Goal: Task Accomplishment & Management: Use online tool/utility

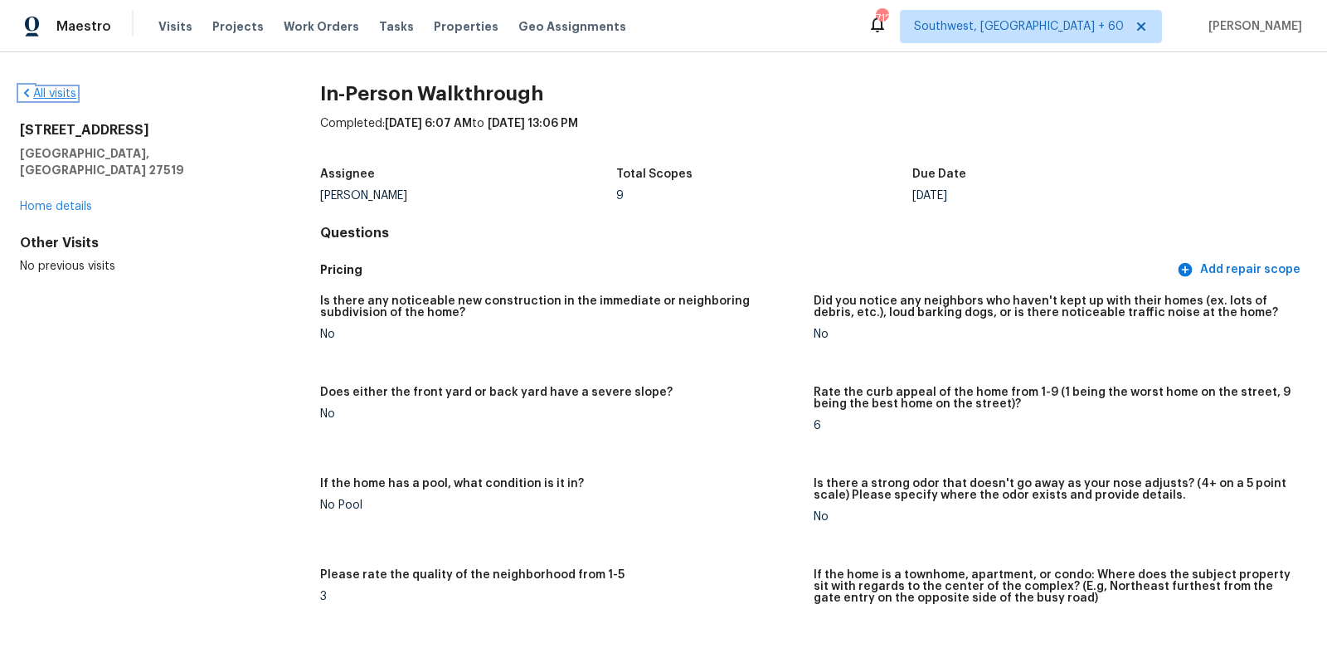
click at [56, 96] on link "All visits" at bounding box center [48, 94] width 56 height 12
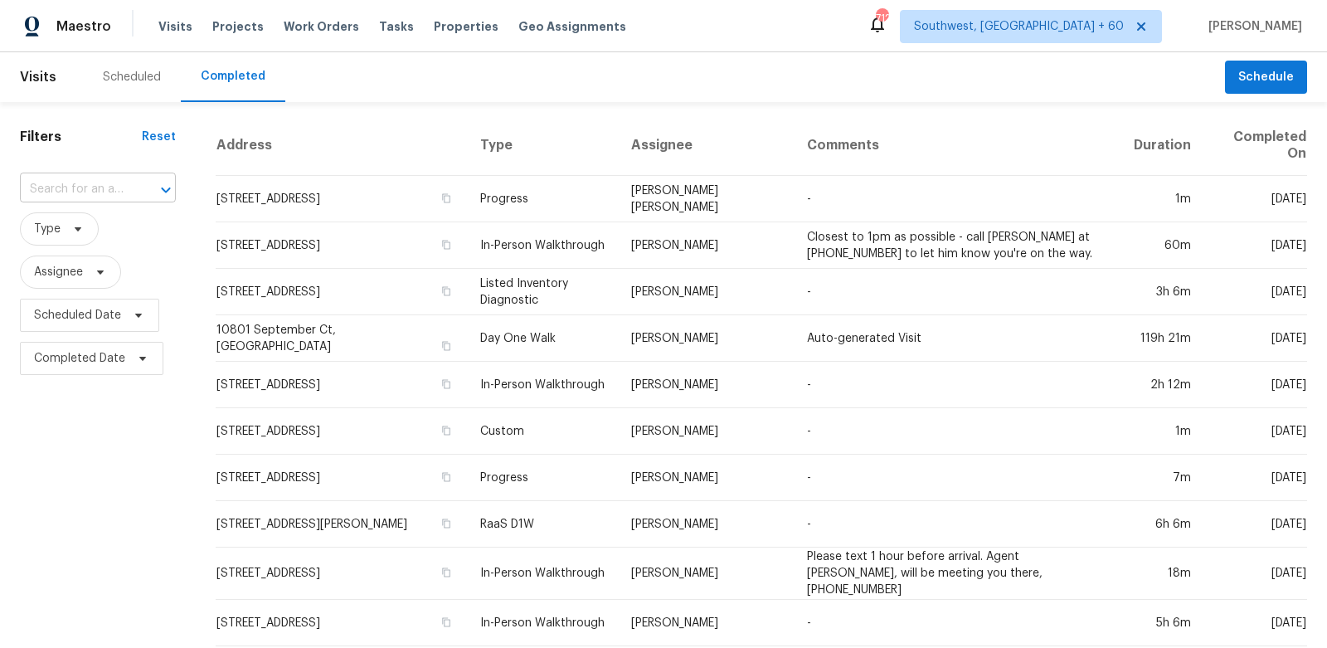
click at [145, 177] on div "​" at bounding box center [98, 190] width 156 height 26
paste input "3290 Pike Ave, Birmingham, AL 35224"
type input "3290 Pike Ave, Birmingham, AL 35224"
click at [108, 247] on ul "3290 Pike Ave, Birmingham, AL 35224" at bounding box center [104, 227] width 170 height 41
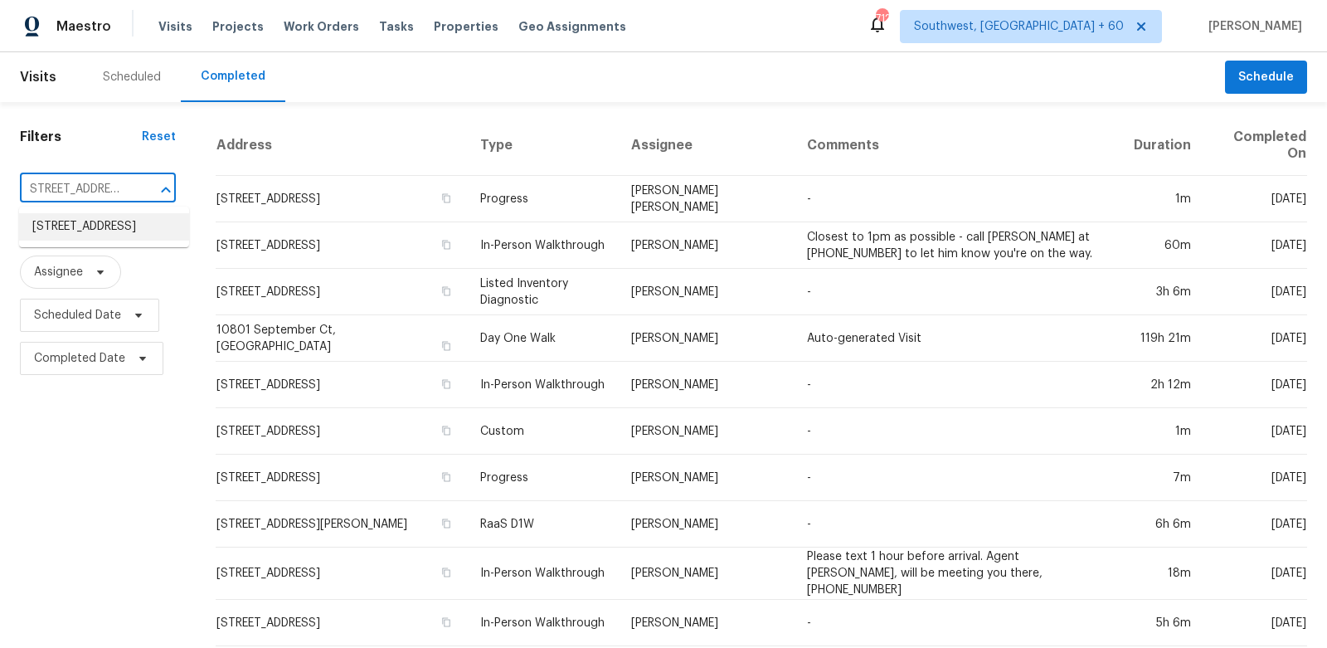
click at [118, 241] on li "3290 Pike Ave, Birmingham, AL 35224" at bounding box center [104, 226] width 170 height 27
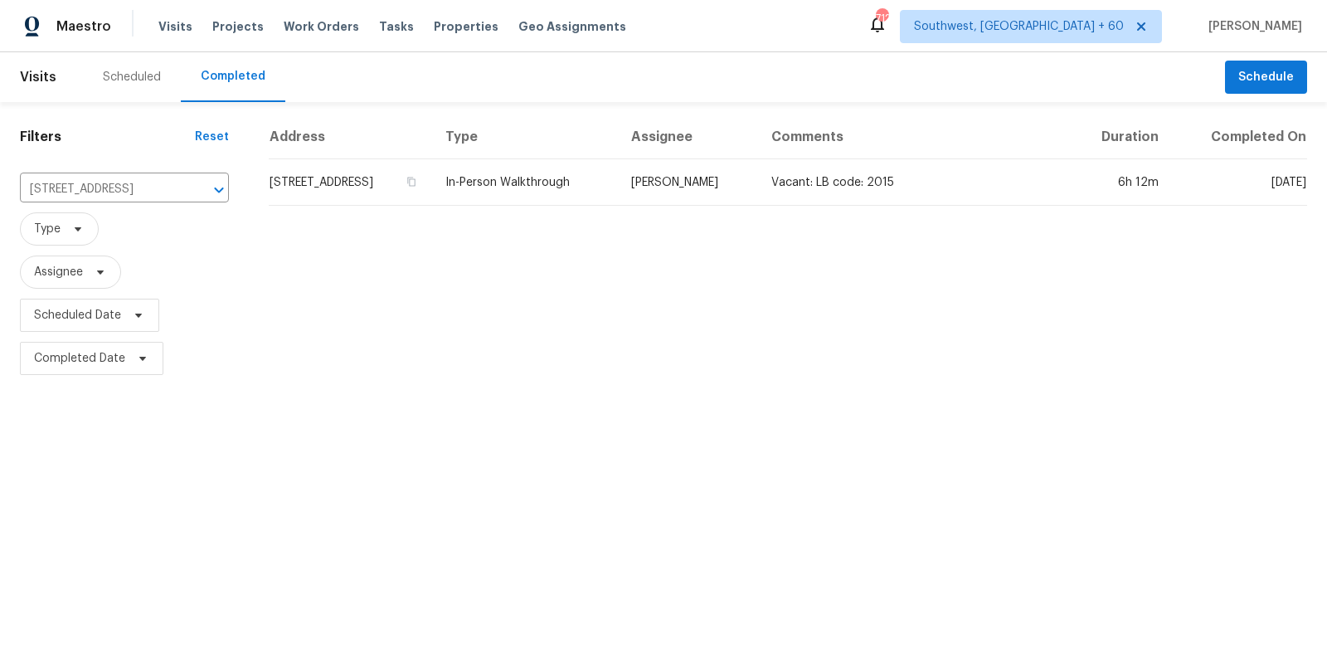
click at [337, 186] on td "3290 Pike Ave, Birmingham, AL 35224" at bounding box center [350, 182] width 163 height 46
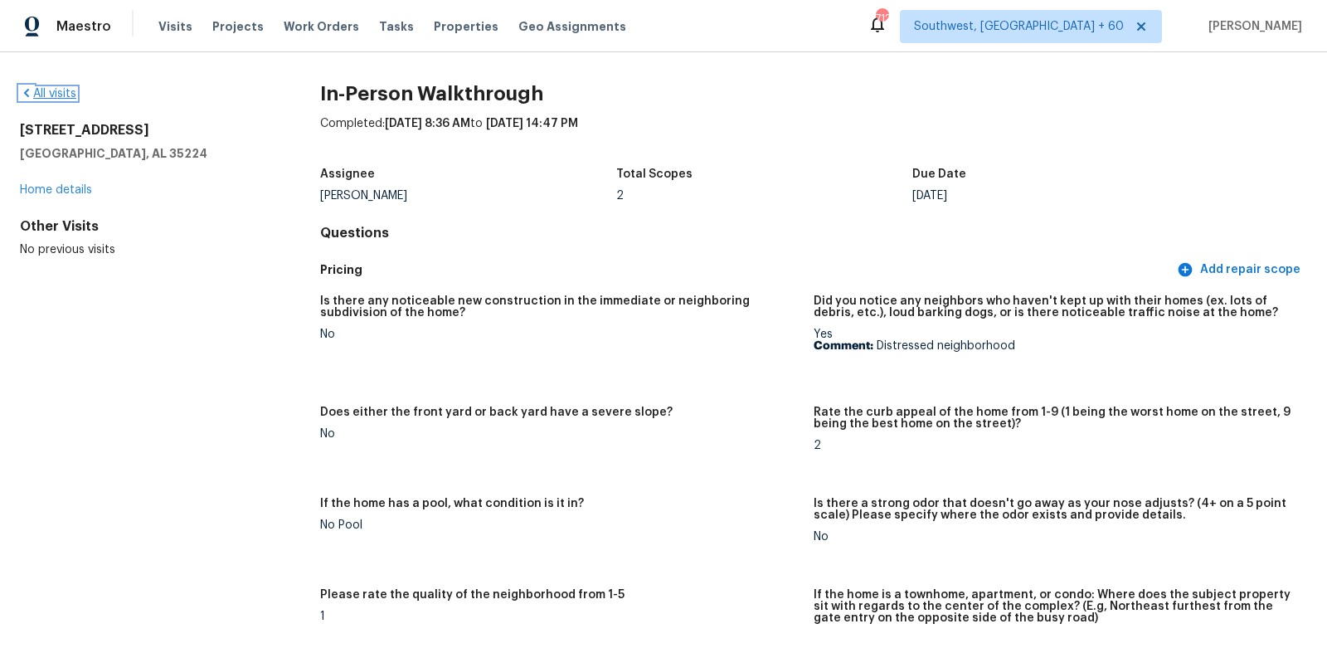
click at [61, 93] on link "All visits" at bounding box center [48, 94] width 56 height 12
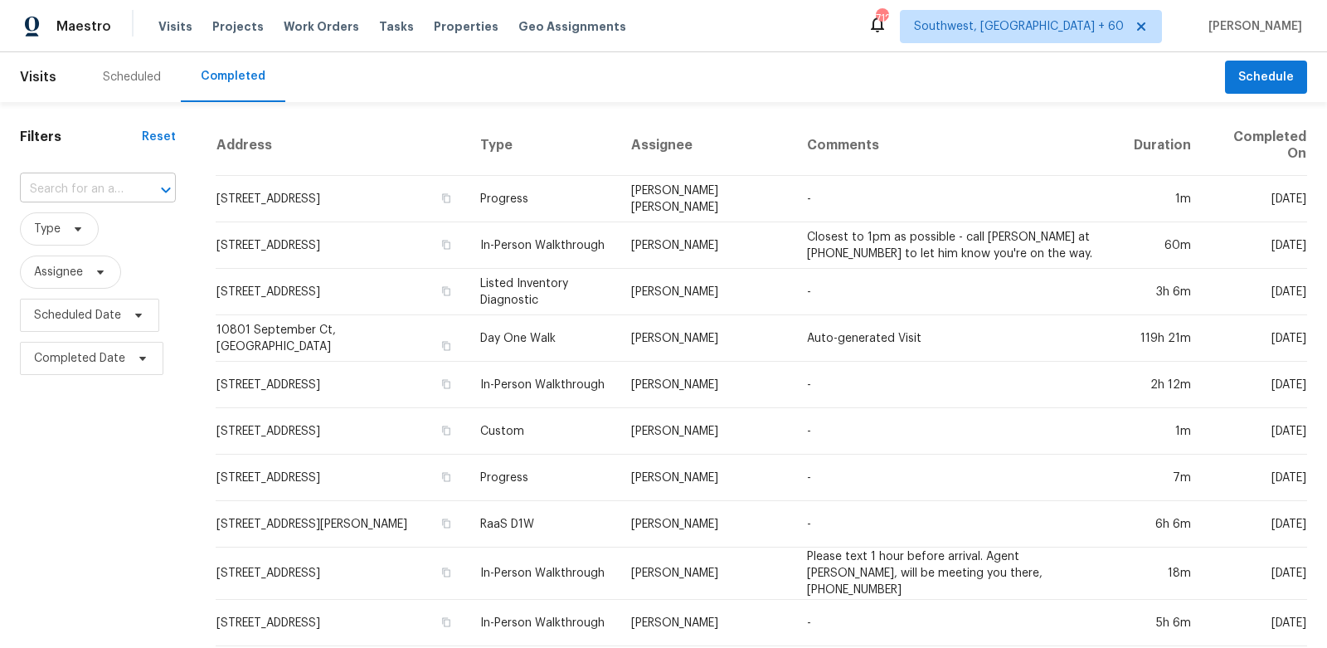
click at [123, 189] on input "text" at bounding box center [74, 190] width 109 height 26
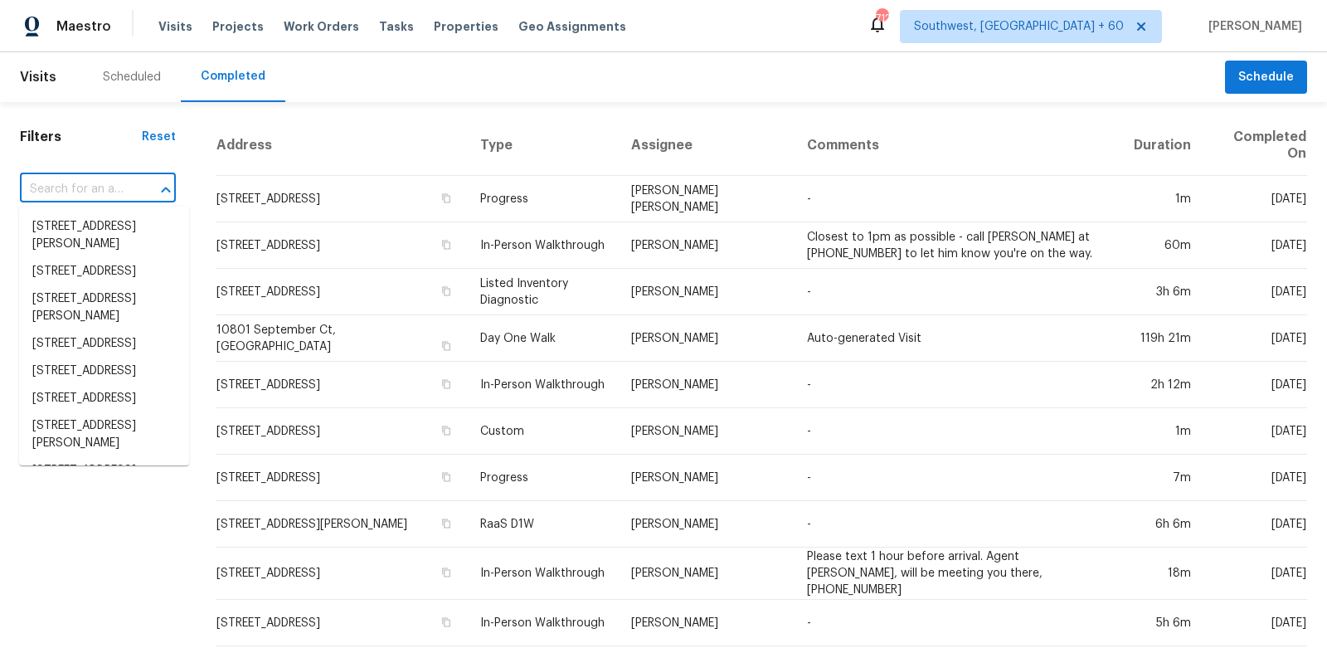
paste input "843 Davies Ave, Akron, OH 44306"
type input "843 Davies Ave, Akron, OH 44306"
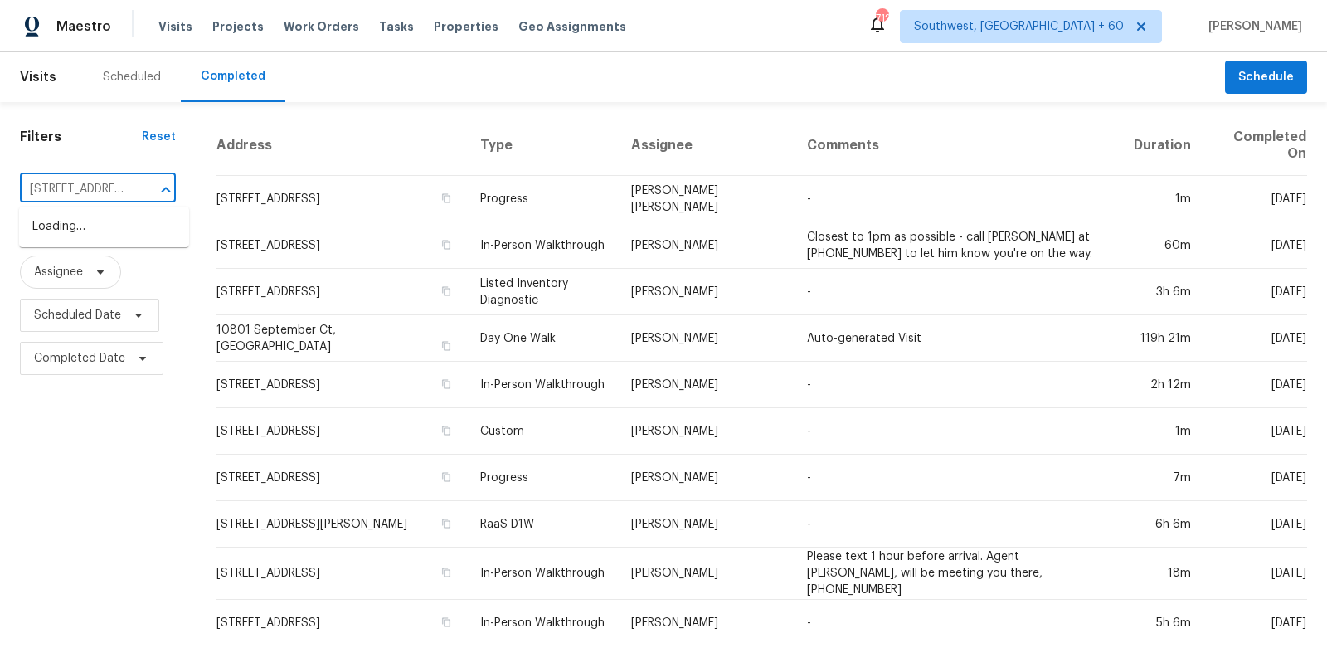
scroll to position [0, 71]
click at [113, 241] on li "843 Davies Ave, Akron, OH 44306" at bounding box center [104, 226] width 170 height 27
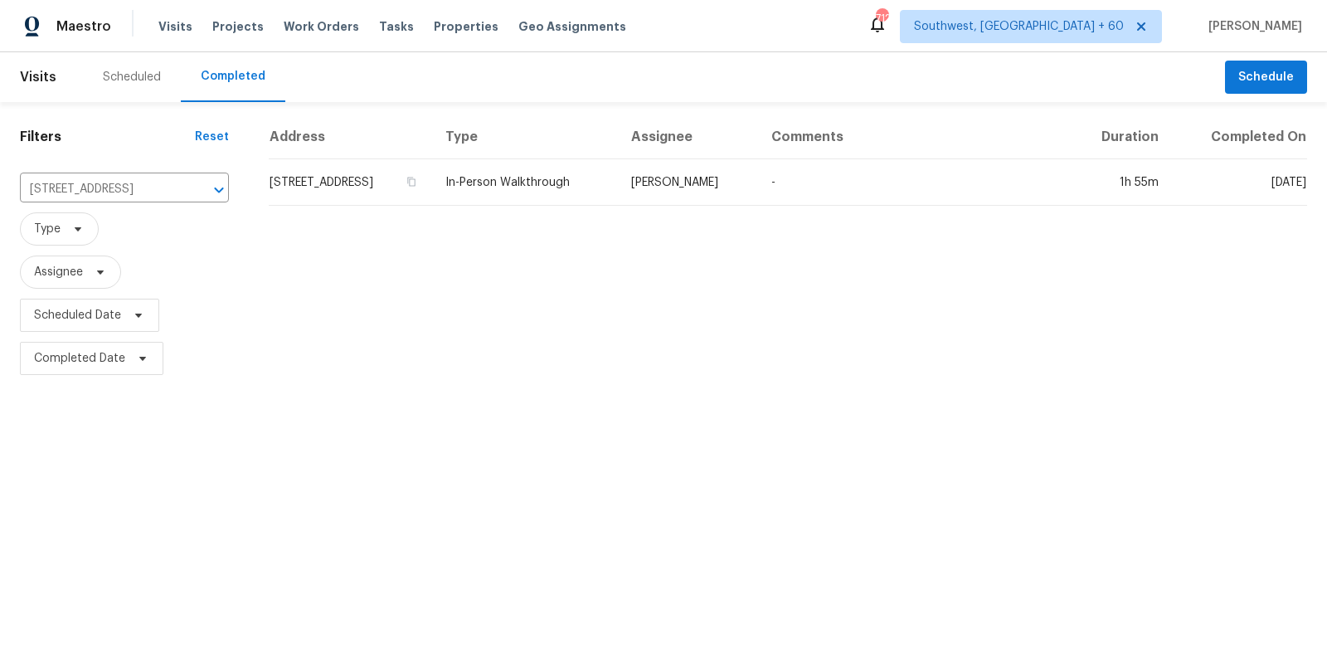
click at [370, 171] on td "843 Davies Ave, Akron, OH 44306" at bounding box center [350, 182] width 163 height 46
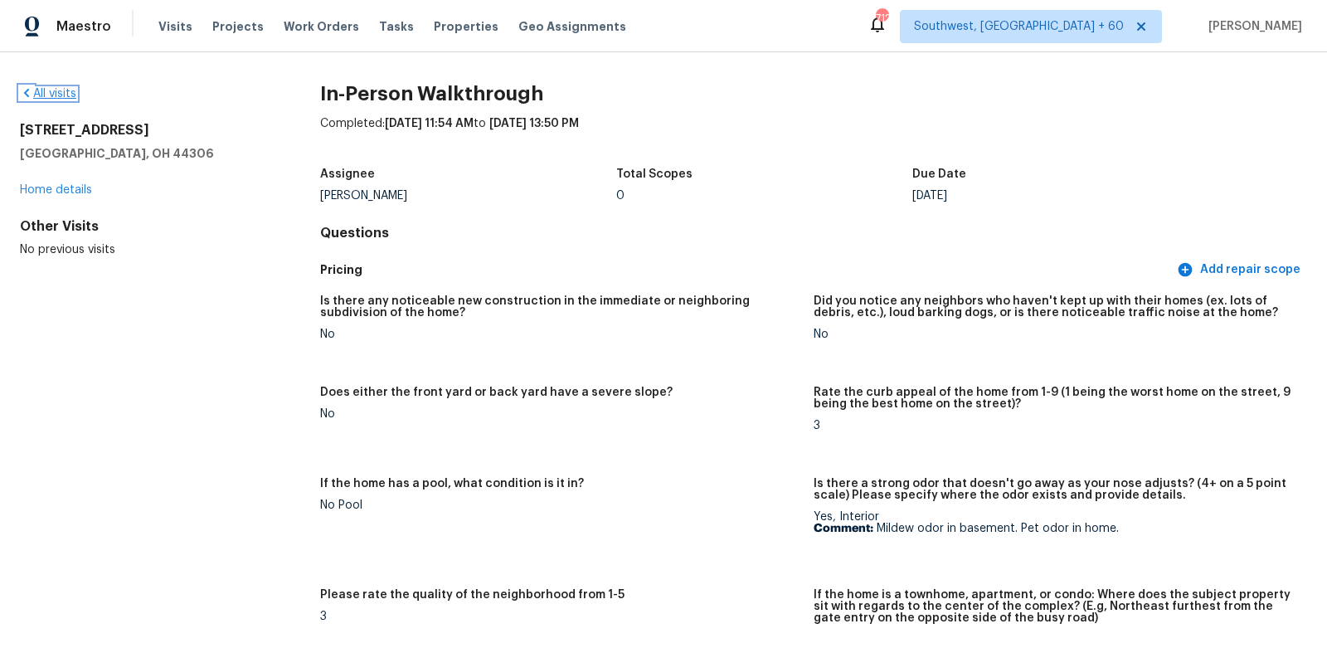
click at [61, 88] on link "All visits" at bounding box center [48, 94] width 56 height 12
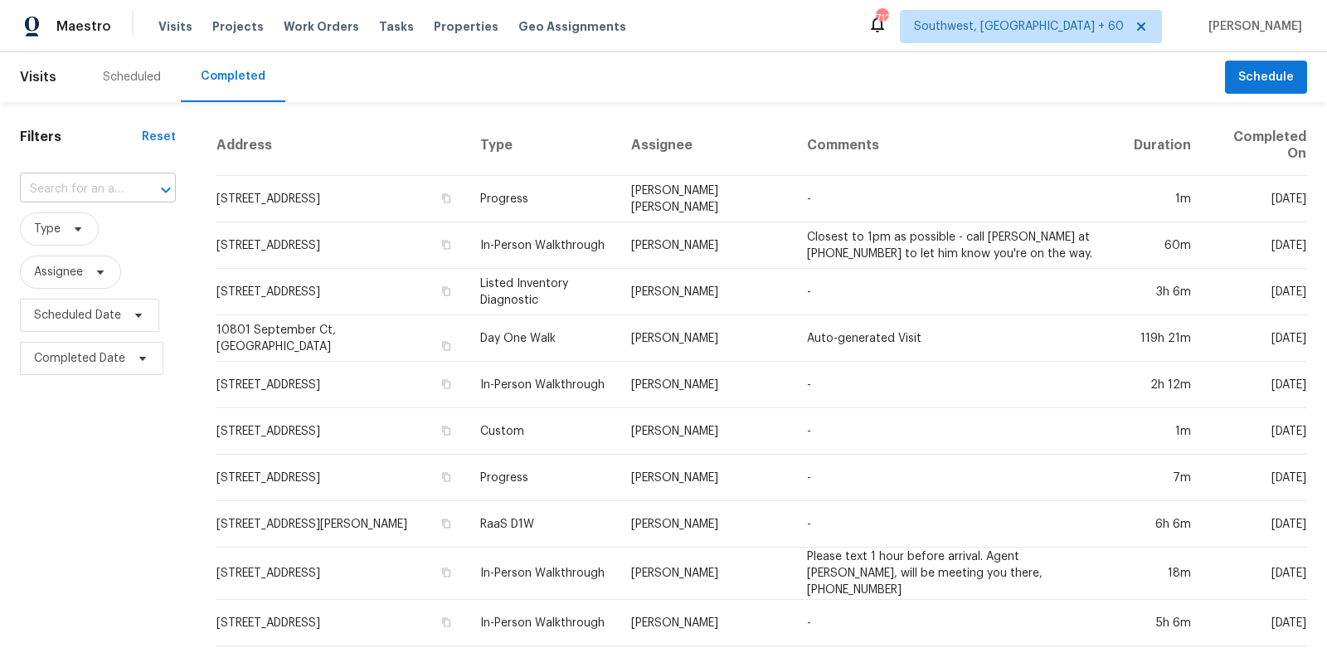
click at [120, 184] on input "text" at bounding box center [74, 190] width 109 height 26
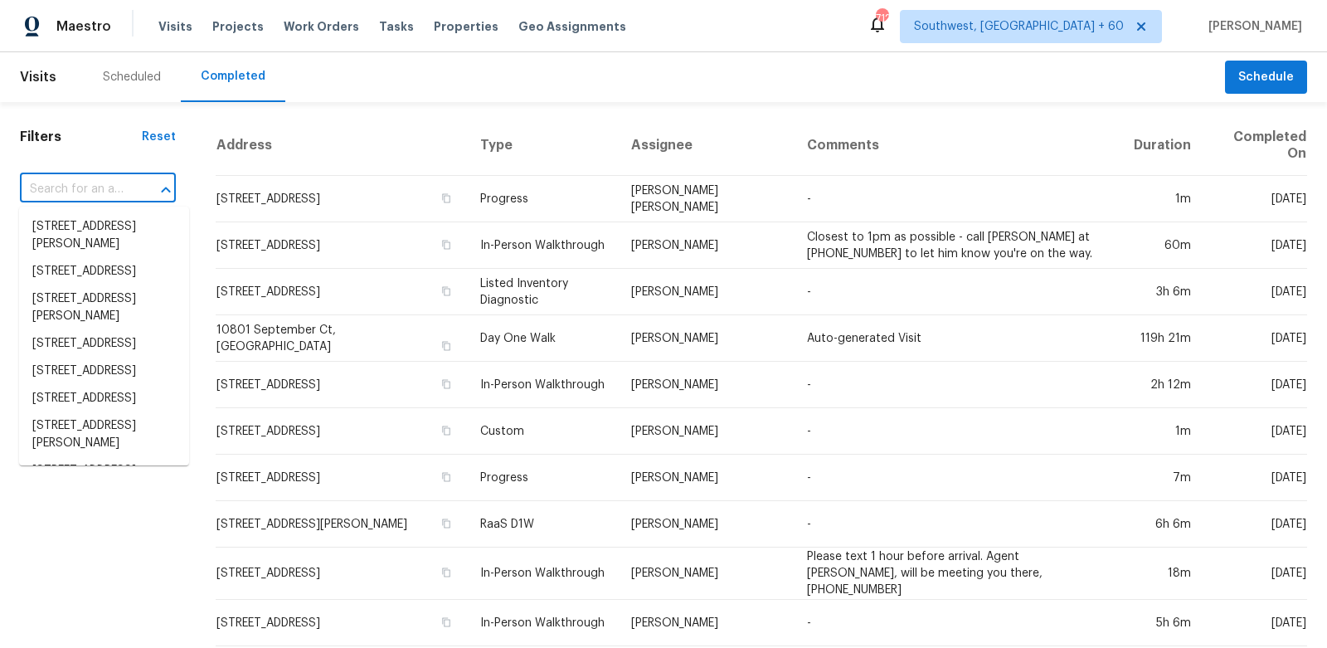
paste input "157 Sunset Dr, Cowpens, SC 29330"
type input "157 Sunset Dr, Cowpens, SC 29330"
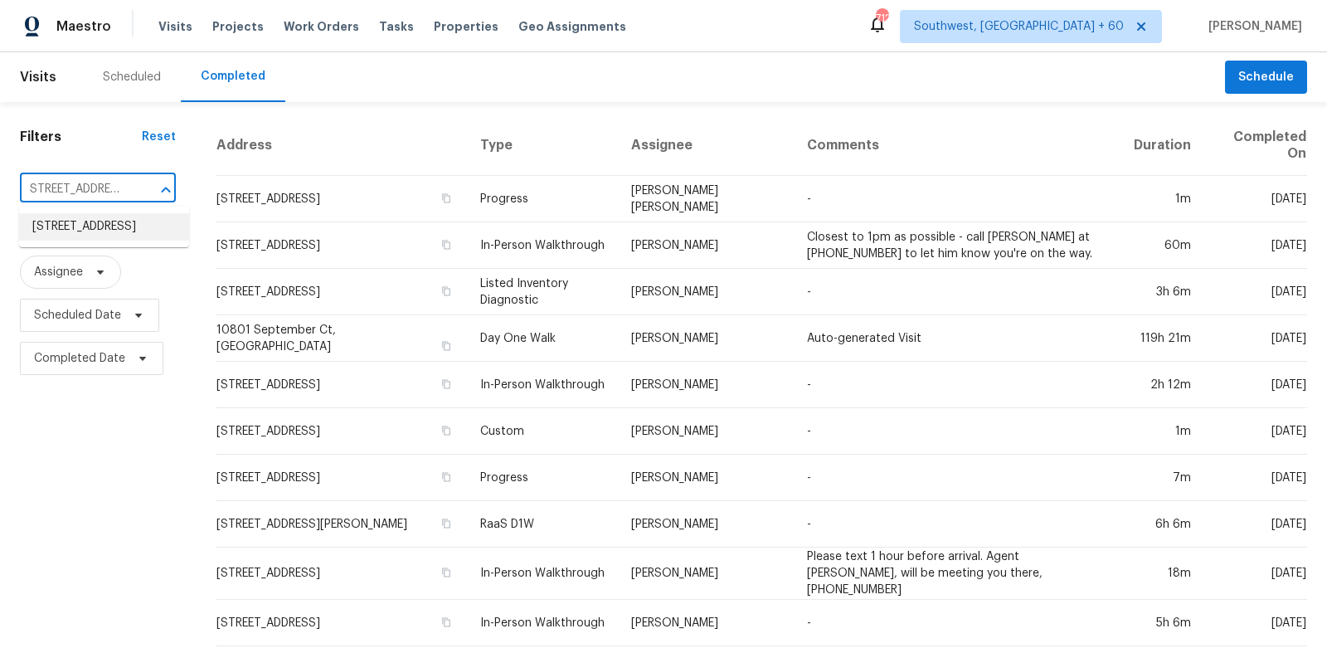
click at [129, 232] on li "157 Sunset Dr, Cowpens, SC 29330" at bounding box center [104, 226] width 170 height 27
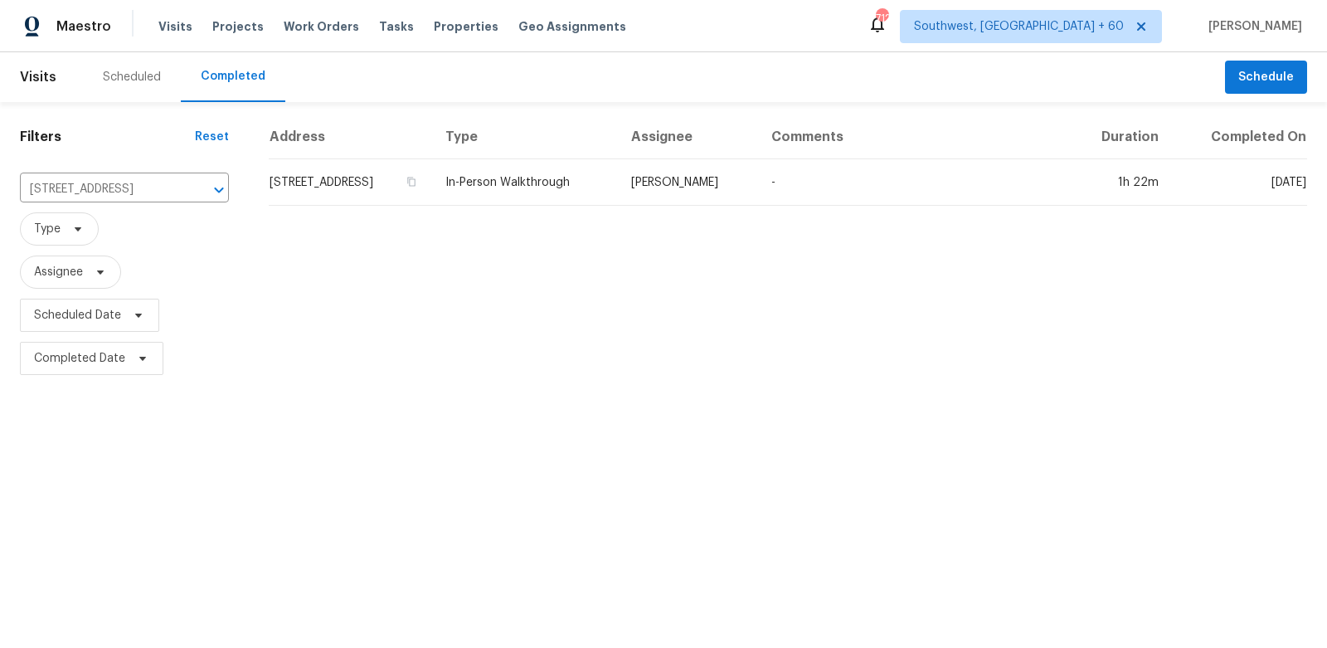
click at [426, 160] on td "157 Sunset Dr, Cowpens, SC 29330" at bounding box center [350, 182] width 163 height 46
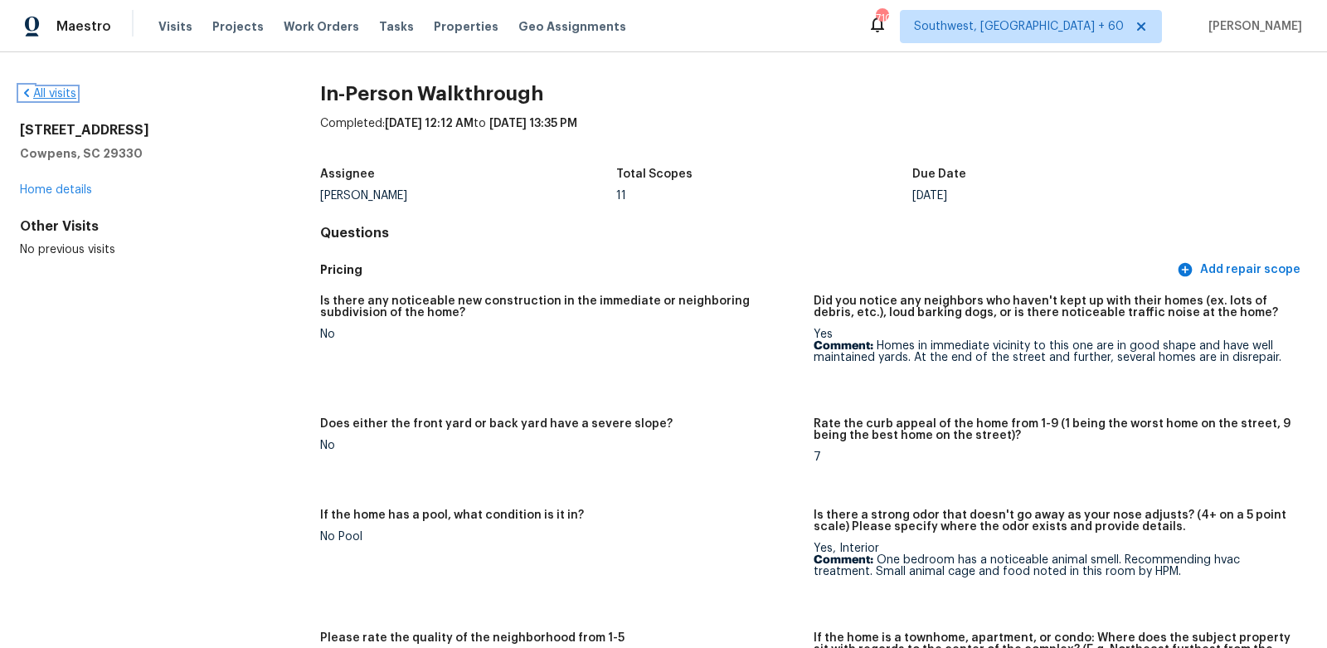
click at [61, 90] on link "All visits" at bounding box center [48, 94] width 56 height 12
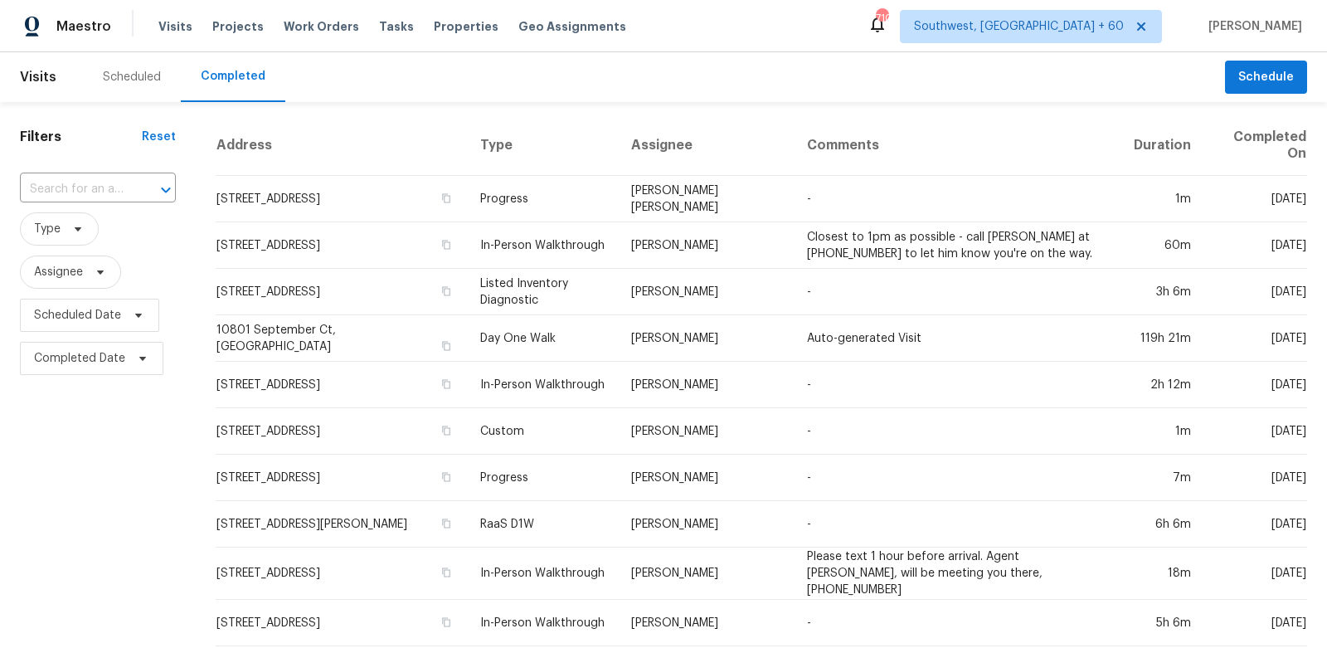
click at [108, 204] on div "​" at bounding box center [98, 190] width 156 height 36
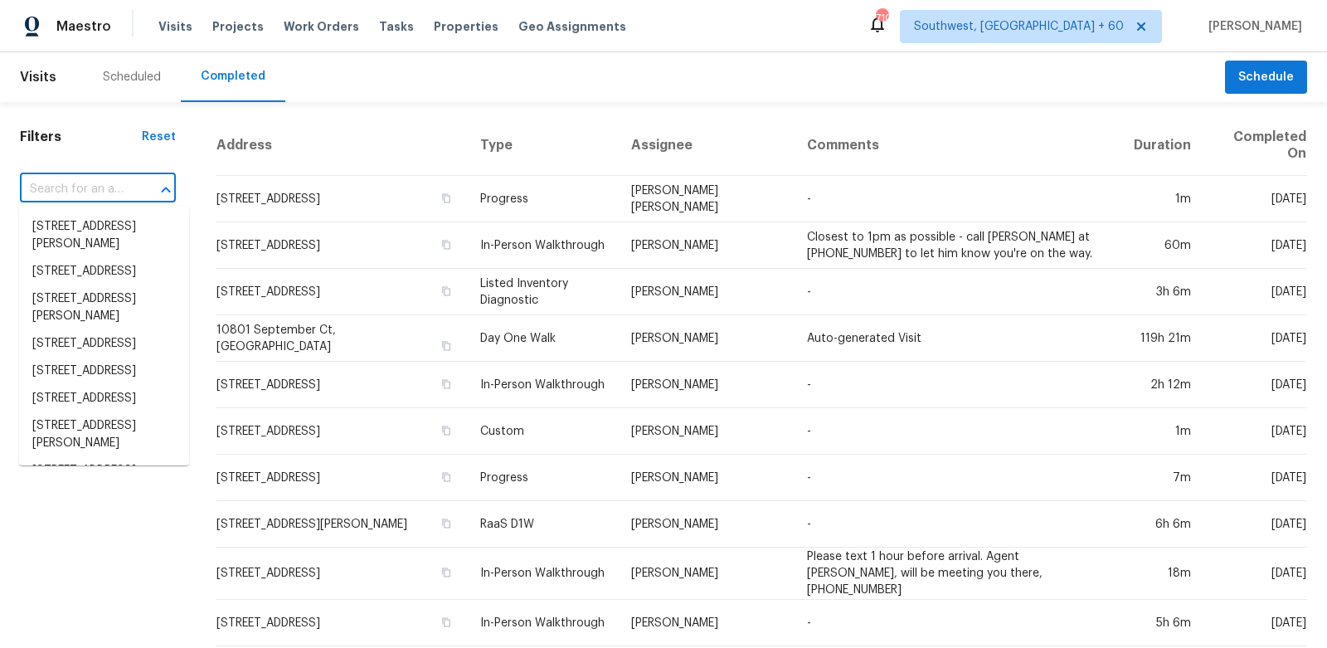
click at [109, 192] on input "text" at bounding box center [74, 190] width 109 height 26
paste input "3110 Pittard Hill Pt, Duluth, GA 30096"
type input "3110 Pittard Hill Pt, Duluth, GA 30096"
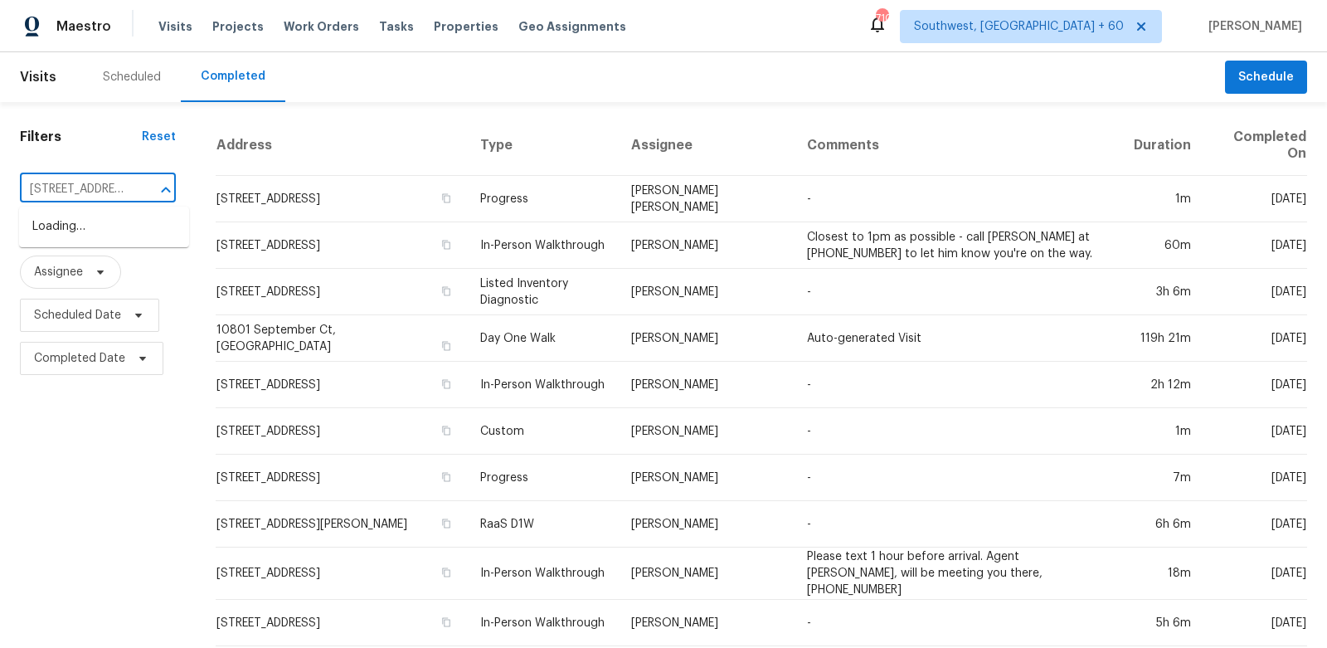
scroll to position [0, 89]
click at [105, 236] on li "3110 Pittard Hill Pt, Duluth, GA 30096" at bounding box center [104, 244] width 170 height 62
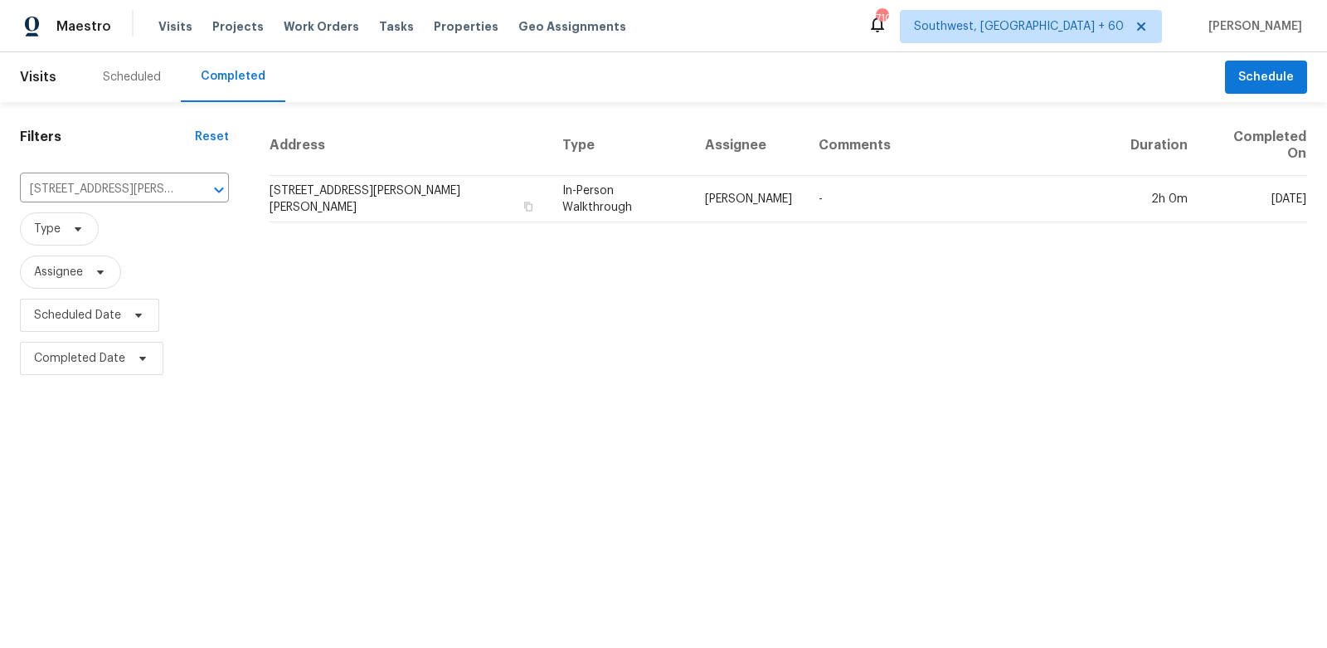
click at [388, 177] on td "3110 Pittard Hill Pt, Duluth, GA 30096" at bounding box center [409, 199] width 280 height 46
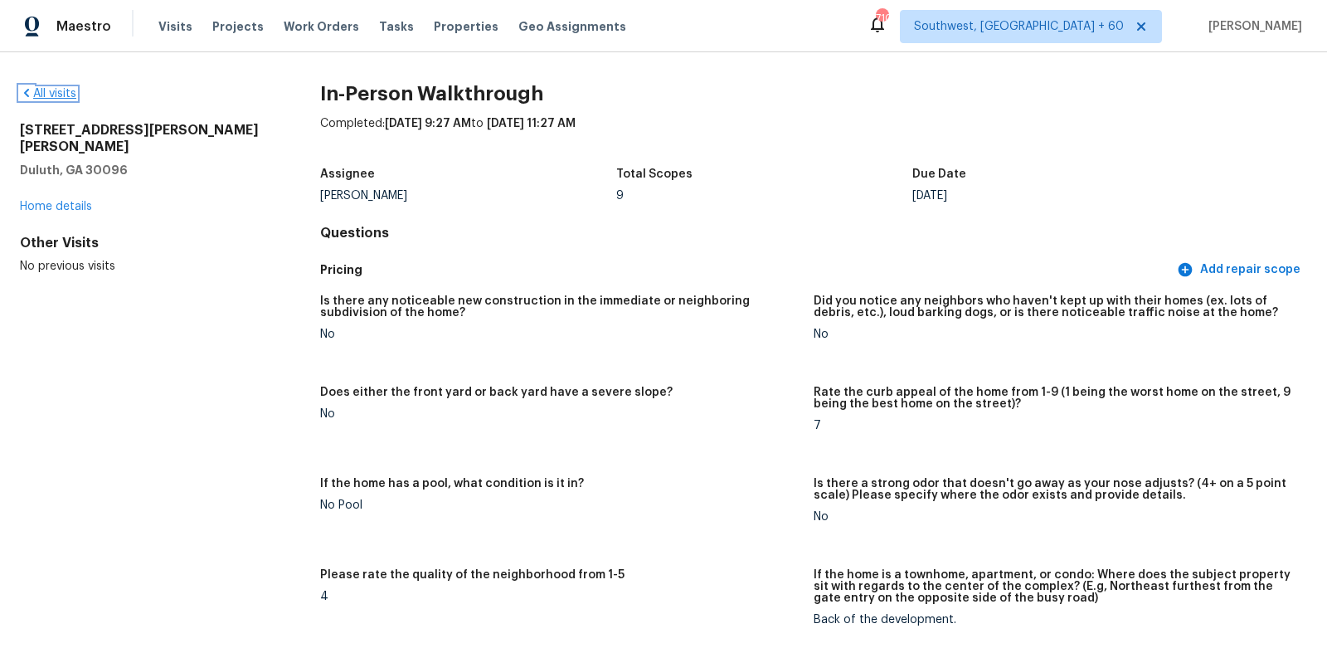
click at [57, 99] on link "All visits" at bounding box center [48, 94] width 56 height 12
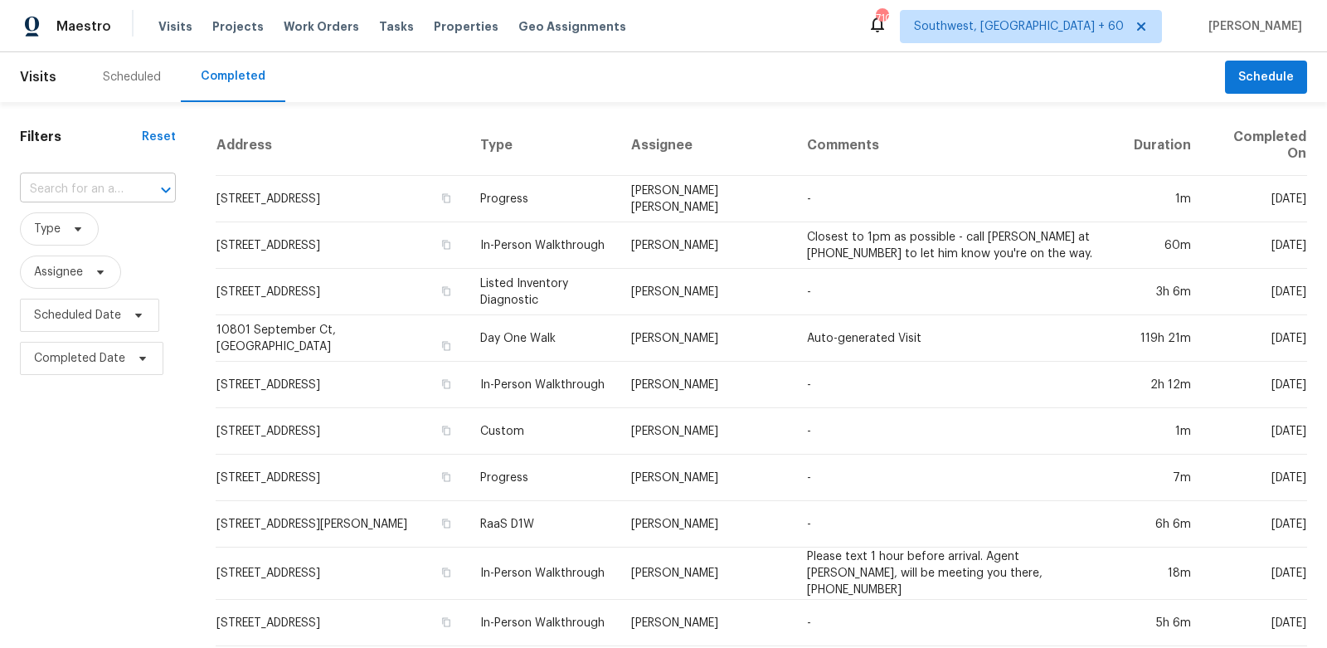
click at [114, 196] on input "text" at bounding box center [74, 190] width 109 height 26
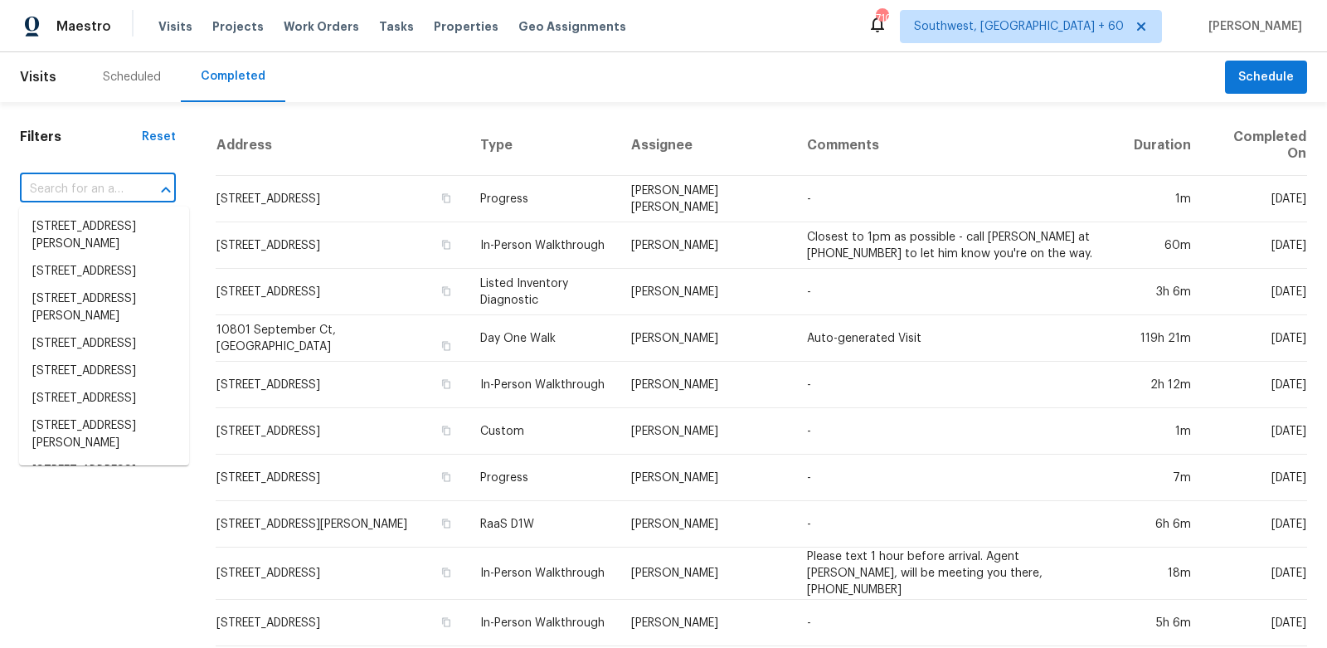
paste input "1365 European Dr, Henderson, NV 89052"
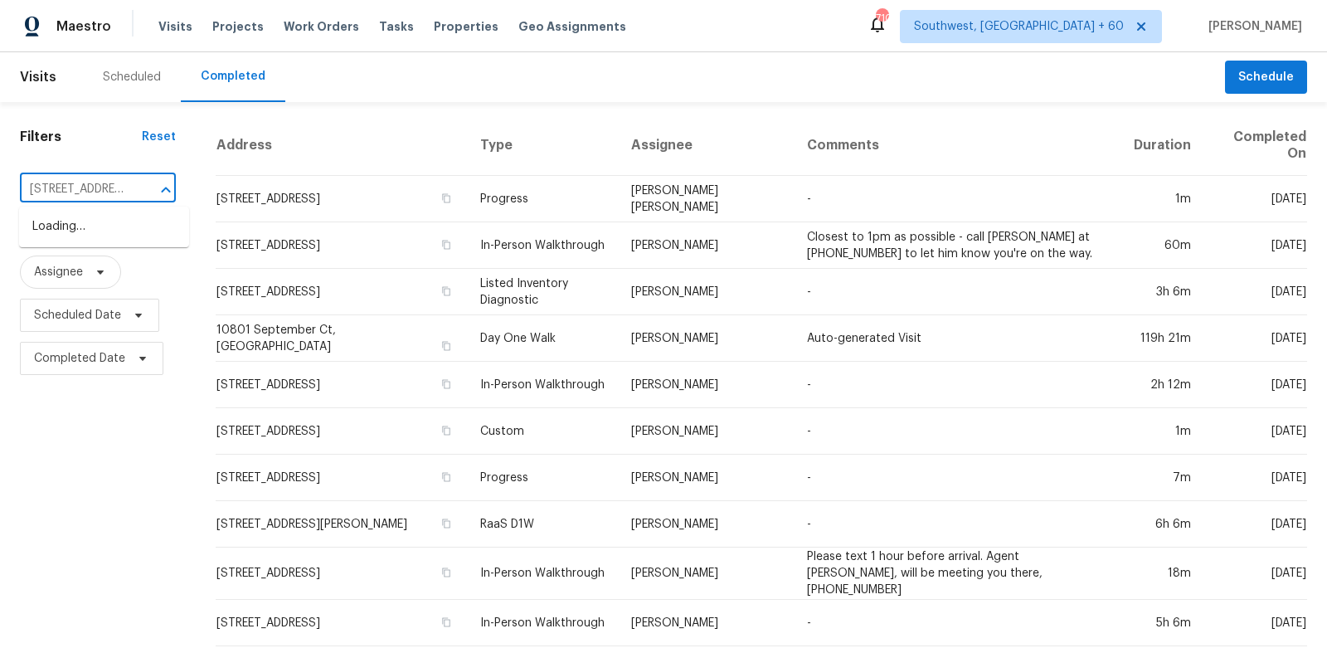
scroll to position [0, 109]
type input "1365 European Dr, Henderson, NV 89052"
click at [84, 206] on div "​" at bounding box center [98, 190] width 156 height 36
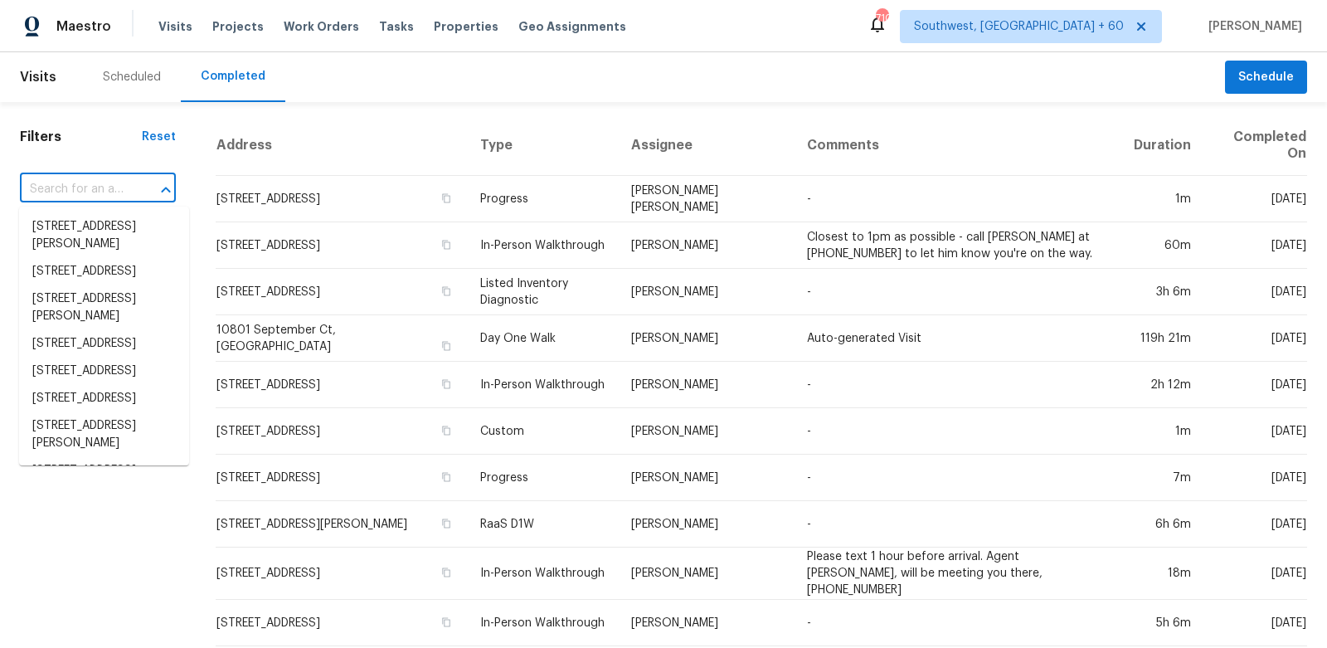
paste input "1365 European Dr, Henderson, NV 89052"
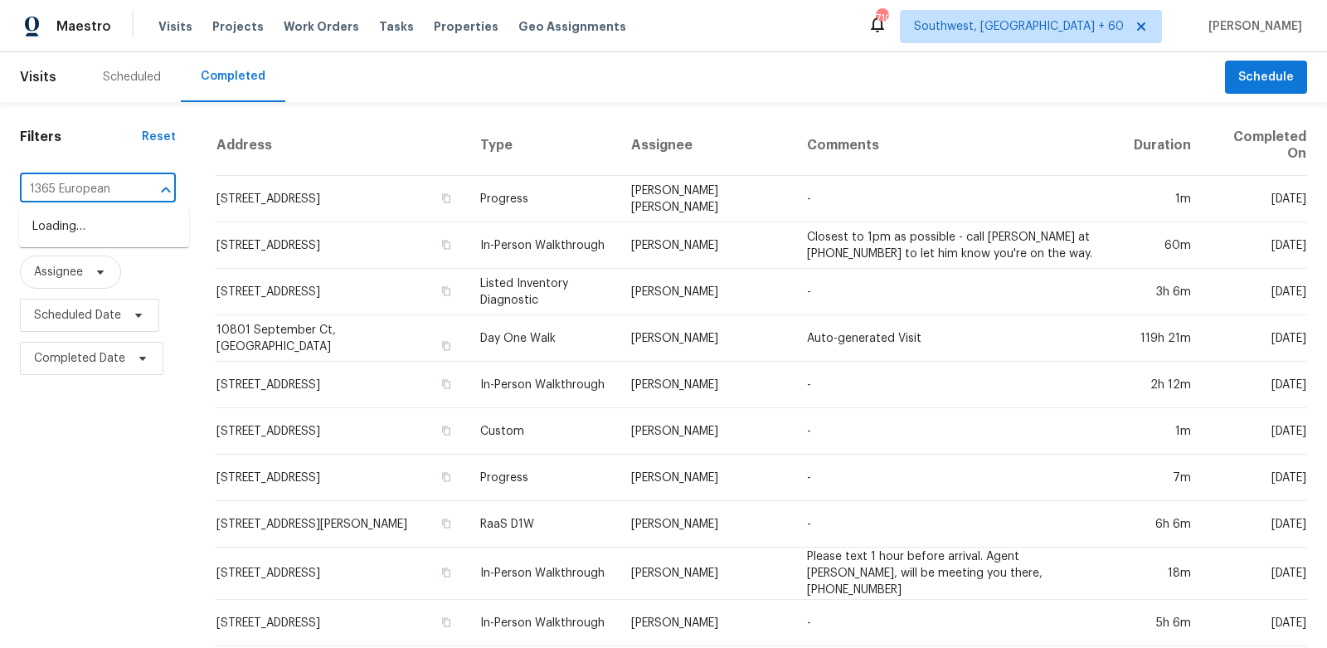
type input "1365 European"
click at [119, 178] on input "text" at bounding box center [74, 190] width 109 height 26
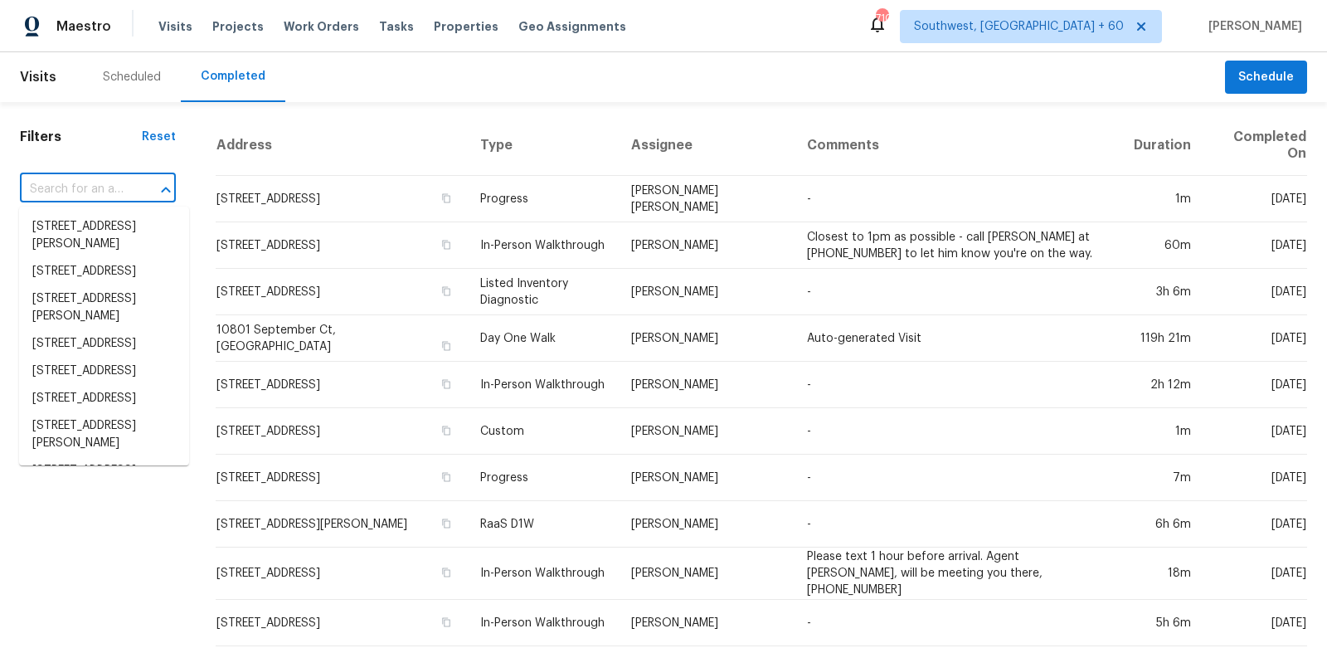
paste input "799 Hammond Dr Unit 402, Atlanta, GA 30328"
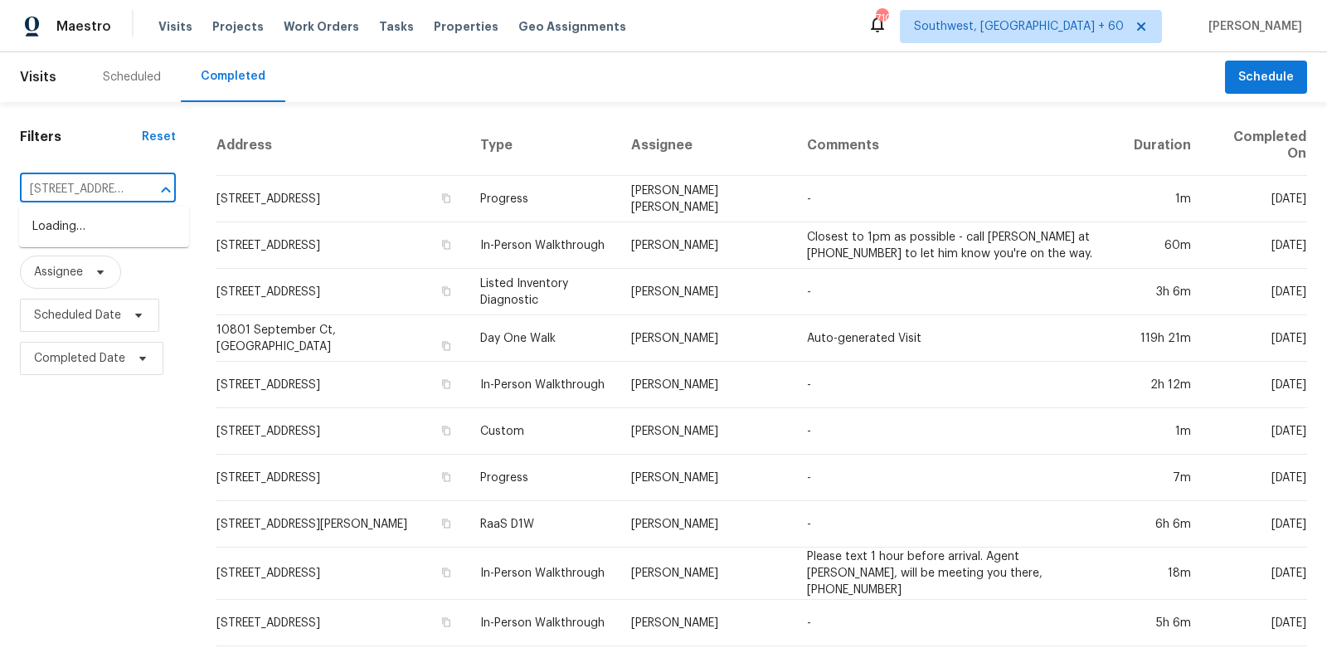
scroll to position [0, 138]
type input "799 Hammond Dr Unit 402, Atlanta, GA 30328"
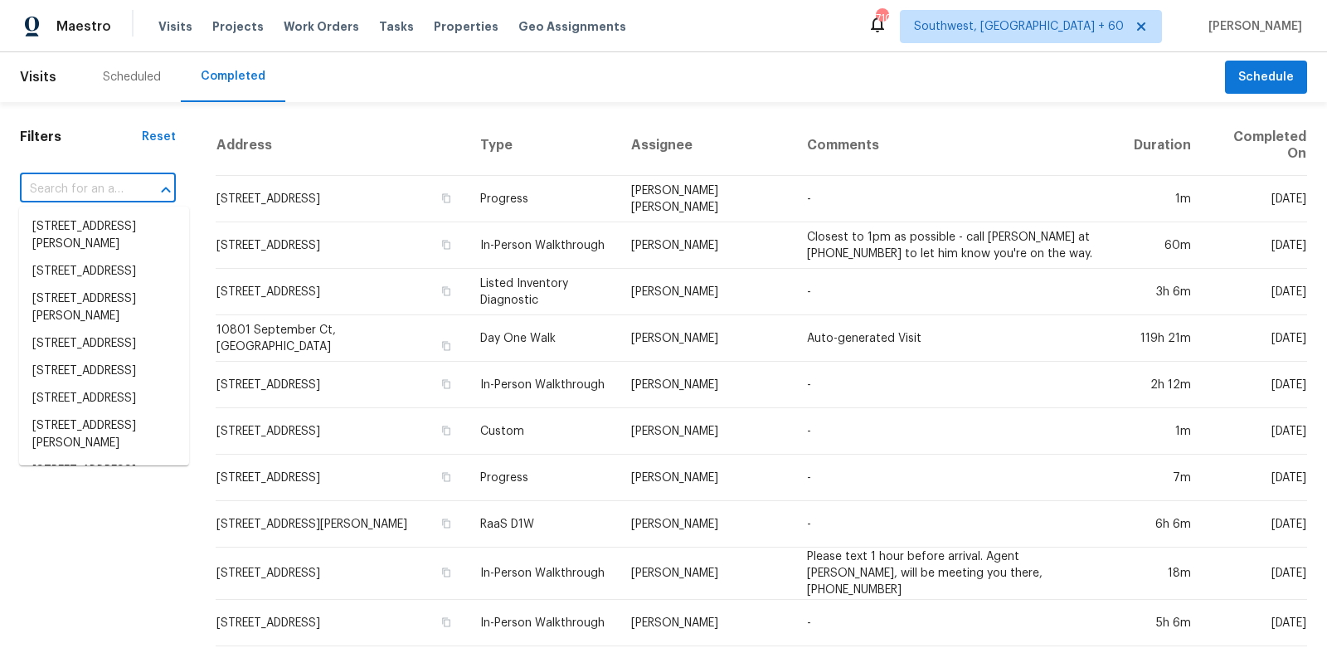
scroll to position [0, 0]
click at [98, 189] on input "text" at bounding box center [74, 190] width 109 height 26
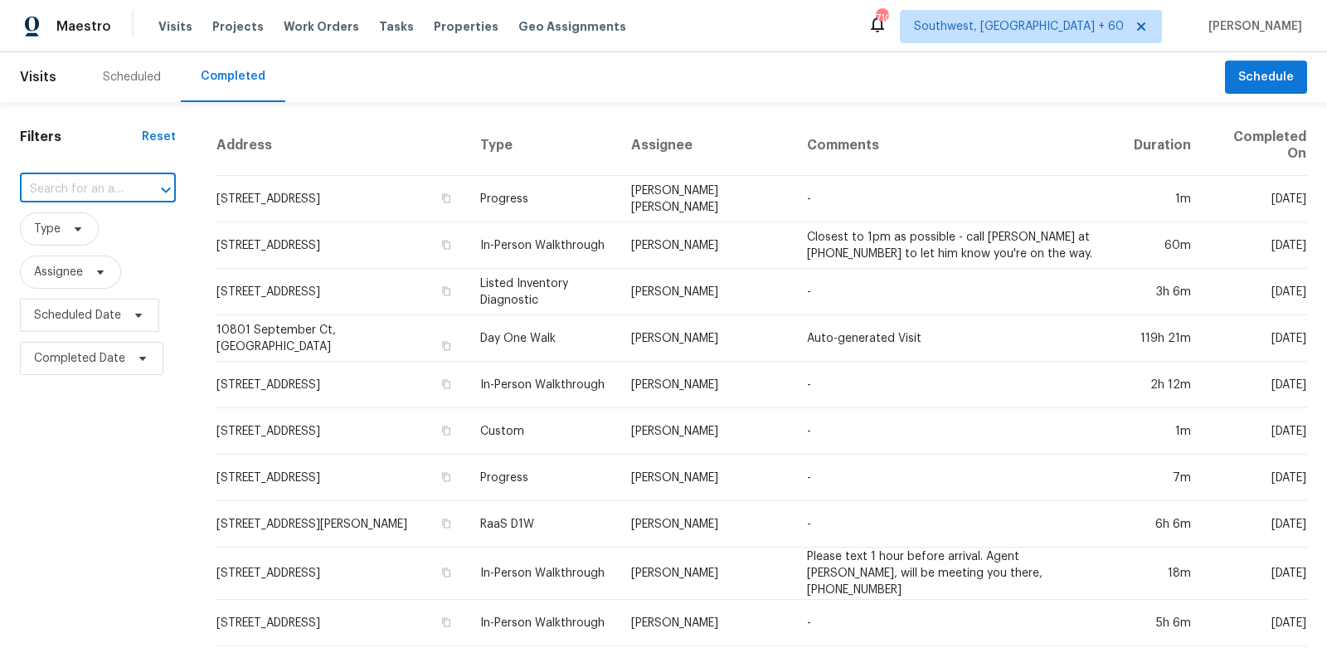
paste input "799 Hammond Dr Unit 402, Atlanta, GA 30328"
drag, startPoint x: 61, startPoint y: 183, endPoint x: 216, endPoint y: 183, distance: 155.1
click at [216, 183] on div "Filters Reset 799 Hammond Dr Unit 402, Atlanta, GA 30328 ​ Type Assignee Schedu…" at bounding box center [663, 628] width 1327 height 1053
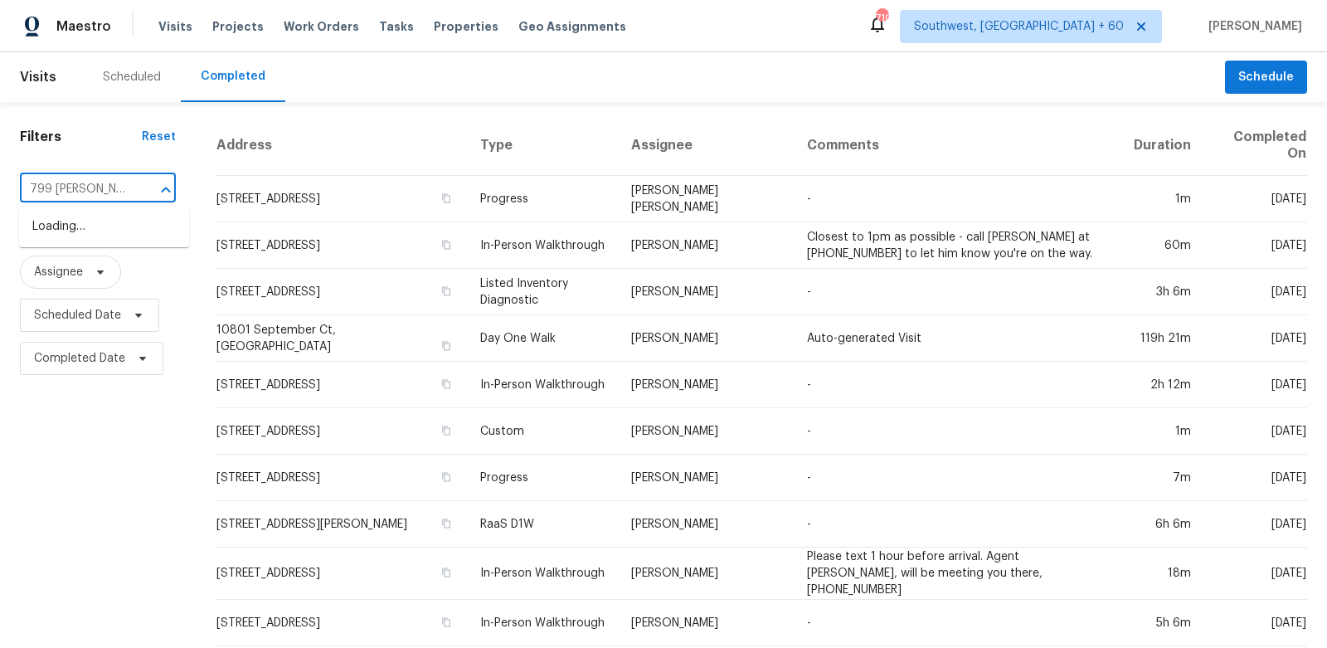
type input "799 Hammond"
click at [95, 326] on li "799 Hammond Dr Unit 402, Atlanta, GA 30328" at bounding box center [104, 325] width 170 height 45
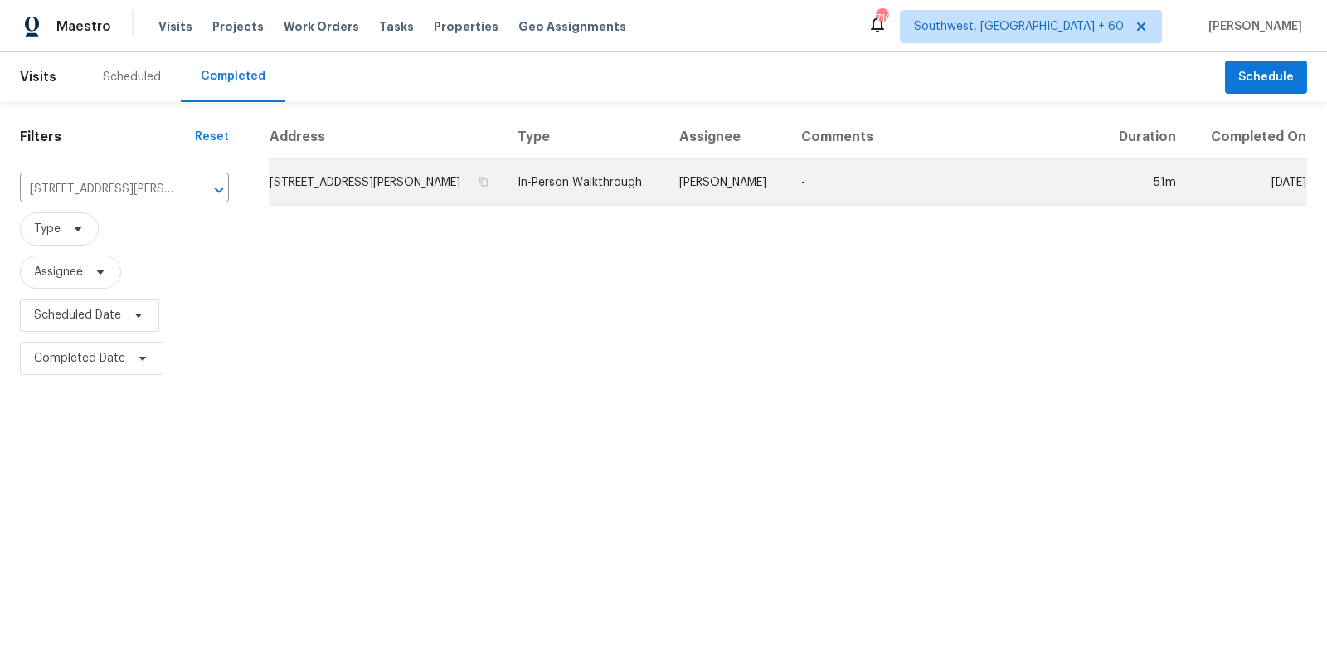
click at [402, 186] on td "799 Hammond Dr Unit 402, Atlanta, GA 30328" at bounding box center [387, 182] width 236 height 46
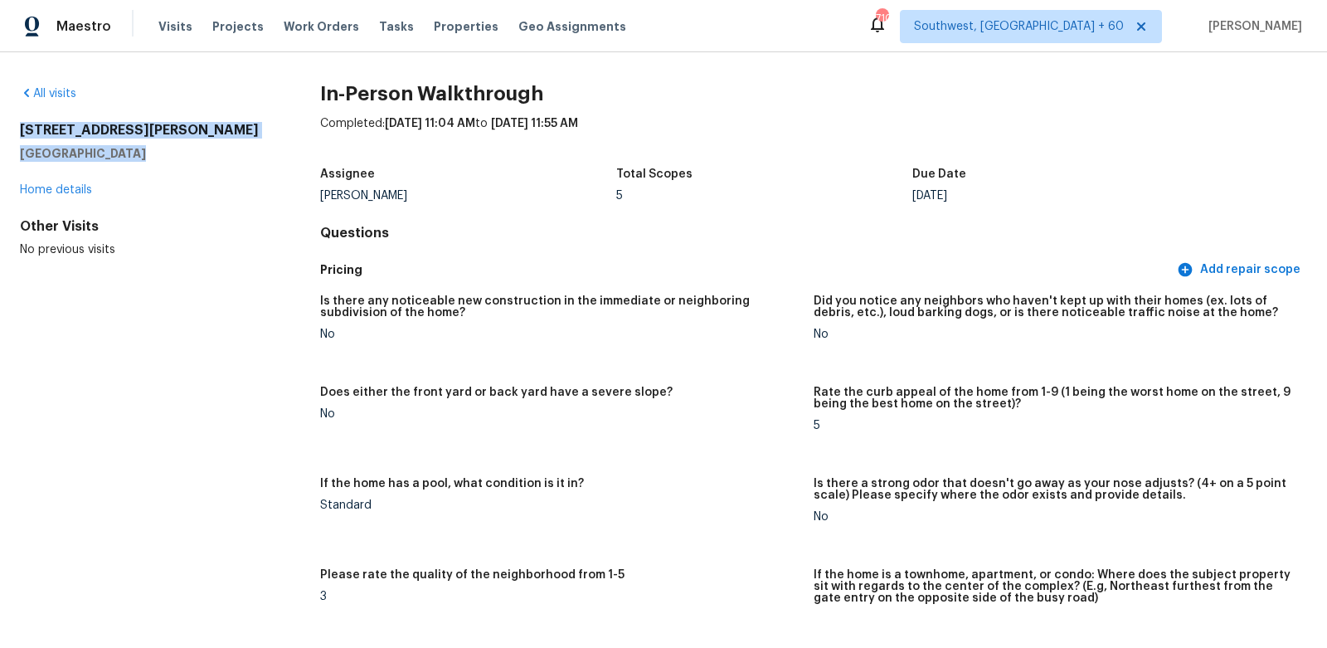
drag, startPoint x: 18, startPoint y: 121, endPoint x: 137, endPoint y: 160, distance: 124.9
click at [137, 160] on div "All visits 799 Hammond Dr Unit 402 Atlanta, GA 30328 Home details Other Visits …" at bounding box center [663, 350] width 1327 height 596
copy div "799 Hammond Dr Unit 402 Atlanta, GA 30328"
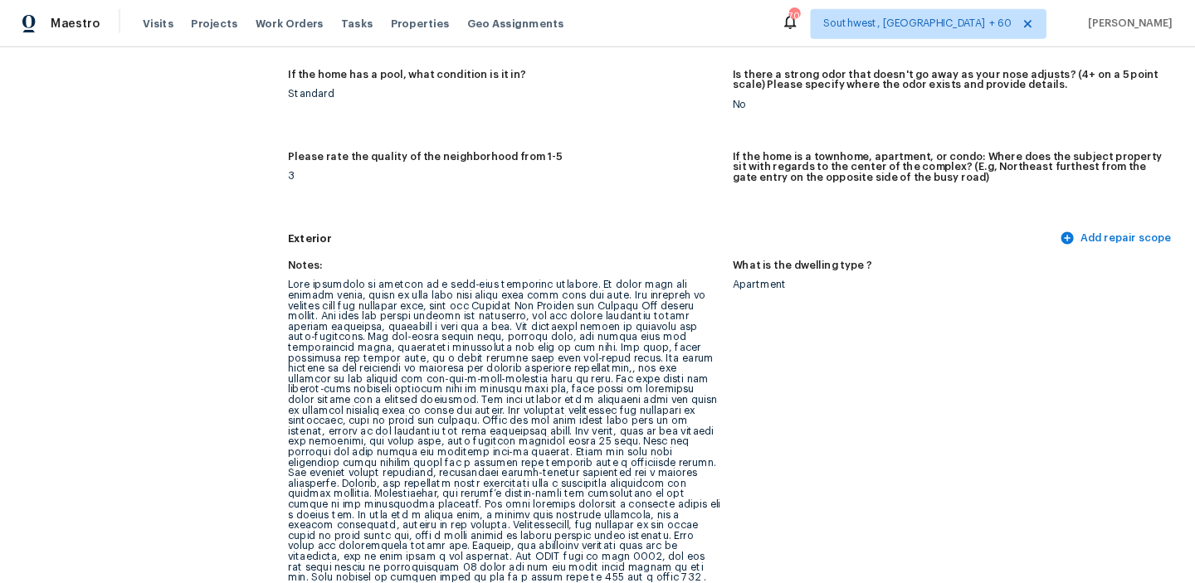
scroll to position [402, 0]
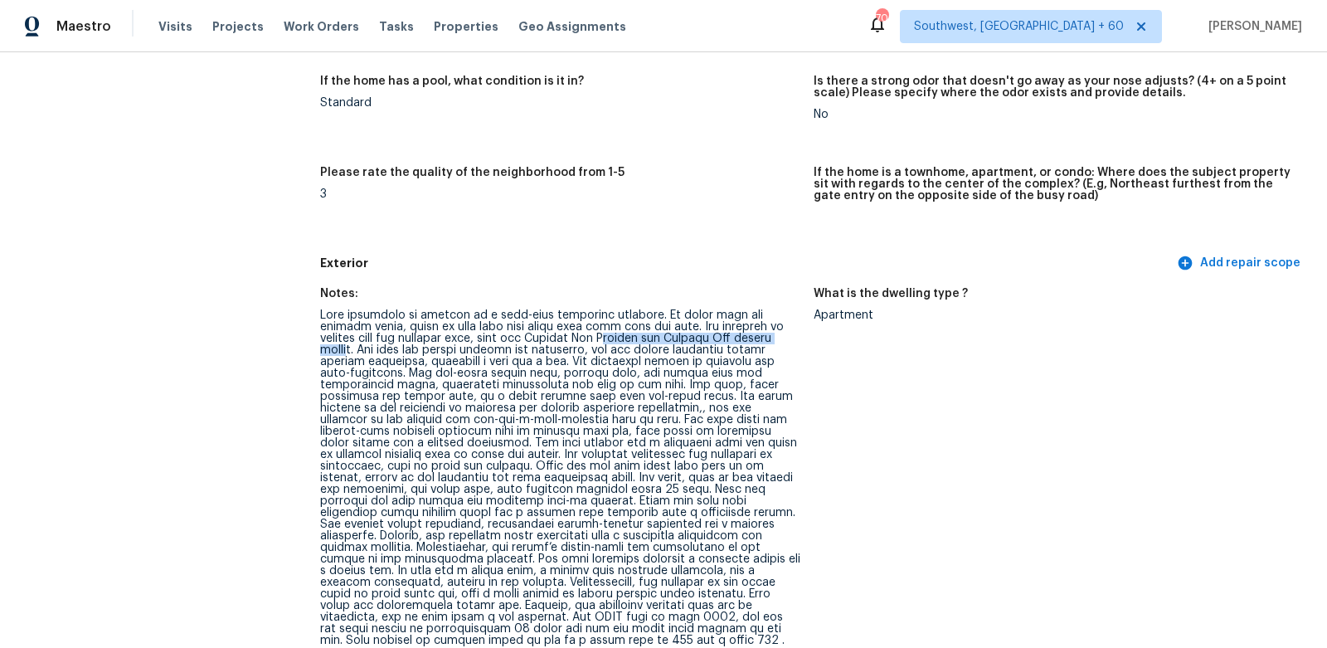
drag, startPoint x: 575, startPoint y: 338, endPoint x: 780, endPoint y: 339, distance: 204.9
click at [780, 339] on div at bounding box center [560, 477] width 480 height 337
drag, startPoint x: 320, startPoint y: 346, endPoint x: 533, endPoint y: 345, distance: 213.2
click at [533, 345] on div at bounding box center [560, 477] width 480 height 337
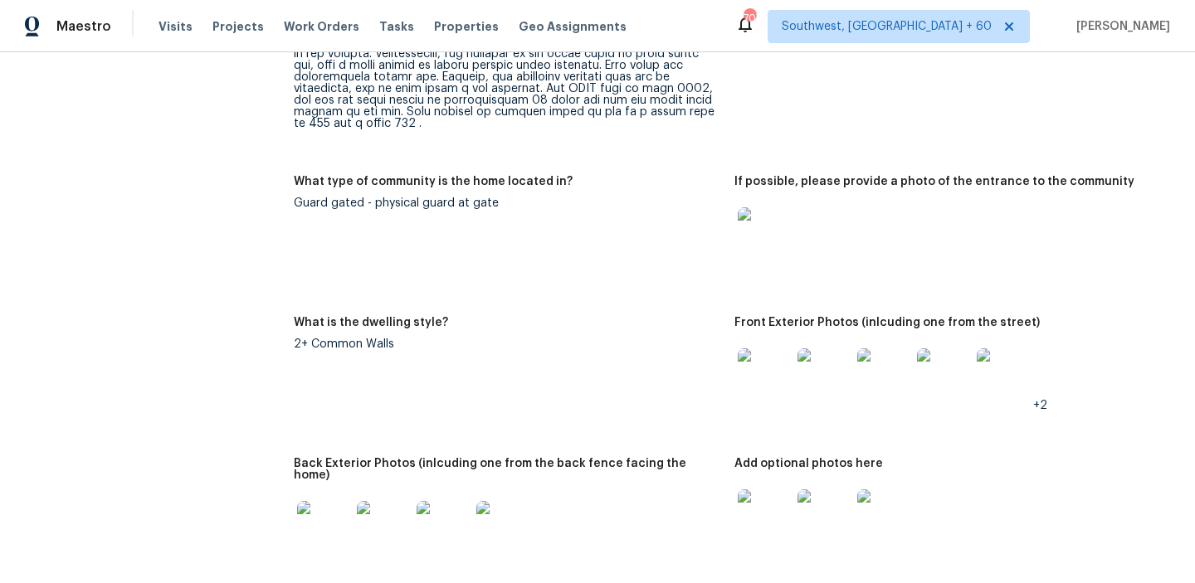
scroll to position [984, 0]
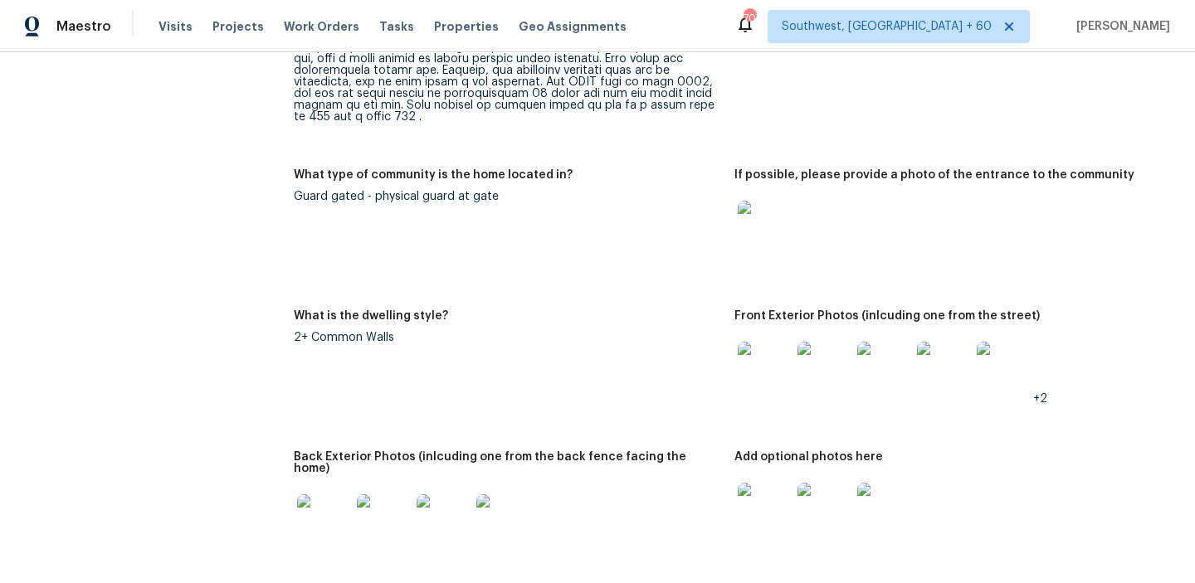
click at [761, 205] on img at bounding box center [763, 227] width 53 height 53
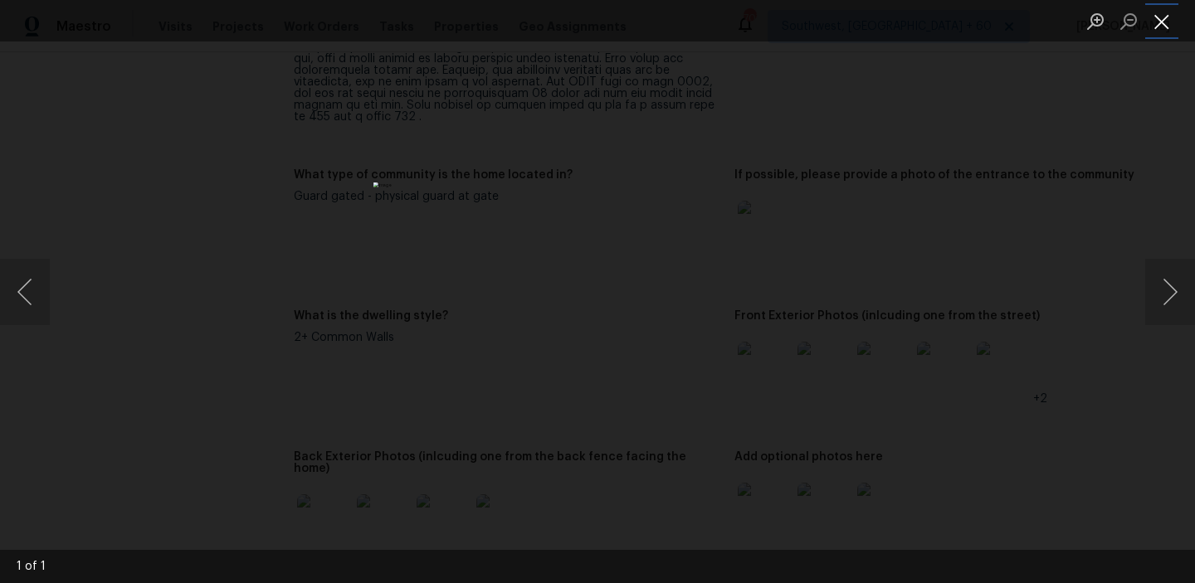
click at [1158, 18] on button "Close lightbox" at bounding box center [1161, 21] width 33 height 29
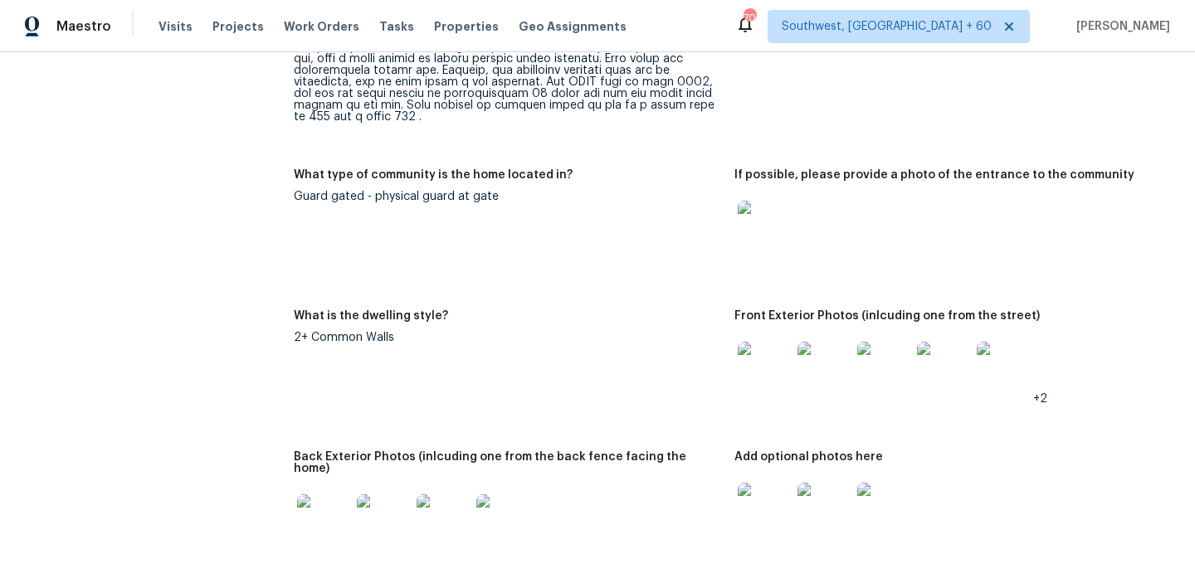
click at [766, 352] on img at bounding box center [763, 368] width 53 height 53
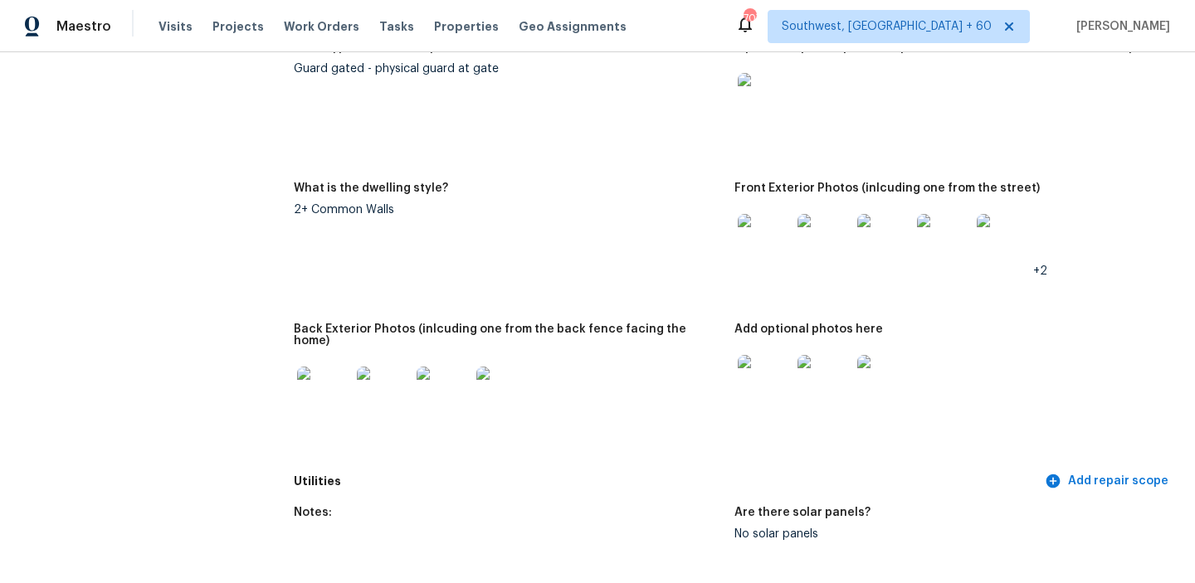
scroll to position [1130, 0]
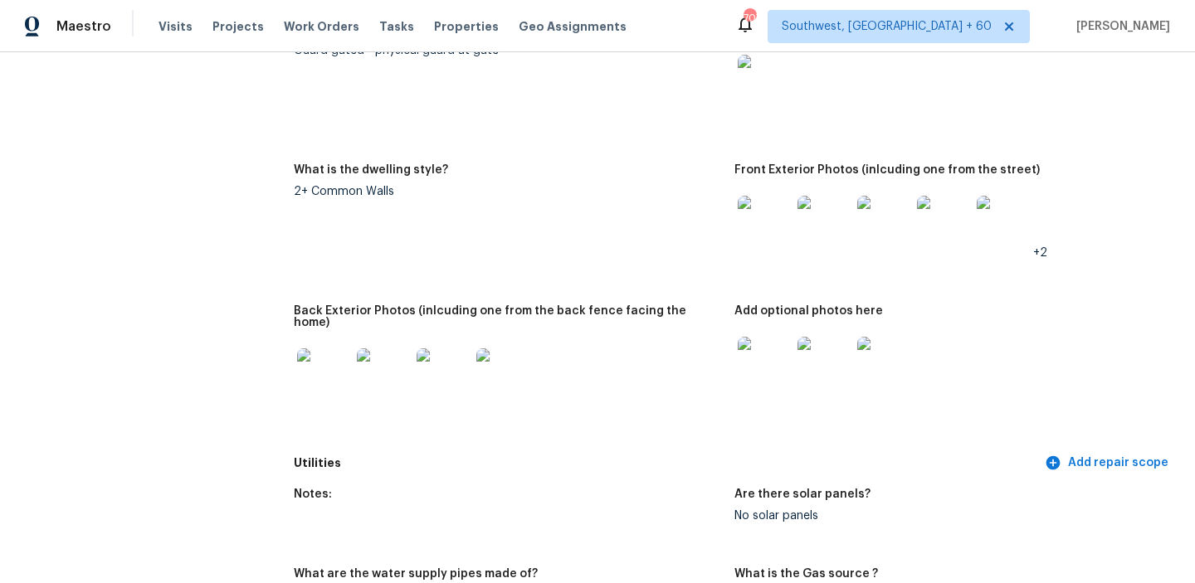
click at [334, 348] on img at bounding box center [323, 374] width 53 height 53
click at [757, 357] on img at bounding box center [763, 363] width 53 height 53
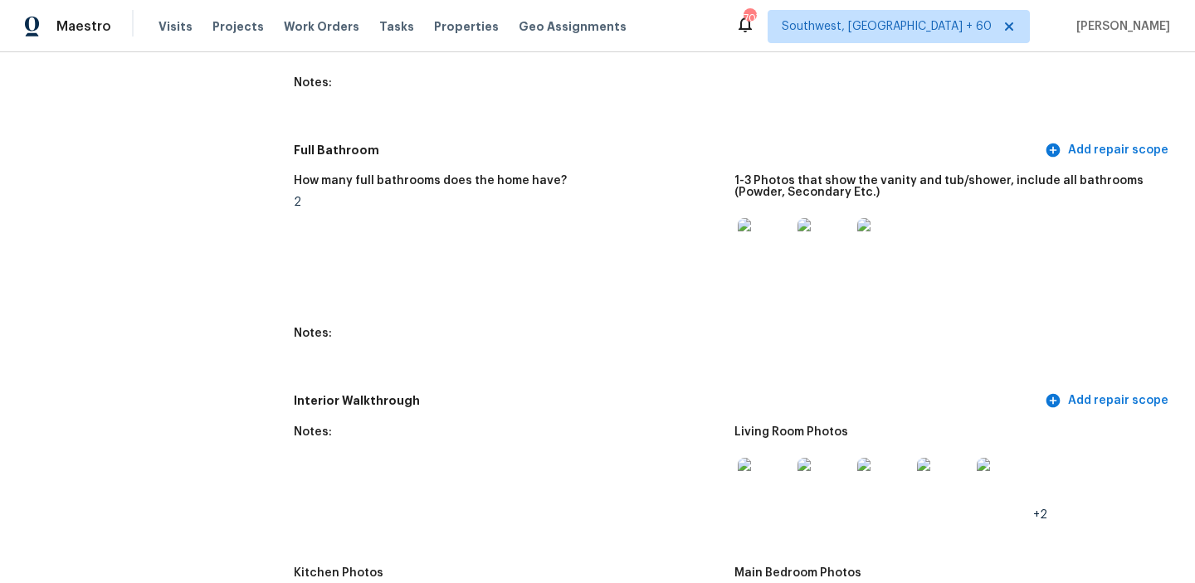
scroll to position [2489, 0]
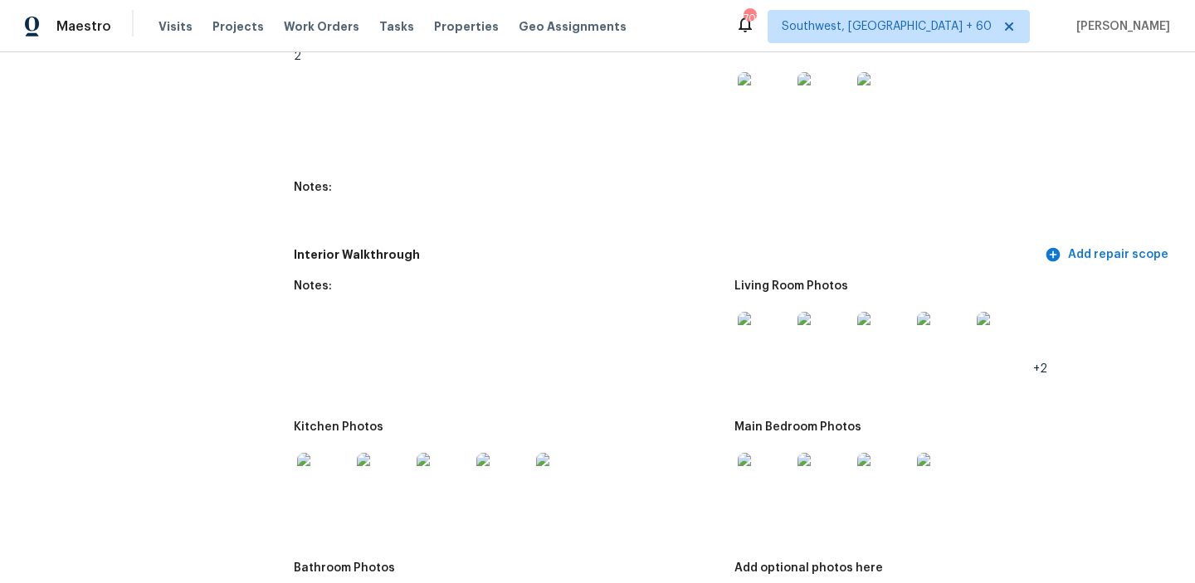
click at [760, 314] on img at bounding box center [763, 338] width 53 height 53
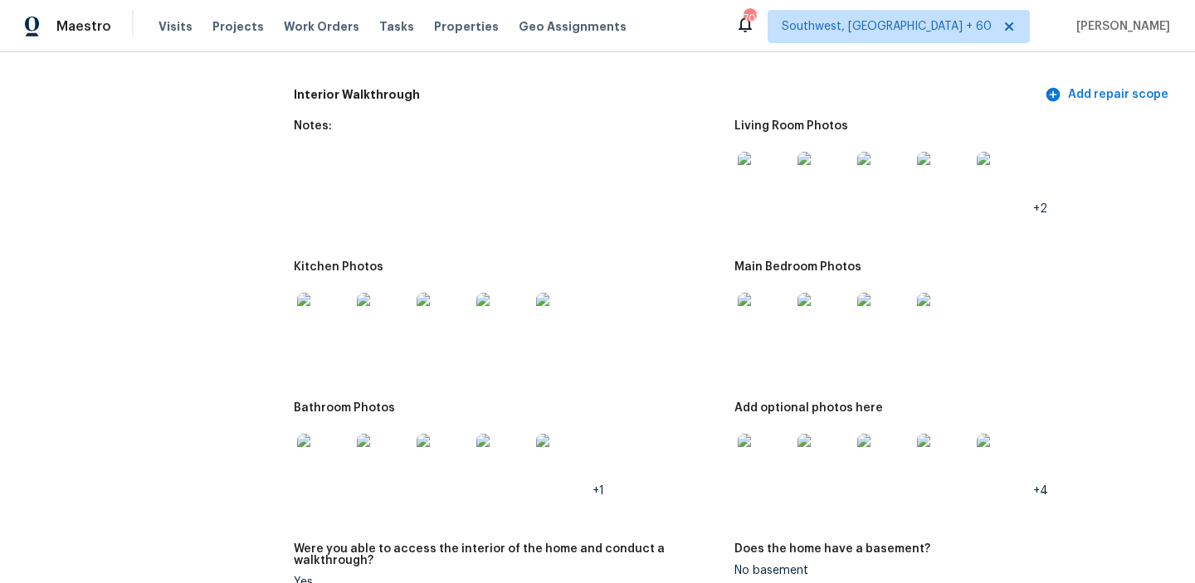
scroll to position [2670, 0]
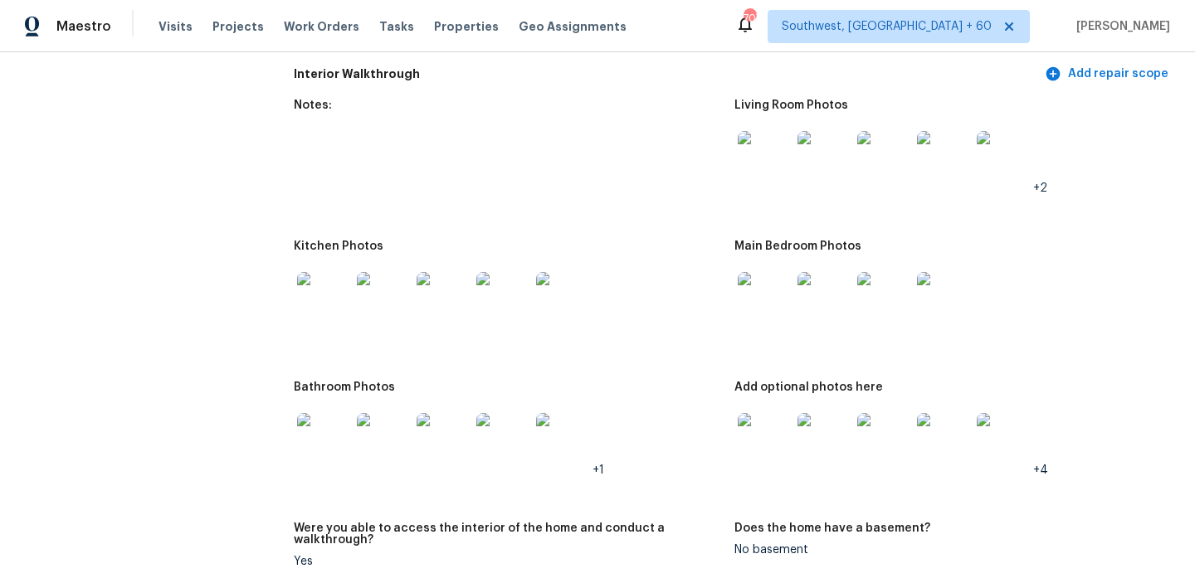
click at [742, 278] on img at bounding box center [763, 298] width 53 height 53
click at [766, 413] on img at bounding box center [763, 439] width 53 height 53
click at [325, 273] on img at bounding box center [323, 298] width 53 height 53
click at [322, 422] on img at bounding box center [323, 439] width 53 height 53
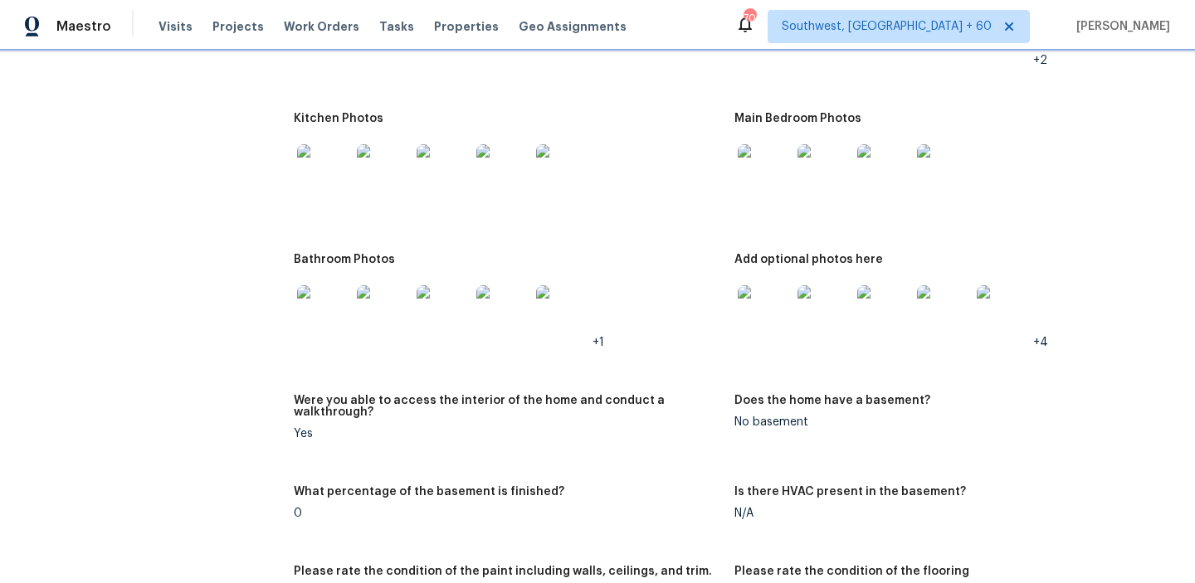
scroll to position [2759, 0]
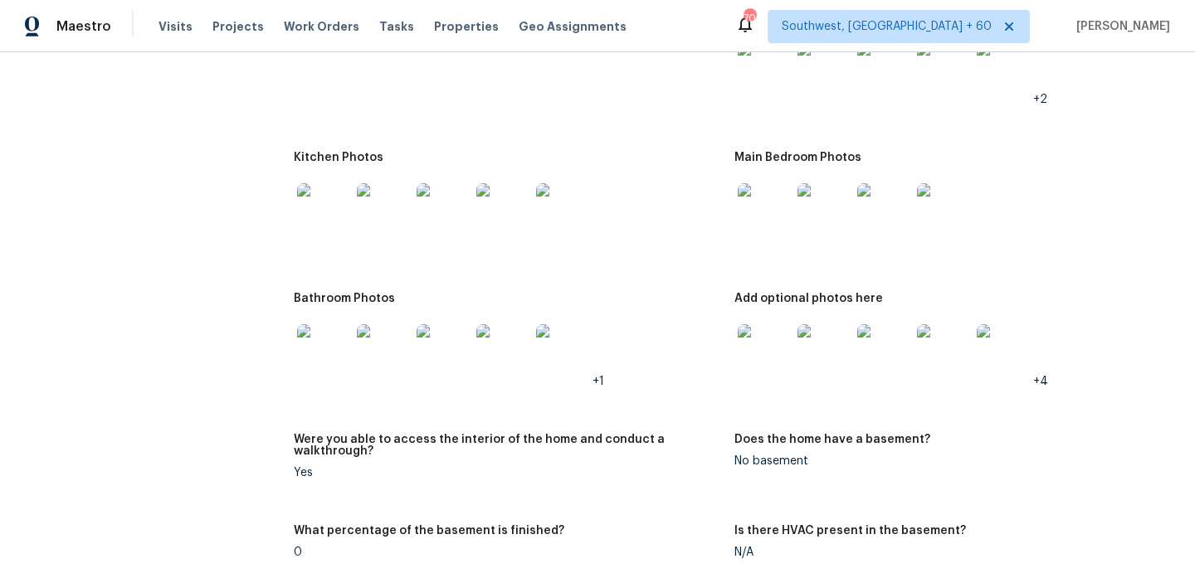
click at [757, 187] on img at bounding box center [763, 209] width 53 height 53
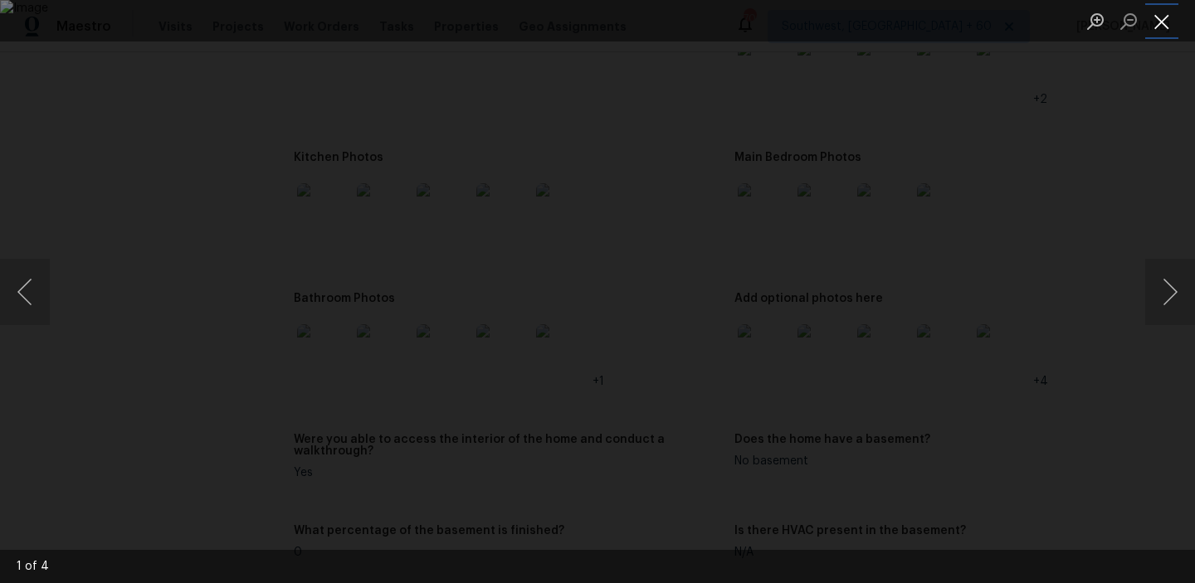
click at [1152, 13] on button "Close lightbox" at bounding box center [1161, 21] width 33 height 29
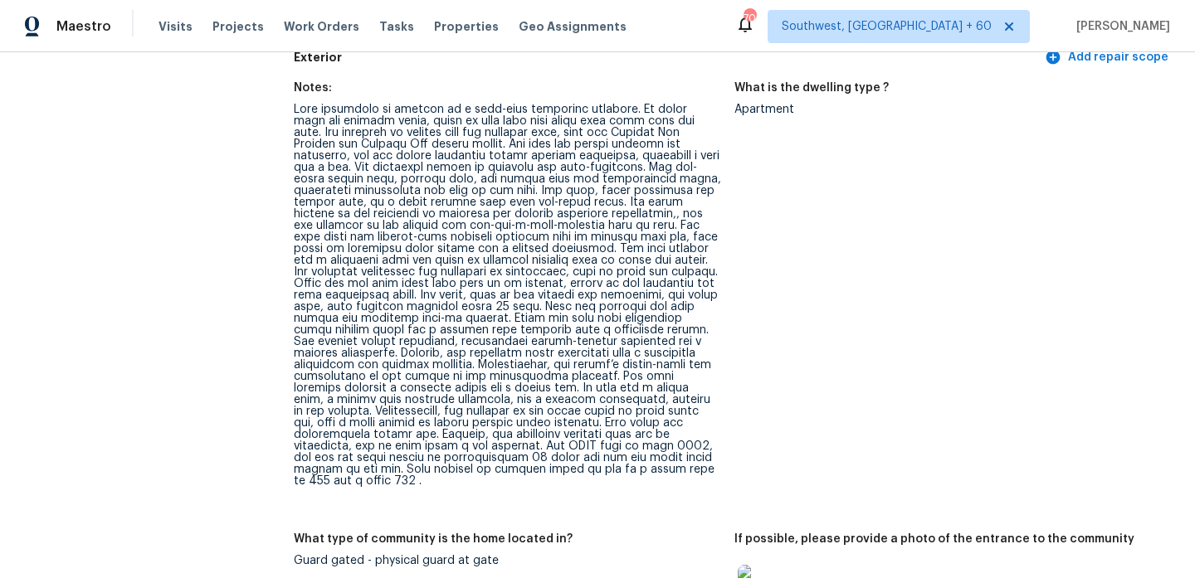
scroll to position [625, 0]
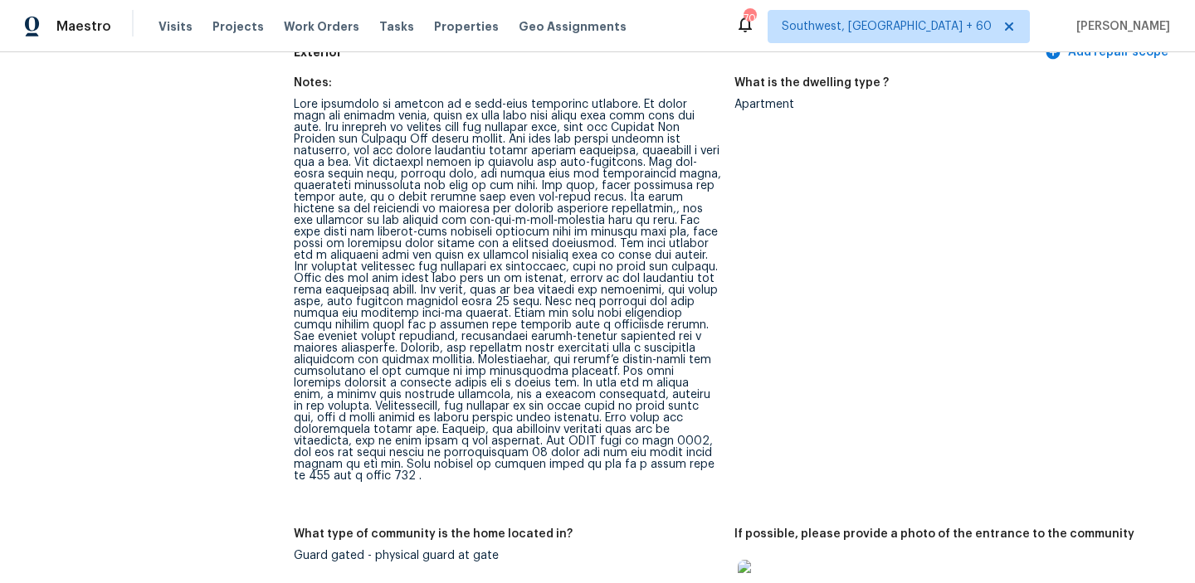
click at [422, 353] on div at bounding box center [507, 290] width 427 height 383
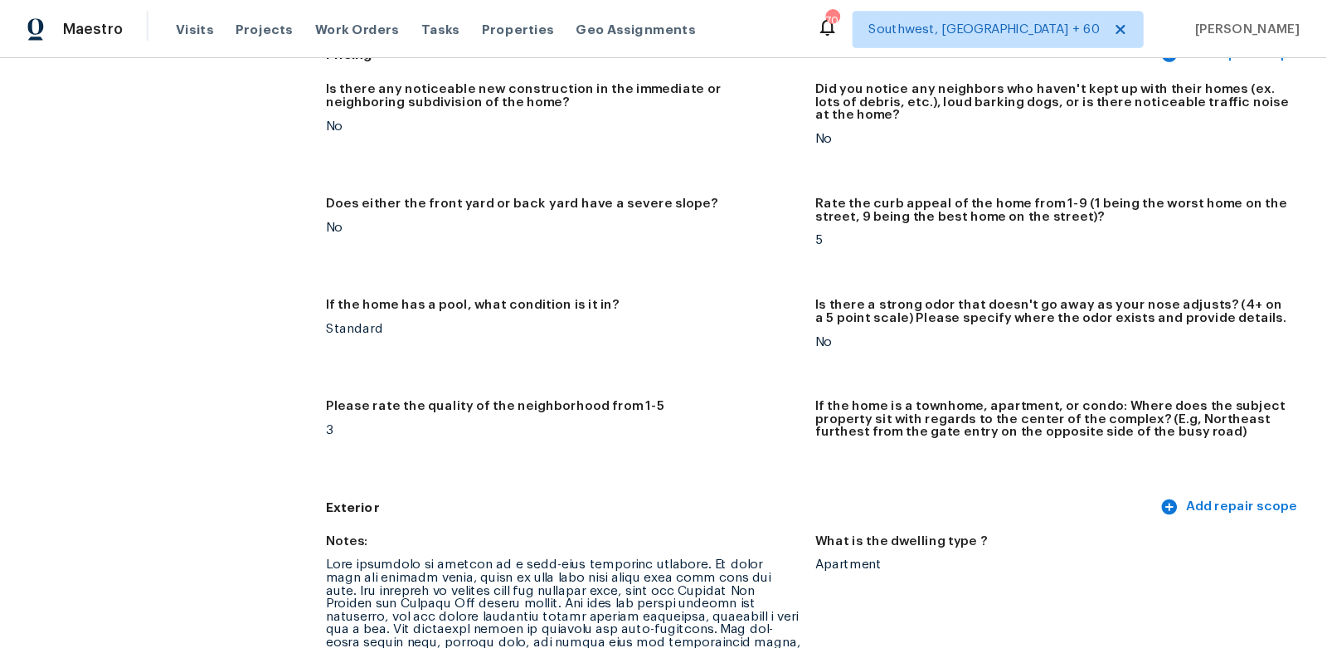
scroll to position [0, 0]
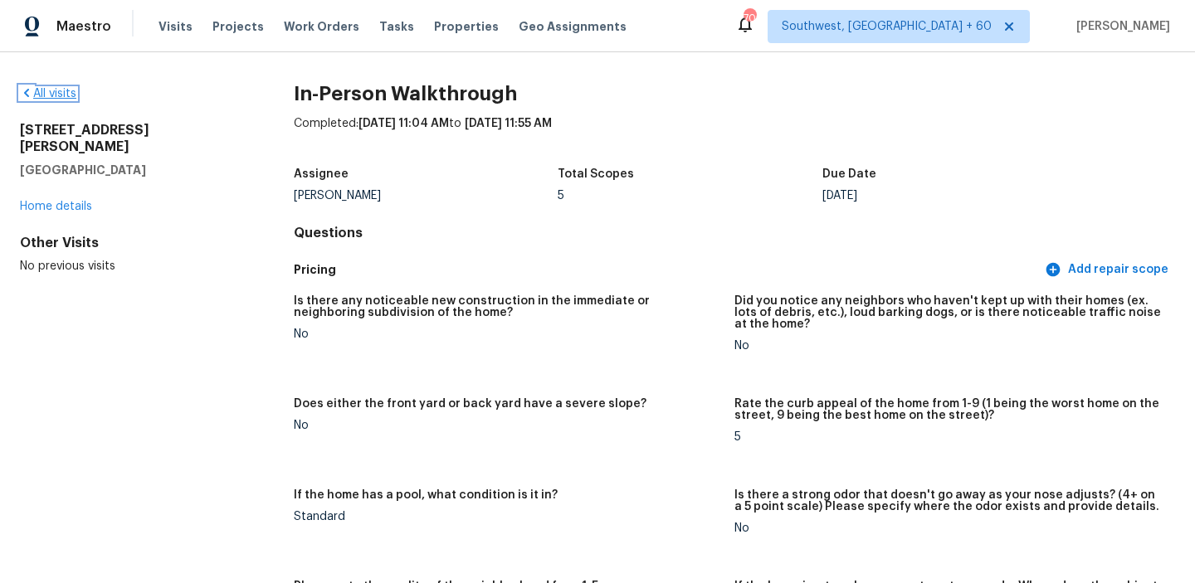
click at [51, 88] on link "All visits" at bounding box center [48, 94] width 56 height 12
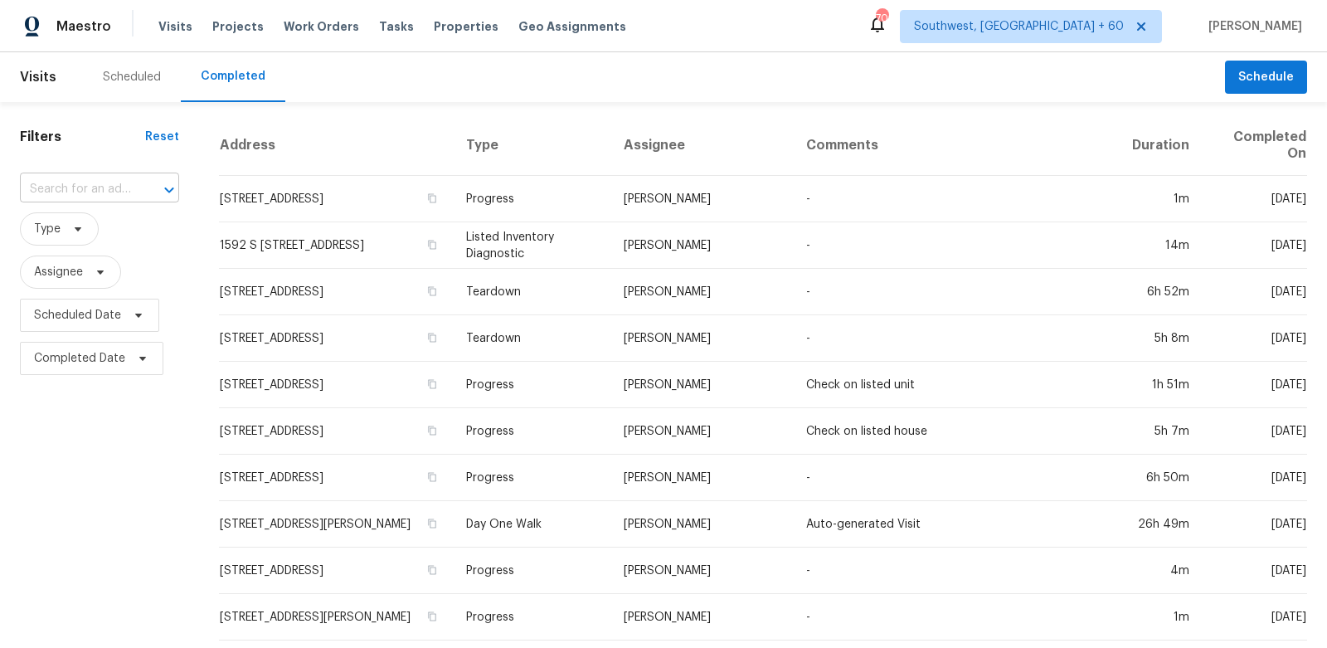
click at [122, 190] on input "text" at bounding box center [76, 190] width 113 height 26
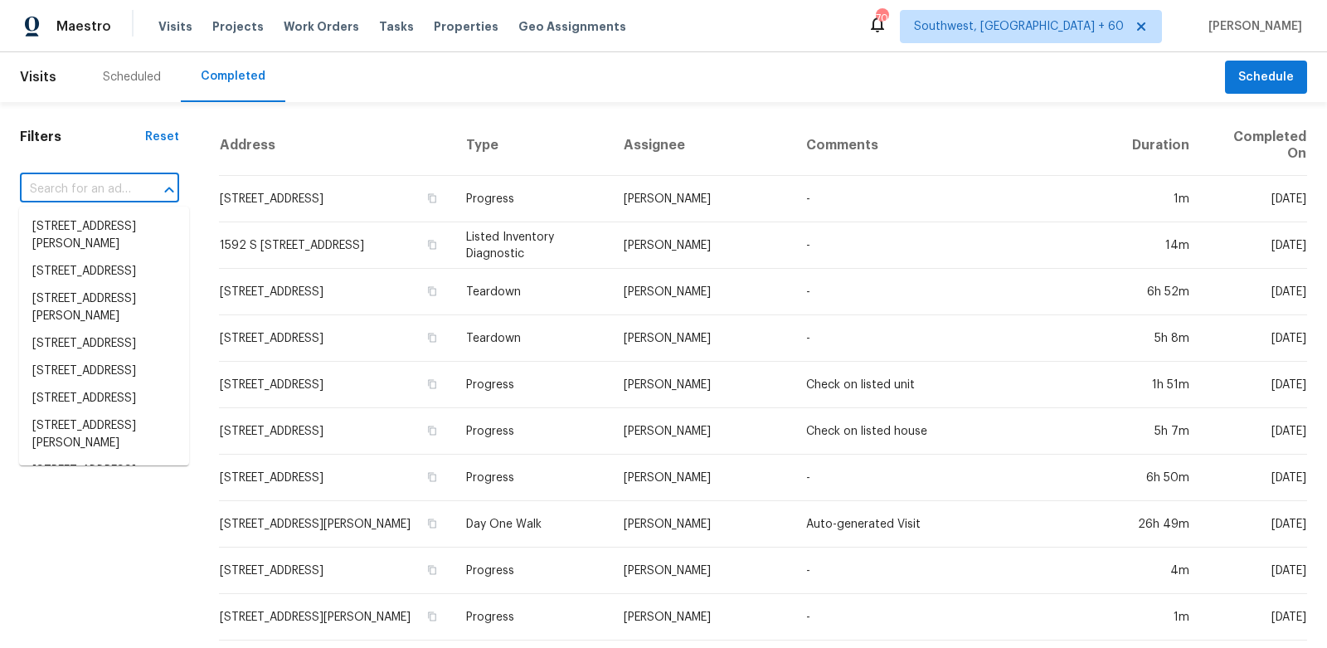
paste input "[STREET_ADDRESS][PERSON_NAME]"
type input "[STREET_ADDRESS][PERSON_NAME]"
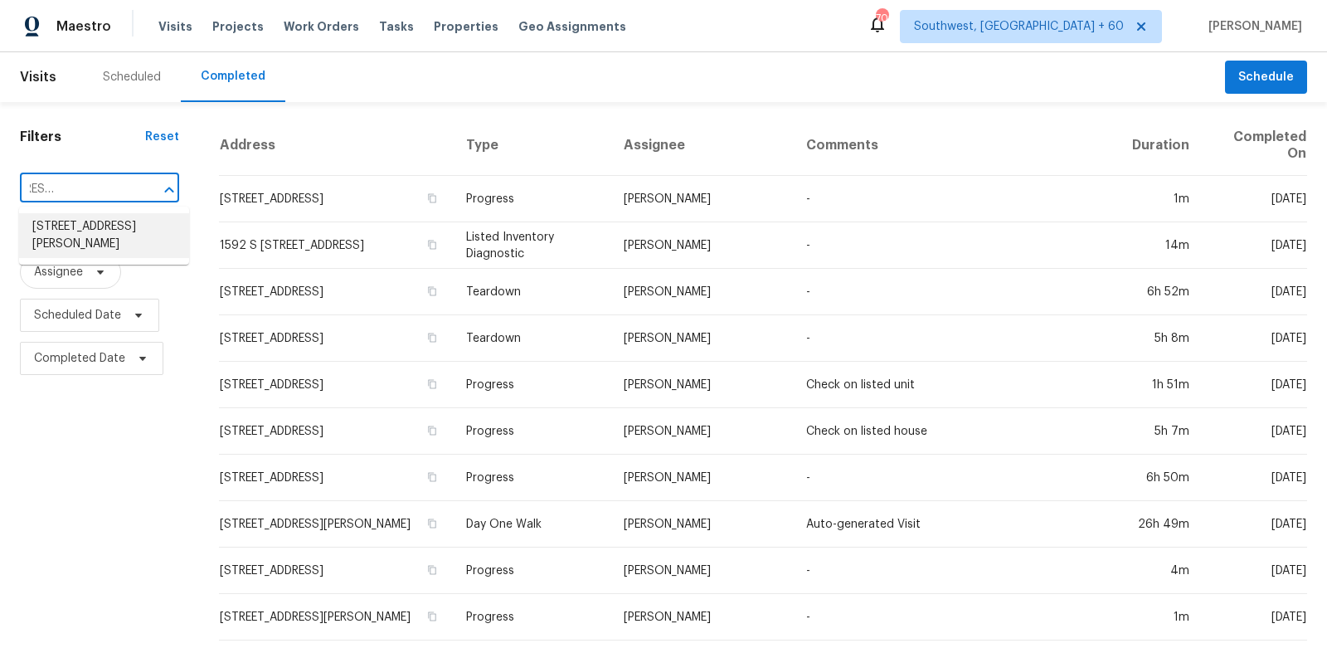
click at [109, 241] on li "[STREET_ADDRESS][PERSON_NAME]" at bounding box center [104, 235] width 170 height 45
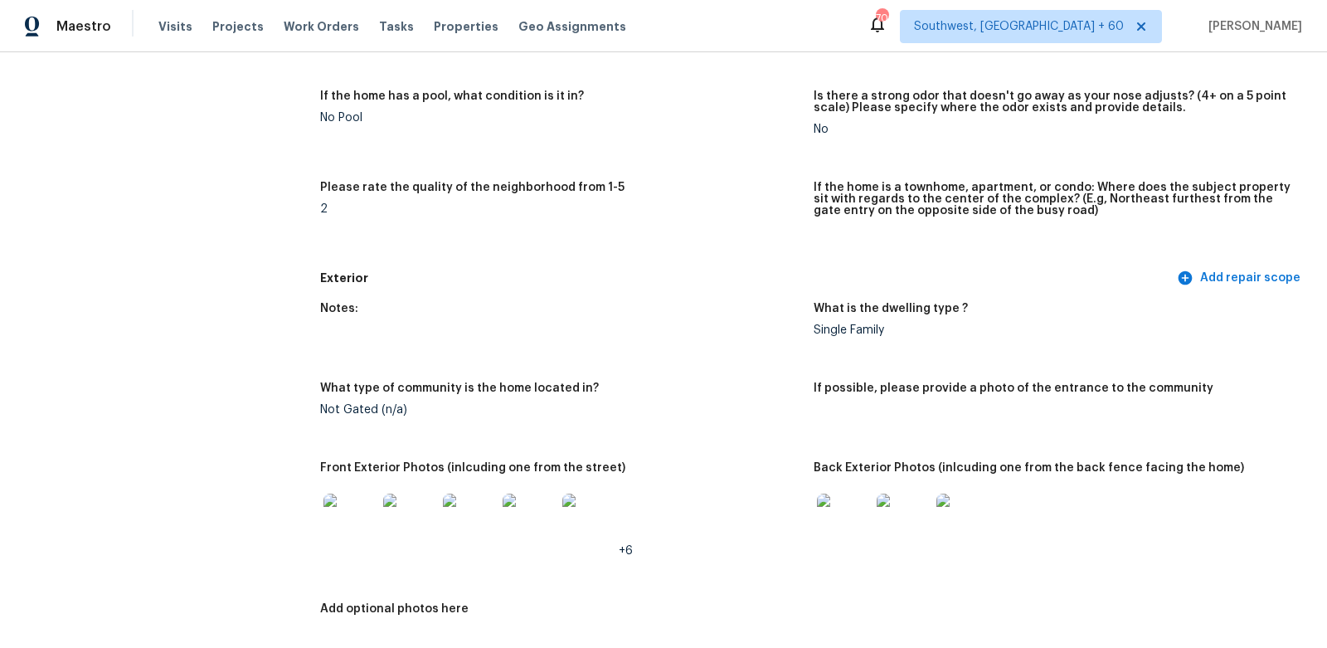
scroll to position [554, 0]
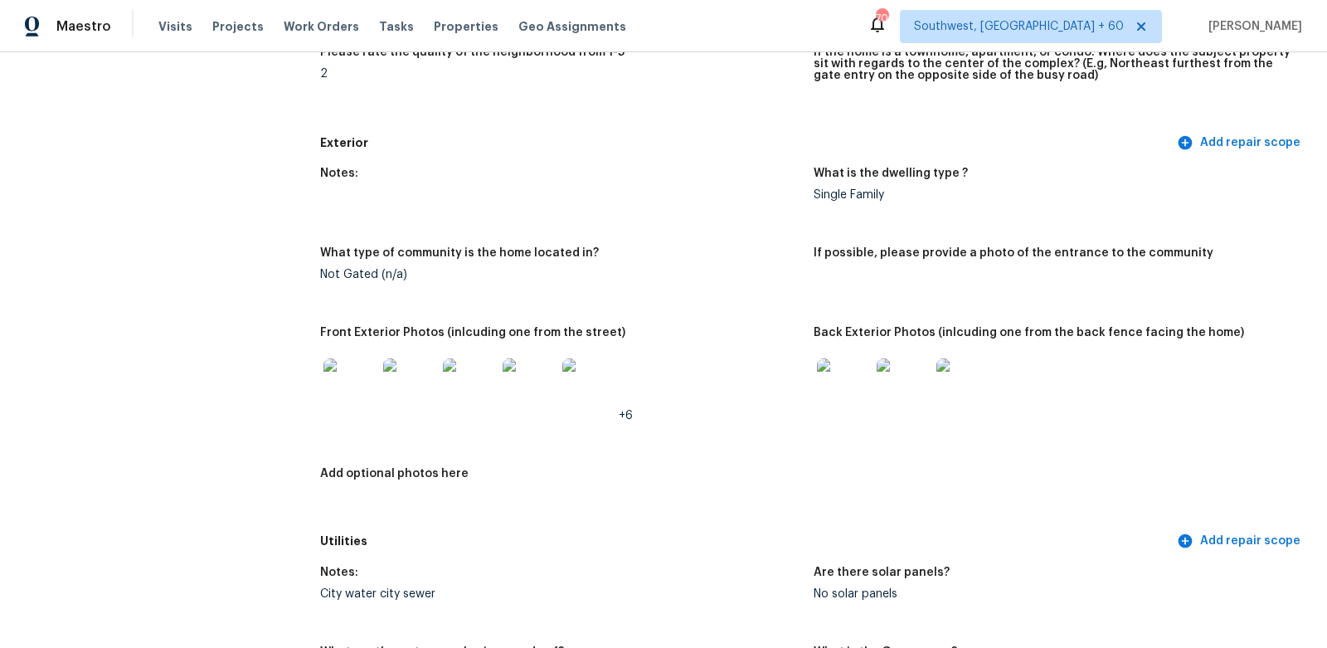
click at [336, 394] on img at bounding box center [350, 384] width 53 height 53
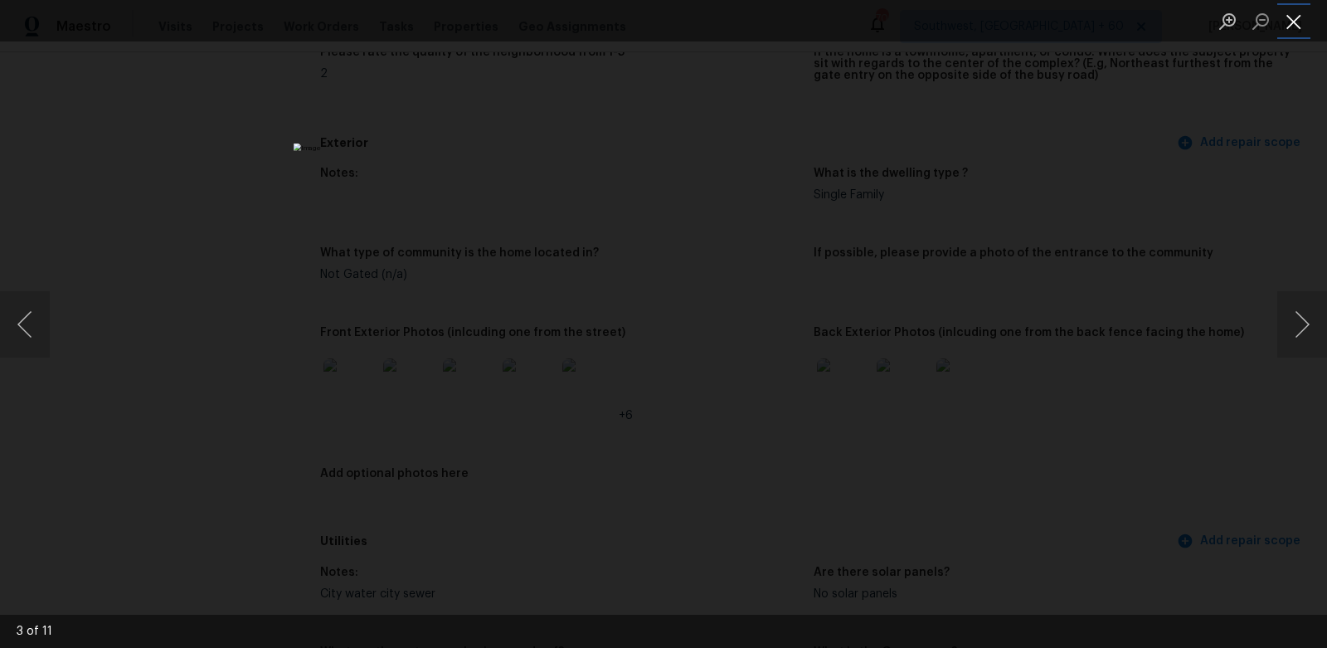
click at [1292, 27] on button "Close lightbox" at bounding box center [1293, 21] width 33 height 29
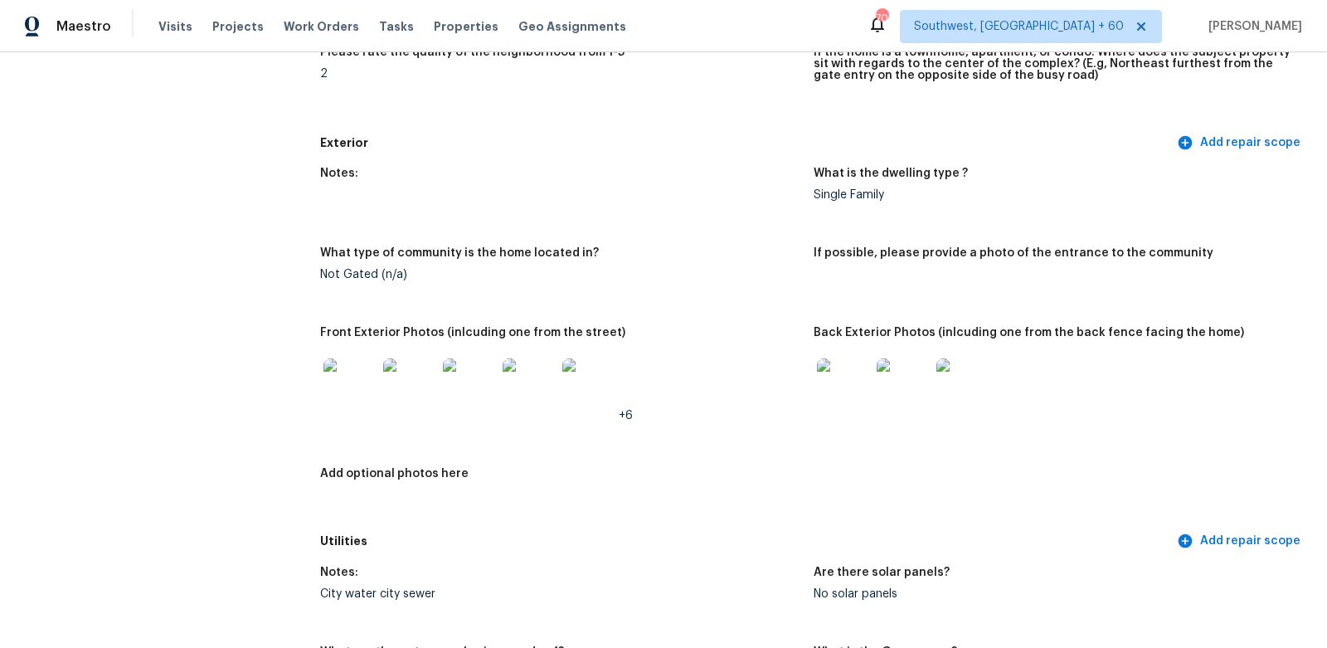
click at [855, 388] on img at bounding box center [843, 384] width 53 height 53
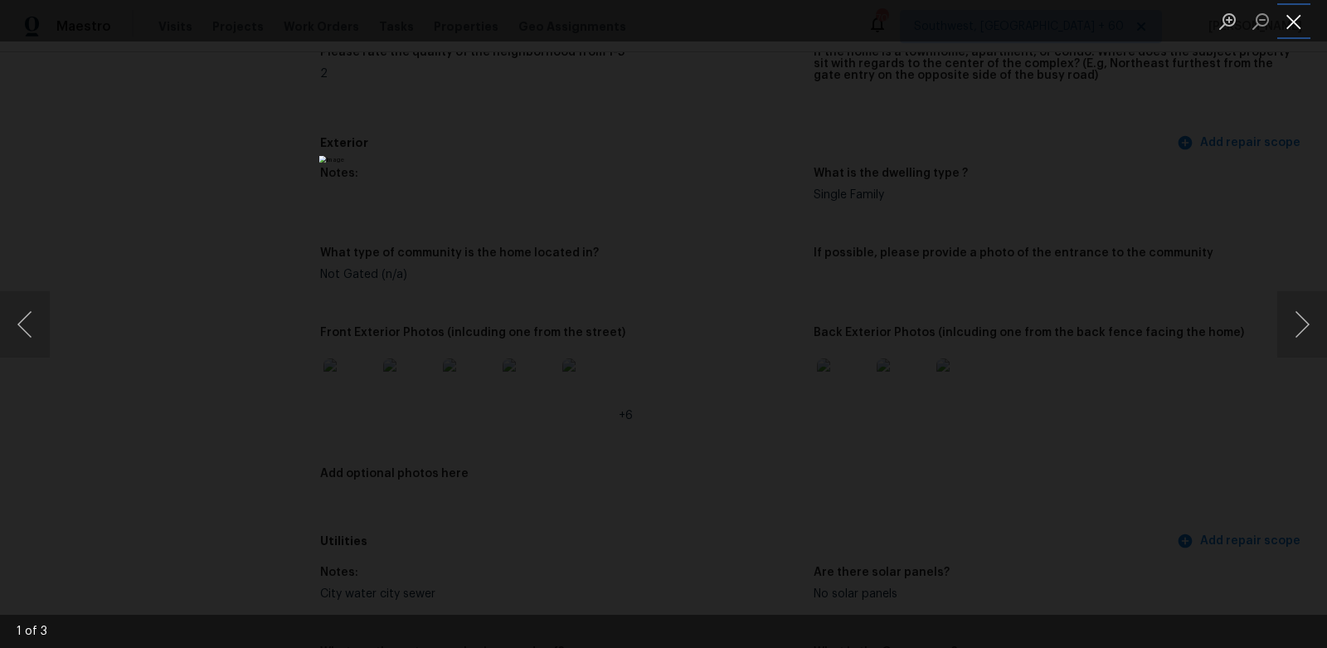
click at [1295, 13] on button "Close lightbox" at bounding box center [1293, 21] width 33 height 29
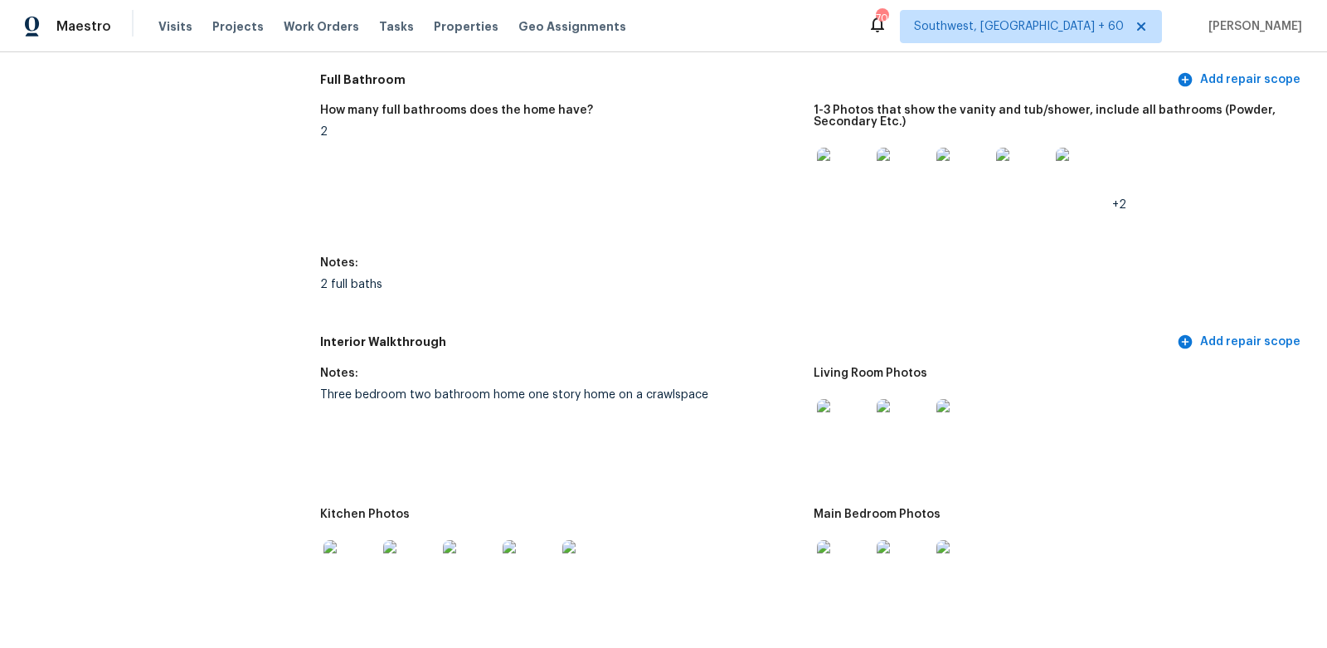
scroll to position [2027, 0]
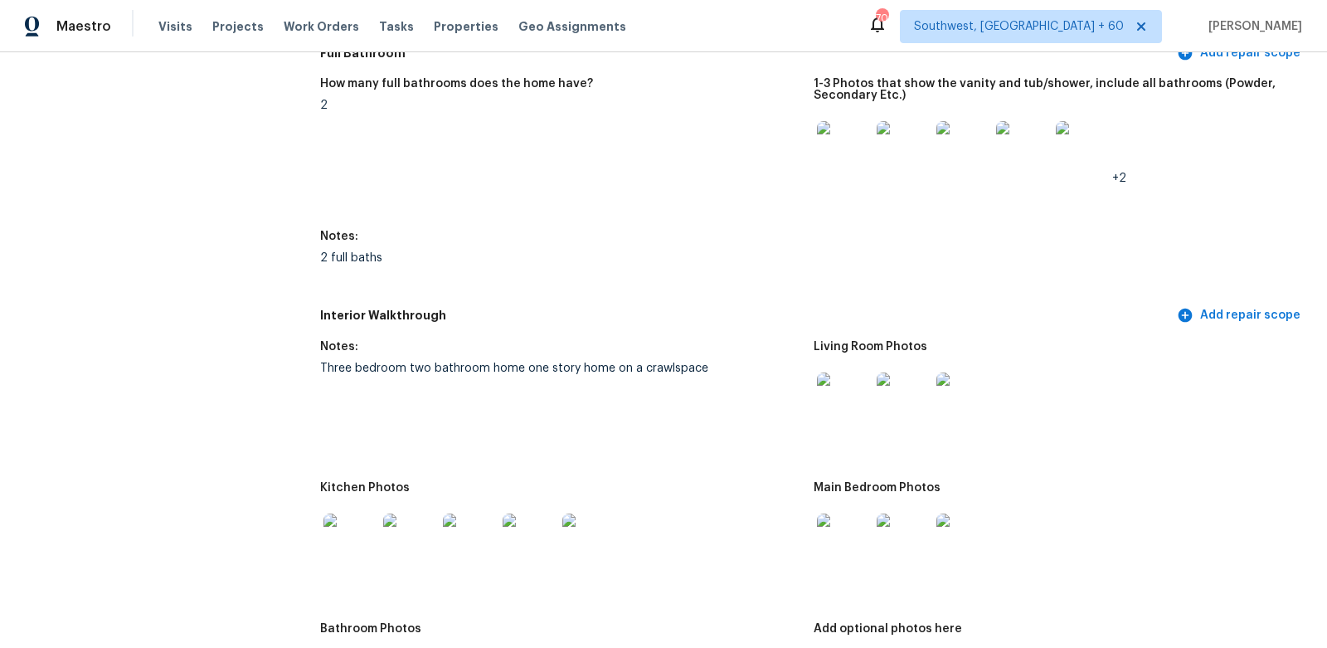
click at [859, 367] on div at bounding box center [844, 399] width 60 height 73
click at [837, 400] on img at bounding box center [843, 398] width 53 height 53
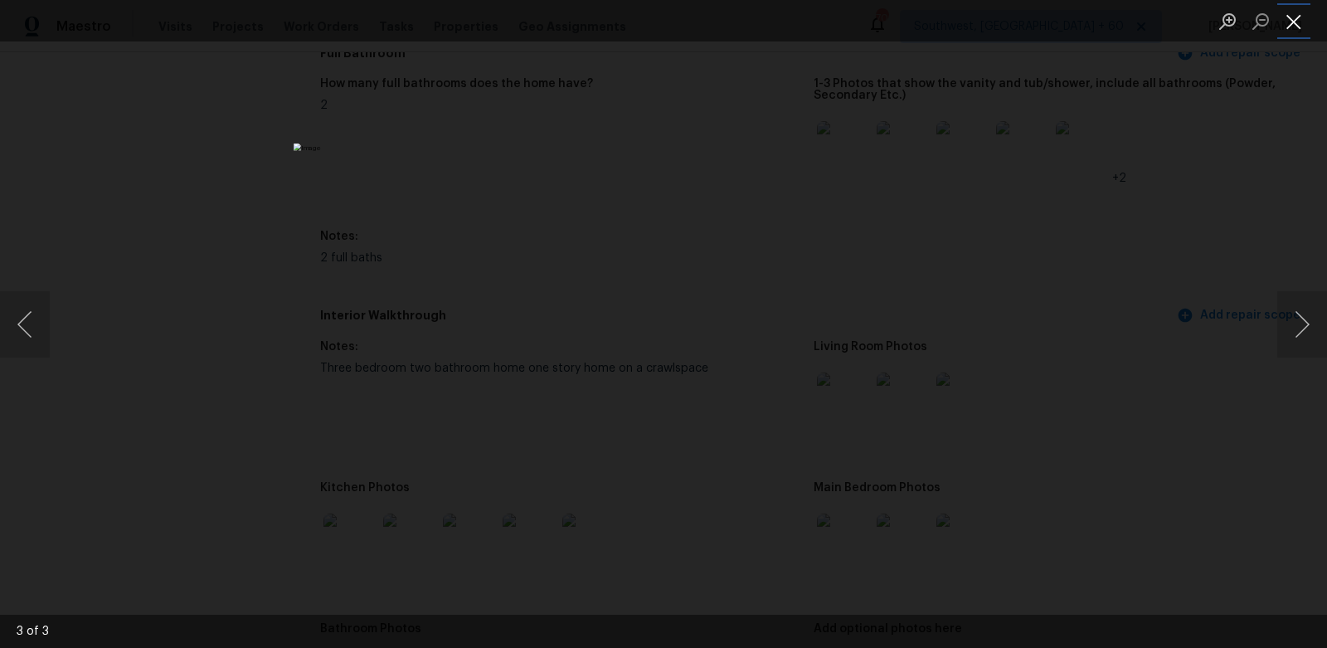
click at [1289, 32] on button "Close lightbox" at bounding box center [1293, 21] width 33 height 29
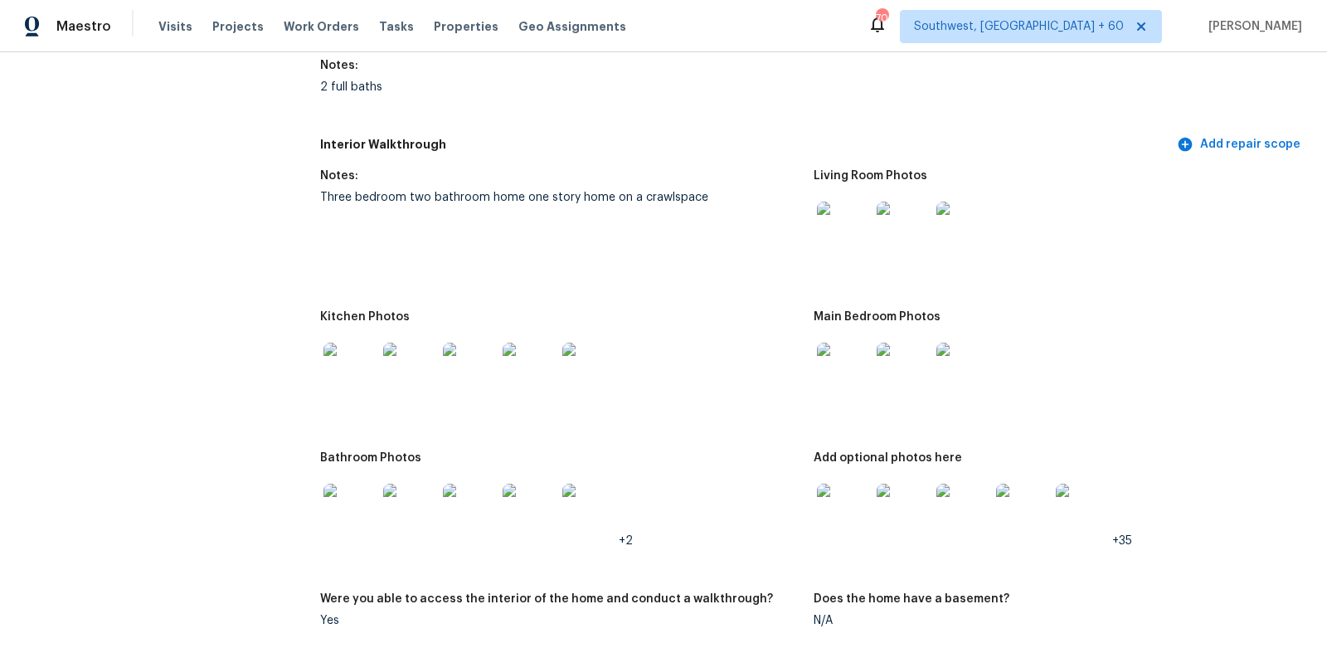
scroll to position [2240, 0]
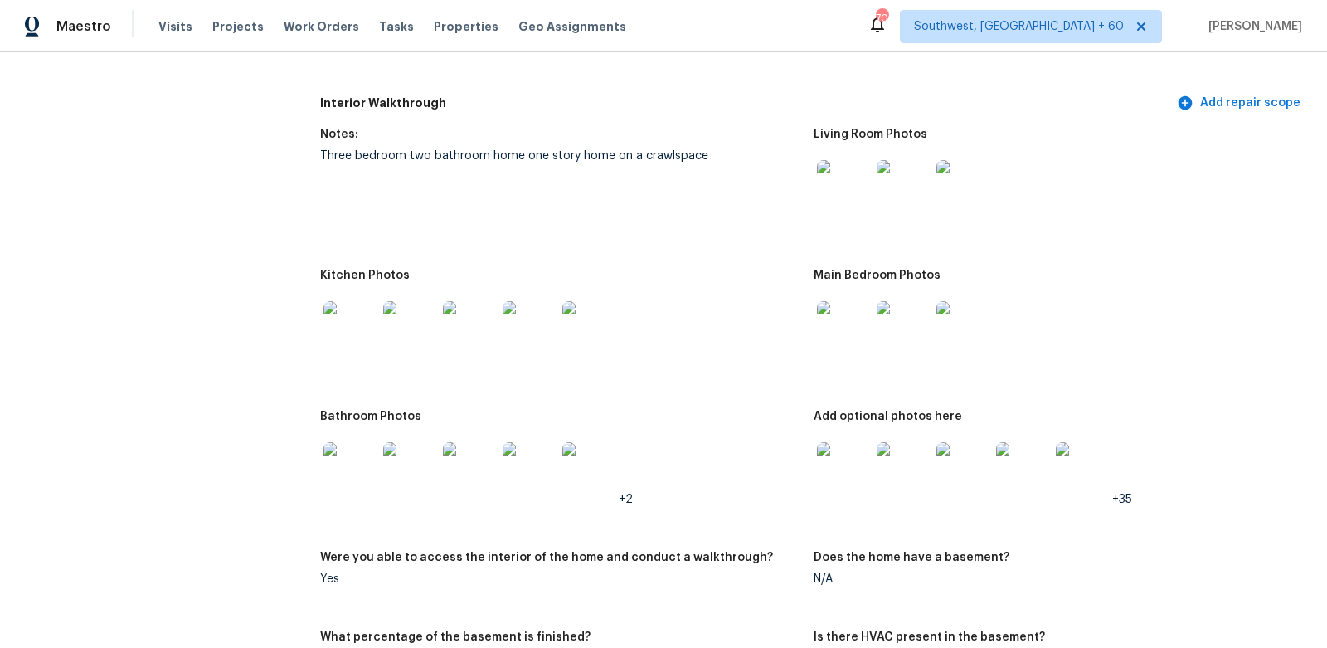
click at [849, 309] on img at bounding box center [843, 327] width 53 height 53
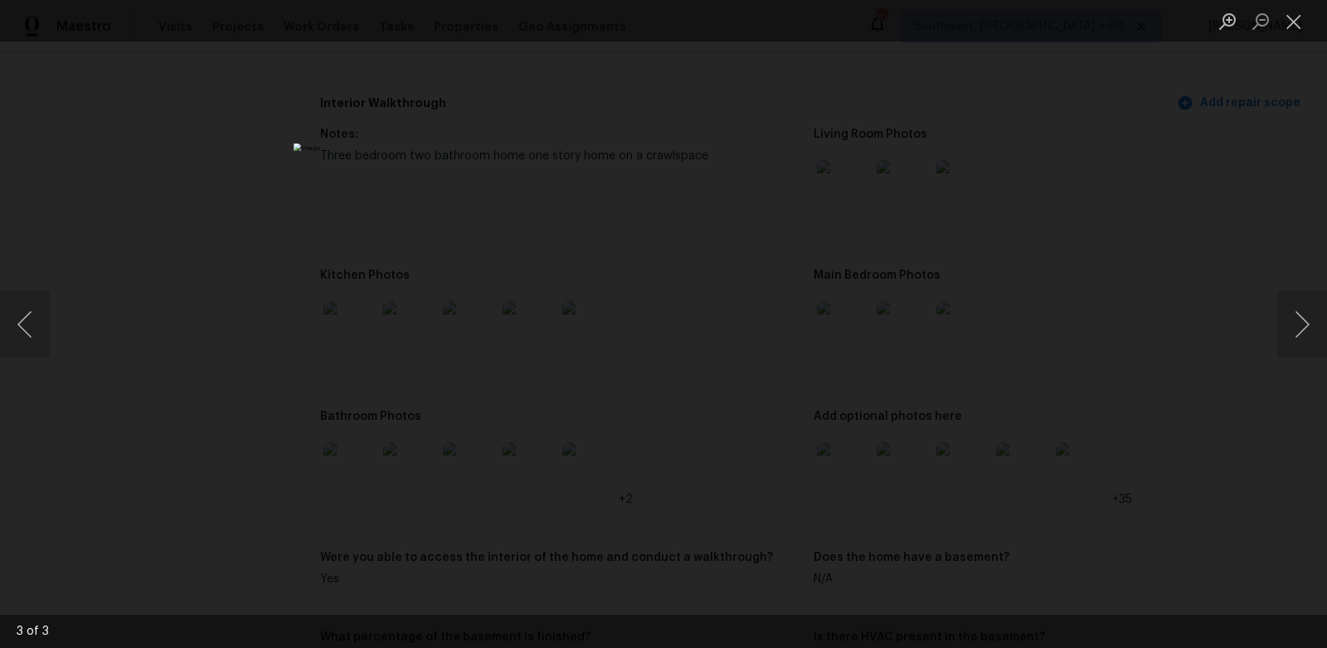
click at [1313, 22] on ul "Lightbox" at bounding box center [1269, 20] width 116 height 41
click at [1299, 22] on button "Close lightbox" at bounding box center [1293, 21] width 33 height 29
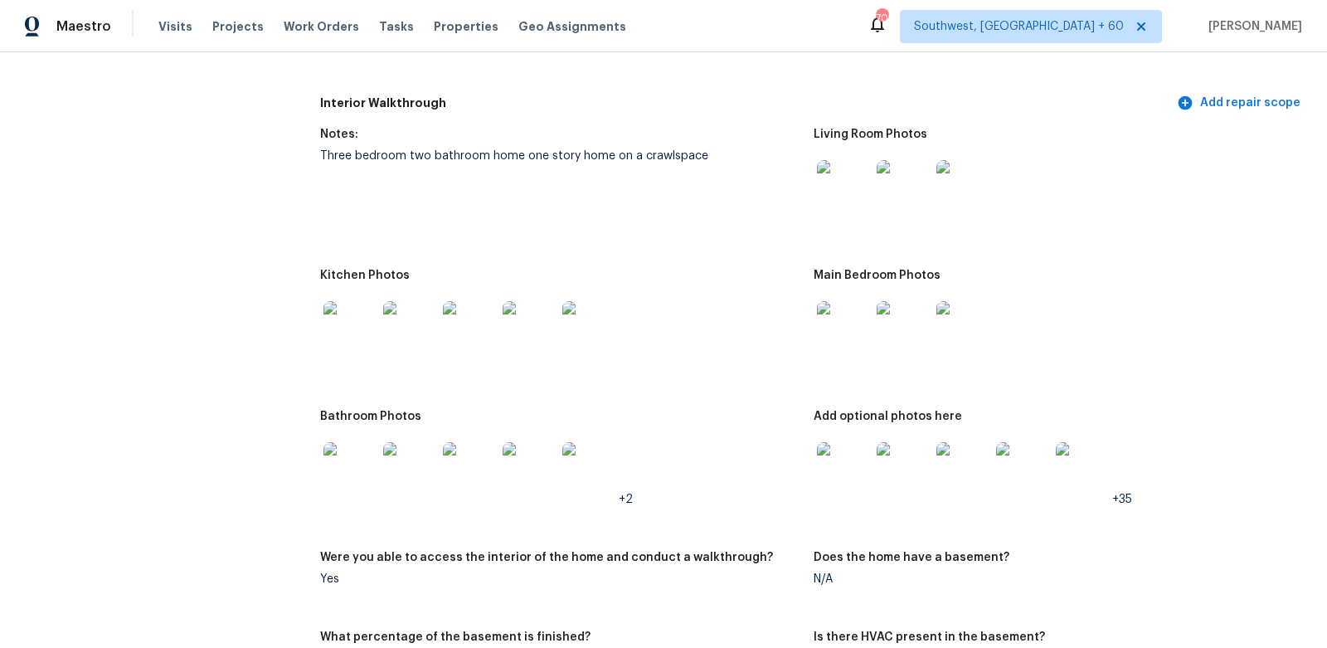
click at [850, 454] on img at bounding box center [843, 468] width 53 height 53
click at [347, 463] on img at bounding box center [350, 468] width 53 height 53
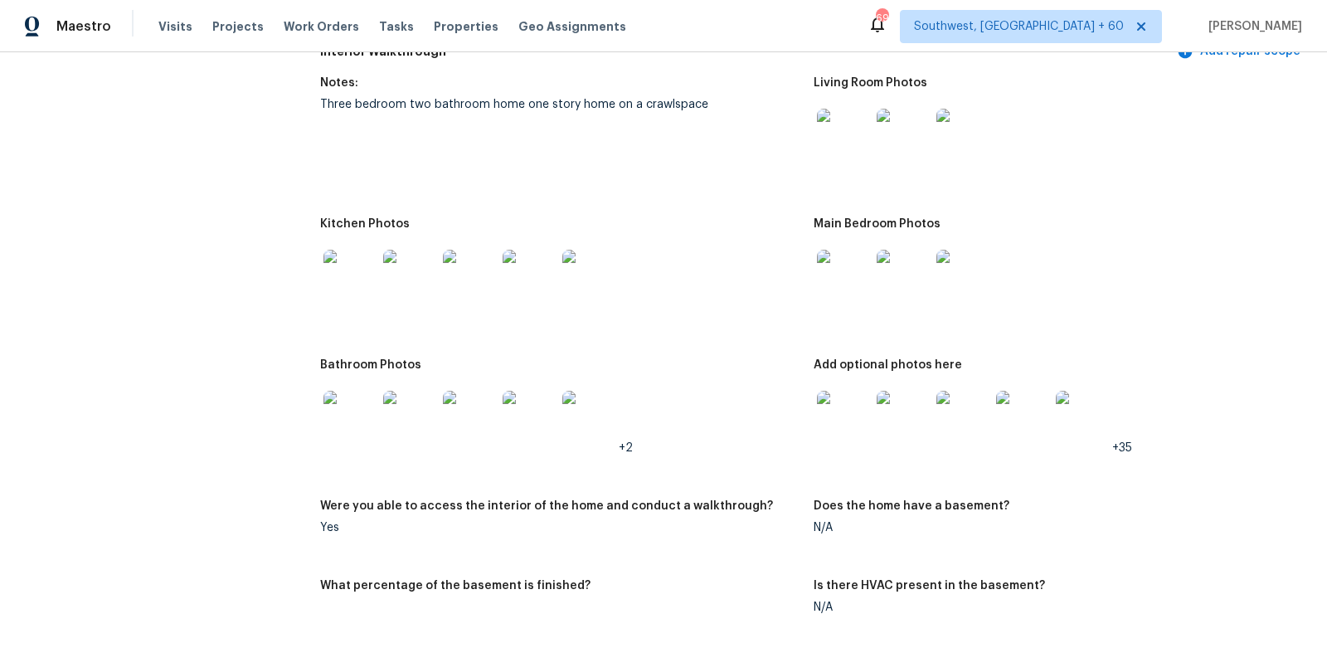
scroll to position [2259, 0]
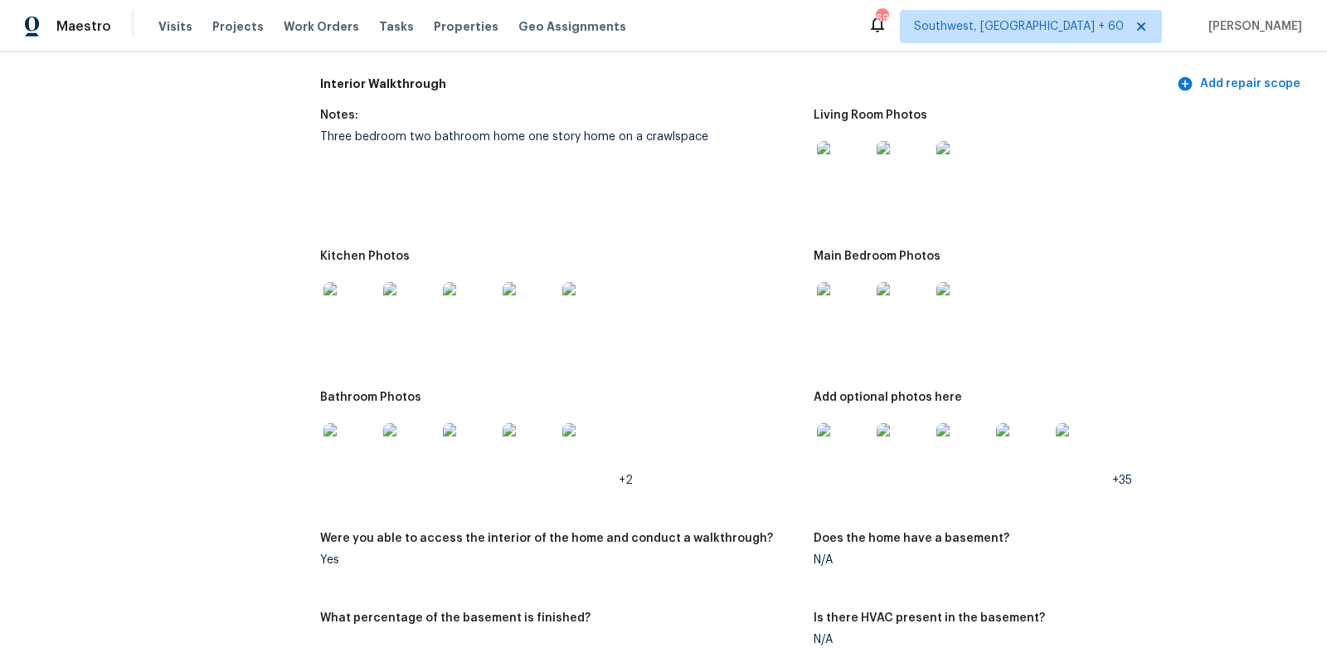
click at [832, 179] on img at bounding box center [843, 167] width 53 height 53
click at [836, 314] on img at bounding box center [843, 308] width 53 height 53
click at [839, 454] on img at bounding box center [843, 449] width 53 height 53
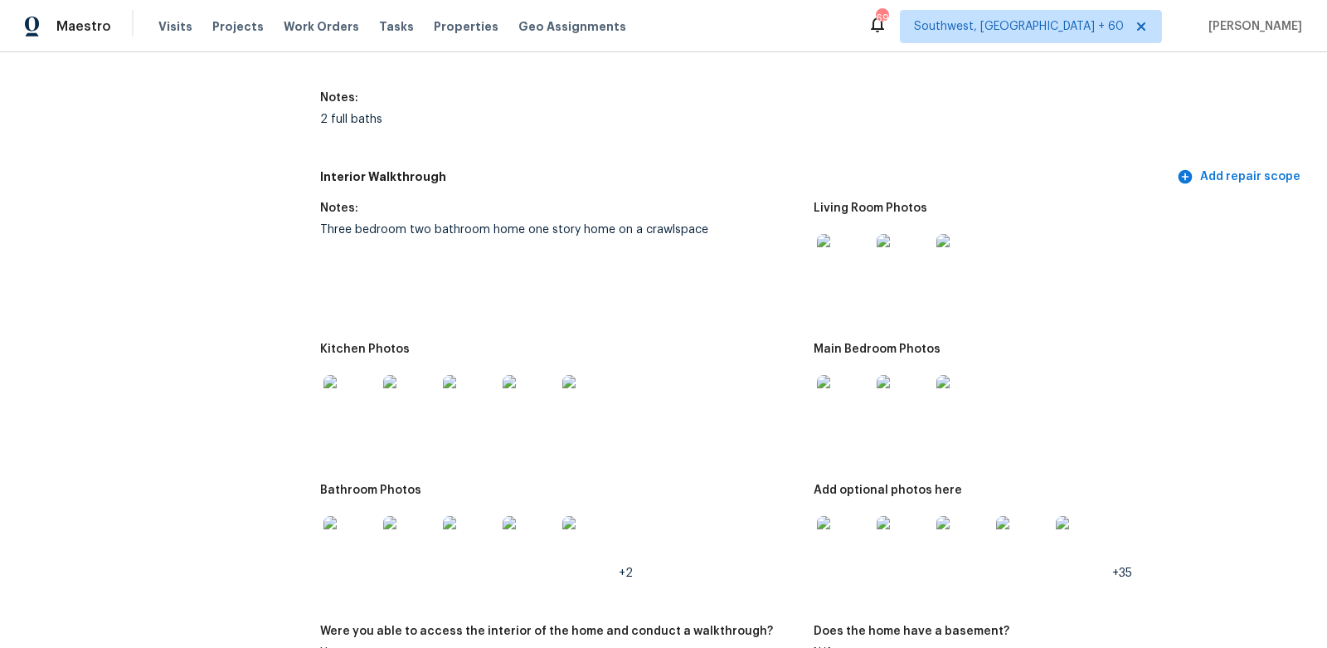
scroll to position [2229, 0]
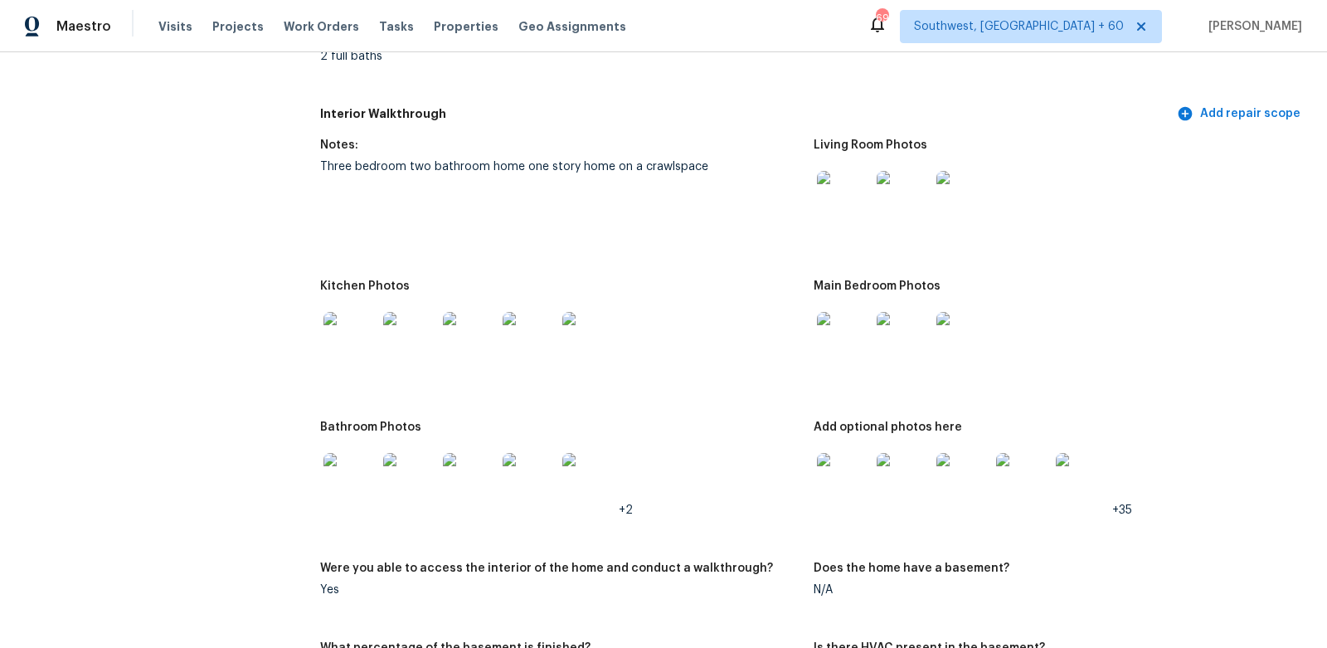
click at [346, 482] on img at bounding box center [350, 479] width 53 height 53
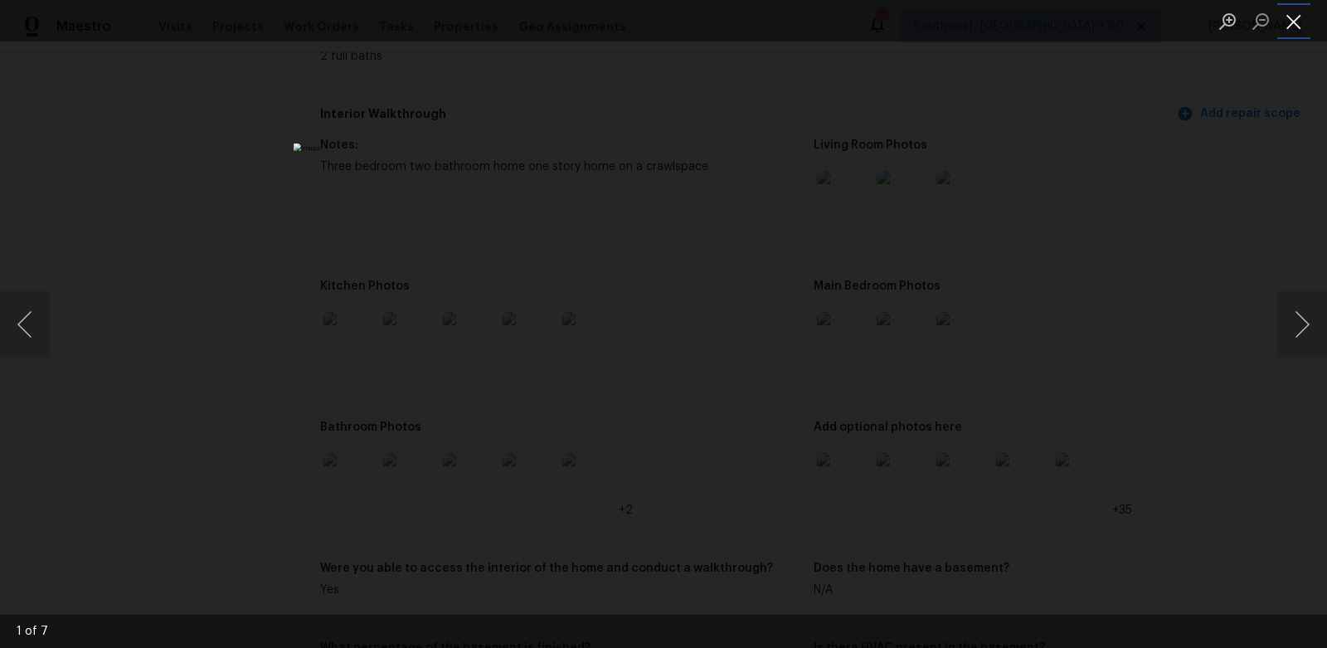
click at [1284, 24] on button "Close lightbox" at bounding box center [1293, 21] width 33 height 29
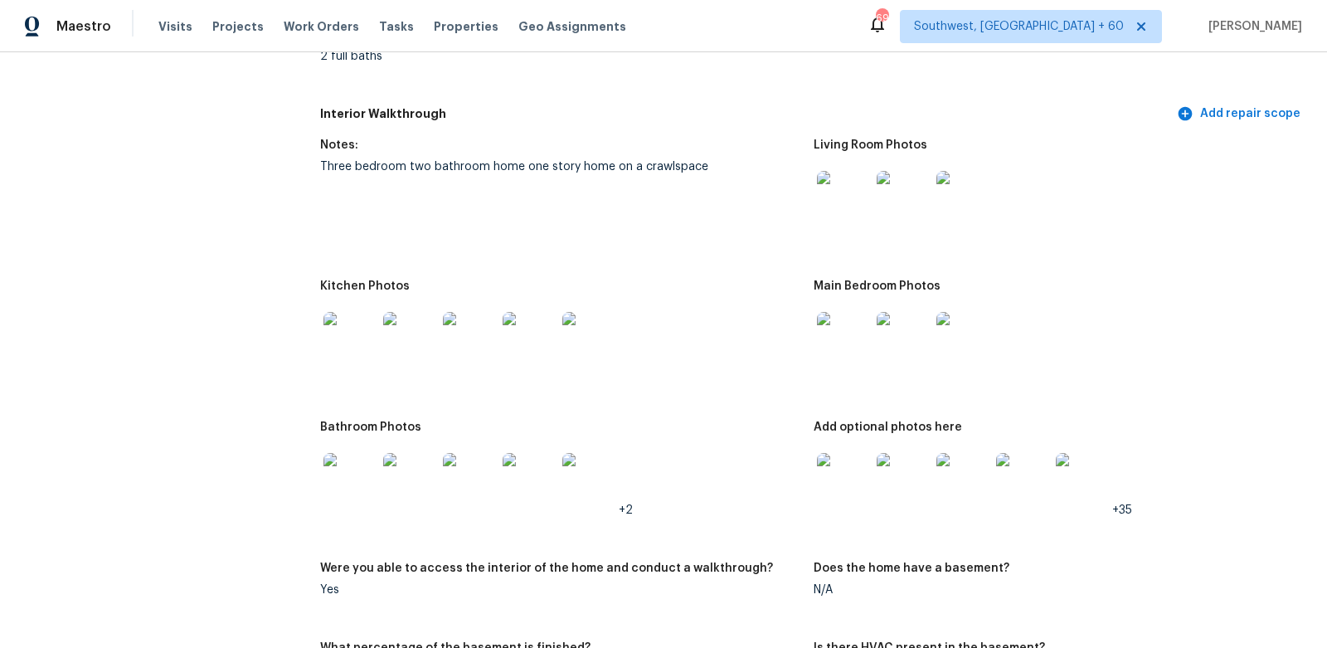
click at [864, 358] on img at bounding box center [843, 338] width 53 height 53
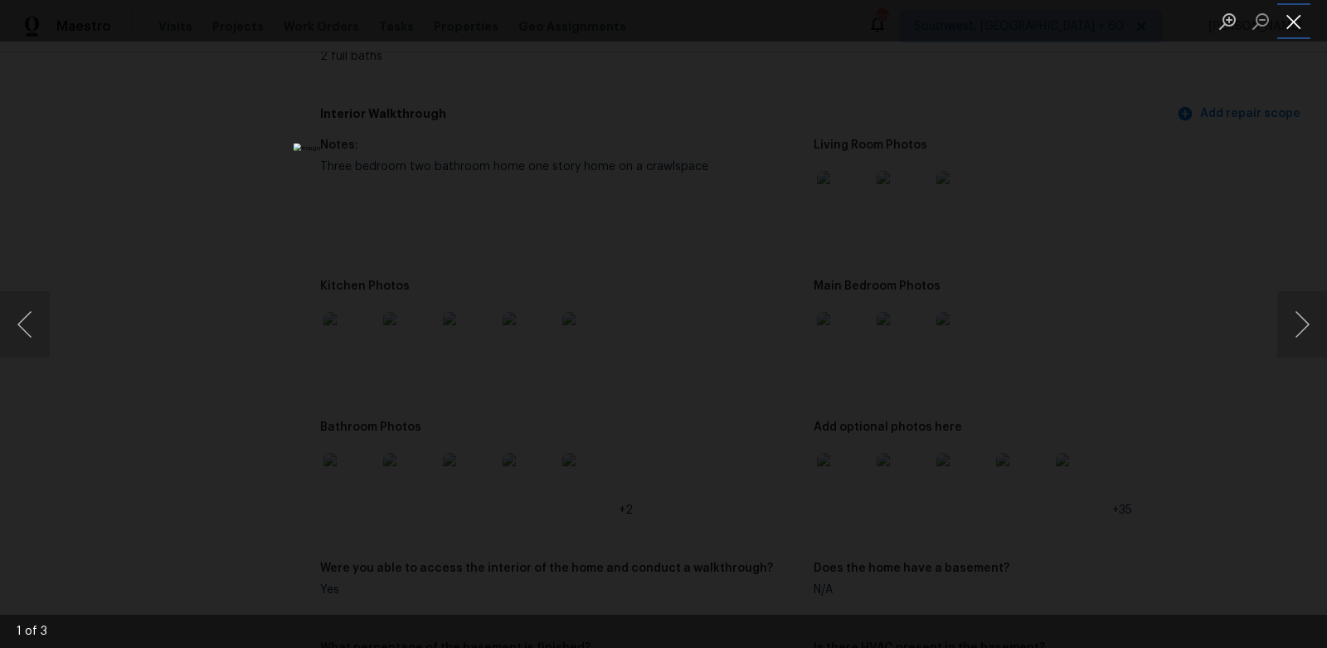
click at [1280, 25] on button "Close lightbox" at bounding box center [1293, 21] width 33 height 29
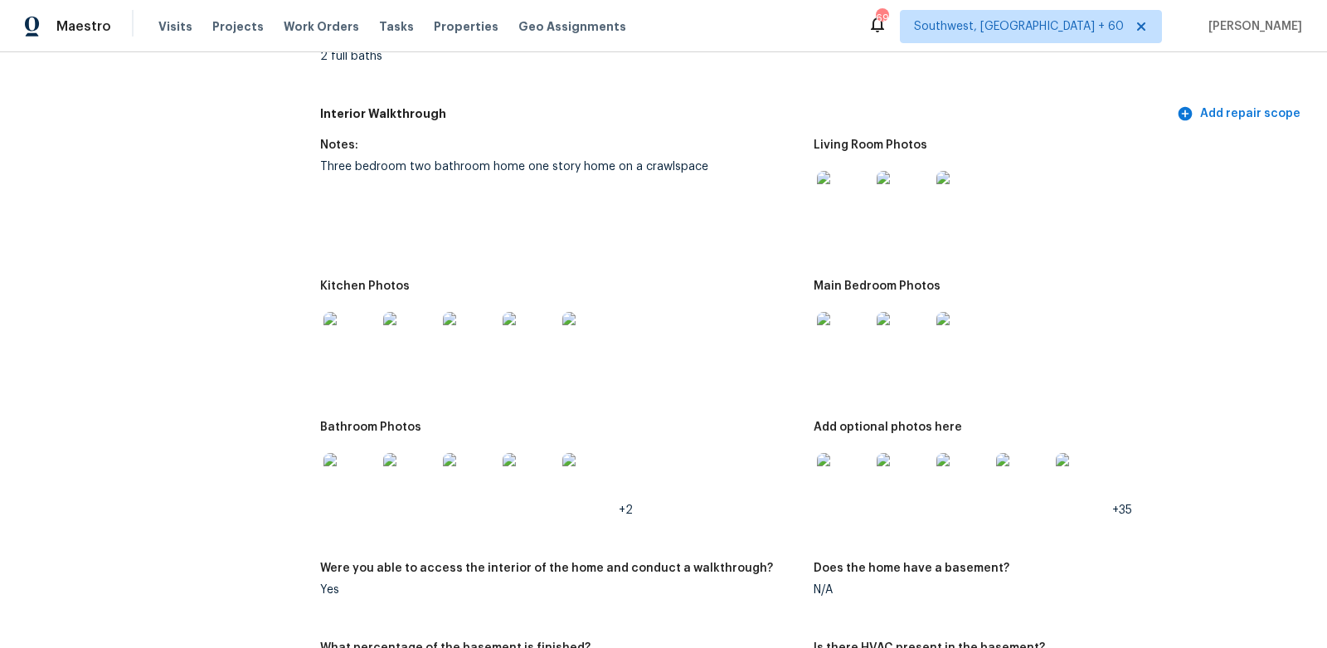
click at [353, 333] on img at bounding box center [350, 338] width 53 height 53
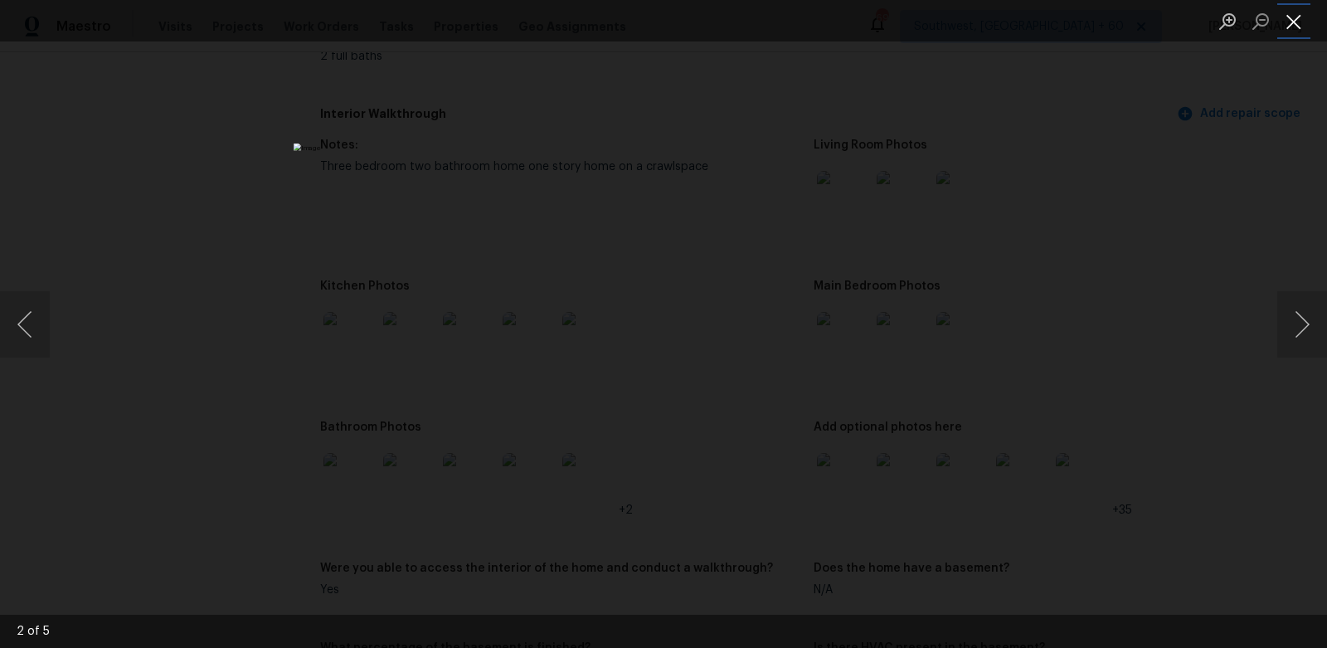
click at [1297, 16] on button "Close lightbox" at bounding box center [1293, 21] width 33 height 29
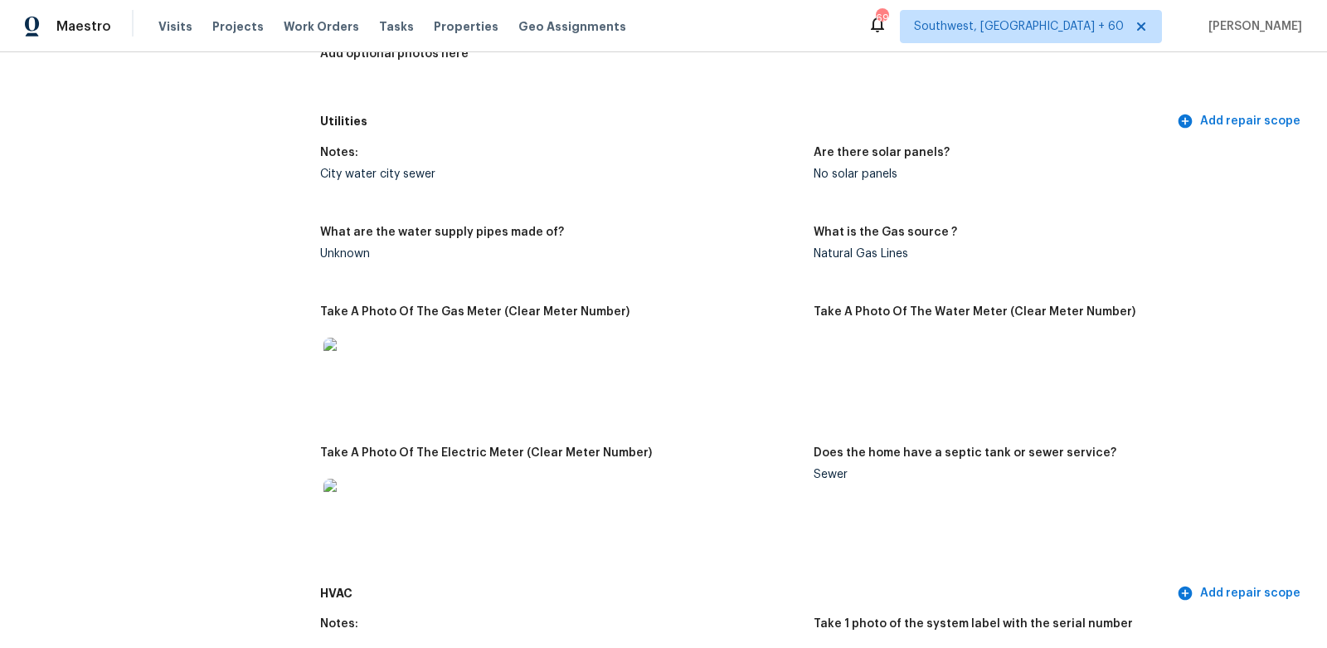
scroll to position [0, 0]
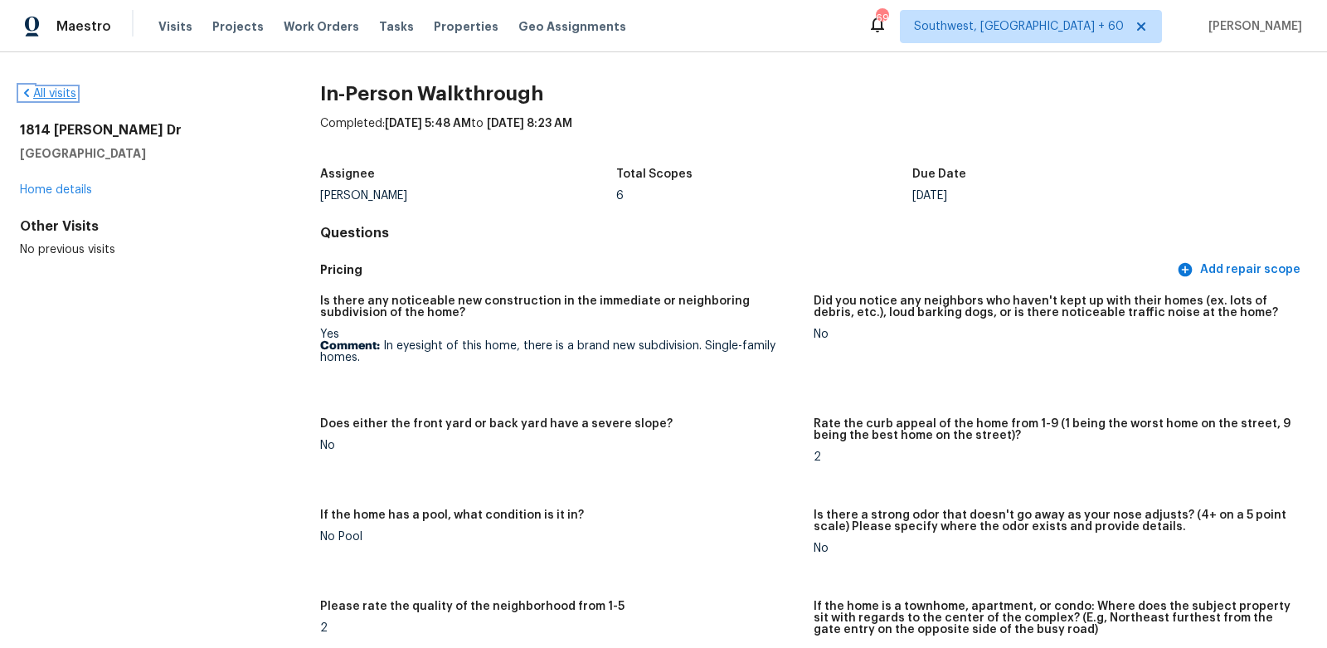
click at [60, 90] on link "All visits" at bounding box center [48, 94] width 56 height 12
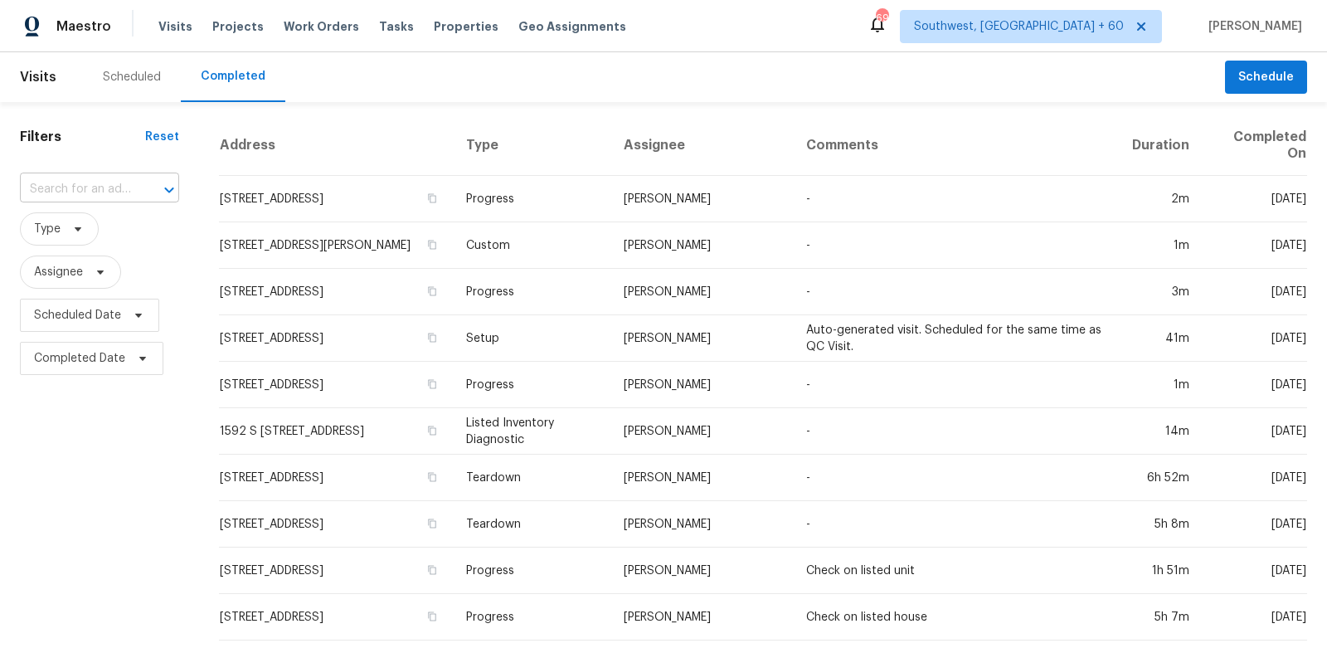
click at [94, 191] on input "text" at bounding box center [76, 190] width 113 height 26
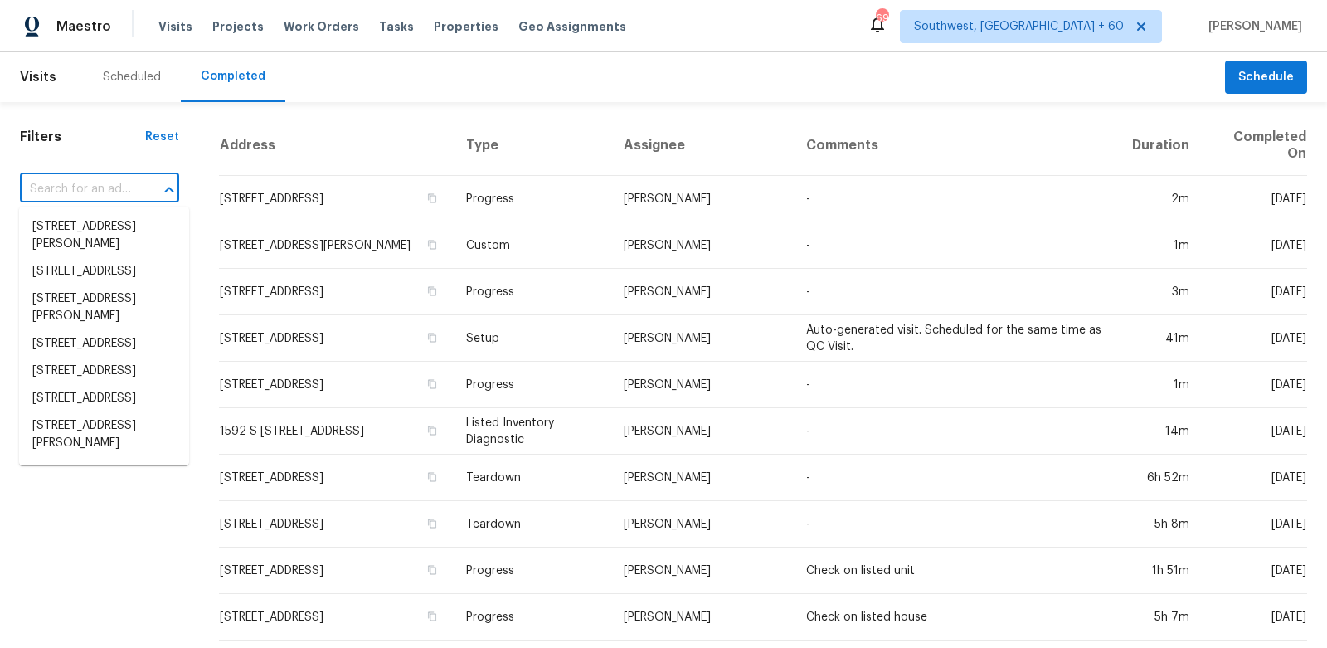
paste input "[STREET_ADDRESS]"
type input "[STREET_ADDRESS]"
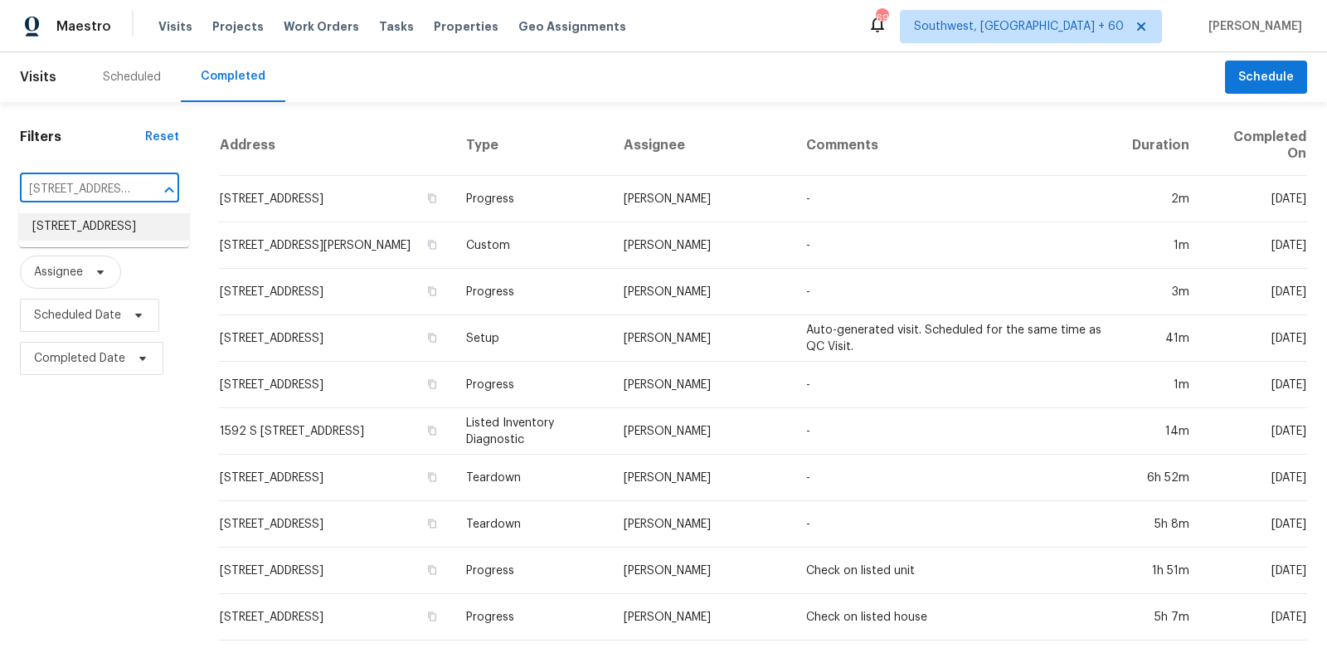
click at [114, 241] on li "[STREET_ADDRESS]" at bounding box center [104, 226] width 170 height 27
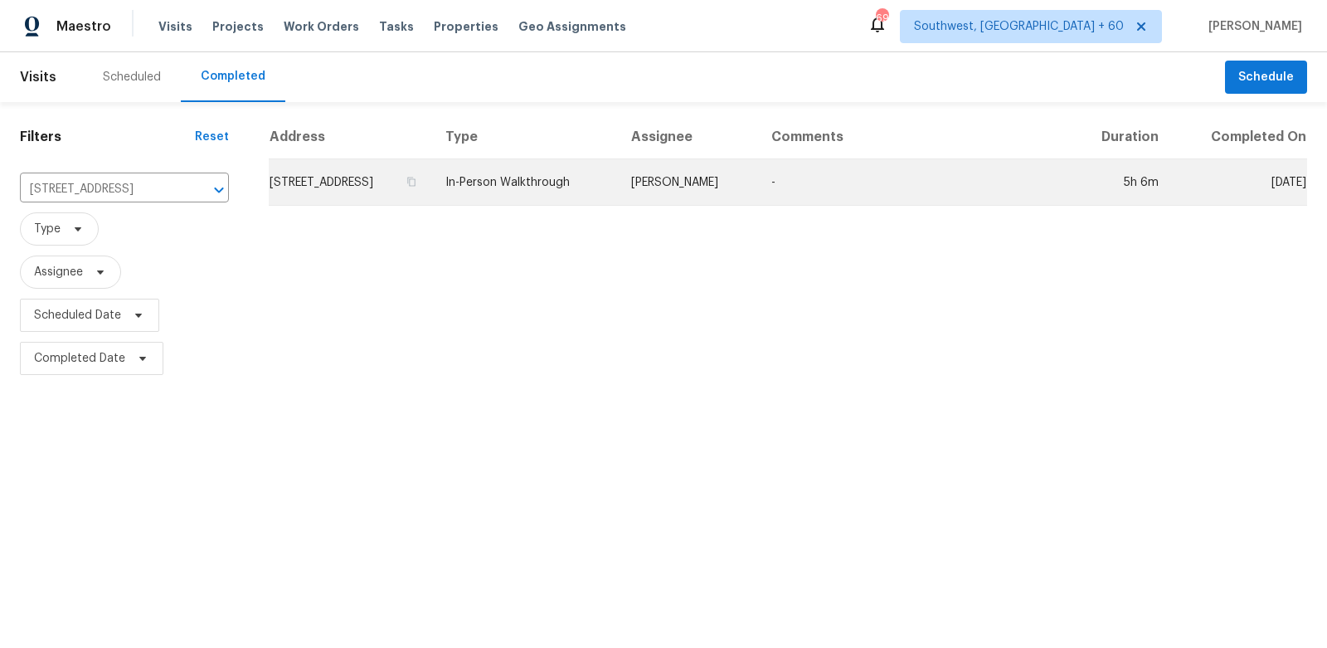
click at [313, 196] on td "[STREET_ADDRESS]" at bounding box center [350, 182] width 163 height 46
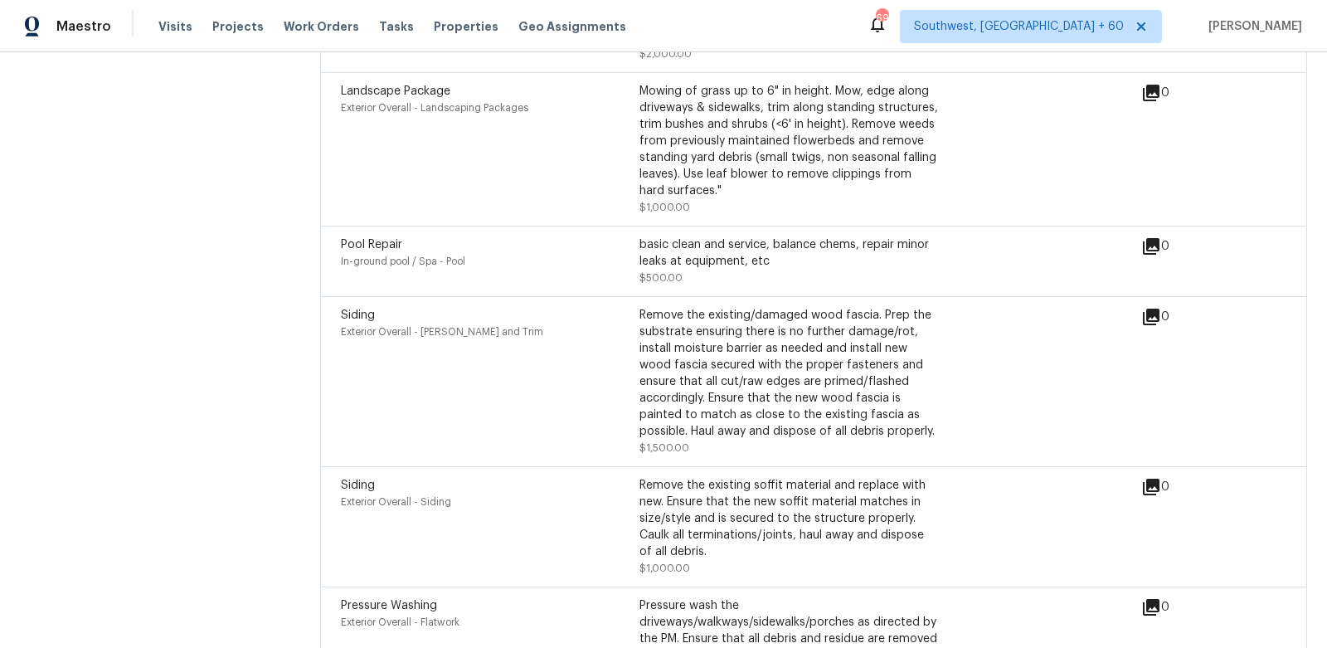
scroll to position [7754, 0]
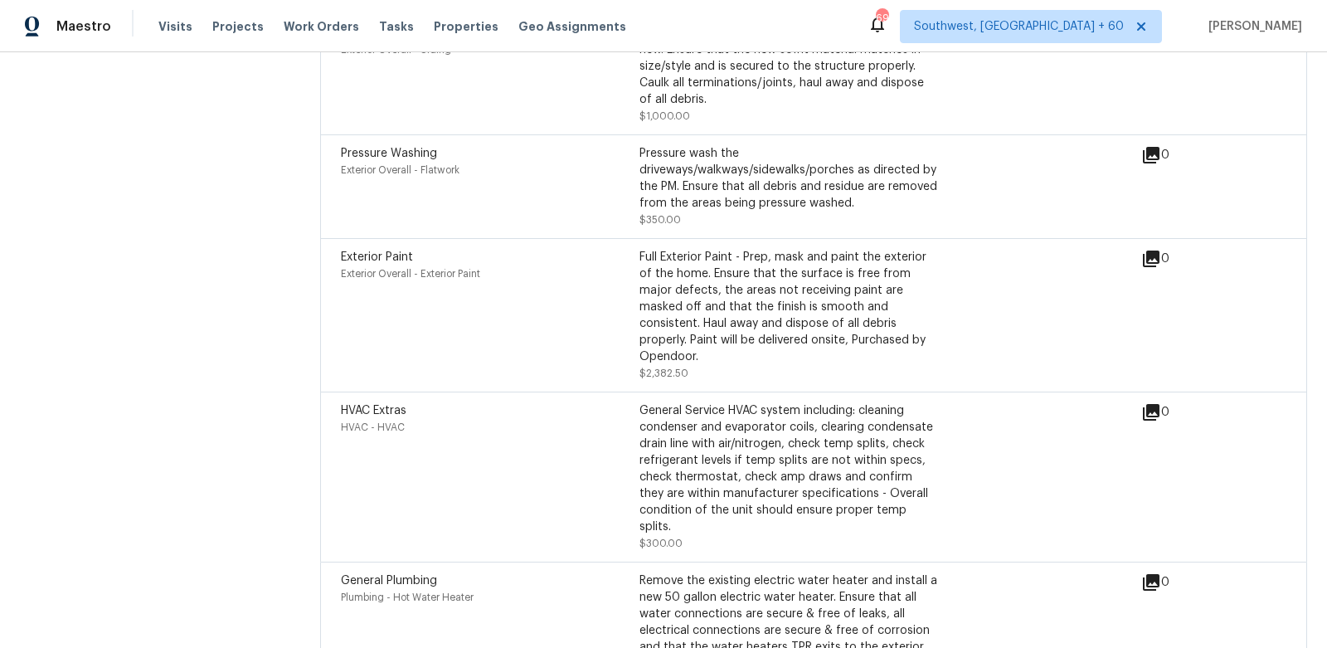
click at [521, 591] on div "General Plumbing Plumbing - Hot Water Heater" at bounding box center [490, 638] width 299 height 133
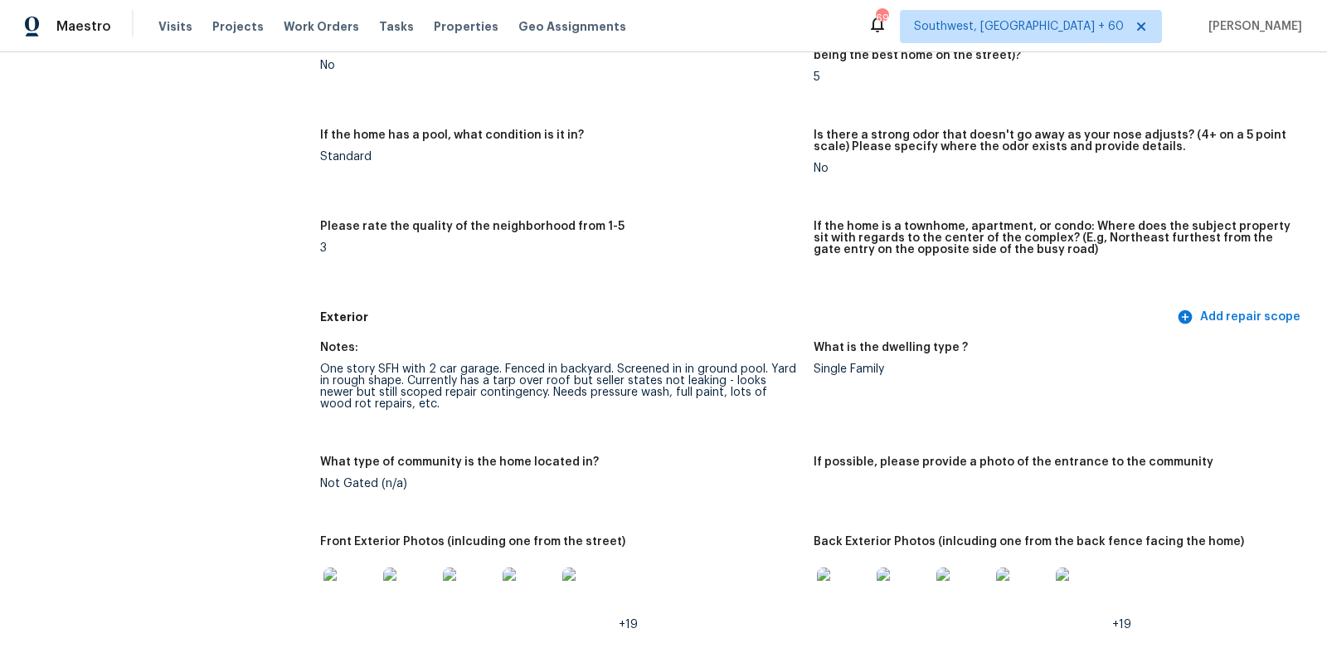
scroll to position [382, 0]
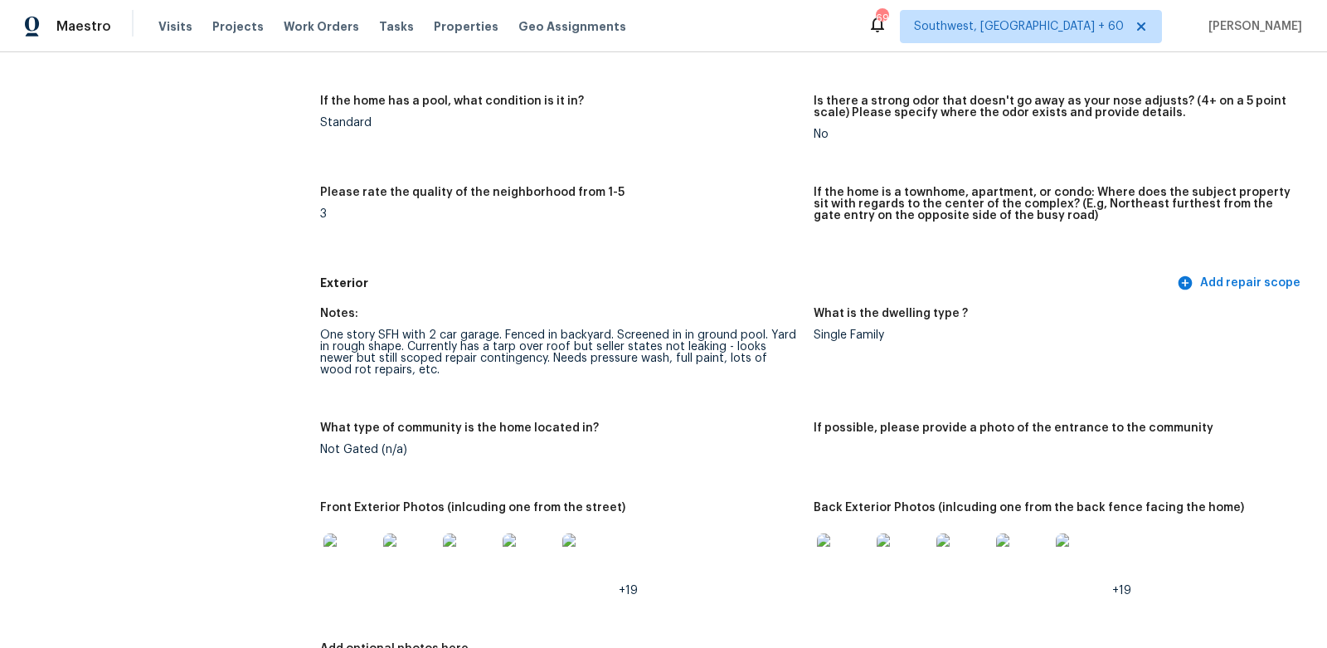
click at [733, 386] on figure "Notes: One story SFH with 2 car garage. Fenced in backyard. Screened in in grou…" at bounding box center [567, 355] width 494 height 95
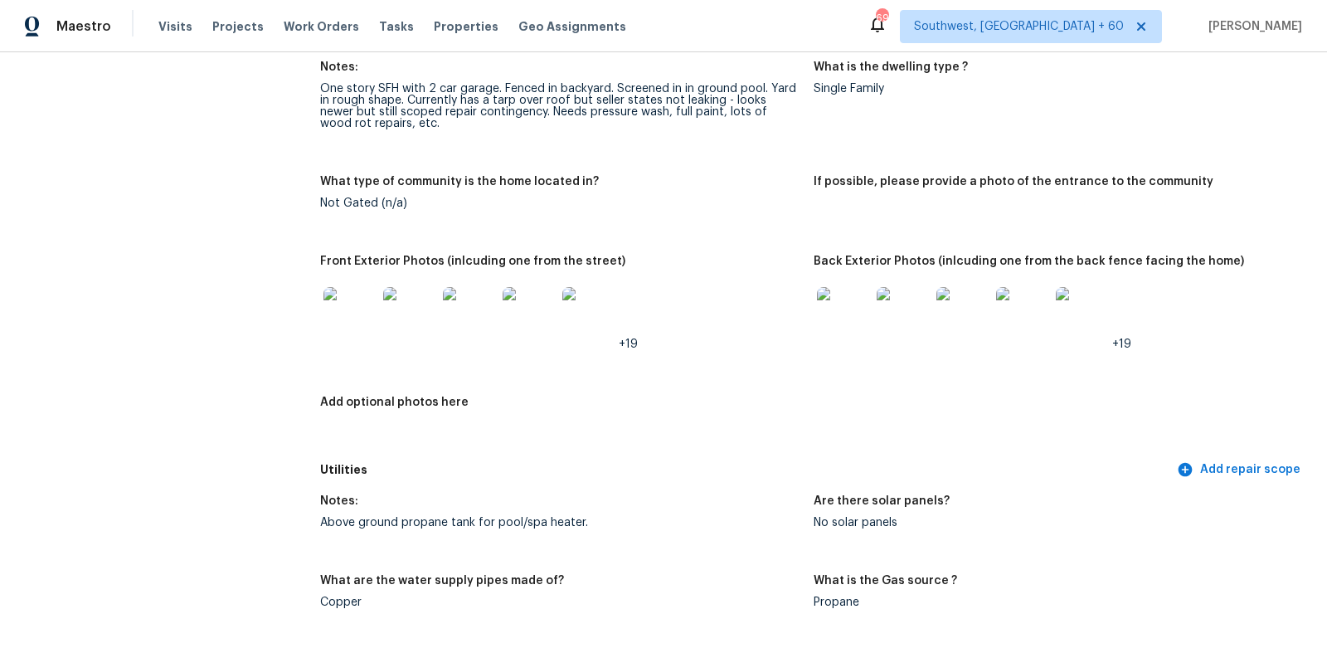
scroll to position [682, 0]
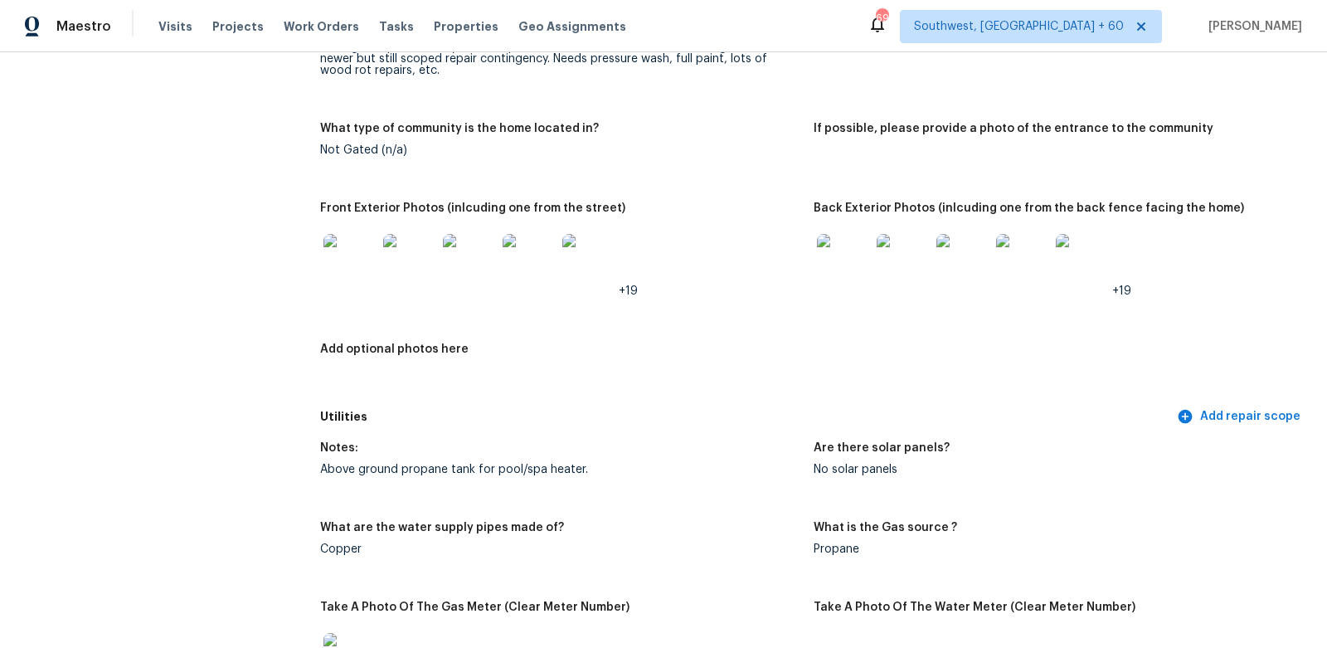
click at [354, 260] on img at bounding box center [350, 260] width 53 height 53
click at [840, 259] on img at bounding box center [843, 260] width 53 height 53
click at [901, 256] on img at bounding box center [903, 260] width 53 height 53
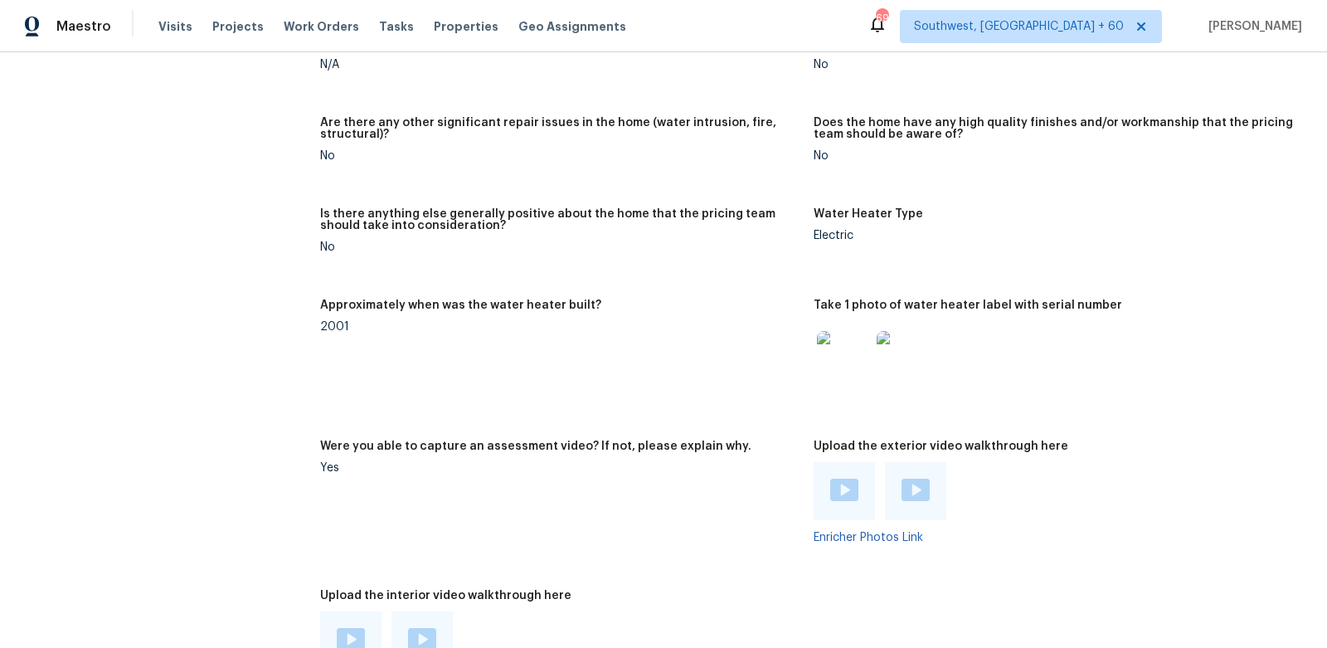
scroll to position [3008, 0]
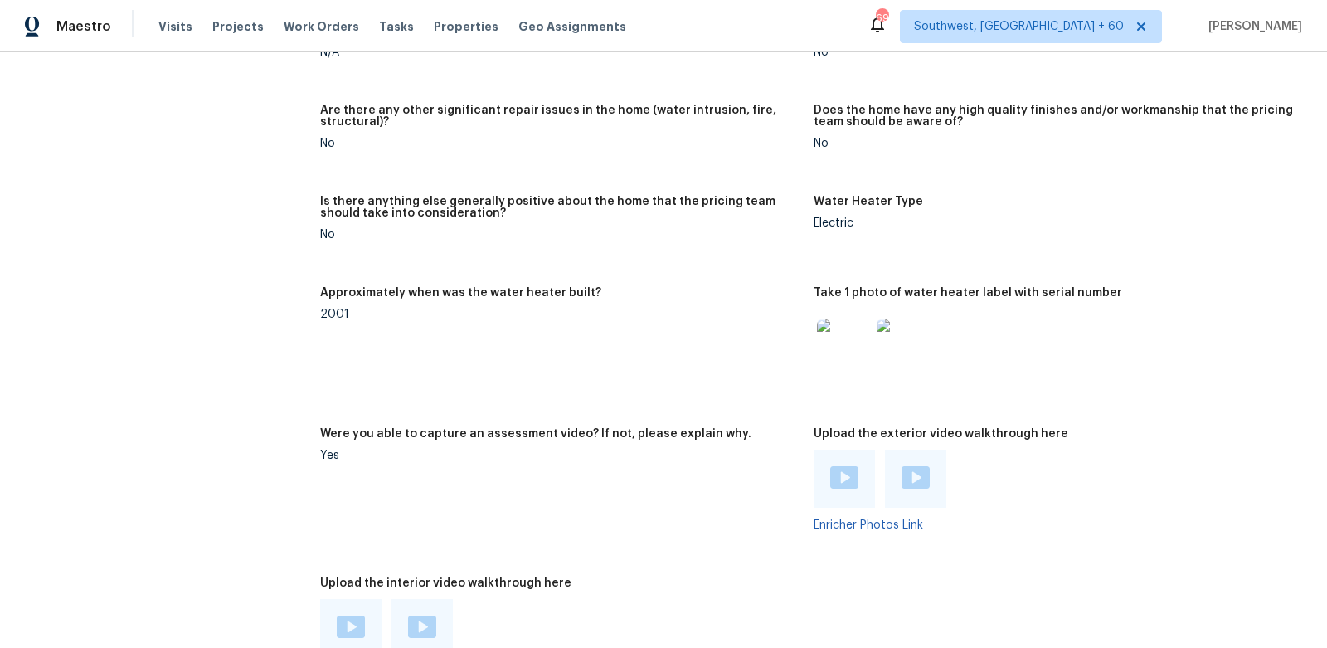
click at [841, 483] on img at bounding box center [844, 477] width 28 height 22
click at [903, 478] on img at bounding box center [916, 477] width 28 height 22
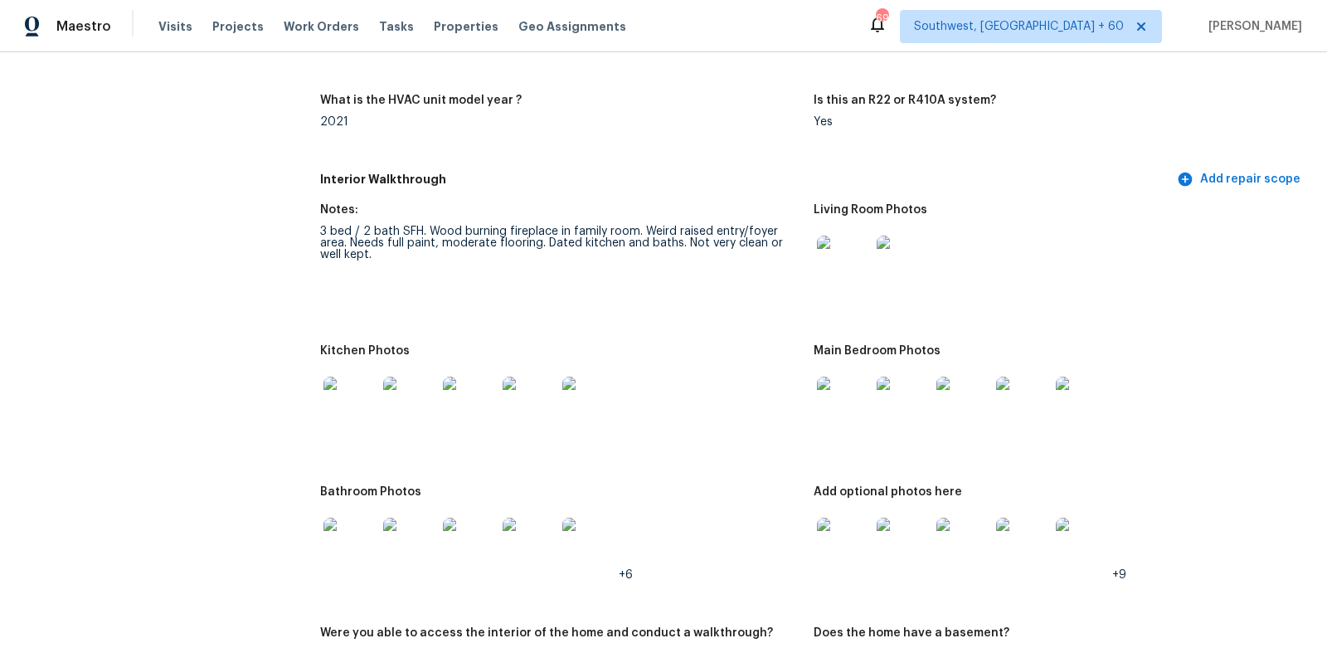
scroll to position [2016, 0]
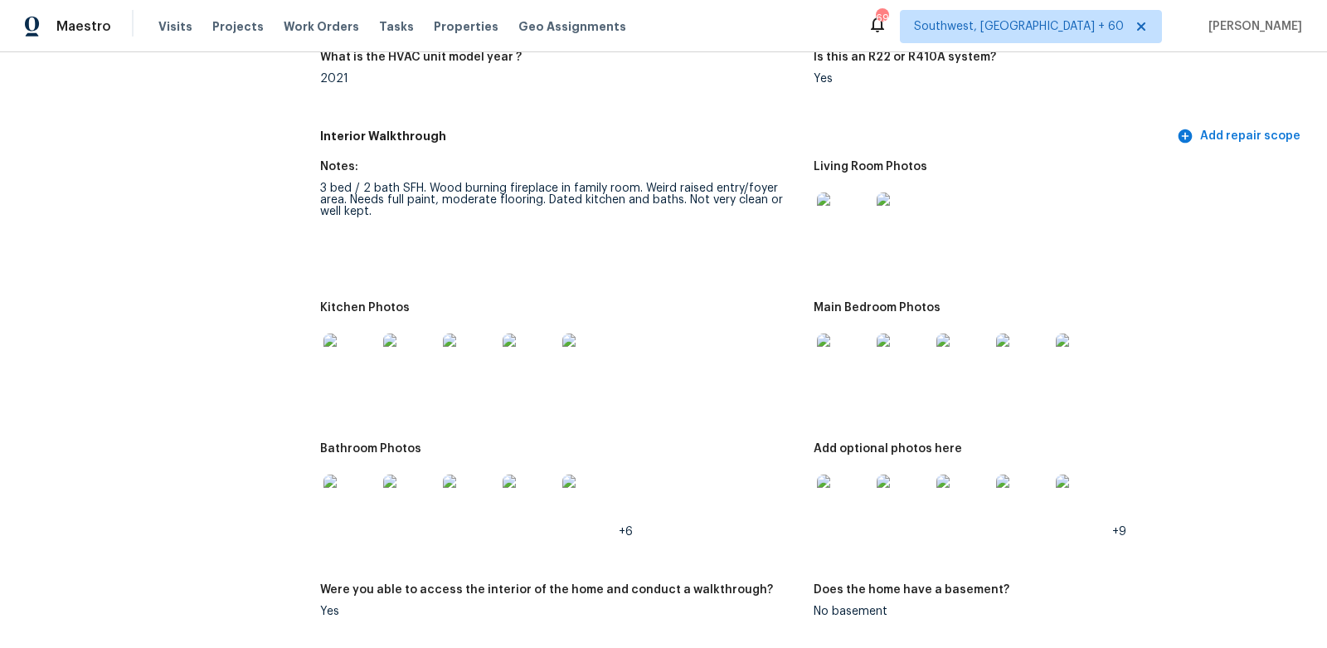
click at [849, 225] on img at bounding box center [843, 218] width 53 height 53
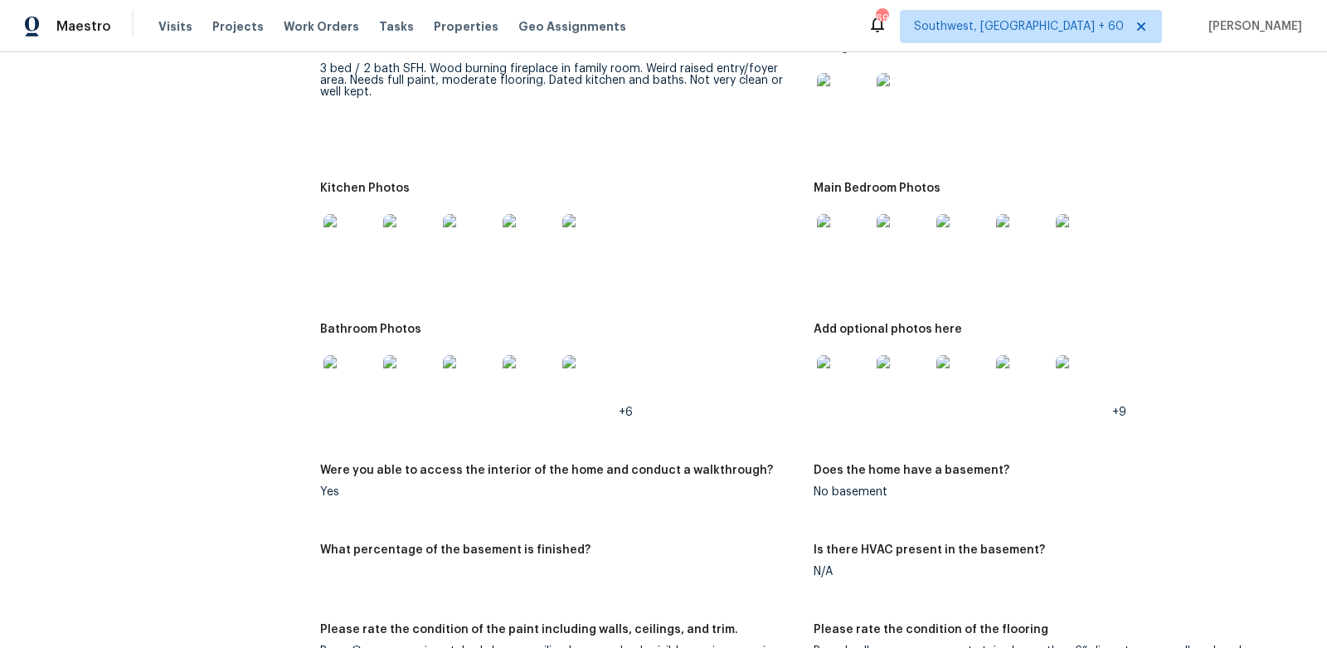
scroll to position [2153, 0]
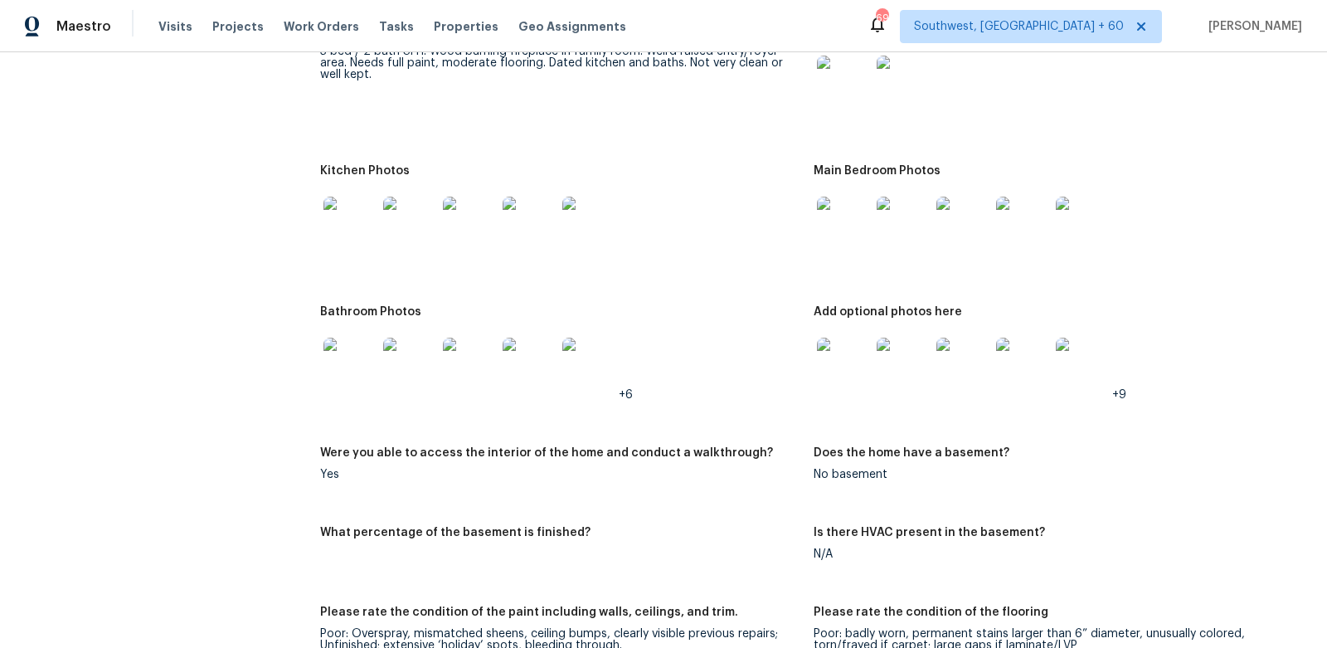
click at [853, 236] on img at bounding box center [843, 223] width 53 height 53
click at [859, 362] on img at bounding box center [843, 364] width 53 height 53
click at [333, 225] on img at bounding box center [350, 223] width 53 height 53
click at [355, 359] on img at bounding box center [350, 364] width 53 height 53
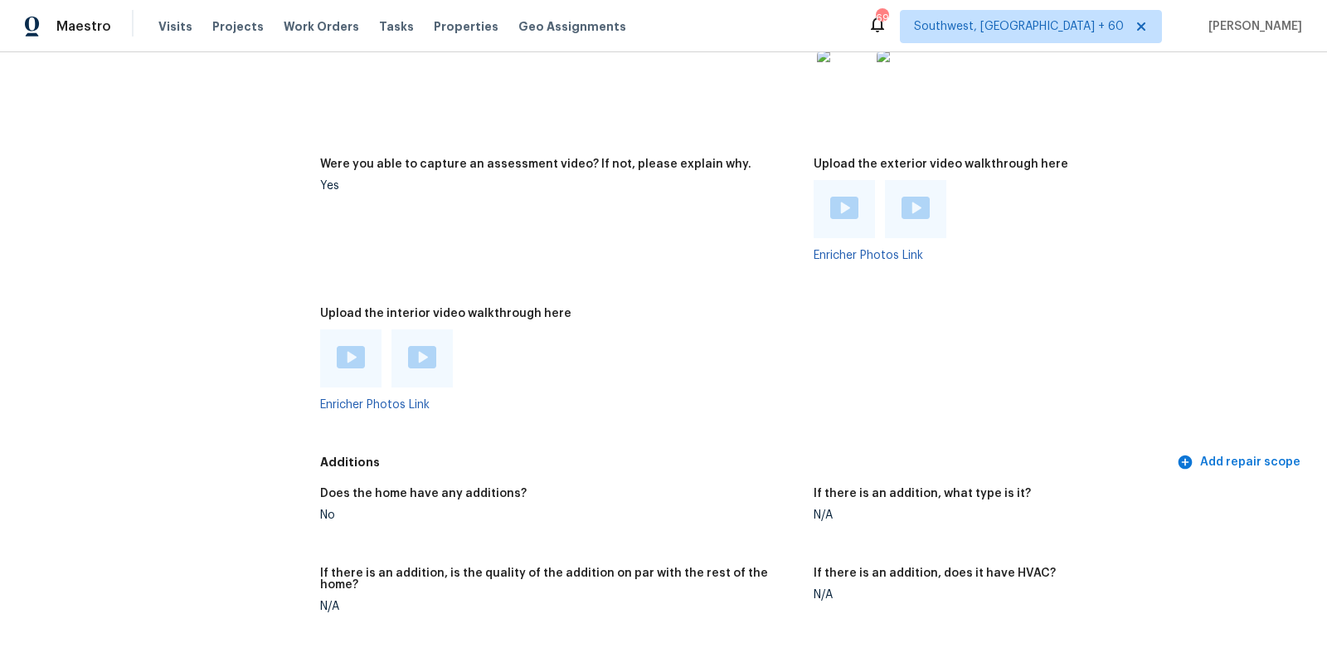
scroll to position [3167, 0]
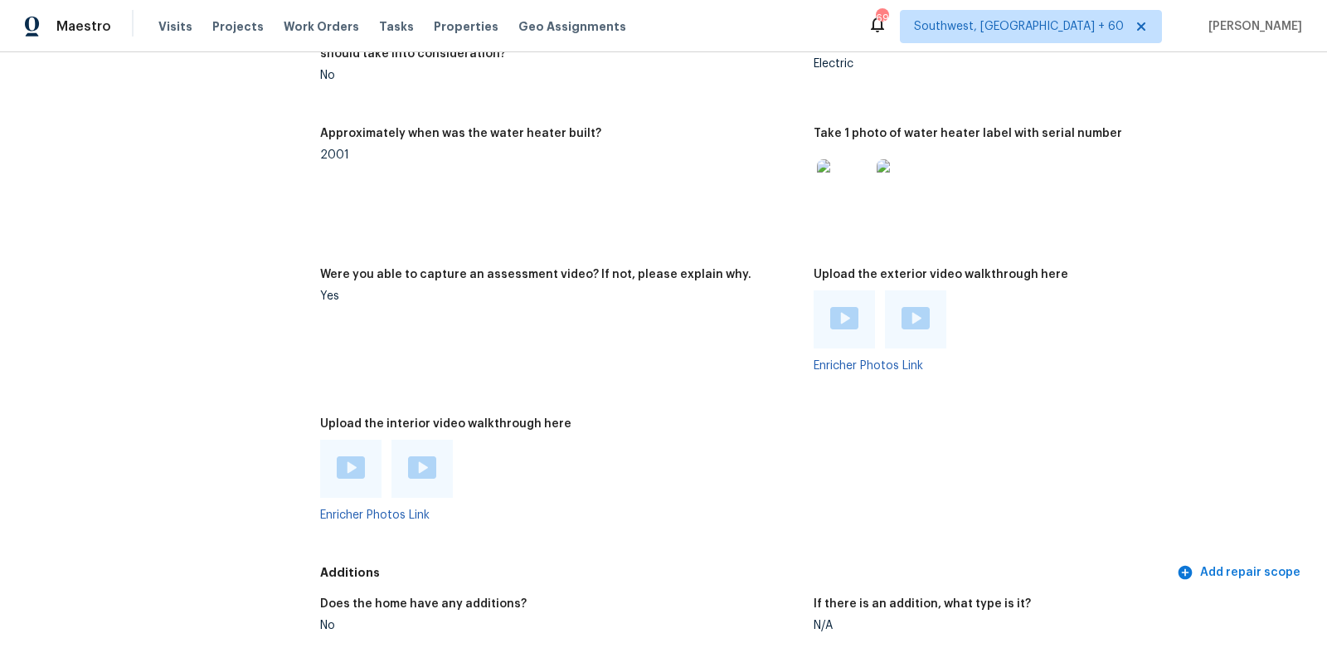
click at [357, 461] on img at bounding box center [351, 467] width 28 height 22
click at [410, 456] on img at bounding box center [422, 467] width 28 height 22
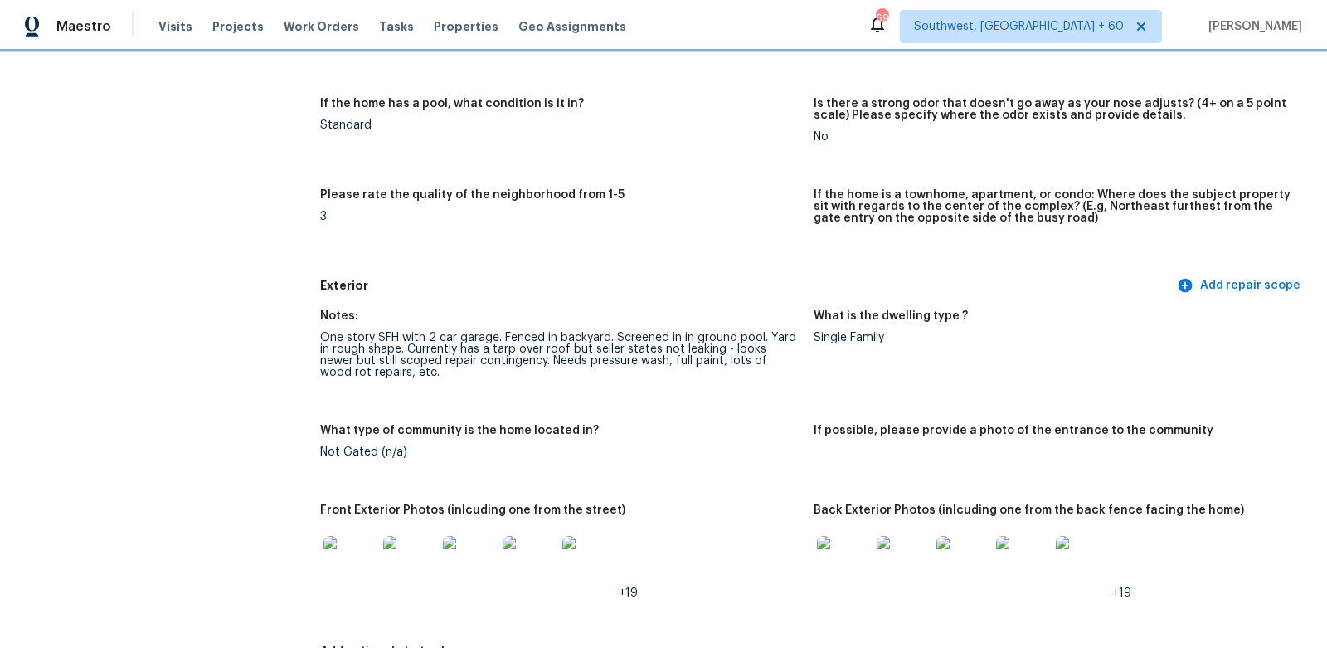
scroll to position [0, 0]
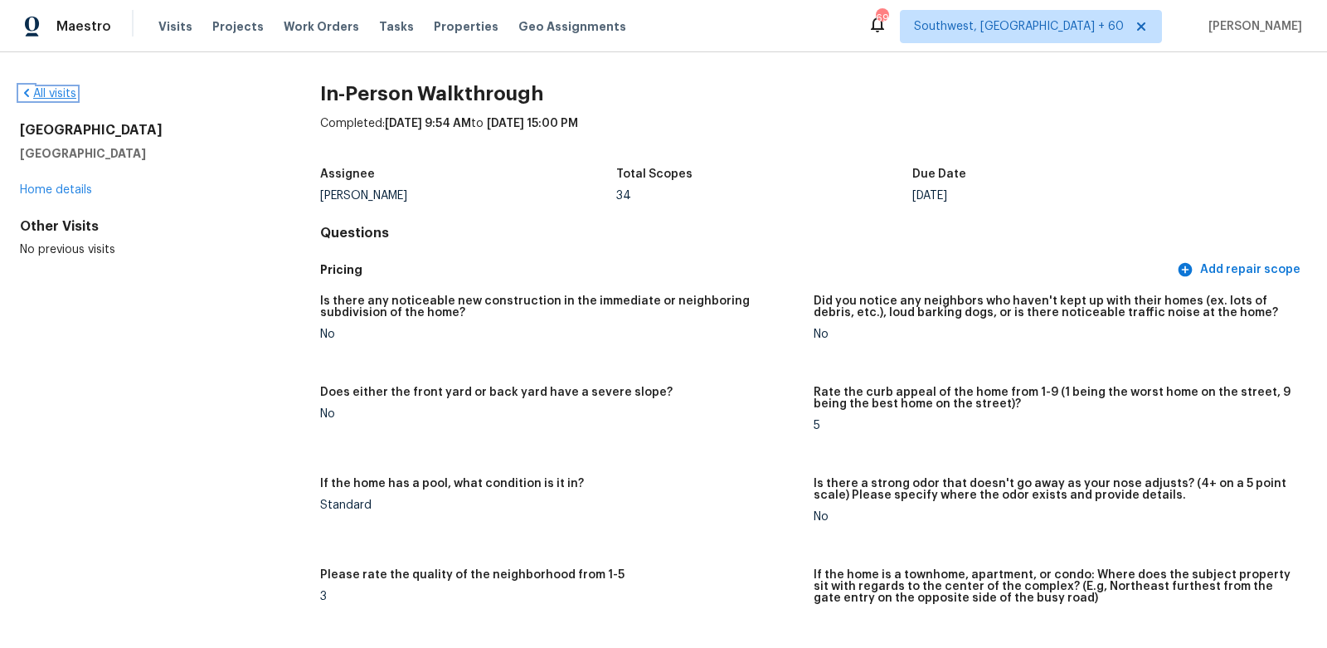
click at [54, 88] on link "All visits" at bounding box center [48, 94] width 56 height 12
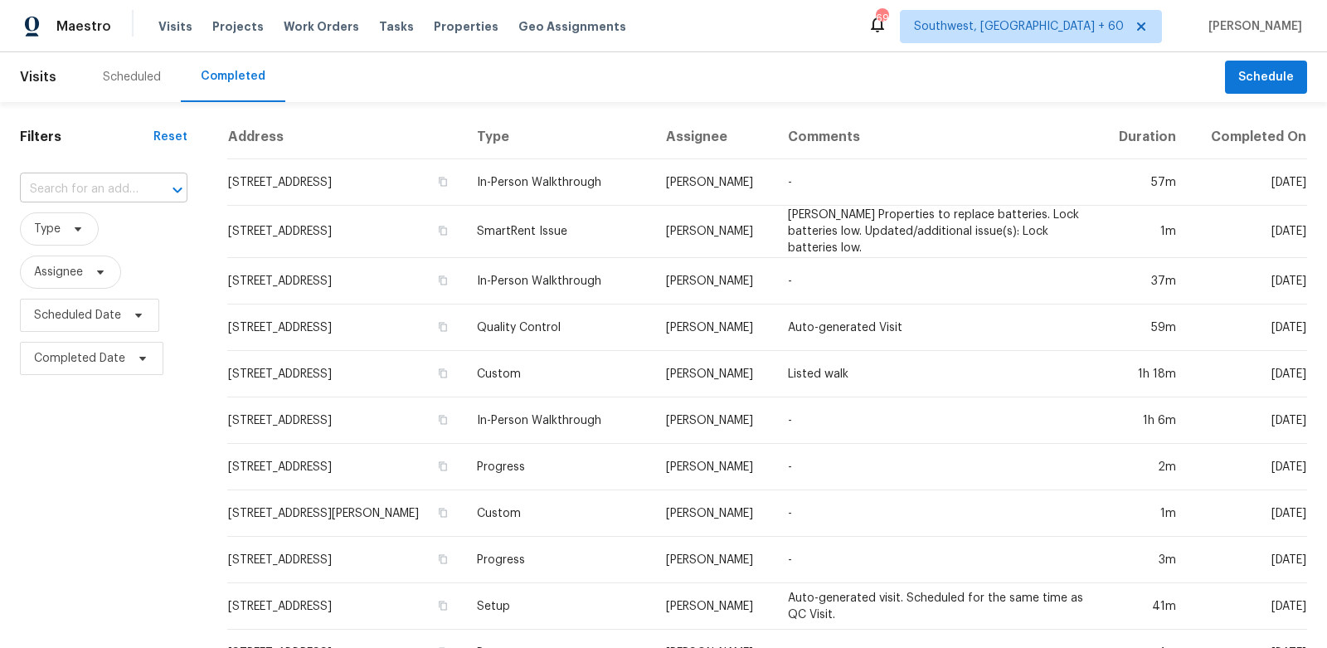
click at [52, 178] on input "text" at bounding box center [80, 190] width 121 height 26
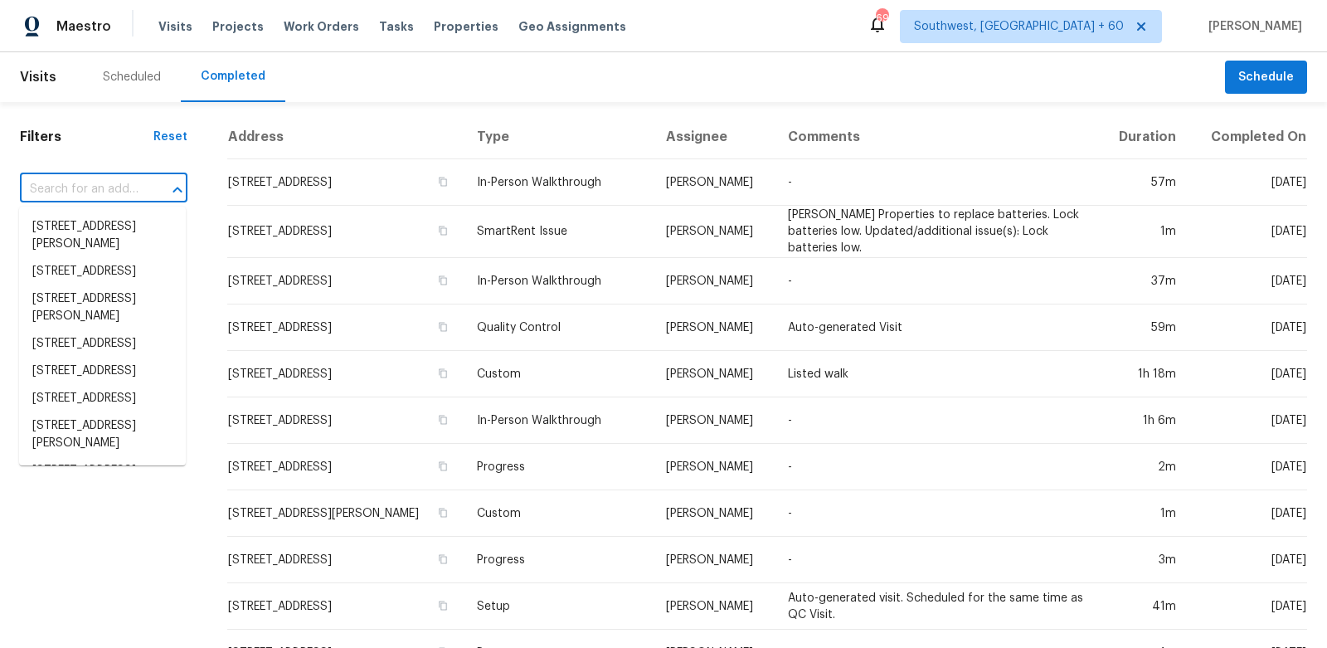
paste input "8136 Strada Dr, Orlando, FL 32822"
type input "8136 Strada Dr, Orlando, FL 32822"
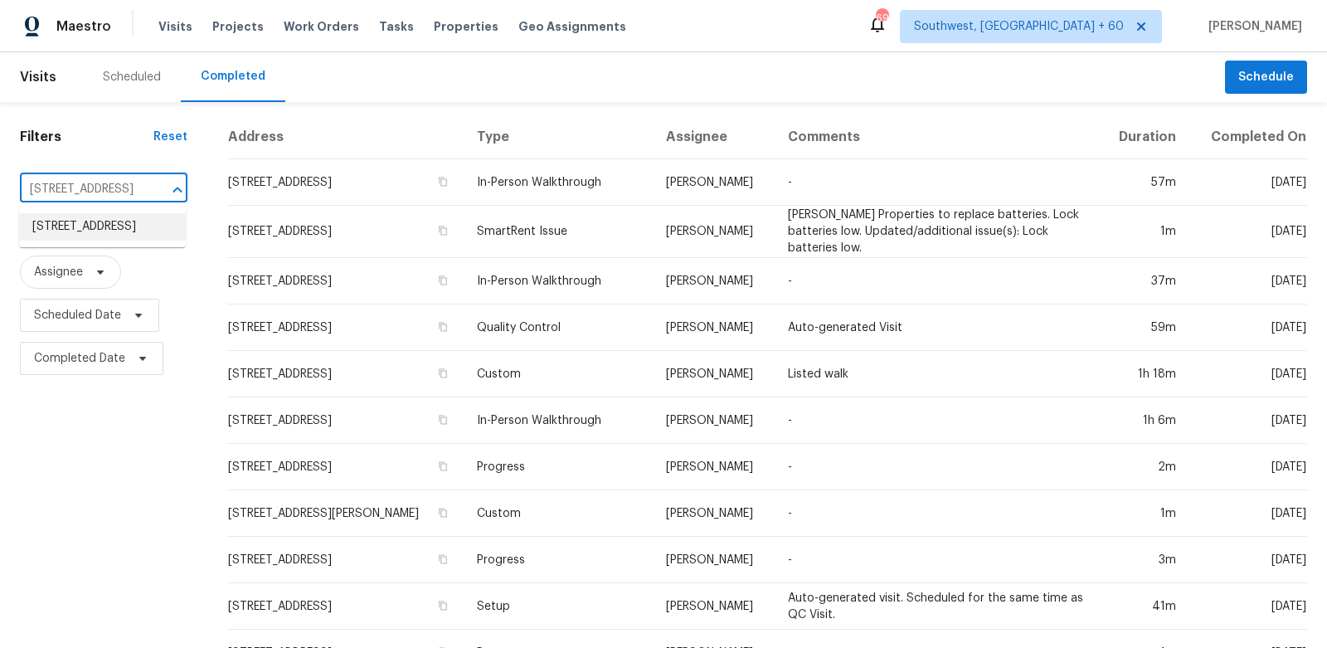
click at [85, 223] on li "8136 Strada Dr, Orlando, FL 32822" at bounding box center [102, 226] width 167 height 27
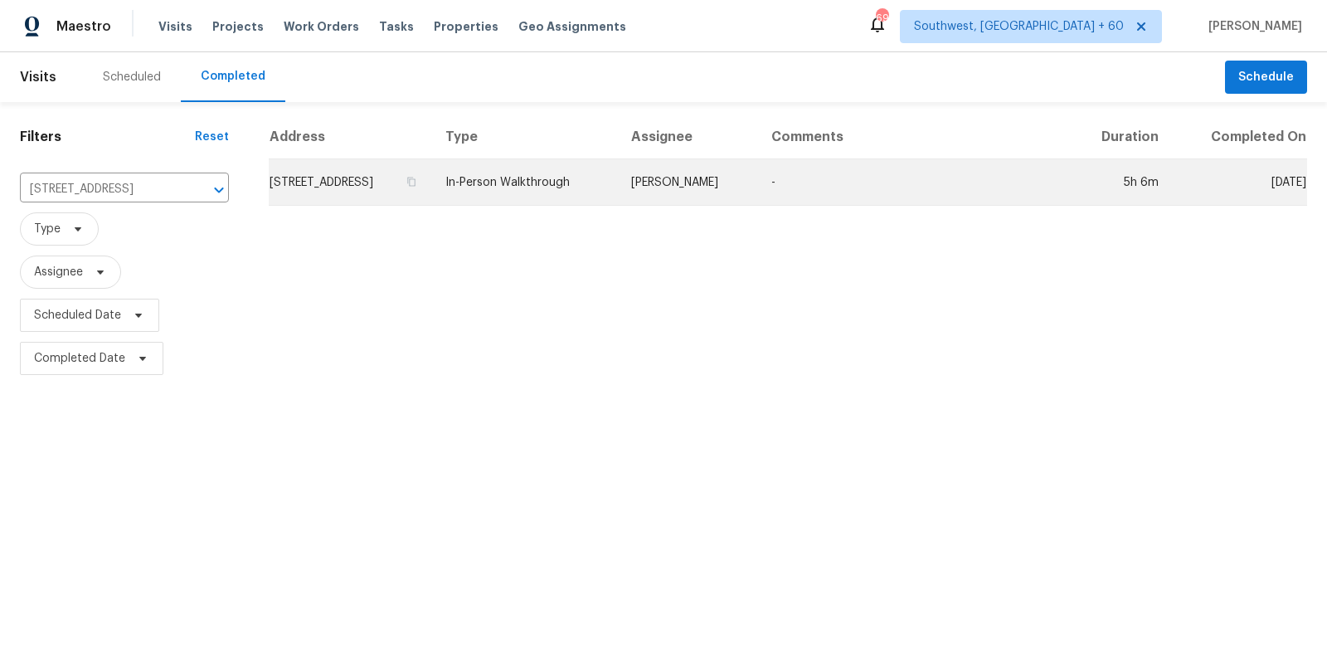
click at [432, 163] on td "8136 Strada Dr, Orlando, FL 32822" at bounding box center [350, 182] width 163 height 46
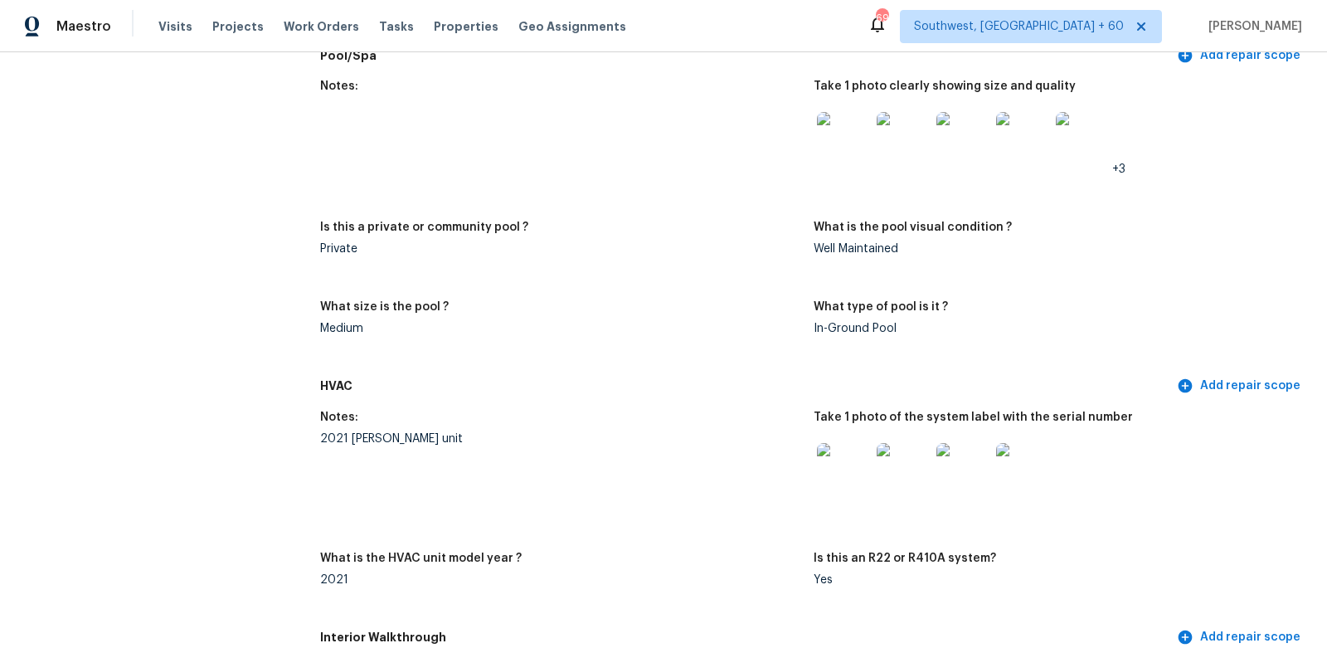
scroll to position [1518, 0]
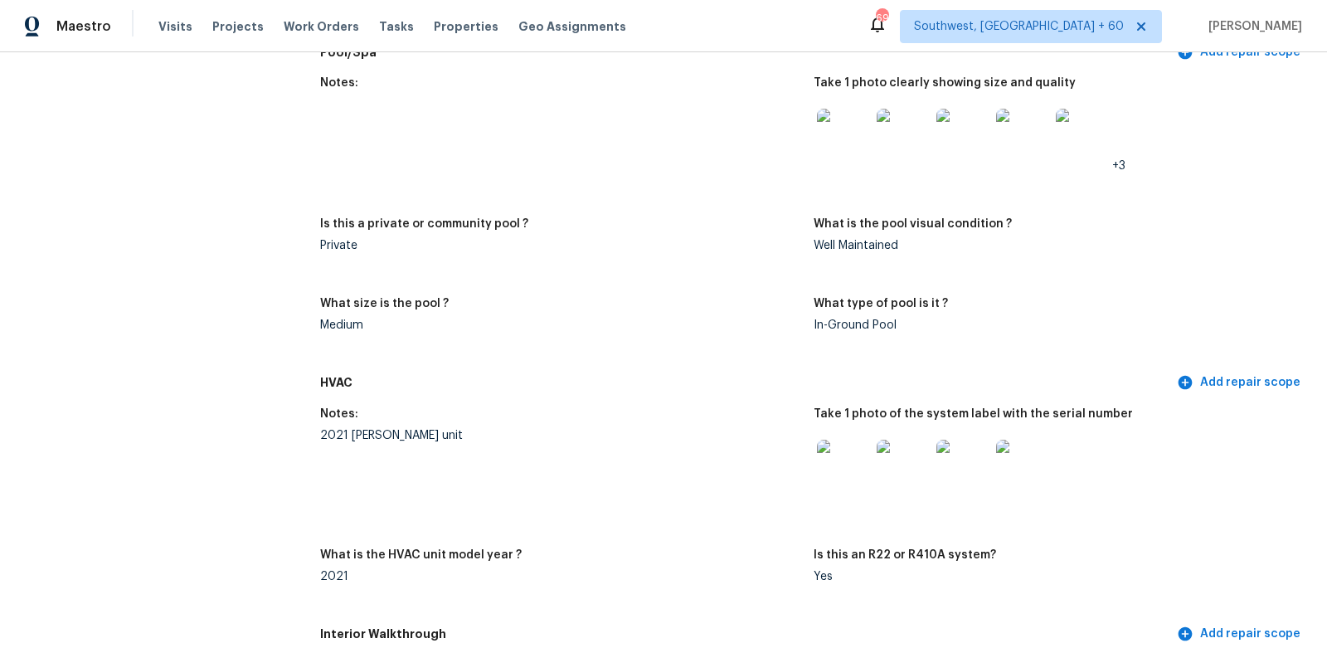
click at [831, 471] on img at bounding box center [843, 466] width 53 height 53
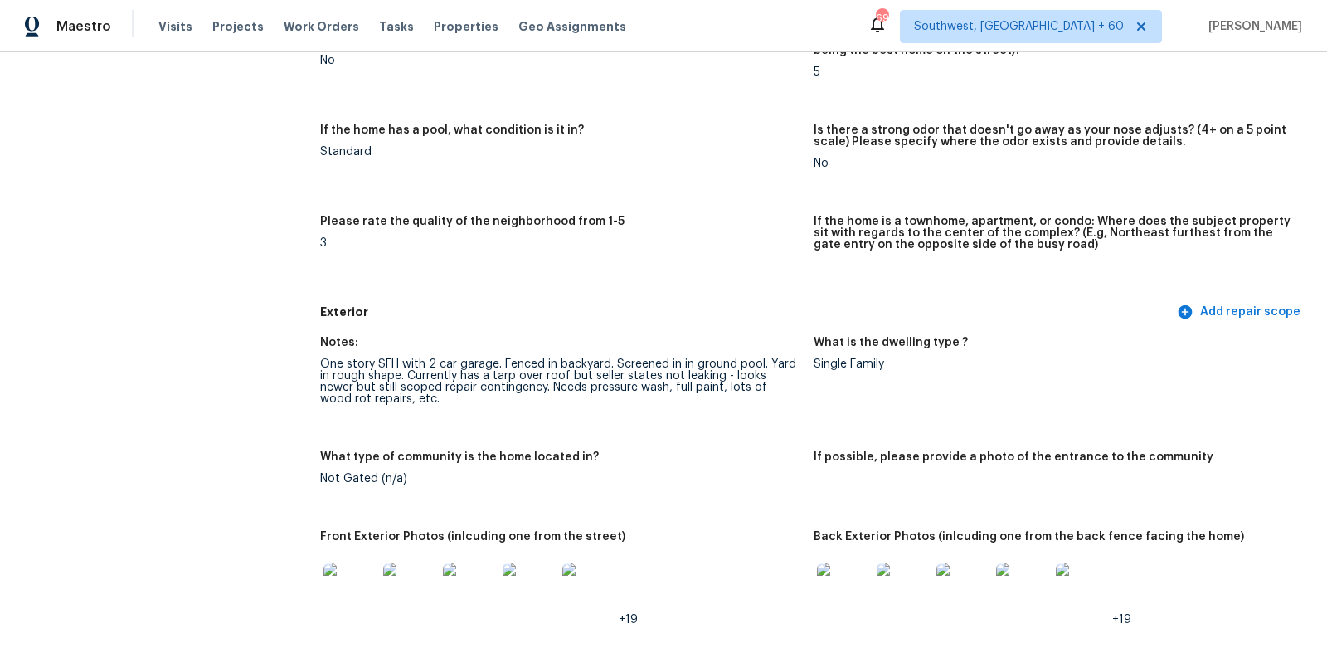
scroll to position [0, 0]
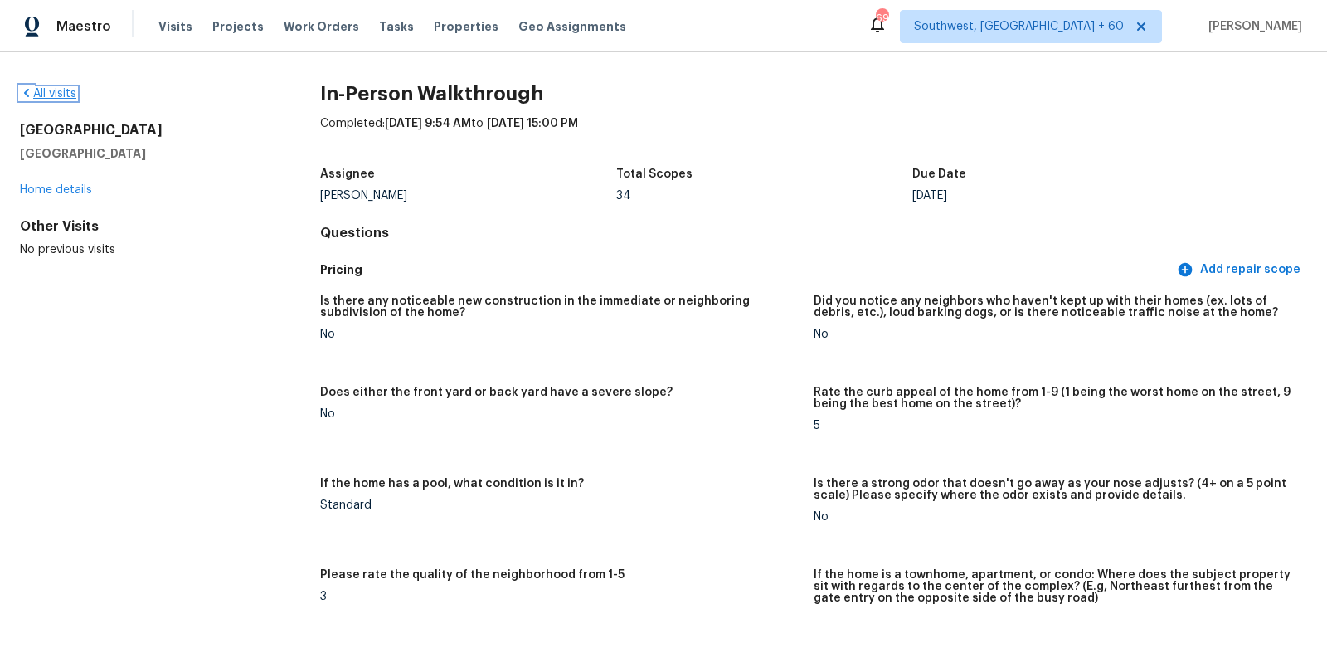
click at [54, 90] on link "All visits" at bounding box center [48, 94] width 56 height 12
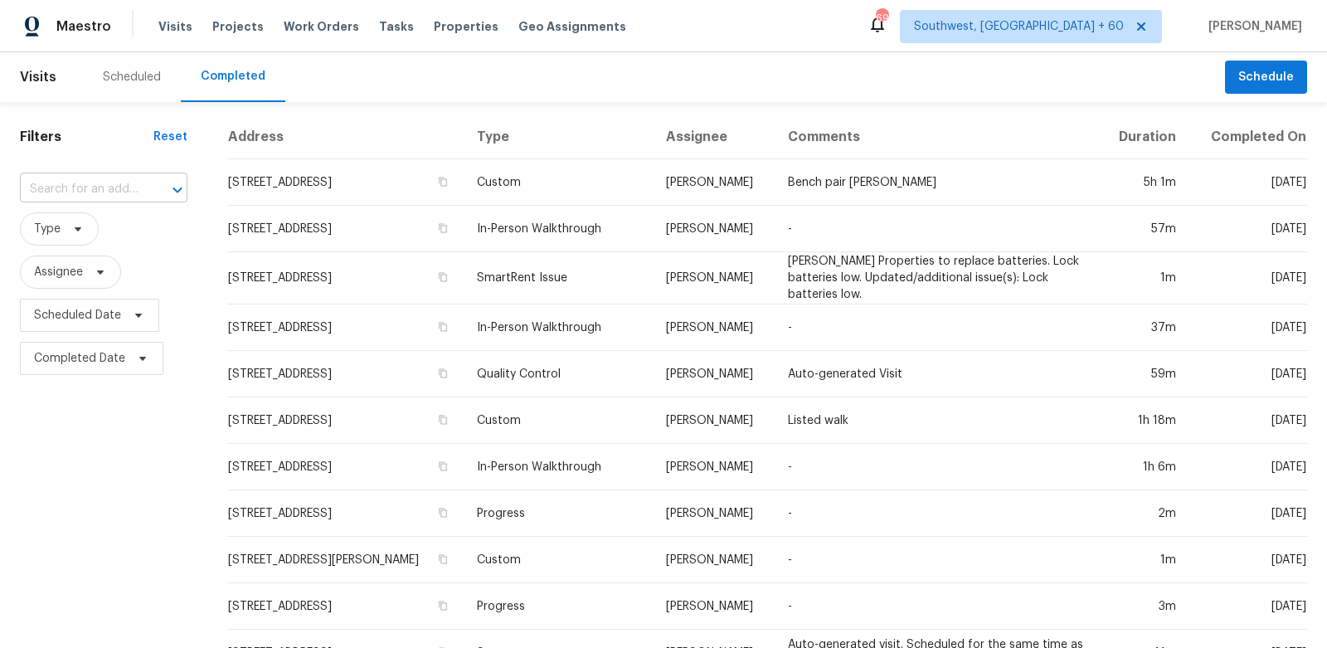
click at [97, 190] on input "text" at bounding box center [80, 190] width 121 height 26
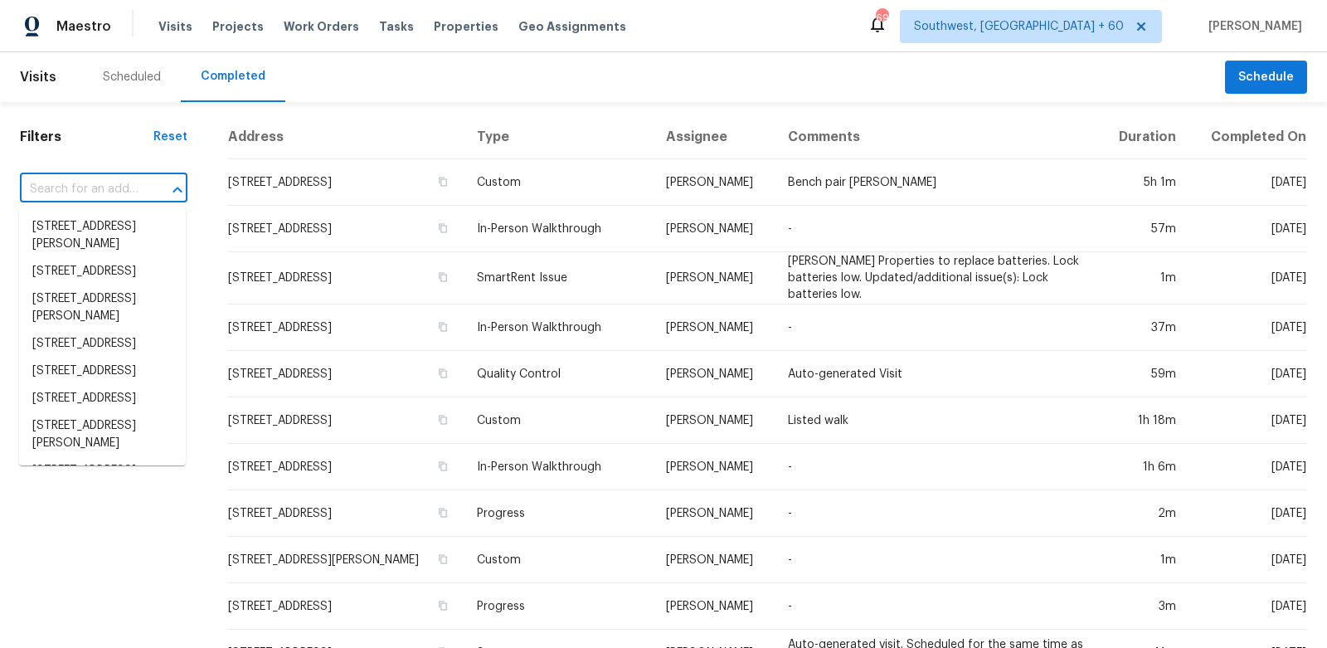
paste input "33 Chadron Cir, Ladera Ranch, CA 92694"
type input "33 Chadron Cir, Ladera Ranch, CA 92694"
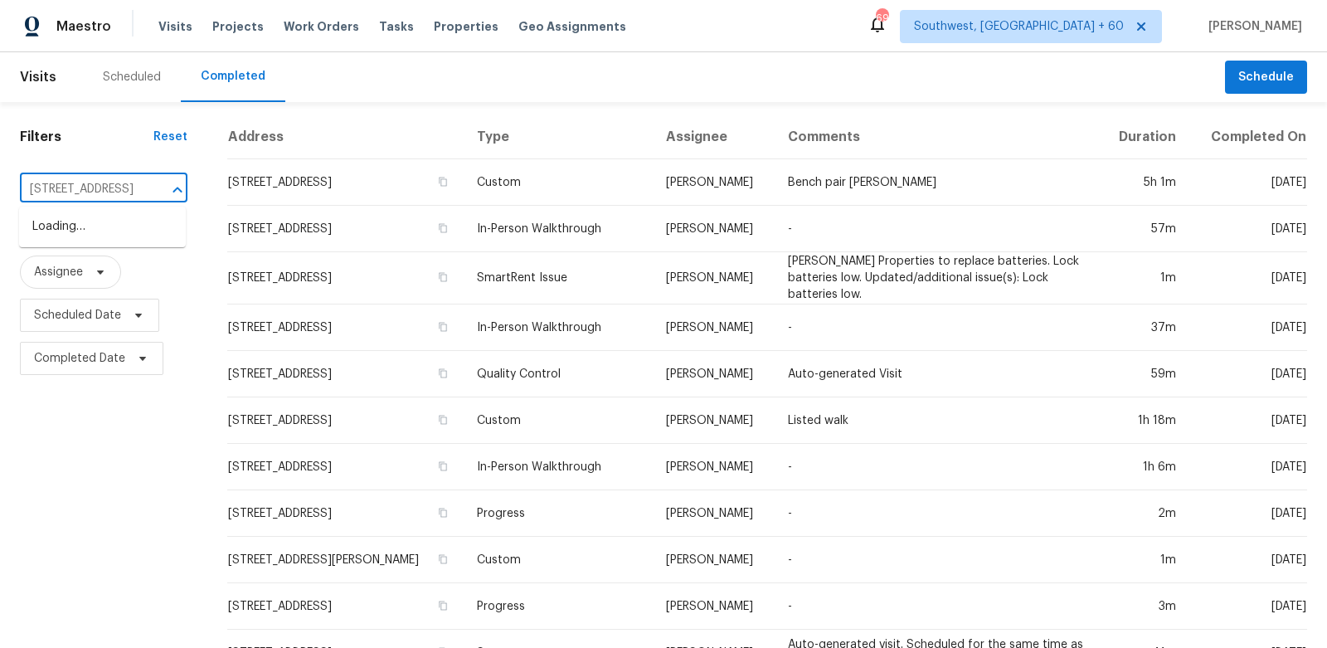
scroll to position [0, 113]
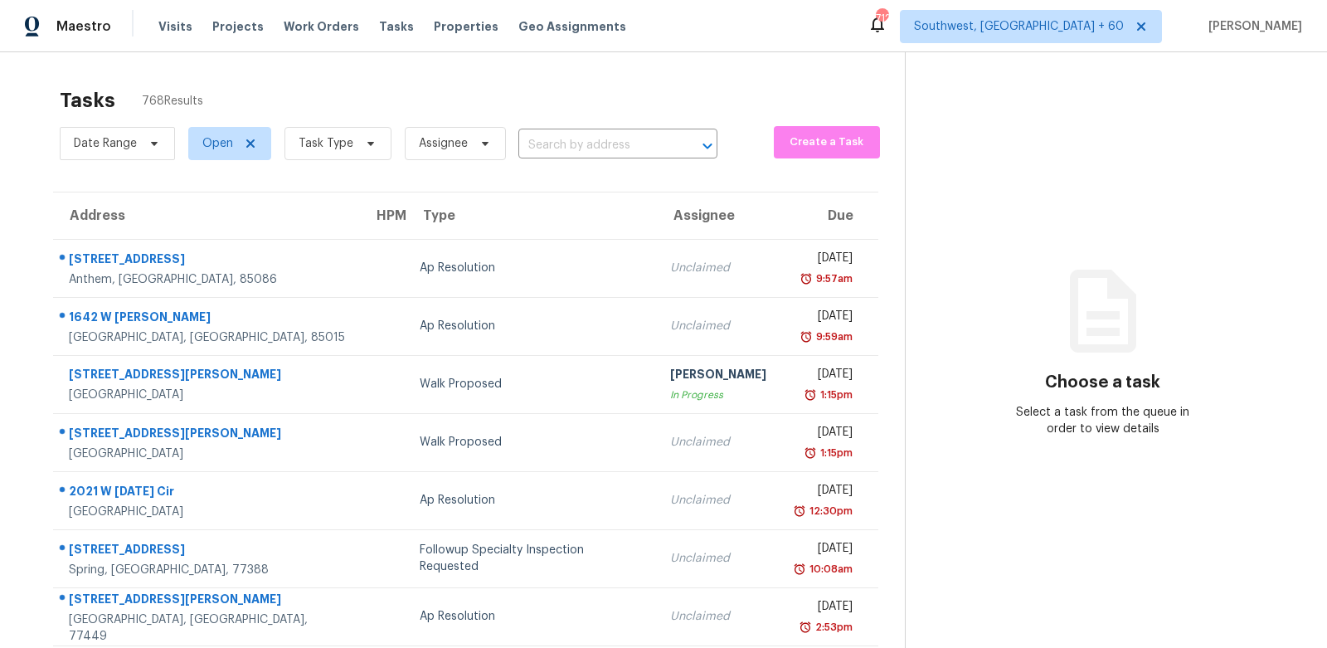
click at [316, 162] on span "Task Type" at bounding box center [331, 143] width 120 height 43
click at [326, 139] on span "Task Type" at bounding box center [326, 143] width 55 height 17
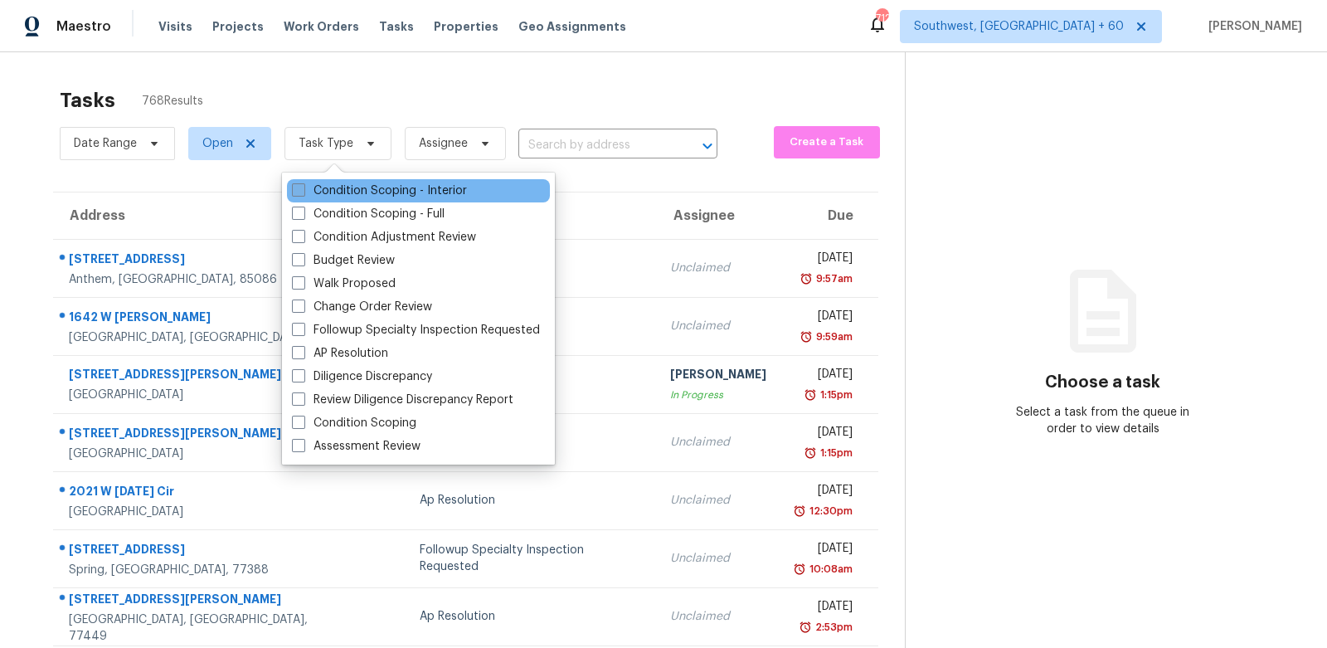
click at [382, 185] on label "Condition Scoping - Interior" at bounding box center [379, 190] width 175 height 17
click at [303, 185] on input "Condition Scoping - Interior" at bounding box center [297, 187] width 11 height 11
checkbox input "true"
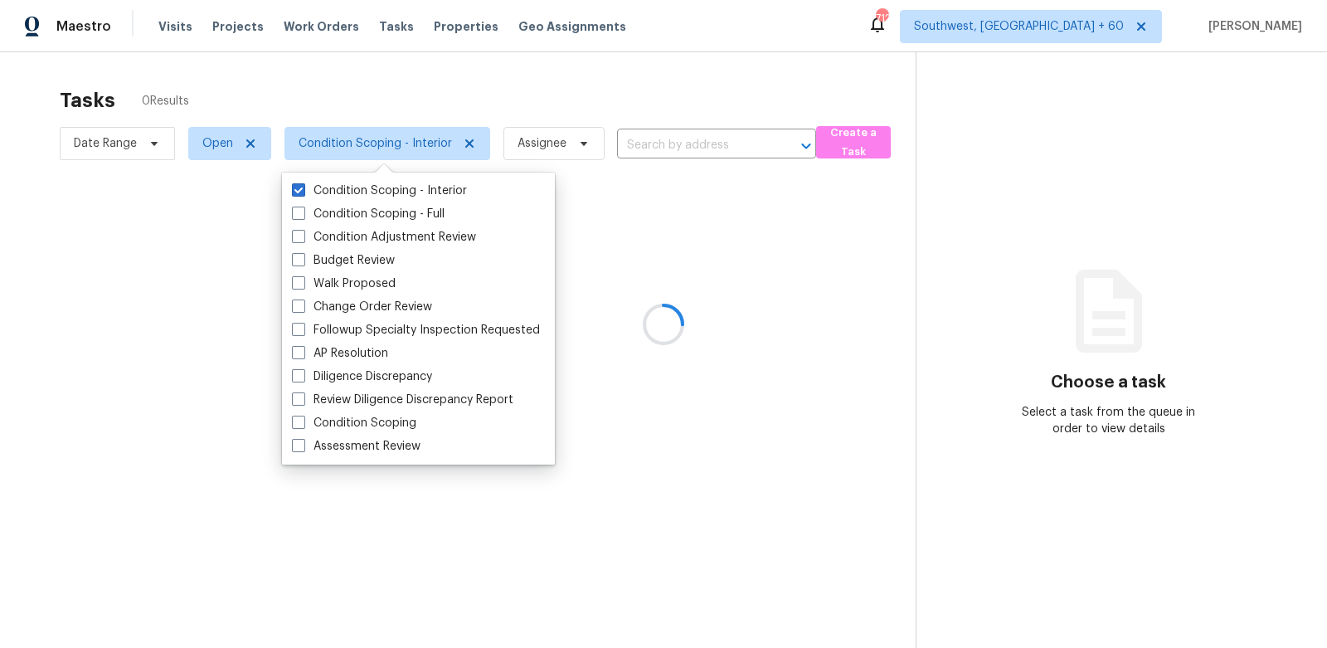
click at [506, 81] on div at bounding box center [663, 324] width 1327 height 648
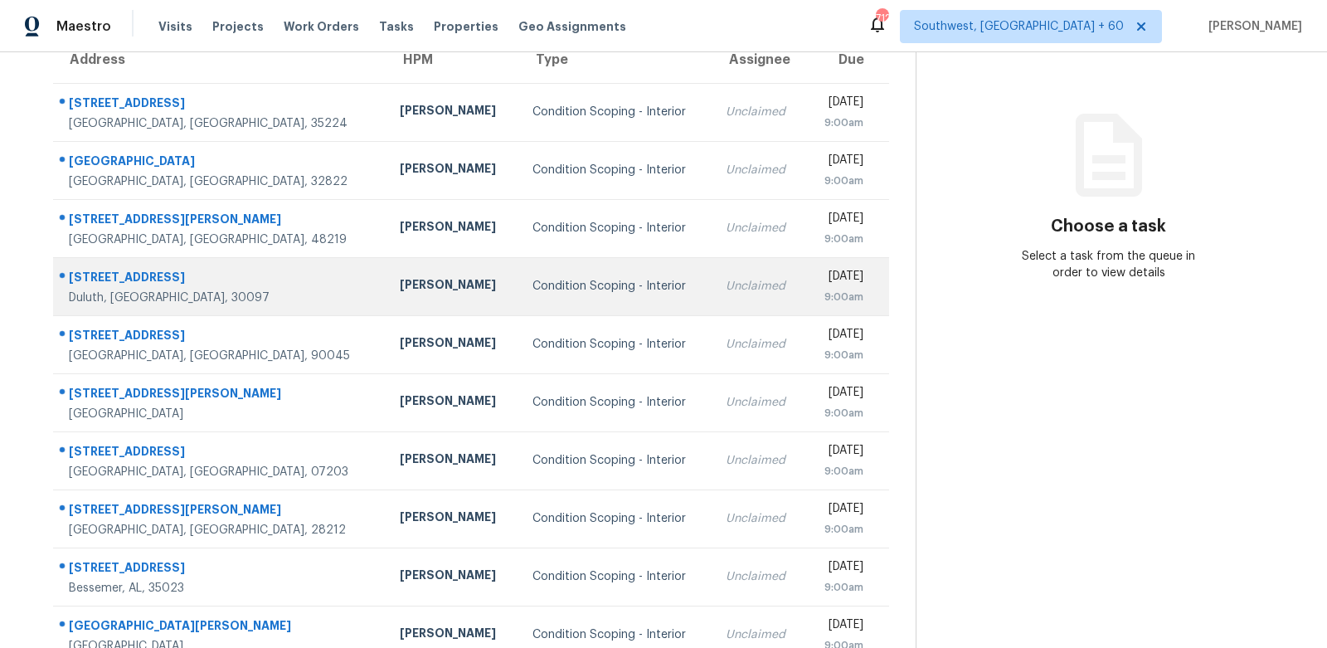
scroll to position [214, 0]
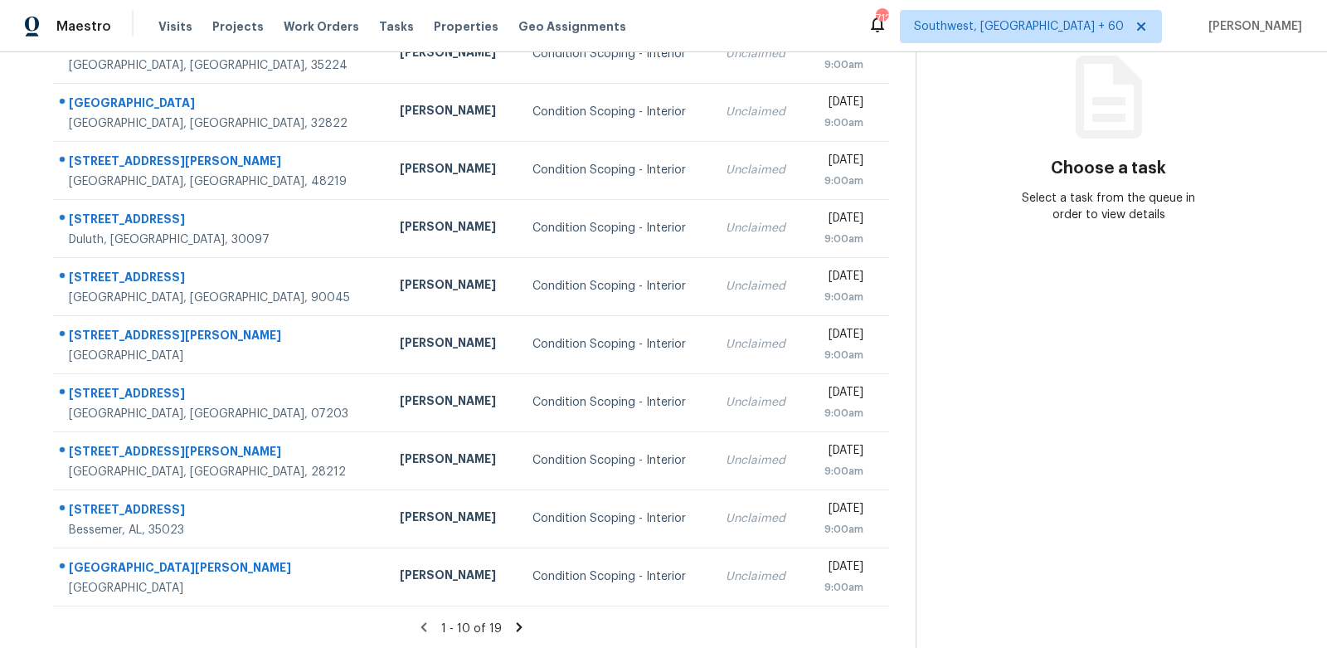
click at [518, 625] on icon at bounding box center [519, 626] width 6 height 9
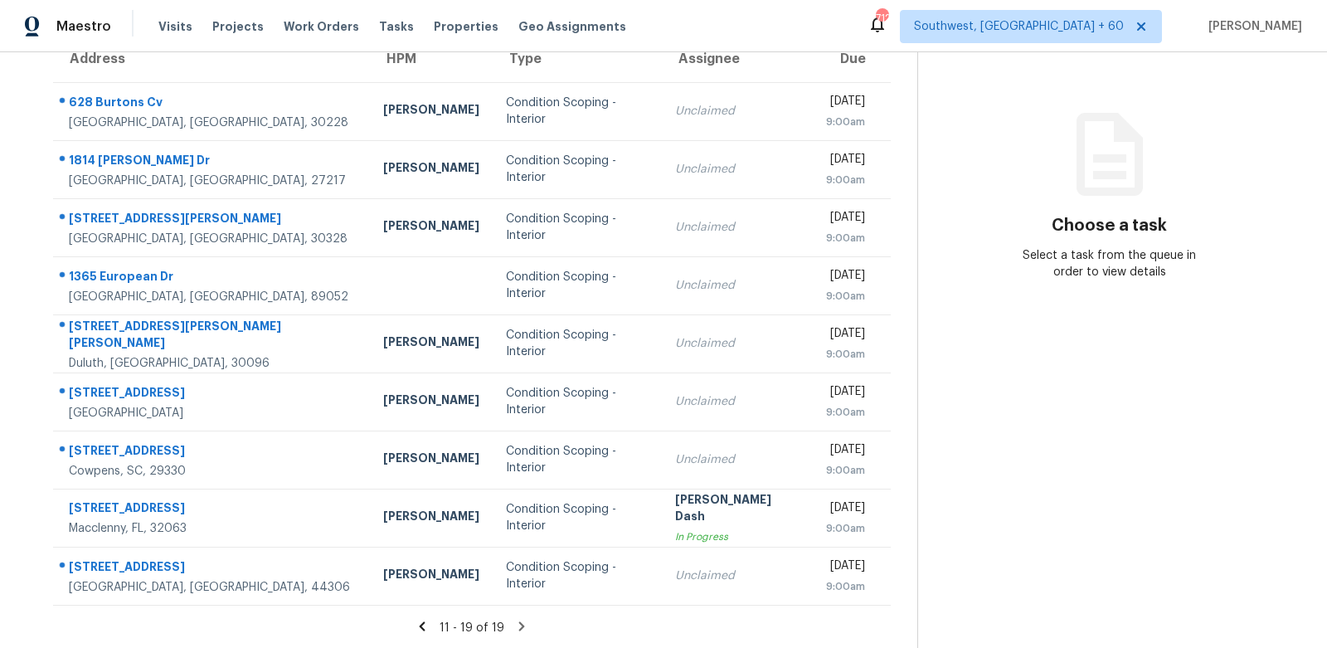
scroll to position [156, 0]
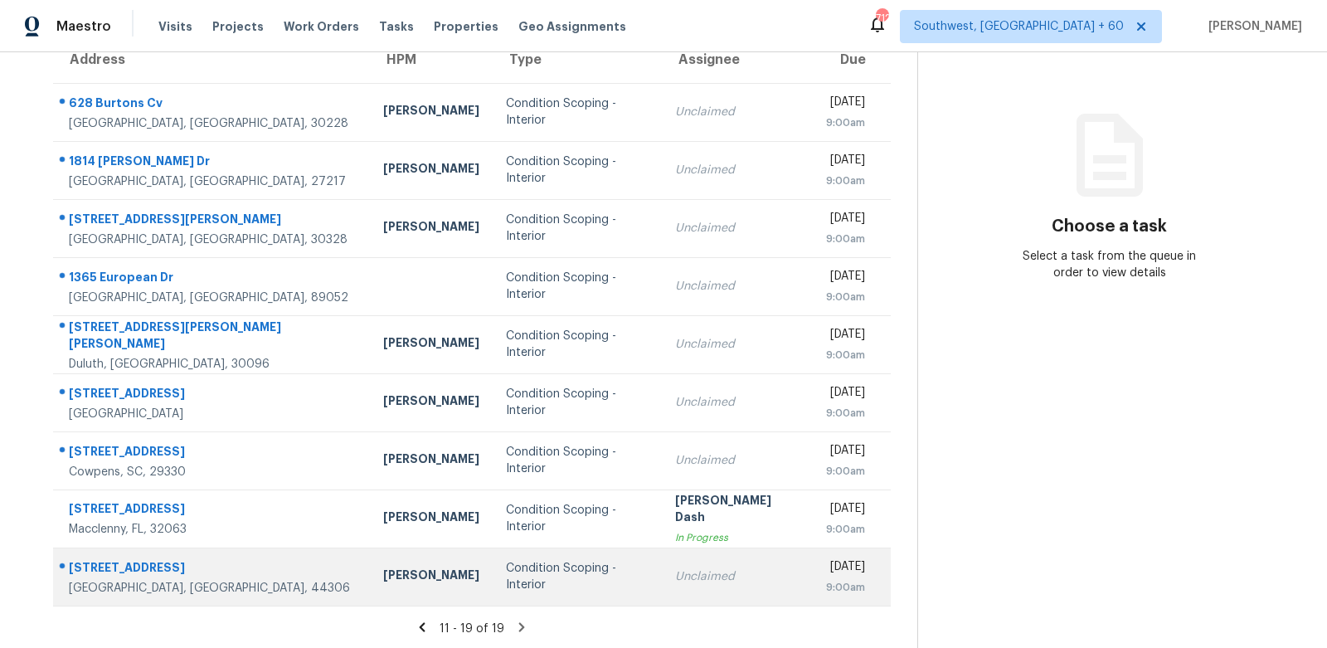
click at [576, 581] on td "Condition Scoping - Interior" at bounding box center [577, 576] width 169 height 58
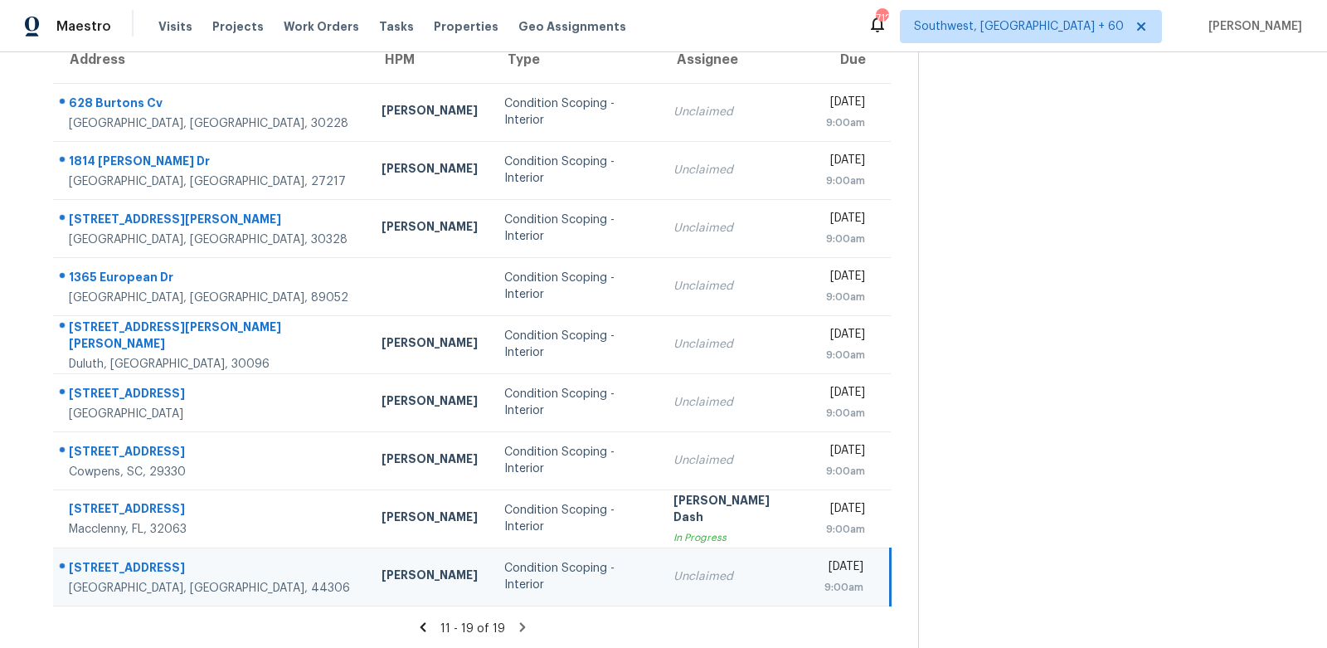
click at [576, 581] on td "Condition Scoping - Interior" at bounding box center [575, 576] width 168 height 58
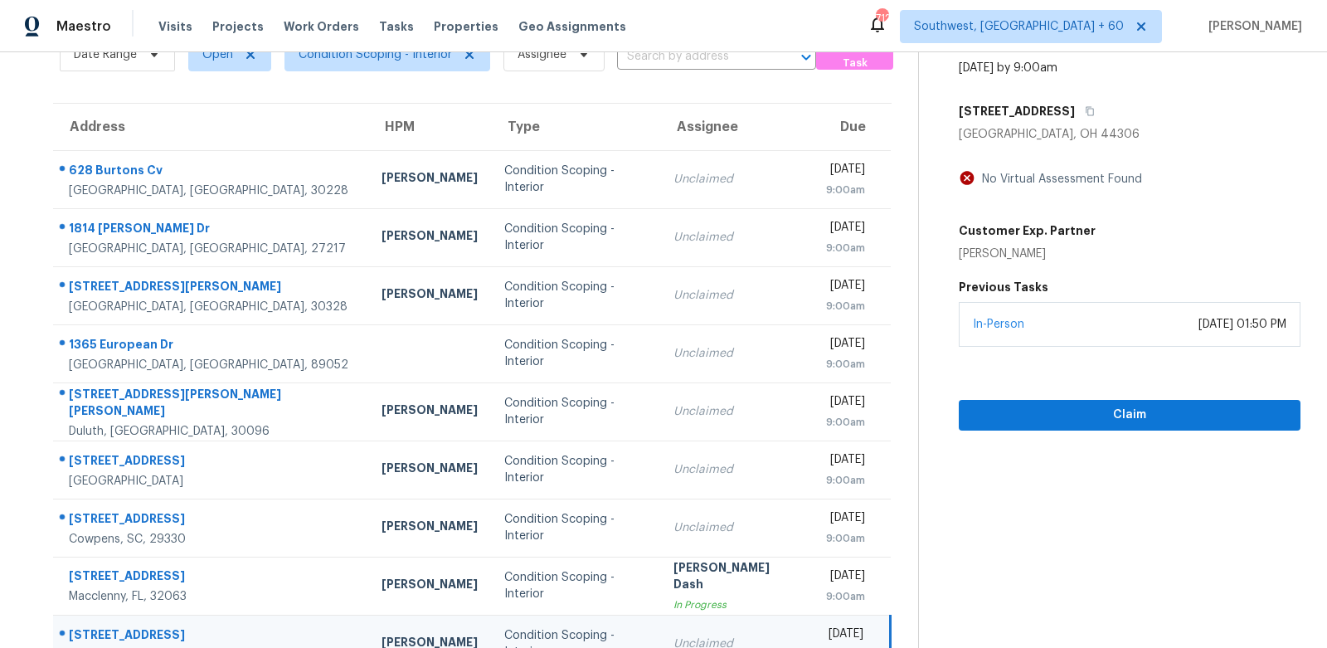
scroll to position [0, 0]
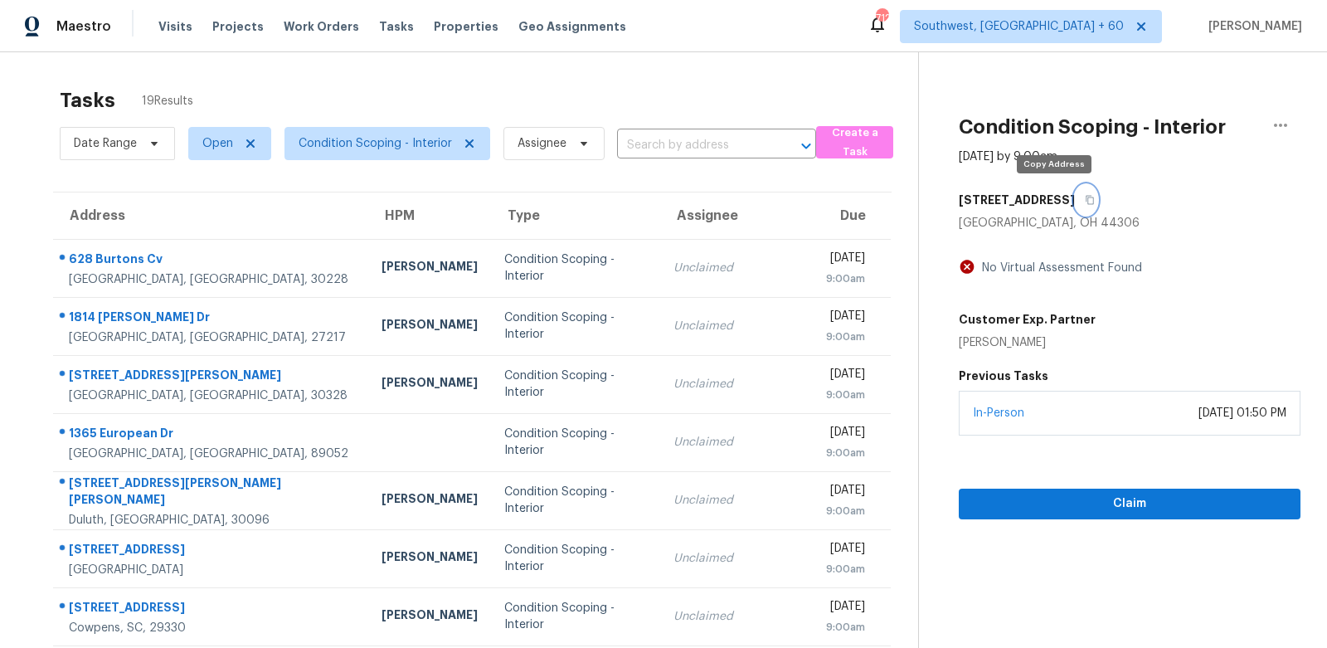
click at [1085, 198] on icon "button" at bounding box center [1090, 200] width 10 height 10
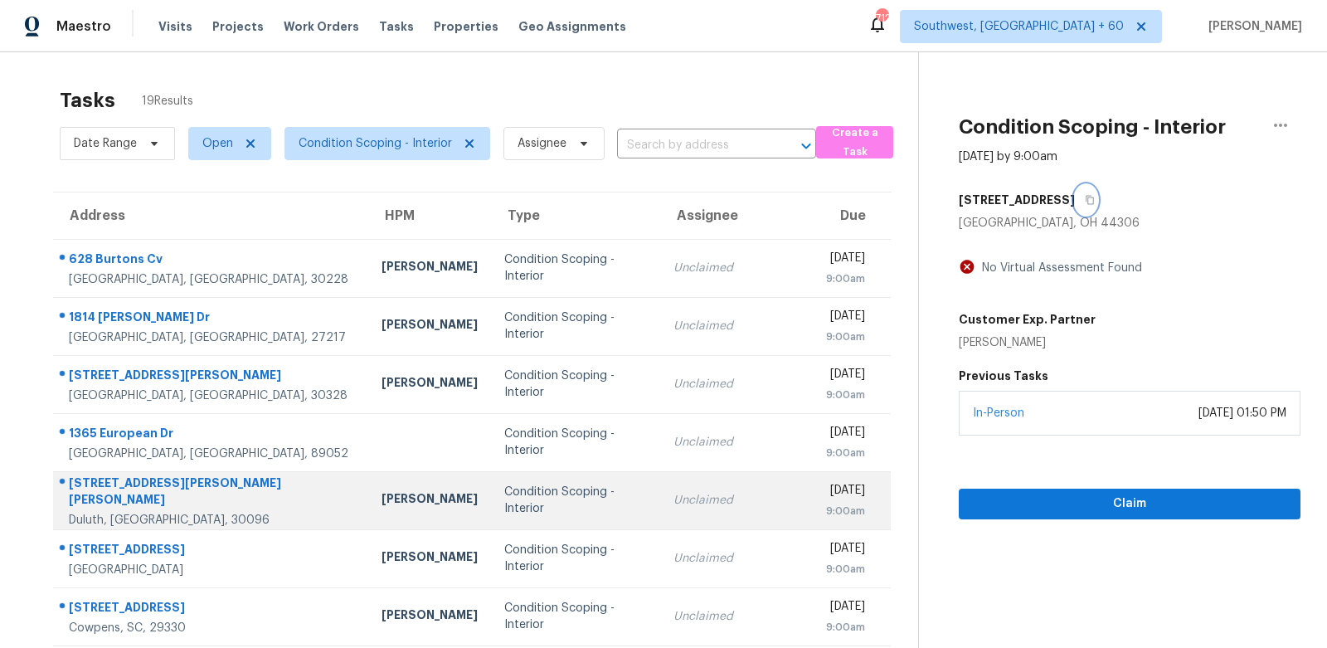
scroll to position [156, 0]
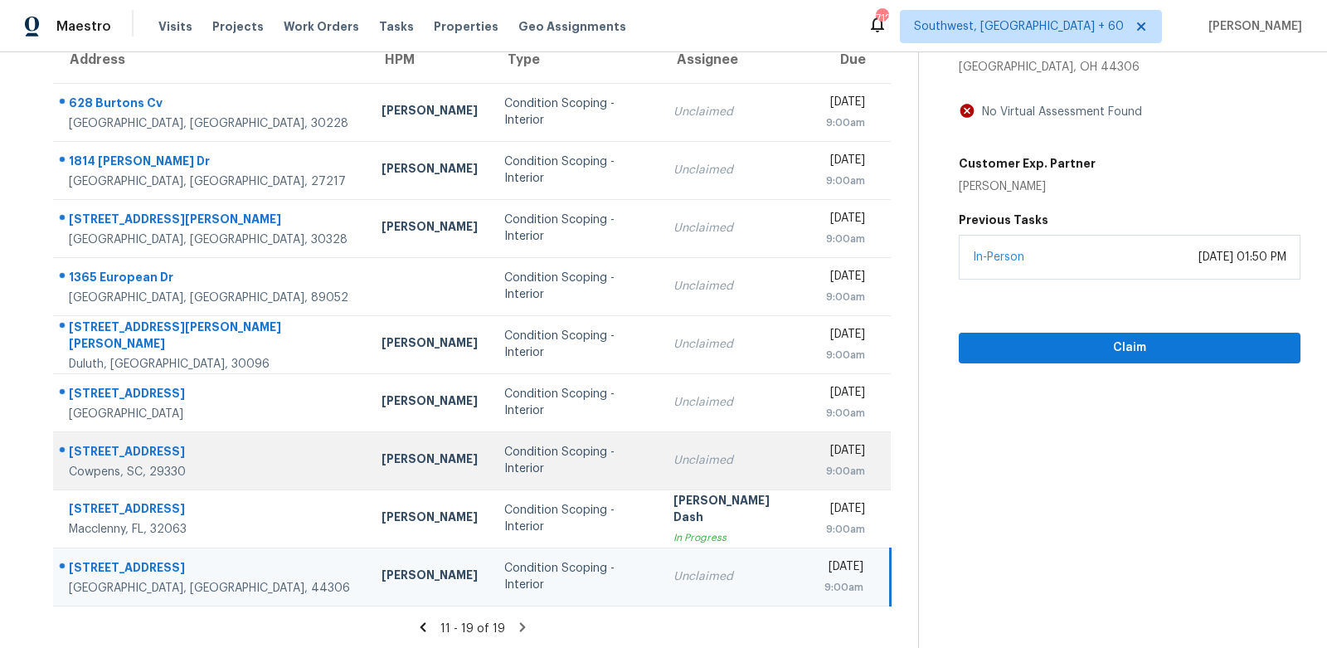
click at [674, 452] on div "Unclaimed" at bounding box center [736, 460] width 125 height 17
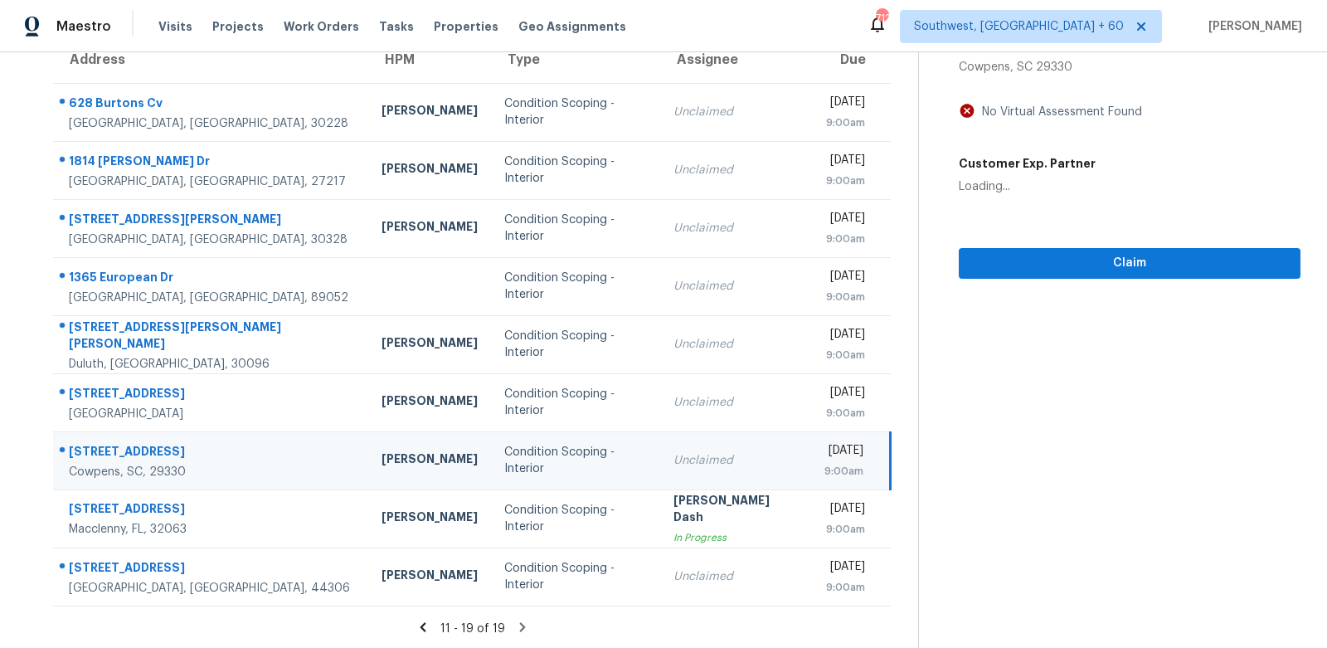
scroll to position [0, 0]
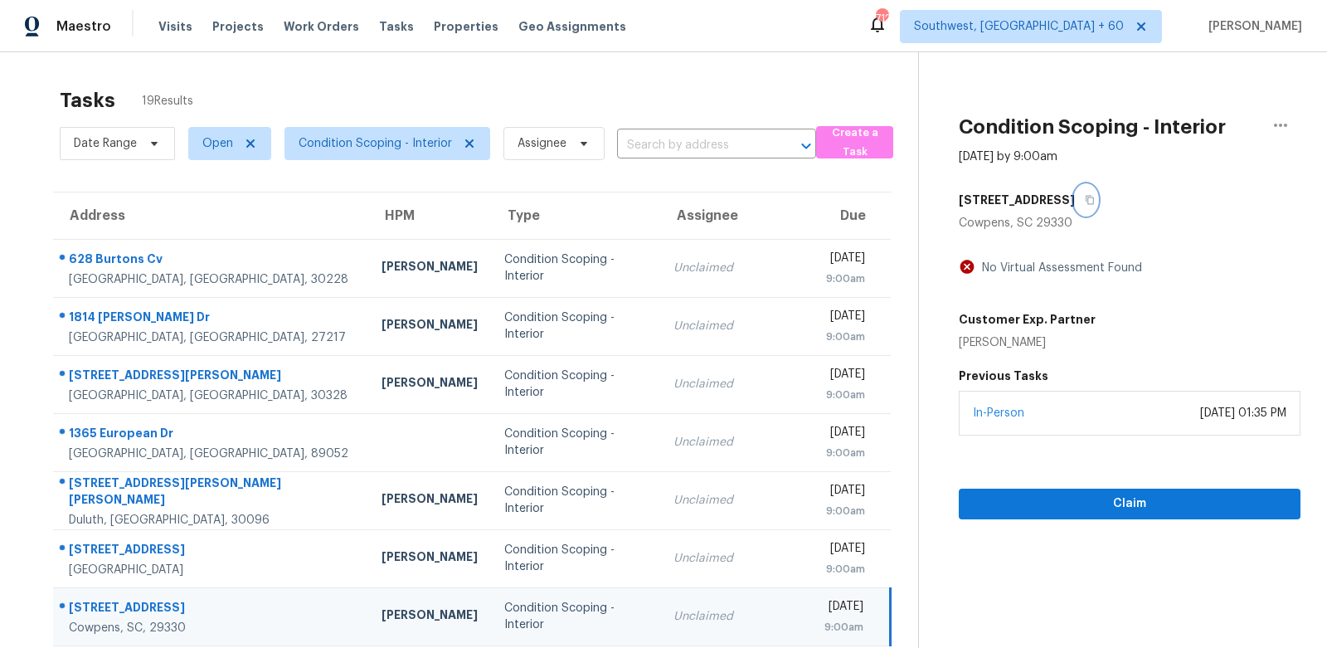
click at [1085, 202] on icon "button" at bounding box center [1090, 200] width 10 height 10
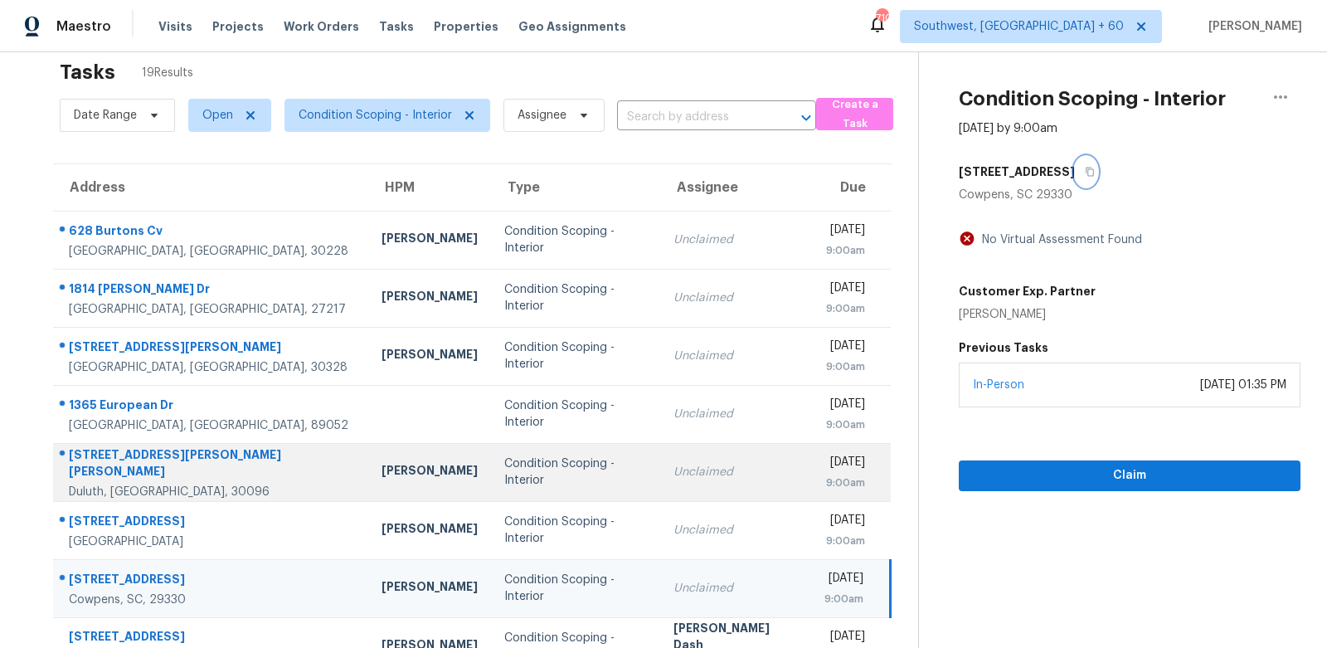
scroll to position [30, 0]
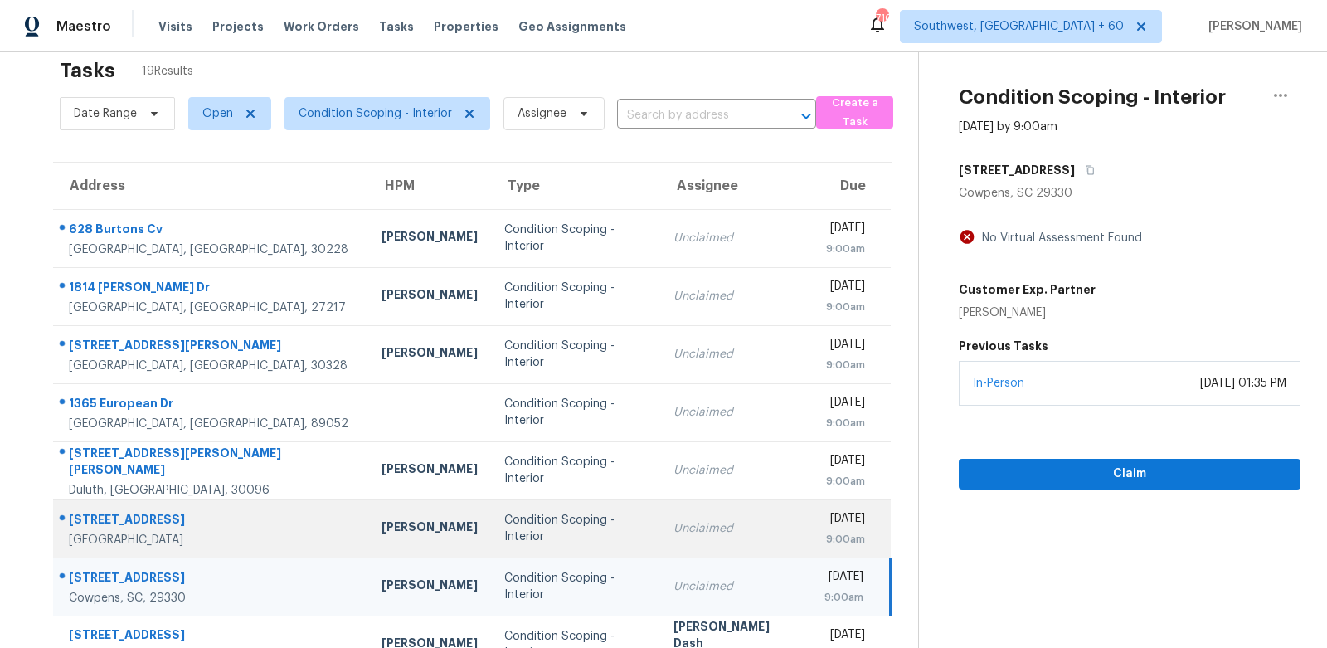
click at [674, 525] on div "Unclaimed" at bounding box center [736, 528] width 125 height 17
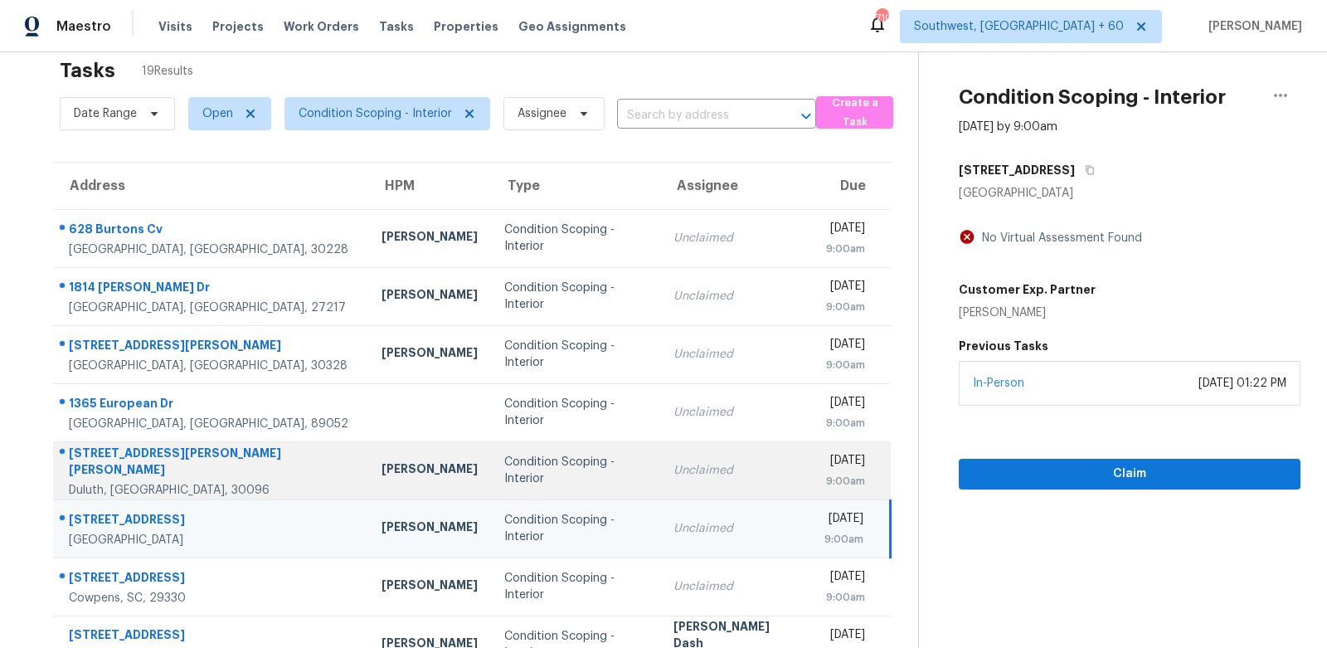
click at [811, 482] on td "Fri, Sep 26th 2025 9:00am" at bounding box center [851, 470] width 80 height 58
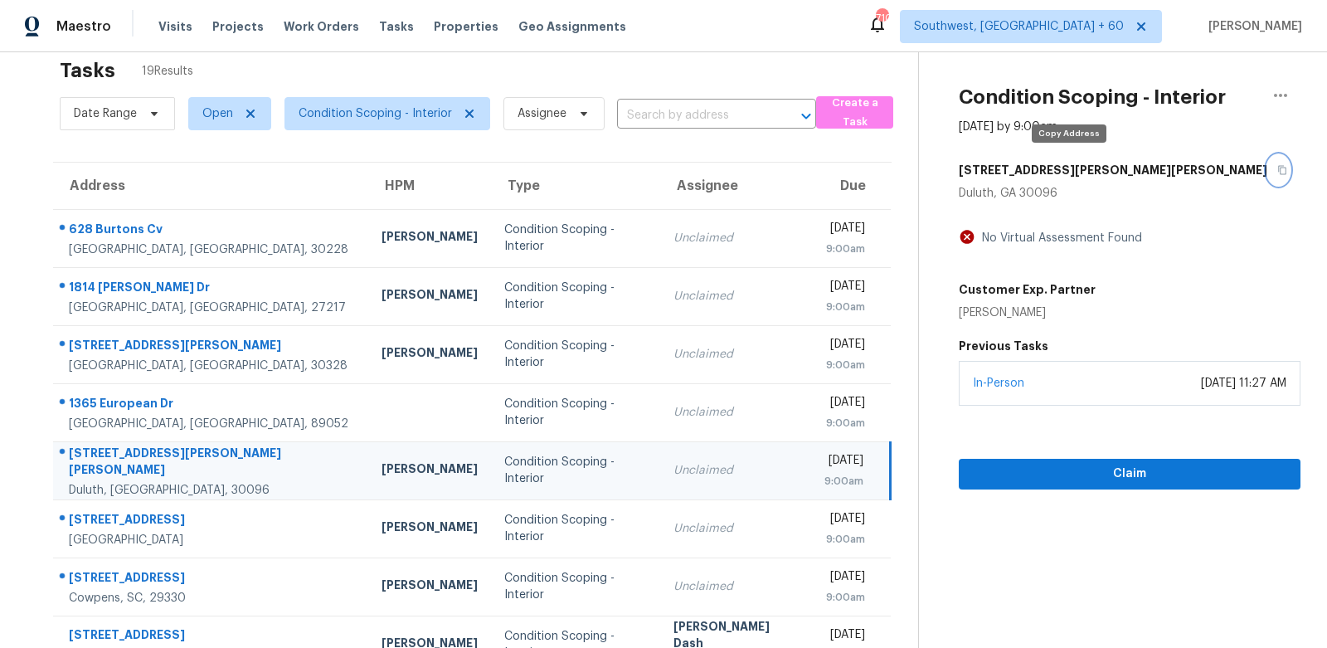
click at [1278, 168] on icon "button" at bounding box center [1282, 170] width 8 height 9
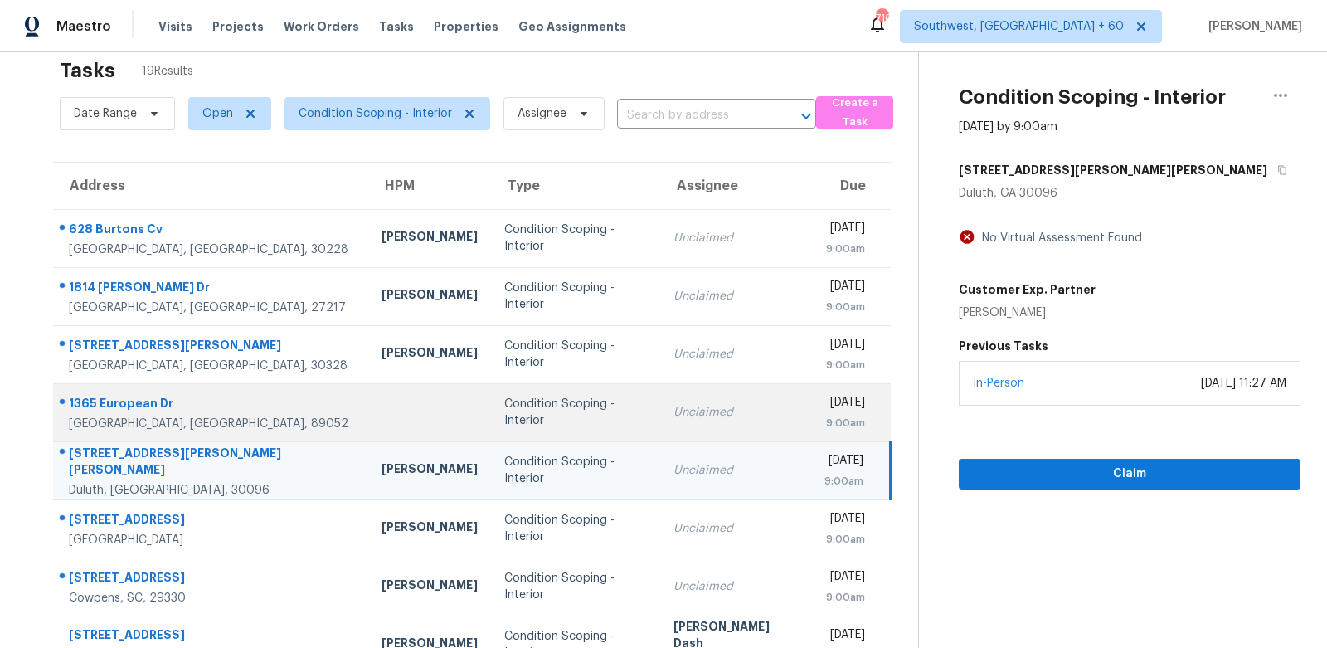
click at [686, 416] on div "Unclaimed" at bounding box center [736, 412] width 125 height 17
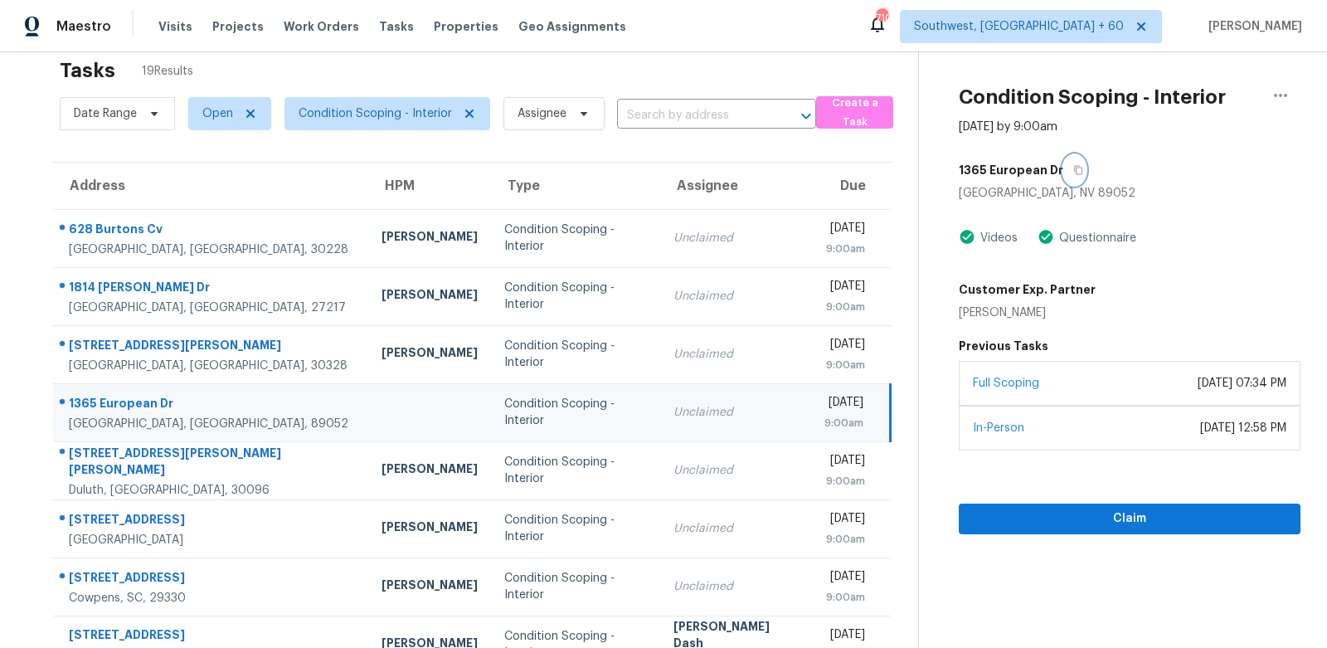
click at [1076, 169] on button "button" at bounding box center [1074, 170] width 22 height 30
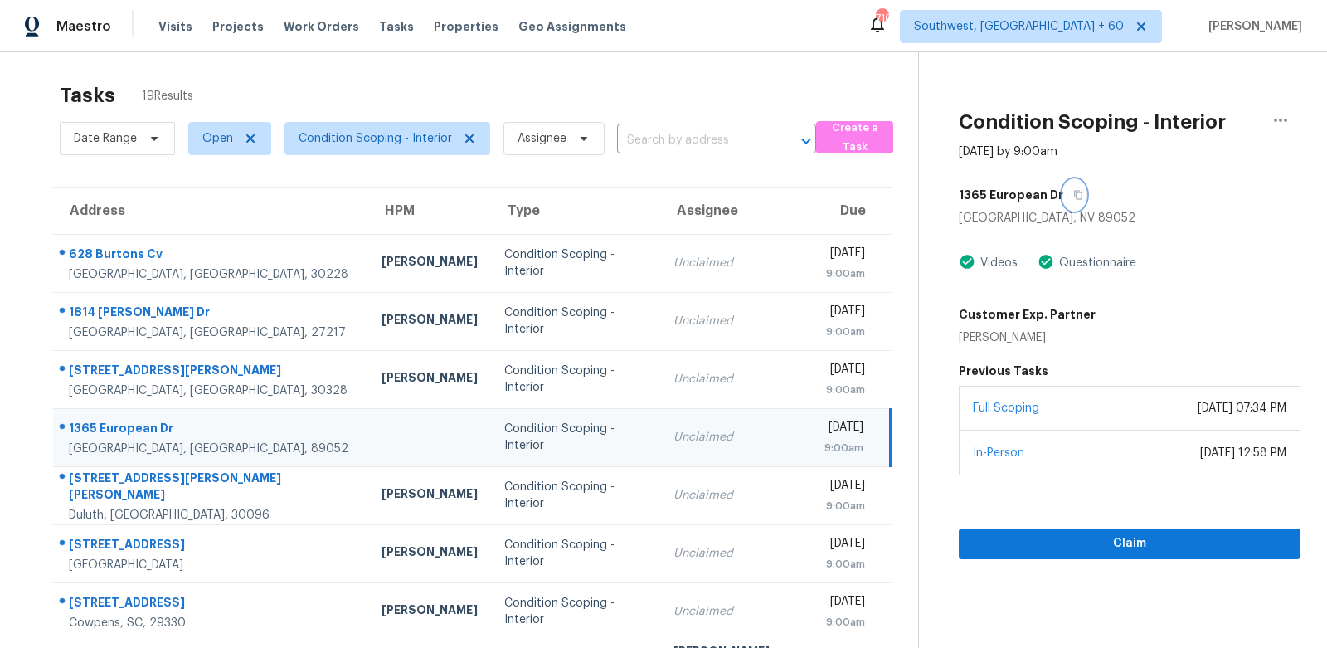
scroll to position [0, 0]
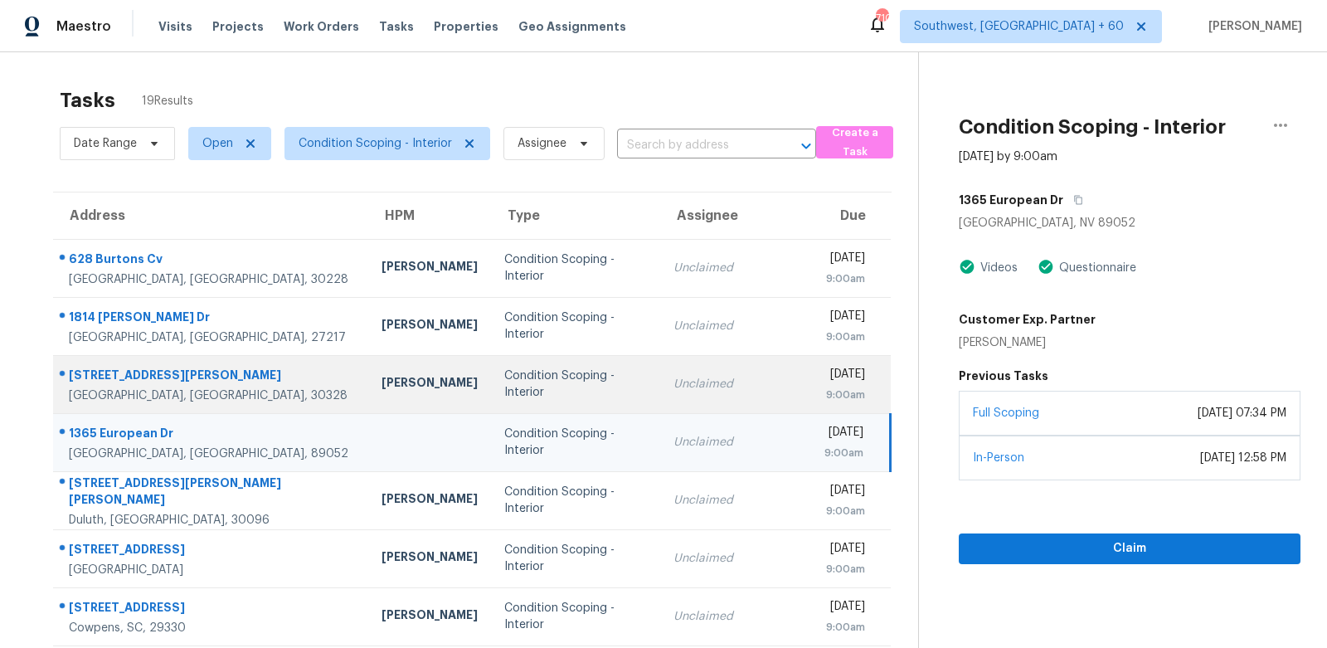
click at [707, 383] on div "Unclaimed" at bounding box center [736, 384] width 125 height 17
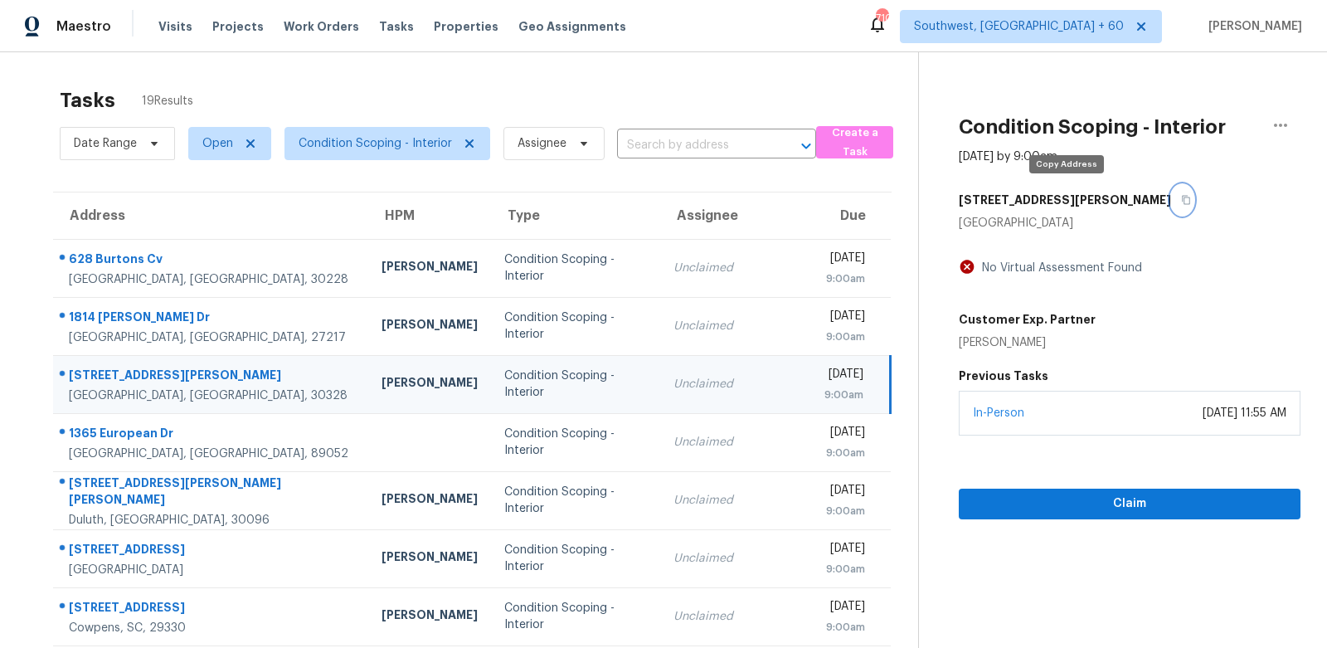
click at [1181, 197] on icon "button" at bounding box center [1186, 200] width 10 height 10
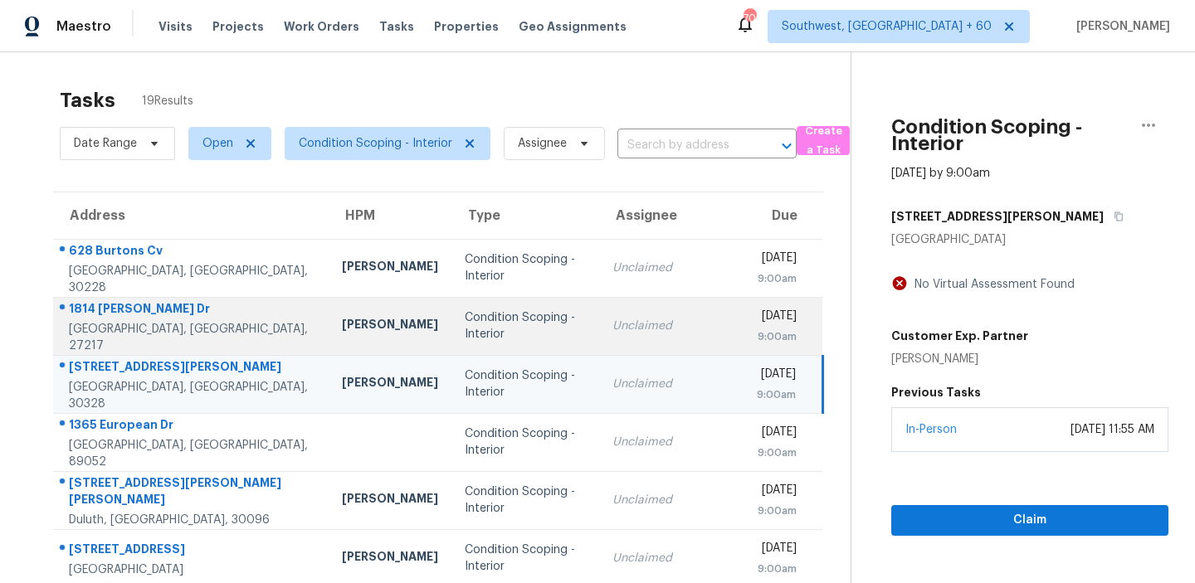
click at [616, 336] on td "Unclaimed" at bounding box center [671, 326] width 144 height 58
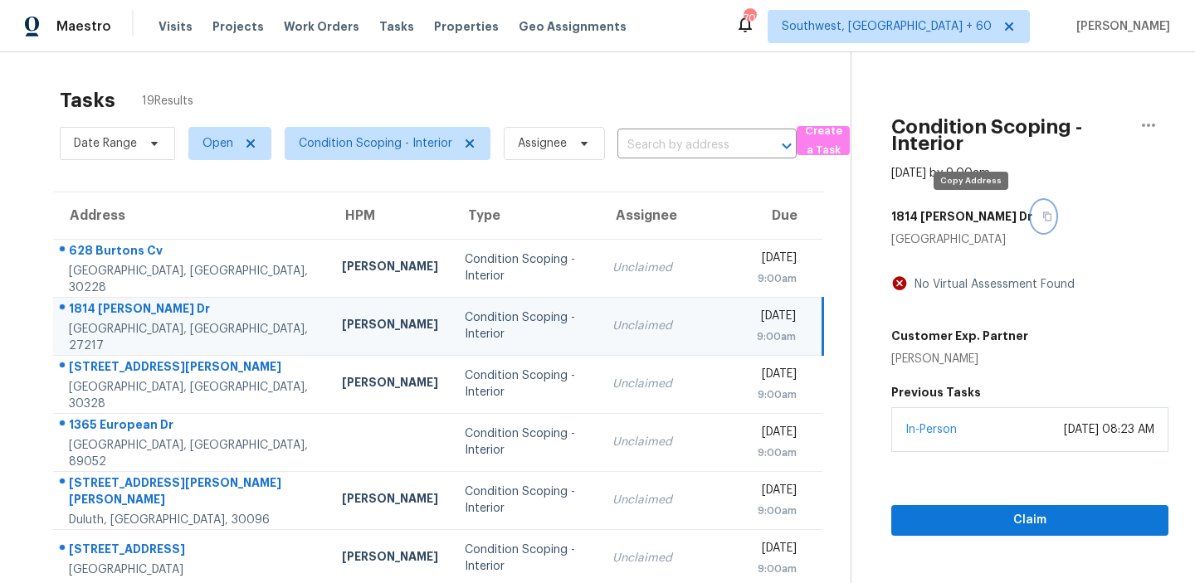
click at [1042, 213] on icon "button" at bounding box center [1047, 217] width 10 height 10
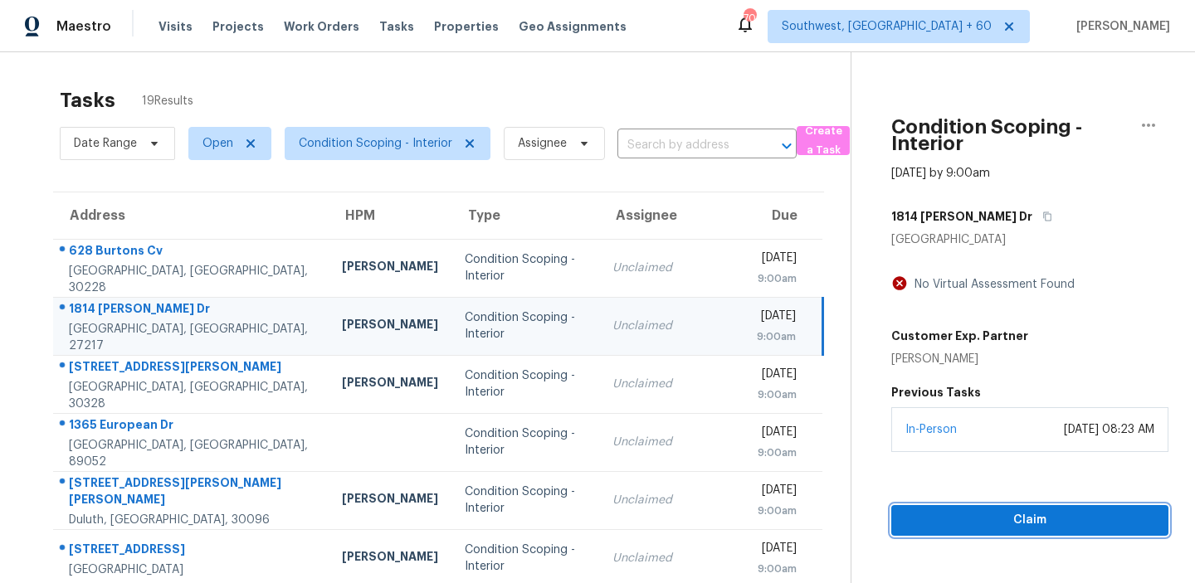
click at [1021, 523] on span "Claim" at bounding box center [1029, 520] width 251 height 21
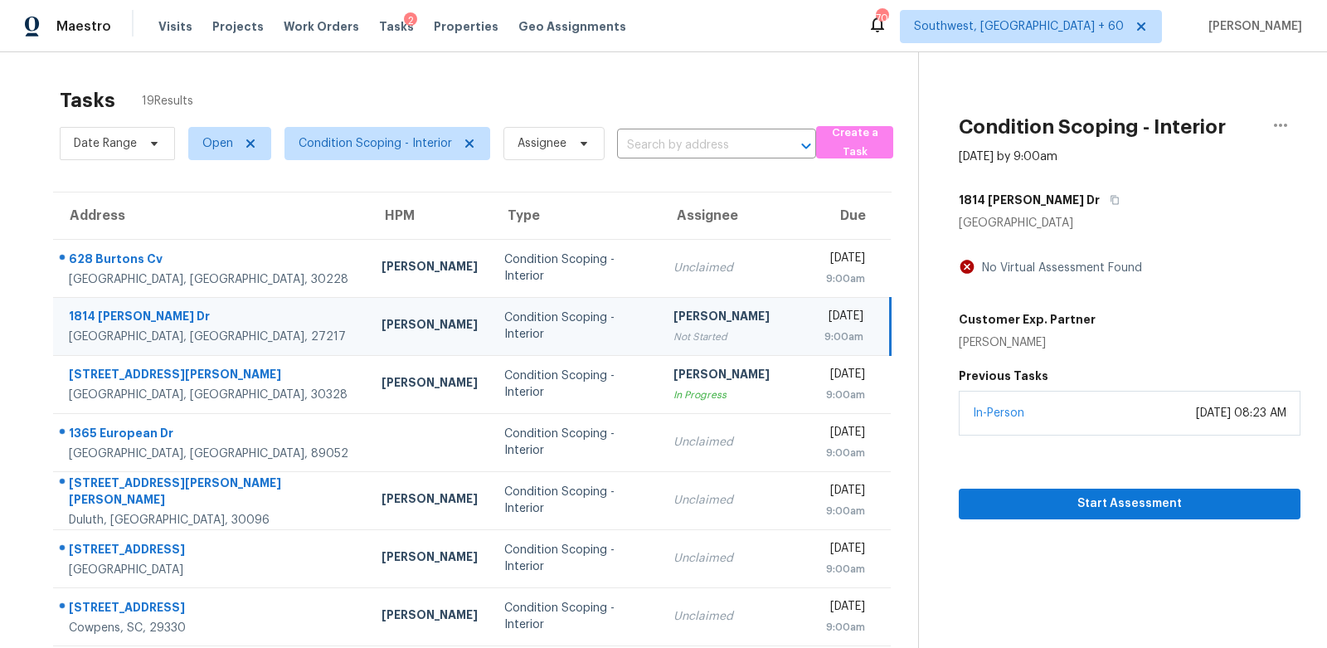
click at [825, 328] on div "9:00am" at bounding box center [844, 336] width 39 height 17
click at [1110, 202] on icon "button" at bounding box center [1115, 200] width 10 height 10
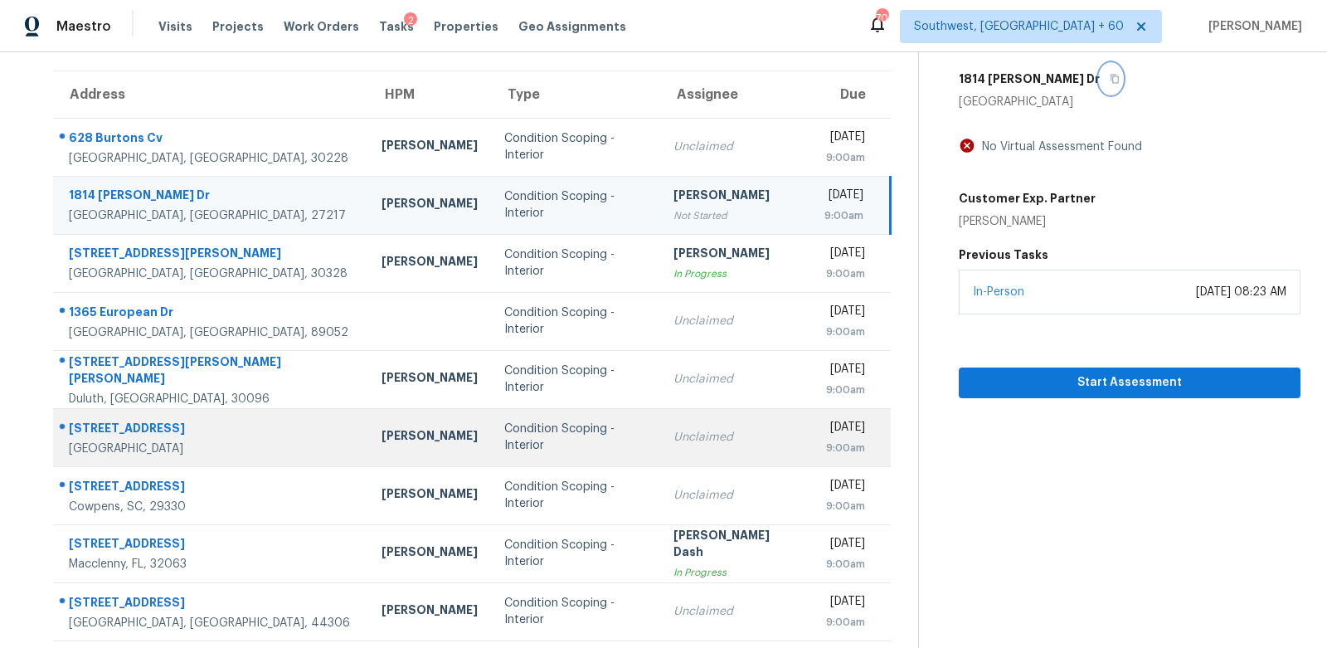
scroll to position [156, 0]
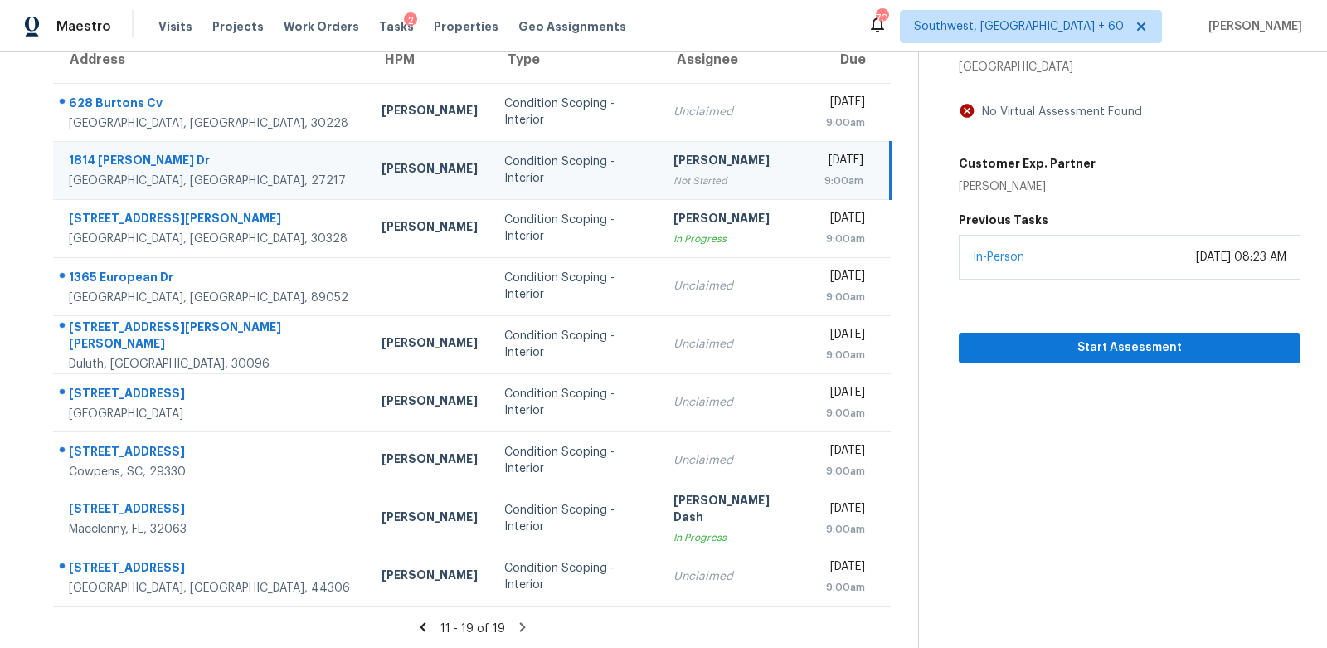
click at [427, 623] on icon at bounding box center [423, 627] width 15 height 15
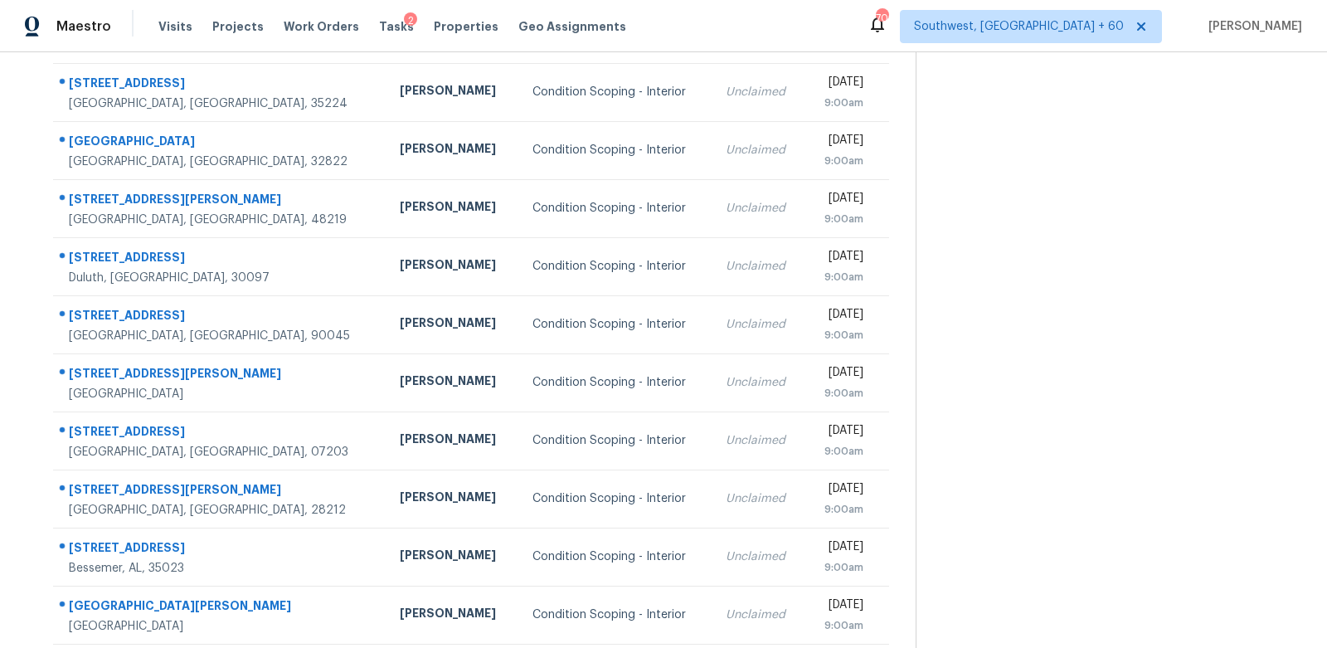
scroll to position [214, 0]
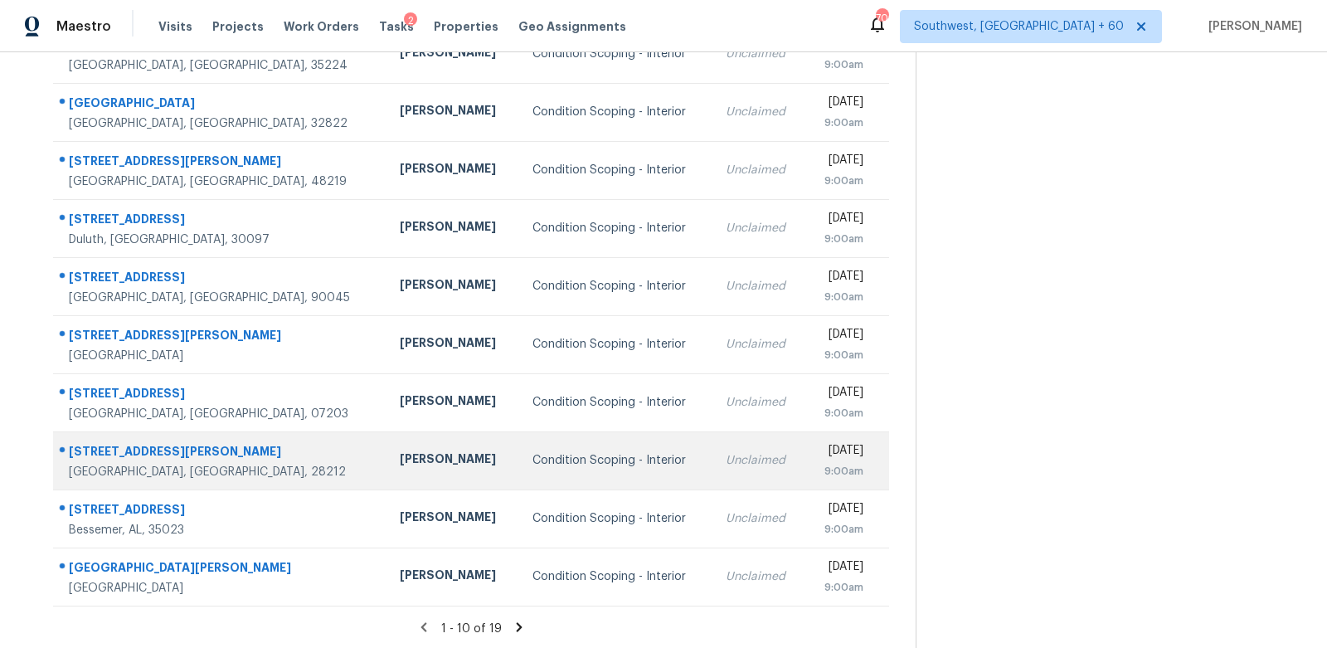
click at [713, 475] on td "Unclaimed" at bounding box center [759, 460] width 93 height 58
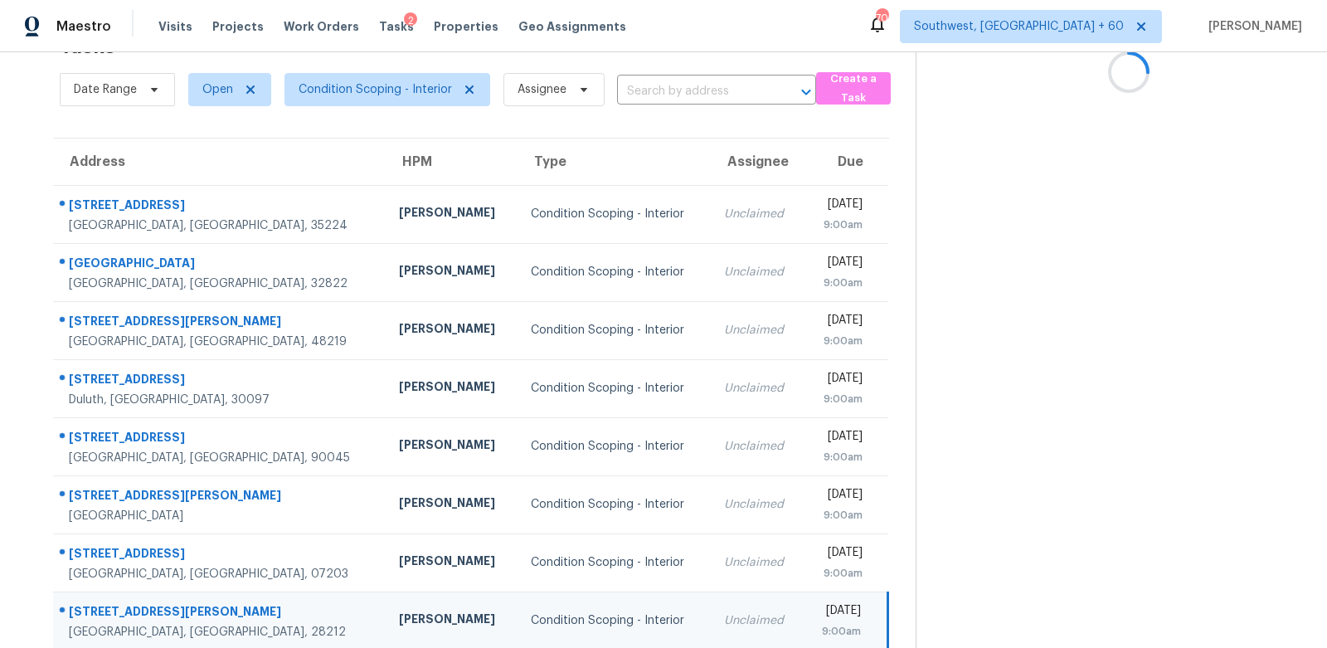
scroll to position [0, 0]
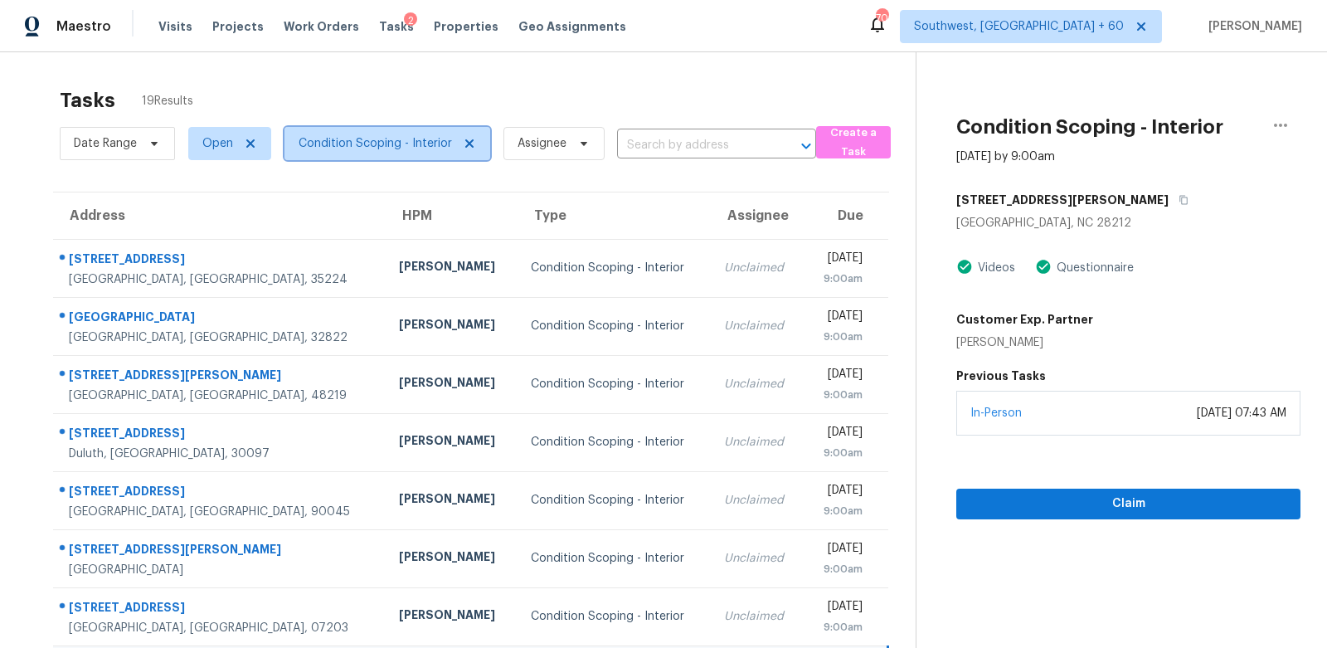
click at [409, 135] on span "Condition Scoping - Interior" at bounding box center [375, 143] width 153 height 17
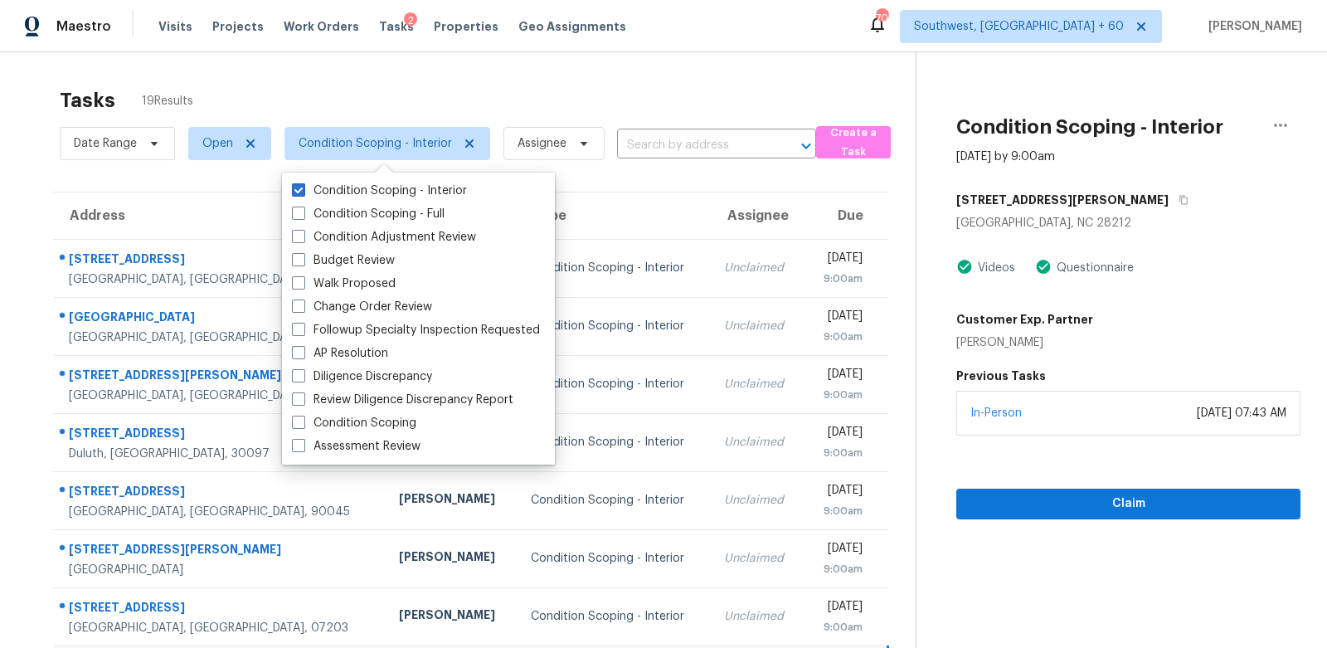
click at [603, 68] on div "Tasks 19 Results Date Range Open Condition Scoping - Interior Assignee ​ Create…" at bounding box center [663, 458] width 1327 height 812
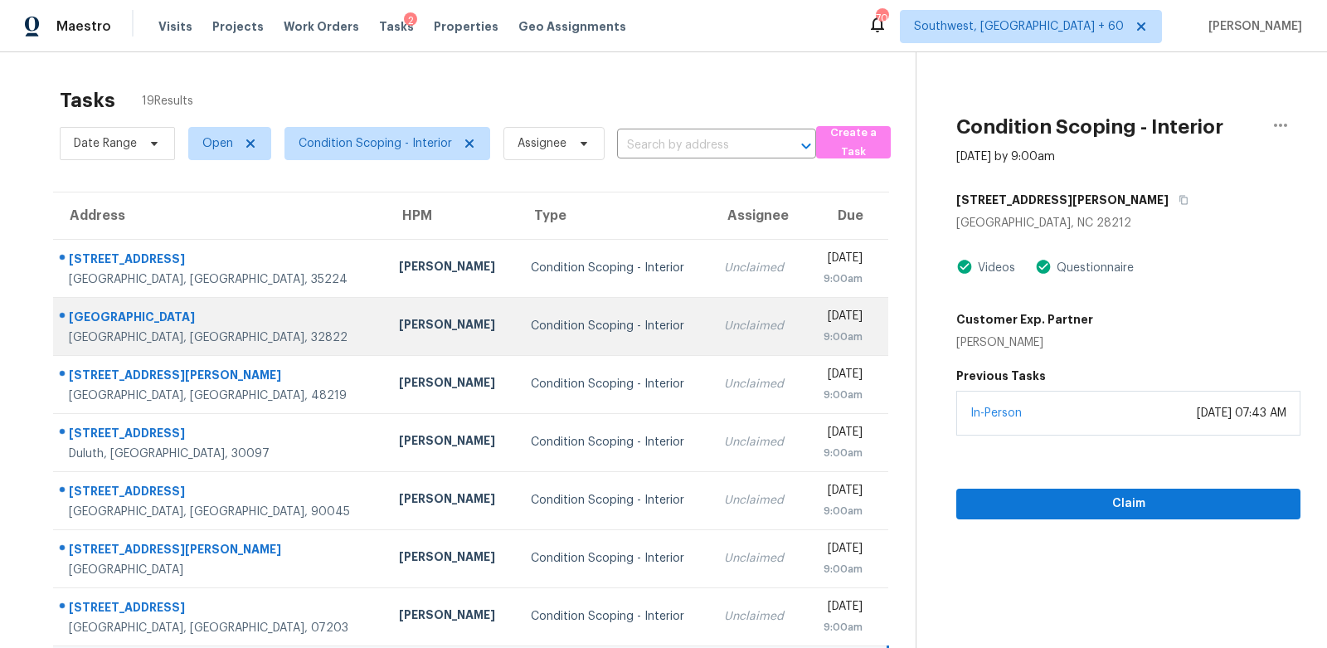
click at [614, 302] on td "Condition Scoping - Interior" at bounding box center [614, 326] width 193 height 58
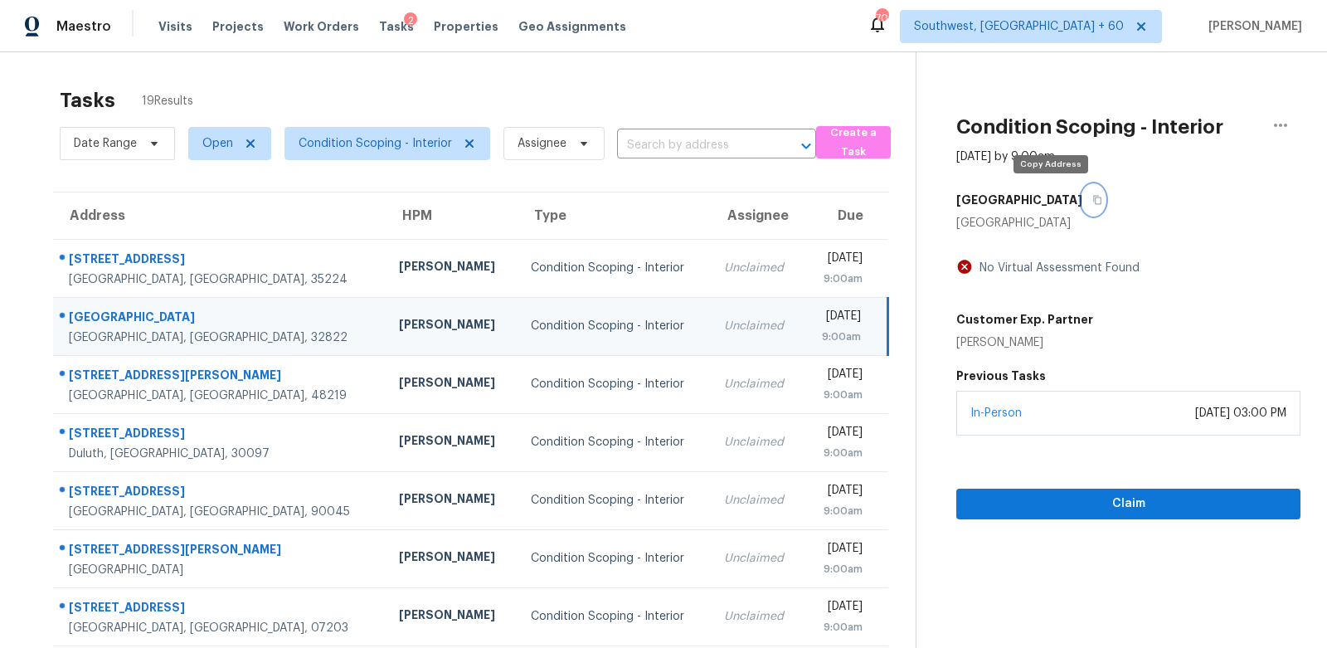
click at [1092, 199] on icon "button" at bounding box center [1097, 200] width 10 height 10
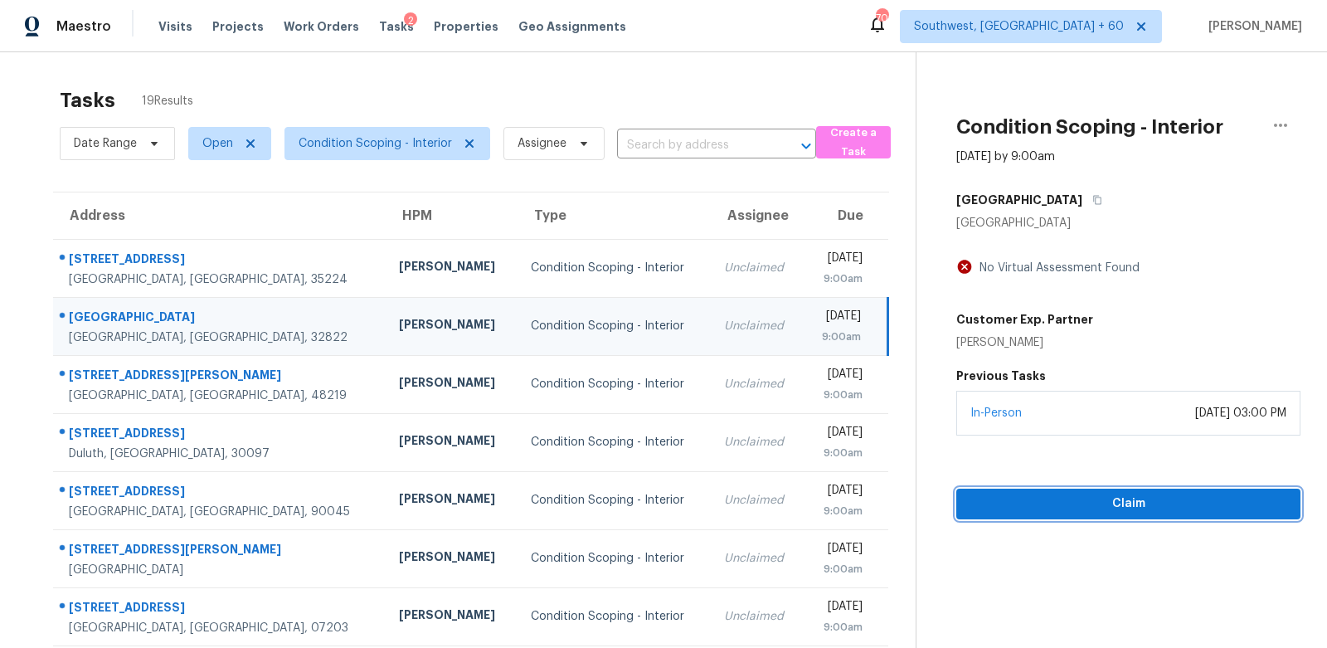
click at [1109, 497] on span "Claim" at bounding box center [1129, 504] width 318 height 21
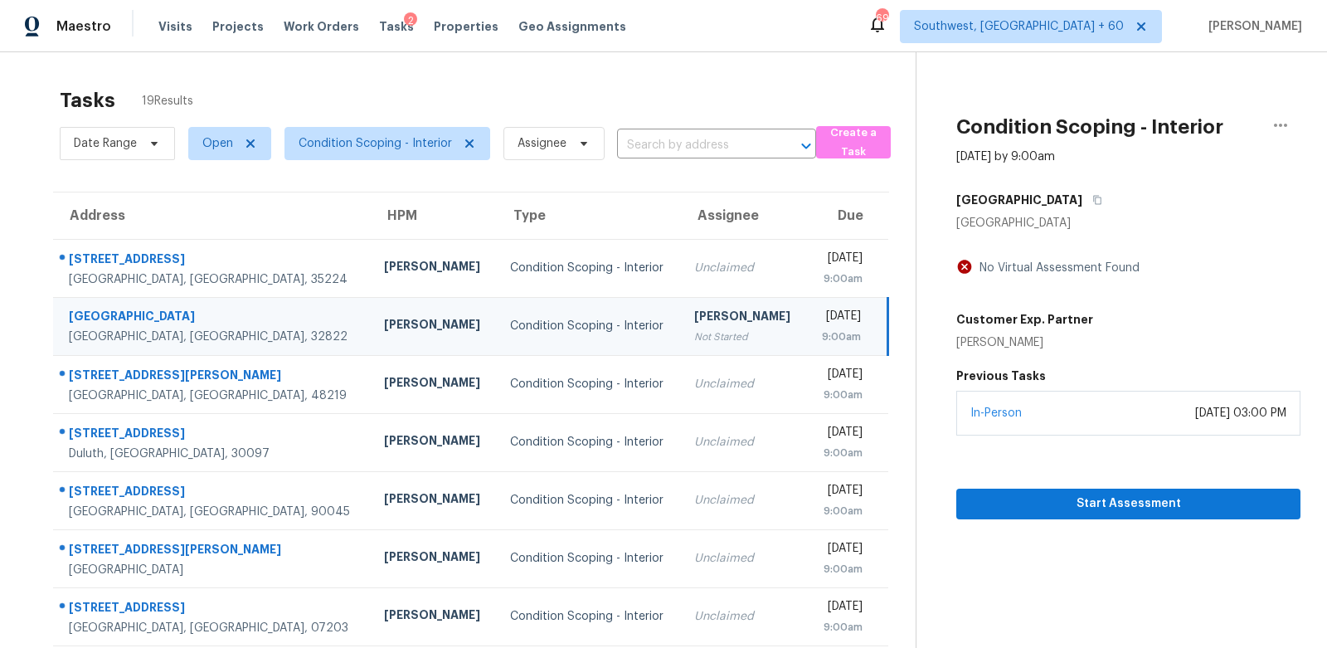
click at [820, 332] on div "9:00am" at bounding box center [840, 336] width 41 height 17
click at [1083, 193] on button "button" at bounding box center [1094, 200] width 22 height 30
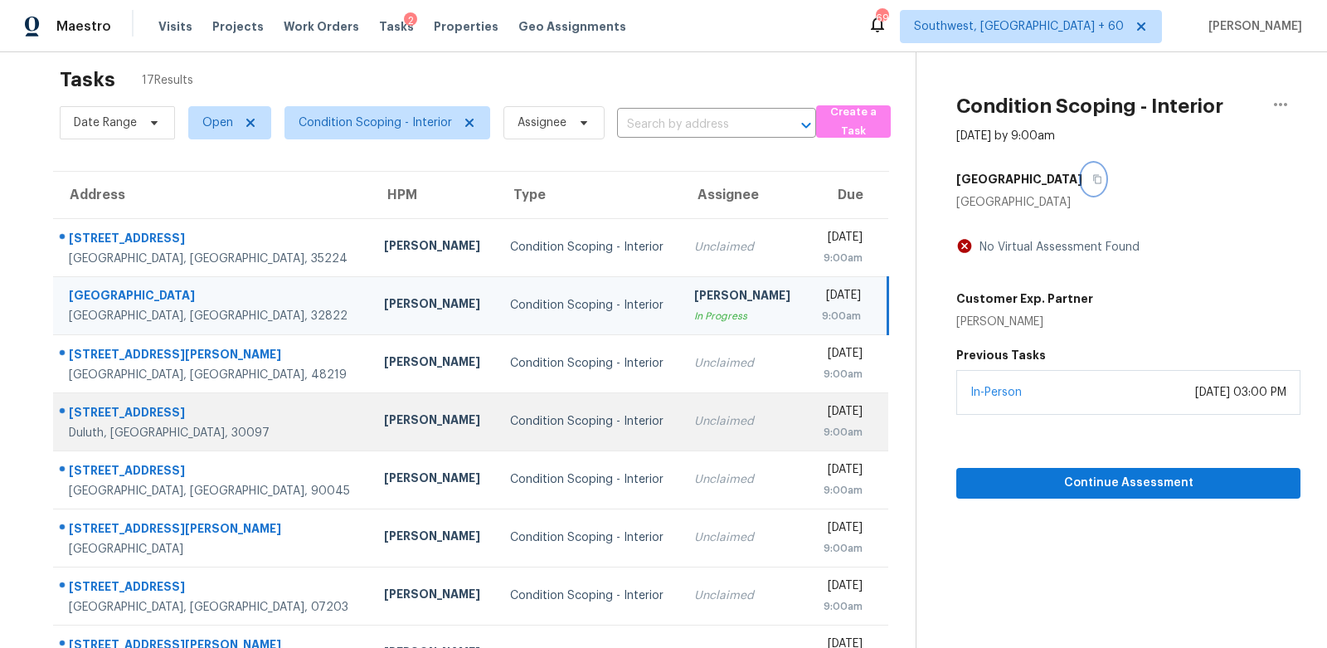
scroll to position [23, 0]
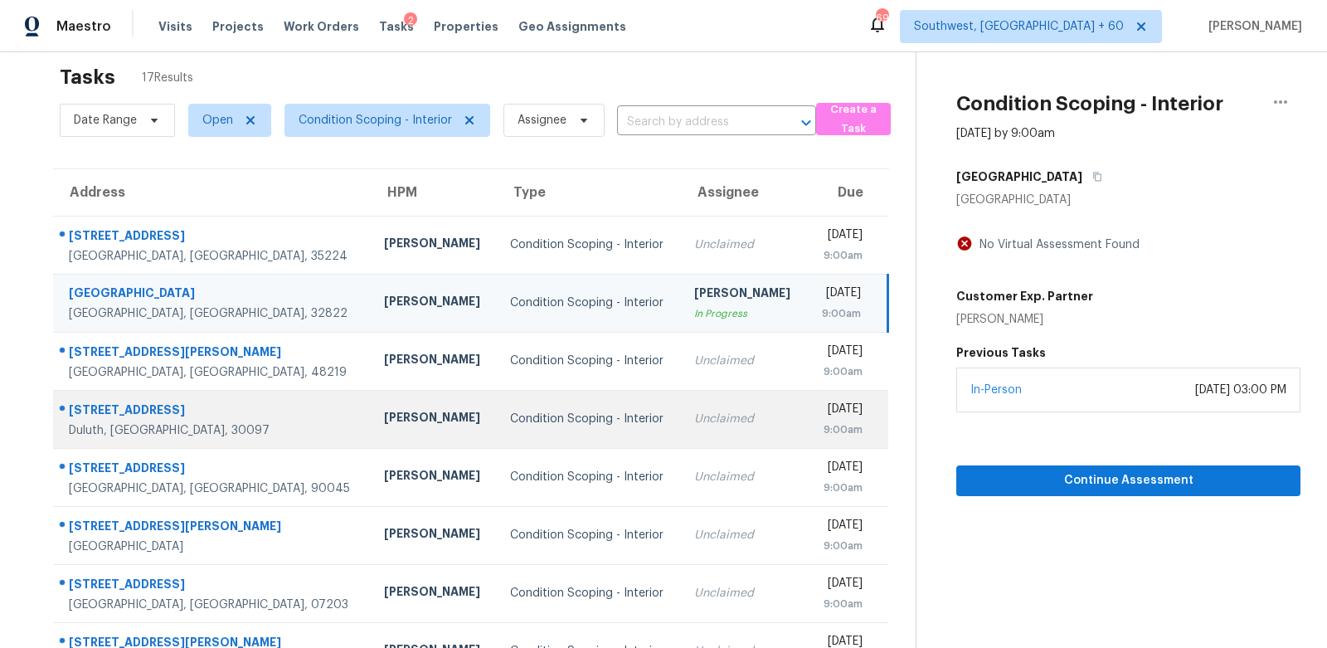
click at [694, 416] on div "Unclaimed" at bounding box center [744, 419] width 100 height 17
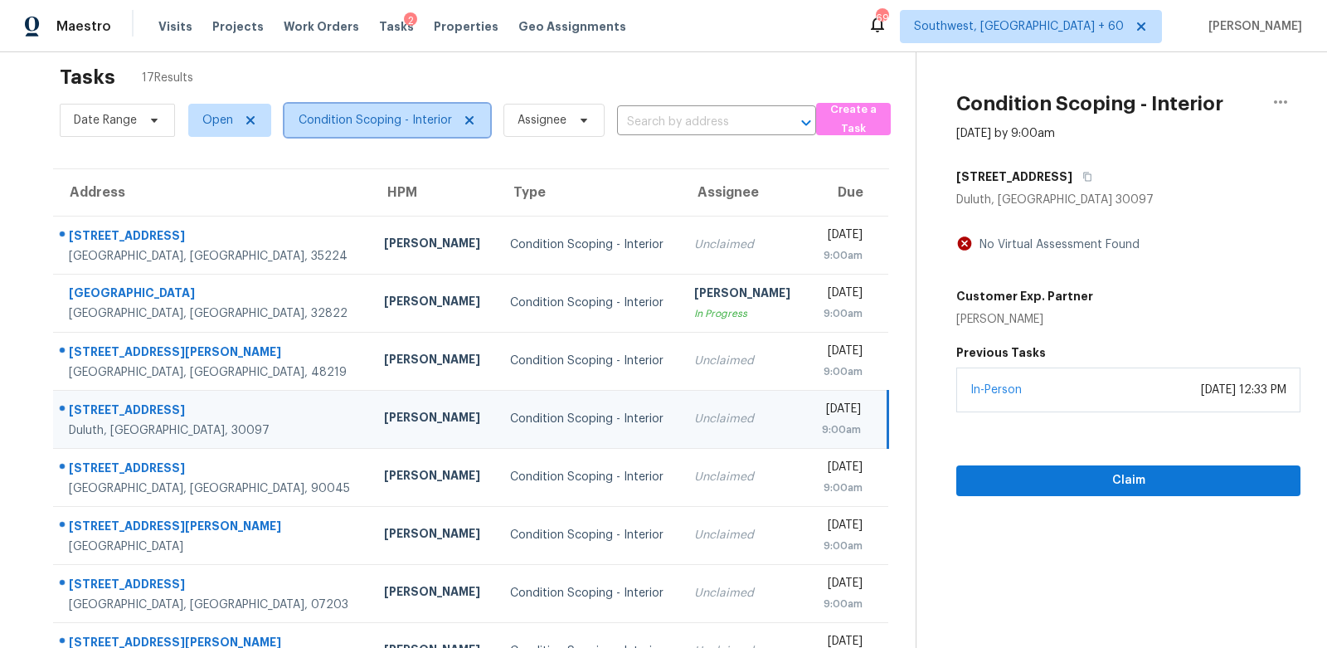
click at [417, 124] on span "Condition Scoping - Interior" at bounding box center [375, 120] width 153 height 17
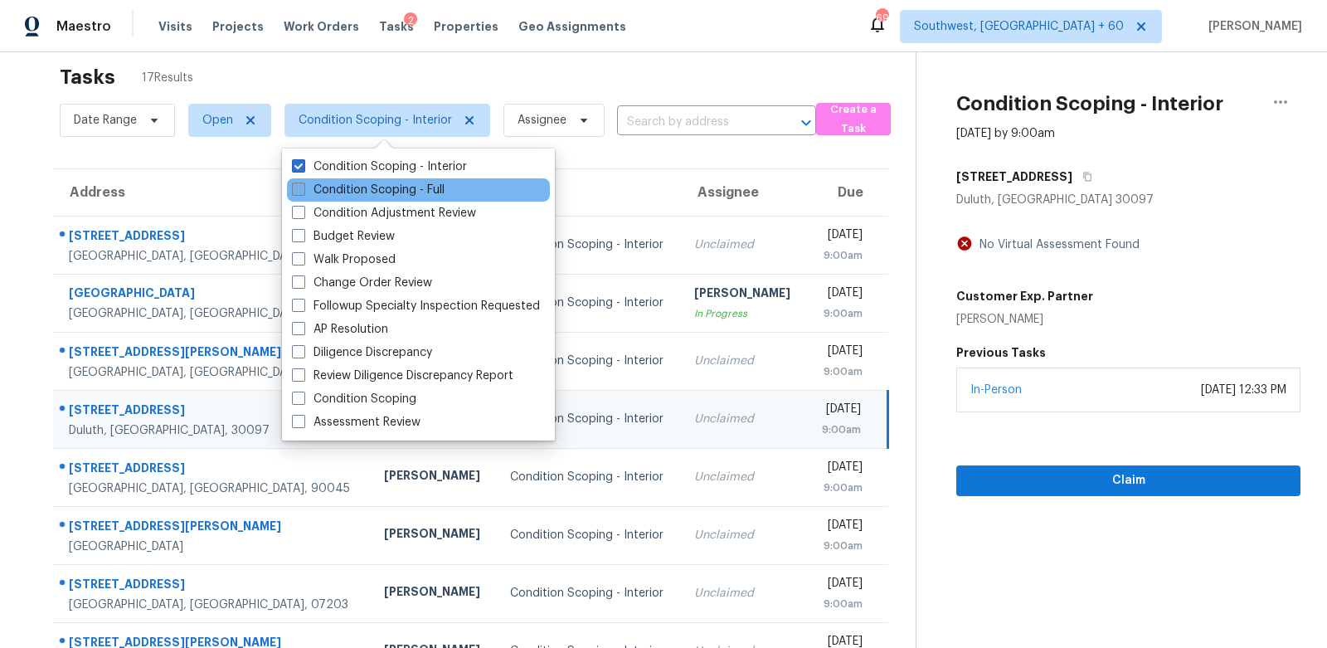
click at [401, 196] on label "Condition Scoping - Full" at bounding box center [368, 190] width 153 height 17
click at [303, 192] on input "Condition Scoping - Full" at bounding box center [297, 187] width 11 height 11
checkbox input "true"
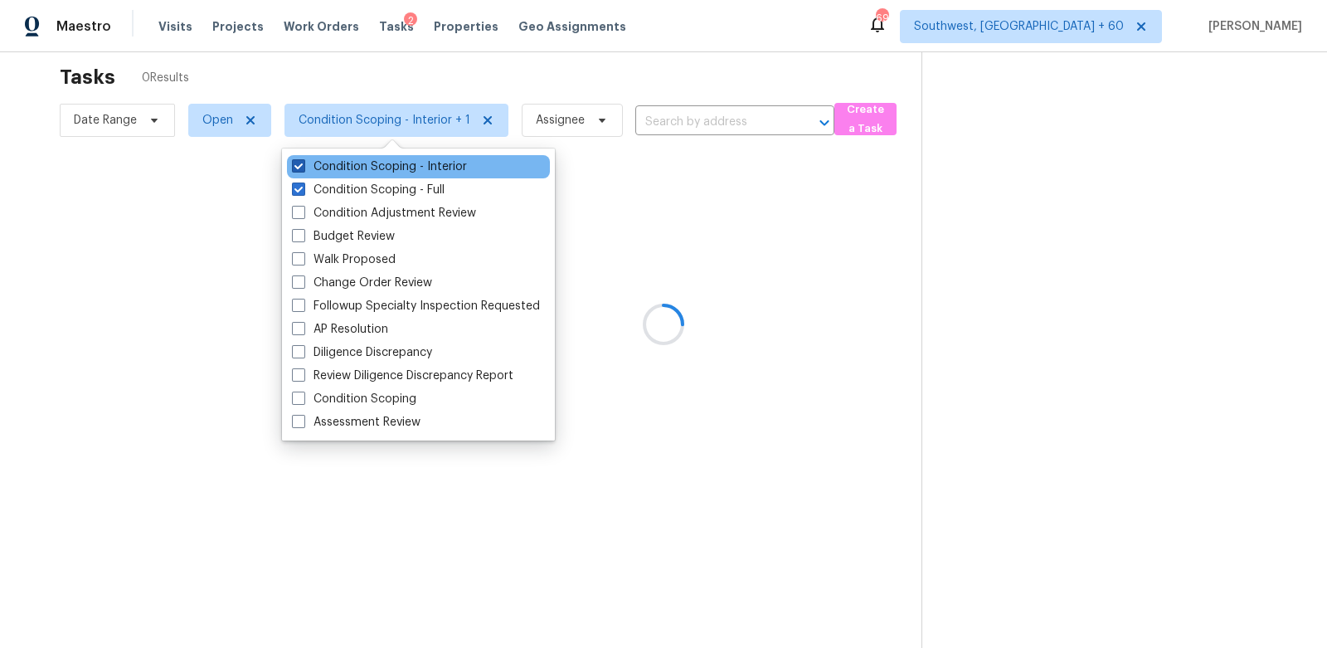
click at [440, 162] on label "Condition Scoping - Interior" at bounding box center [379, 166] width 175 height 17
click at [303, 162] on input "Condition Scoping - Interior" at bounding box center [297, 163] width 11 height 11
checkbox input "false"
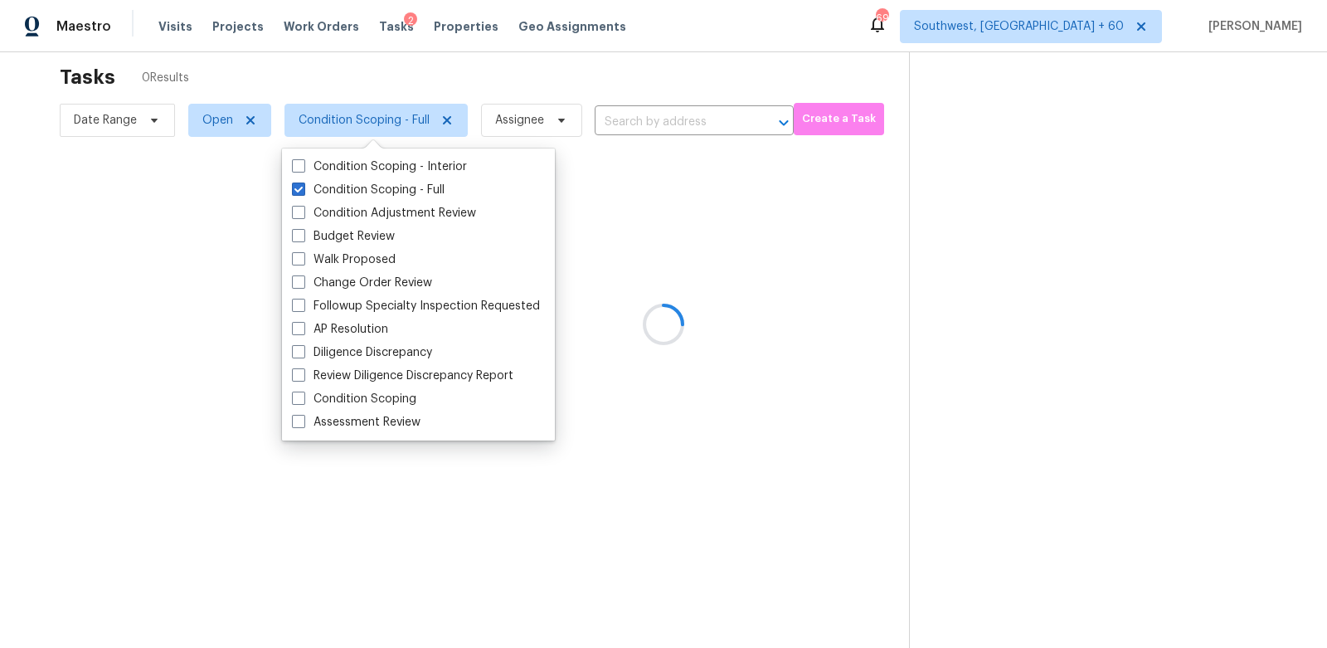
click at [609, 90] on div at bounding box center [663, 324] width 1327 height 648
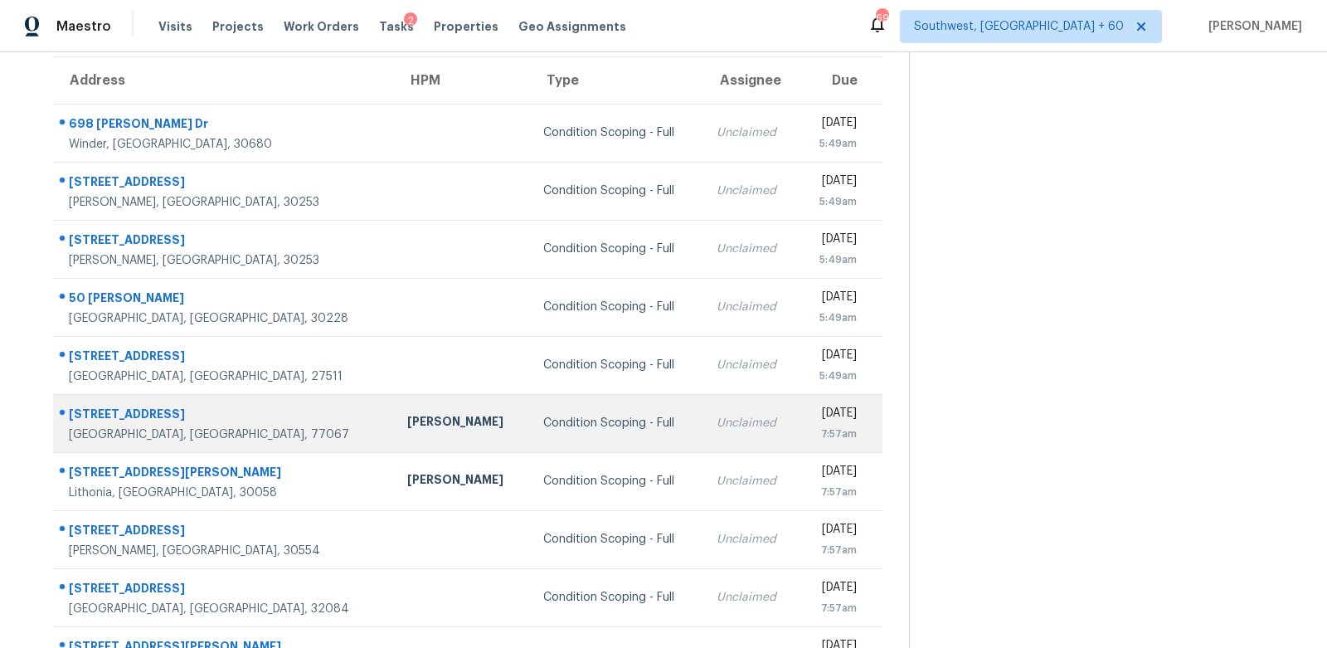
scroll to position [145, 0]
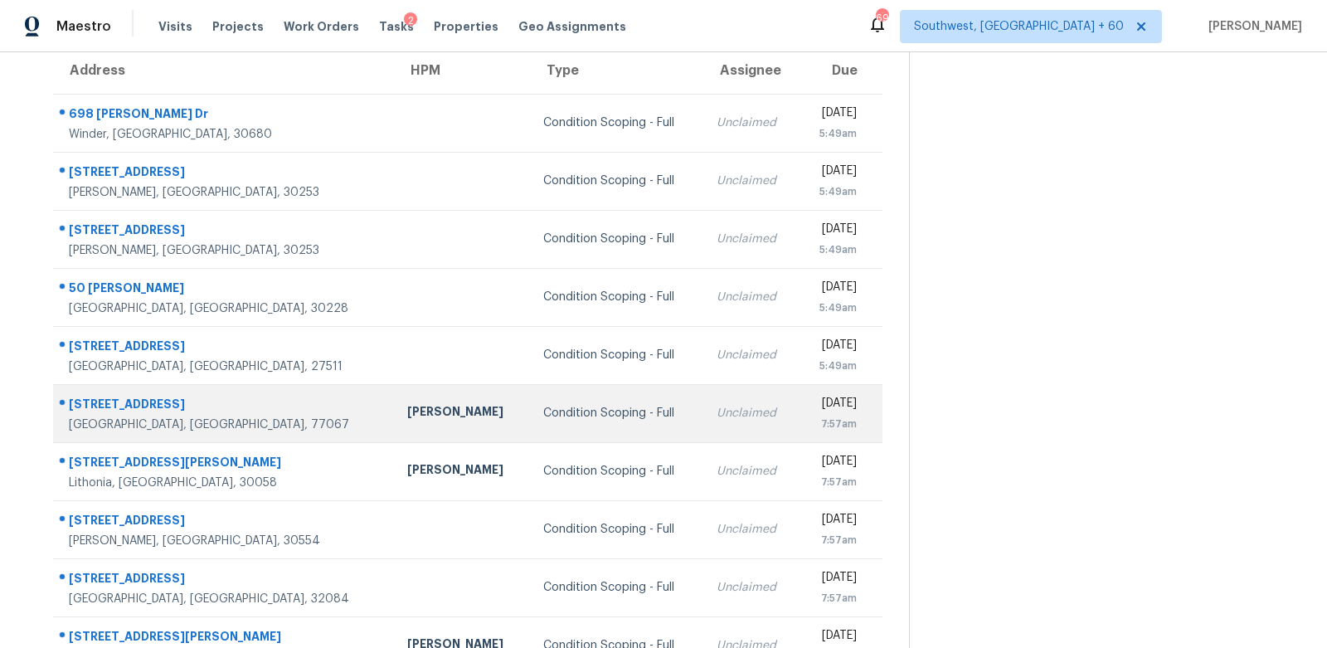
click at [799, 403] on td "Fri, Sep 26th 2025 7:57am" at bounding box center [841, 413] width 84 height 58
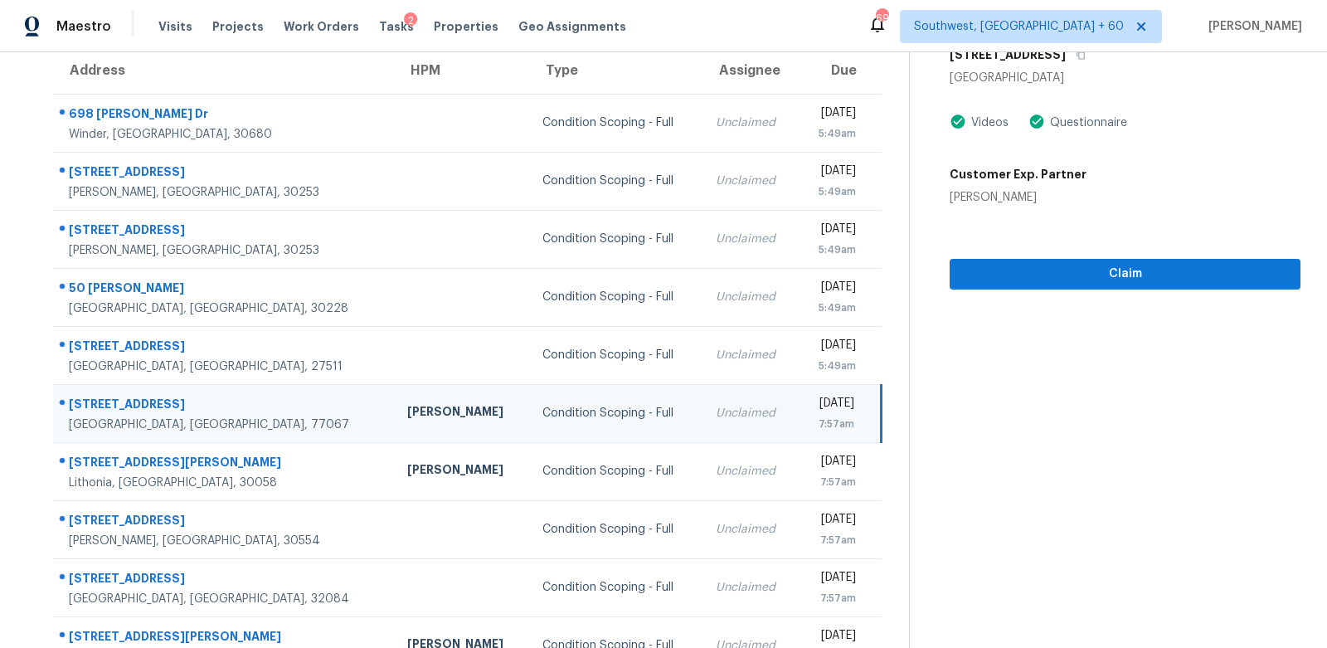
scroll to position [41, 0]
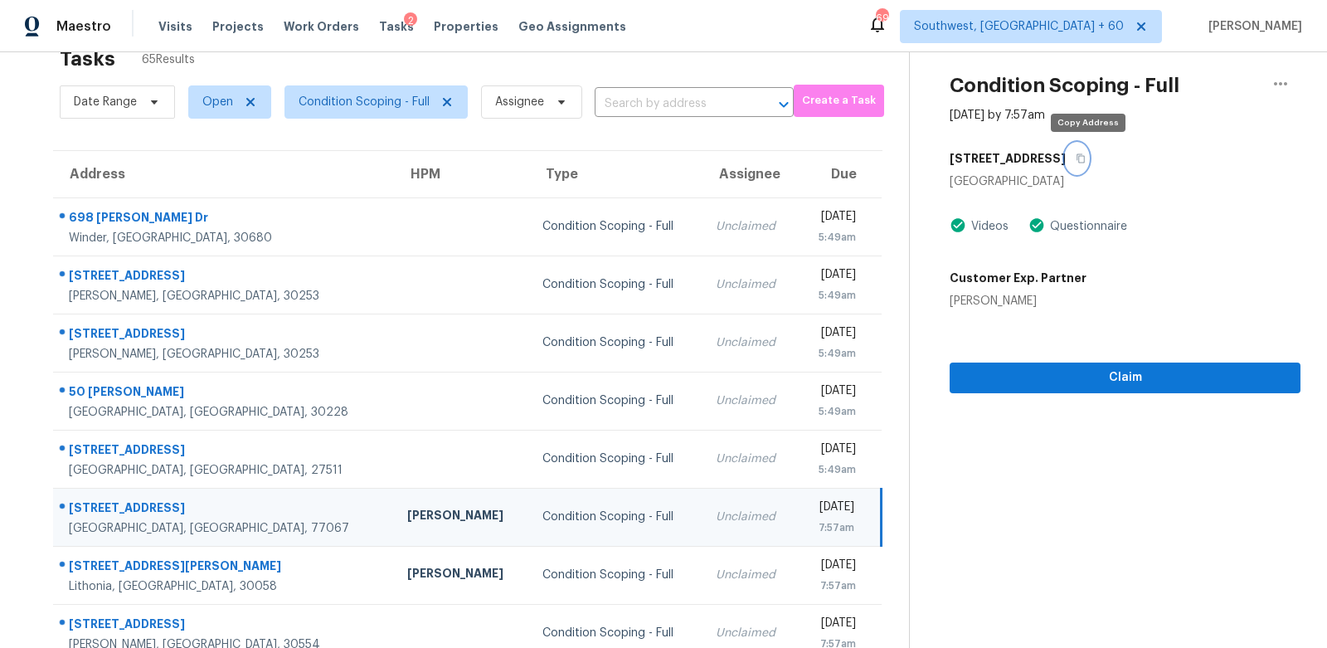
click at [1086, 159] on icon "button" at bounding box center [1082, 158] width 8 height 9
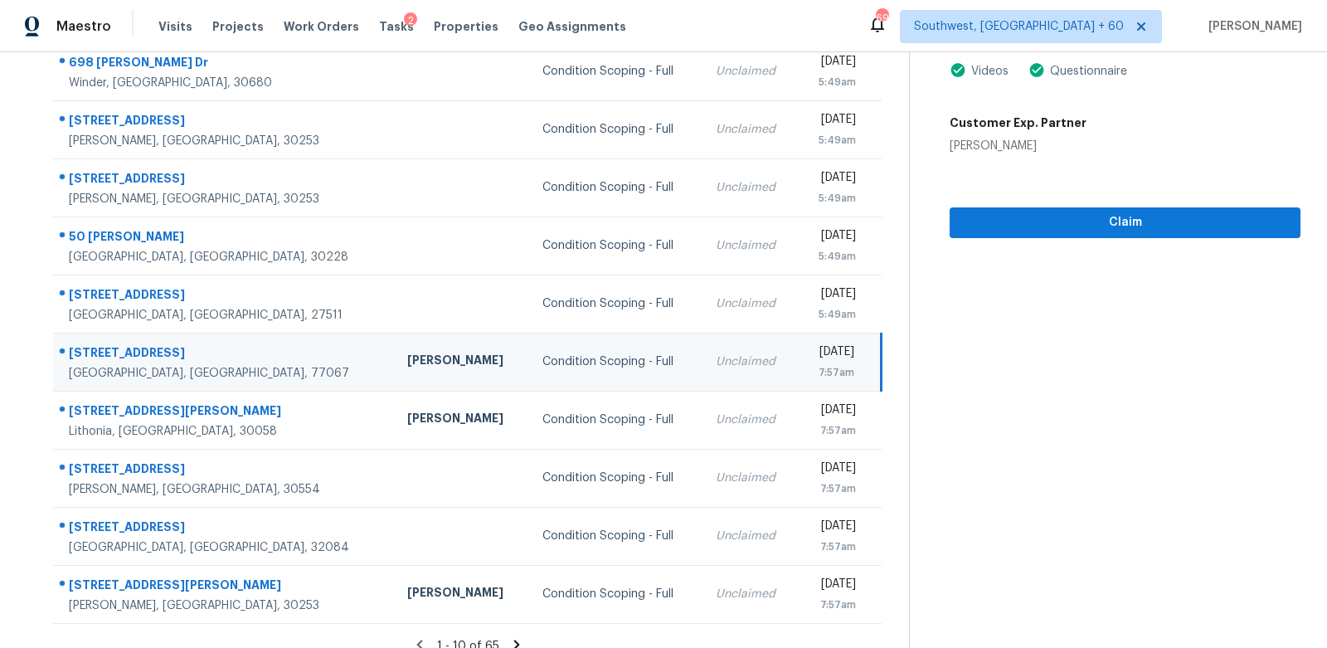
scroll to position [42, 0]
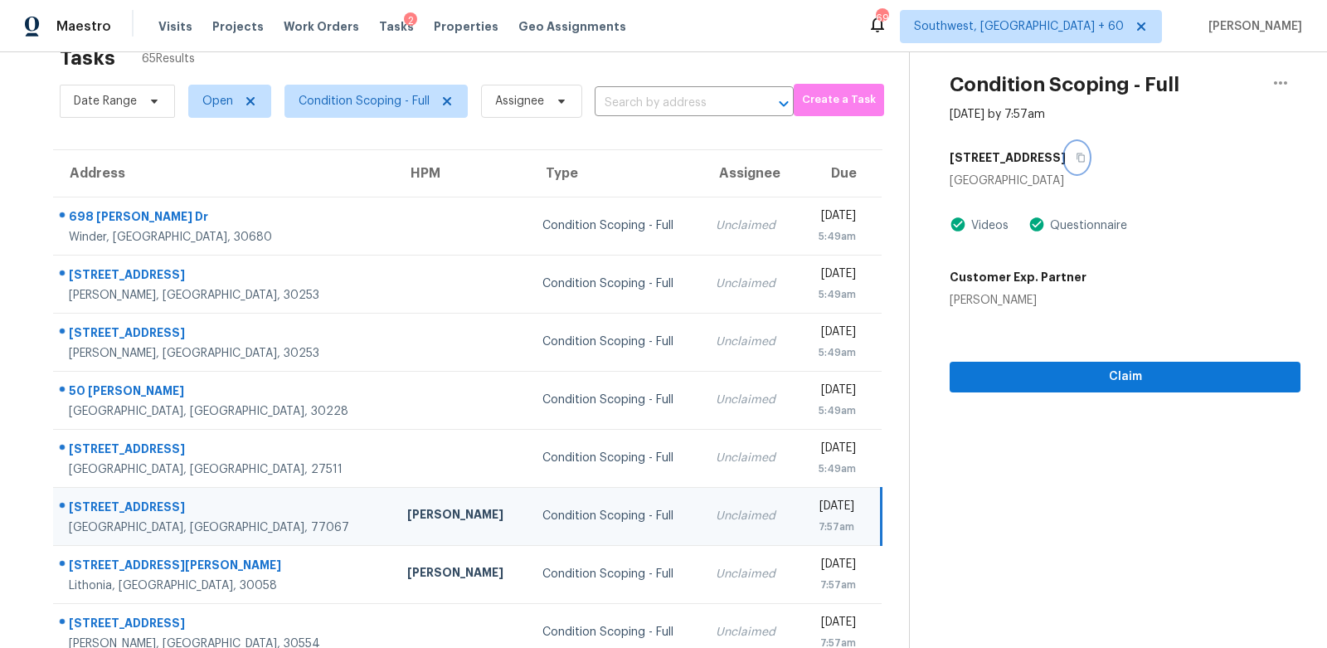
click at [1086, 153] on icon "button" at bounding box center [1081, 158] width 10 height 10
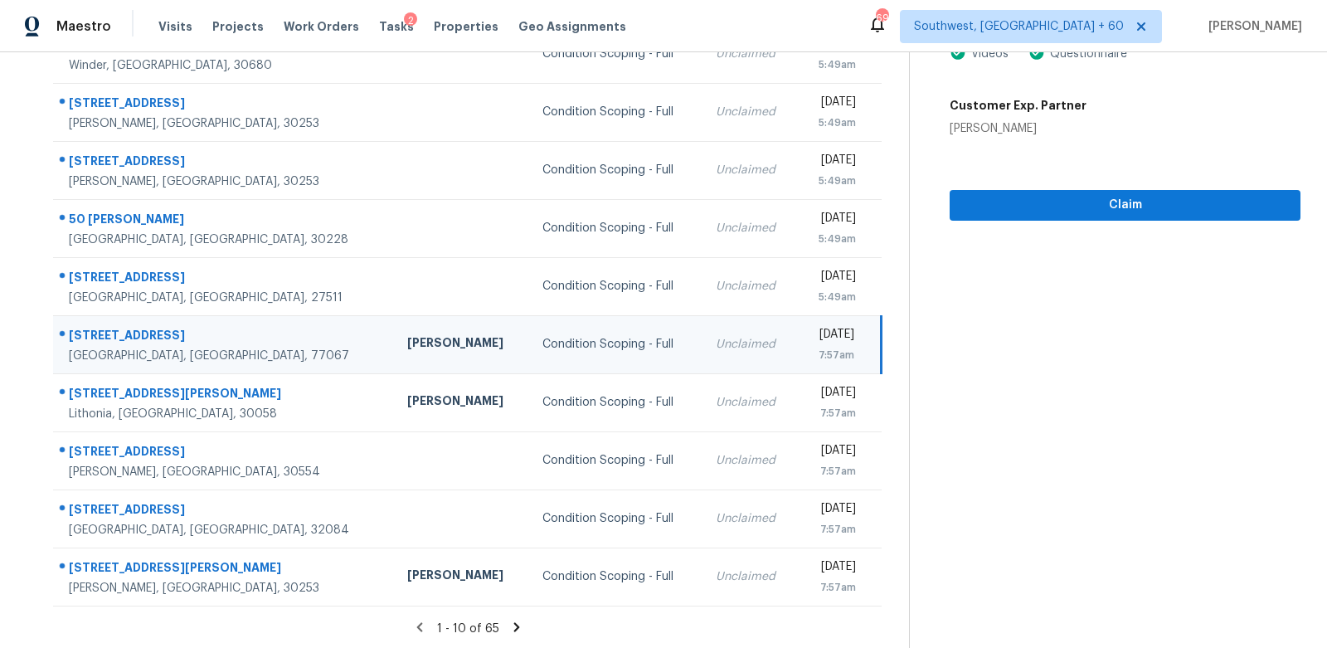
click at [509, 624] on icon at bounding box center [516, 627] width 15 height 15
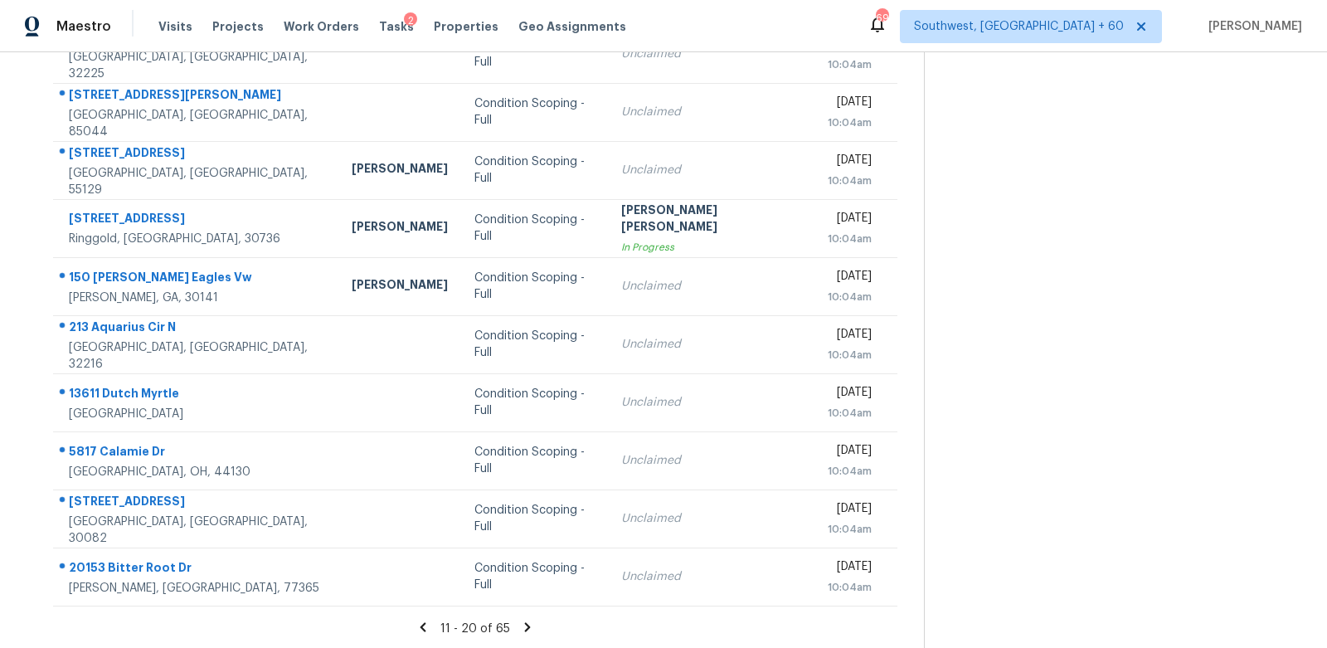
click at [520, 625] on icon at bounding box center [527, 627] width 15 height 15
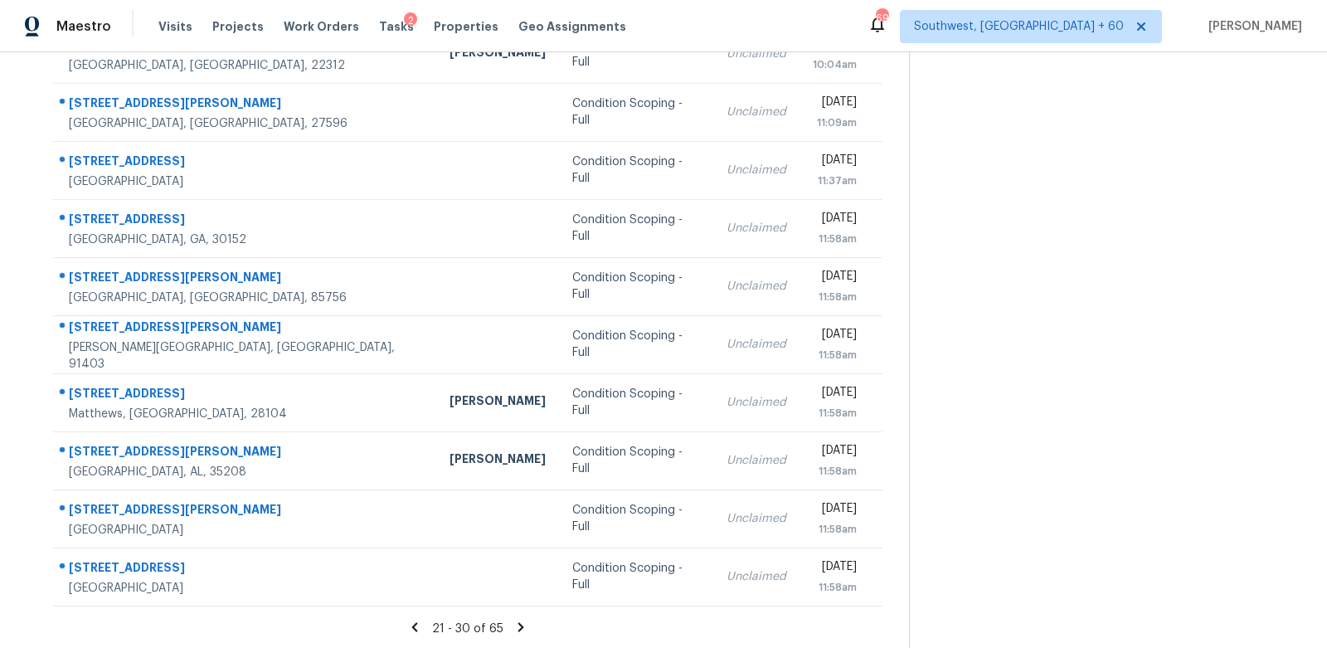
click at [513, 625] on icon at bounding box center [520, 627] width 15 height 15
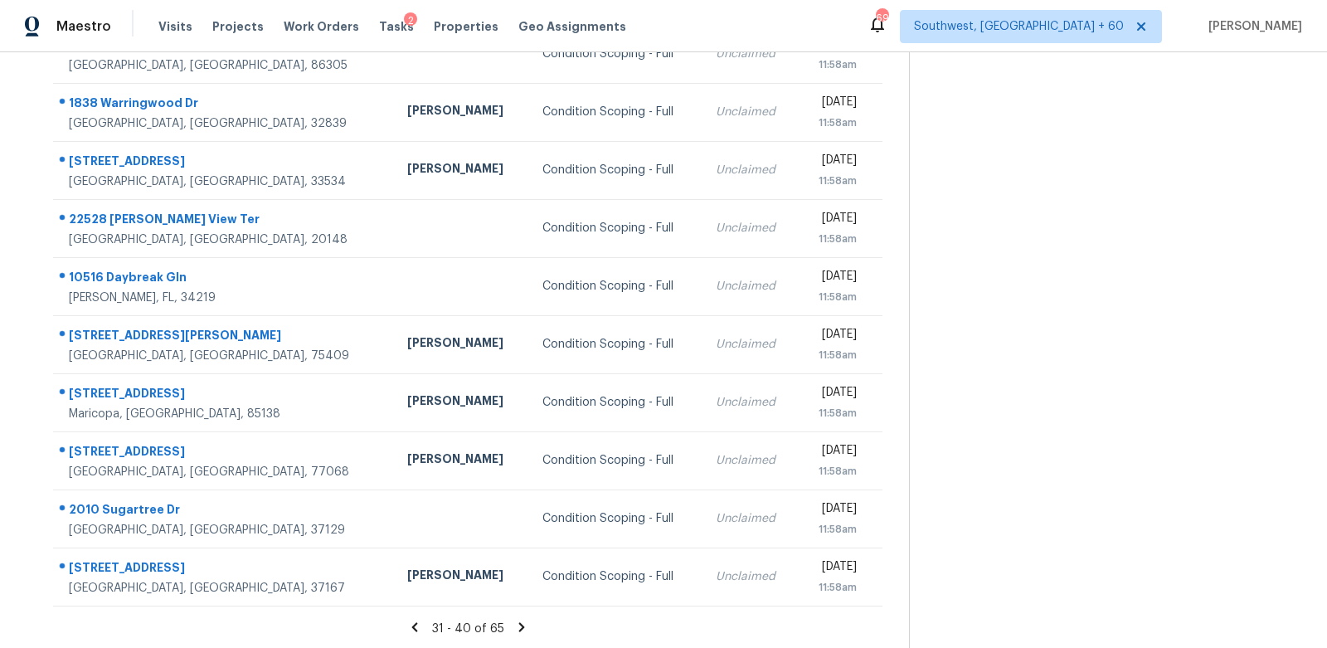
click at [514, 625] on icon at bounding box center [521, 627] width 15 height 15
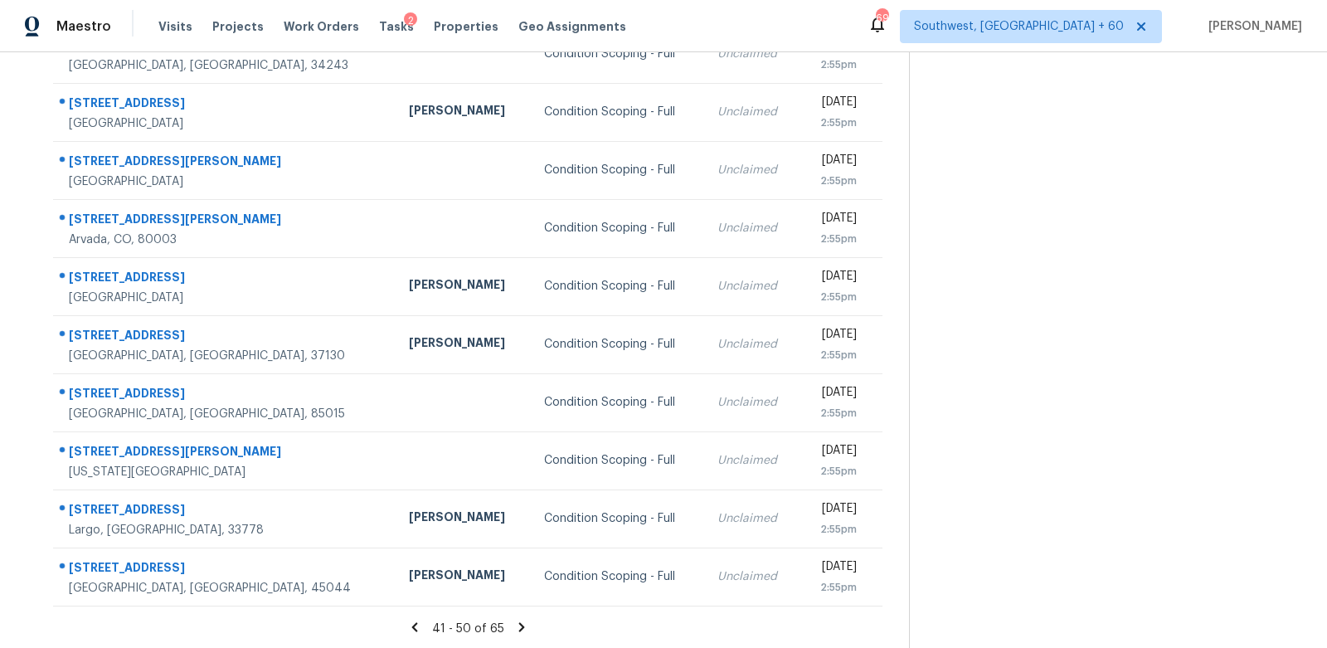
click at [514, 625] on icon at bounding box center [521, 627] width 15 height 15
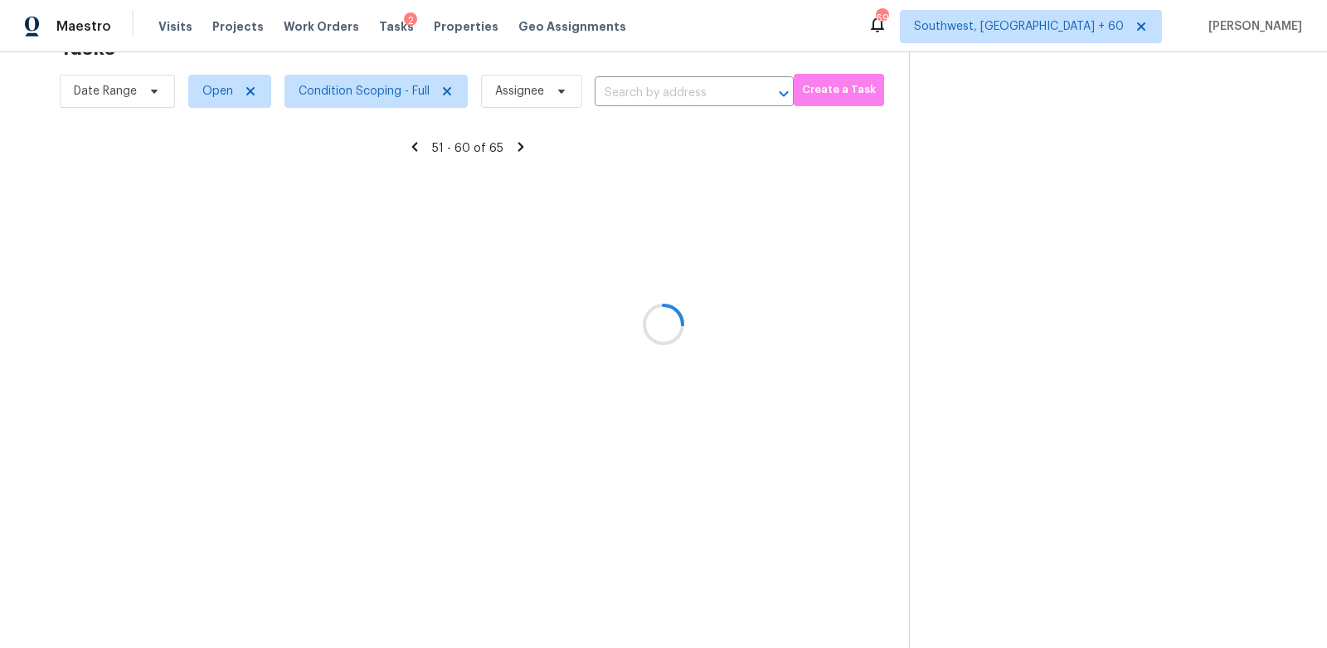
scroll to position [51, 0]
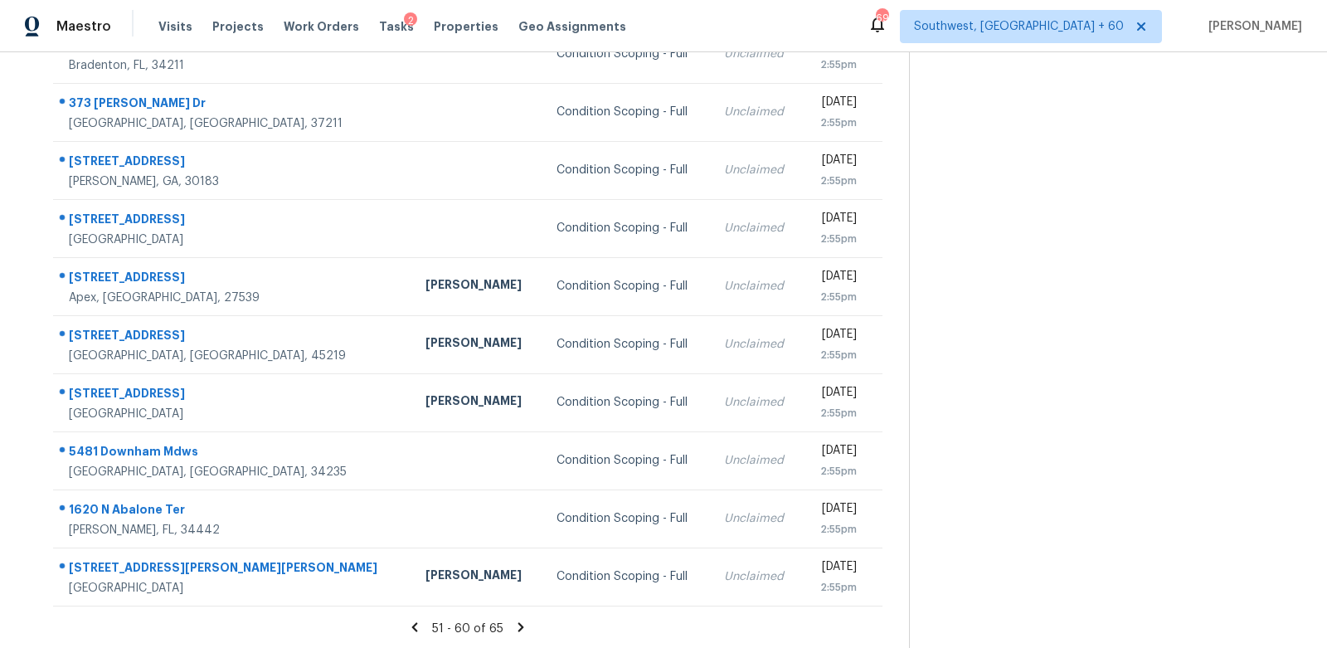
click at [513, 625] on icon at bounding box center [520, 627] width 15 height 15
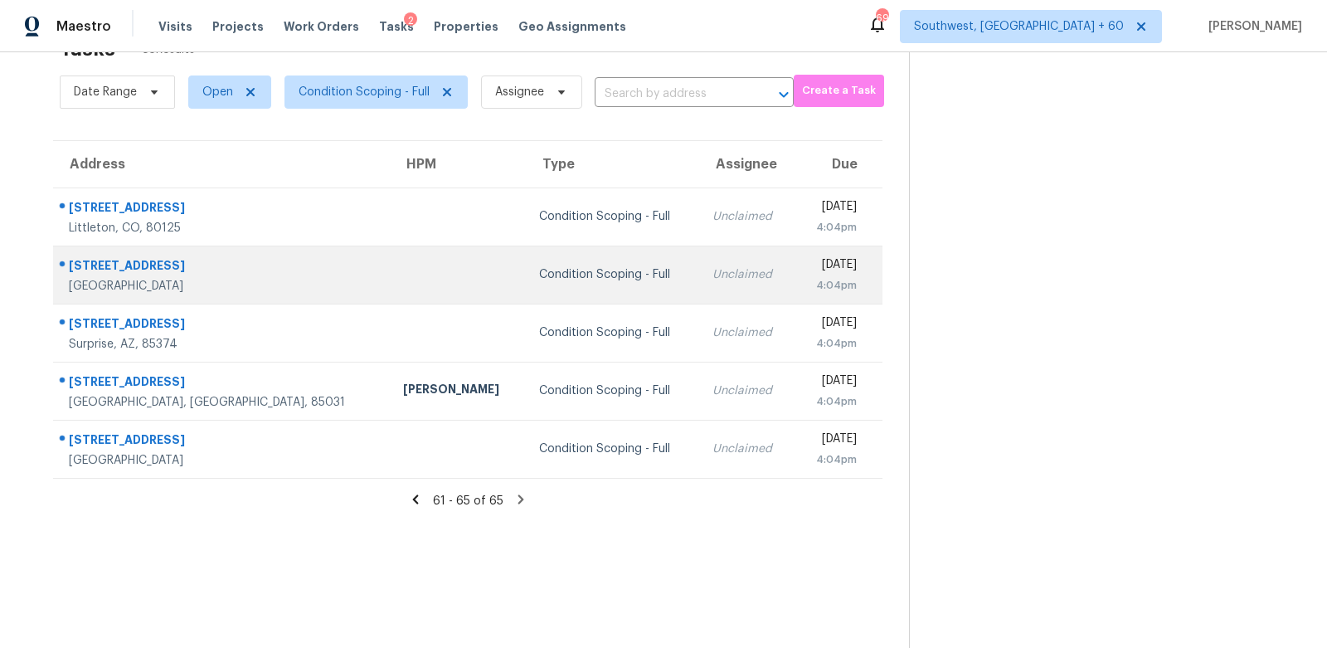
click at [713, 280] on div "Unclaimed" at bounding box center [747, 274] width 69 height 17
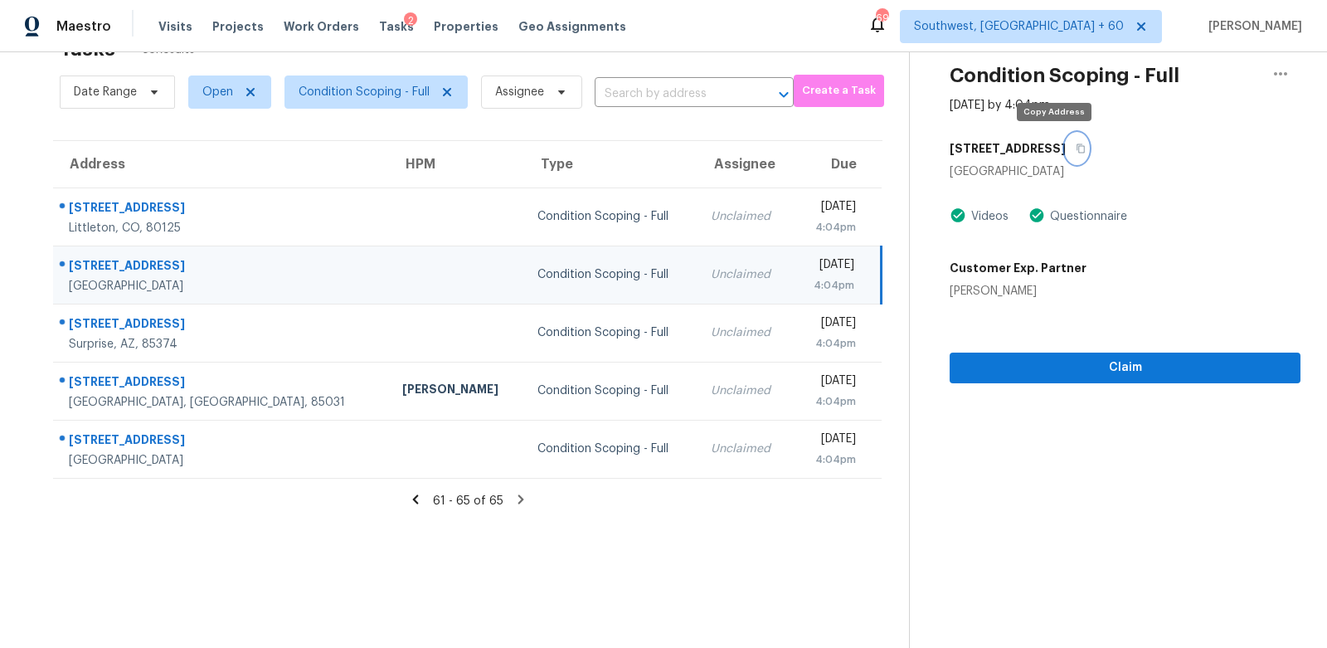
click at [1076, 144] on icon "button" at bounding box center [1081, 149] width 10 height 10
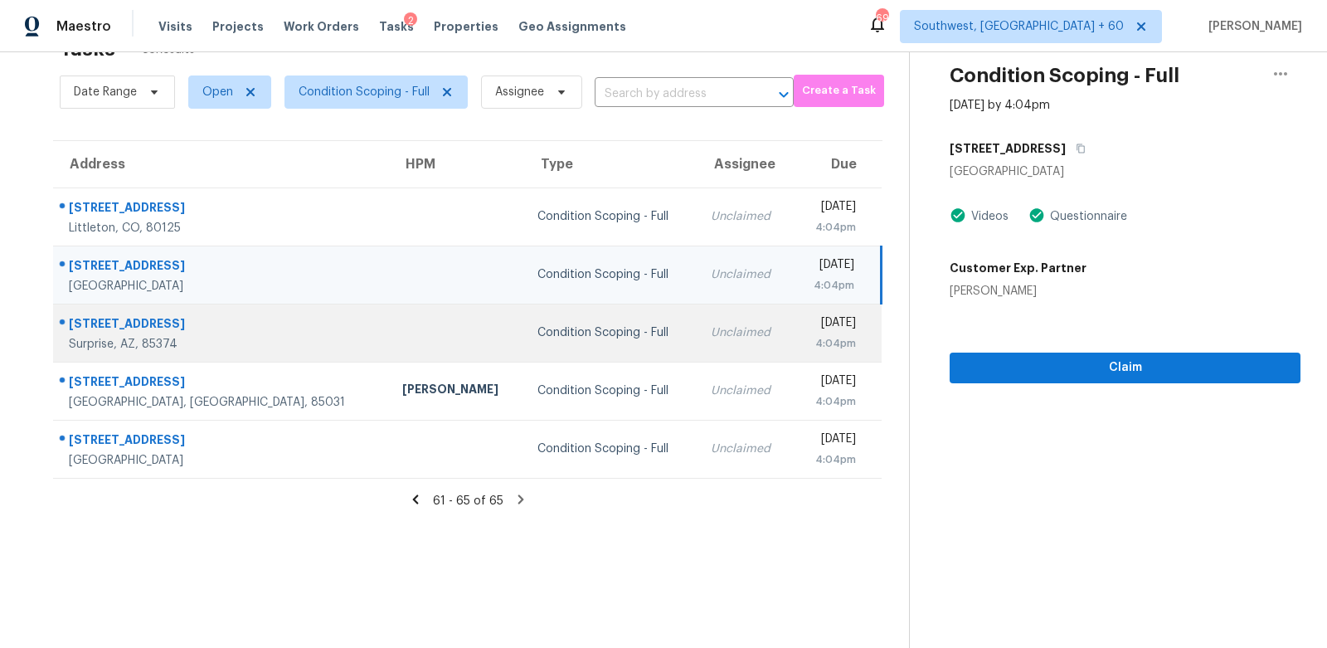
click at [711, 324] on div "Unclaimed" at bounding box center [745, 332] width 68 height 17
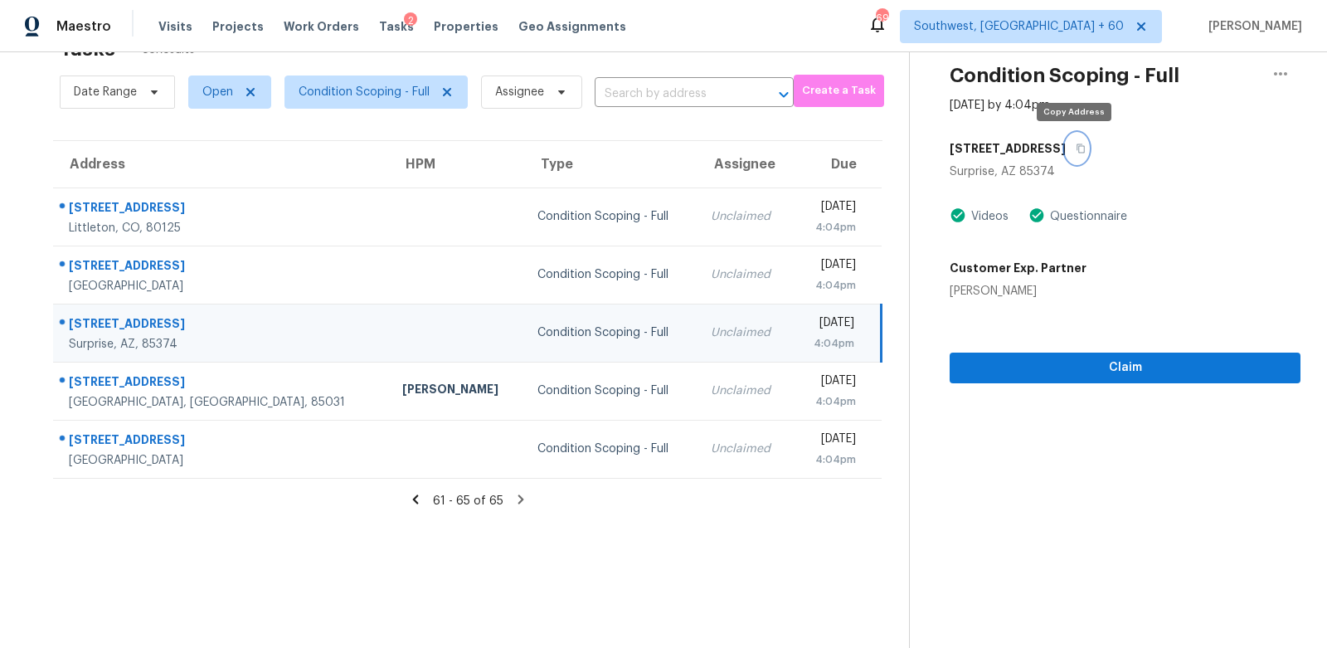
click at [1076, 148] on icon "button" at bounding box center [1081, 149] width 10 height 10
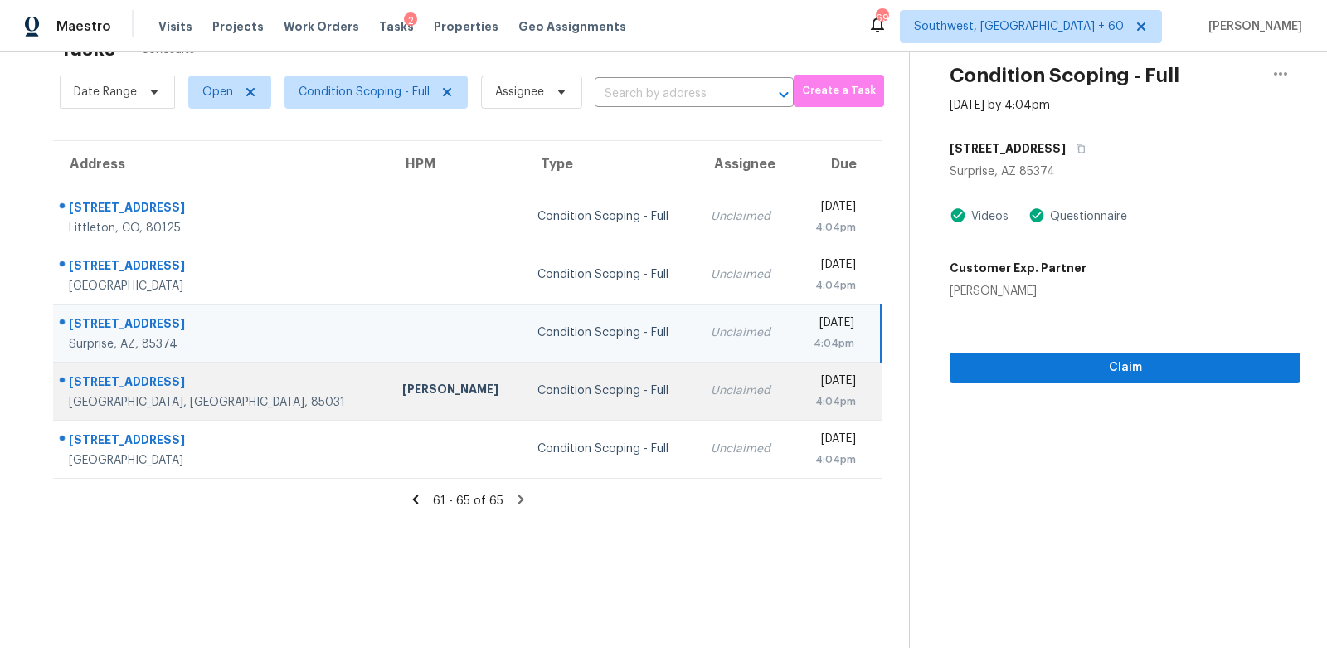
click at [805, 390] on div "Fri, Sep 26th 2025" at bounding box center [830, 382] width 50 height 21
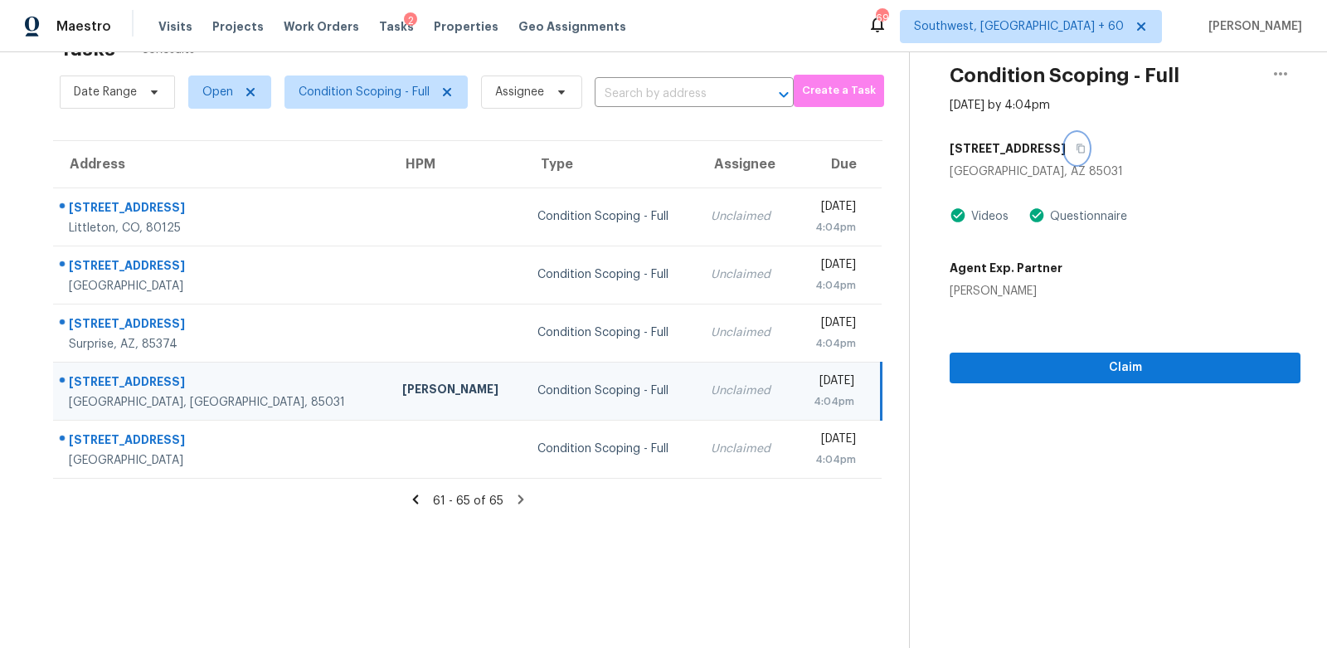
click at [1076, 146] on icon "button" at bounding box center [1081, 149] width 10 height 10
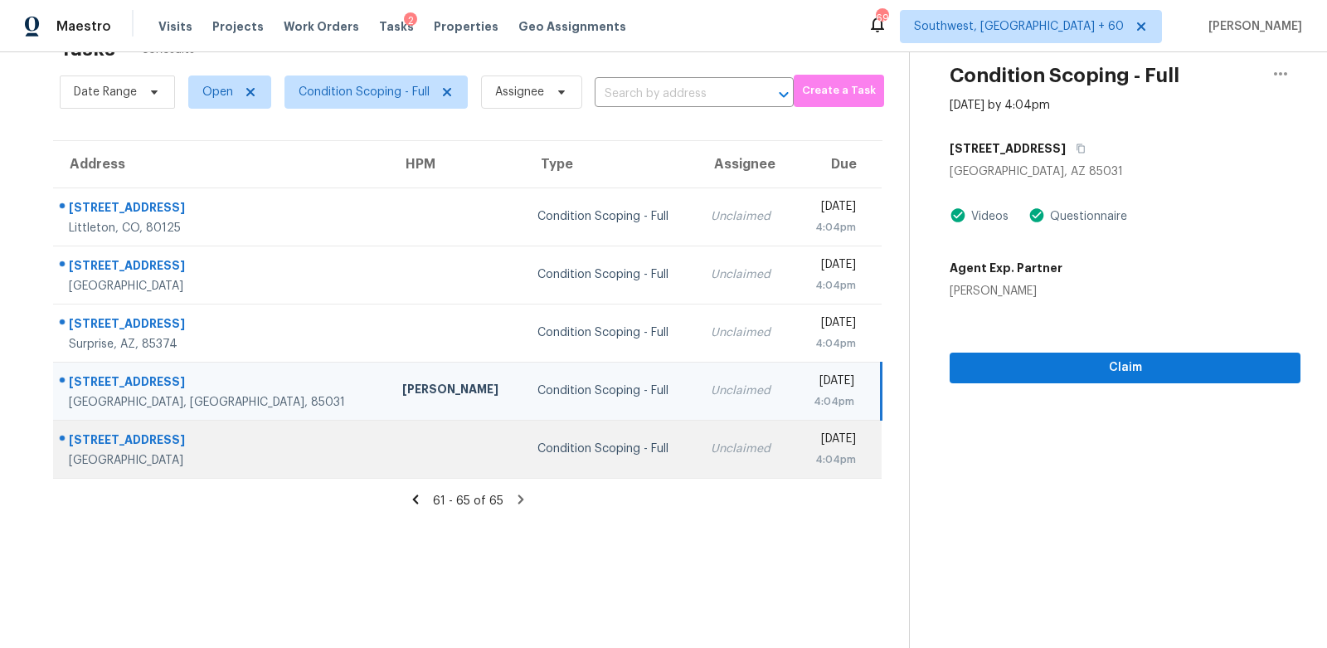
click at [711, 450] on div "Unclaimed" at bounding box center [745, 448] width 68 height 17
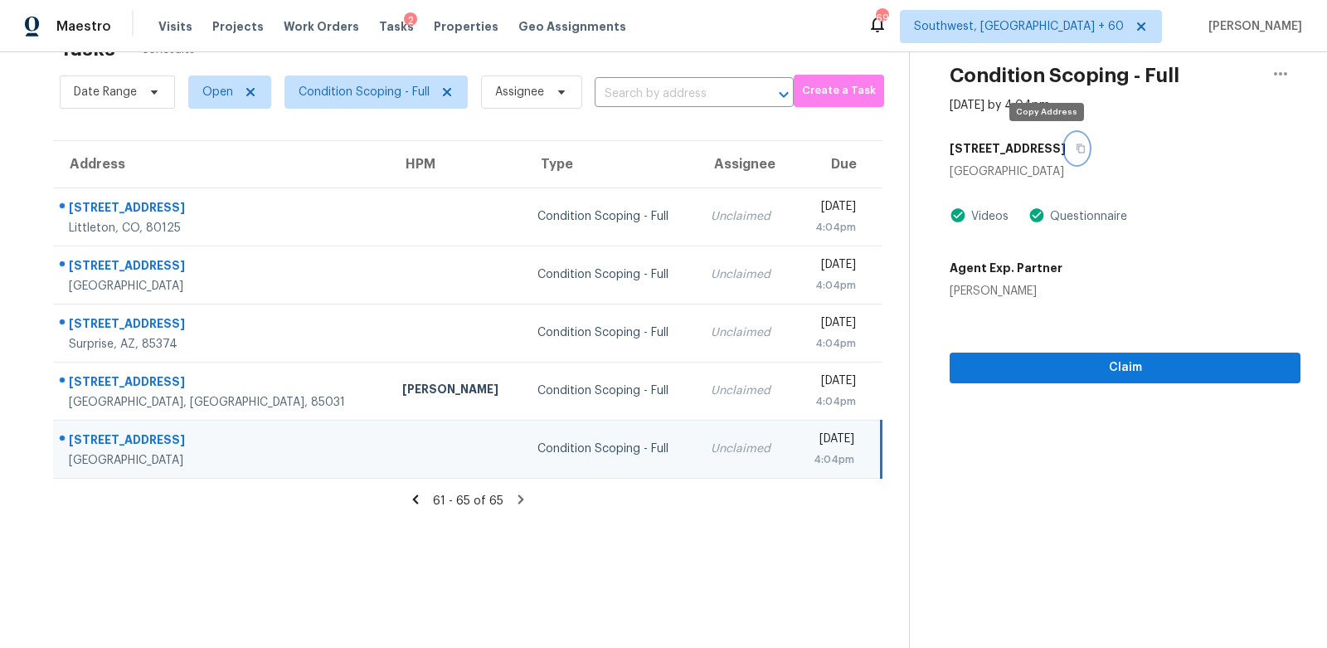
click at [1076, 149] on icon "button" at bounding box center [1081, 149] width 10 height 10
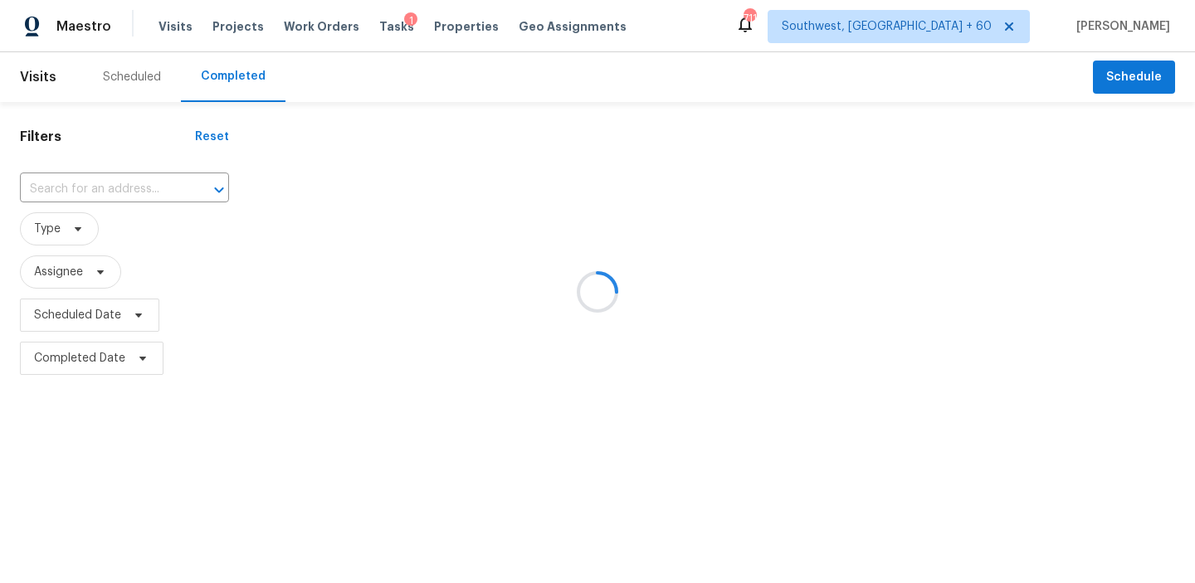
click at [92, 178] on div at bounding box center [597, 291] width 1195 height 583
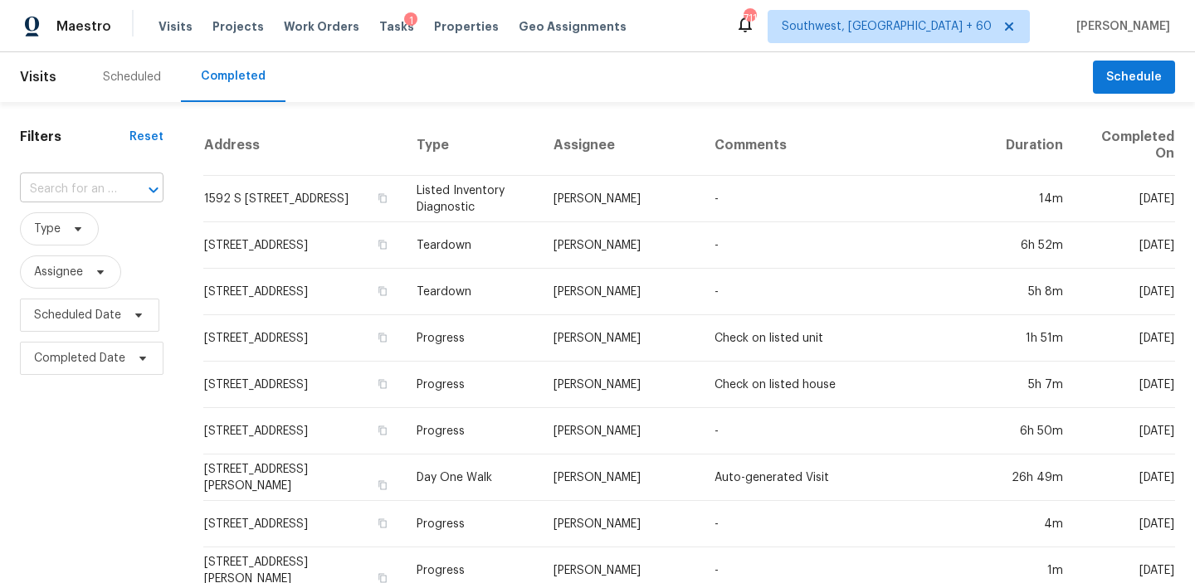
click at [92, 195] on input "text" at bounding box center [68, 190] width 97 height 26
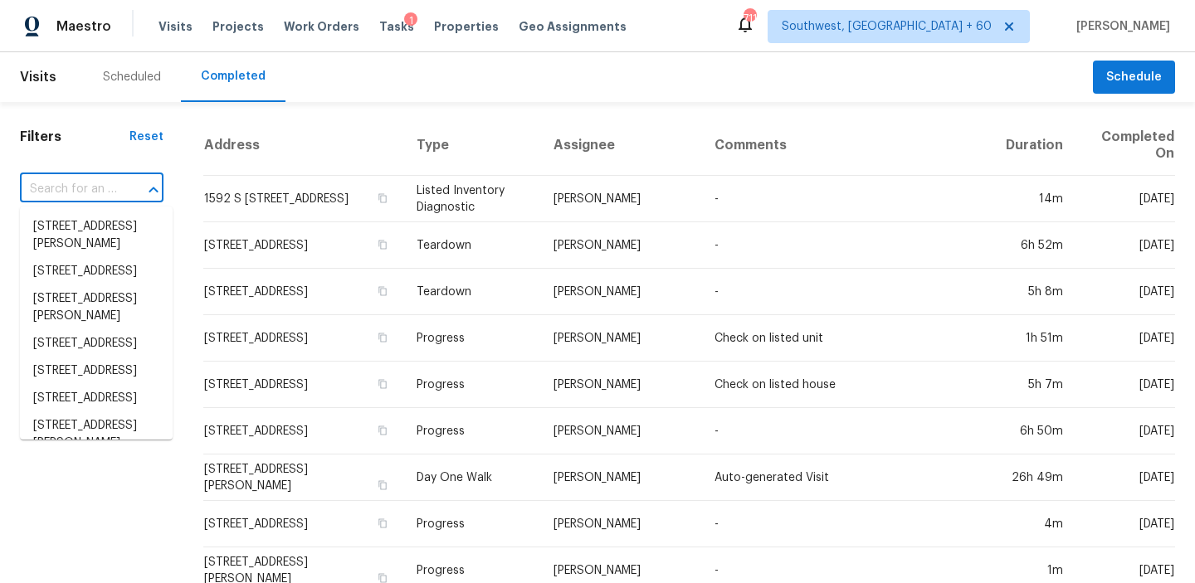
paste input "[STREET_ADDRESS][PERSON_NAME]"
type input "[STREET_ADDRESS][PERSON_NAME]"
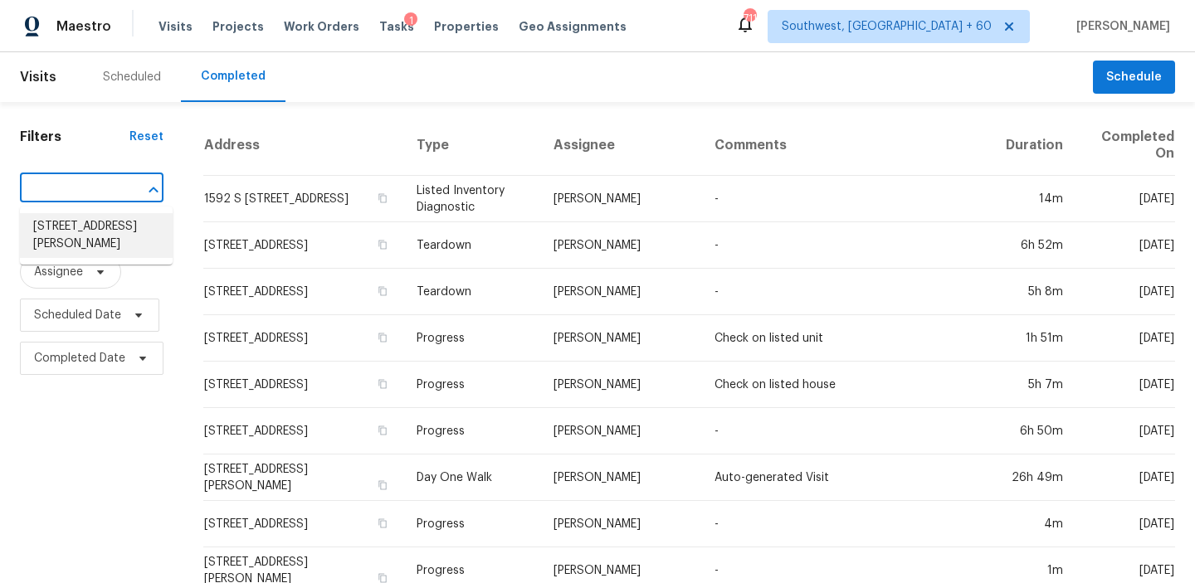
click at [119, 225] on li "[STREET_ADDRESS][PERSON_NAME]" at bounding box center [96, 235] width 153 height 45
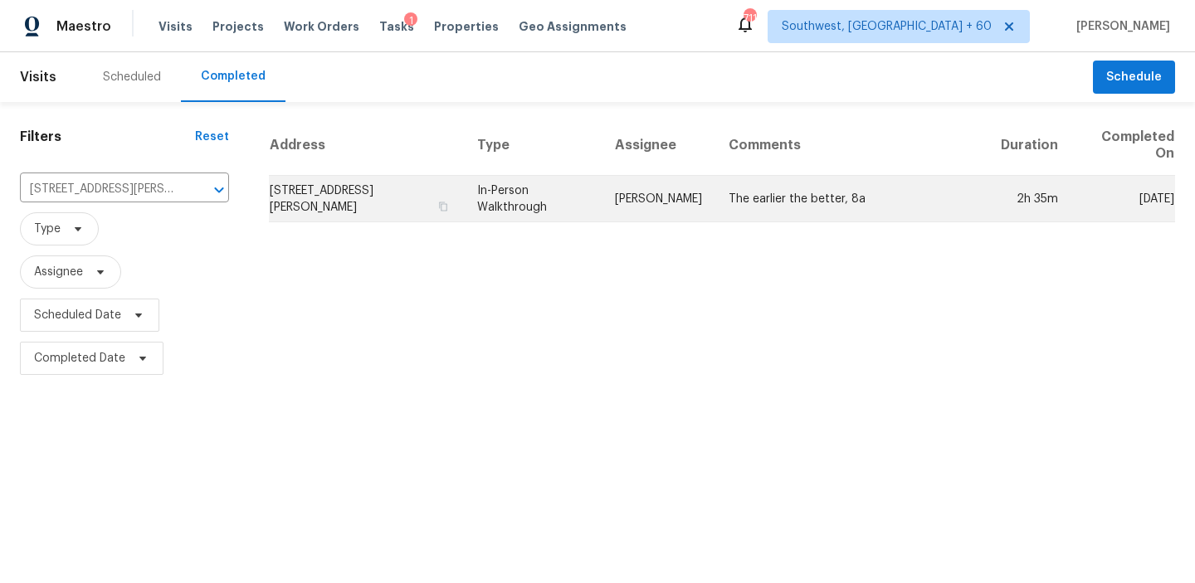
click at [380, 192] on td "1814 Harris Dr, Burlington, NC 27217" at bounding box center [366, 199] width 195 height 46
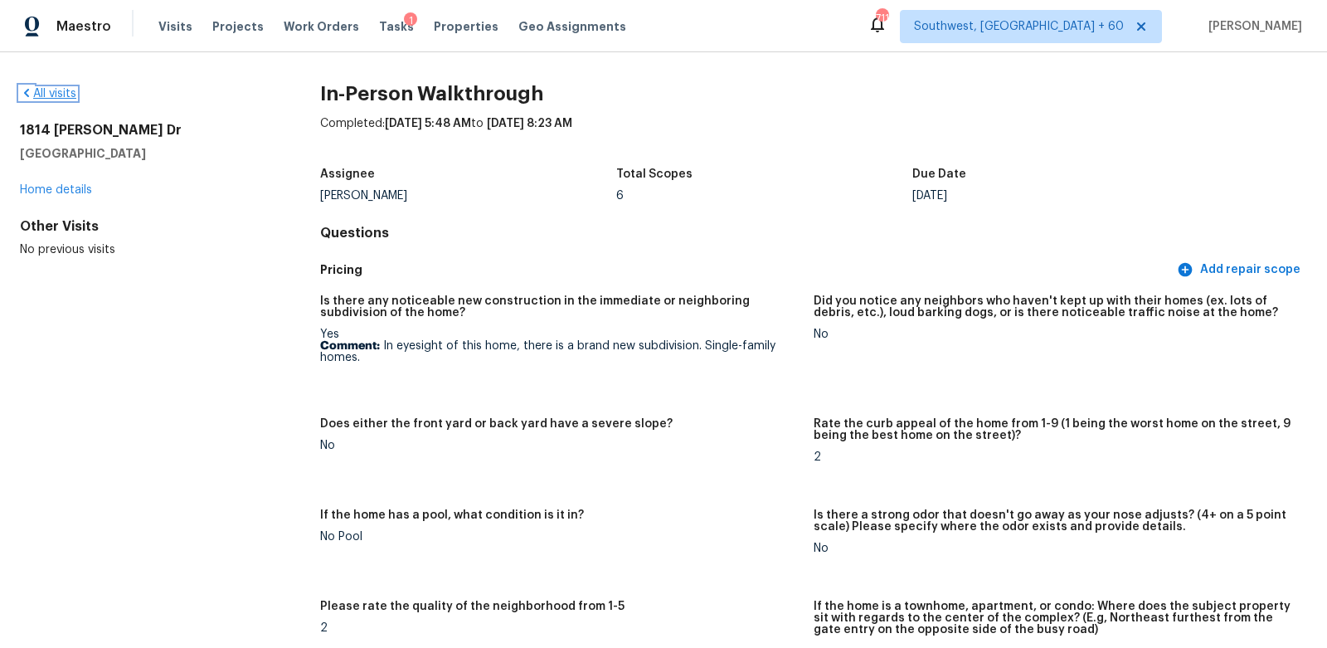
click at [67, 91] on link "All visits" at bounding box center [48, 94] width 56 height 12
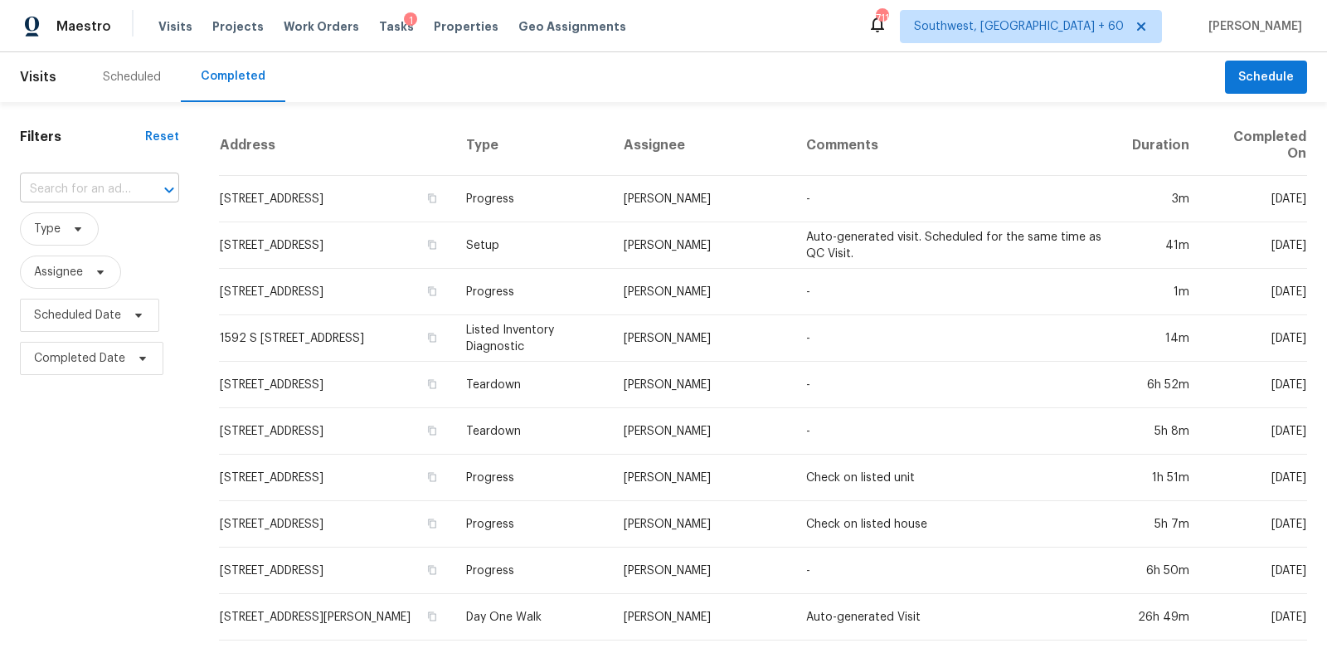
click at [133, 195] on input "text" at bounding box center [76, 190] width 113 height 26
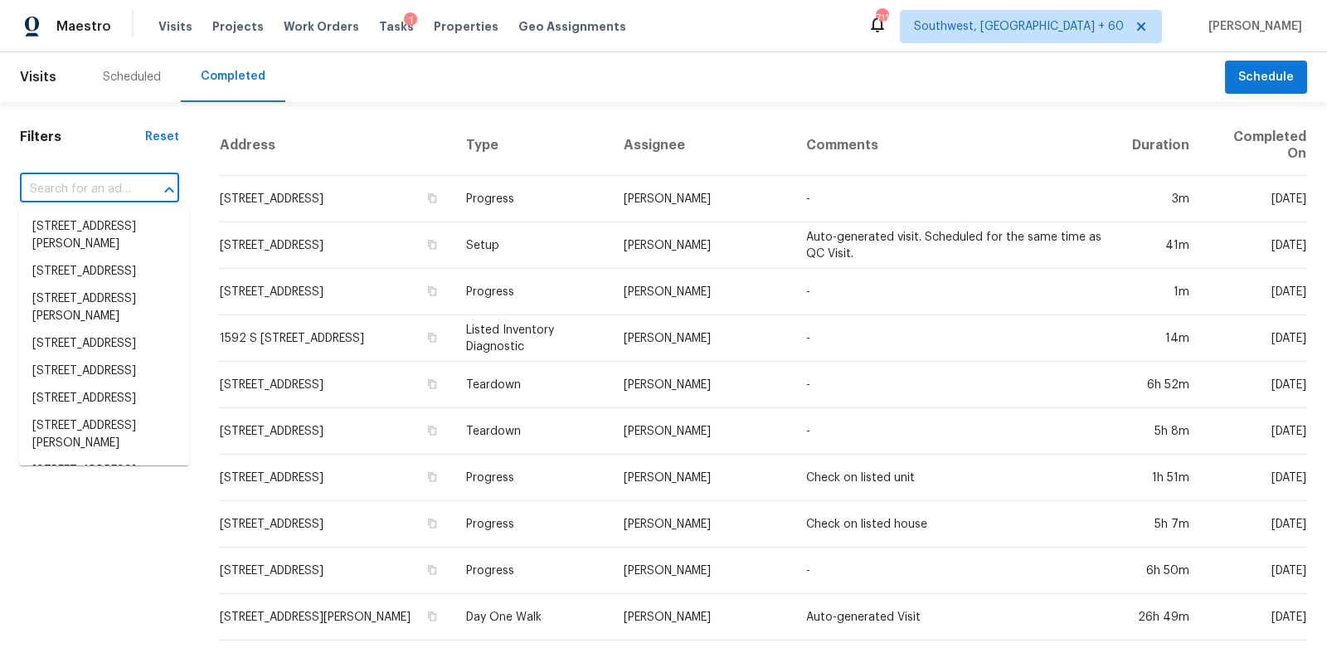
paste input "8136 Strada Dr, Orlando, FL 32822"
type input "8136 Strada Dr, Orlando, FL 32822"
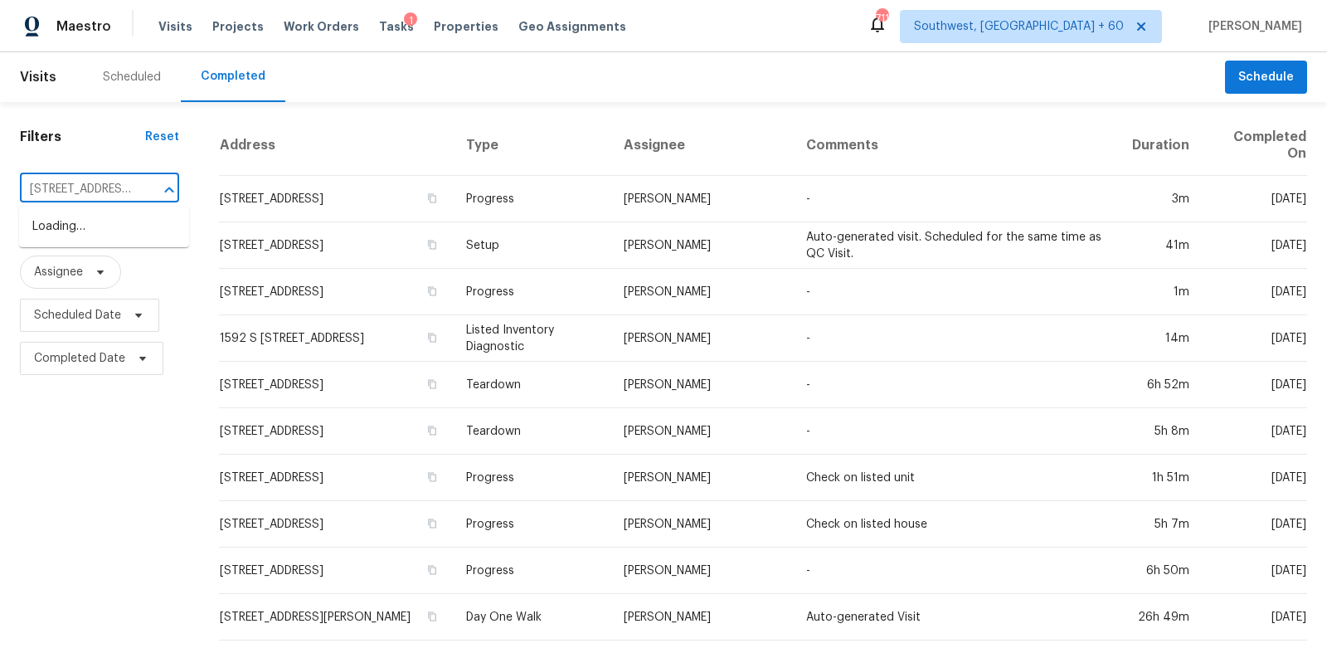
scroll to position [0, 71]
click at [117, 241] on li "8136 Strada Dr, Orlando, FL 32822" at bounding box center [104, 226] width 170 height 27
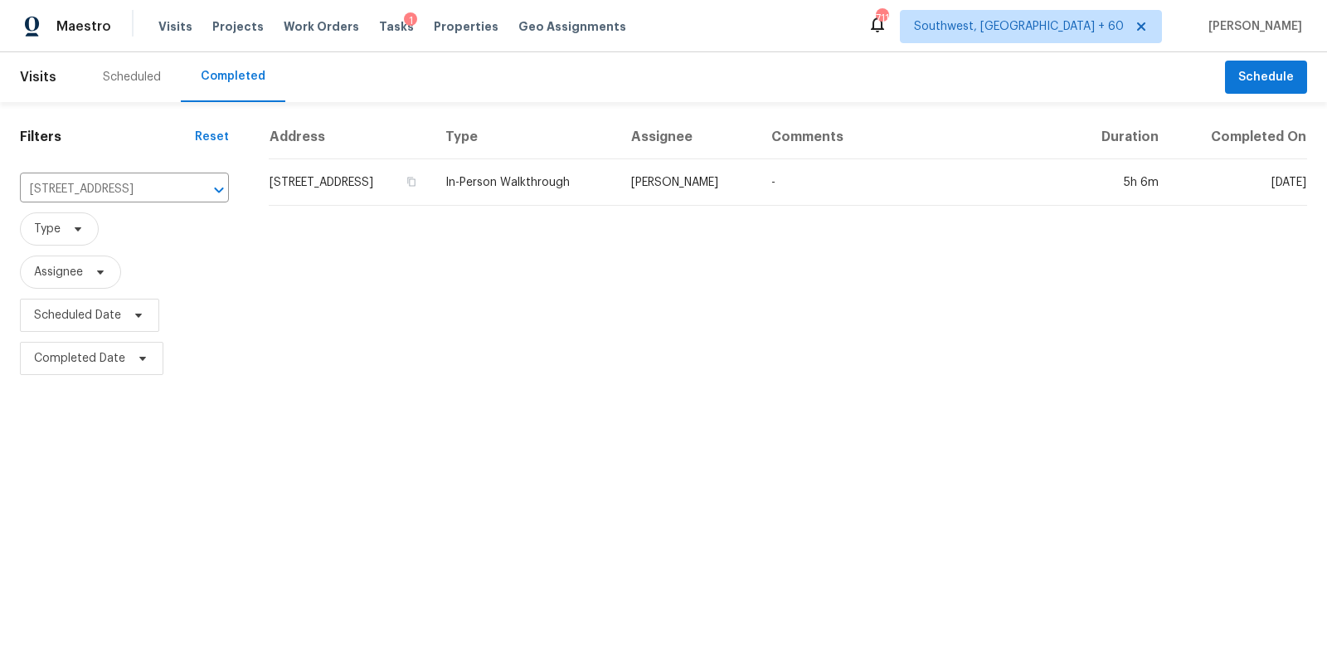
click at [378, 201] on td "8136 Strada Dr, Orlando, FL 32822" at bounding box center [350, 182] width 163 height 46
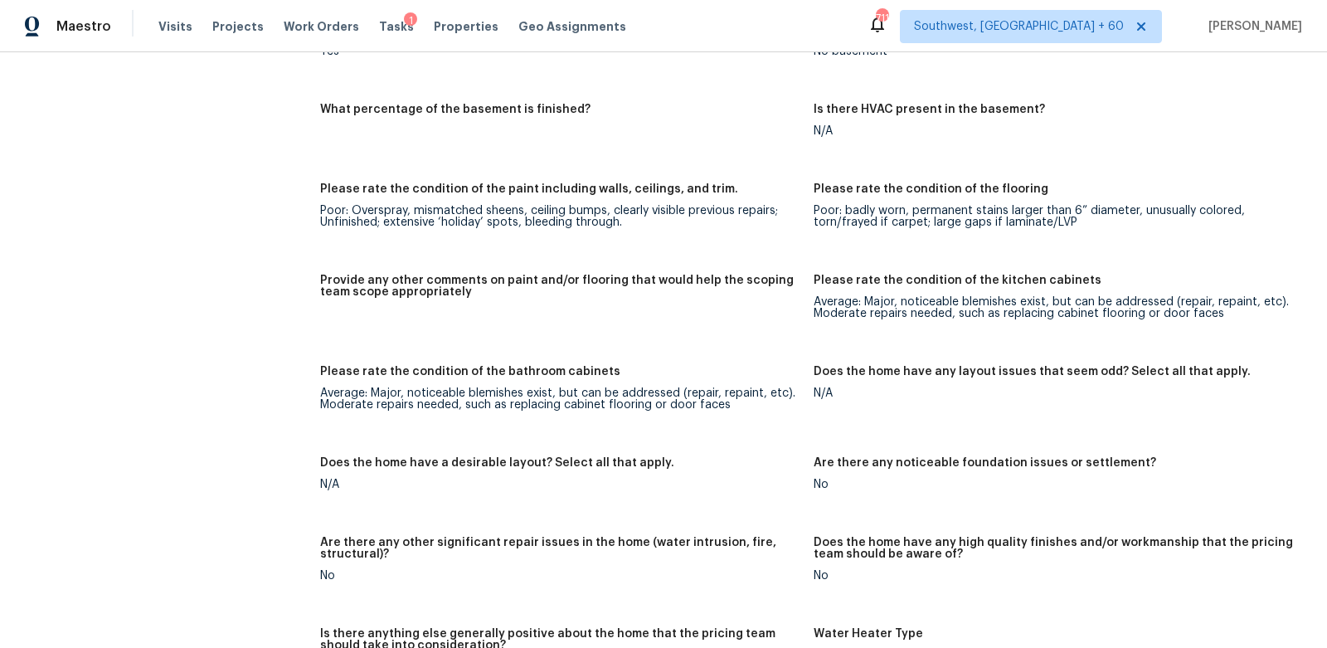
scroll to position [1958, 0]
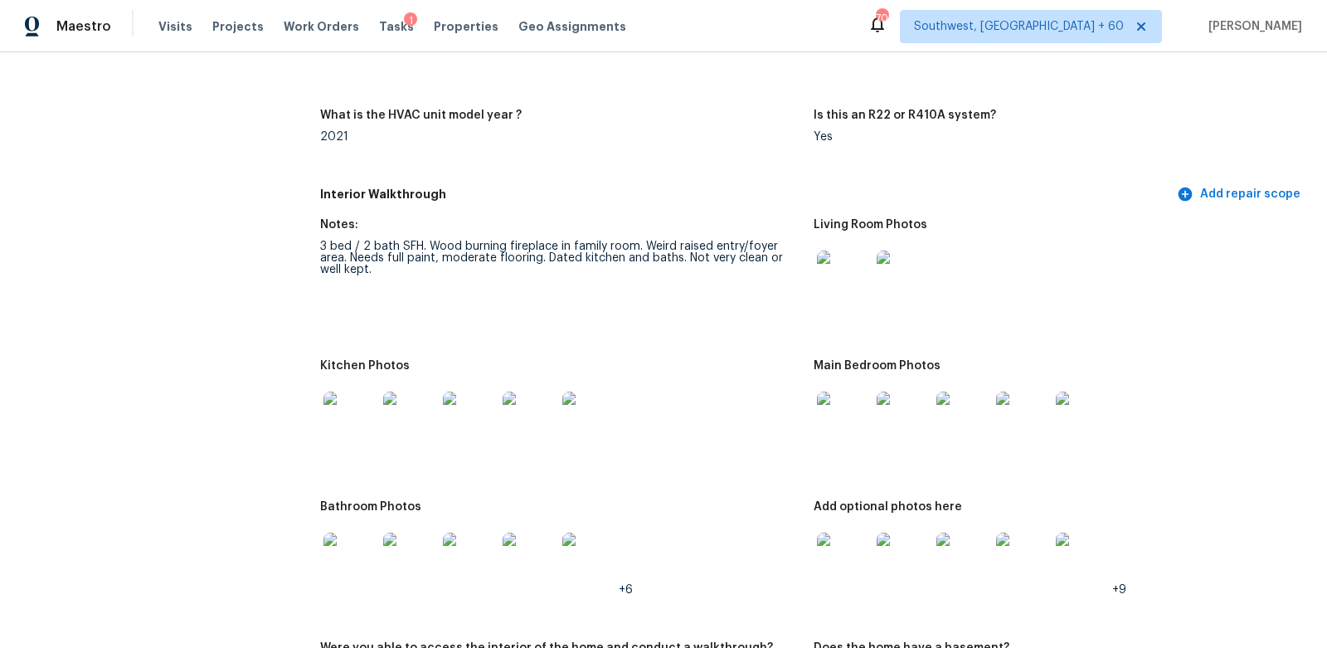
click at [908, 182] on div "Interior Walkthrough Add repair scope" at bounding box center [813, 194] width 987 height 31
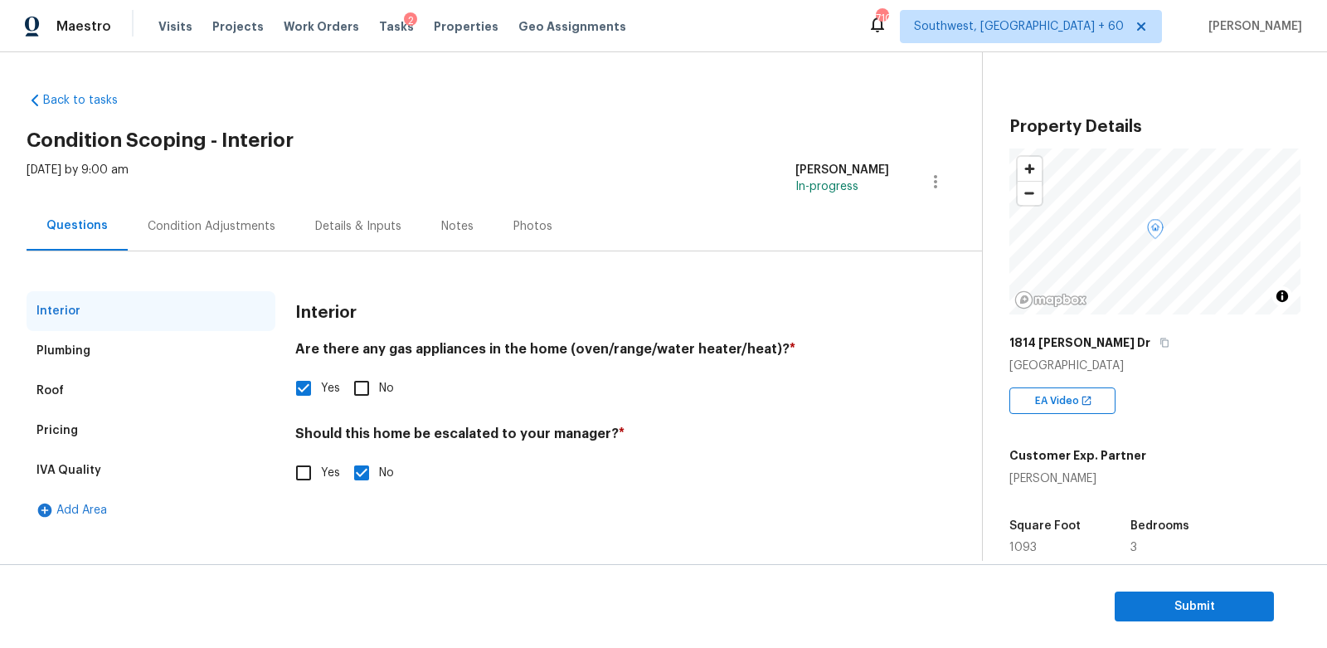
click at [215, 211] on div "Condition Adjustments" at bounding box center [212, 226] width 168 height 49
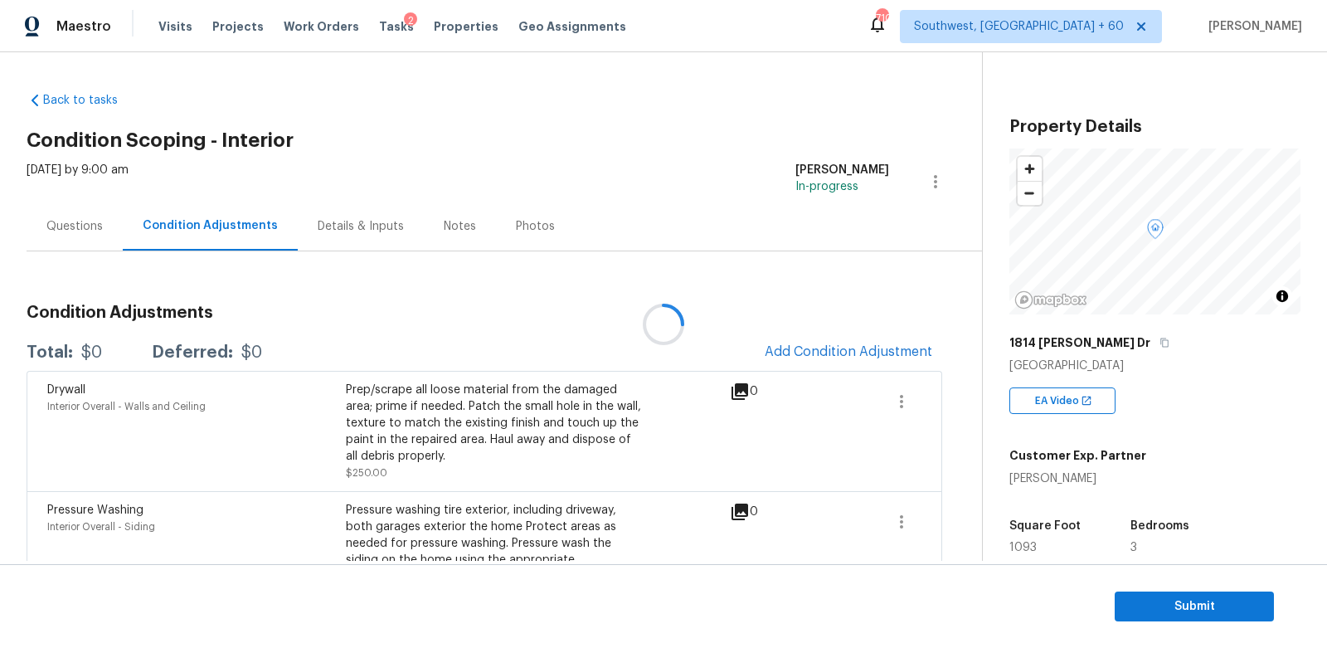
click at [872, 364] on div at bounding box center [663, 324] width 1327 height 648
click at [872, 358] on span "Add Condition Adjustment" at bounding box center [849, 351] width 168 height 15
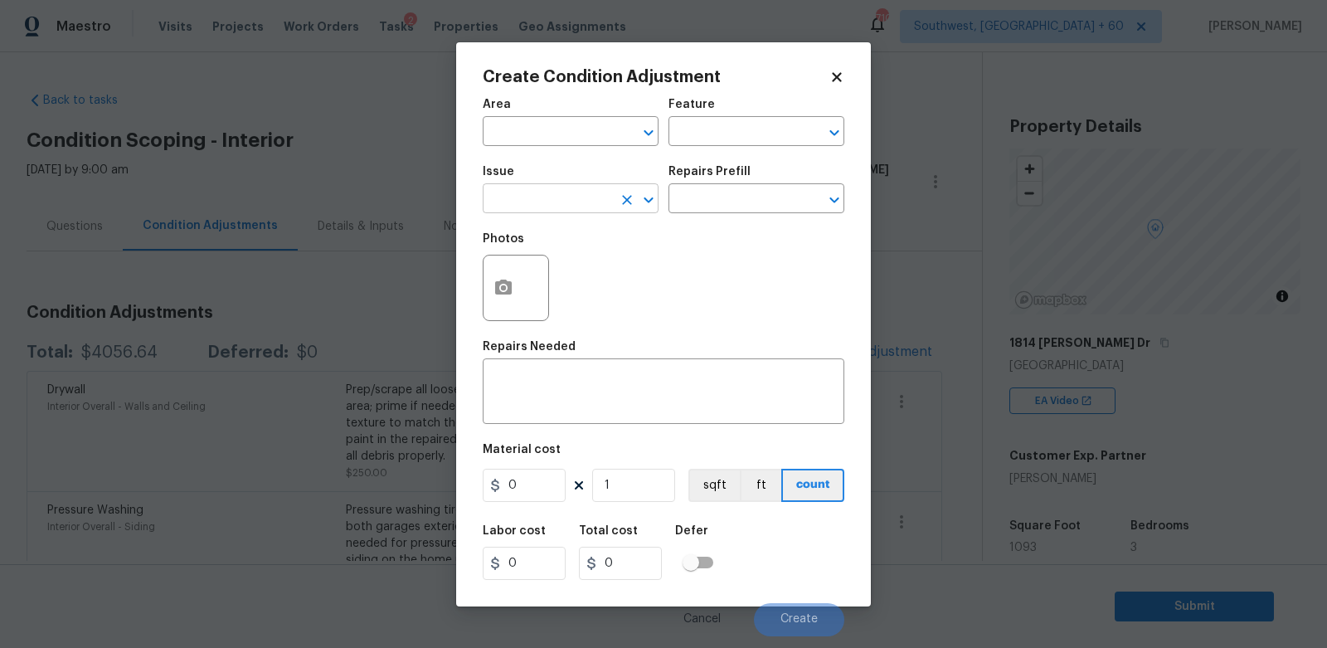
click at [580, 202] on input "text" at bounding box center [547, 200] width 129 height 26
type input "f"
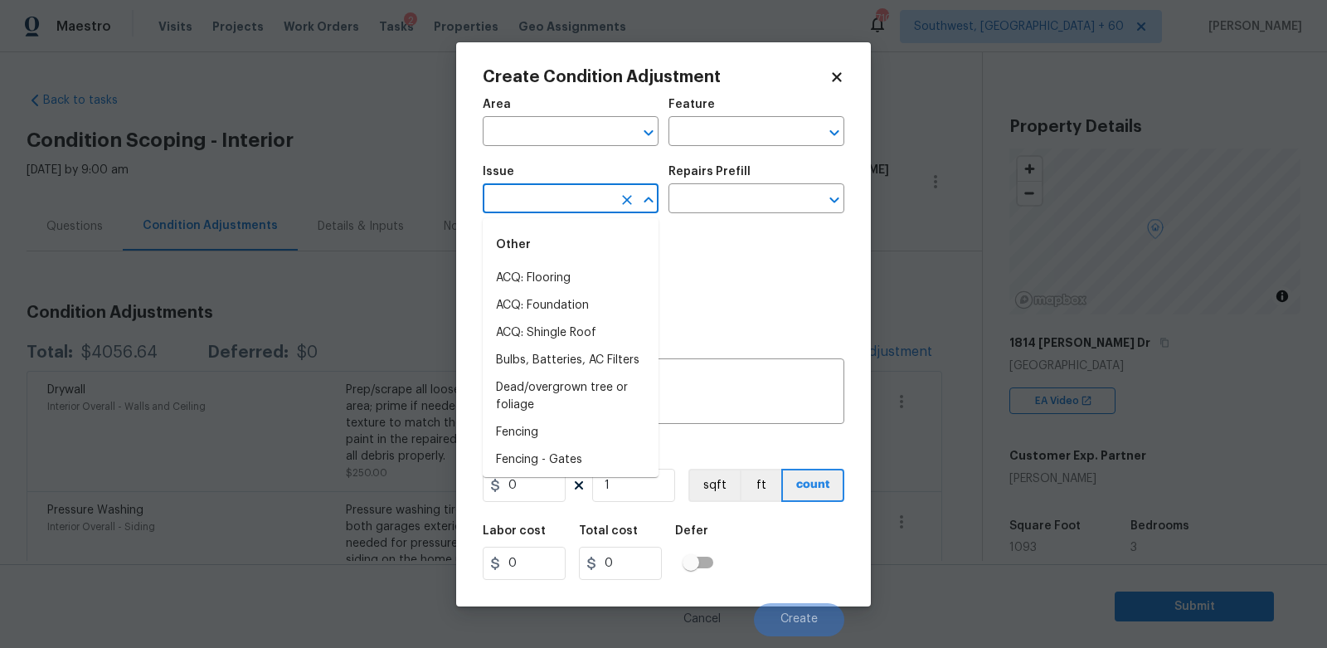
type input "l"
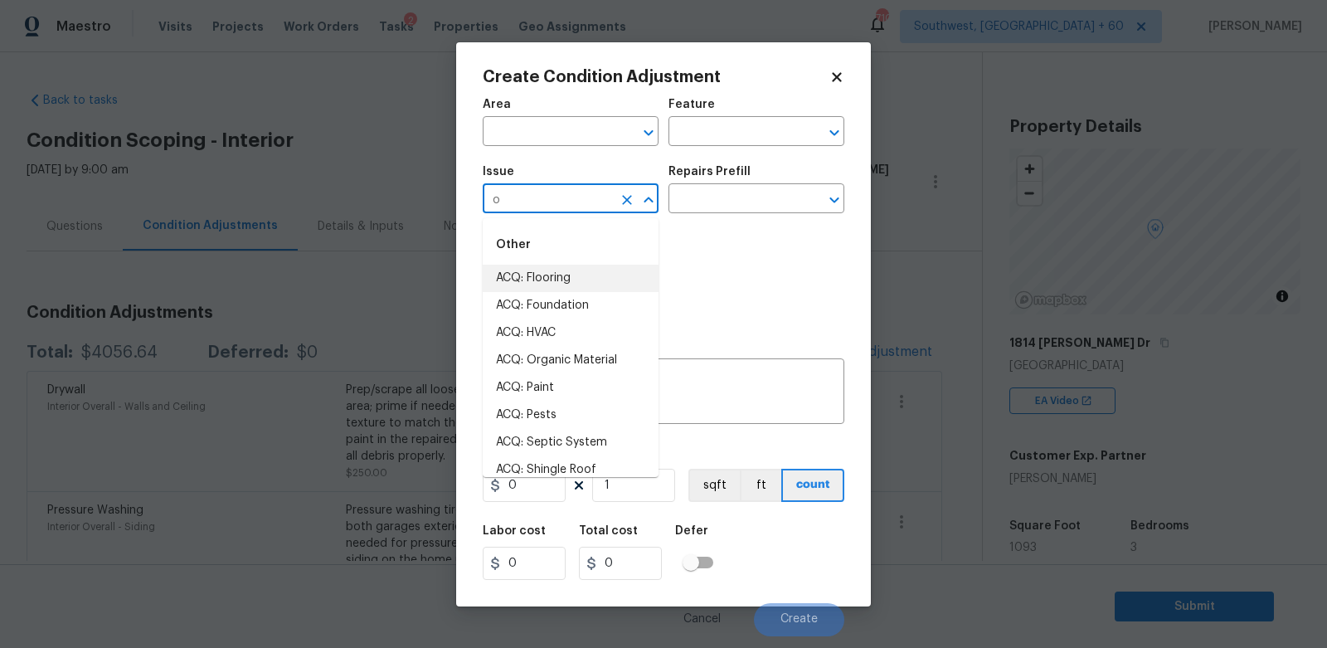
click at [552, 283] on li "ACQ: Flooring" at bounding box center [571, 278] width 176 height 27
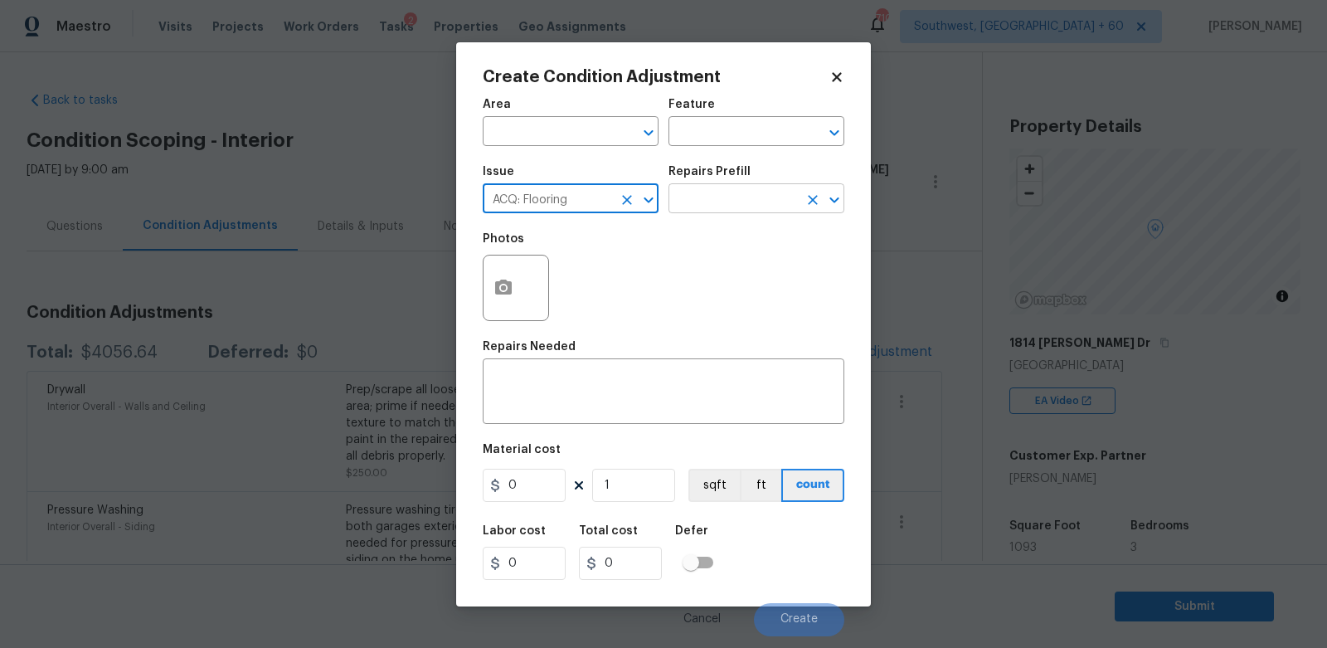
type input "ACQ: Flooring"
click at [748, 197] on input "text" at bounding box center [733, 200] width 129 height 26
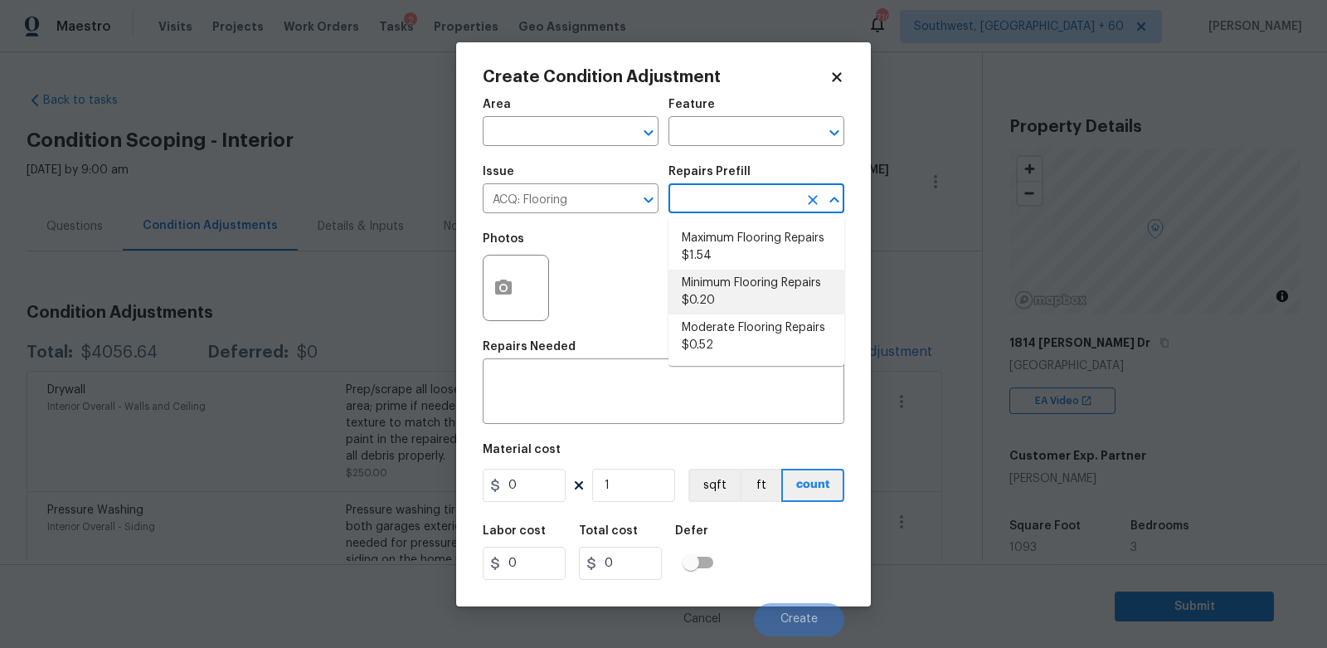
click at [727, 292] on li "Minimum Flooring Repairs $0.20" at bounding box center [757, 292] width 176 height 45
type input "Acquisition"
type textarea "Acquisition Scope: Minimum flooring repairs"
type input "0.2"
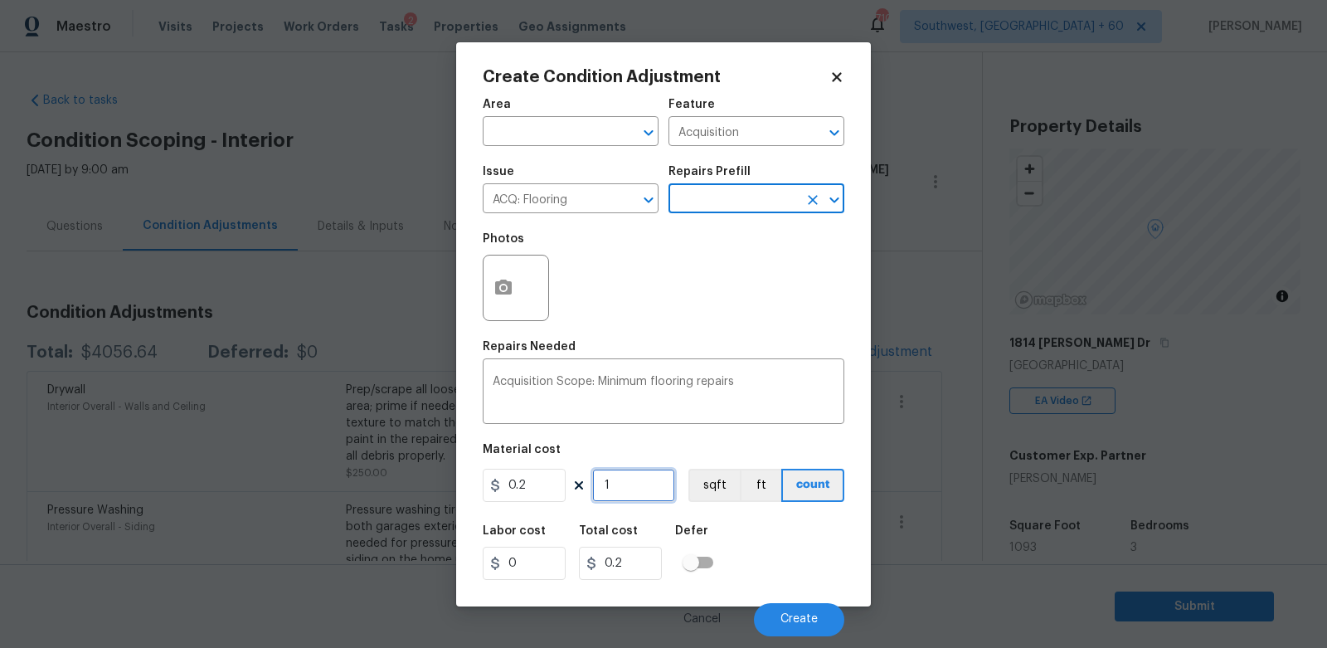
click at [650, 474] on input "1" at bounding box center [633, 485] width 83 height 33
type input "10"
type input "2"
type input "109"
type input "21.8"
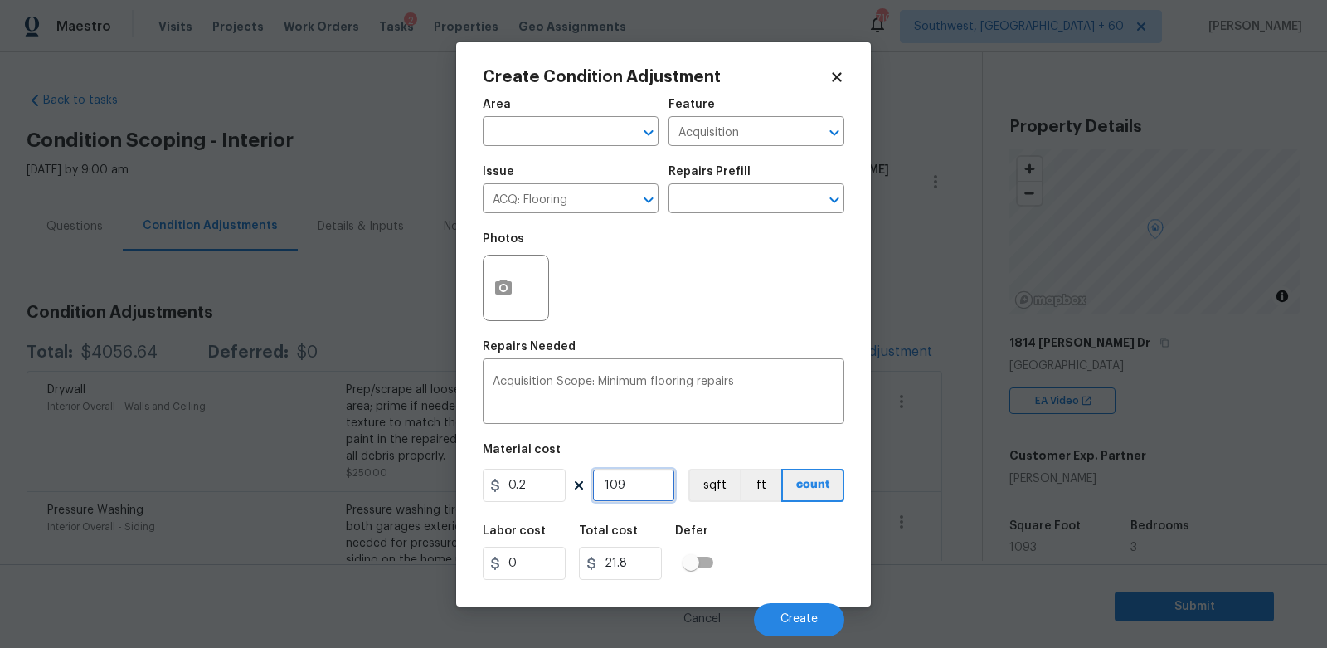
type input "1093"
type input "218.6"
type input "1093"
click at [646, 557] on input "218.6" at bounding box center [620, 563] width 83 height 33
click at [834, 616] on button "Create" at bounding box center [799, 619] width 90 height 33
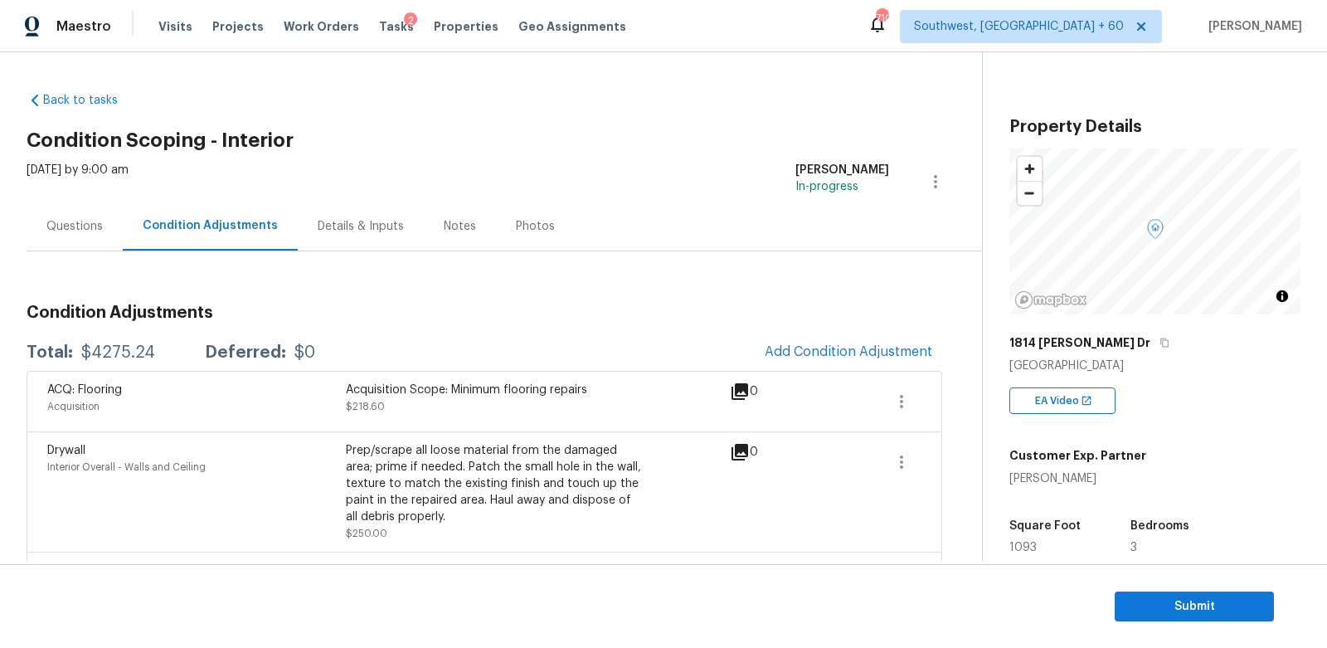
click at [115, 215] on div "Questions" at bounding box center [75, 226] width 96 height 49
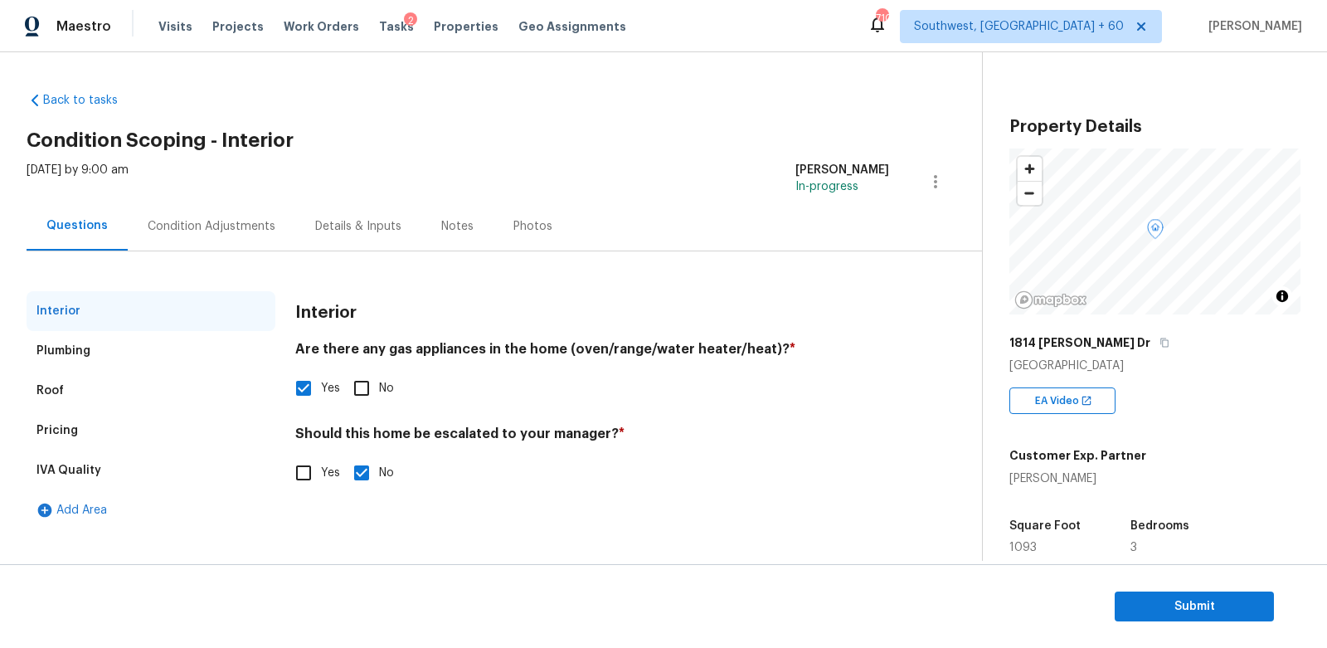
click at [97, 436] on div "Pricing" at bounding box center [151, 431] width 249 height 40
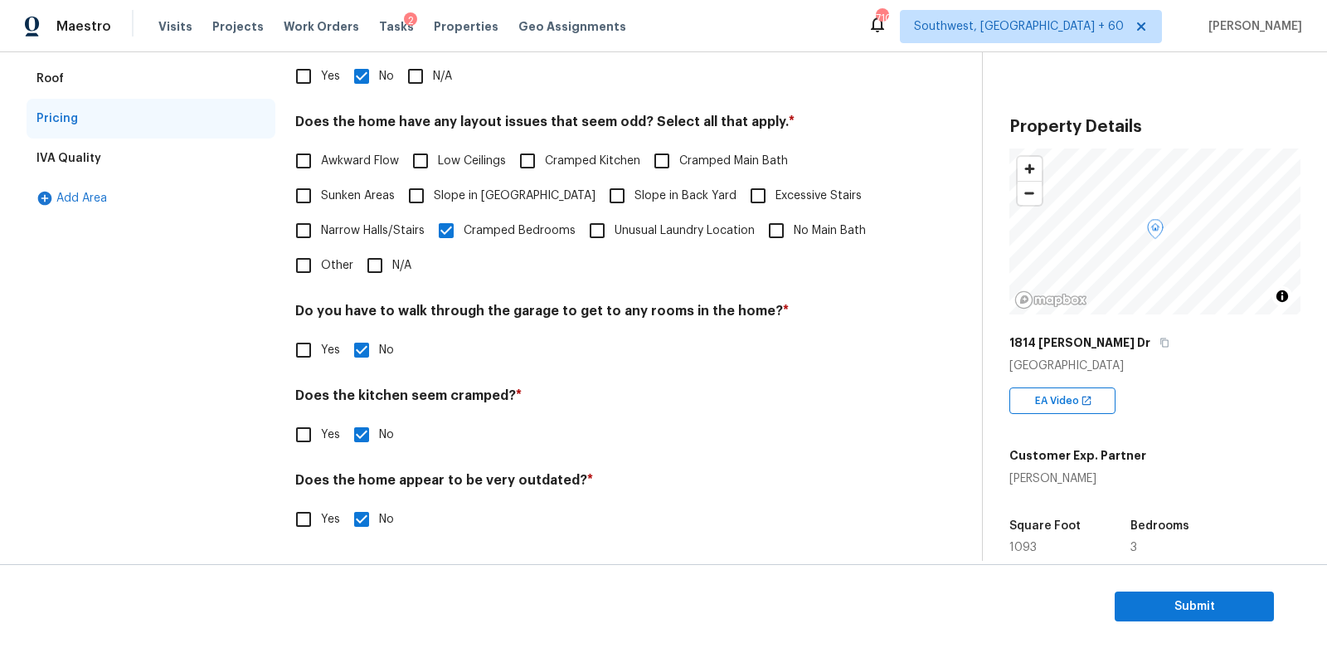
scroll to position [6, 0]
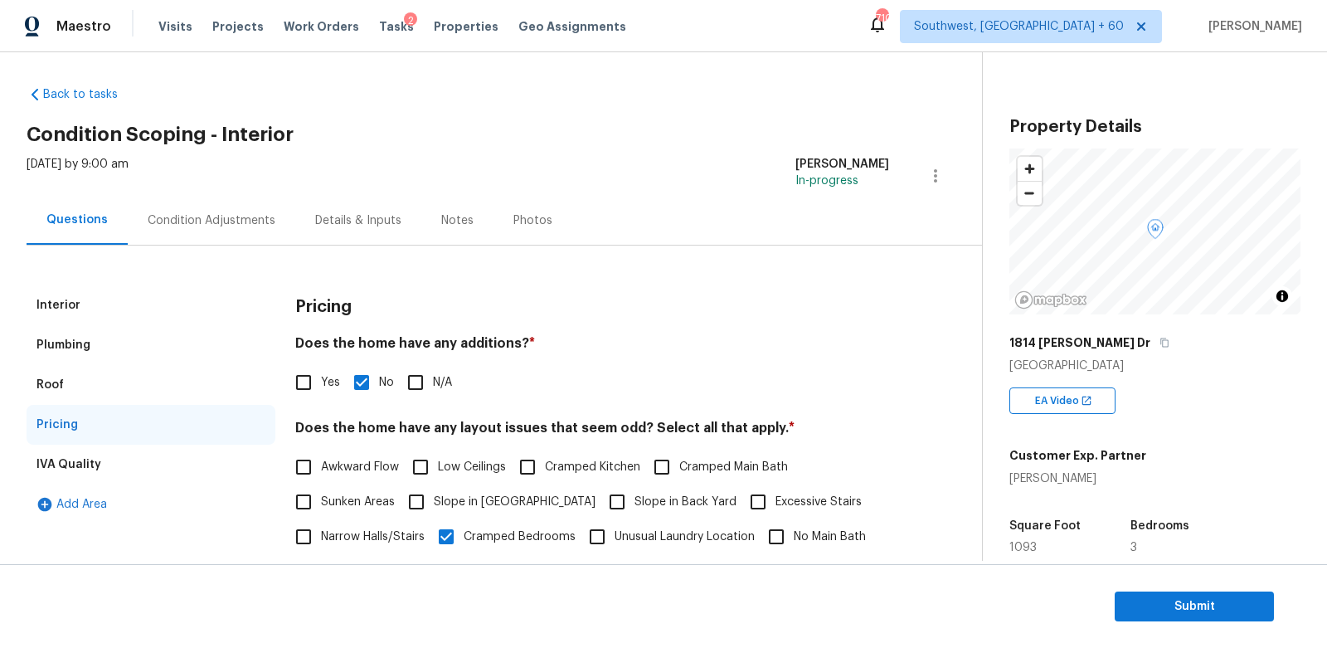
click at [187, 217] on div "Condition Adjustments" at bounding box center [212, 220] width 128 height 17
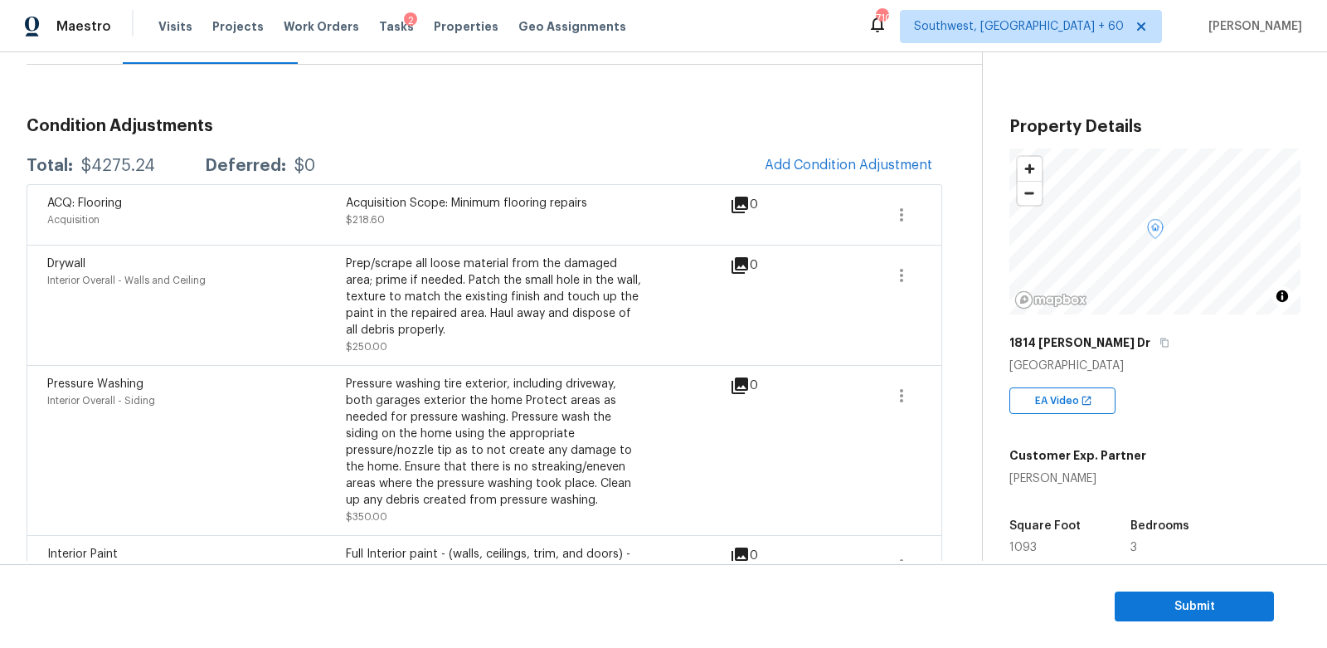
scroll to position [166, 0]
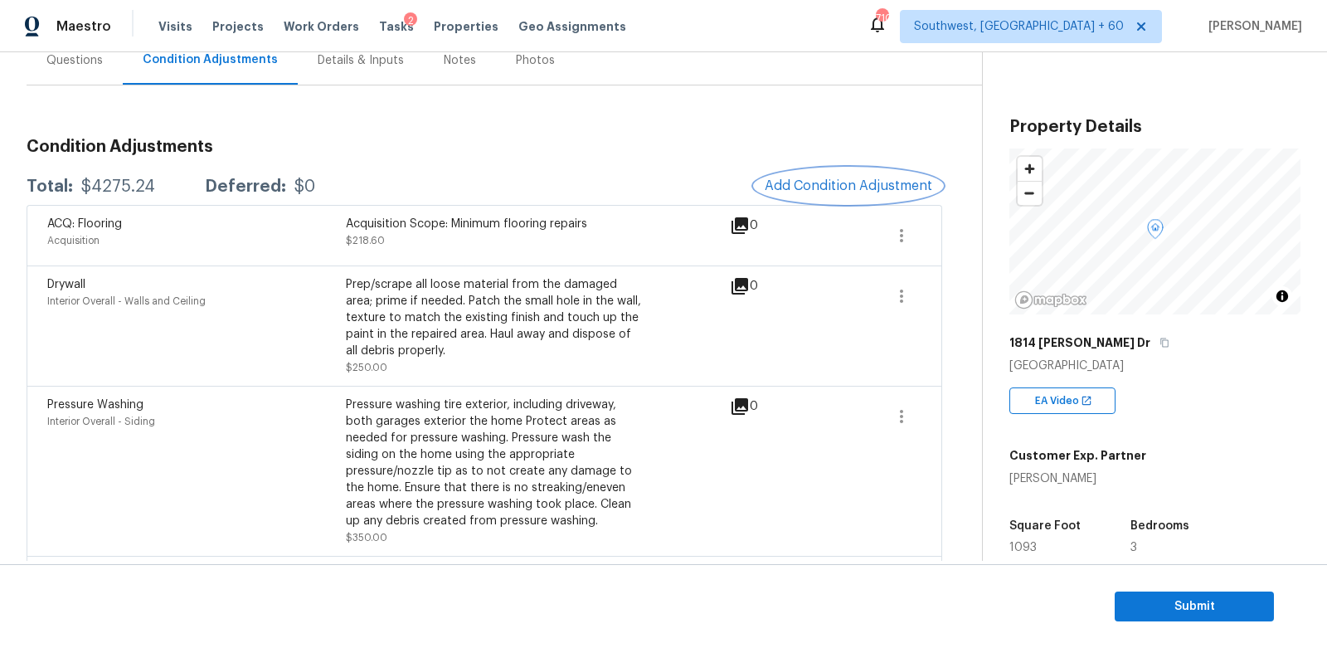
click at [836, 197] on button "Add Condition Adjustment" at bounding box center [848, 185] width 187 height 35
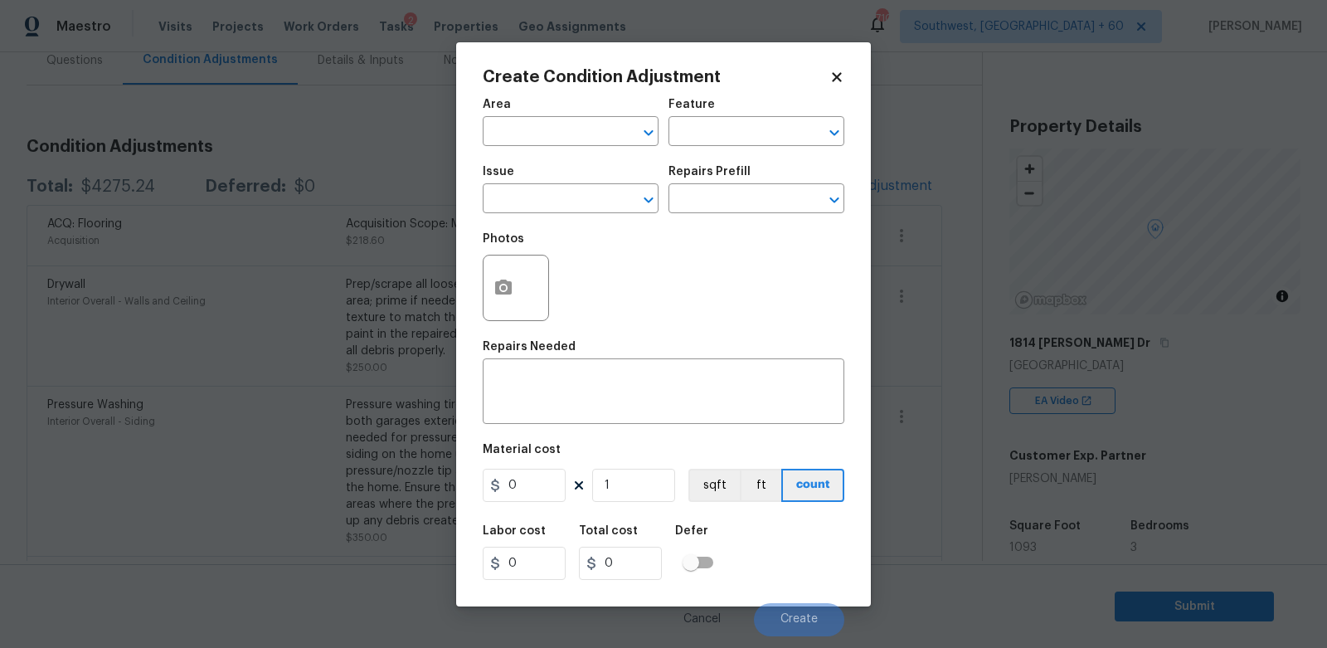
click at [525, 292] on div at bounding box center [516, 288] width 66 height 66
click at [505, 300] on button "button" at bounding box center [504, 287] width 40 height 65
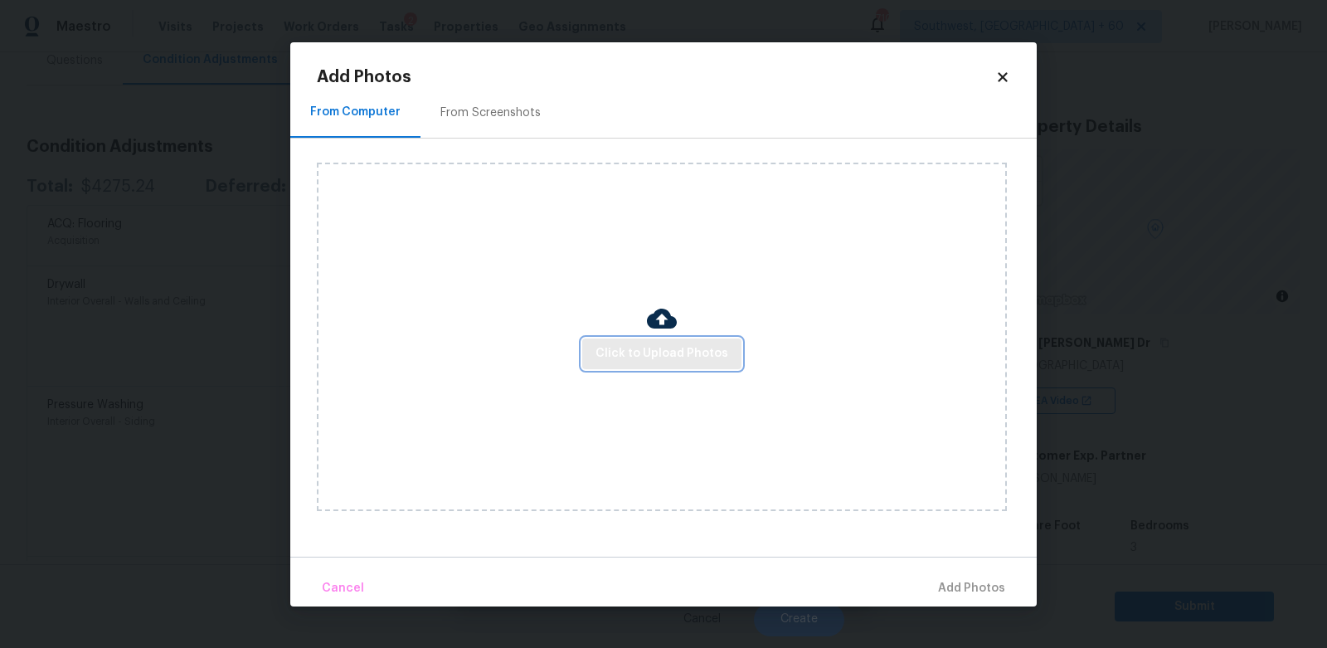
click at [664, 360] on span "Click to Upload Photos" at bounding box center [662, 353] width 133 height 21
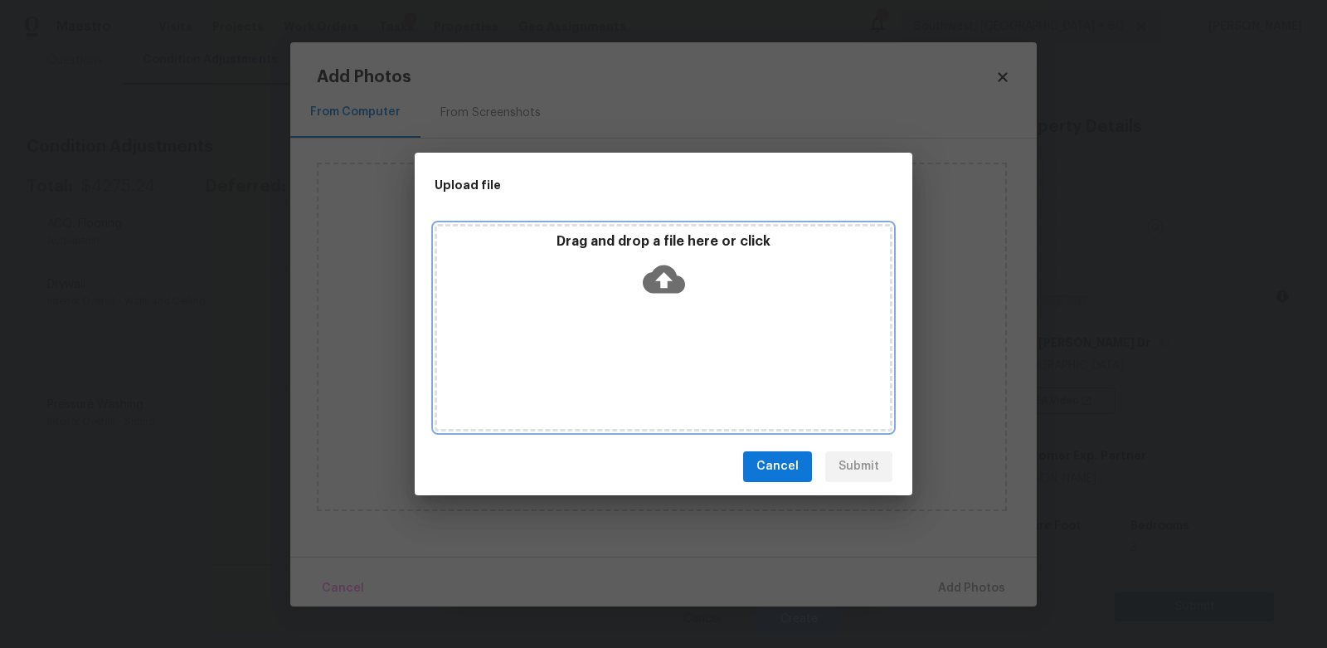
click at [662, 305] on div "Drag and drop a file here or click" at bounding box center [664, 327] width 458 height 207
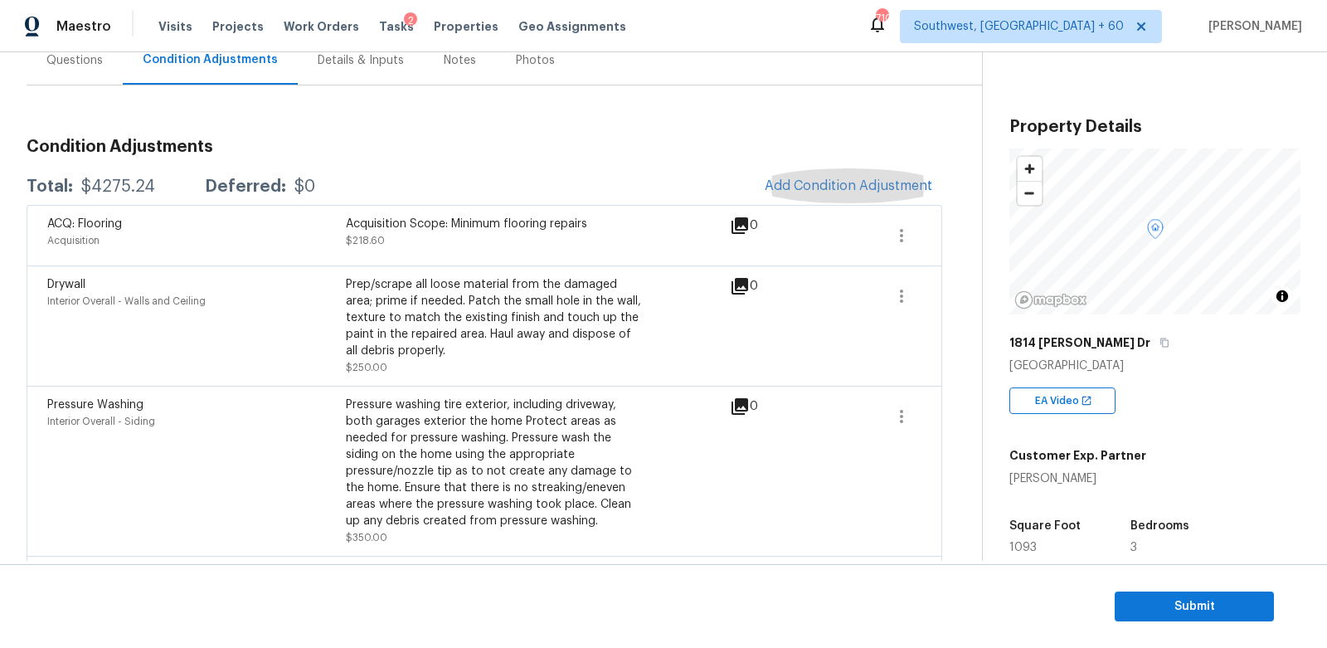
click at [107, 187] on div "$4275.24" at bounding box center [118, 186] width 74 height 17
copy div "$4275.24"
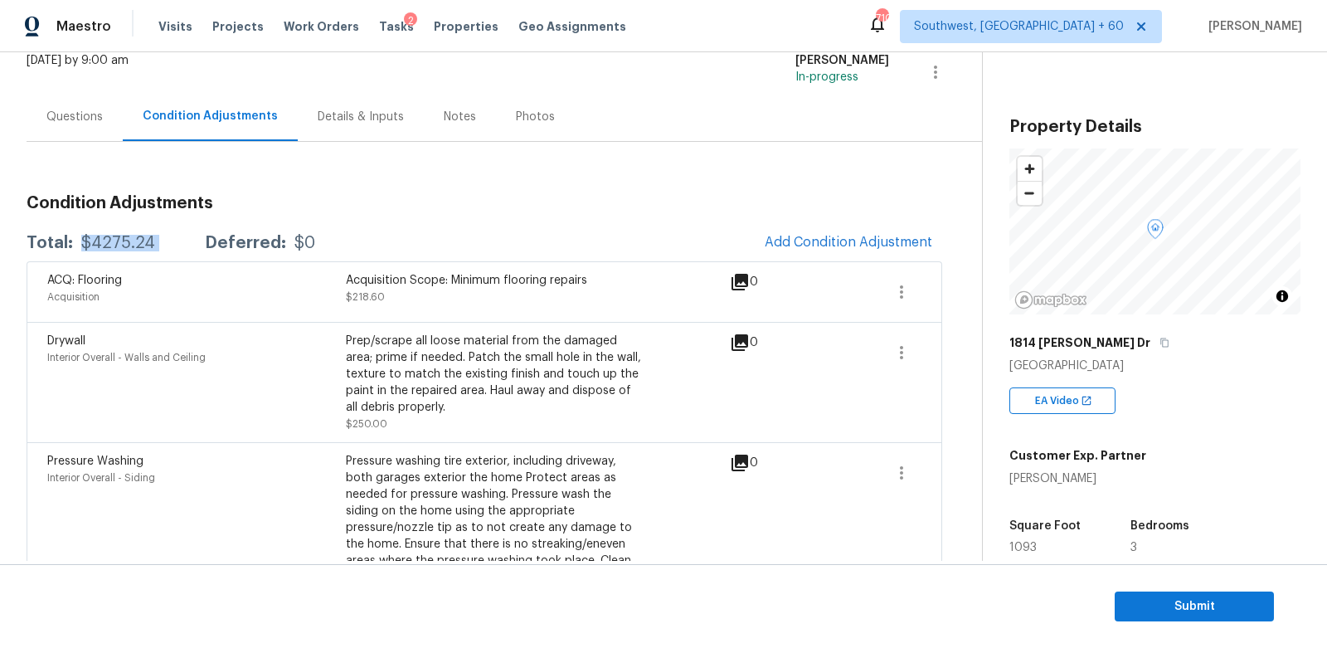
scroll to position [89, 0]
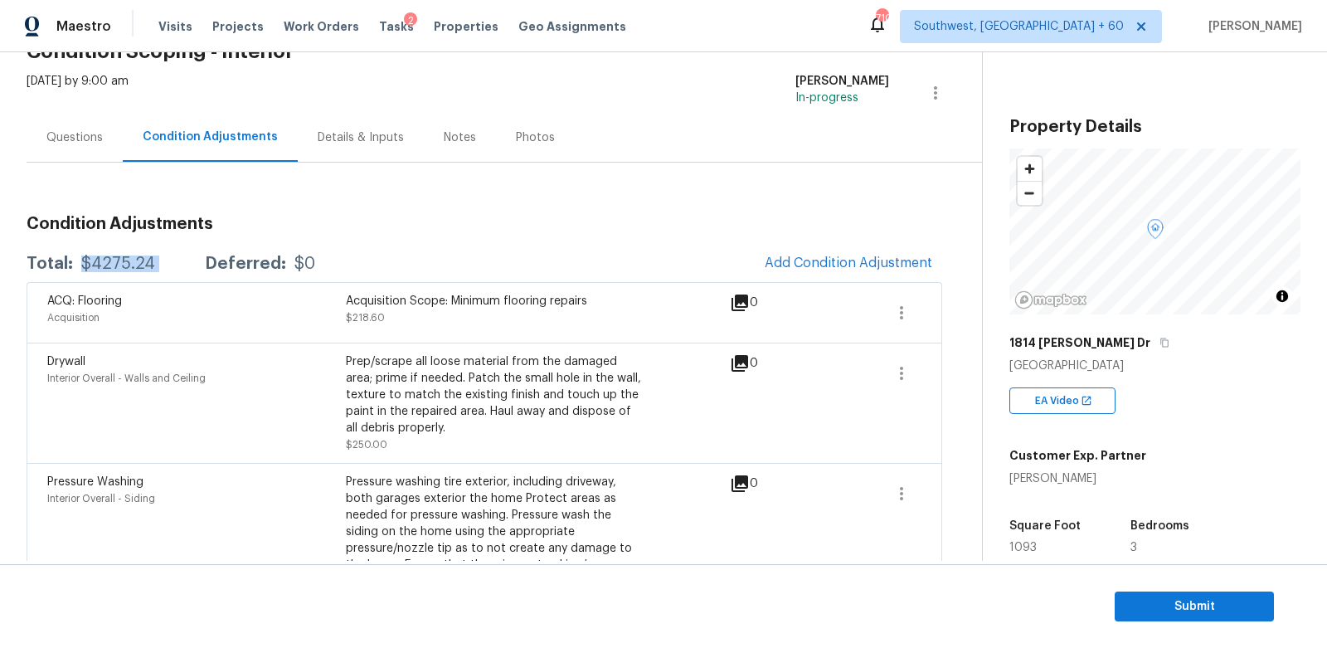
click at [63, 130] on div "Questions" at bounding box center [74, 137] width 56 height 17
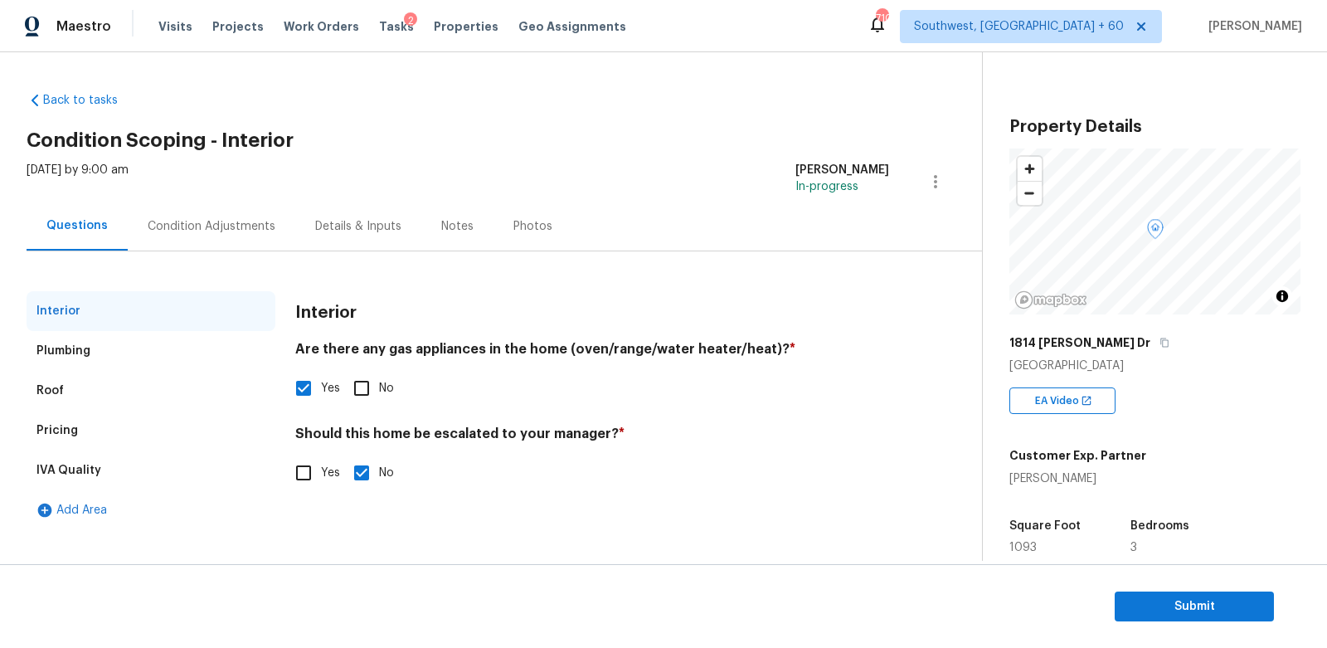
click at [223, 127] on div "Back to tasks Condition Scoping - Interior Fri, Sep 26 2025 by 9:00 am Salma An…" at bounding box center [505, 307] width 956 height 456
click at [196, 231] on div "Condition Adjustments" at bounding box center [212, 226] width 128 height 17
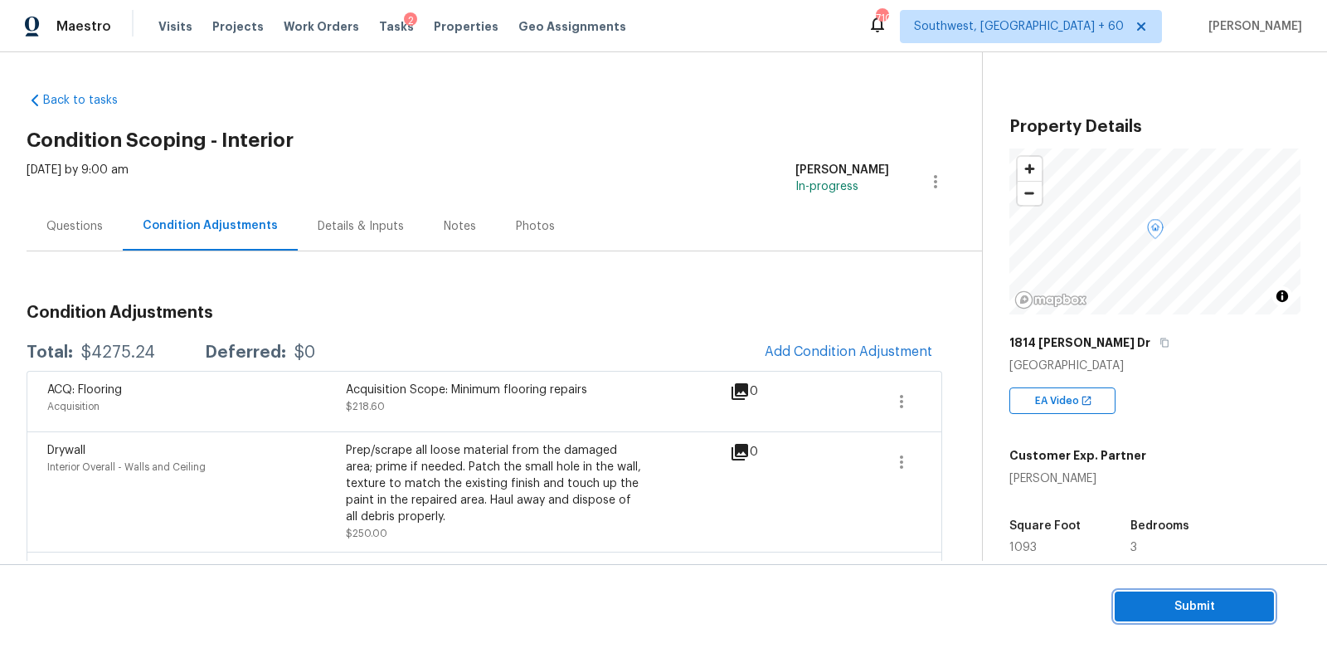
click at [1173, 620] on button "Submit" at bounding box center [1194, 606] width 159 height 31
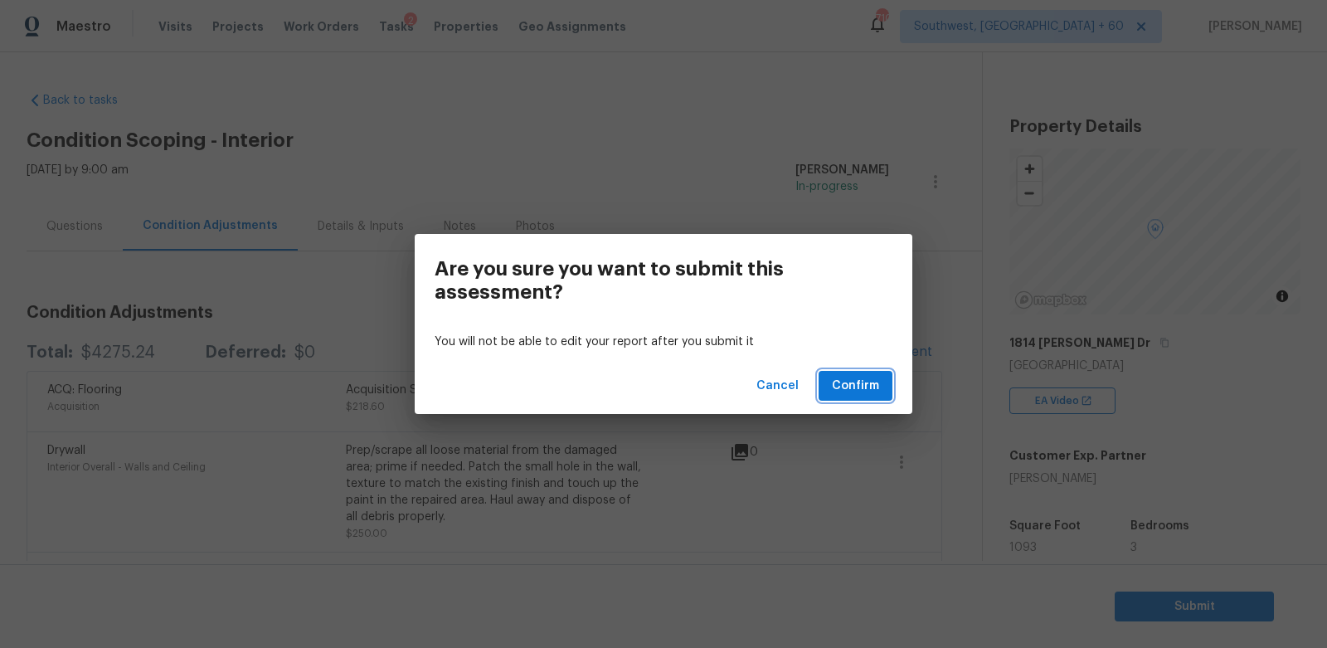
click at [848, 389] on span "Confirm" at bounding box center [855, 386] width 47 height 21
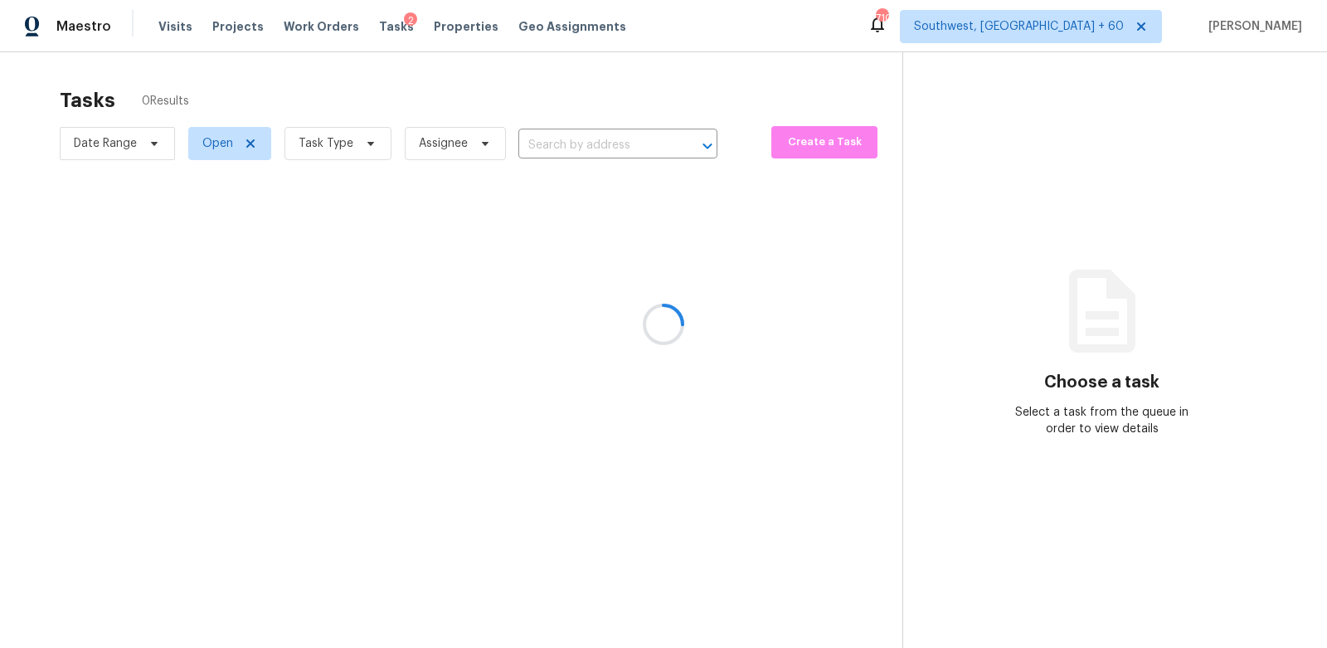
click at [592, 163] on div at bounding box center [663, 324] width 1327 height 648
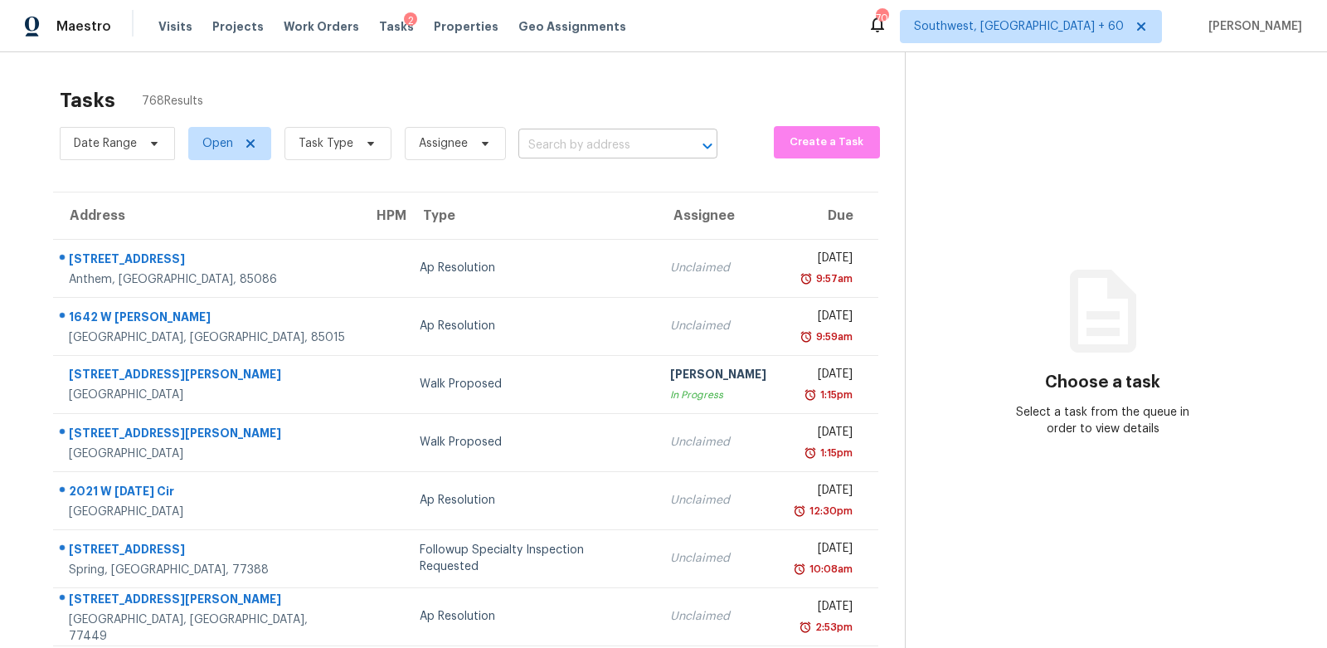
click at [573, 139] on input "text" at bounding box center [594, 146] width 153 height 26
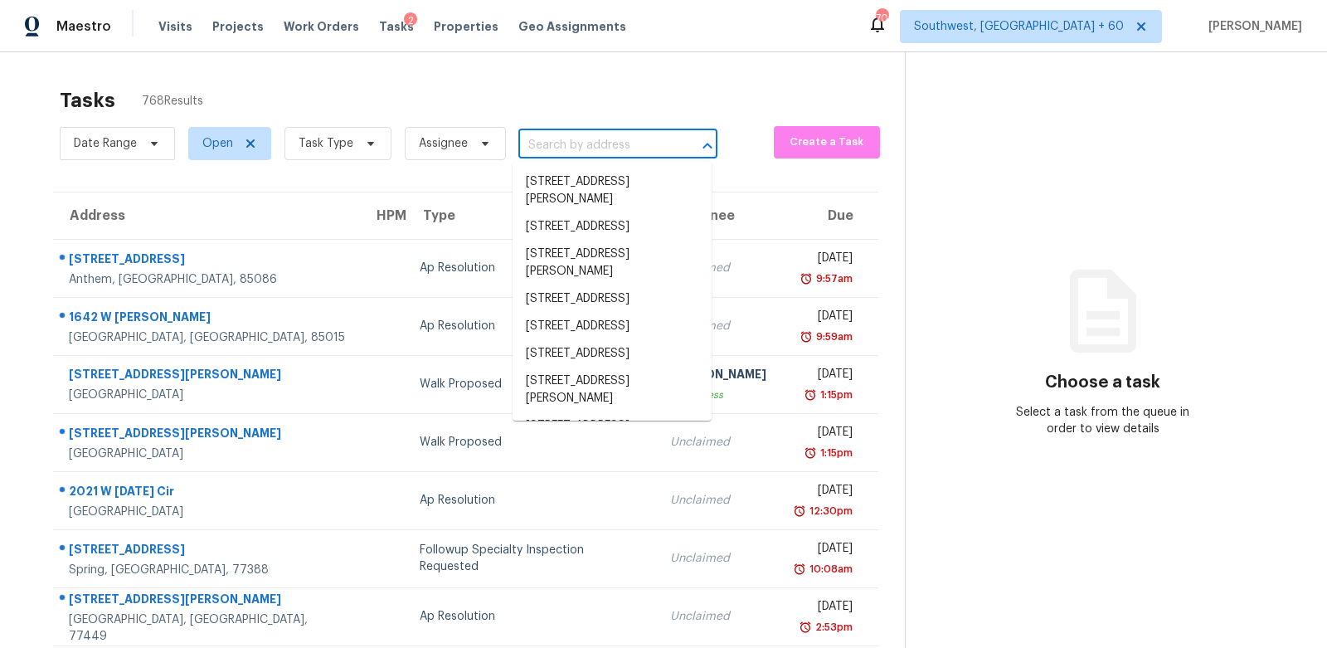
paste input "[STREET_ADDRESS]"
type input "[STREET_ADDRESS]"
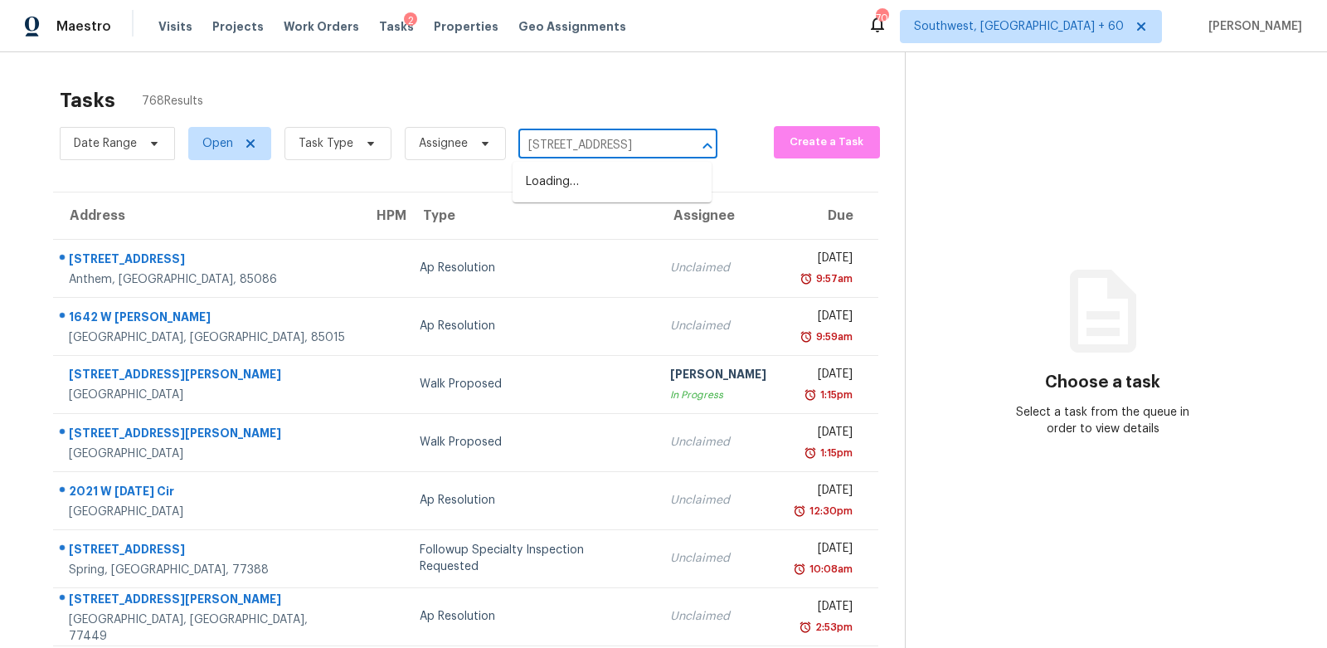
scroll to position [0, 41]
click at [580, 187] on li "[STREET_ADDRESS]" at bounding box center [612, 181] width 199 height 27
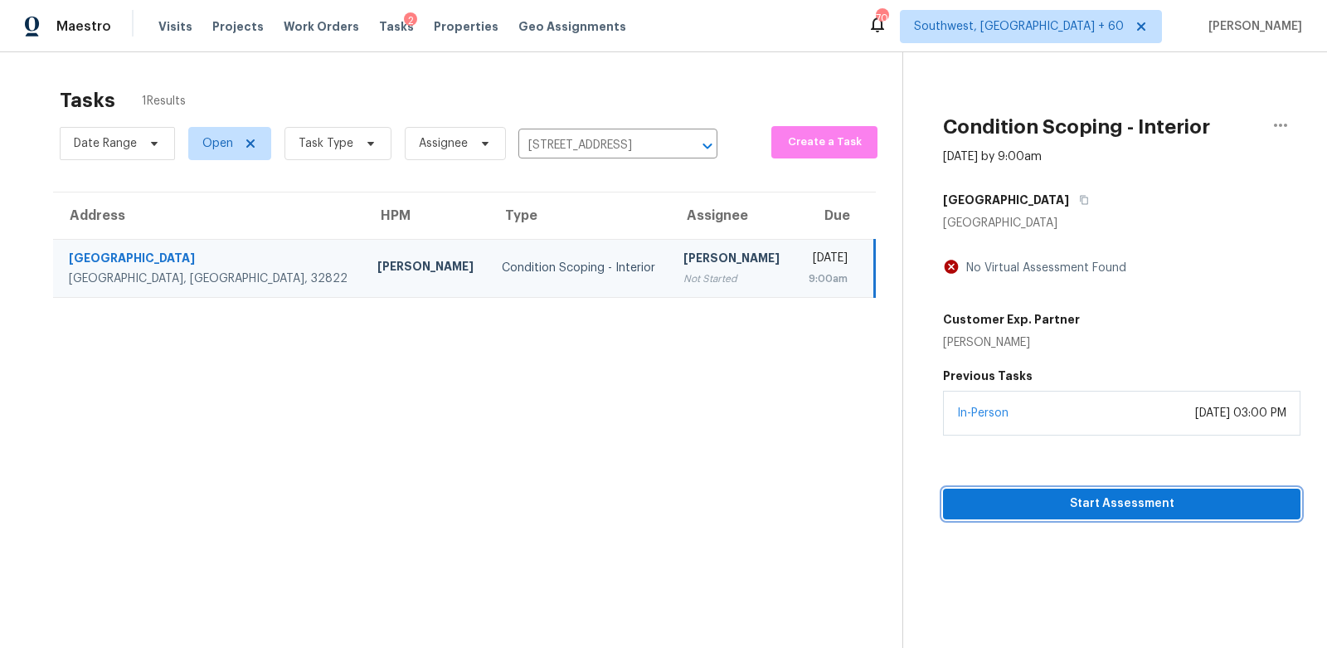
click at [1124, 494] on span "Start Assessment" at bounding box center [1121, 504] width 331 height 21
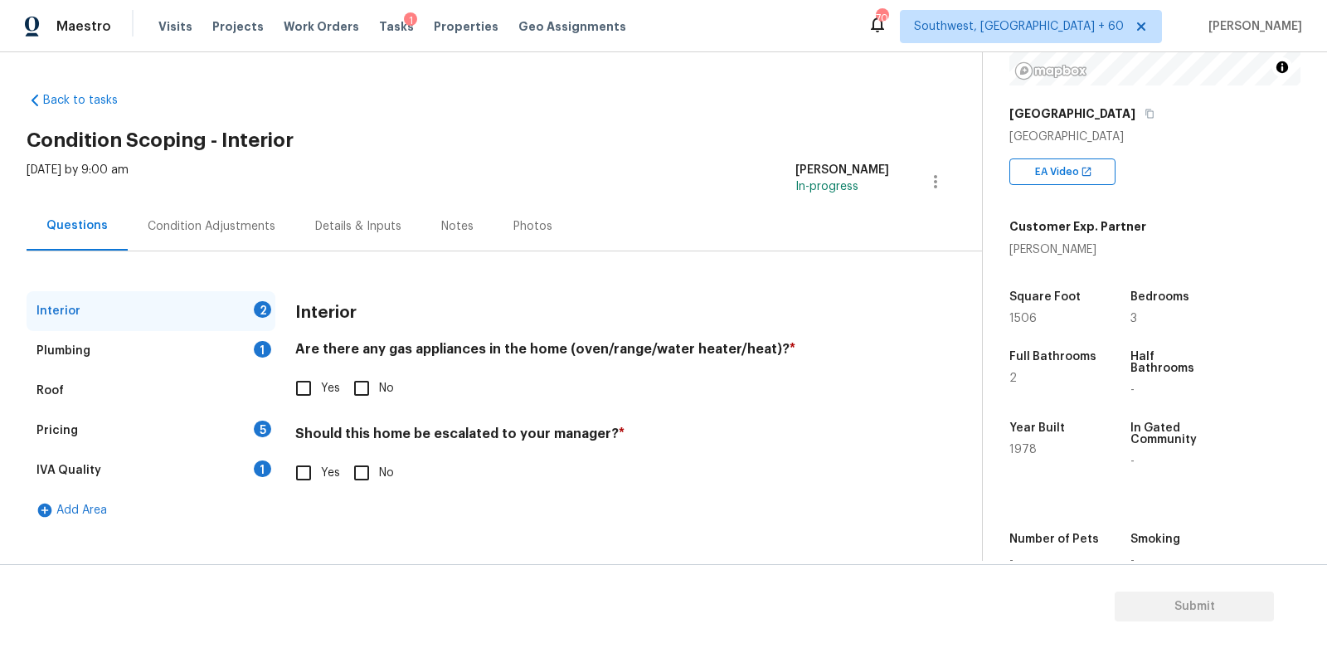
scroll to position [270, 0]
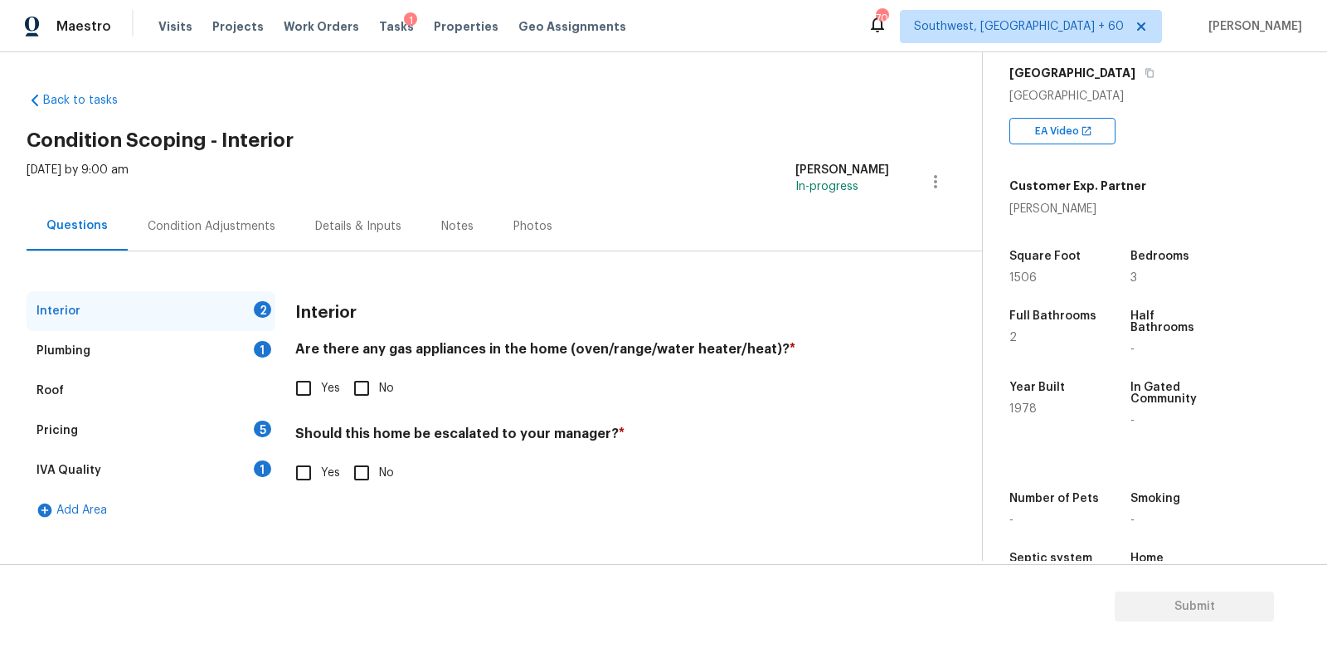
click at [309, 387] on input "Yes" at bounding box center [303, 388] width 35 height 35
checkbox input "true"
click at [358, 461] on input "No" at bounding box center [361, 474] width 35 height 35
checkbox input "true"
click at [237, 343] on div "Plumbing 1" at bounding box center [151, 351] width 249 height 40
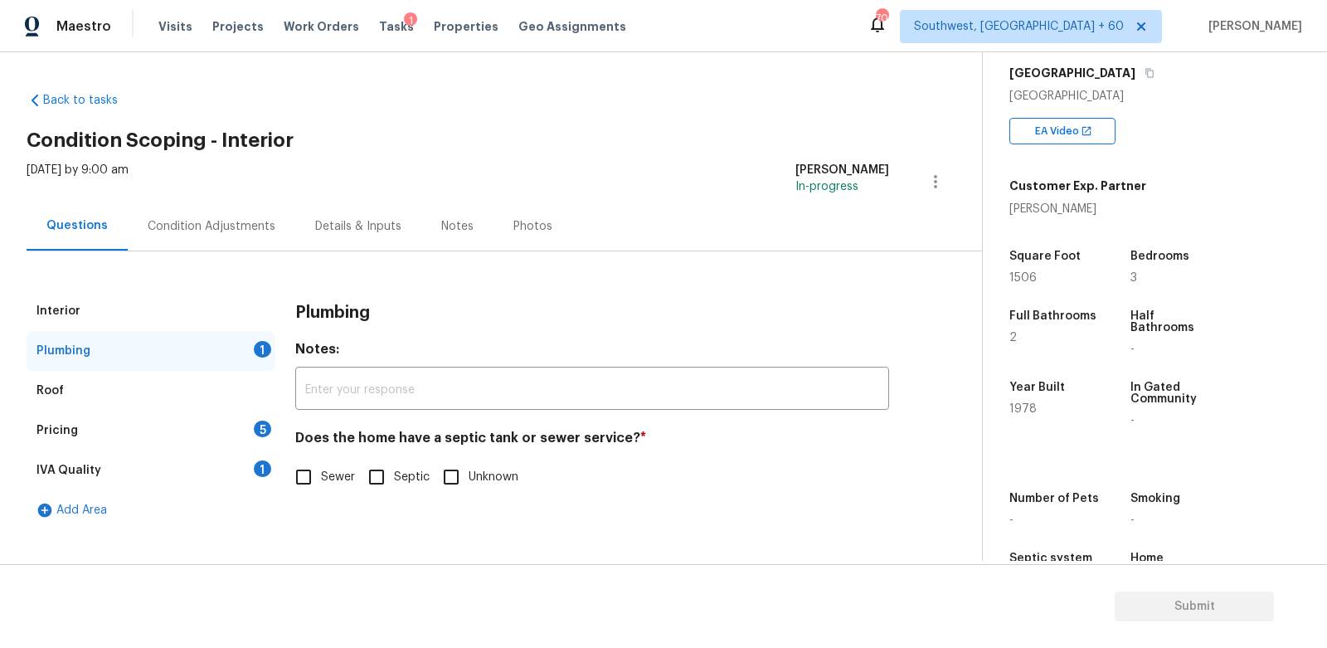
click at [325, 471] on span "Sewer" at bounding box center [338, 477] width 34 height 17
click at [321, 471] on input "Sewer" at bounding box center [303, 477] width 35 height 35
checkbox input "true"
click at [256, 471] on div "1" at bounding box center [262, 468] width 17 height 17
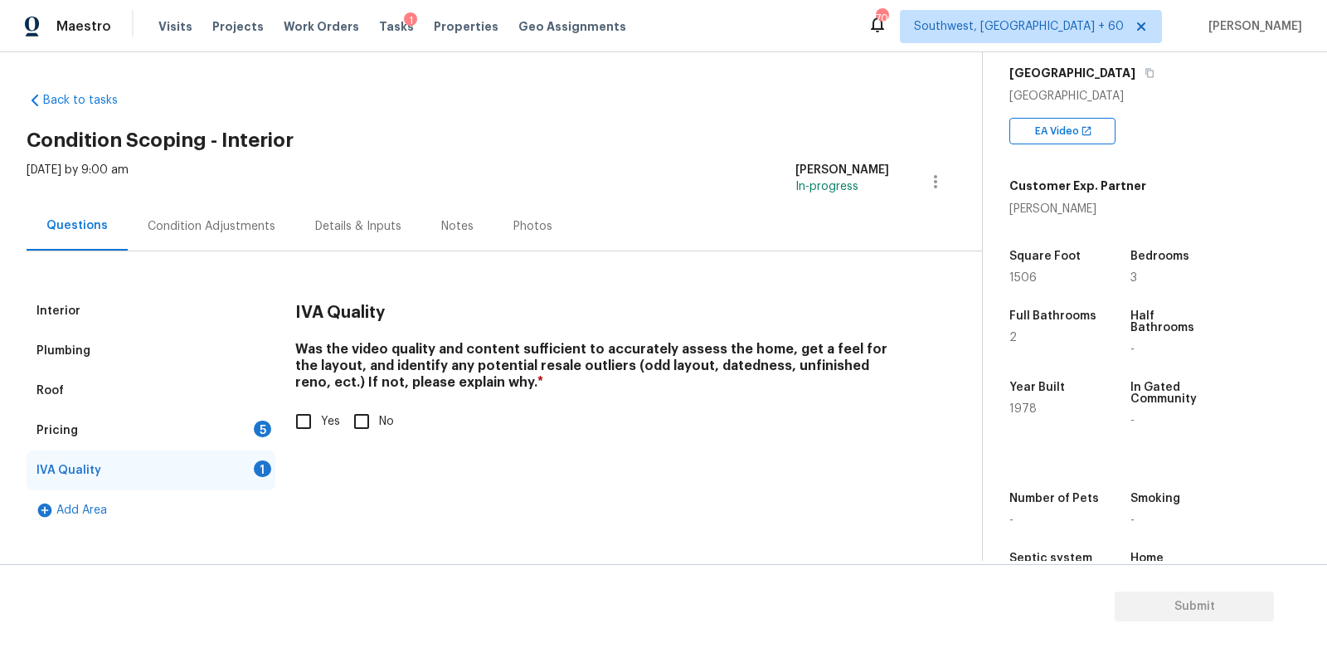
click at [298, 429] on input "Yes" at bounding box center [303, 421] width 35 height 35
checkbox input "true"
click at [252, 433] on div "Pricing 5" at bounding box center [151, 431] width 249 height 40
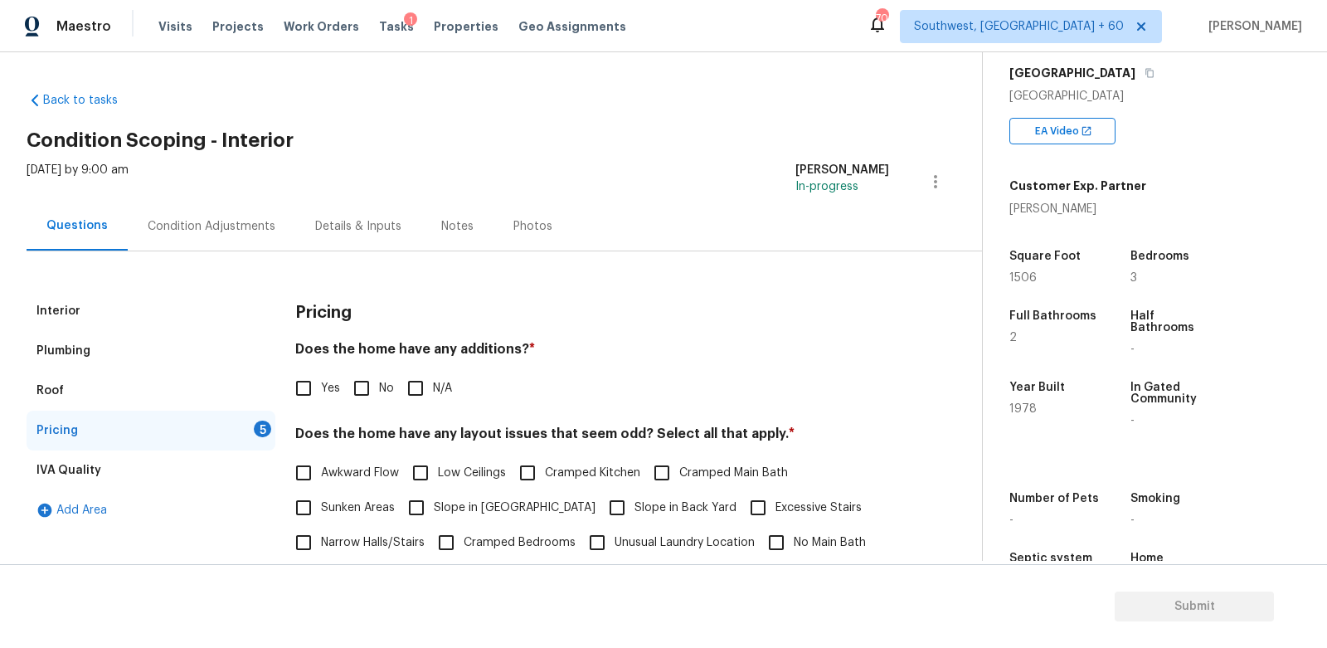
click at [364, 383] on input "No" at bounding box center [361, 388] width 35 height 35
checkbox input "true"
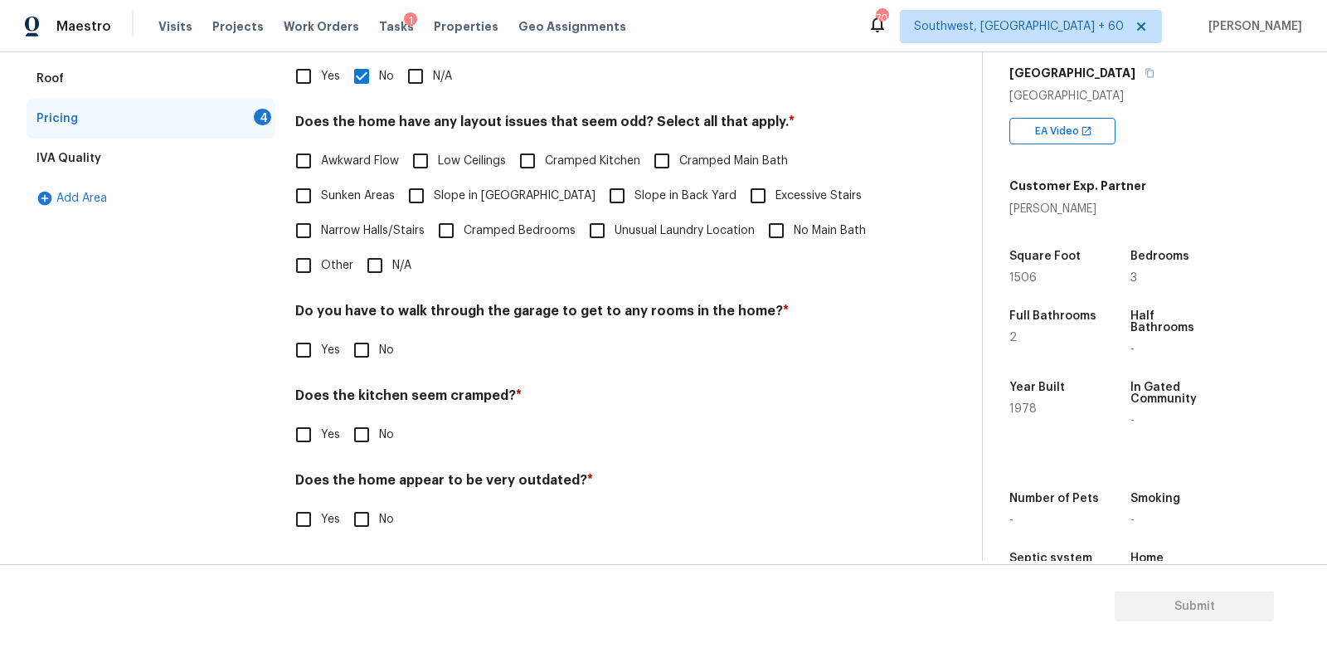
click at [374, 286] on div "Pricing Does the home have any additions? * Yes No N/A Does the home have any l…" at bounding box center [592, 267] width 594 height 577
click at [375, 263] on input "N/A" at bounding box center [375, 265] width 35 height 35
checkbox input "true"
click at [368, 335] on input "No" at bounding box center [361, 350] width 35 height 35
checkbox input "true"
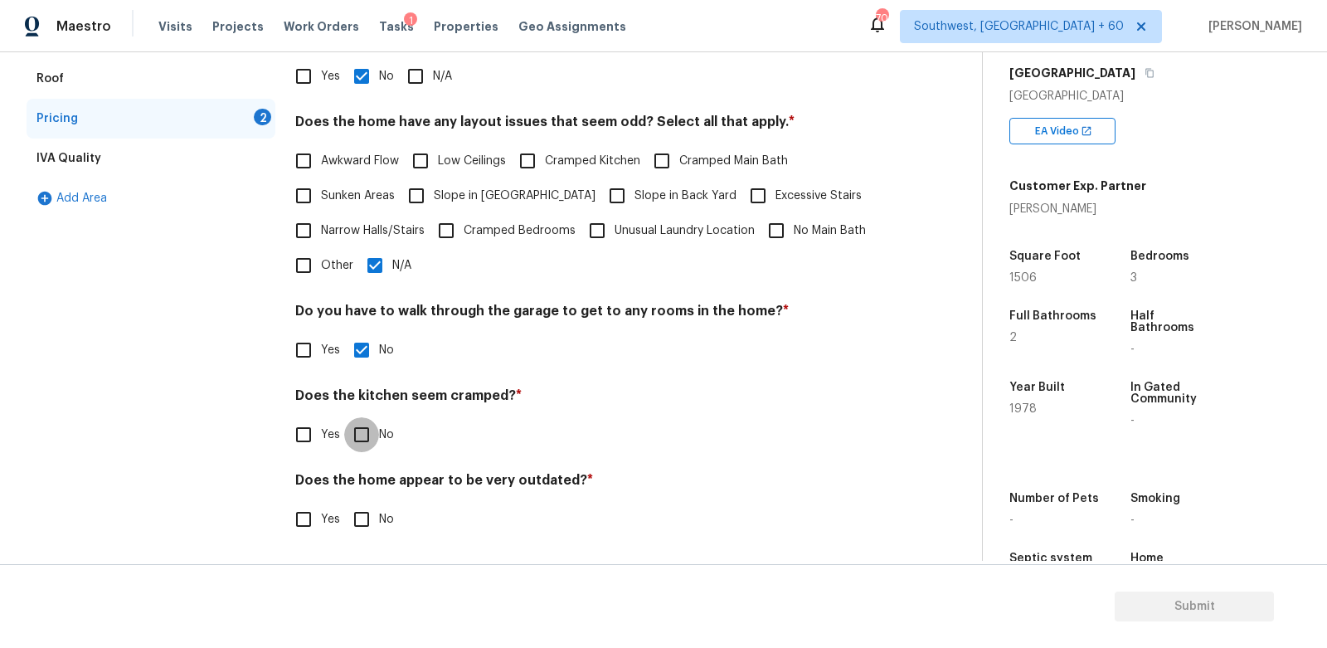
click at [371, 439] on input "No" at bounding box center [361, 434] width 35 height 35
checkbox input "true"
click at [382, 513] on span "No" at bounding box center [386, 521] width 15 height 17
click at [379, 511] on input "No" at bounding box center [361, 521] width 35 height 35
checkbox input "true"
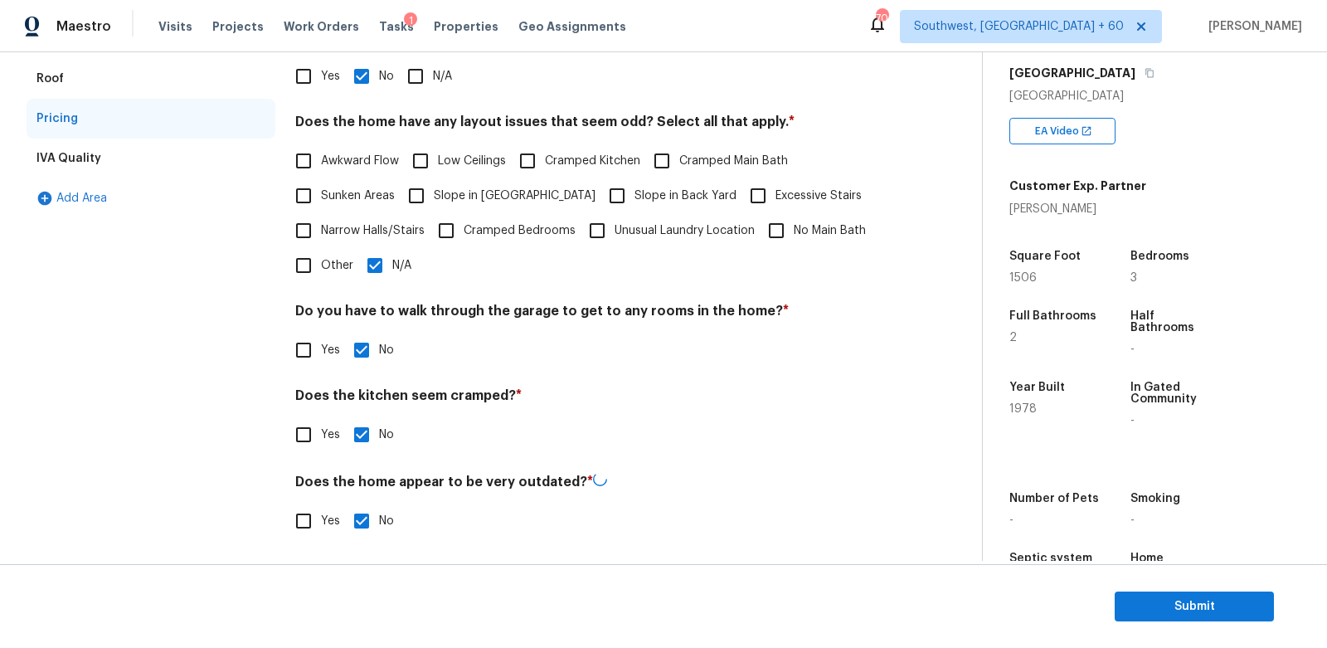
scroll to position [0, 0]
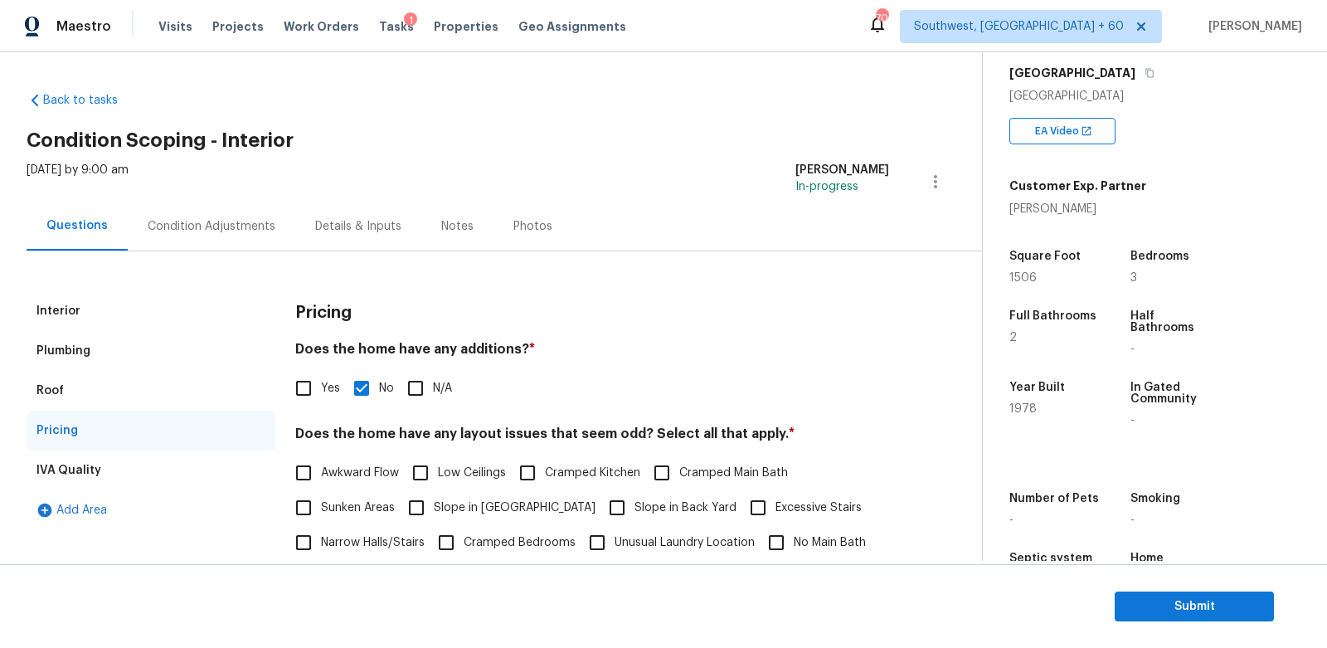
click at [282, 279] on div "Interior Plumbing Roof Pricing IVA Quality Add Area Pricing Does the home have …" at bounding box center [485, 559] width 916 height 617
click at [252, 225] on div "Condition Adjustments" at bounding box center [212, 226] width 128 height 17
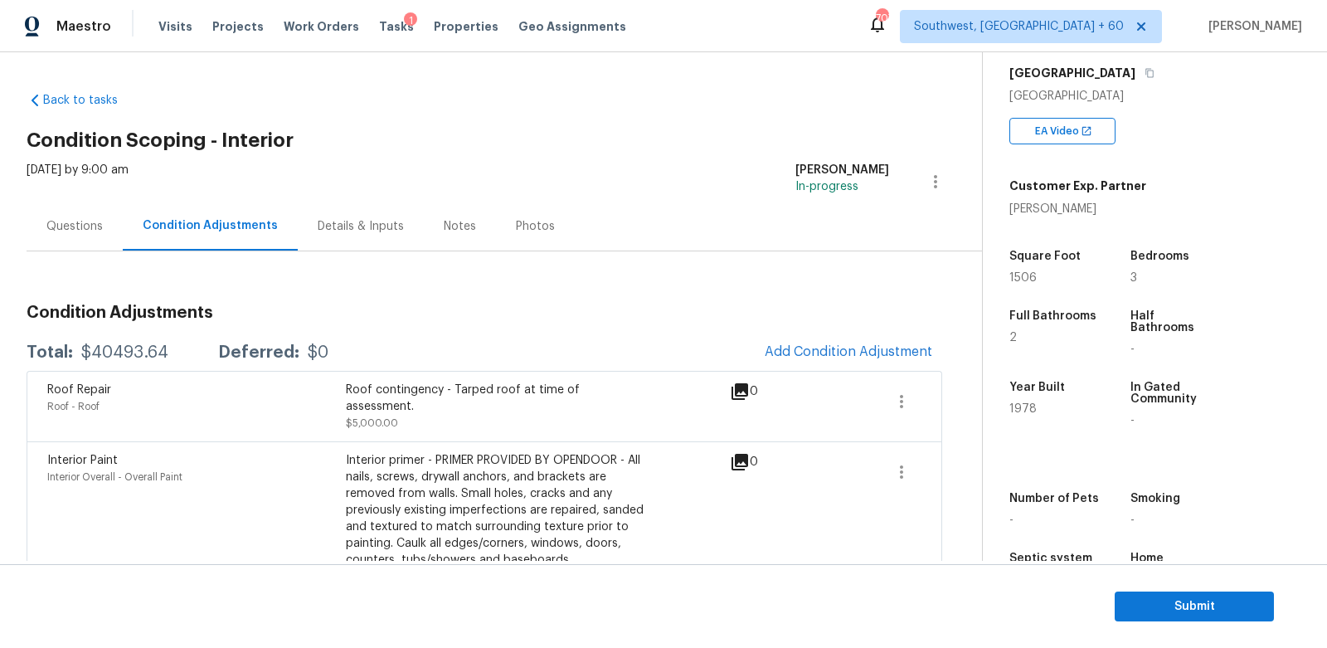
click at [72, 196] on div "Fri, Sep 26 2025 by 9:00 am" at bounding box center [78, 182] width 102 height 40
click at [62, 218] on div "Questions" at bounding box center [74, 226] width 56 height 17
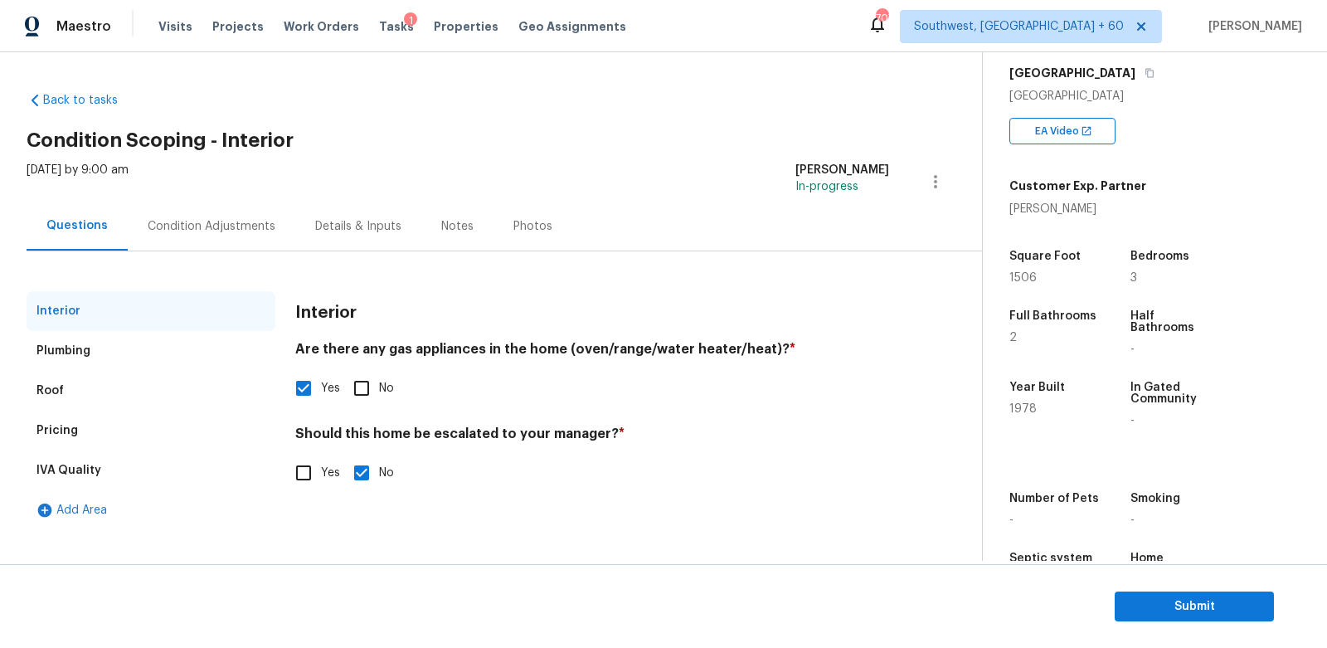
click at [71, 449] on div "Pricing" at bounding box center [151, 431] width 249 height 40
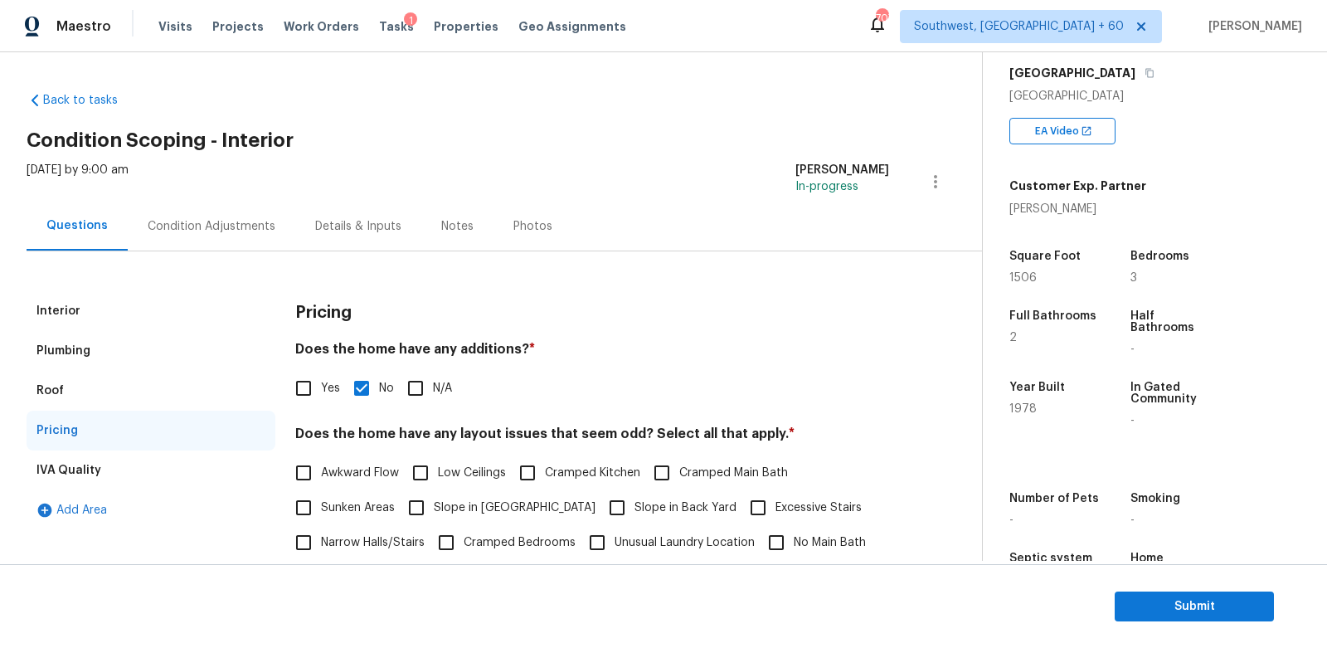
click at [290, 395] on input "Yes" at bounding box center [303, 388] width 35 height 35
checkbox input "true"
checkbox input "false"
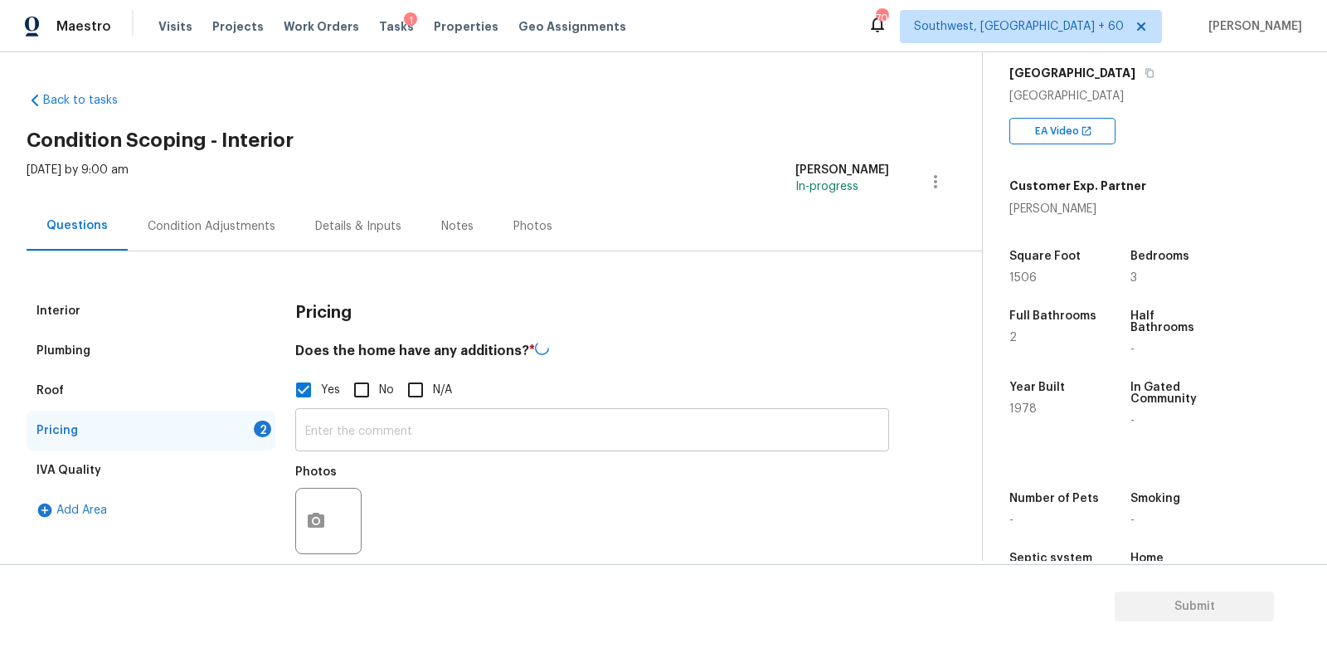
click at [352, 426] on input "text" at bounding box center [592, 431] width 594 height 39
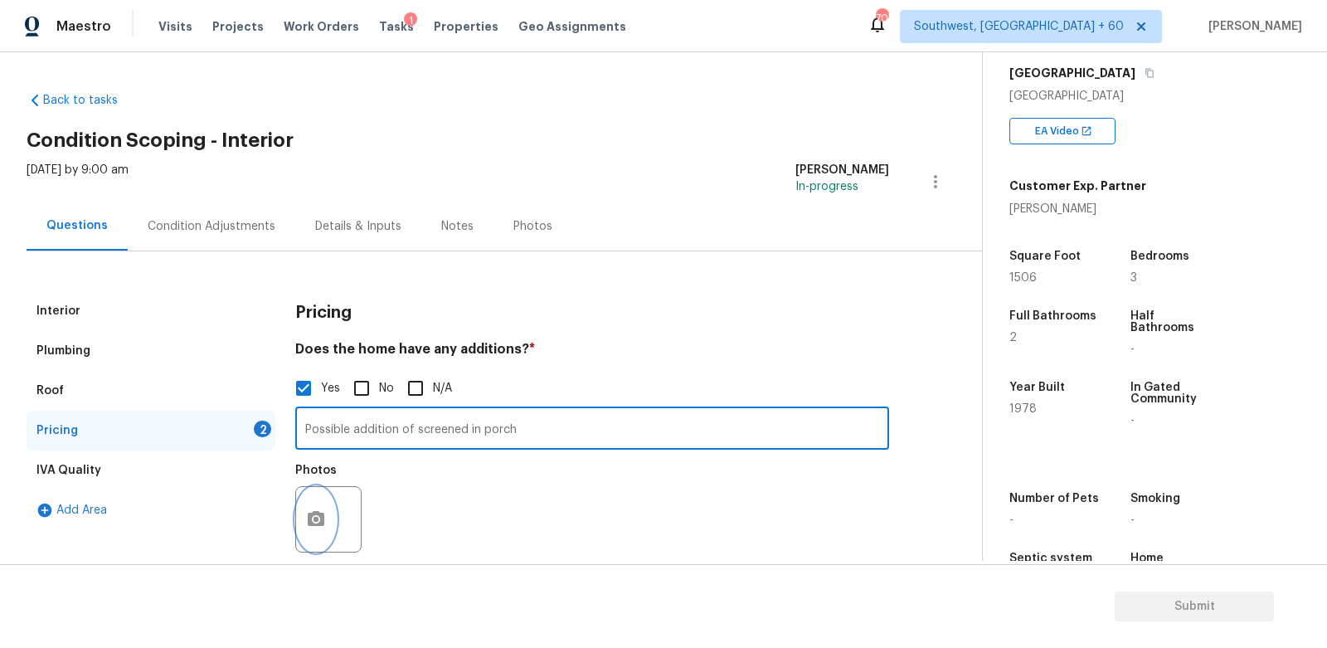
click at [318, 513] on icon "button" at bounding box center [316, 518] width 17 height 15
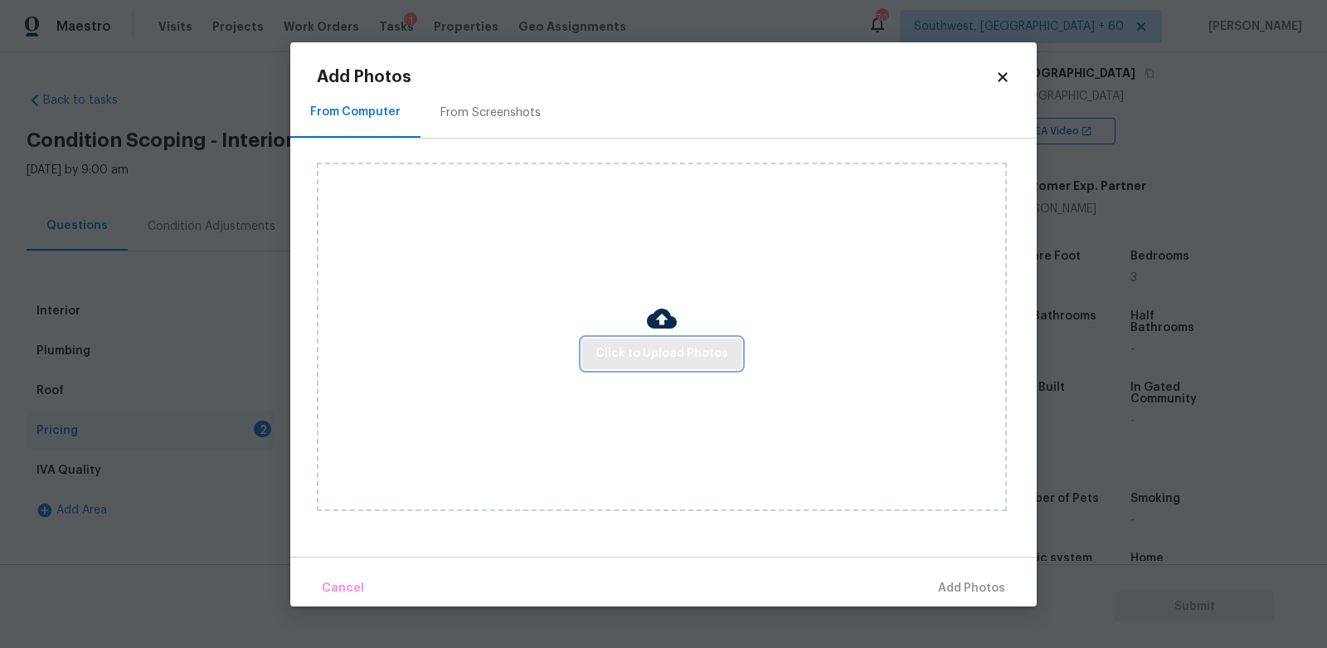
click at [661, 348] on span "Click to Upload Photos" at bounding box center [662, 353] width 133 height 21
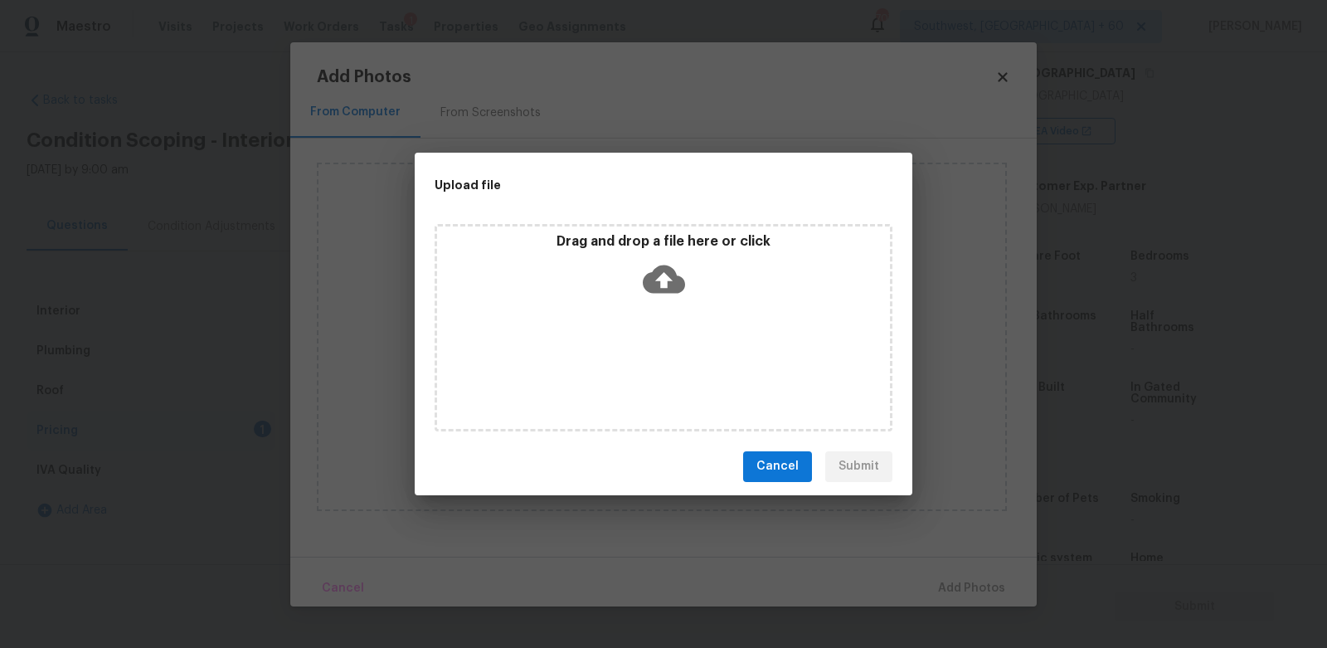
click at [659, 297] on icon at bounding box center [664, 279] width 42 height 42
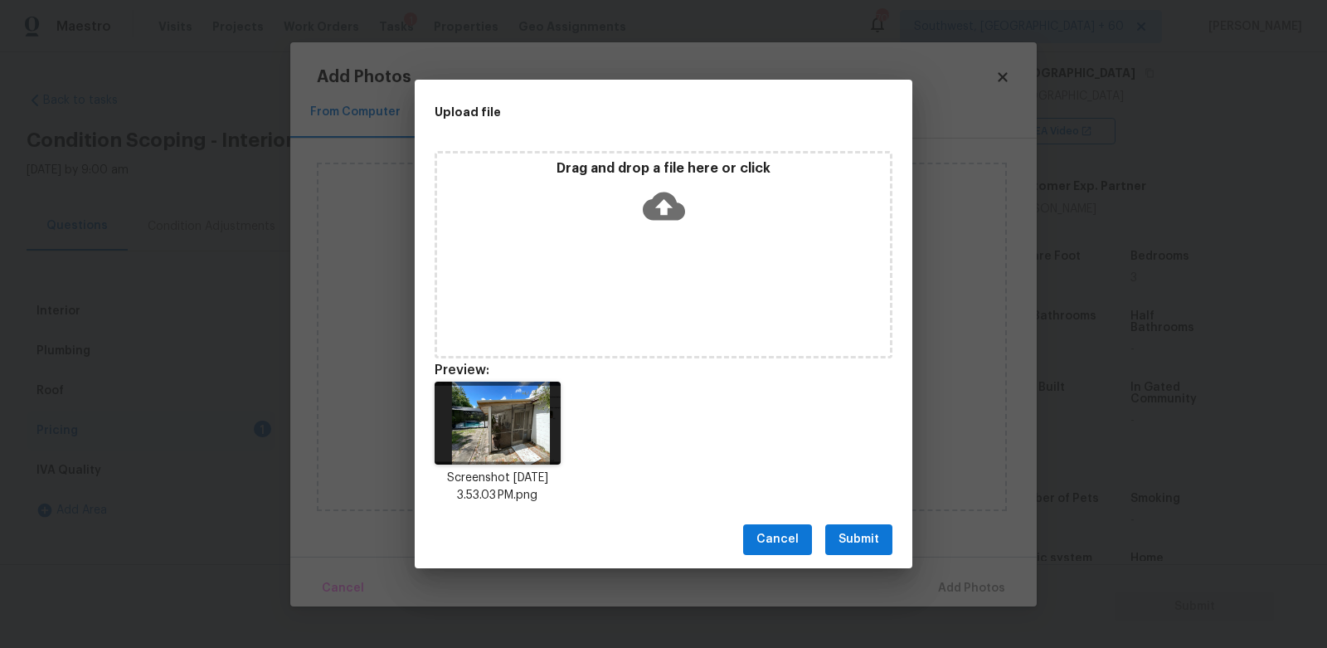
click at [864, 543] on span "Submit" at bounding box center [859, 539] width 41 height 21
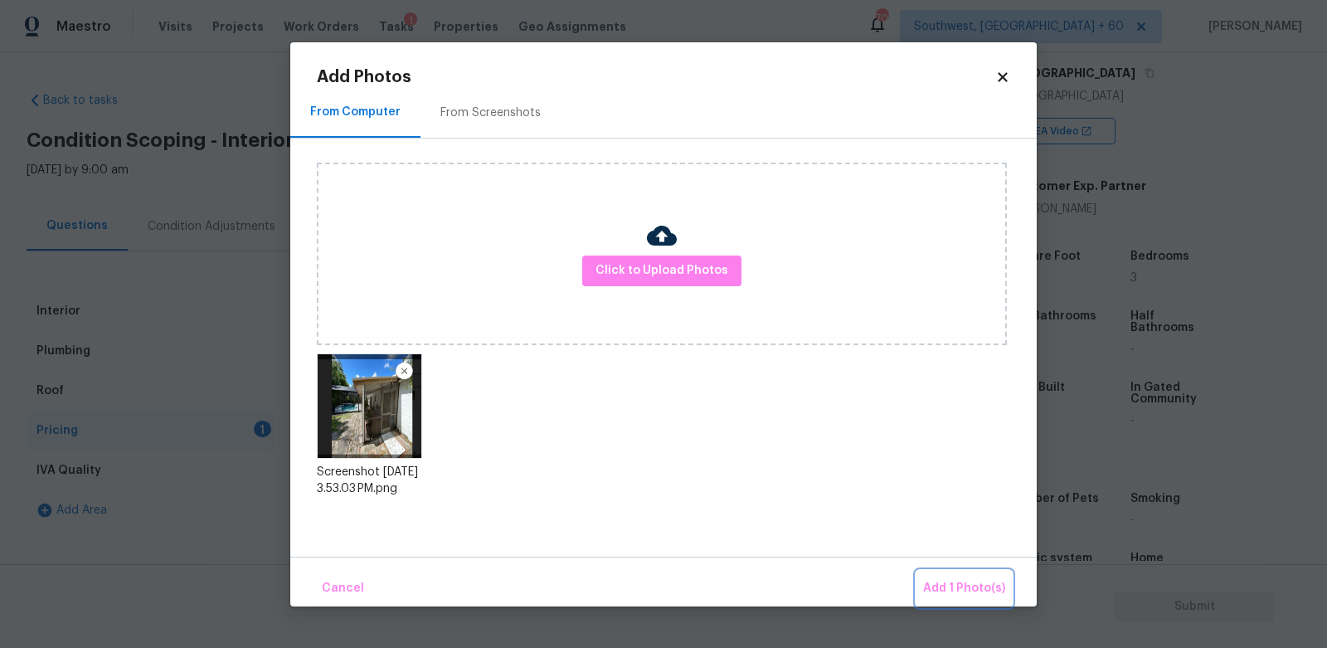
click at [946, 581] on span "Add 1 Photo(s)" at bounding box center [964, 588] width 82 height 21
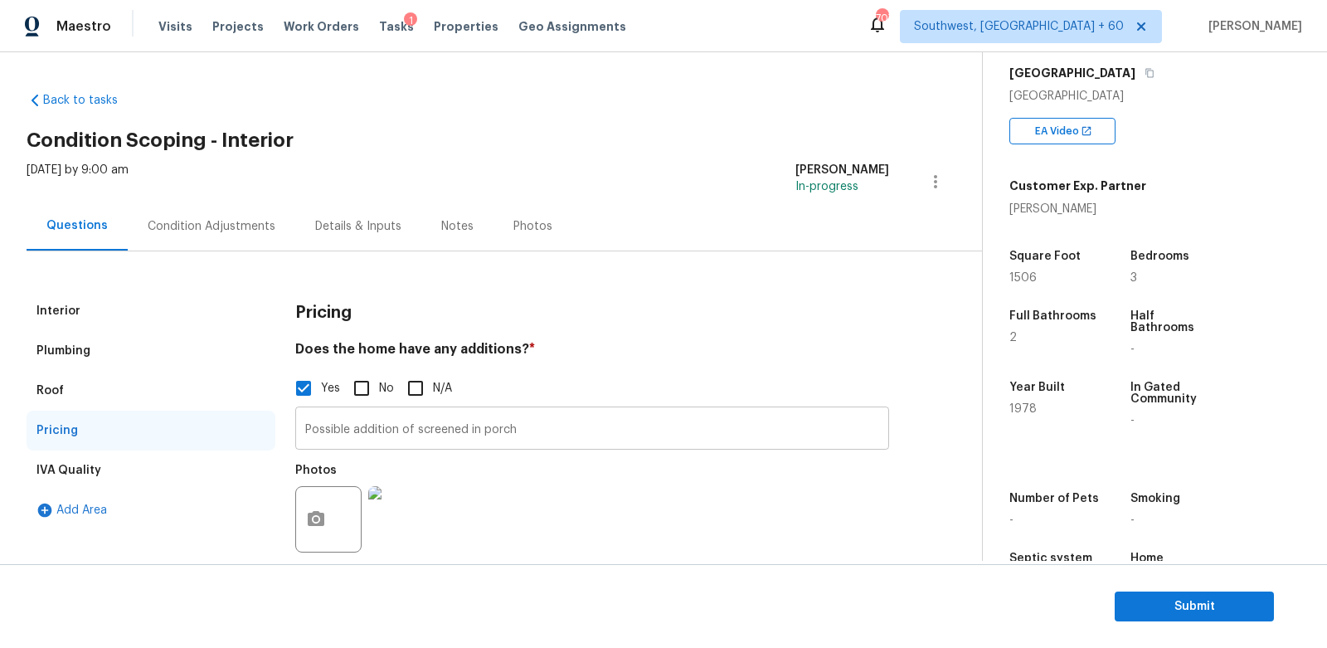
click at [535, 434] on input "Possible addition of screened in porch" at bounding box center [592, 430] width 594 height 39
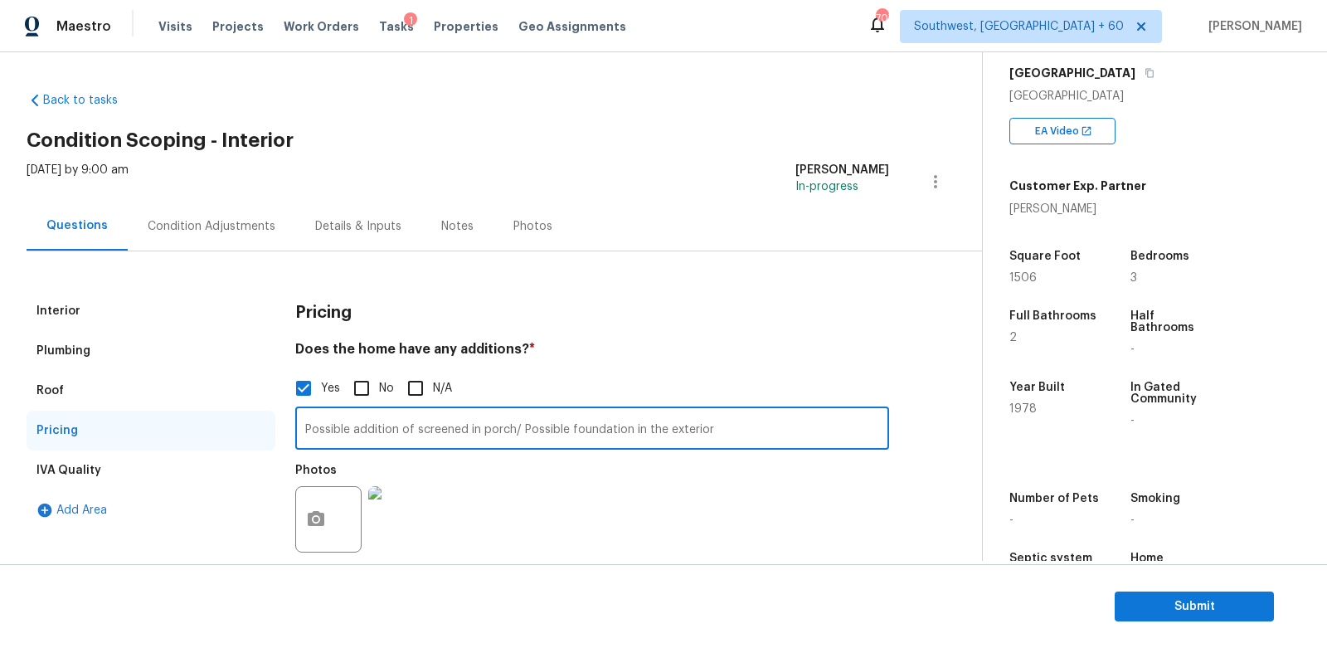
type input "Possible addition of screened in porch/ Possible foundation in the exterior"
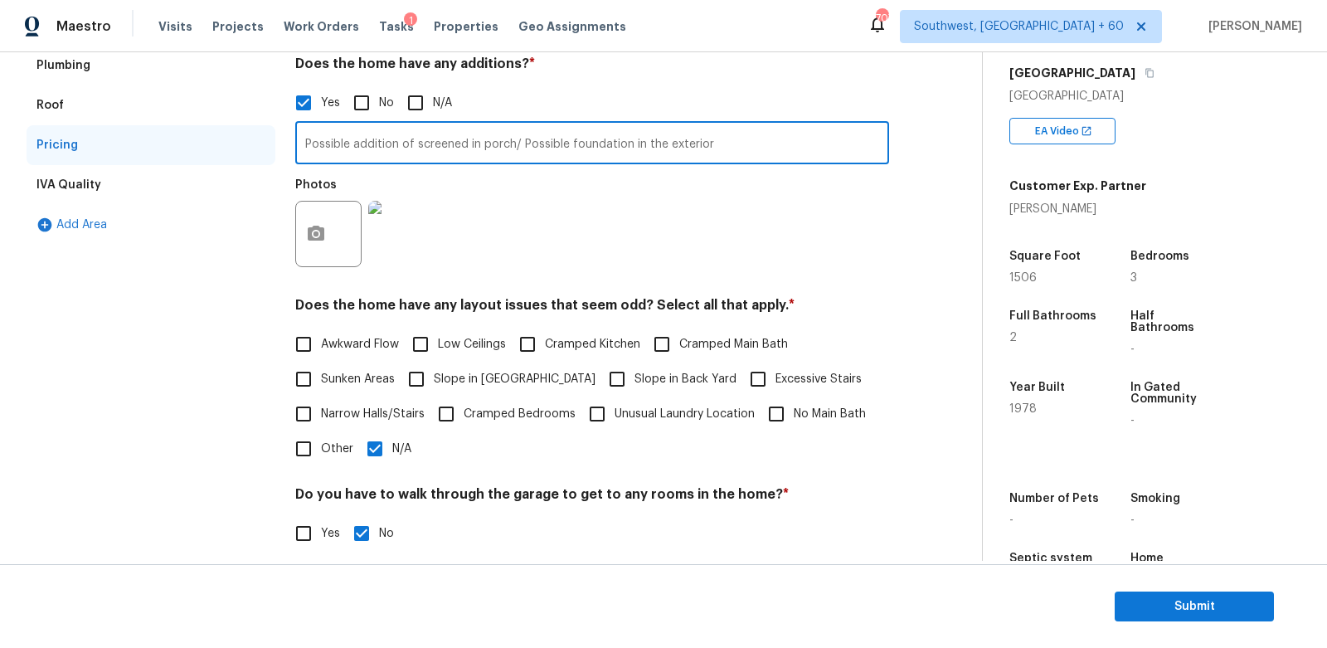
scroll to position [336, 0]
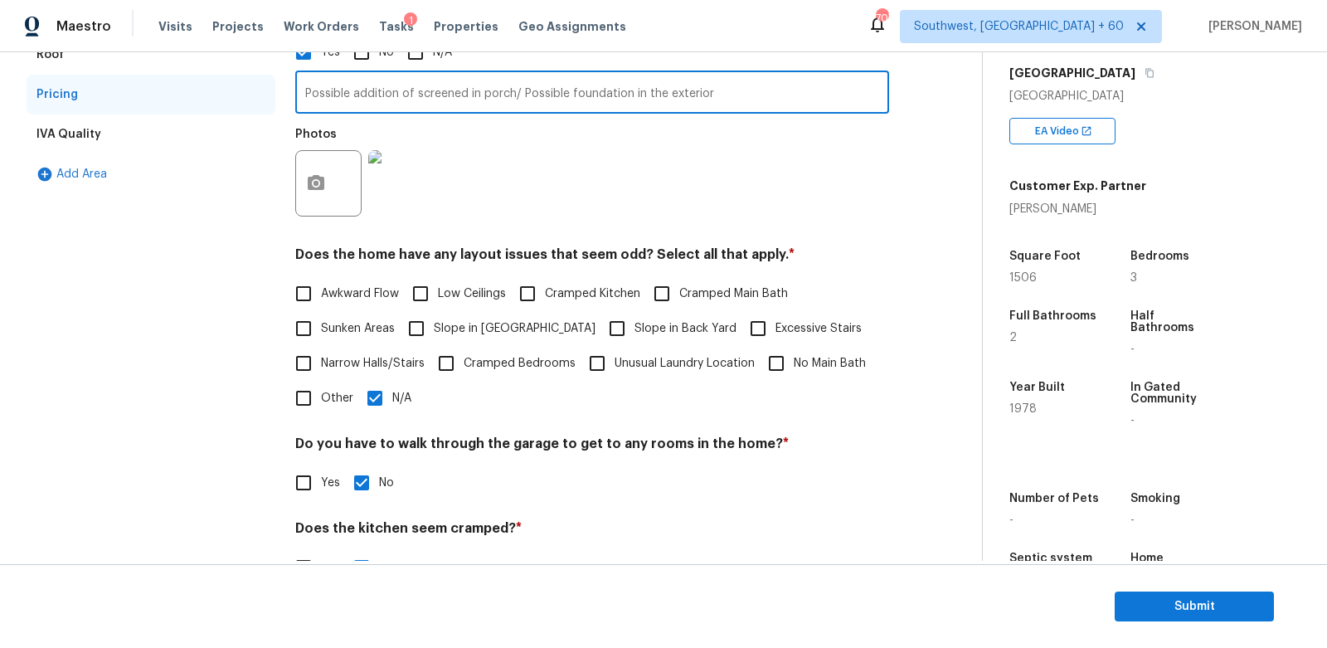
click at [359, 337] on span "Sunken Areas" at bounding box center [358, 328] width 74 height 17
click at [321, 337] on input "Sunken Areas" at bounding box center [303, 328] width 35 height 35
checkbox input "true"
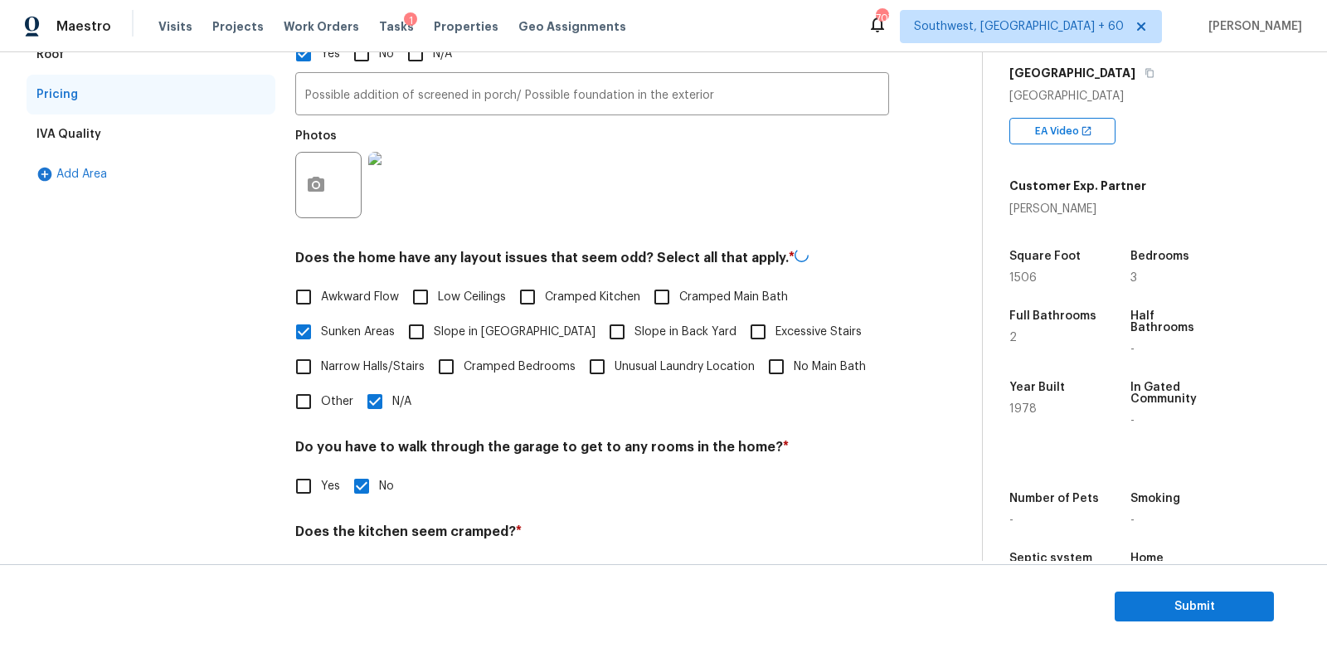
click at [374, 424] on div "Pricing Does the home have any additions? * Yes No N/A Possible addition of scr…" at bounding box center [592, 323] width 594 height 737
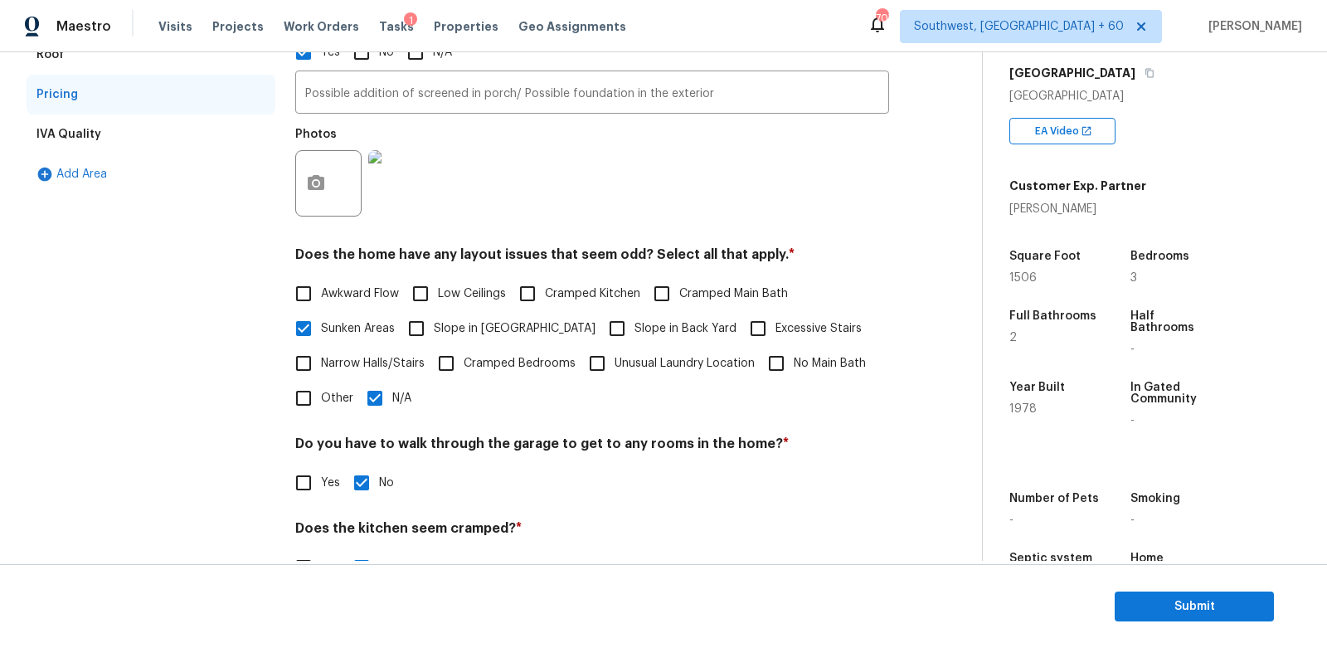
click at [366, 401] on input "N/A" at bounding box center [375, 398] width 35 height 35
checkbox input "false"
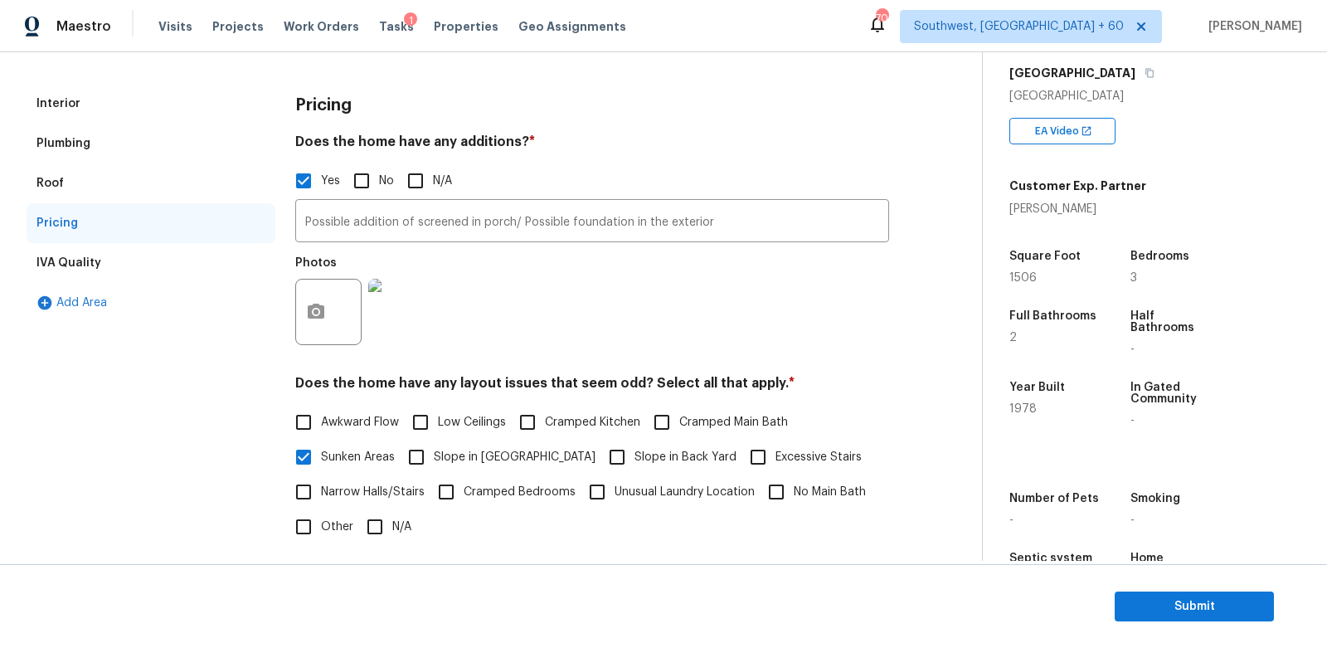
scroll to position [155, 0]
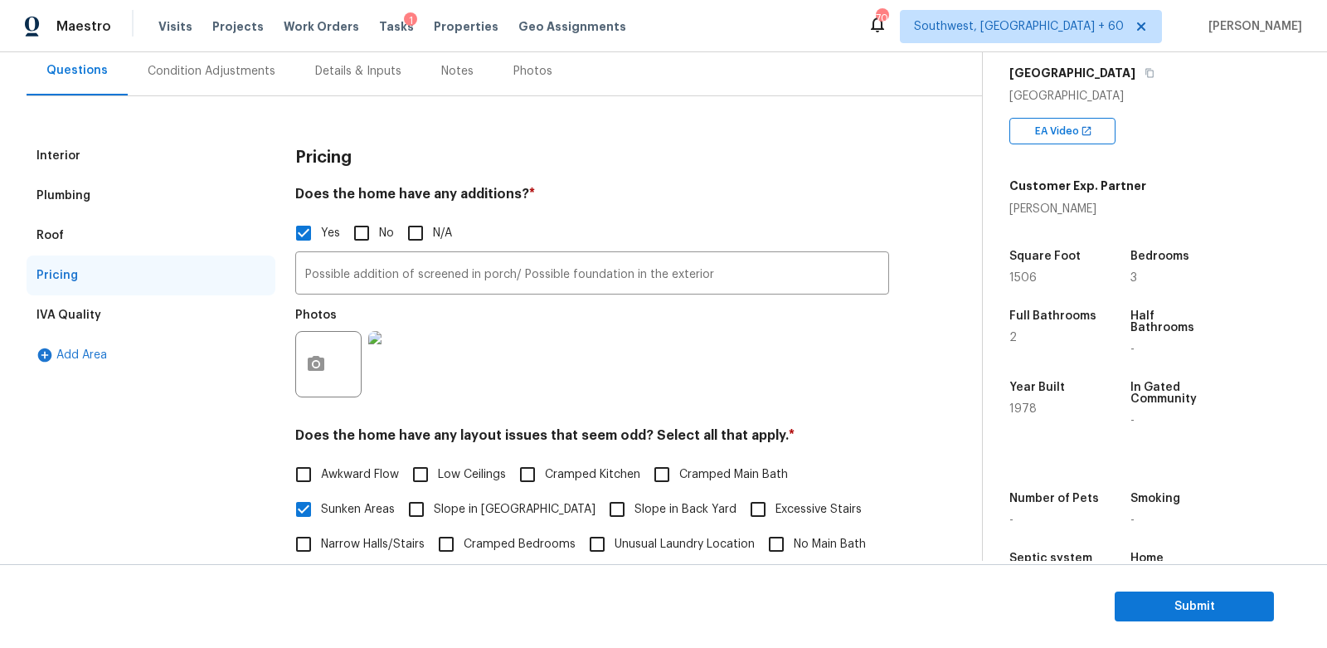
click at [139, 142] on div "Interior" at bounding box center [151, 156] width 249 height 40
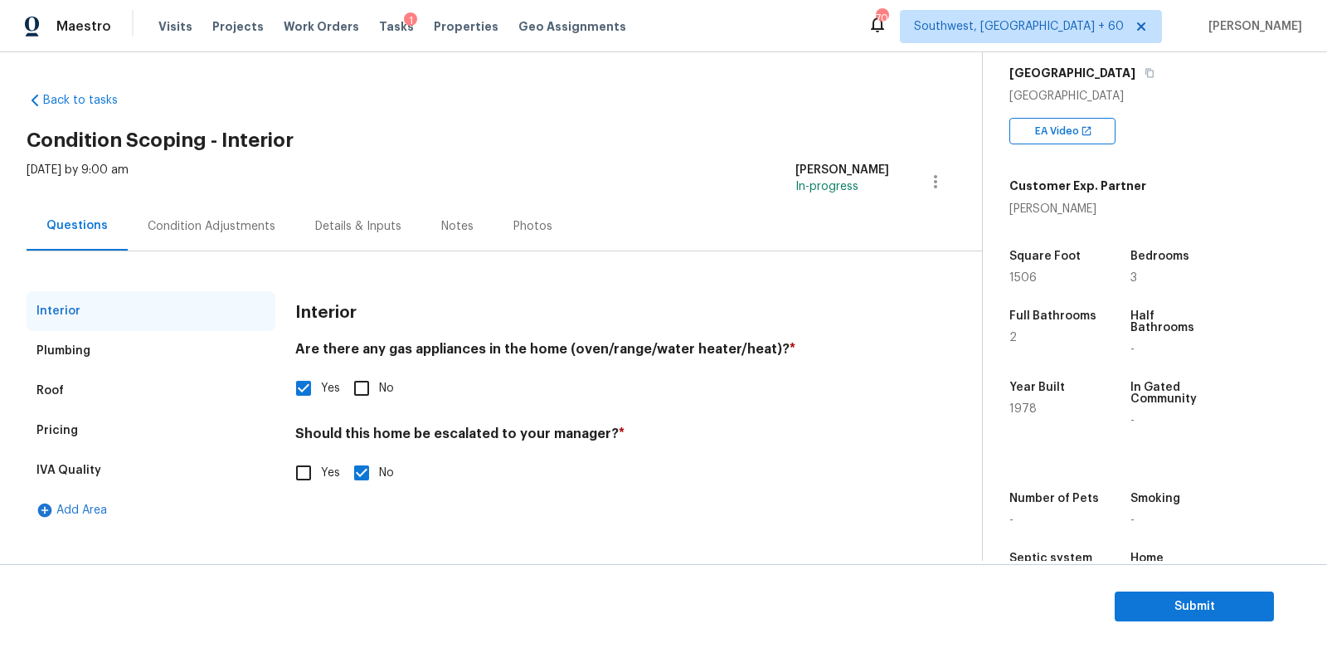
click at [105, 433] on div "Pricing" at bounding box center [151, 431] width 249 height 40
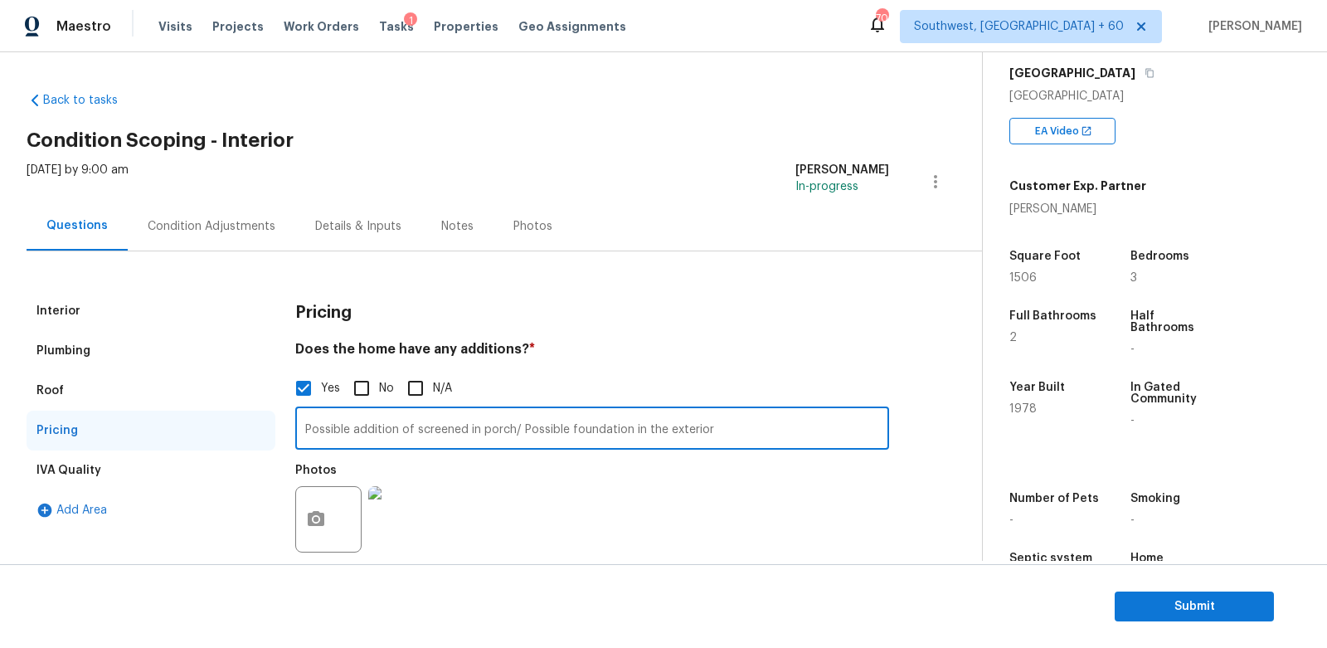
drag, startPoint x: 519, startPoint y: 433, endPoint x: 816, endPoint y: 432, distance: 297.0
click at [816, 432] on input "Possible addition of screened in porch/ Possible foundation in the exterior" at bounding box center [592, 430] width 594 height 39
type input "Possible addition of screened in porch/"
click at [91, 305] on div "Interior" at bounding box center [151, 311] width 249 height 40
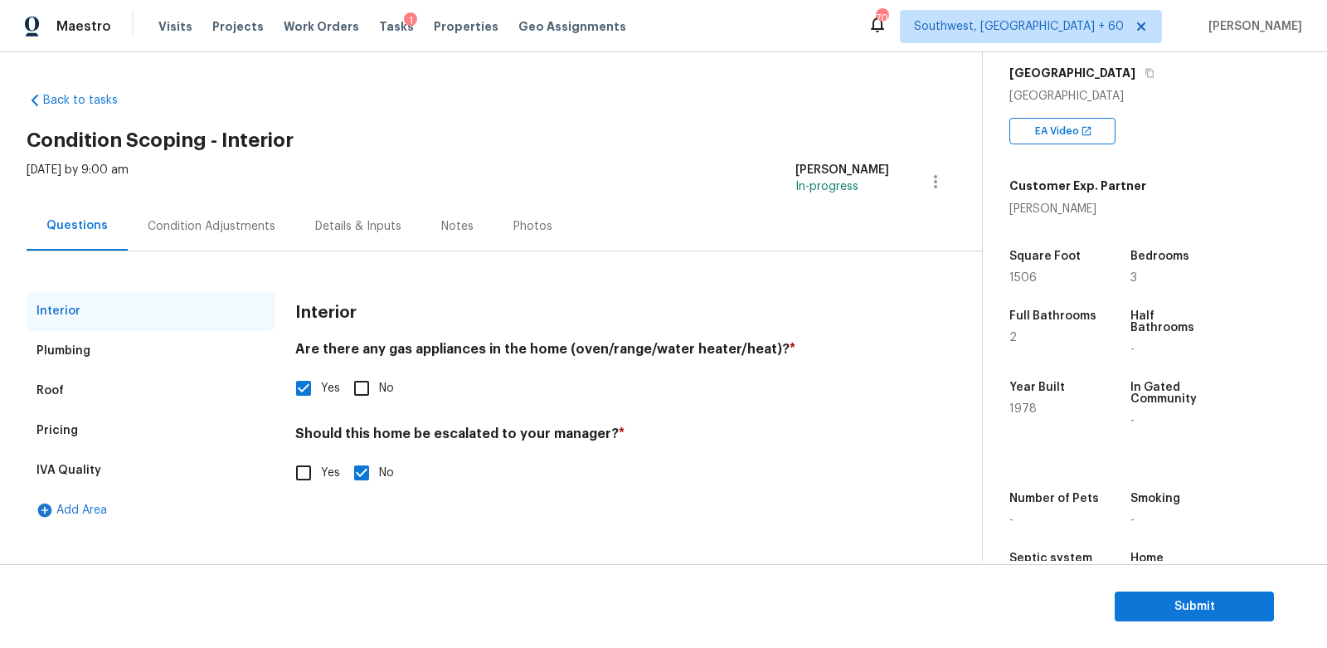
click at [329, 476] on span "Yes" at bounding box center [330, 473] width 19 height 17
click at [321, 476] on input "Yes" at bounding box center [303, 472] width 35 height 35
checkbox input "true"
checkbox input "false"
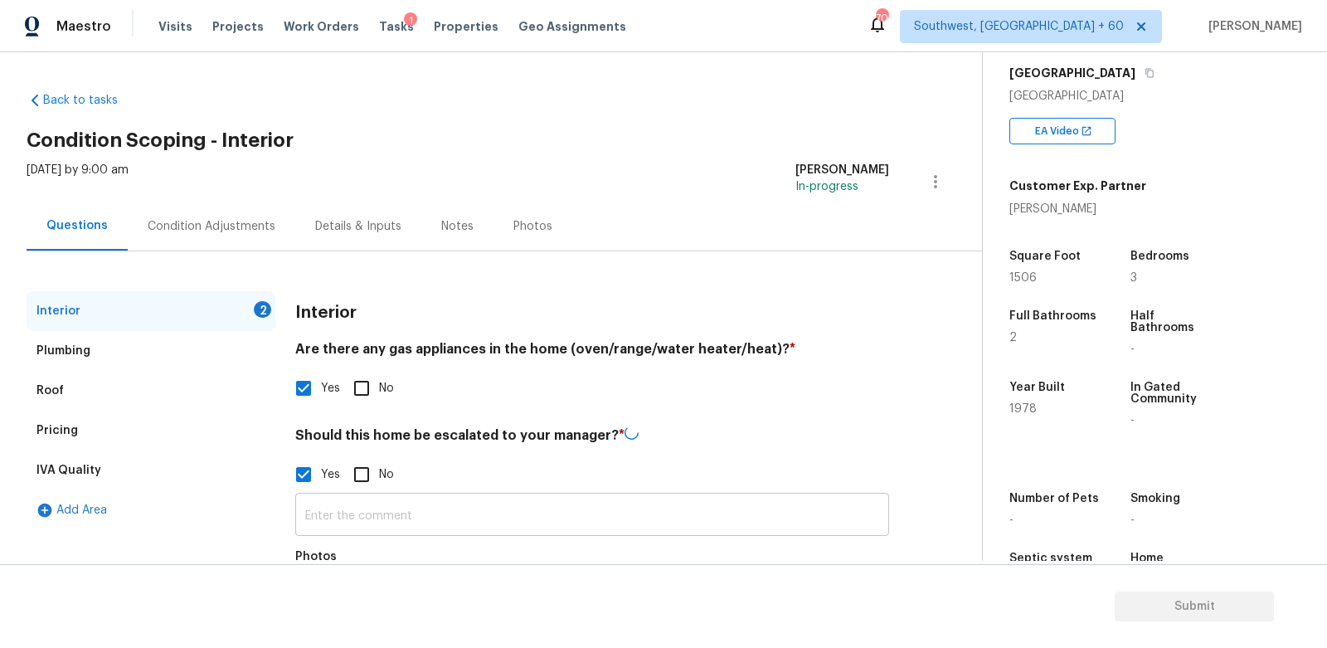
click at [333, 507] on input "text" at bounding box center [592, 516] width 594 height 39
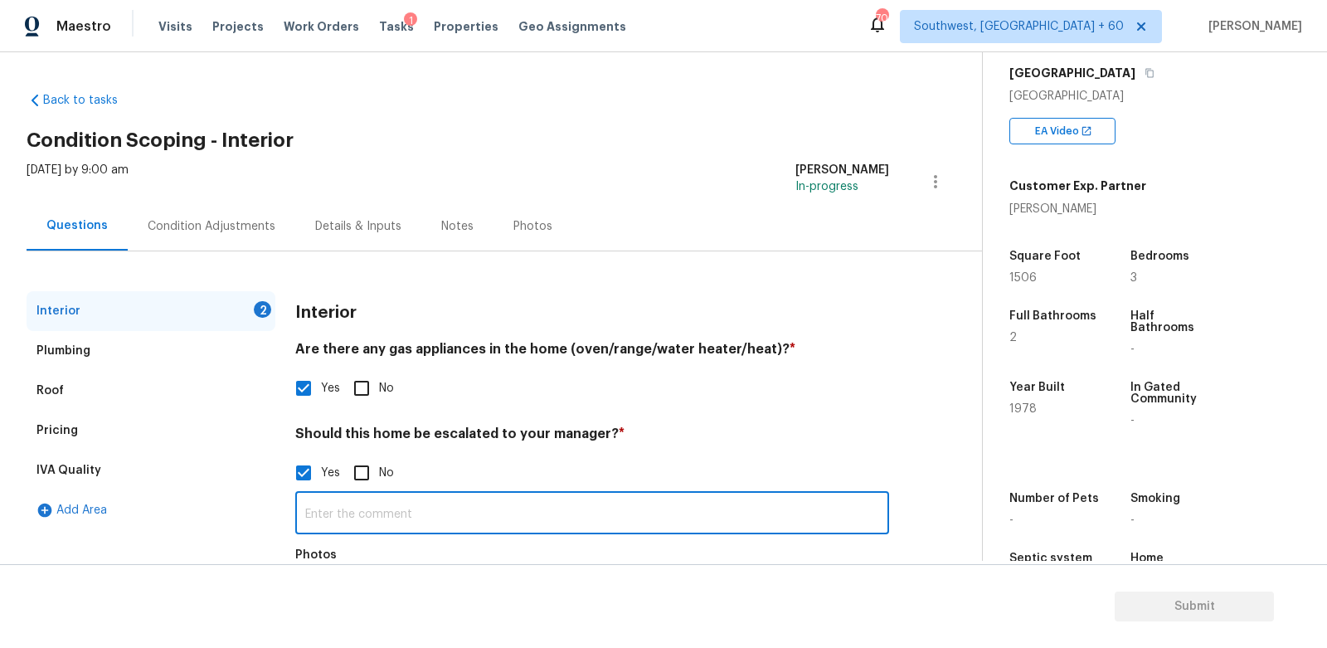
paste input "Possible foundation in the exterior"
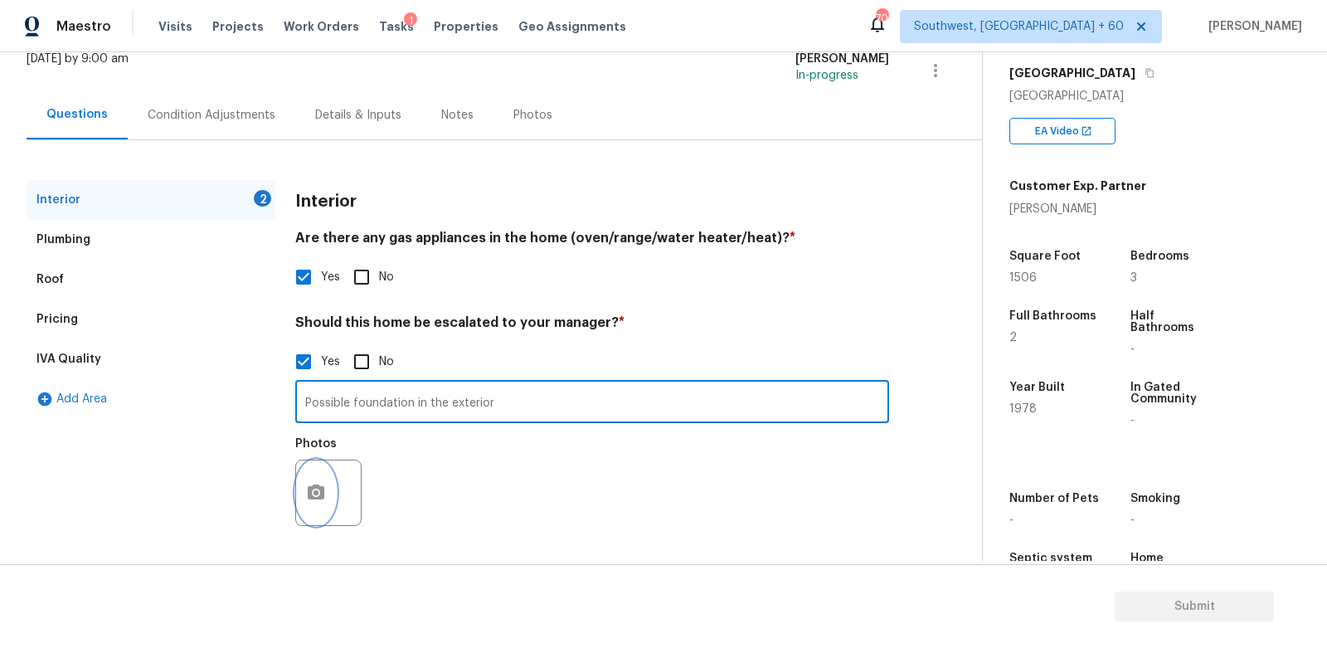
click at [319, 478] on button "button" at bounding box center [316, 492] width 40 height 65
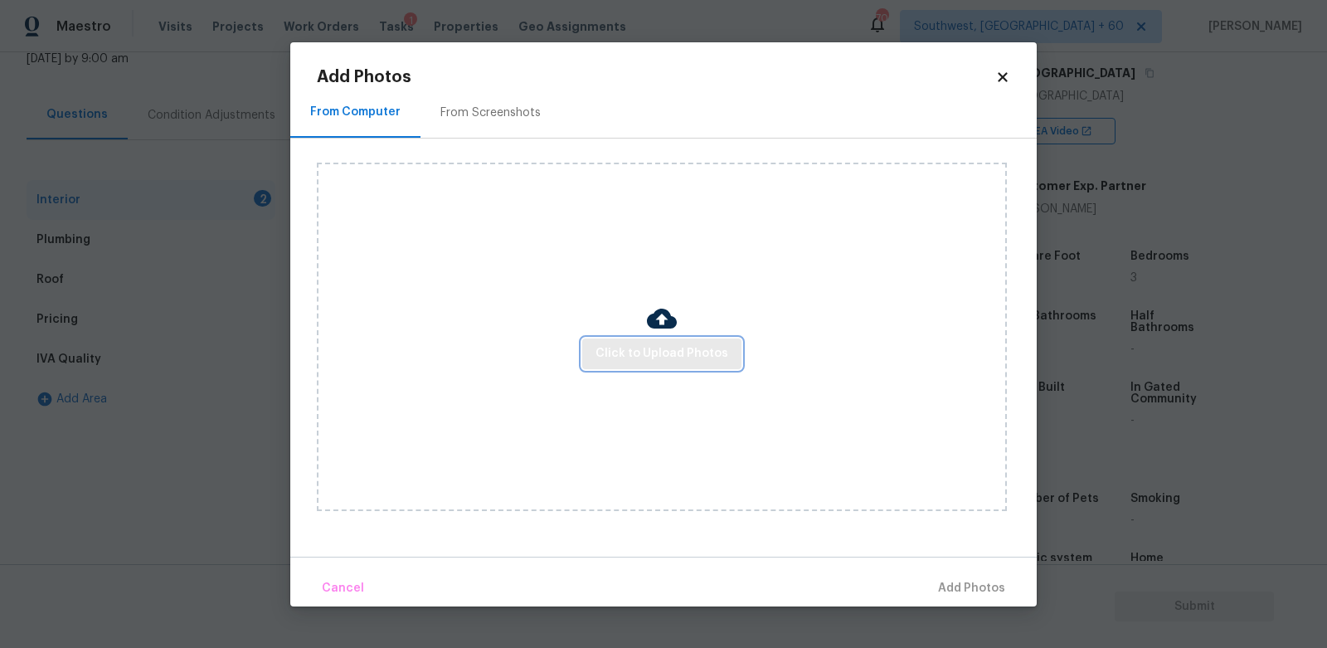
click at [637, 356] on span "Click to Upload Photos" at bounding box center [662, 353] width 133 height 21
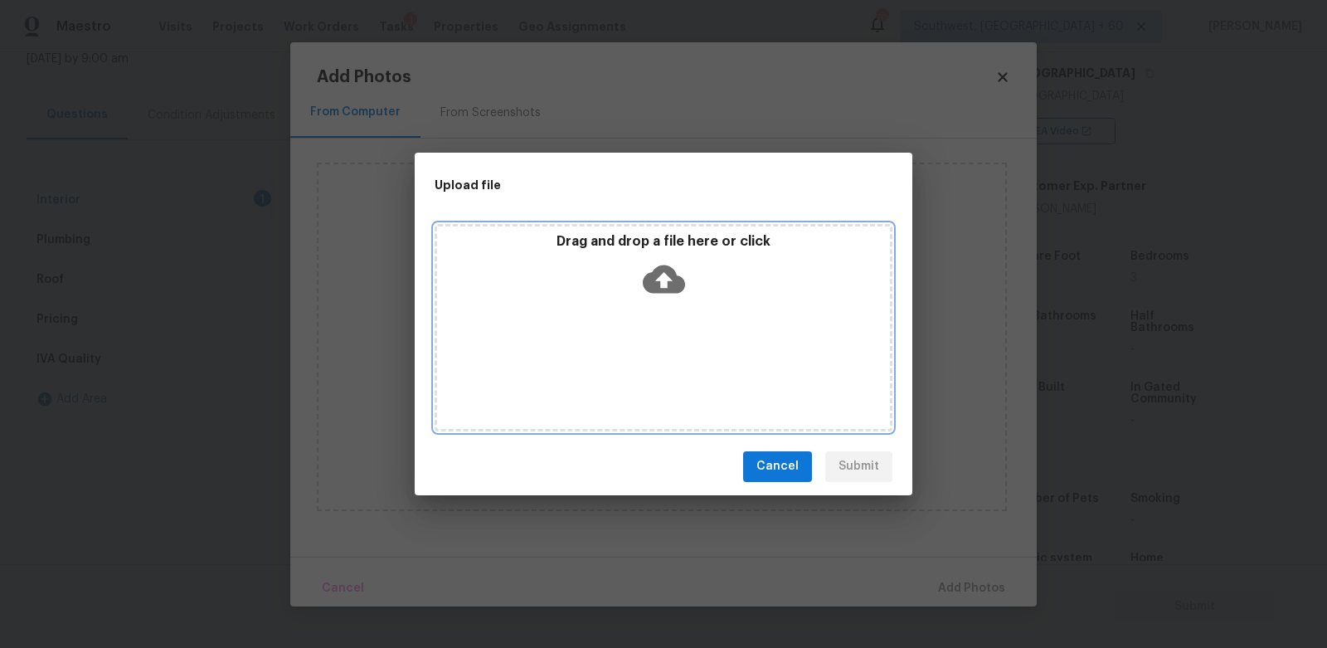
click at [655, 290] on icon at bounding box center [664, 279] width 42 height 28
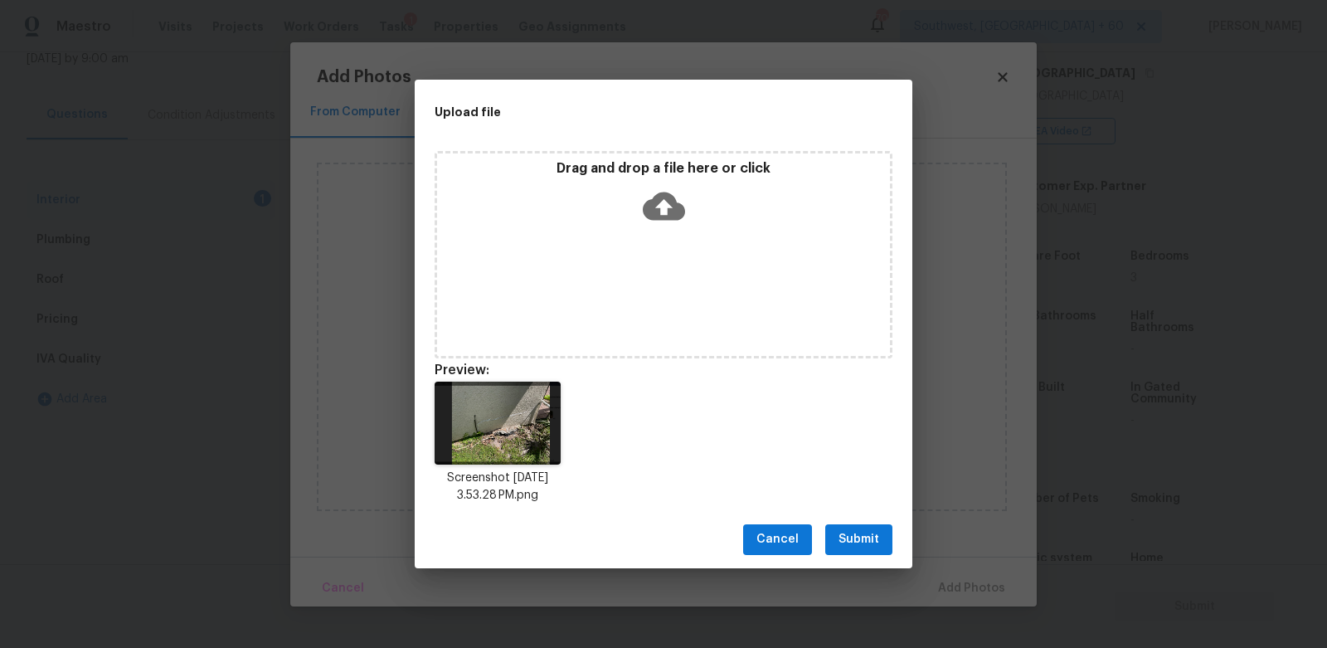
click at [858, 535] on span "Submit" at bounding box center [859, 539] width 41 height 21
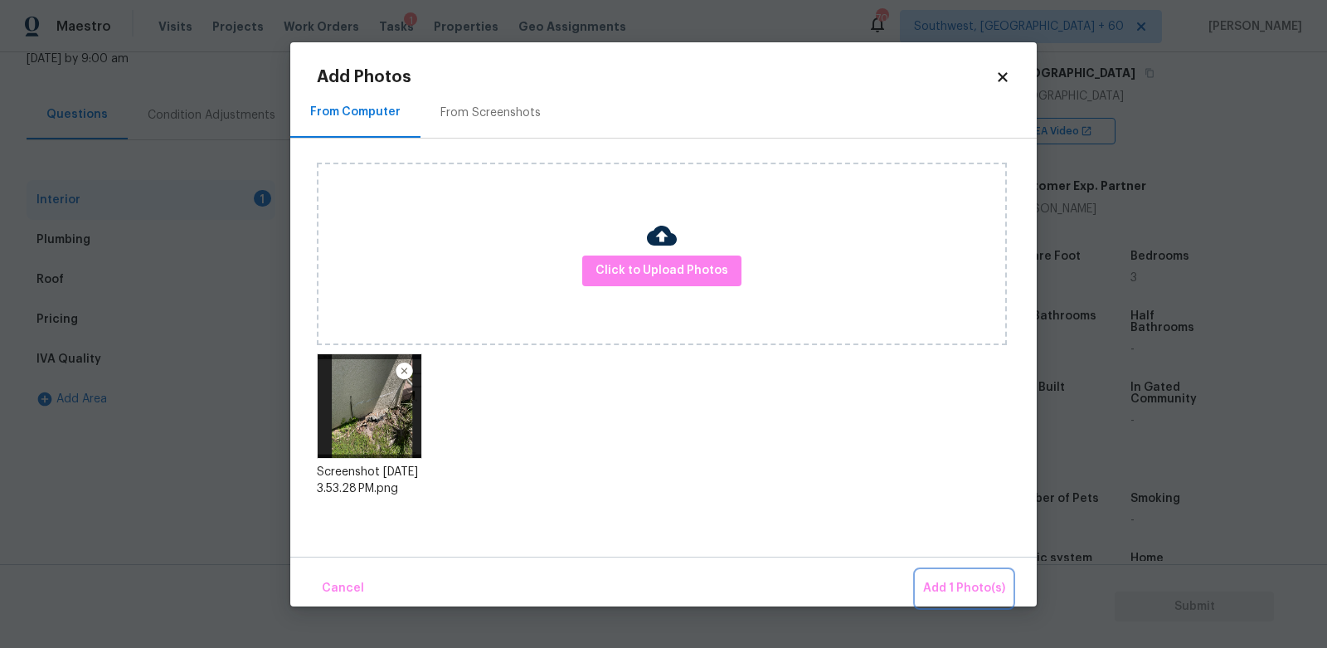
click at [940, 578] on span "Add 1 Photo(s)" at bounding box center [964, 588] width 82 height 21
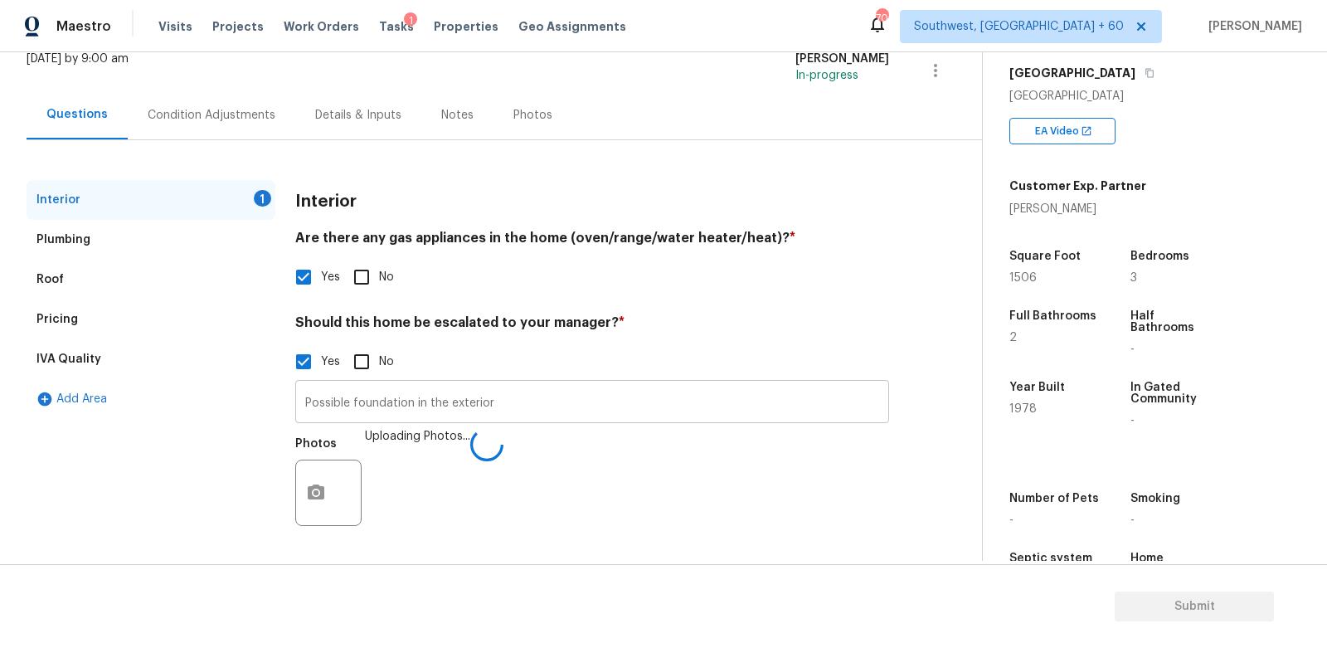
click at [568, 405] on input "Possible foundation in the exterior" at bounding box center [592, 403] width 594 height 39
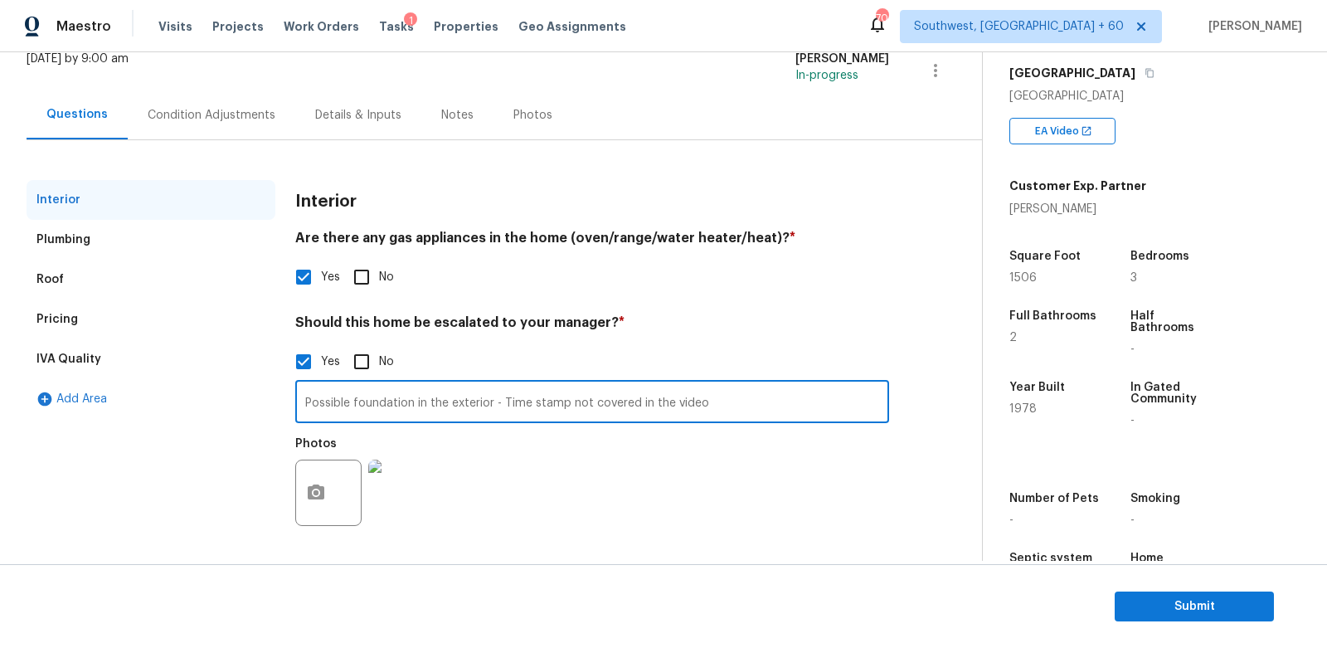
type input "Possible foundation in the exterior - Time stamp not covered in the video"
click at [637, 438] on div "Photos" at bounding box center [592, 482] width 594 height 108
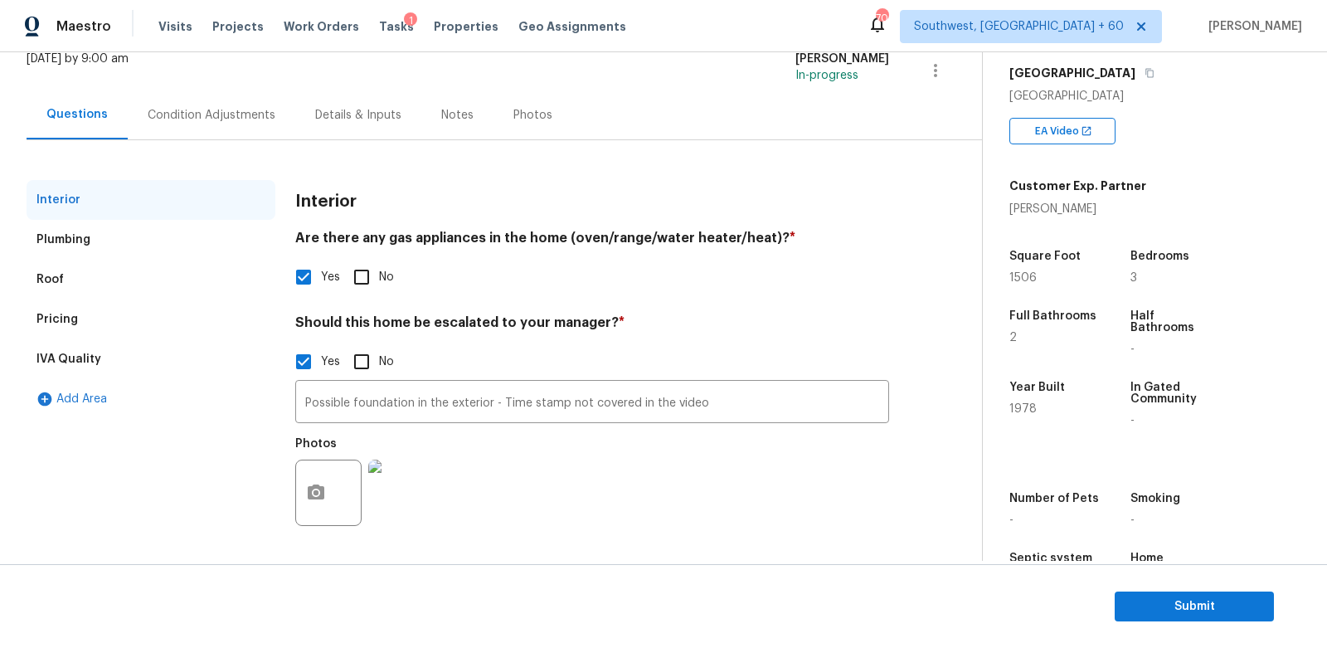
click at [239, 113] on div "Condition Adjustments" at bounding box center [212, 115] width 128 height 17
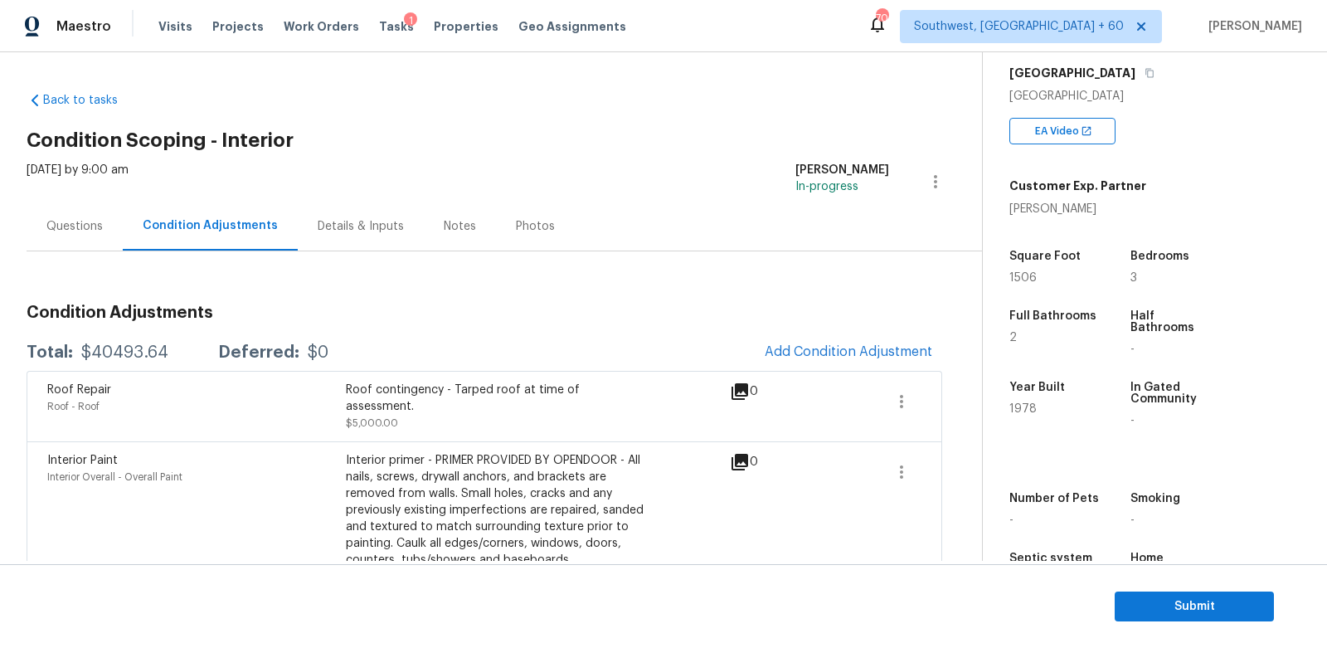
click at [90, 233] on div "Questions" at bounding box center [74, 226] width 56 height 17
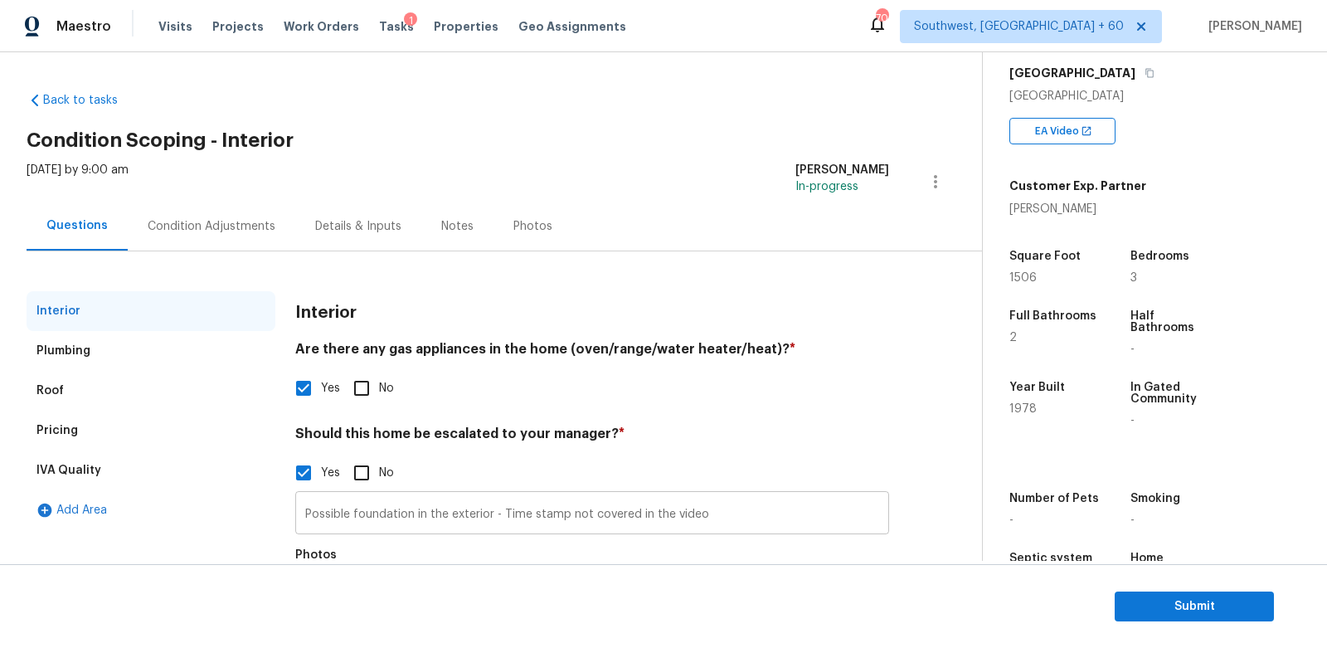
click at [324, 518] on input "Possible foundation in the exterior - Time stamp not covered in the video" at bounding box center [592, 514] width 594 height 39
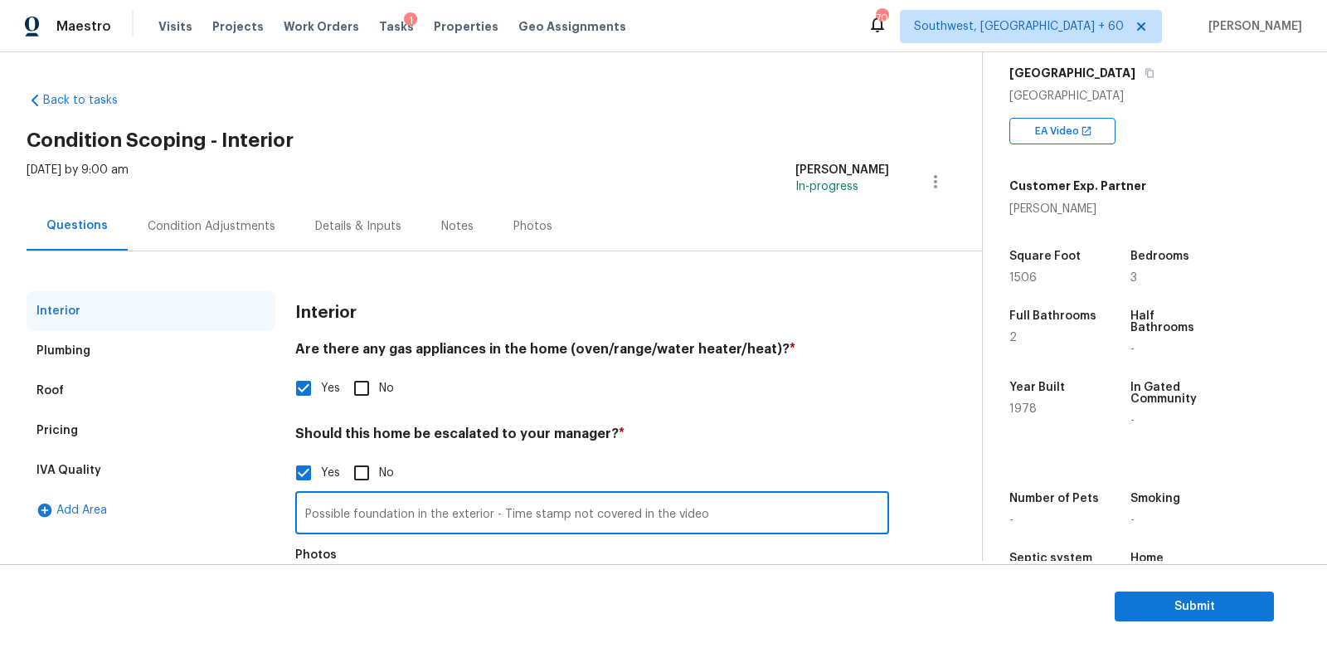
click at [324, 518] on input "Possible foundation in the exterior - Time stamp not covered in the video" at bounding box center [592, 514] width 594 height 39
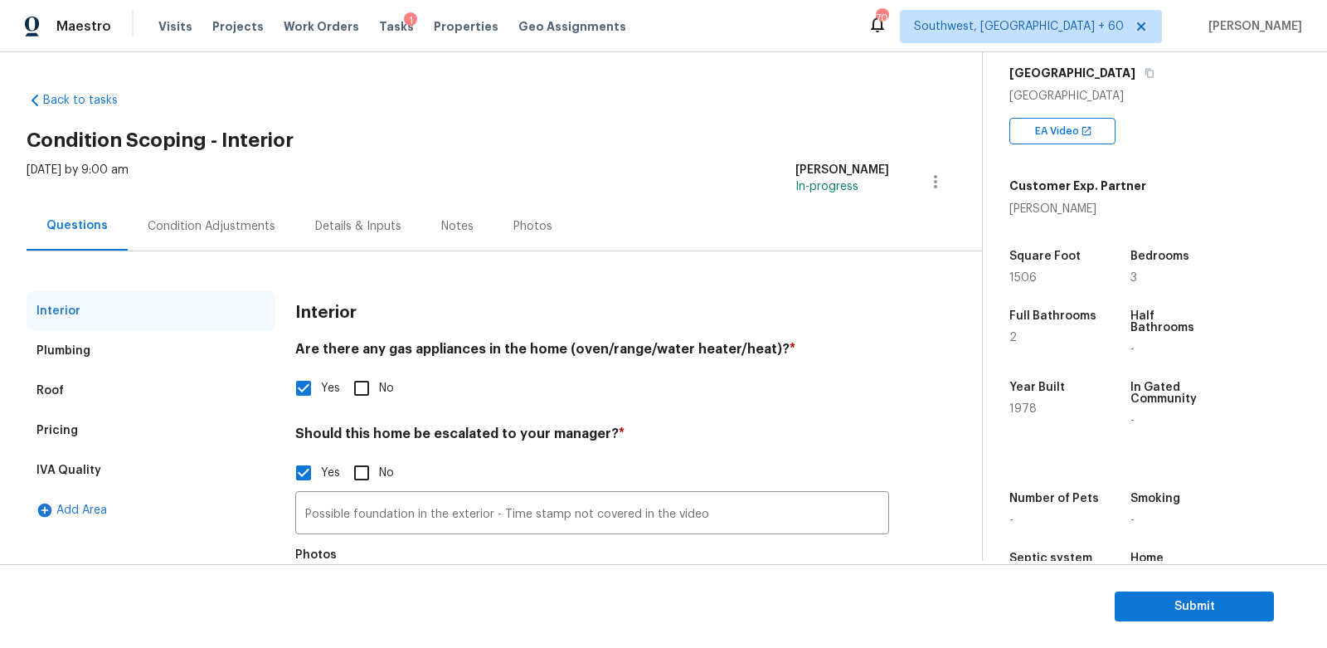
click at [211, 241] on div "Condition Adjustments" at bounding box center [212, 226] width 168 height 49
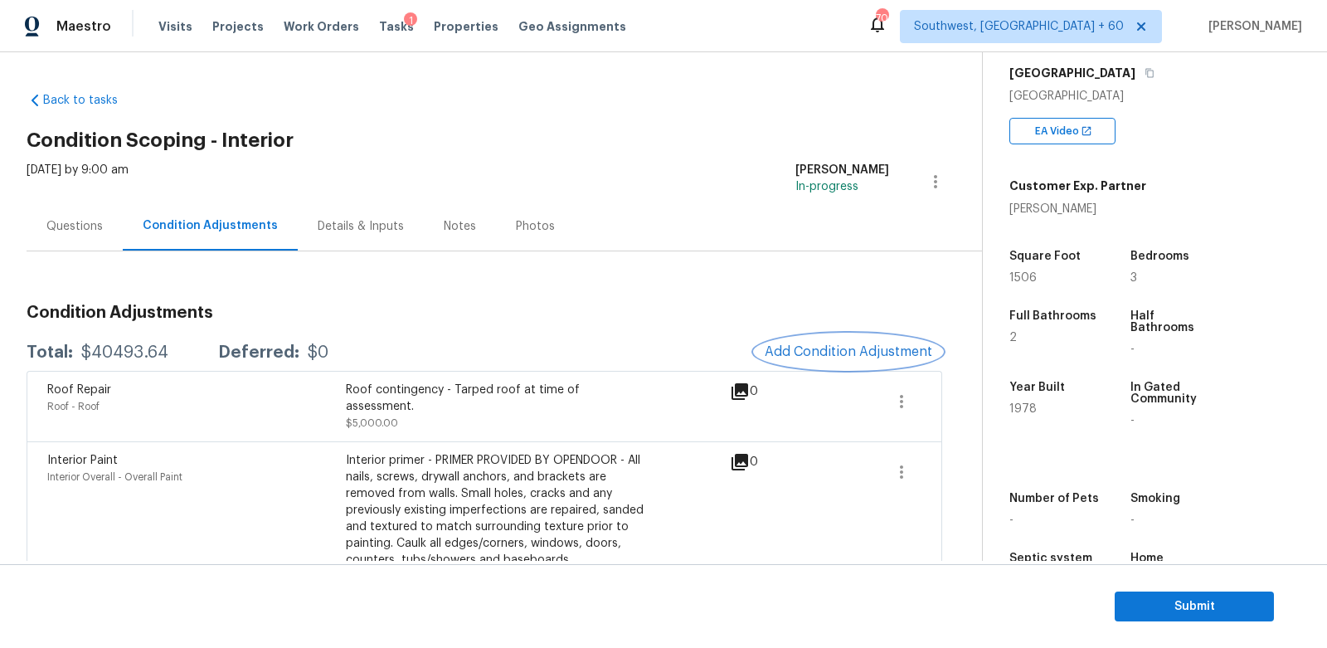
click at [857, 359] on button "Add Condition Adjustment" at bounding box center [848, 351] width 187 height 35
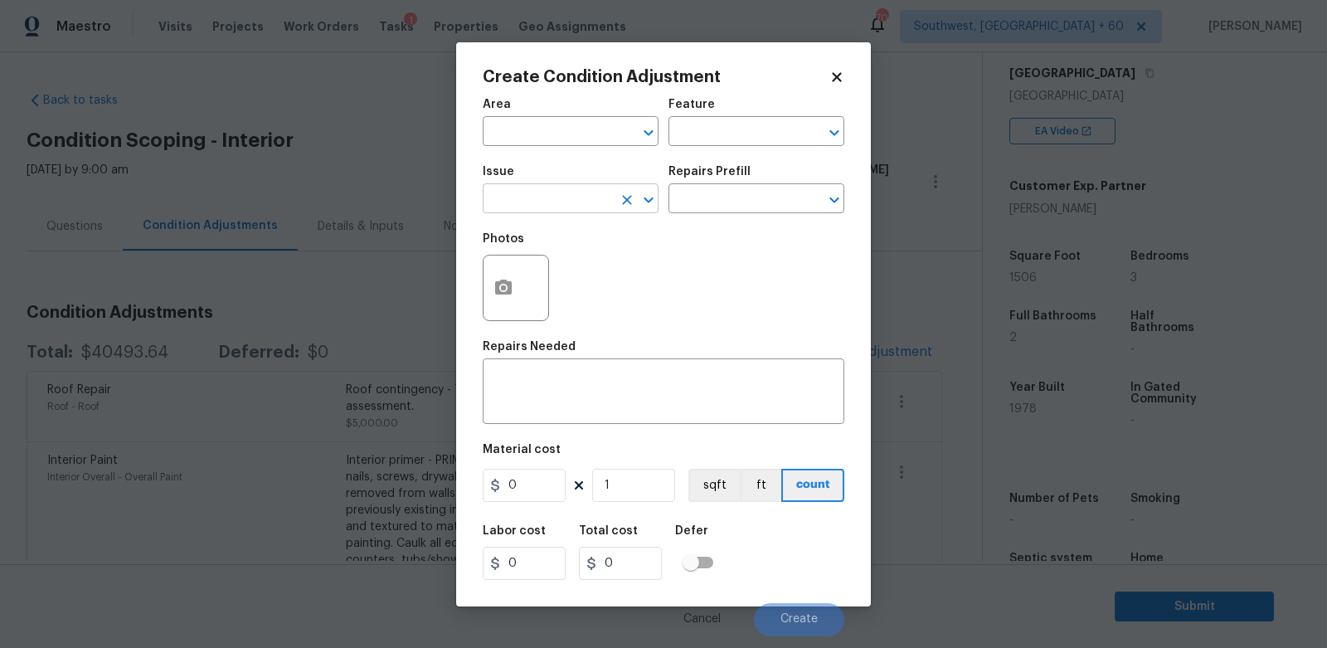
click at [564, 206] on input "text" at bounding box center [547, 200] width 129 height 26
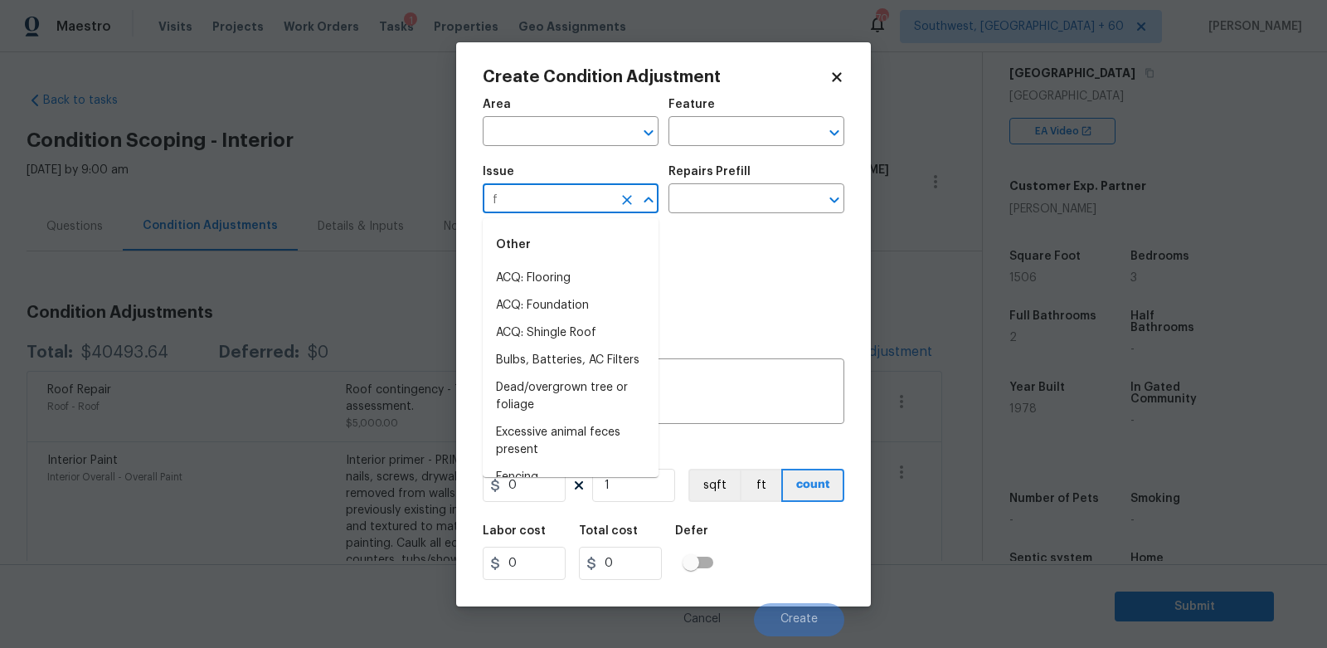
type input "fo"
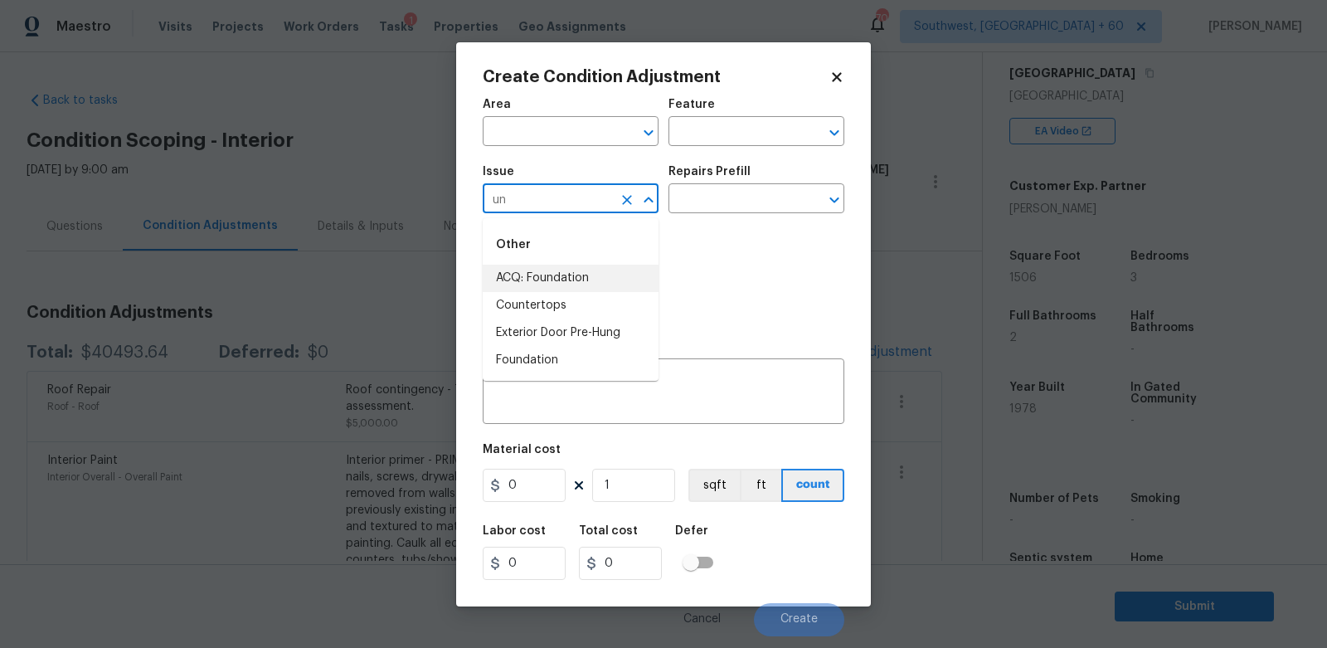
click at [567, 277] on li "ACQ: Foundation" at bounding box center [571, 278] width 176 height 27
type input "ACQ: Foundation"
click at [738, 187] on div "Repairs Prefill" at bounding box center [757, 177] width 176 height 22
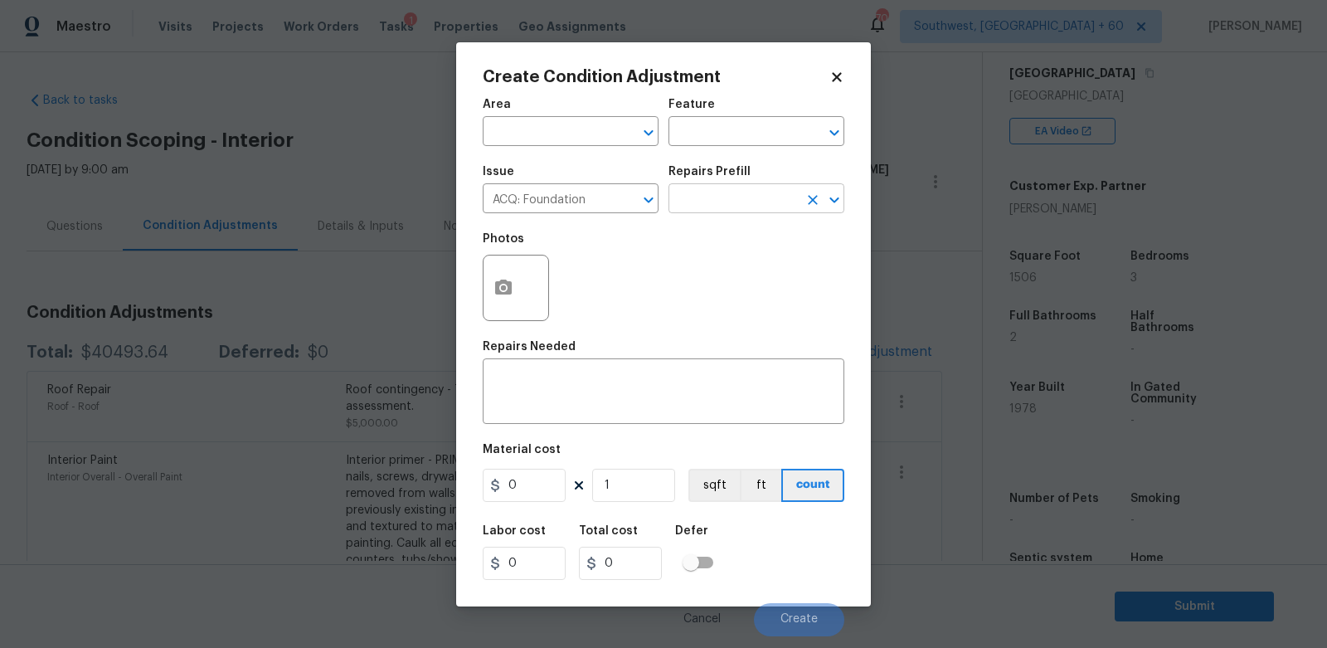
click at [730, 207] on input "text" at bounding box center [733, 200] width 129 height 26
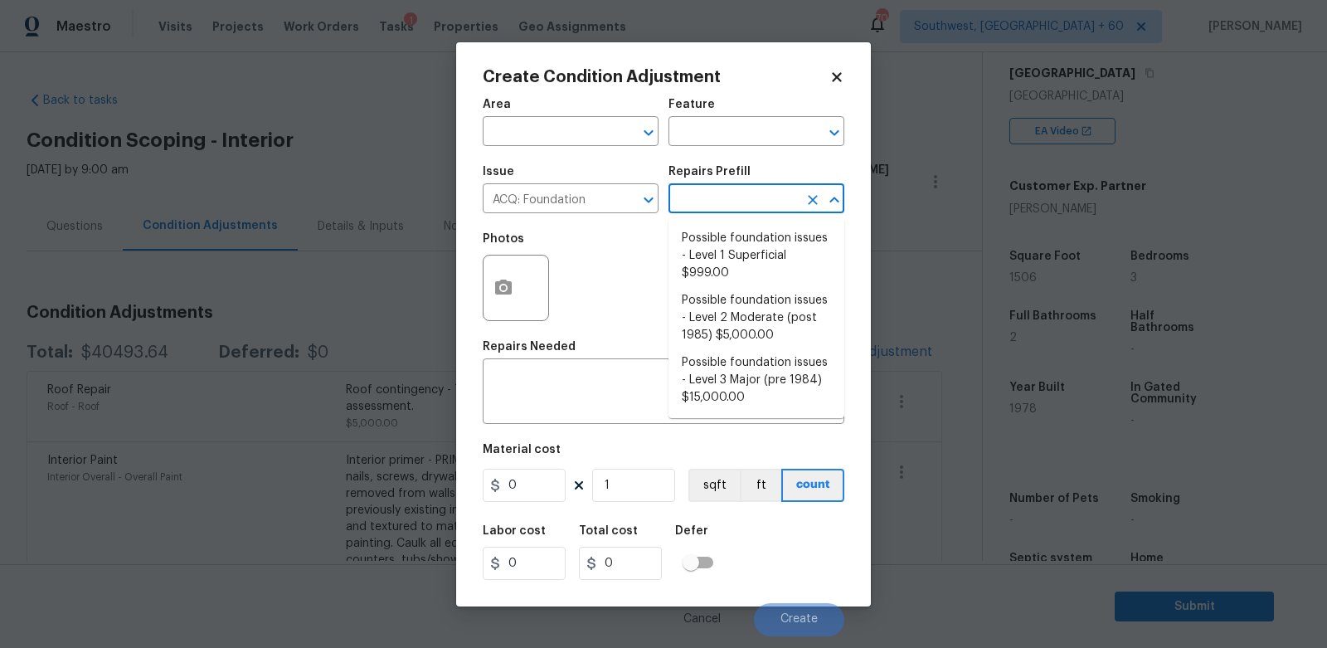
click at [730, 250] on li "Possible foundation issues - Level 1 Superficial $999.00" at bounding box center [757, 256] width 176 height 62
type input "Acquisition"
type textarea "Possible foundation issues - Level 1 - Superficial. Disclaimer: This is NOT a t…"
type input "999"
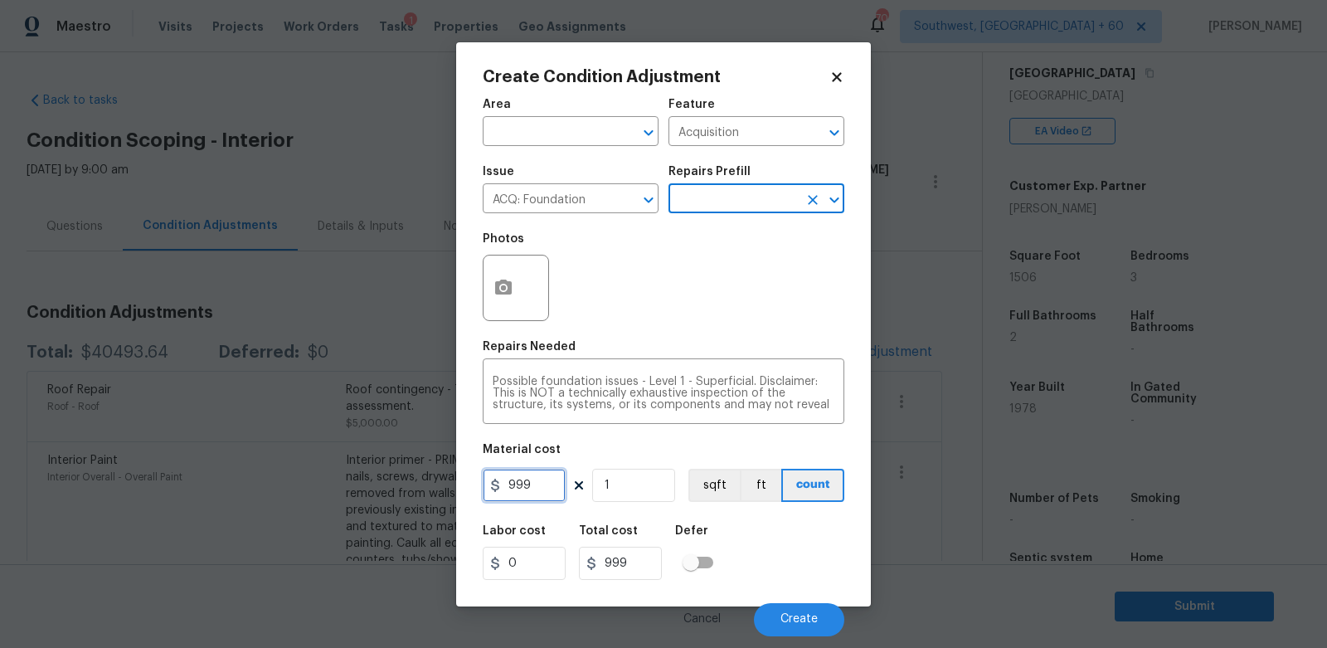
click at [531, 499] on input "999" at bounding box center [524, 485] width 83 height 33
type input "1000"
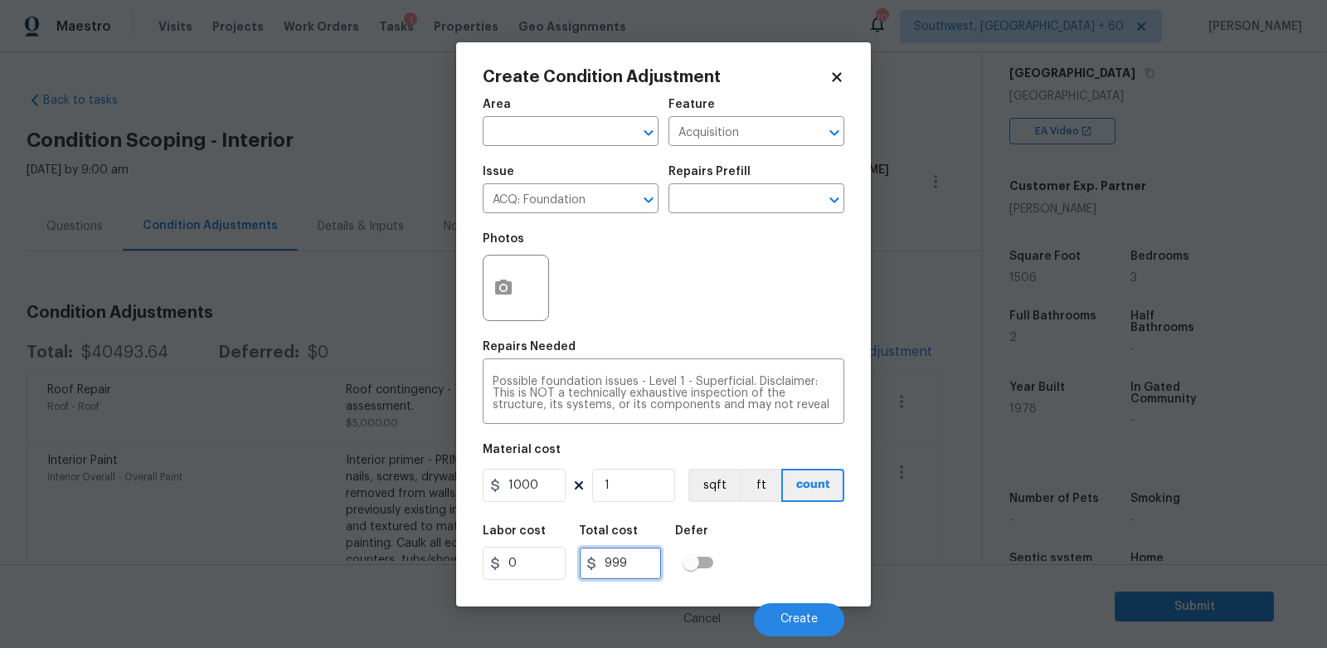
click at [628, 565] on input "999" at bounding box center [620, 563] width 83 height 33
type input "1000"
click at [506, 291] on icon "button" at bounding box center [504, 288] width 20 height 20
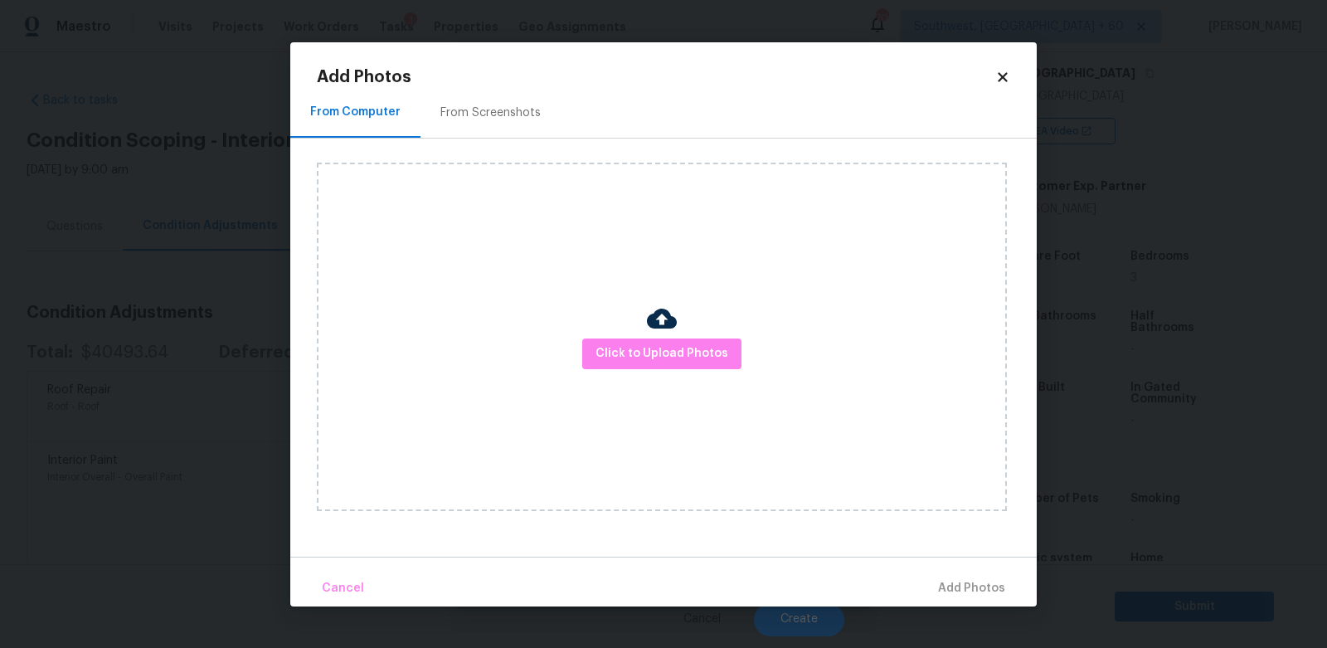
click at [616, 337] on div "Click to Upload Photos" at bounding box center [662, 337] width 690 height 348
click at [670, 344] on span "Click to Upload Photos" at bounding box center [662, 353] width 133 height 21
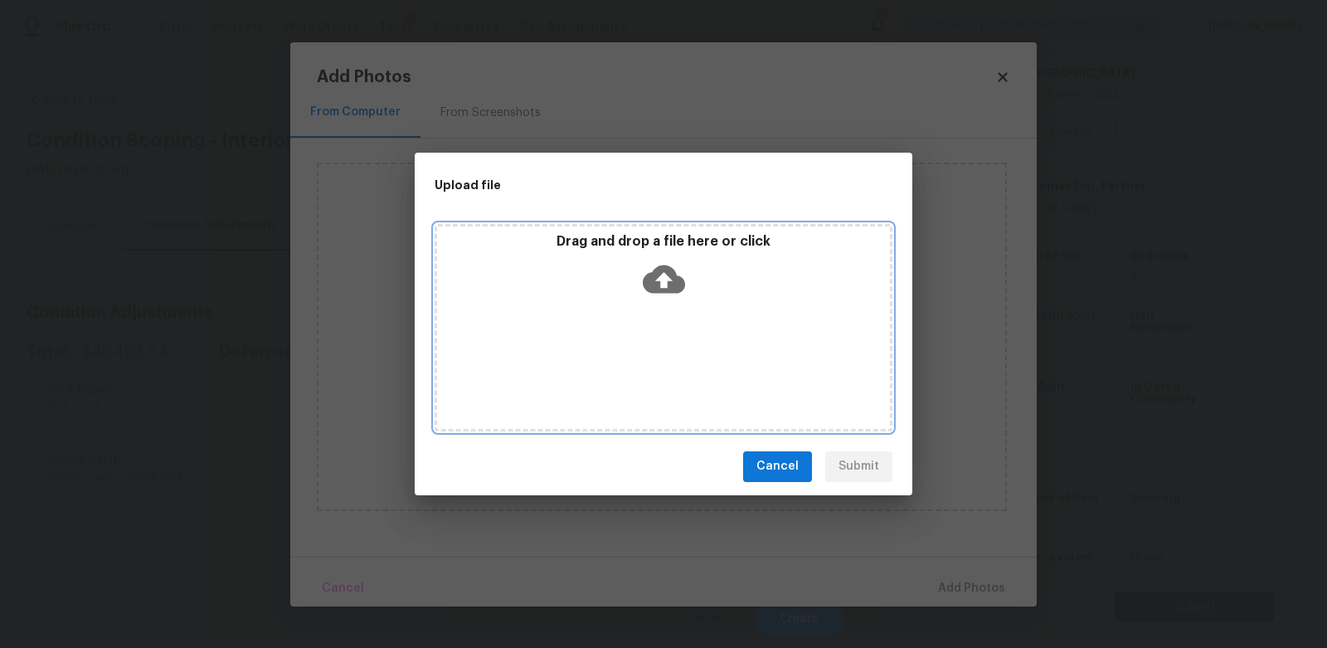
click at [661, 294] on icon at bounding box center [664, 279] width 42 height 42
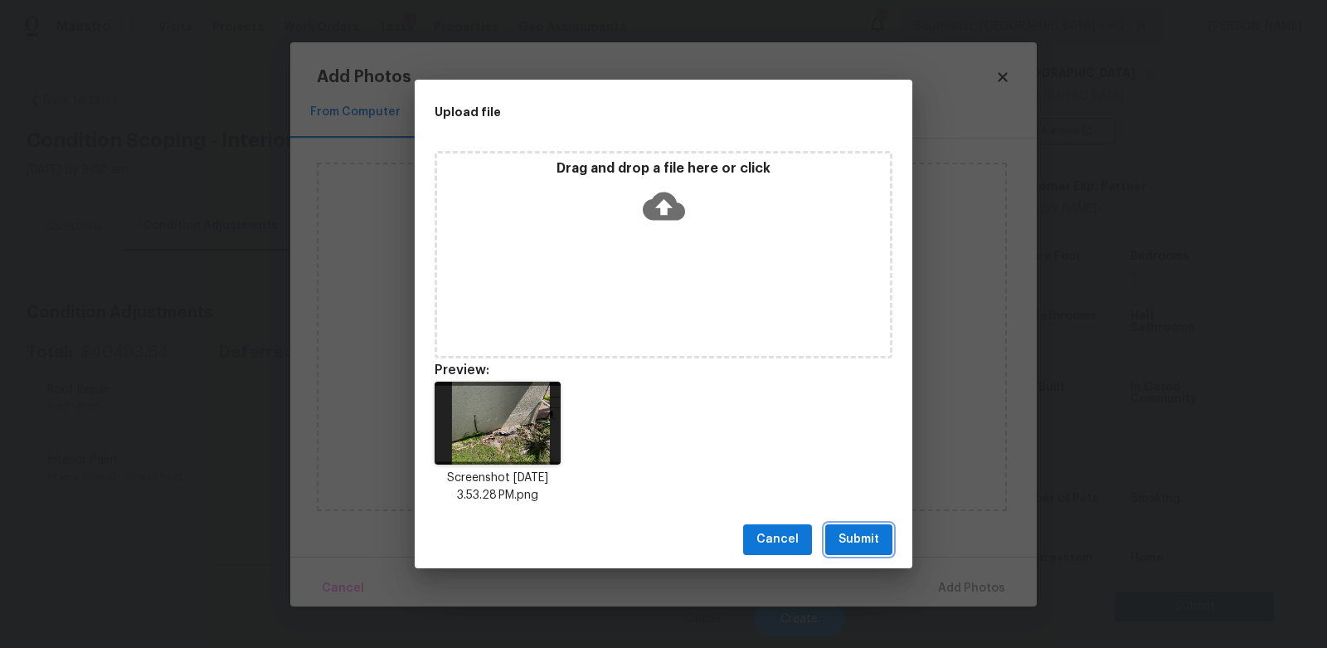
click at [858, 541] on span "Submit" at bounding box center [859, 539] width 41 height 21
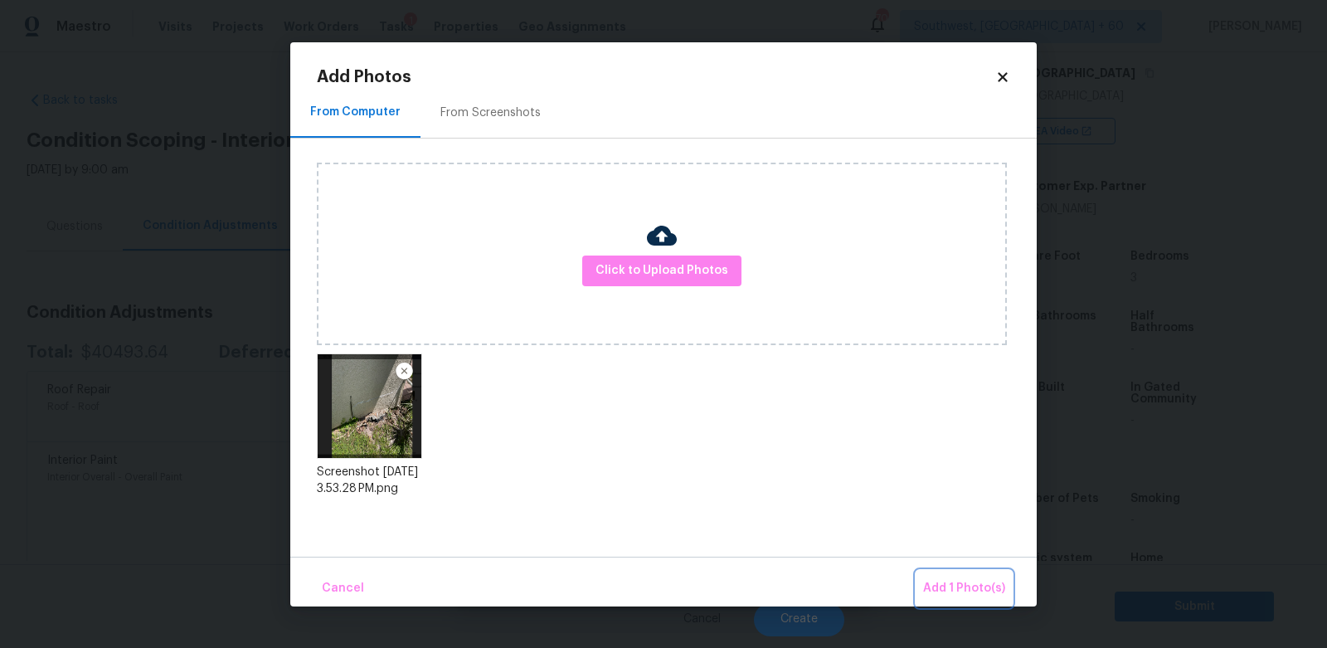
click at [956, 581] on span "Add 1 Photo(s)" at bounding box center [964, 588] width 82 height 21
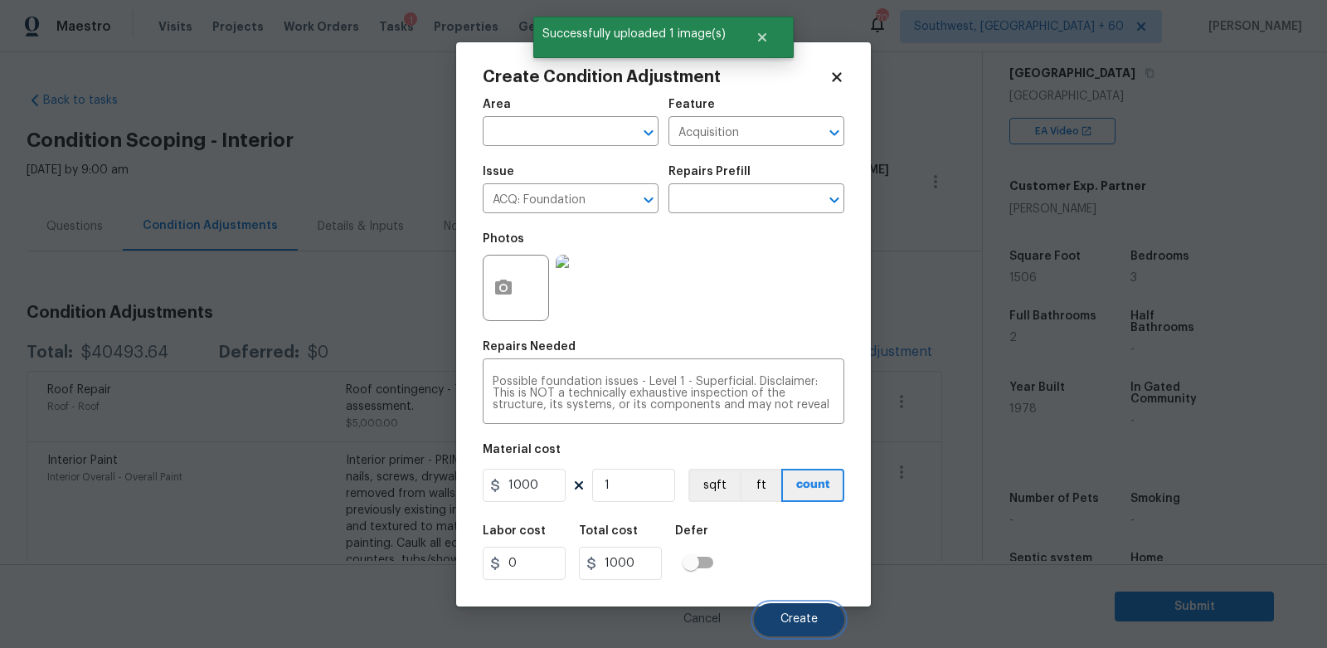
click at [801, 620] on span "Create" at bounding box center [799, 619] width 37 height 12
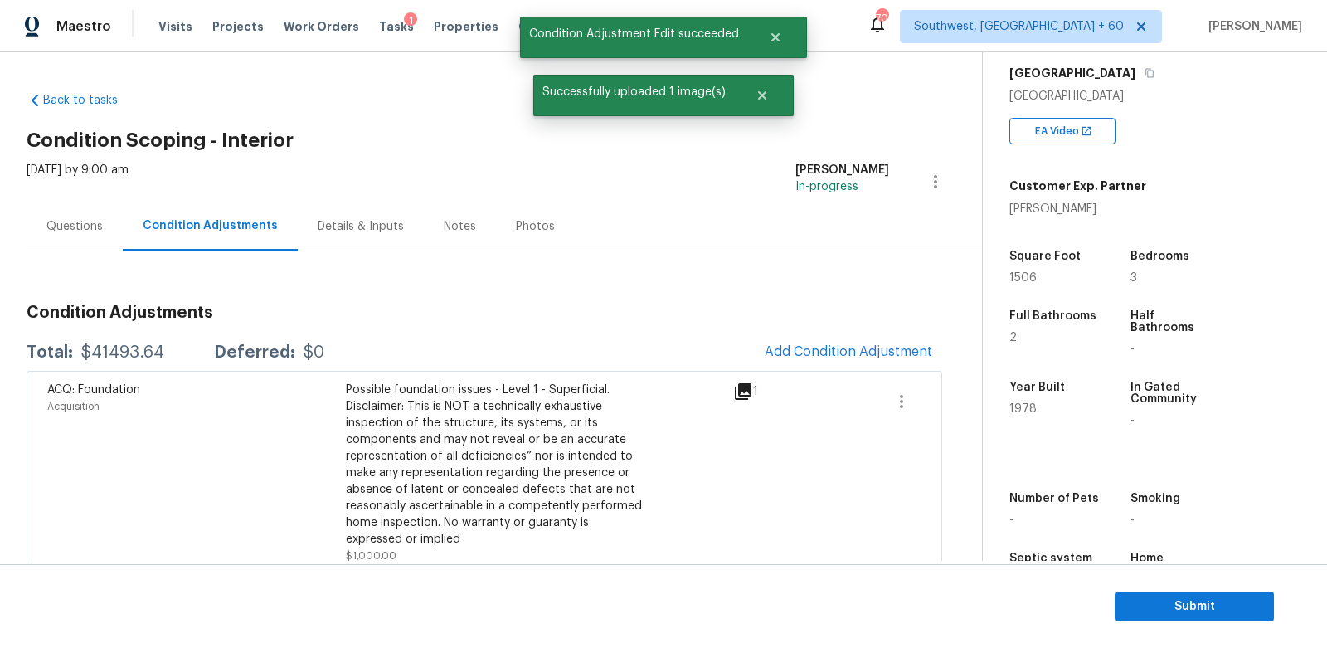
click at [87, 231] on div "Questions" at bounding box center [74, 226] width 56 height 17
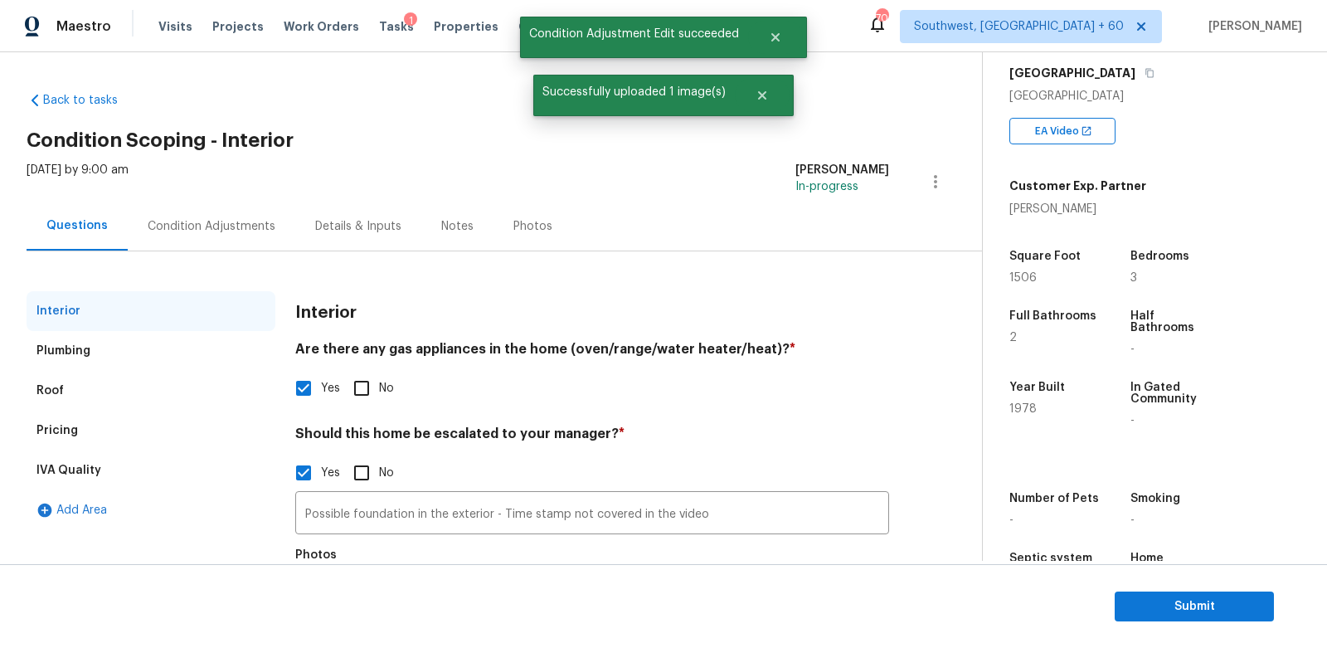
click at [71, 467] on div "IVA Quality" at bounding box center [68, 470] width 65 height 17
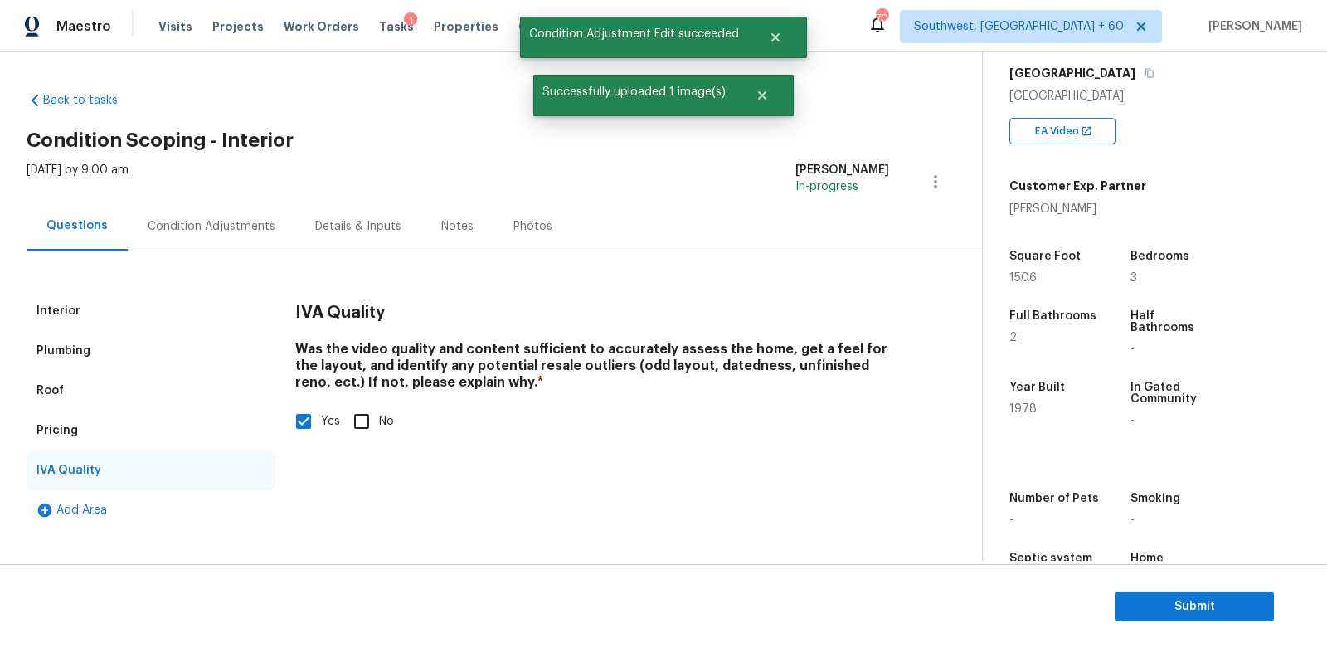
click at [88, 426] on div "Pricing" at bounding box center [151, 431] width 249 height 40
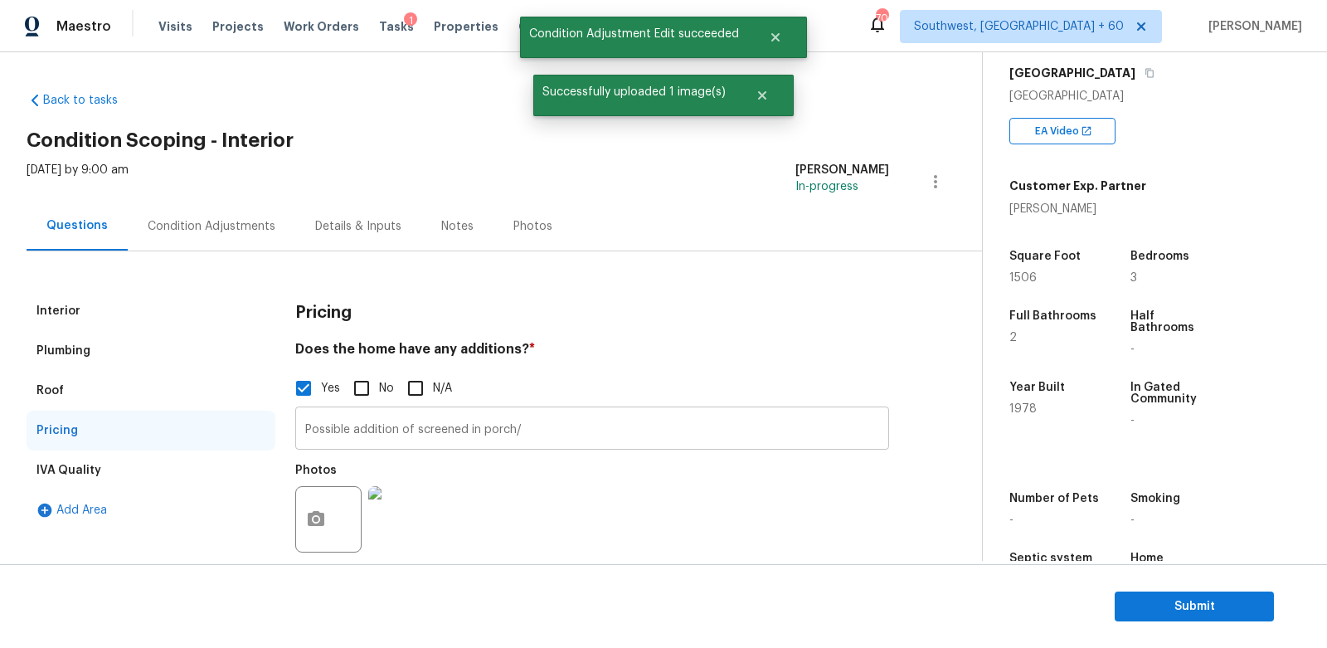
click at [348, 423] on input "Possible addition of screened in porch/" at bounding box center [592, 430] width 594 height 39
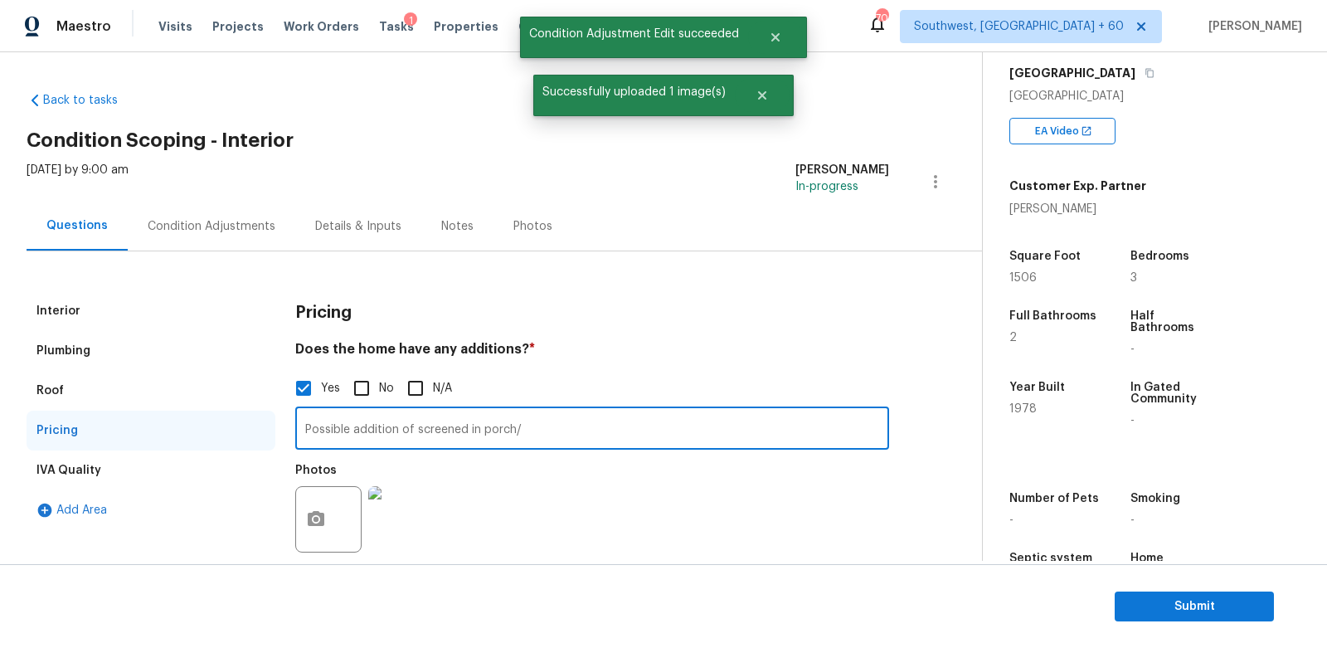
click at [348, 423] on input "Possible addition of screened in porch/" at bounding box center [592, 430] width 594 height 39
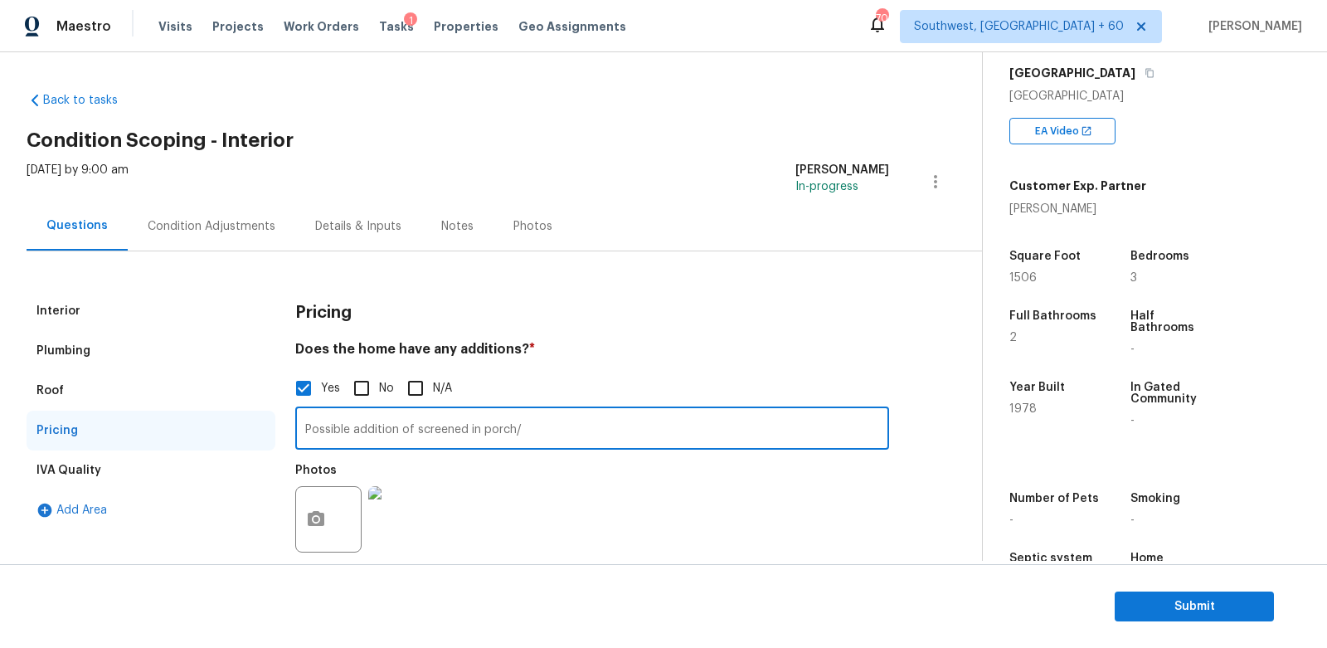
click at [196, 232] on div "Condition Adjustments" at bounding box center [212, 226] width 128 height 17
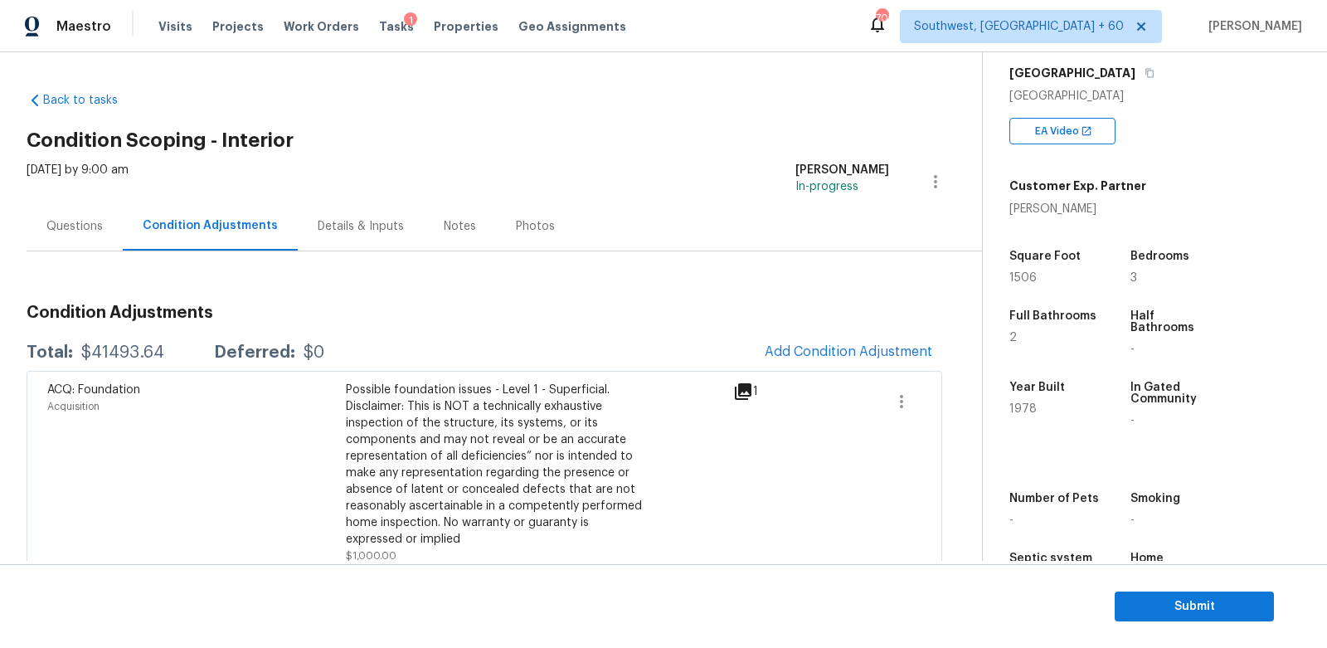
click at [111, 339] on div "Total: $41493.64 Deferred: $0 Add Condition Adjustment" at bounding box center [485, 352] width 916 height 36
copy div "$41493.64"
click at [87, 232] on div "Questions" at bounding box center [74, 226] width 56 height 17
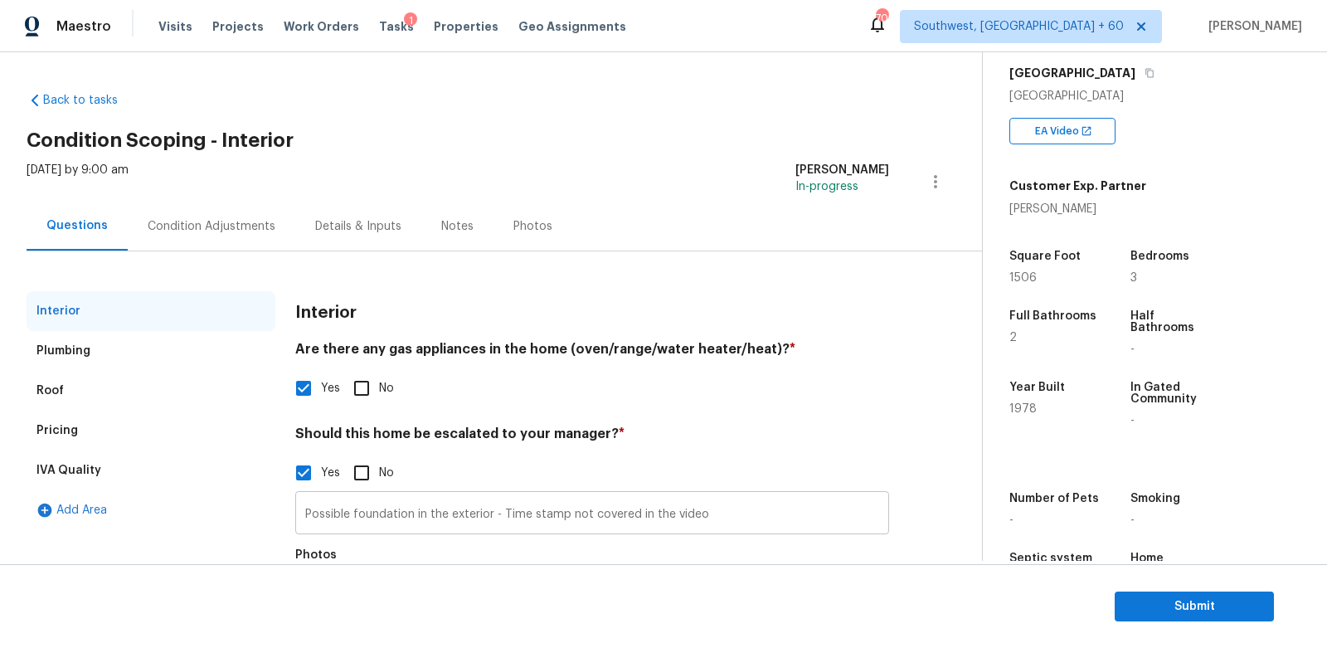
click at [708, 518] on input "Possible foundation in the exterior - Time stamp not covered in the video" at bounding box center [592, 514] width 594 height 39
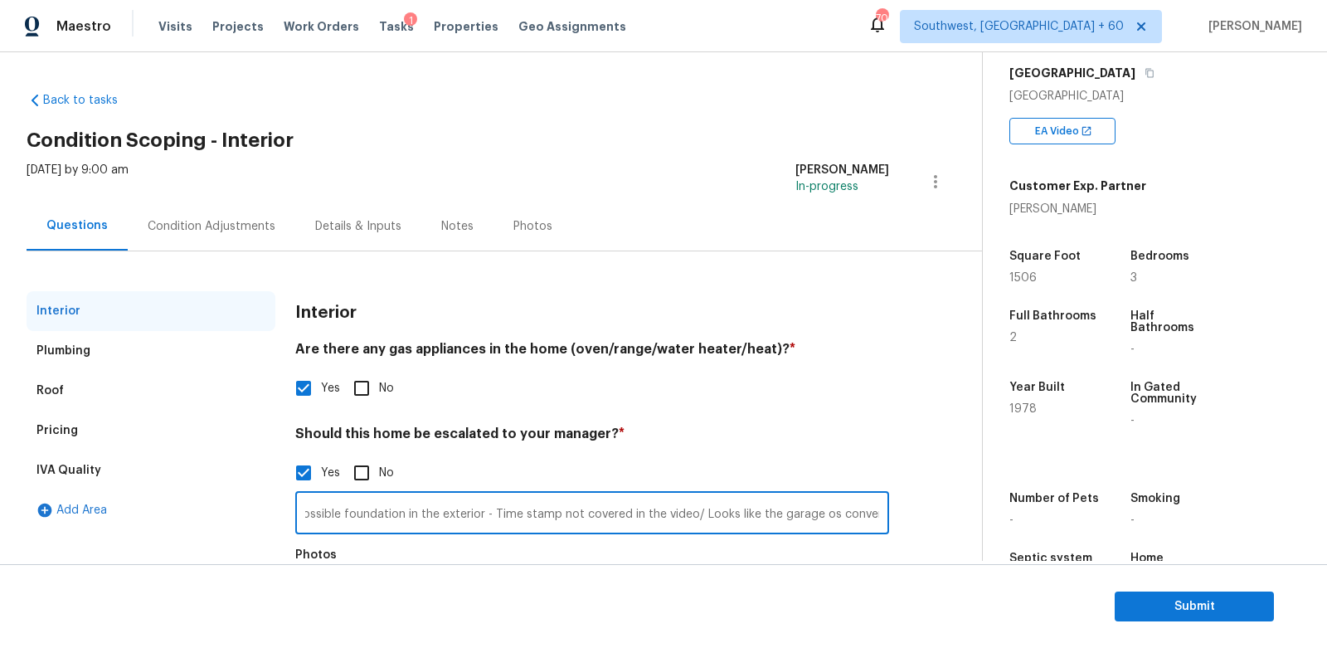
scroll to position [0, 17]
type input "Possible foundation in the exterior - Time stamp not covered in the video/ Look…"
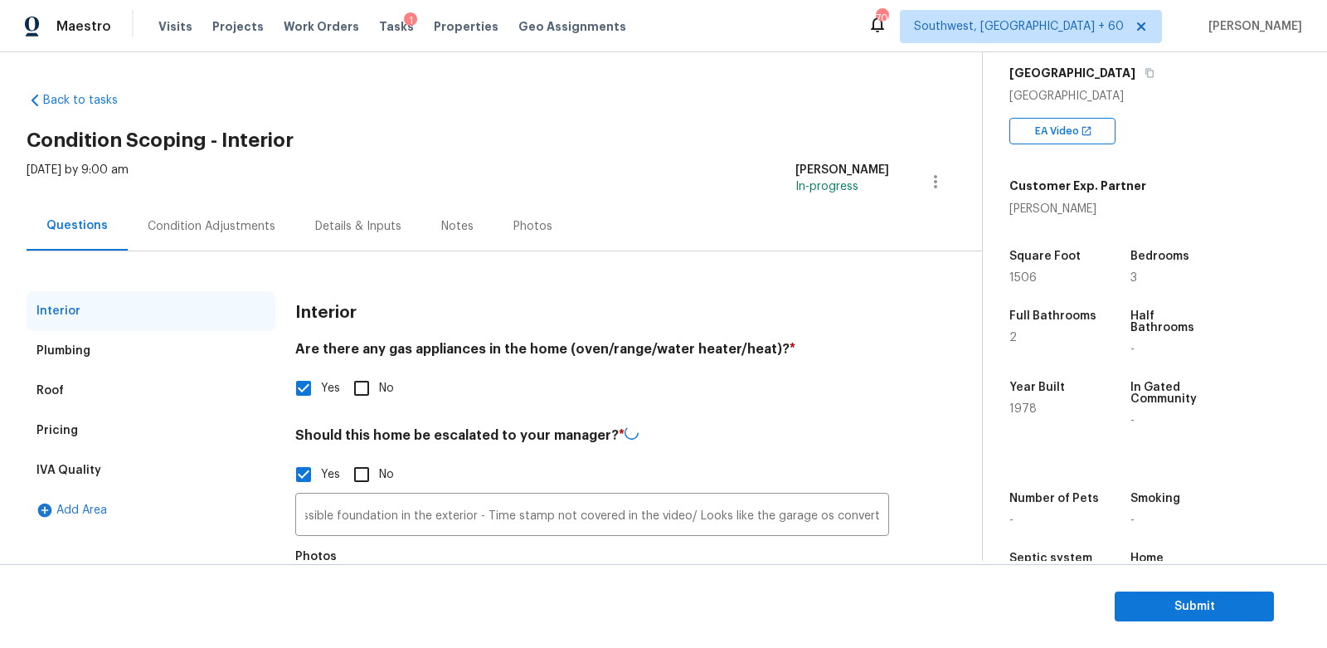
click at [97, 433] on div "Pricing" at bounding box center [151, 431] width 249 height 40
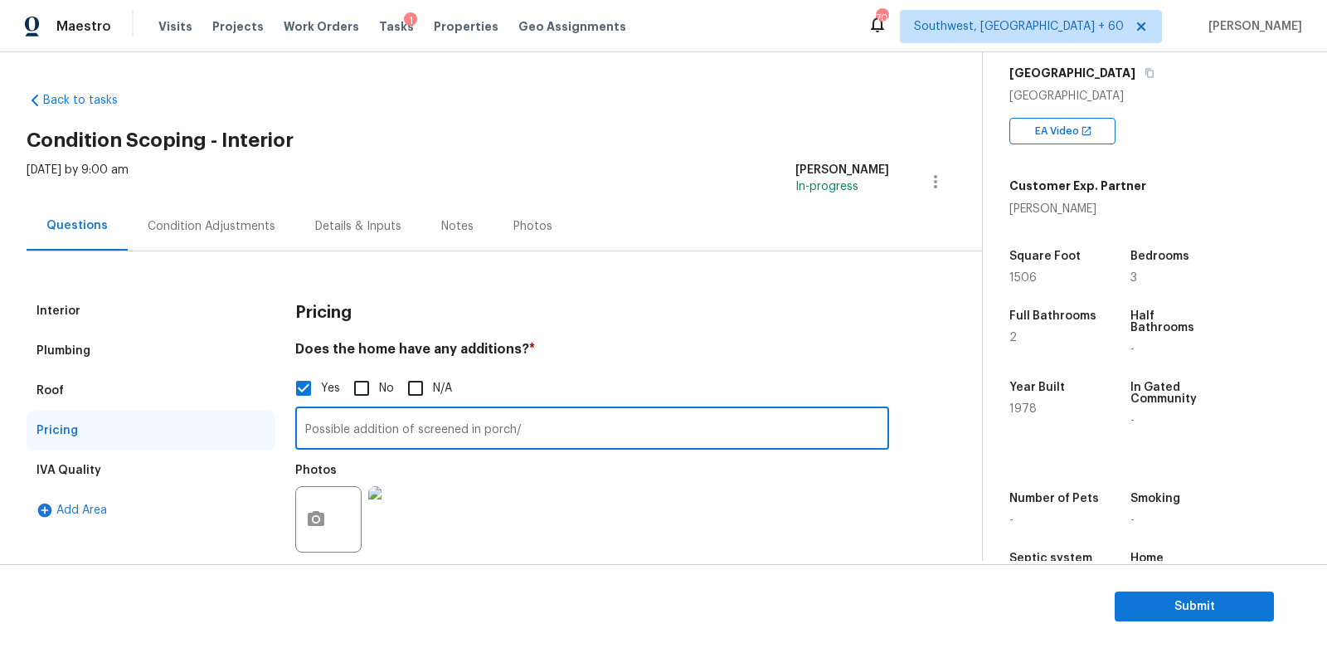
click at [548, 426] on input "Possible addition of screened in porch/" at bounding box center [592, 430] width 594 height 39
type input "Possible addition of screened in porch/ Possible garage conversion - No data on…"
click at [625, 509] on div "Photos" at bounding box center [592, 509] width 594 height 108
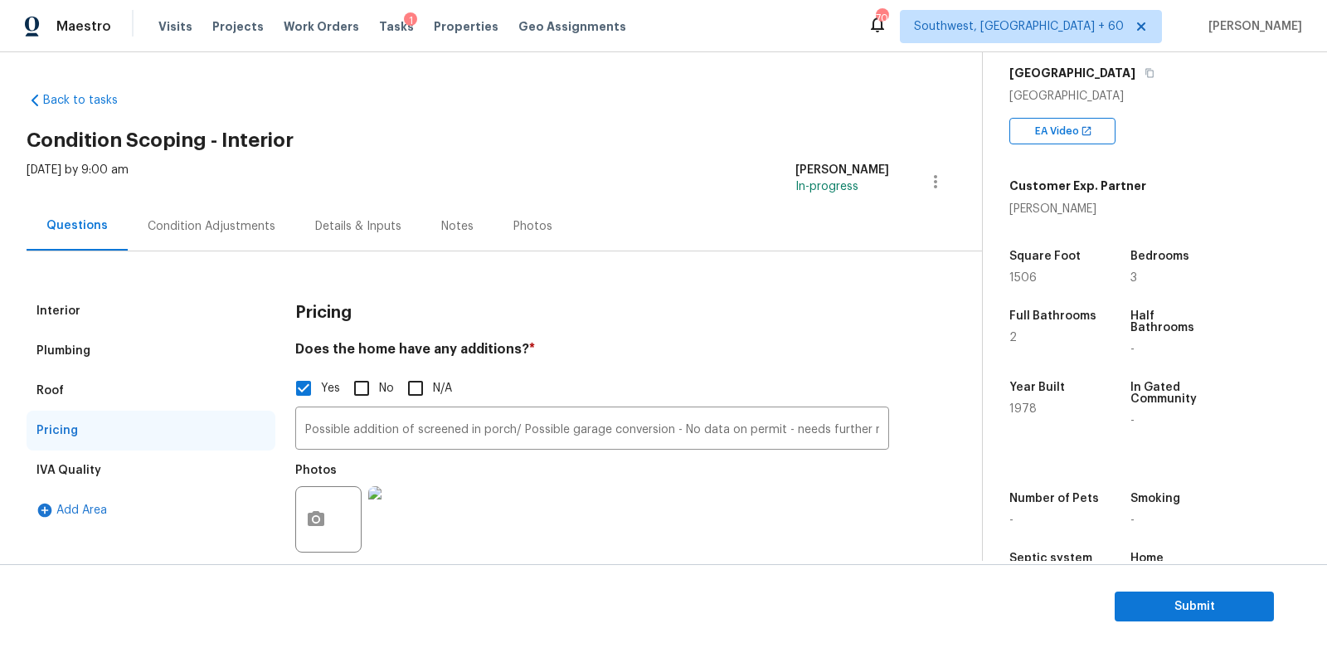
click at [220, 232] on div "Condition Adjustments" at bounding box center [212, 226] width 128 height 17
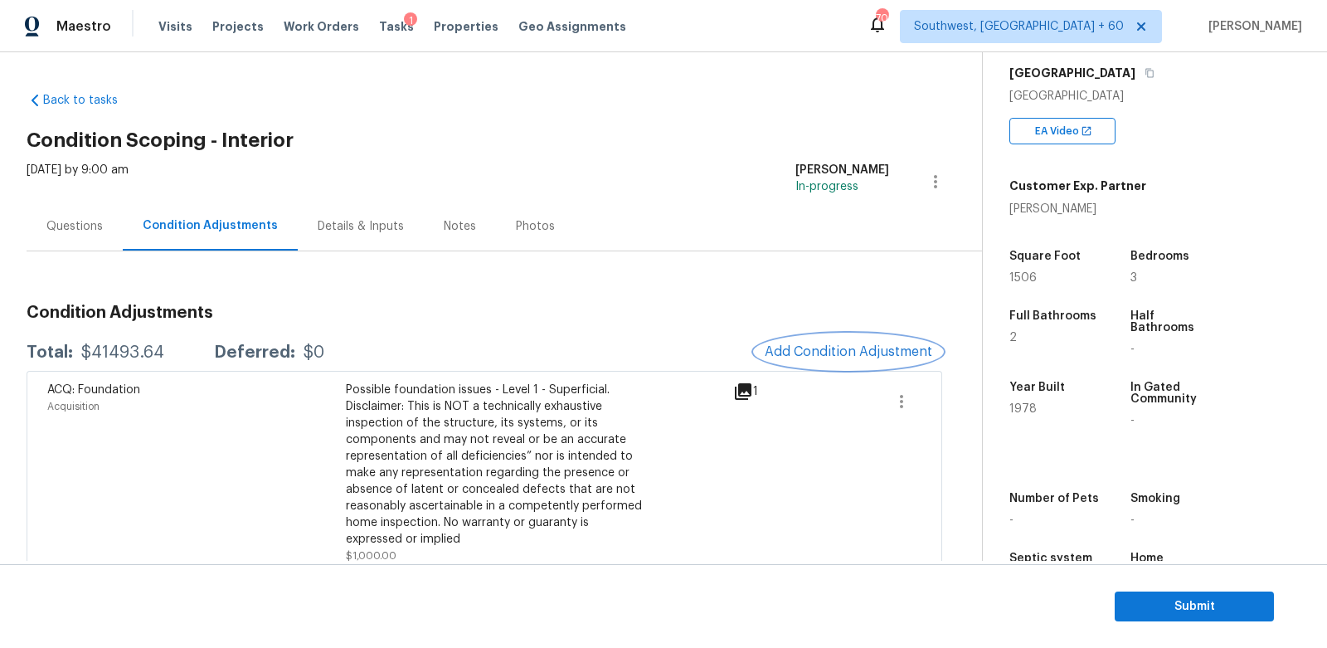
click at [875, 361] on button "Add Condition Adjustment" at bounding box center [848, 351] width 187 height 35
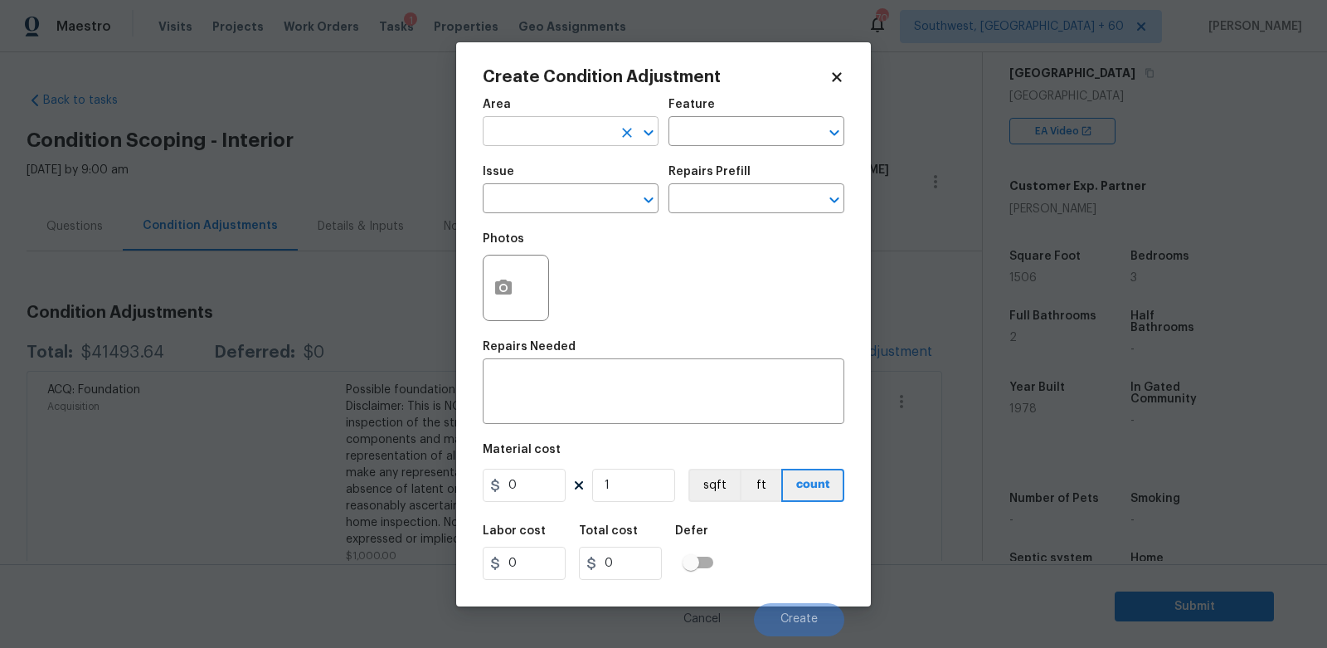
click at [572, 137] on input "text" at bounding box center [547, 133] width 129 height 26
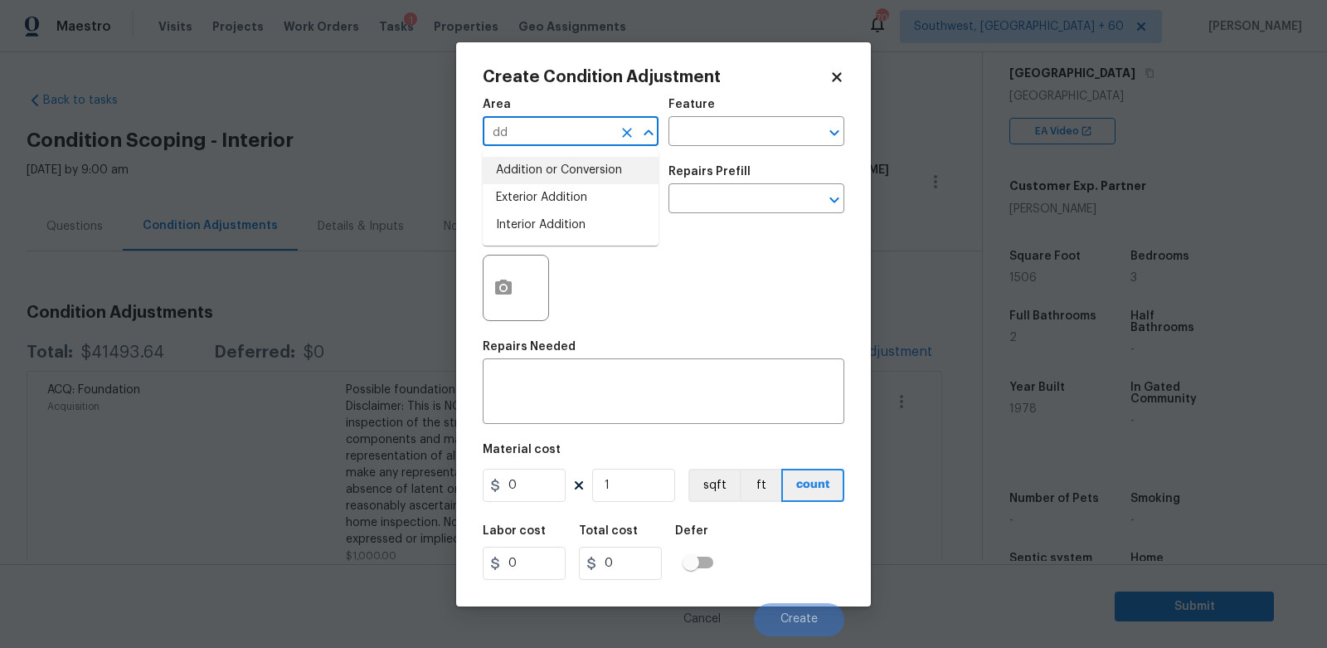
click at [567, 173] on li "Addition or Conversion" at bounding box center [571, 170] width 176 height 27
type input "Addition or Conversion"
click at [560, 210] on input "text" at bounding box center [547, 200] width 129 height 26
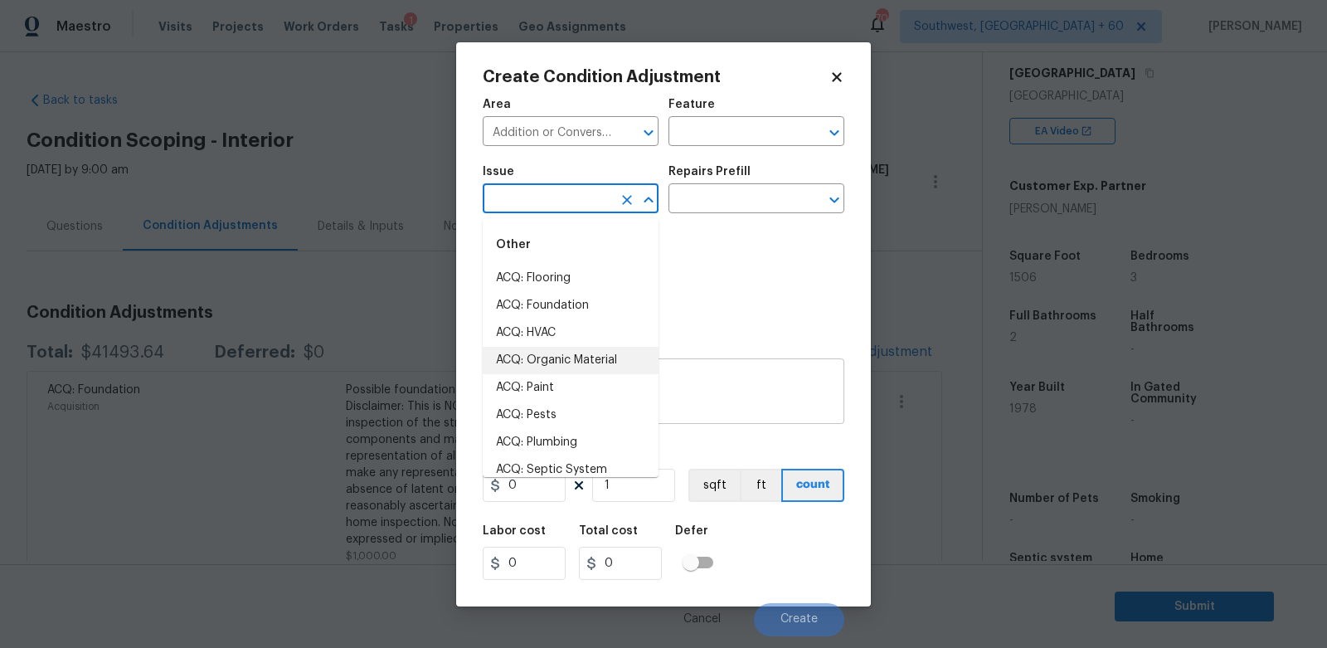
click at [707, 392] on textarea at bounding box center [664, 393] width 342 height 35
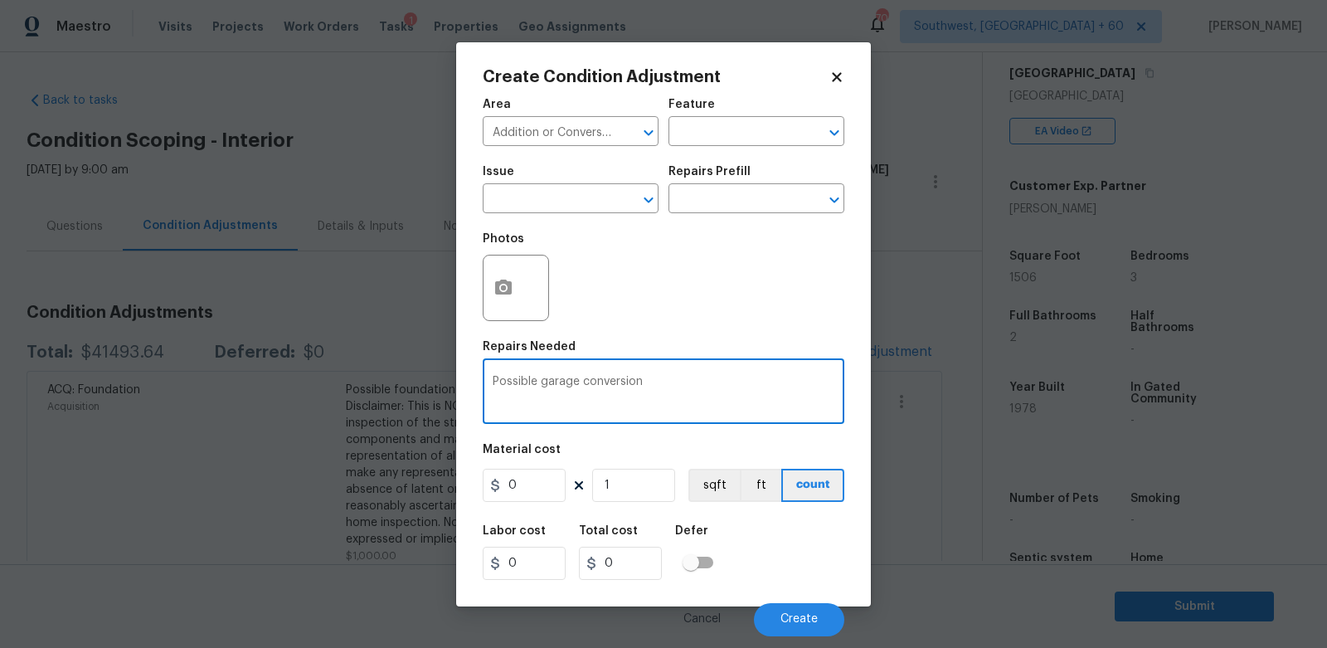
type textarea "Possible garage conversion"
click at [650, 558] on input "0" at bounding box center [620, 563] width 83 height 33
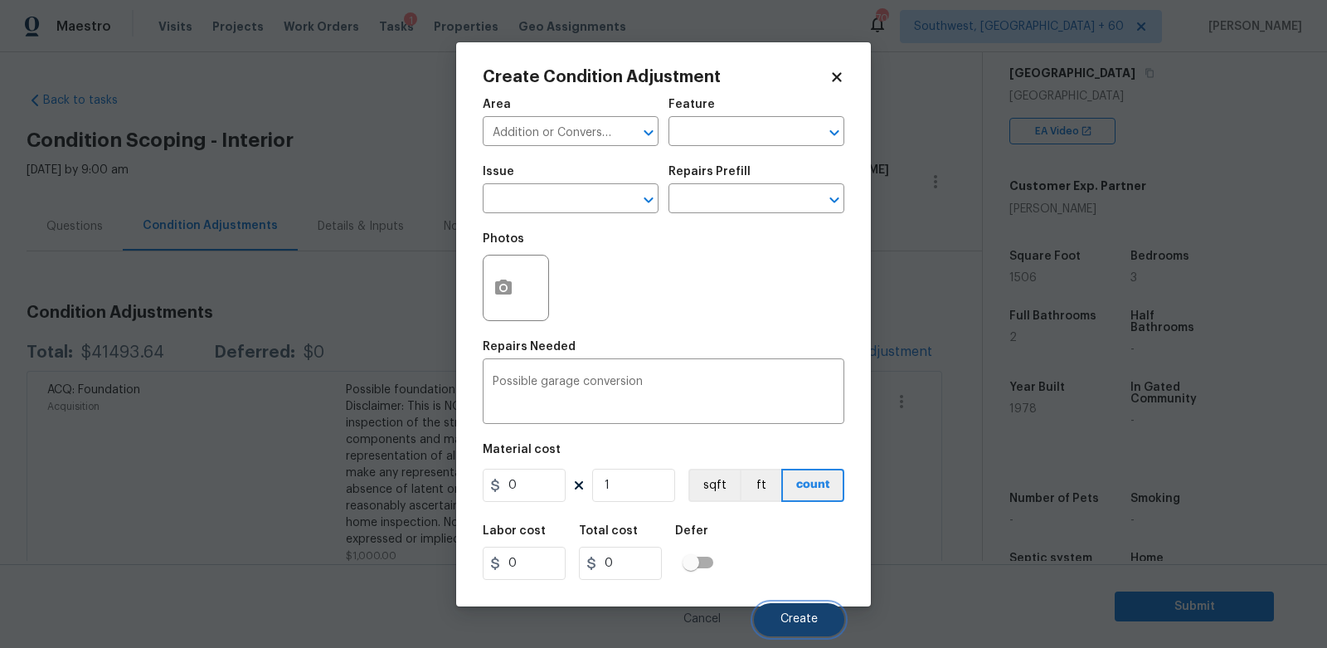
click at [789, 617] on span "Create" at bounding box center [799, 619] width 37 height 12
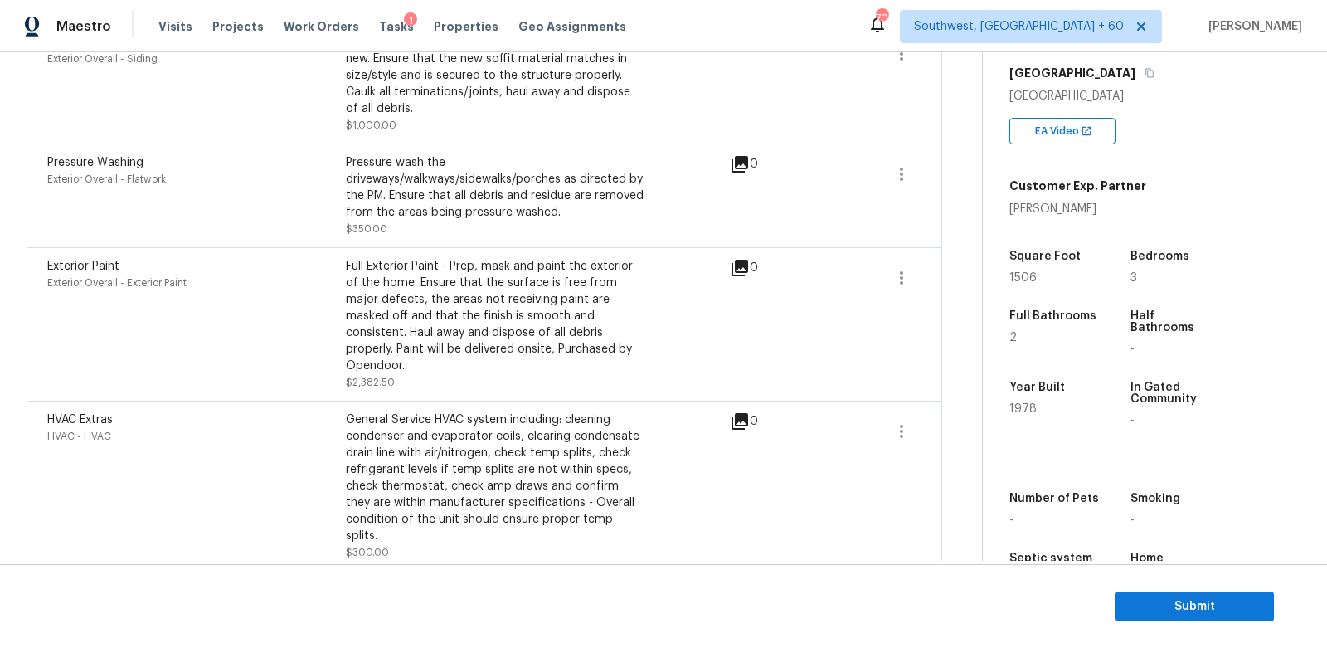
scroll to position [3968, 0]
click at [1107, 81] on div "[GEOGRAPHIC_DATA]" at bounding box center [1155, 73] width 291 height 30
click at [1146, 75] on icon "button" at bounding box center [1150, 73] width 8 height 9
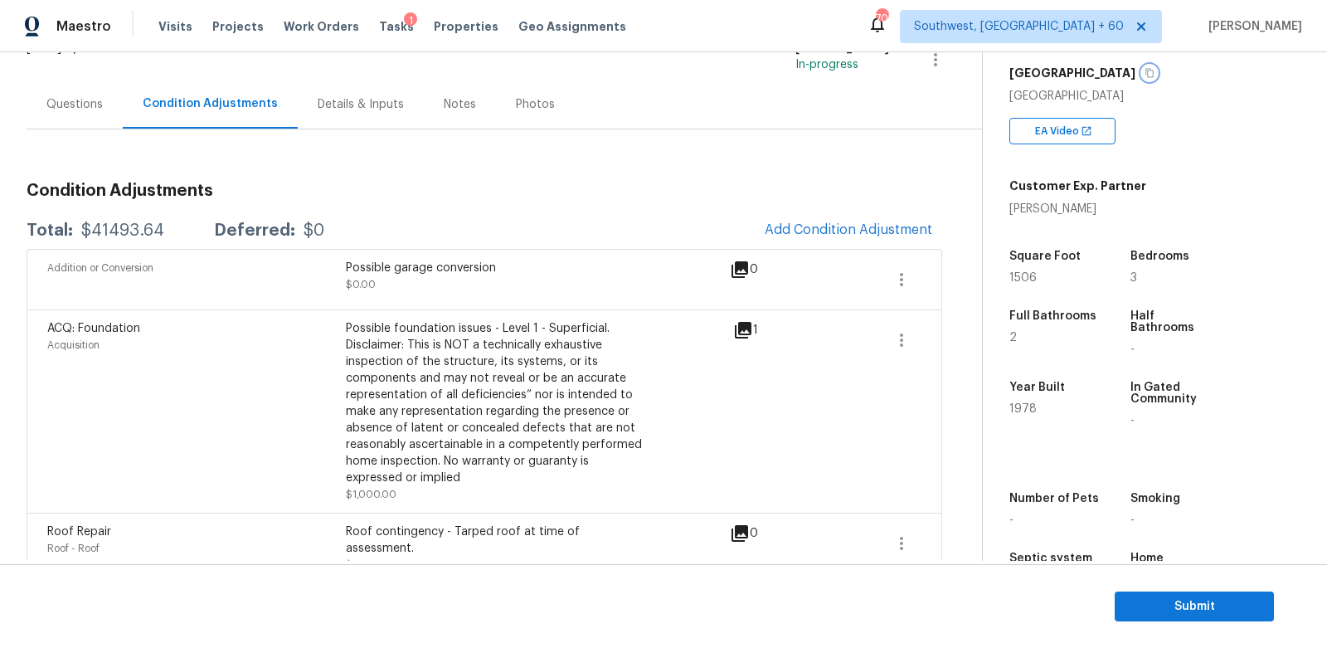
scroll to position [114, 0]
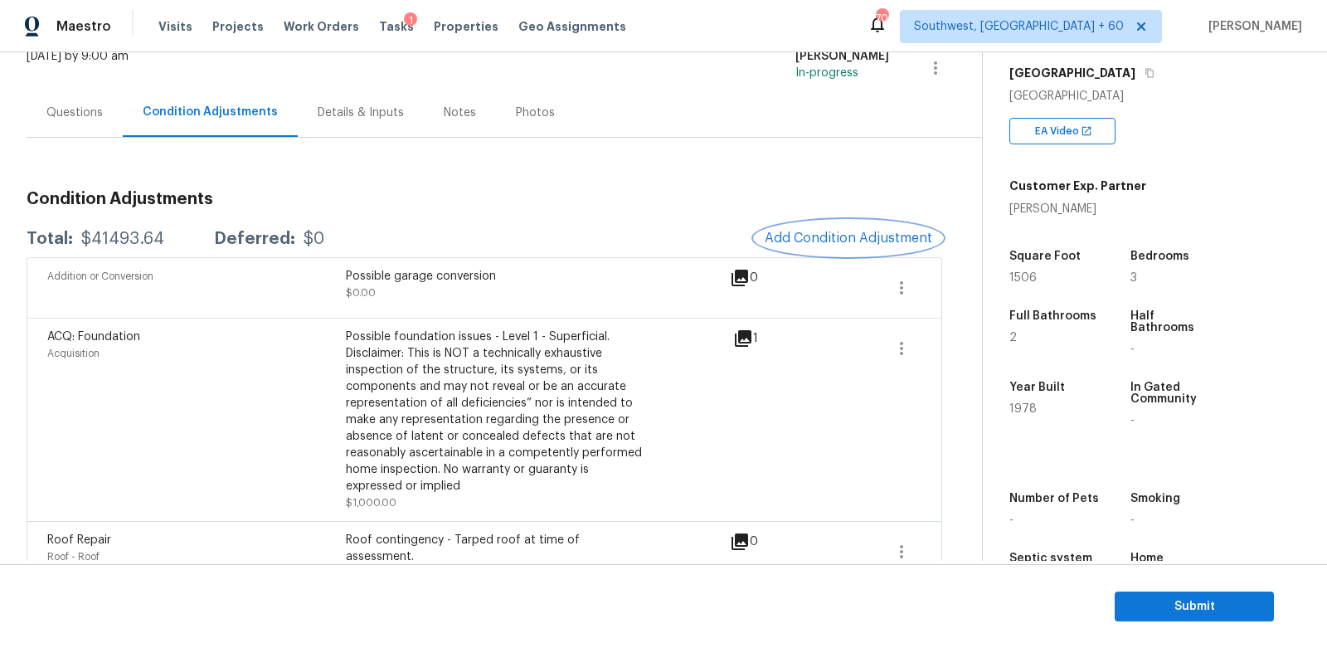
click at [895, 251] on button "Add Condition Adjustment" at bounding box center [848, 238] width 187 height 35
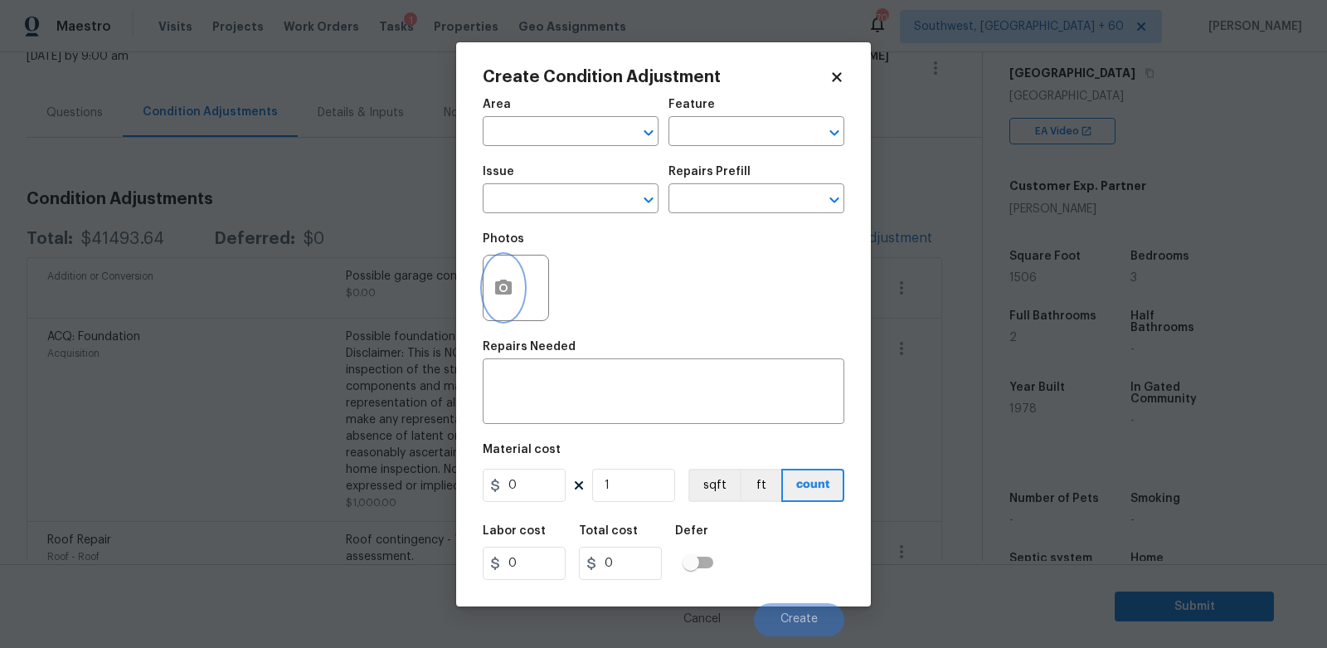
click at [505, 291] on icon "button" at bounding box center [504, 288] width 20 height 20
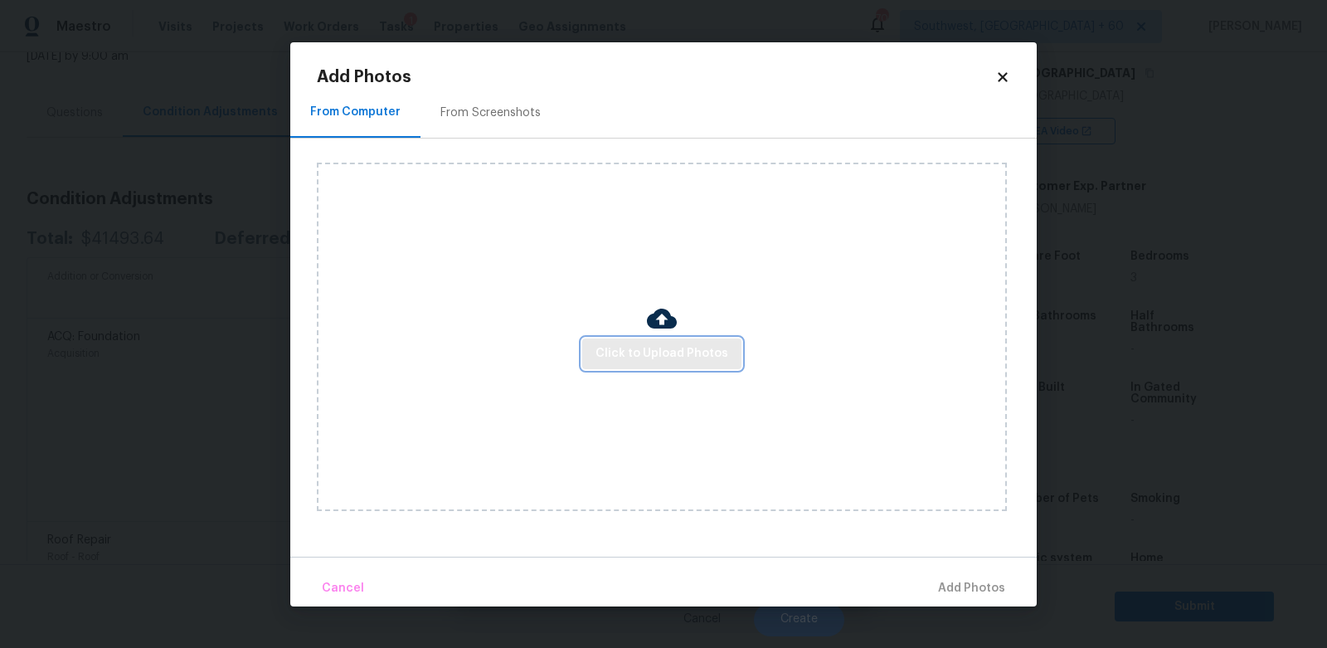
click at [645, 350] on span "Click to Upload Photos" at bounding box center [662, 353] width 133 height 21
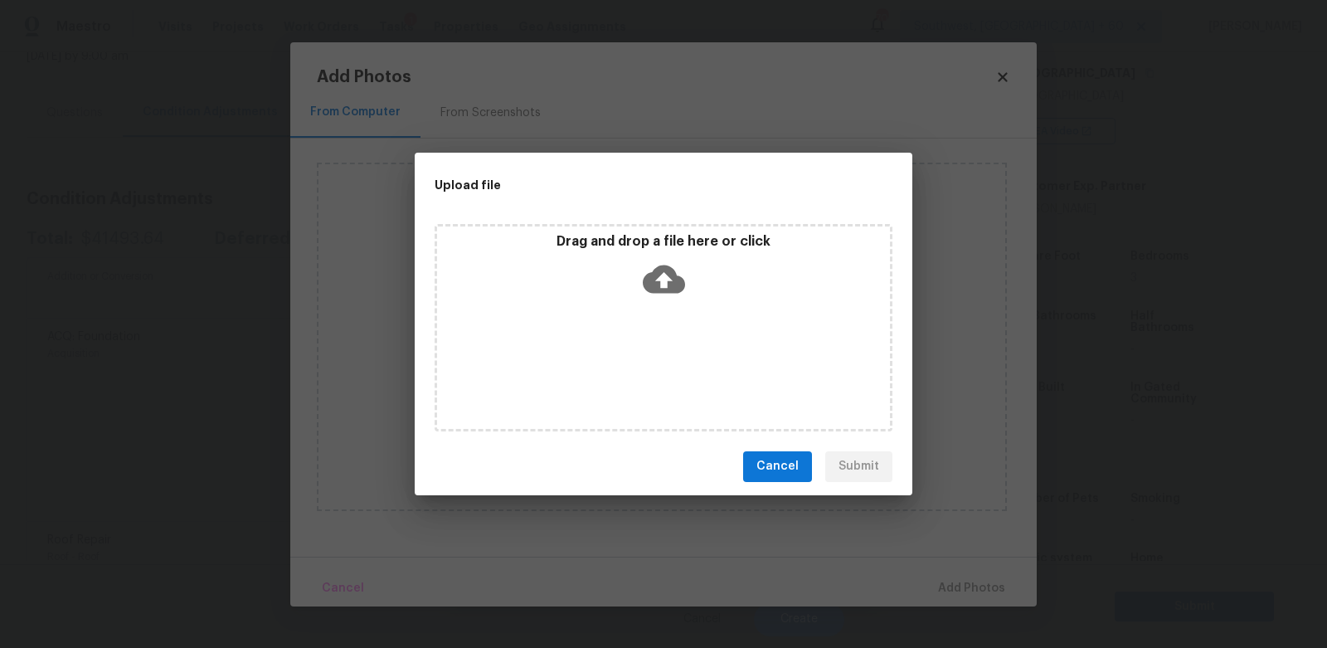
click at [669, 265] on icon at bounding box center [664, 279] width 42 height 28
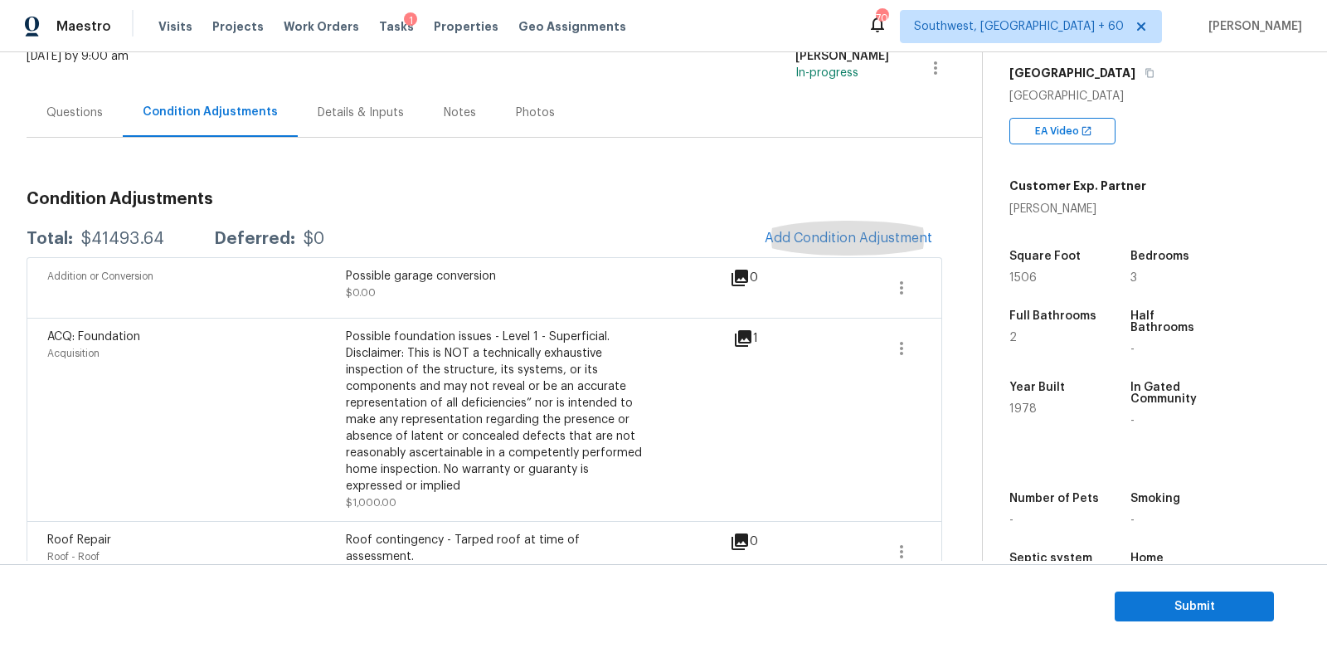
click at [1146, 588] on section "Submit" at bounding box center [663, 606] width 1327 height 85
click at [1175, 600] on span "Submit" at bounding box center [1194, 606] width 133 height 21
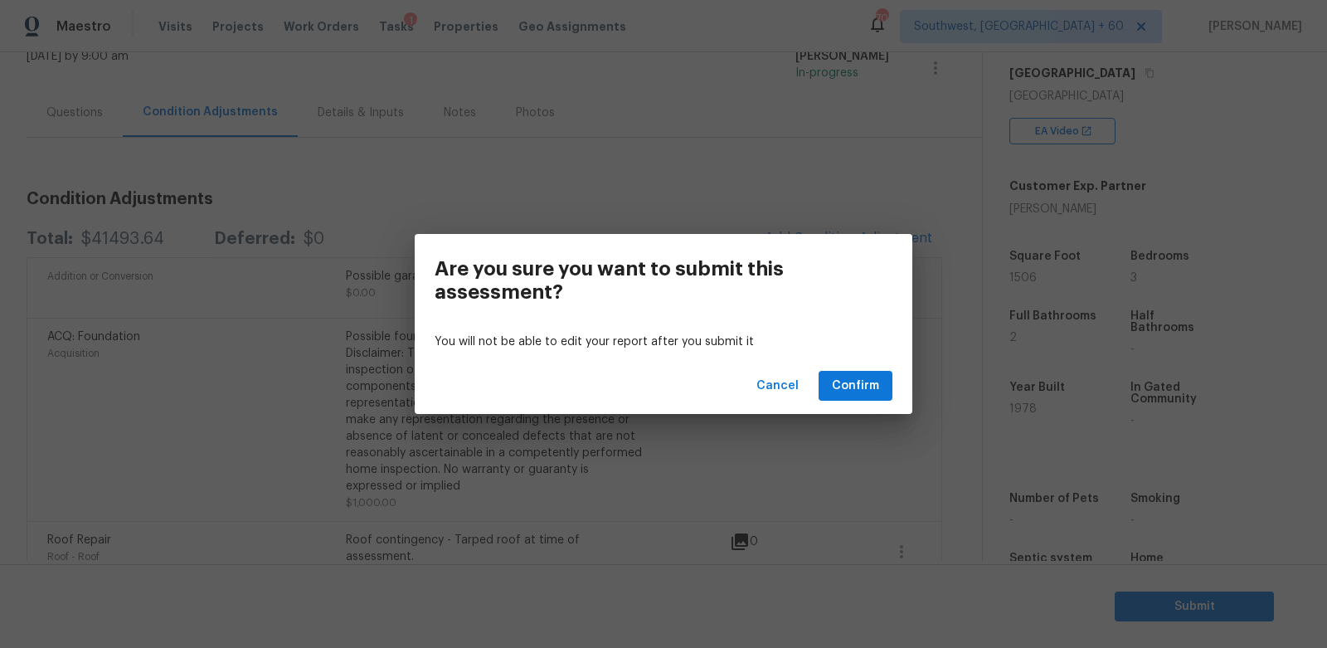
click at [854, 403] on div "Cancel Confirm" at bounding box center [664, 386] width 498 height 57
click at [867, 379] on span "Confirm" at bounding box center [855, 386] width 47 height 21
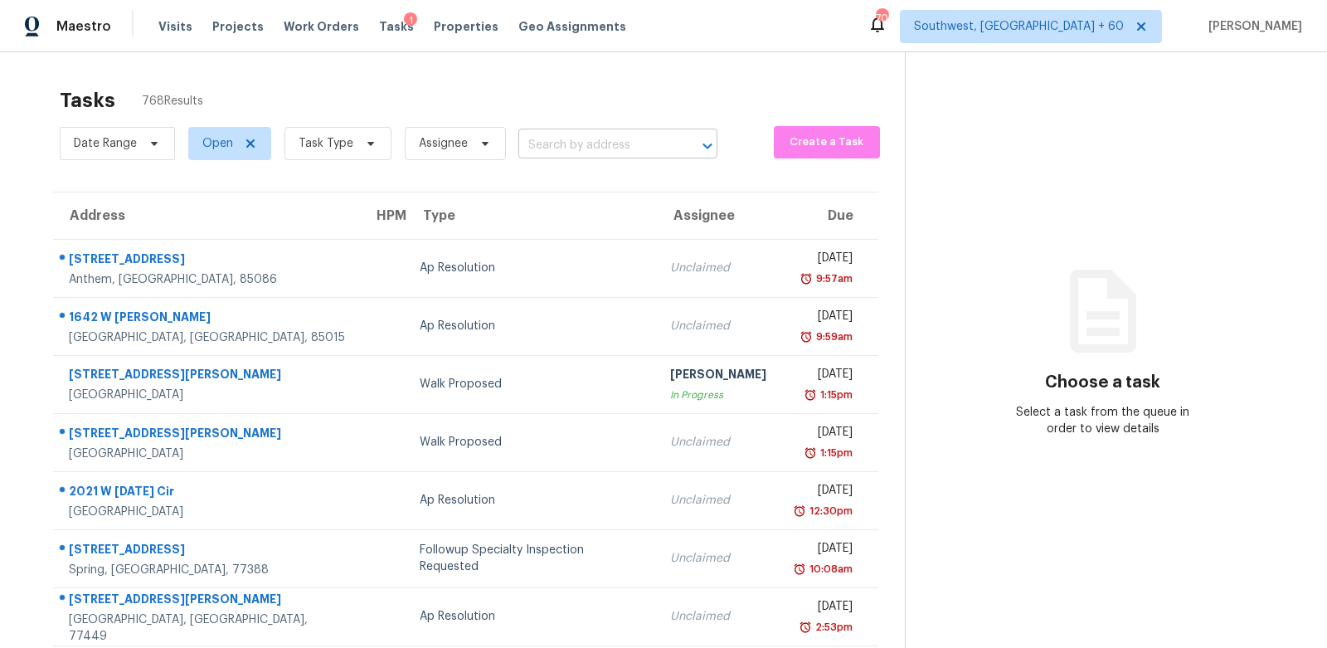
click at [565, 149] on input "text" at bounding box center [594, 146] width 153 height 26
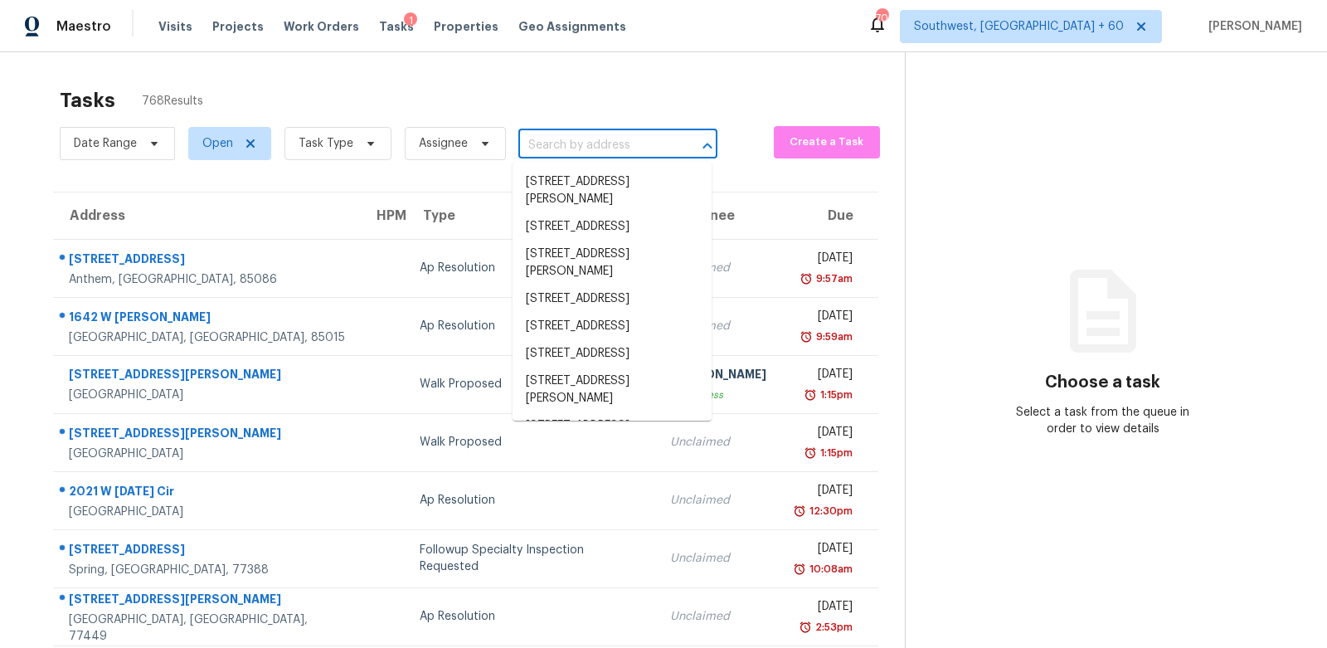
paste input "33 Chadron Cir, Ladera Ranch, CA 92694"
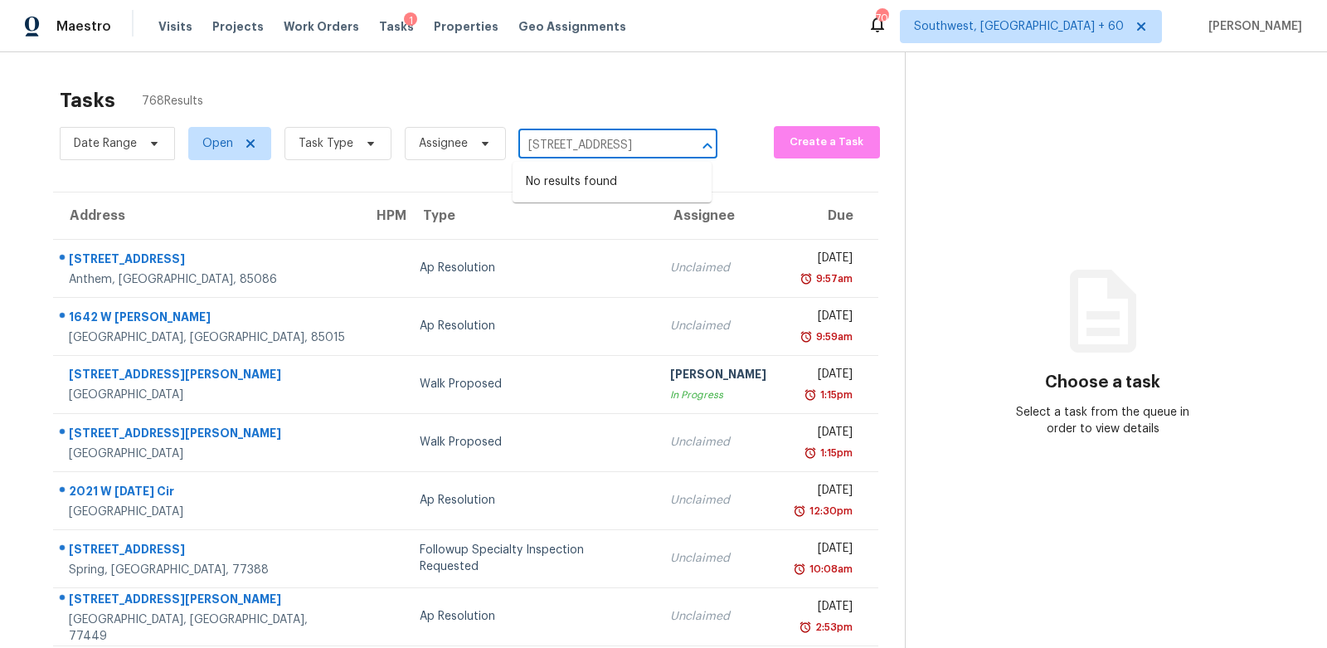
type input "33 Chadron Cir, Ladera Ranch, CA 92694"
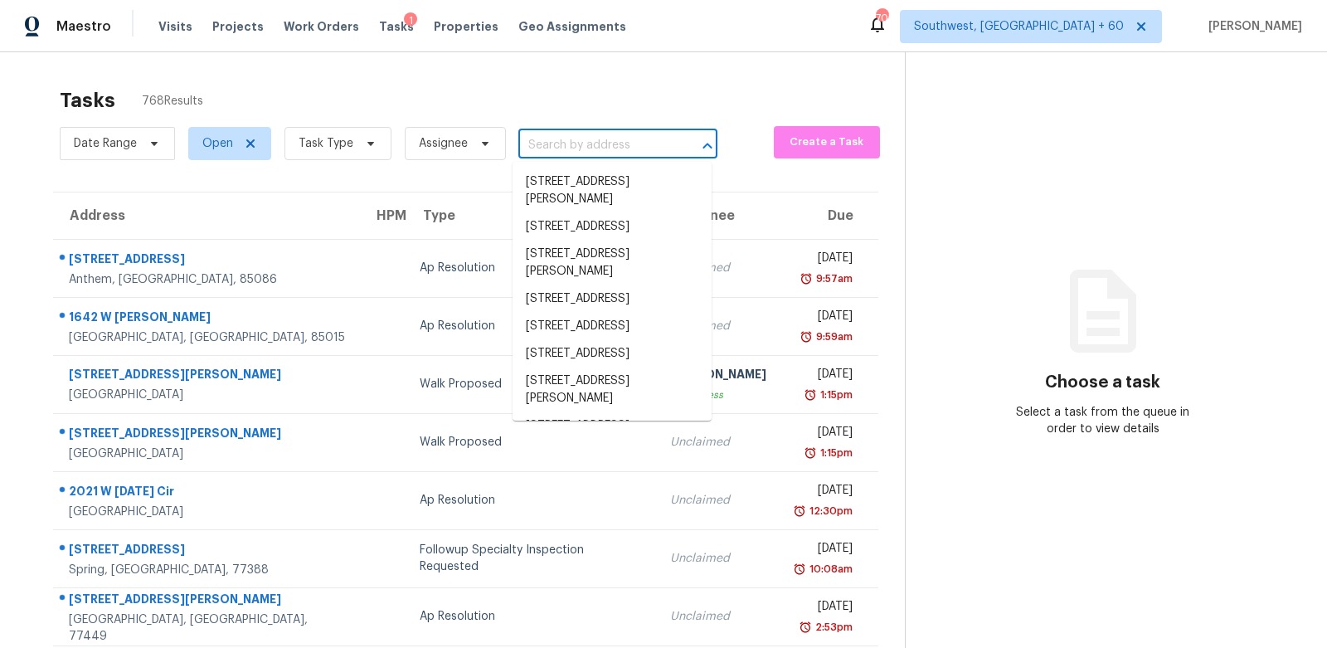
scroll to position [0, 0]
click at [568, 135] on input "text" at bounding box center [594, 146] width 153 height 26
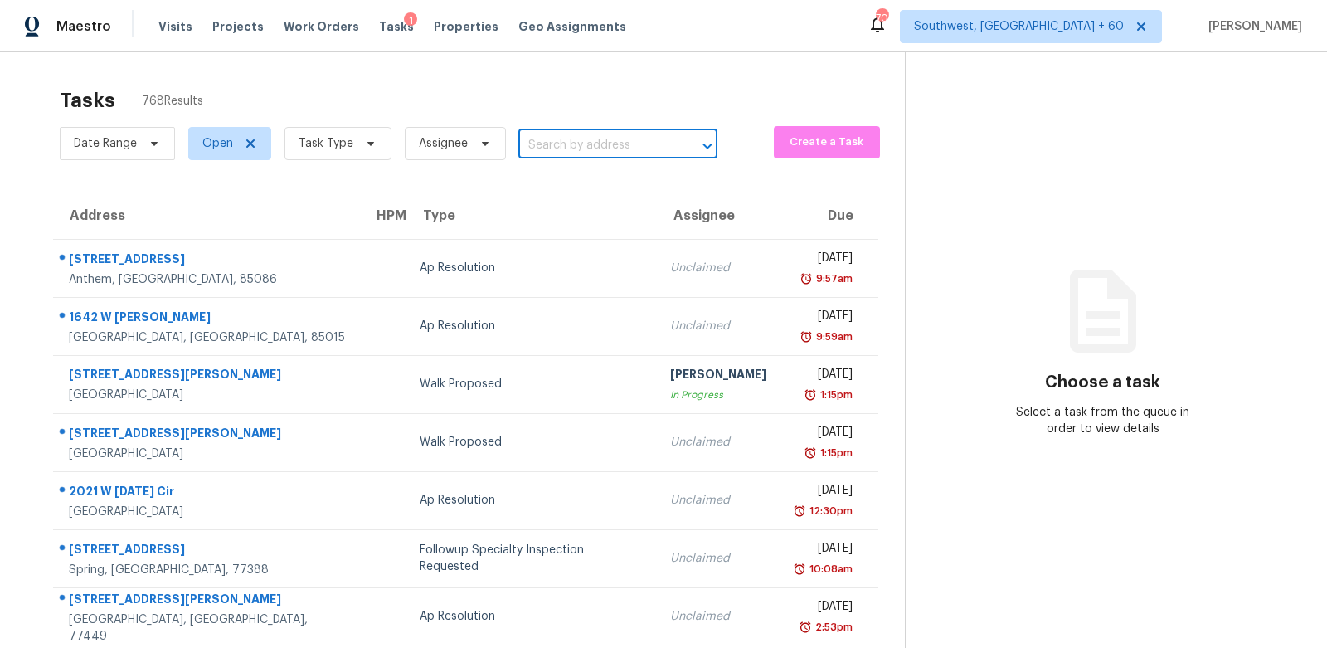
paste input "33 Chadron Cir, Ladera Ranch, CA 92694"
type input "33 Chadron"
click at [583, 191] on li "33 Chadron Cir, Ladera Ranch, CA 92694" at bounding box center [612, 181] width 199 height 27
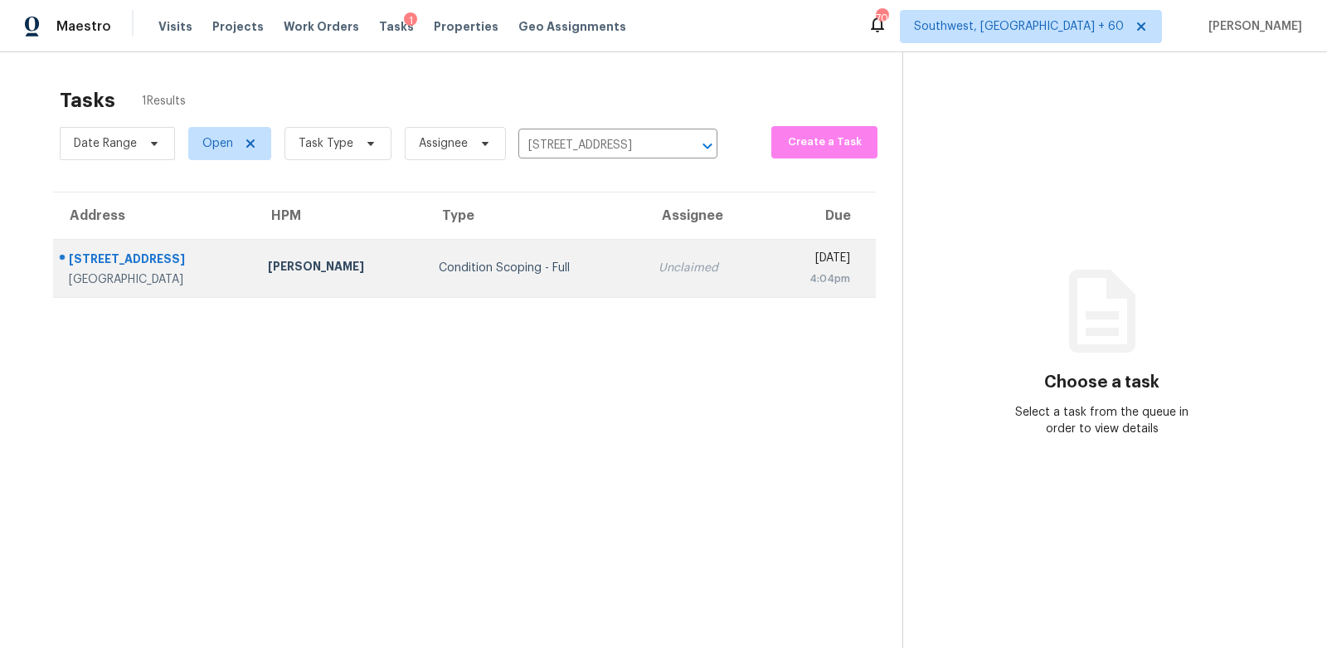
click at [659, 270] on div "Unclaimed" at bounding box center [706, 268] width 94 height 17
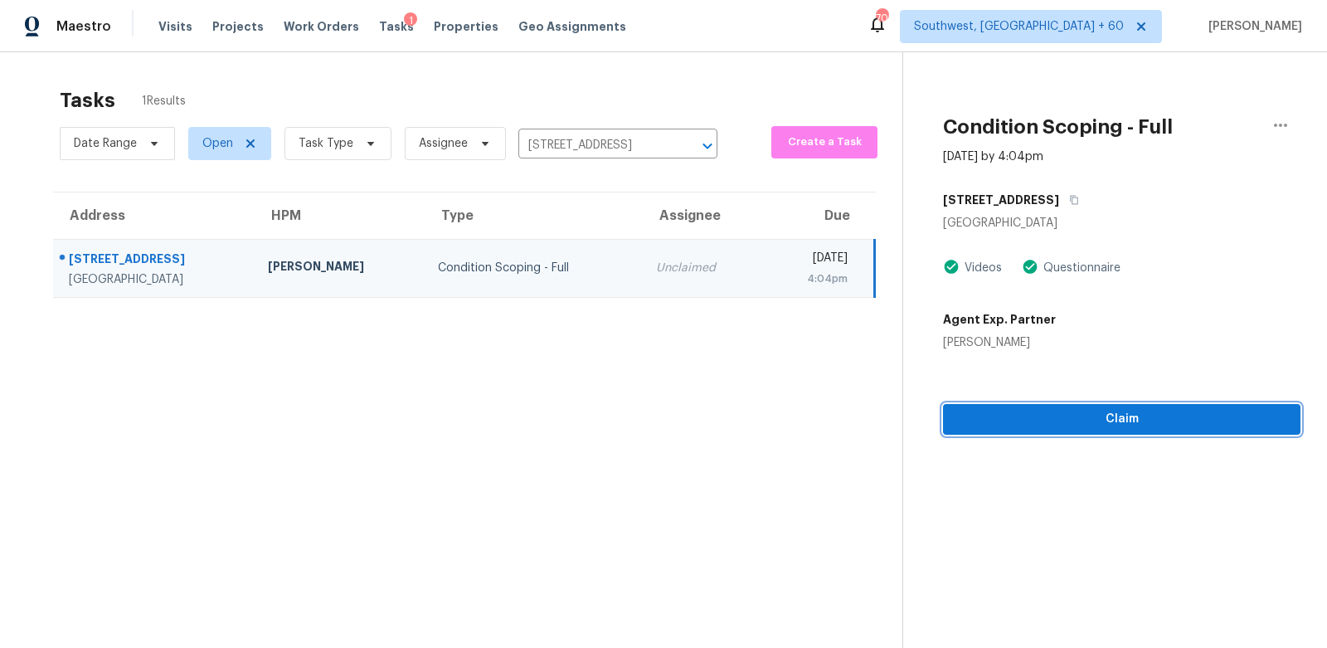
click at [1122, 421] on span "Claim" at bounding box center [1121, 419] width 331 height 21
click at [1146, 414] on span "Start Assessment" at bounding box center [1121, 419] width 331 height 21
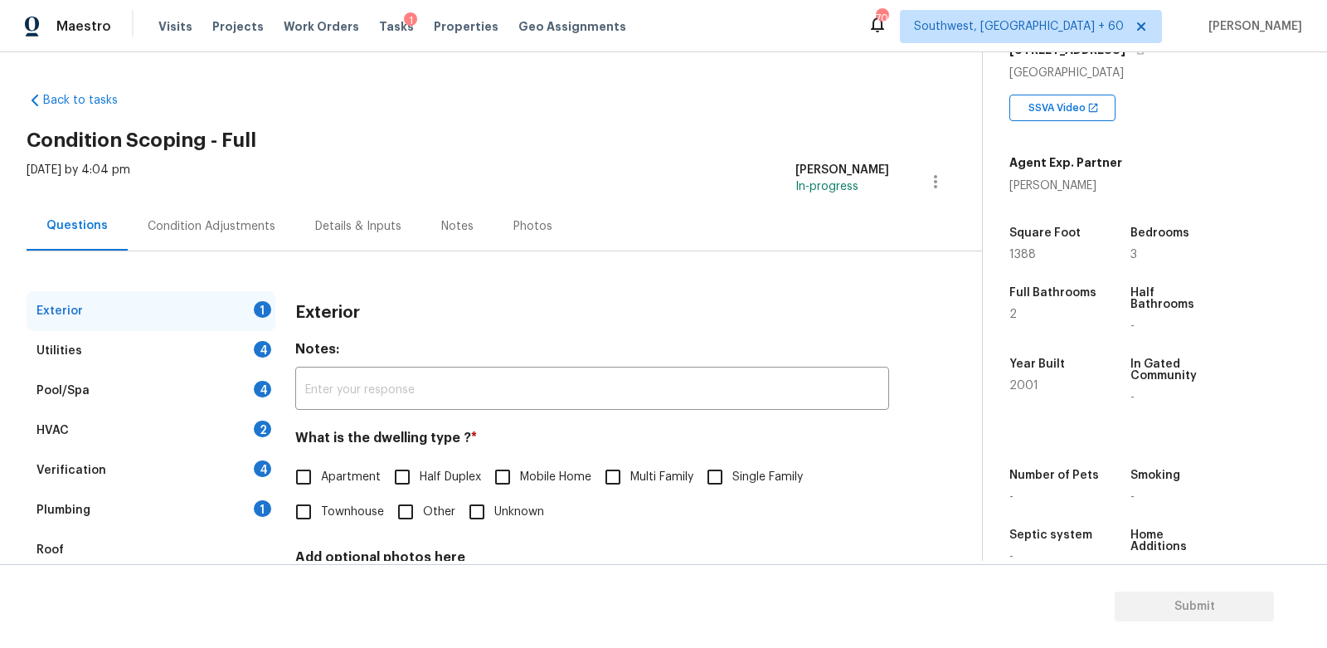
scroll to position [294, 0]
click at [321, 472] on span "Apartment" at bounding box center [351, 477] width 60 height 17
click at [321, 472] on input "Apartment" at bounding box center [303, 477] width 35 height 35
checkbox input "true"
click at [234, 356] on div "Utilities 4" at bounding box center [151, 351] width 249 height 40
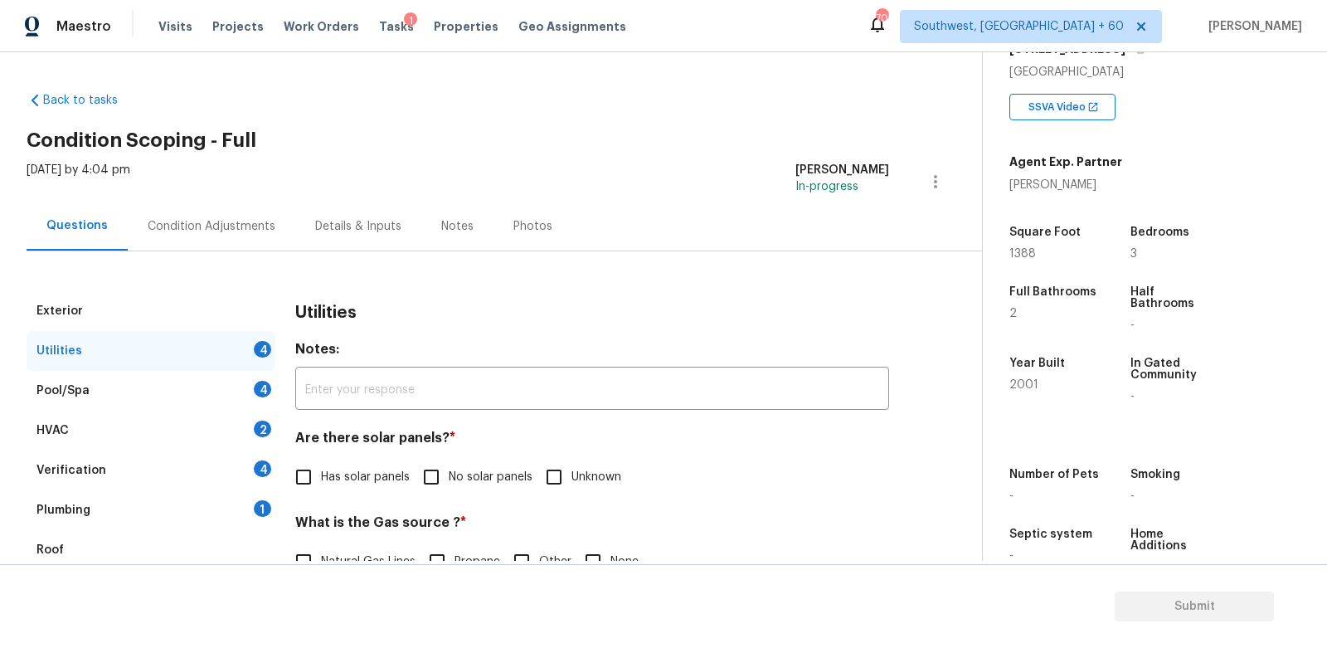
click at [457, 480] on span "No solar panels" at bounding box center [491, 477] width 84 height 17
click at [449, 480] on input "No solar panels" at bounding box center [431, 477] width 35 height 35
checkbox input "true"
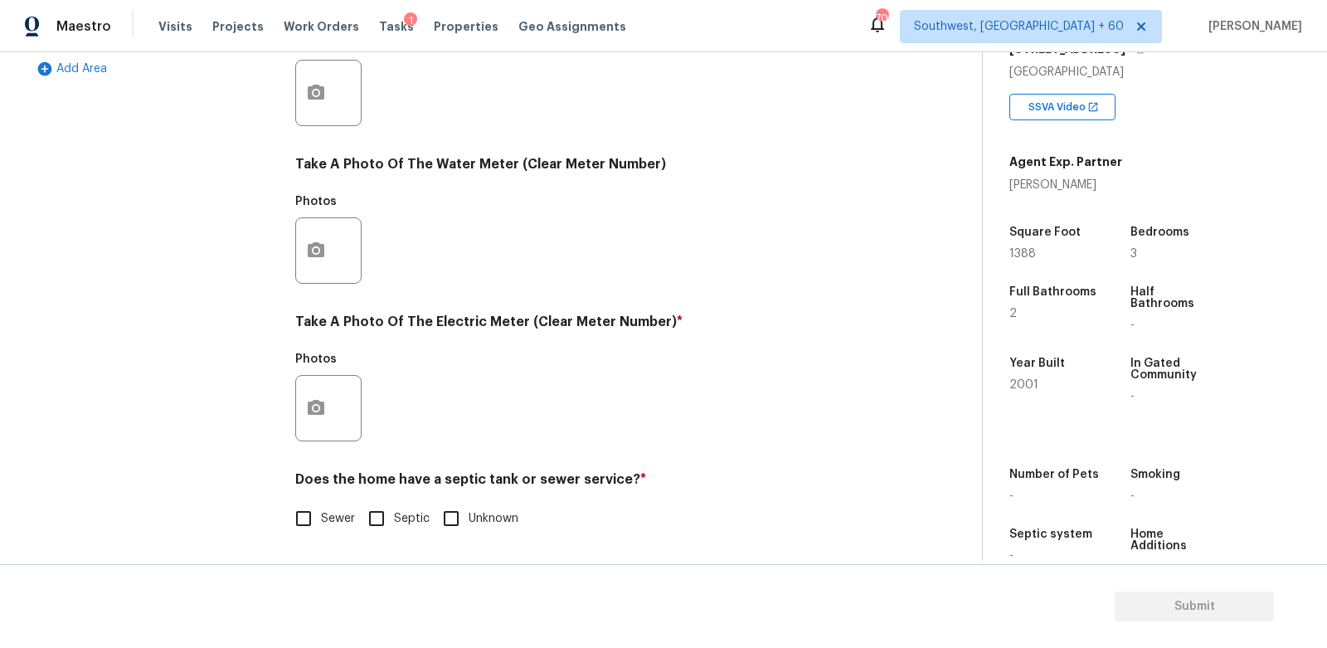
scroll to position [601, 0]
click at [284, 535] on div "Exterior Utilities 3 Pool/Spa 4 HVAC 2 Verification 4 Plumbing 1 Roof Gated Com…" at bounding box center [485, 123] width 916 height 865
click at [314, 516] on input "Sewer" at bounding box center [303, 518] width 35 height 35
checkbox input "true"
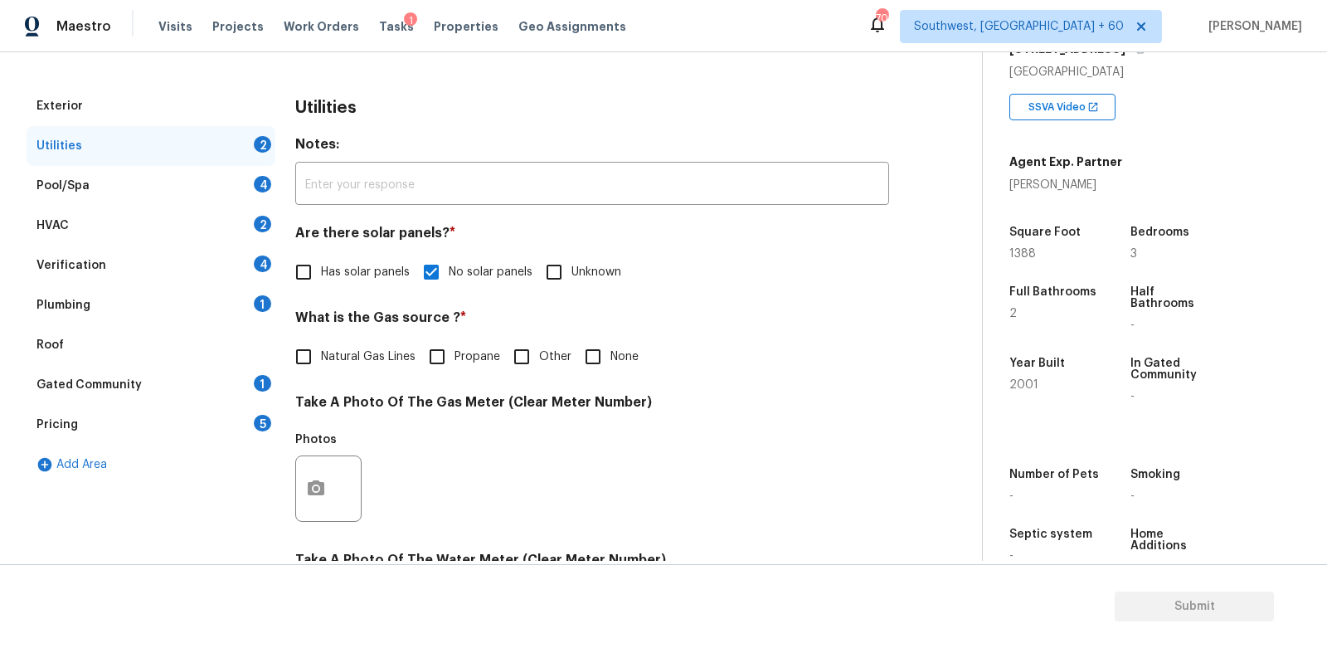
click at [253, 189] on div "Pool/Spa 4" at bounding box center [151, 186] width 249 height 40
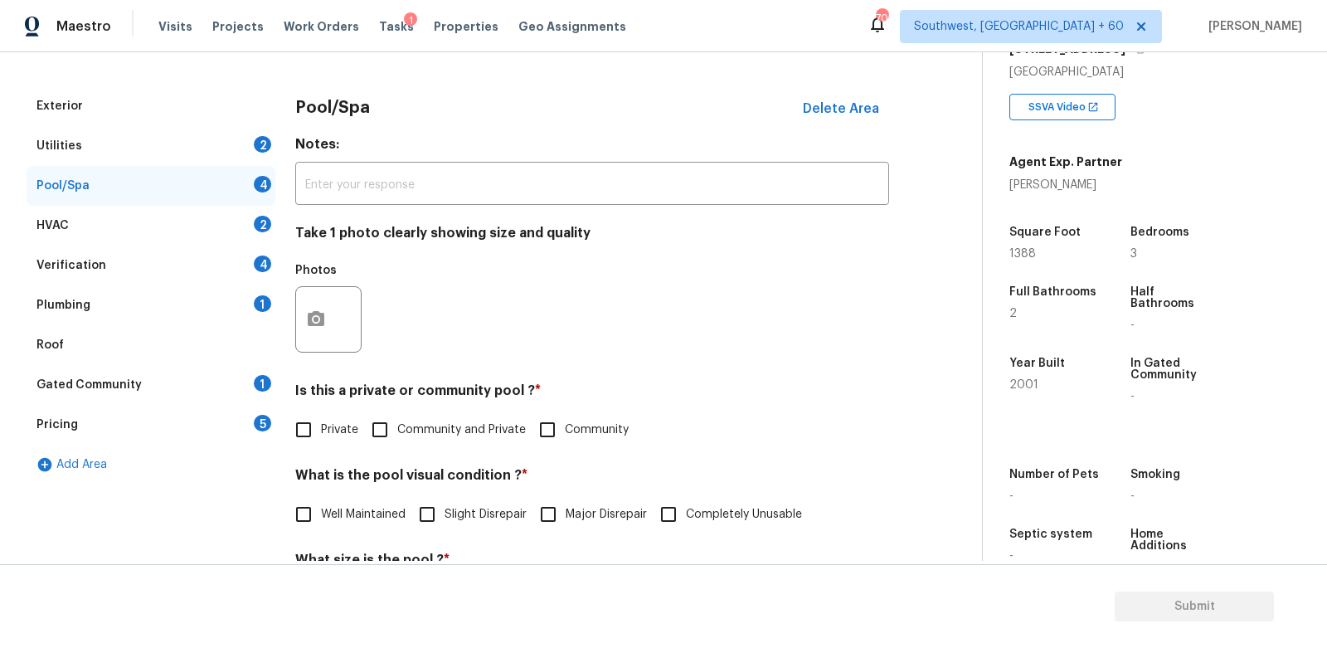
click at [250, 227] on div "HVAC 2" at bounding box center [151, 226] width 249 height 40
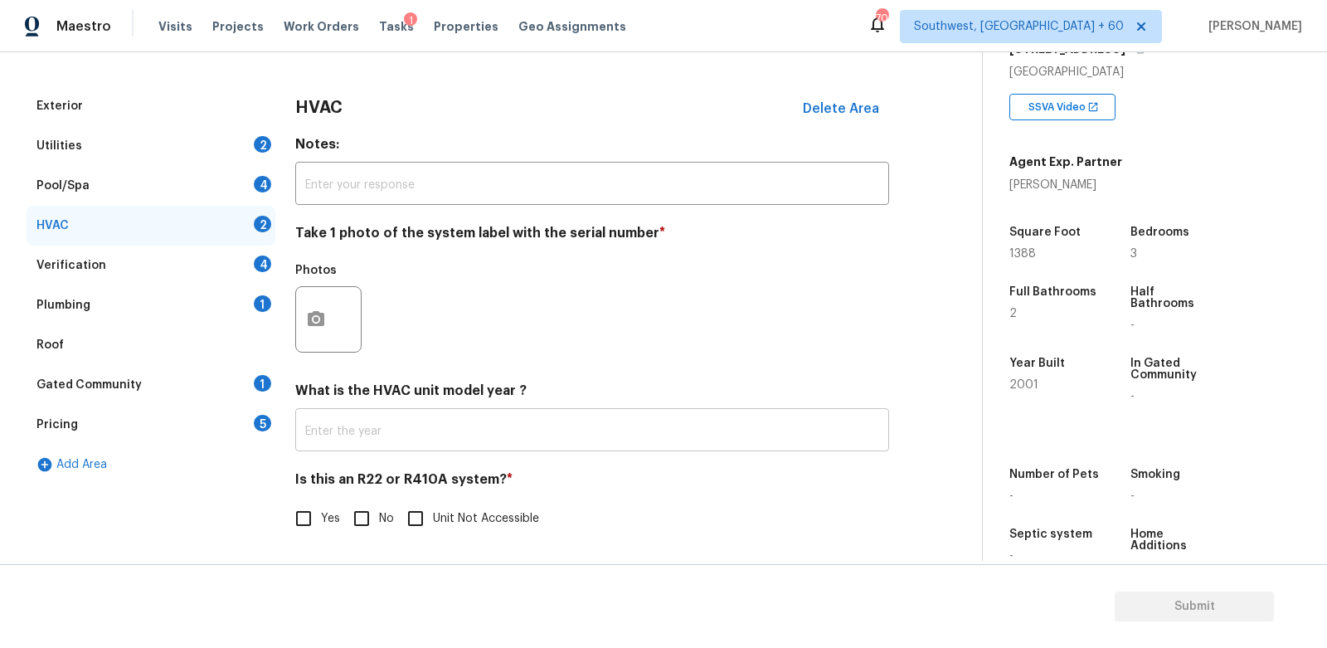
click at [368, 435] on input "text" at bounding box center [592, 431] width 594 height 39
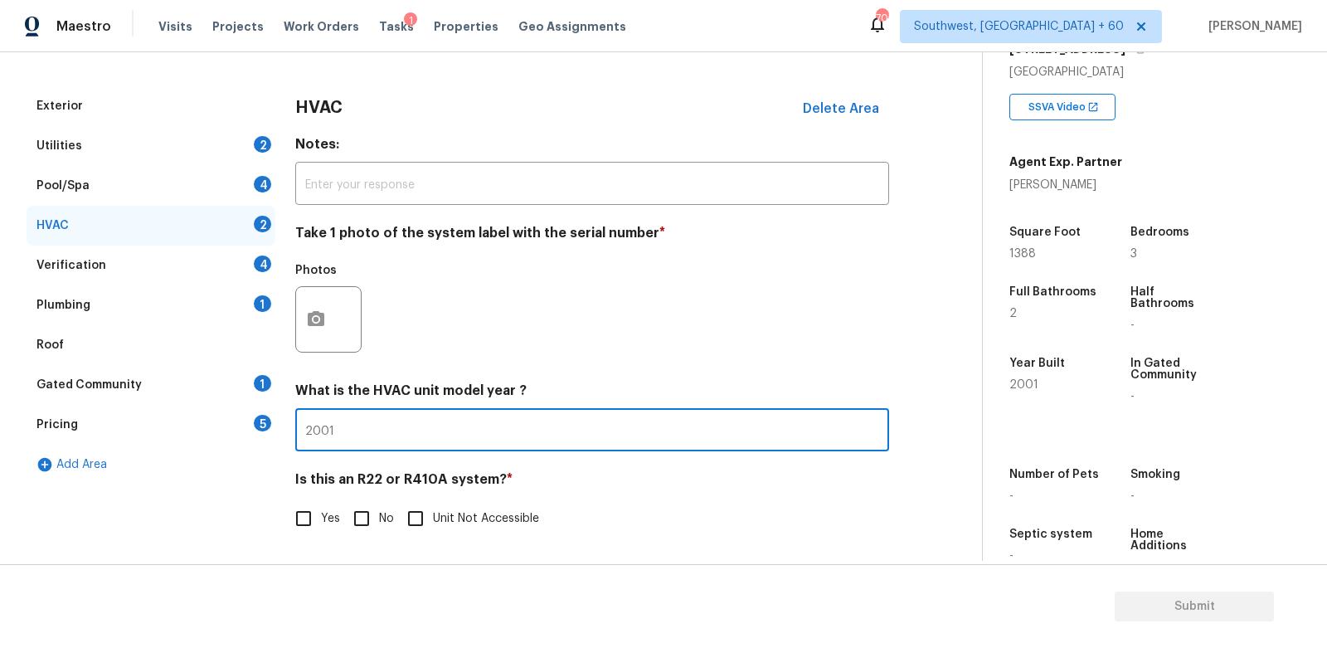
type input "2001"
click at [345, 494] on h4 "Is this an R22 or R410A system? *" at bounding box center [592, 482] width 594 height 23
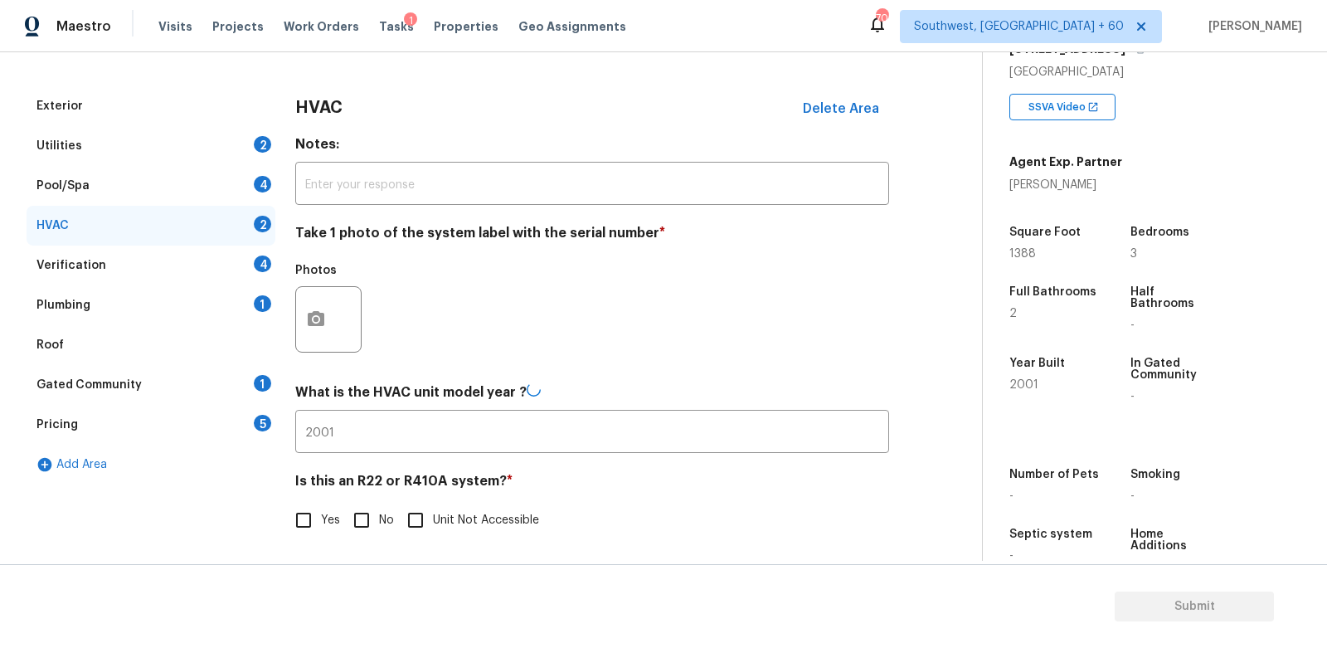
click at [363, 511] on input "No" at bounding box center [361, 520] width 35 height 35
checkbox input "true"
click at [254, 267] on div "Verification 4" at bounding box center [151, 266] width 249 height 40
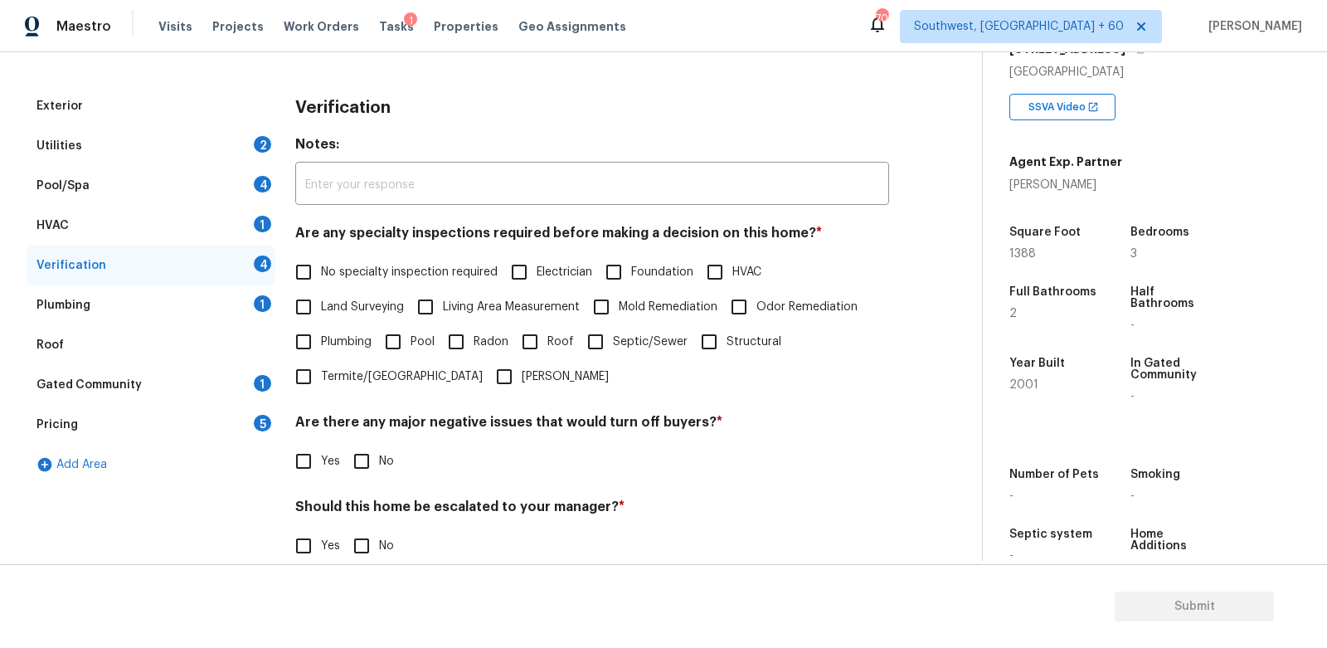
click at [358, 273] on span "No specialty inspection required" at bounding box center [409, 272] width 177 height 17
click at [321, 273] on input "No specialty inspection required" at bounding box center [303, 272] width 35 height 35
checkbox input "true"
click at [367, 462] on input "No" at bounding box center [361, 461] width 35 height 35
checkbox input "true"
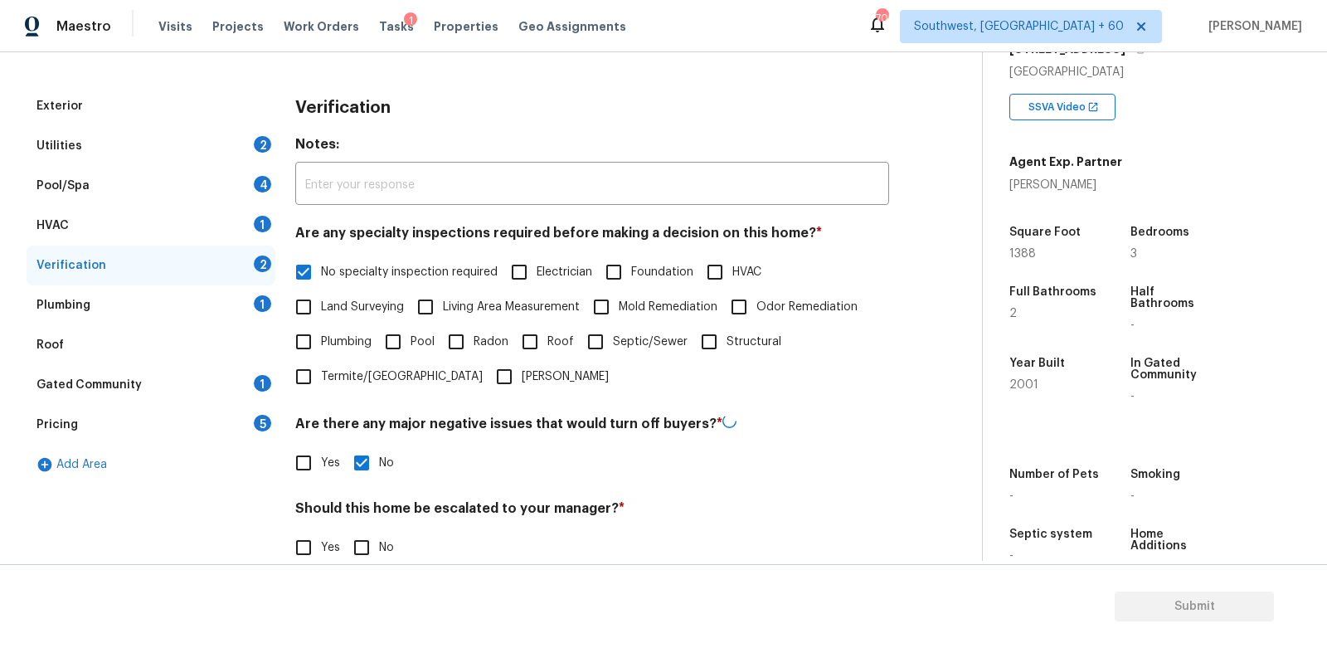
click at [363, 531] on input "No" at bounding box center [361, 547] width 35 height 35
checkbox input "true"
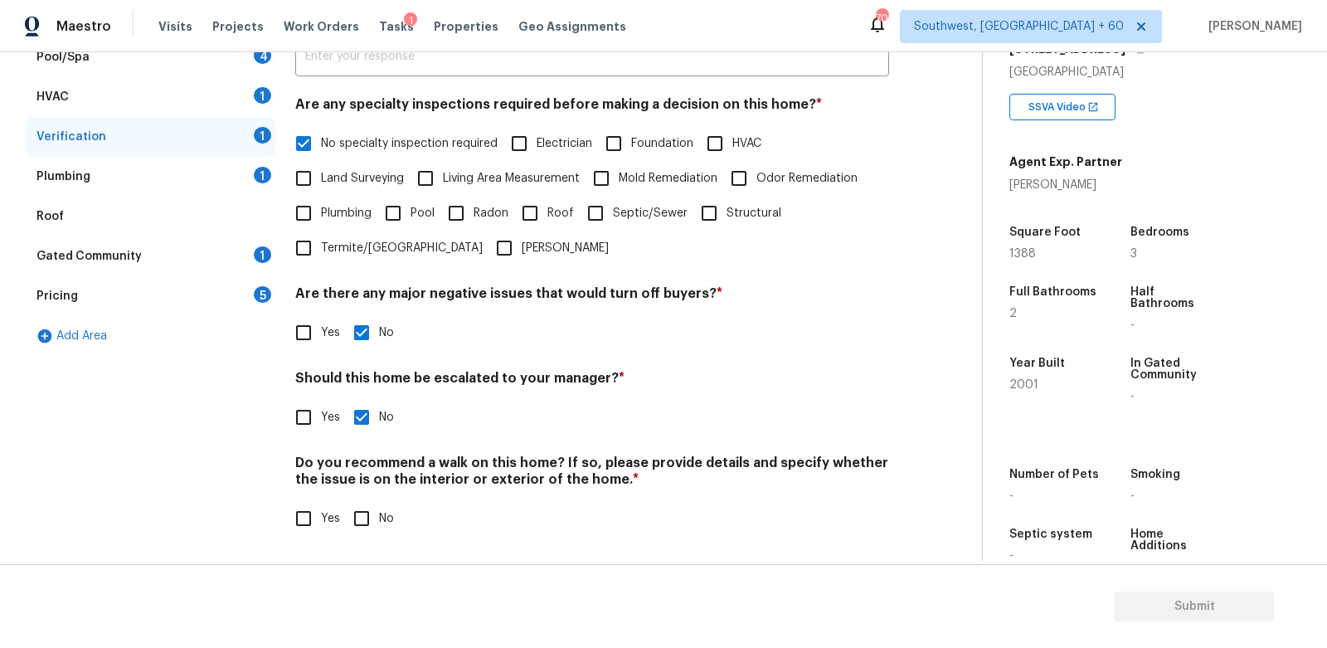
click at [361, 543] on div "Verification Notes: ​ Are any specialty inspections required before making a de…" at bounding box center [592, 257] width 594 height 598
click at [363, 527] on input "No" at bounding box center [361, 518] width 35 height 35
checkbox input "true"
click at [251, 183] on div "Plumbing 1" at bounding box center [151, 177] width 249 height 40
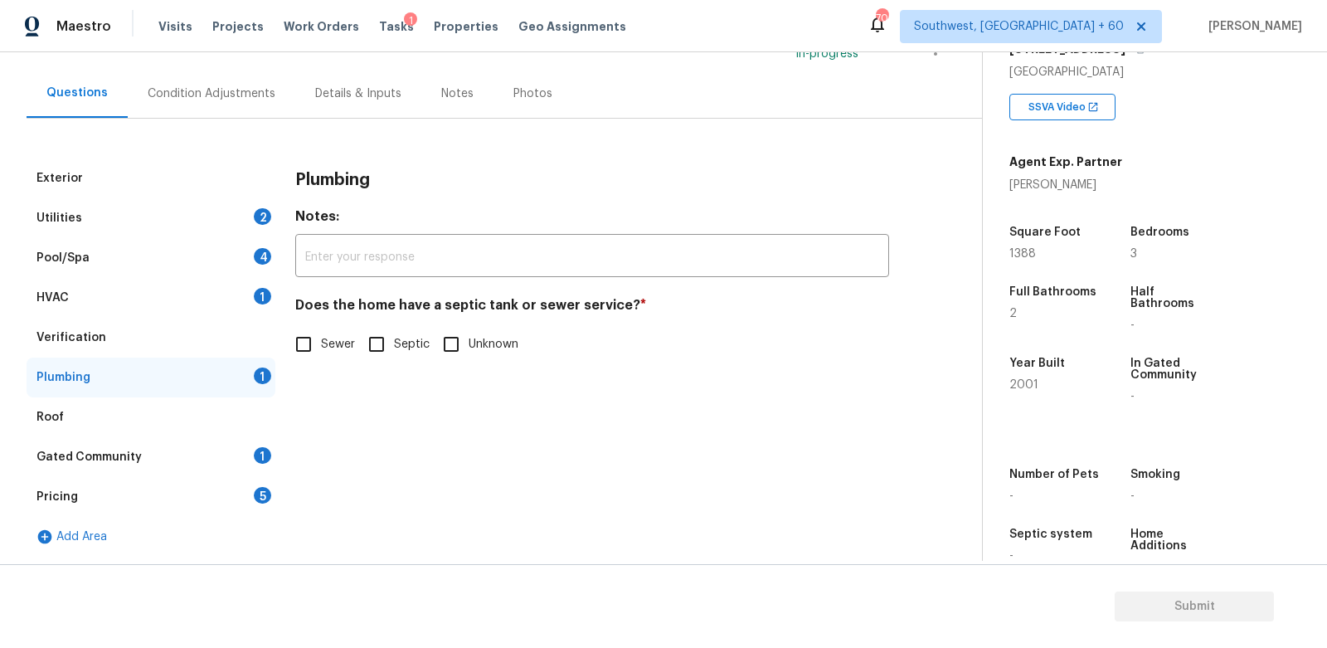
click at [336, 356] on label "Sewer" at bounding box center [320, 344] width 69 height 35
click at [321, 356] on input "Sewer" at bounding box center [303, 344] width 35 height 35
checkbox input "true"
click at [217, 460] on div "Gated Community 1" at bounding box center [151, 457] width 249 height 40
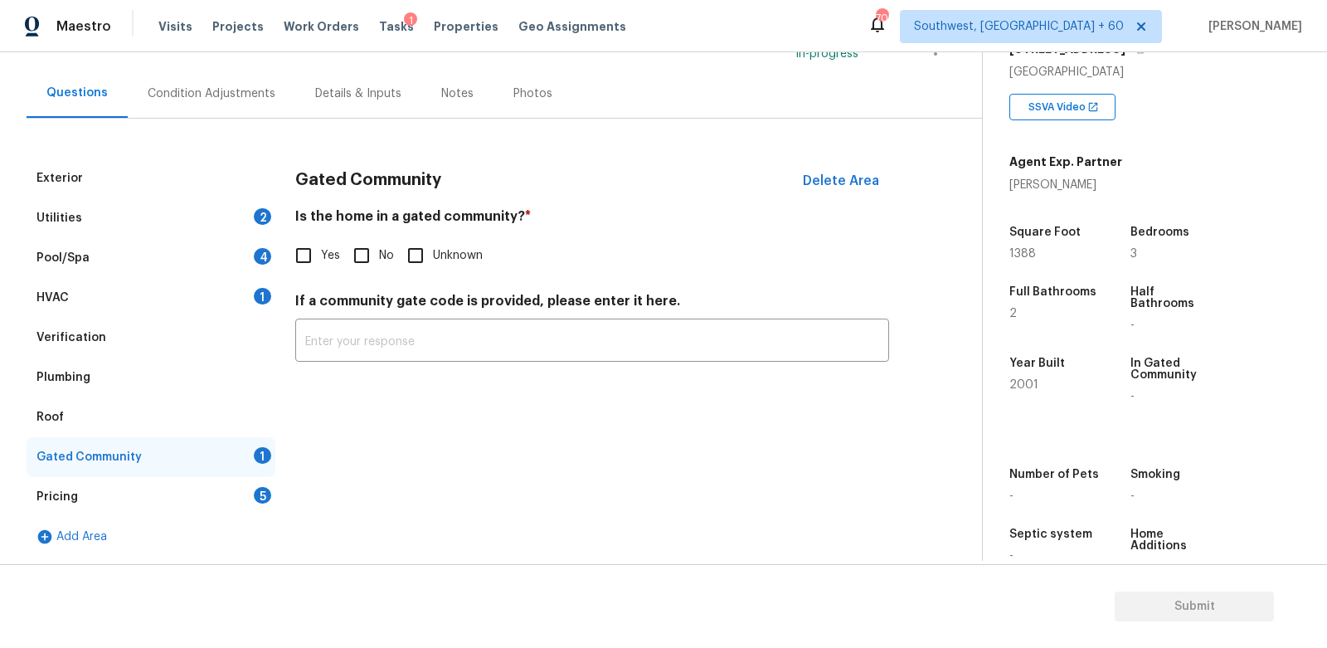
click at [354, 267] on input "No" at bounding box center [361, 255] width 35 height 35
checkbox input "true"
click at [265, 495] on div "5" at bounding box center [262, 495] width 17 height 17
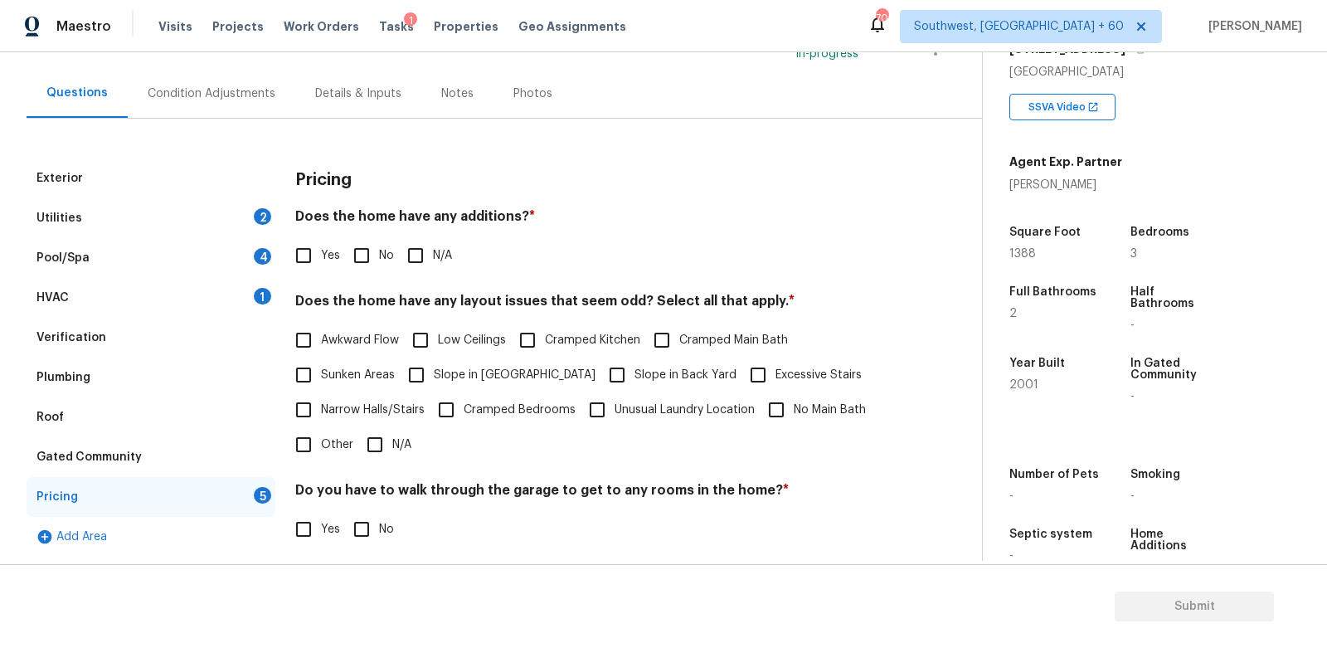
click at [366, 268] on input "No" at bounding box center [361, 255] width 35 height 35
checkbox input "true"
click at [374, 466] on div "Pricing Does the home have any additions? * Yes No N/A Does the home have any l…" at bounding box center [592, 447] width 594 height 579
click at [375, 448] on input "N/A" at bounding box center [375, 444] width 35 height 35
checkbox input "true"
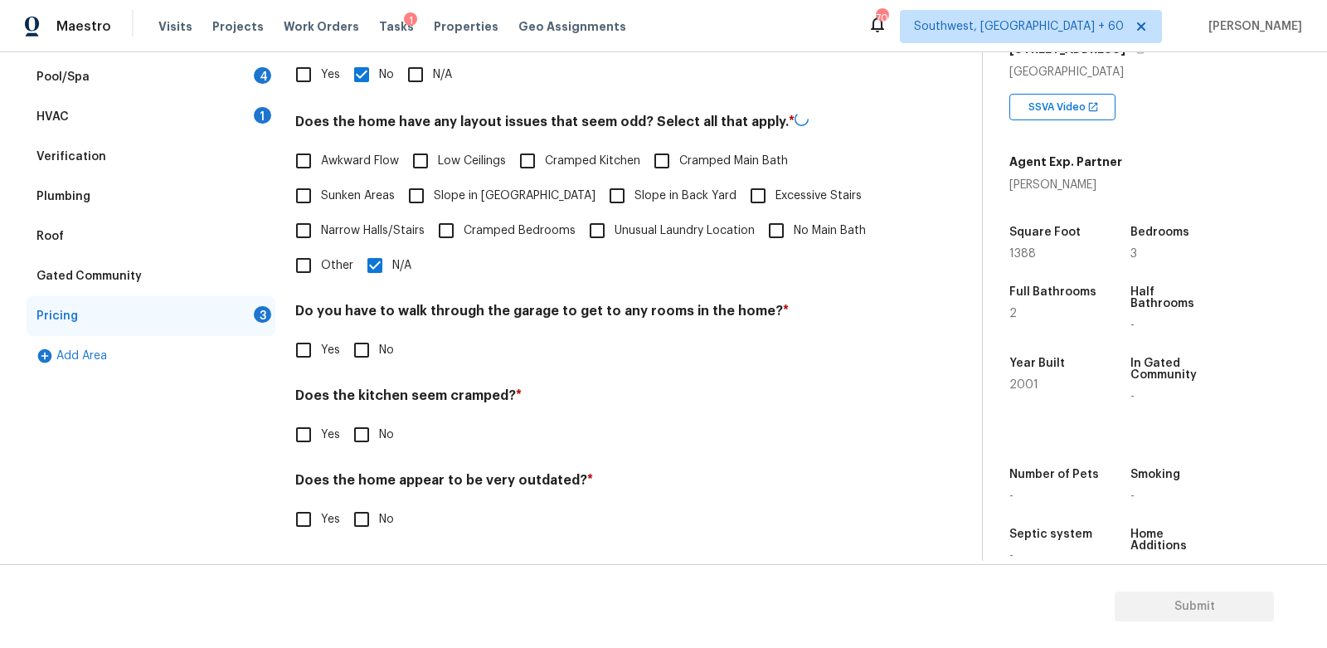
scroll to position [312, 0]
click at [377, 342] on input "No" at bounding box center [361, 350] width 35 height 35
checkbox input "true"
click at [371, 439] on input "No" at bounding box center [361, 436] width 35 height 35
checkbox input "true"
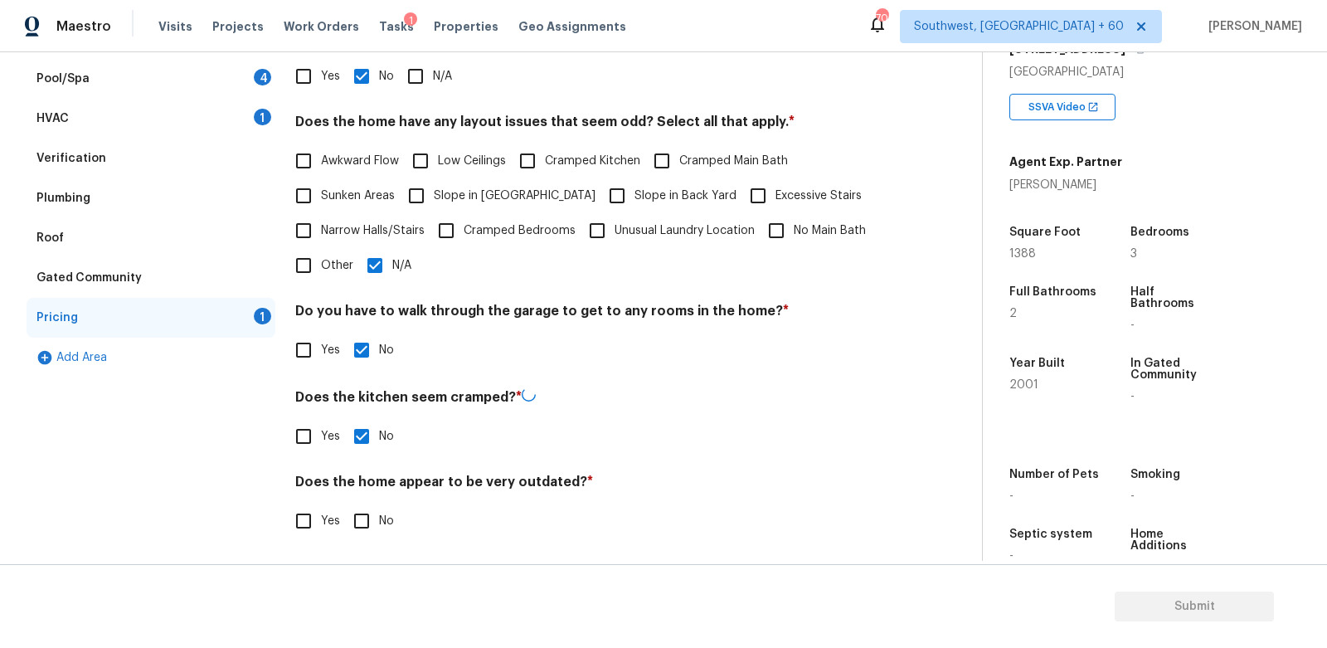
click at [371, 525] on input "No" at bounding box center [361, 521] width 35 height 35
checkbox input "true"
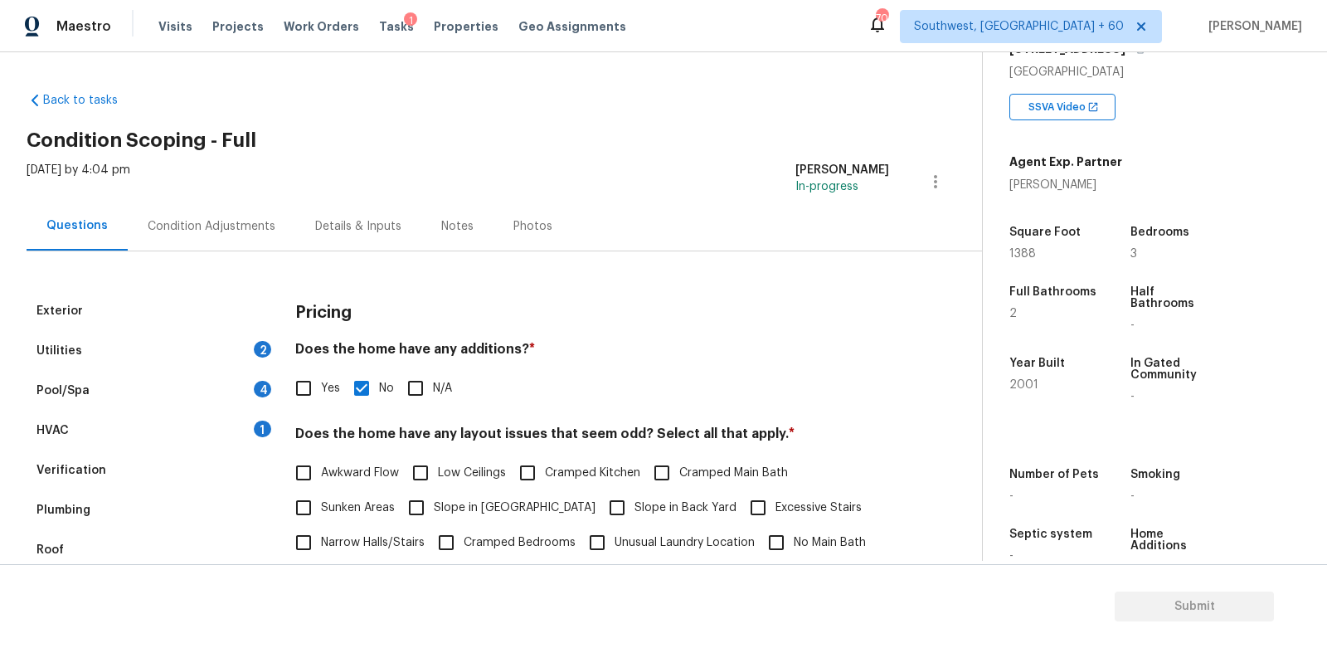
click at [255, 234] on div "Condition Adjustments" at bounding box center [212, 226] width 168 height 49
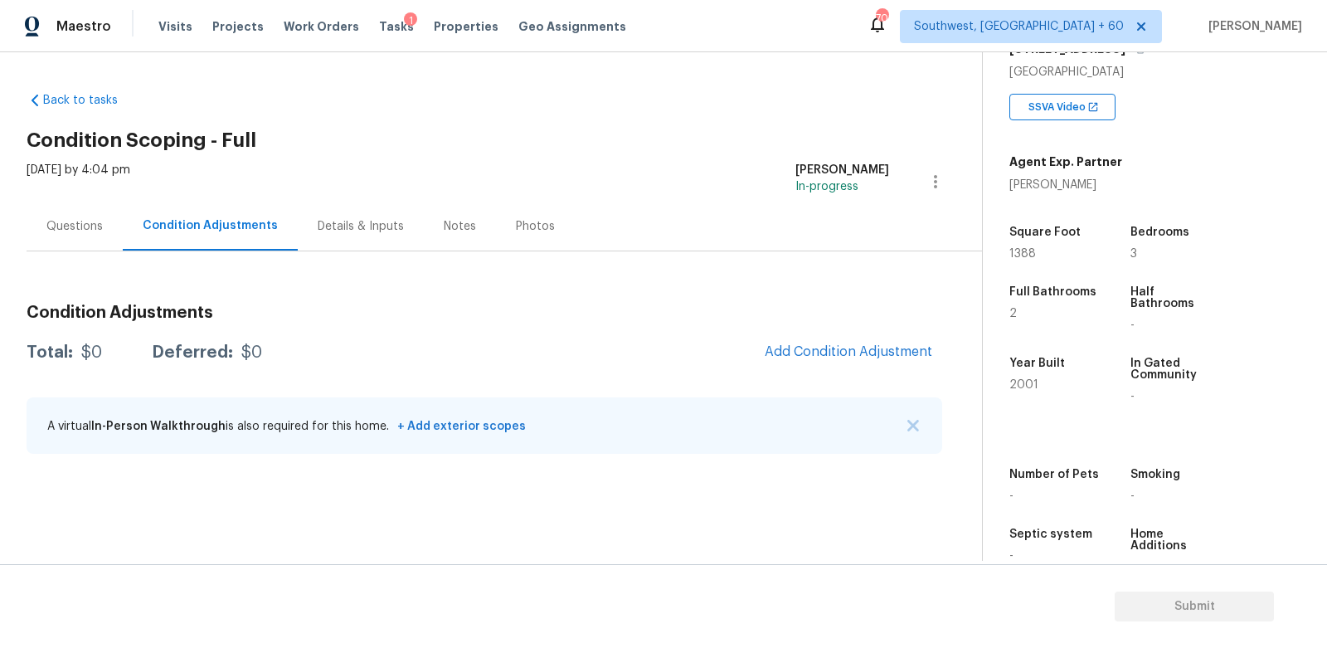
click at [814, 324] on div "Condition Adjustments Total: $0 Deferred: $0 Add Condition Adjustment A virtual…" at bounding box center [485, 380] width 916 height 178
click at [830, 344] on span "Add Condition Adjustment" at bounding box center [849, 351] width 168 height 15
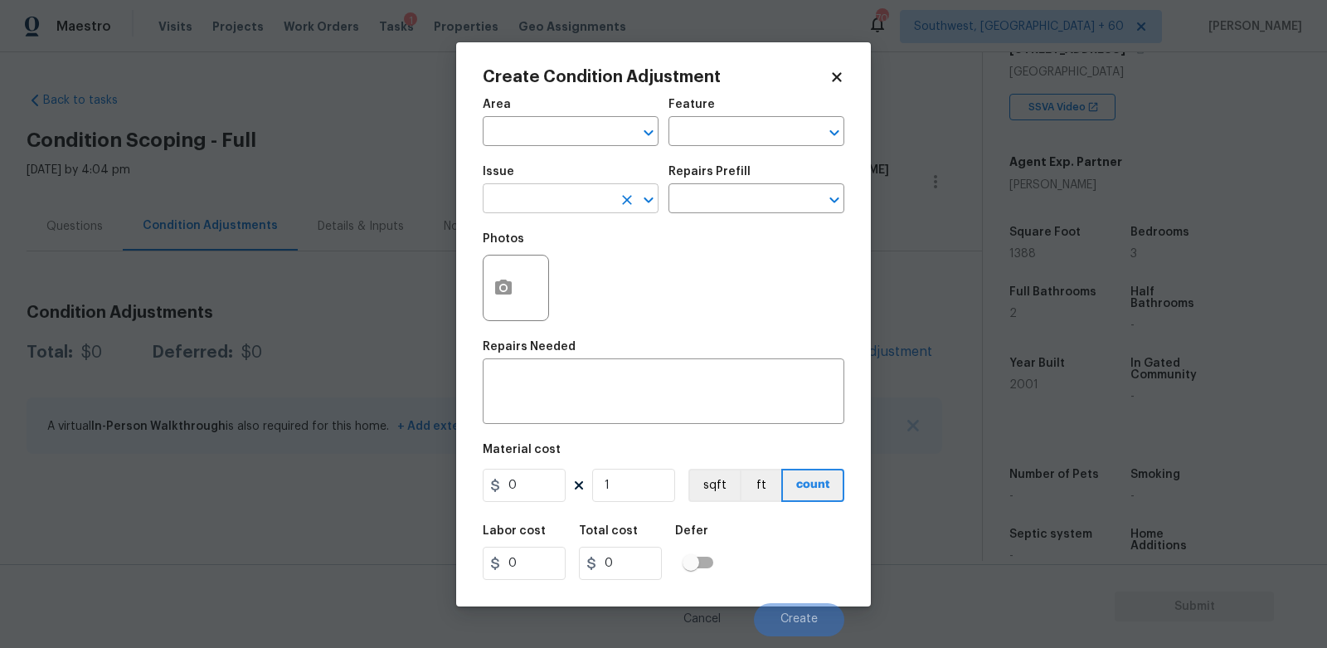
click at [577, 195] on input "text" at bounding box center [547, 200] width 129 height 26
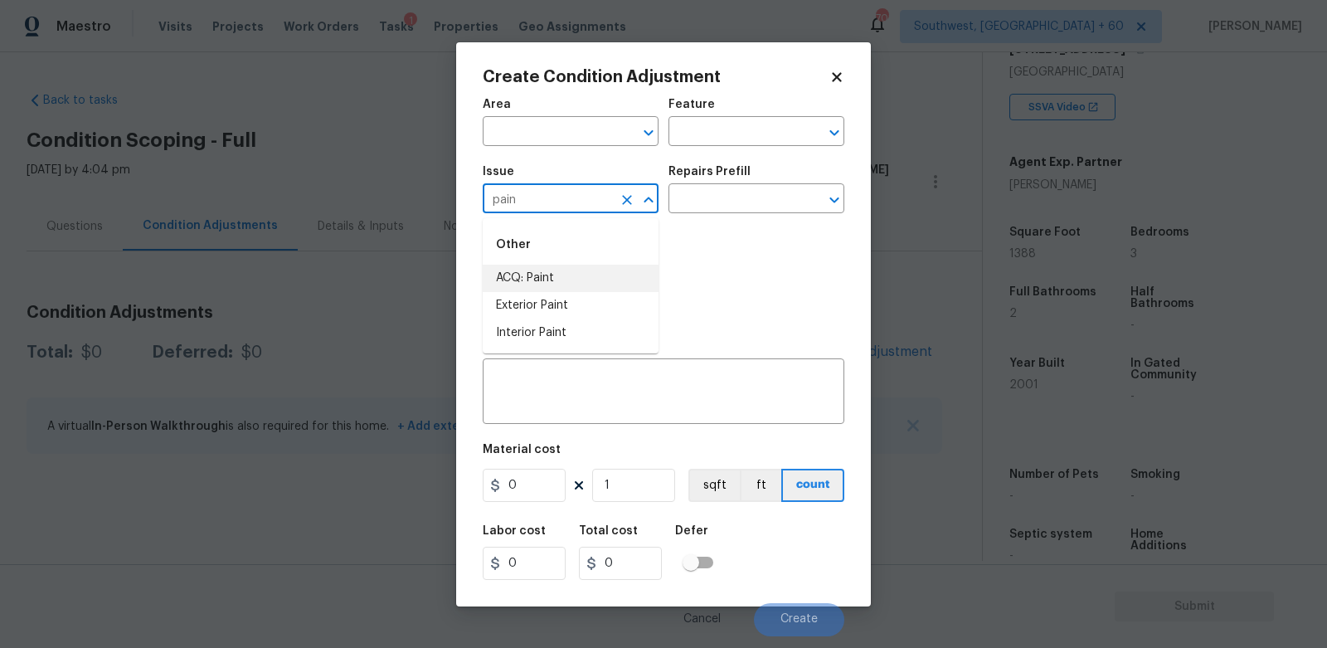
click at [566, 280] on li "ACQ: Paint" at bounding box center [571, 278] width 176 height 27
type input "ACQ: Paint"
click at [695, 208] on input "text" at bounding box center [733, 200] width 129 height 26
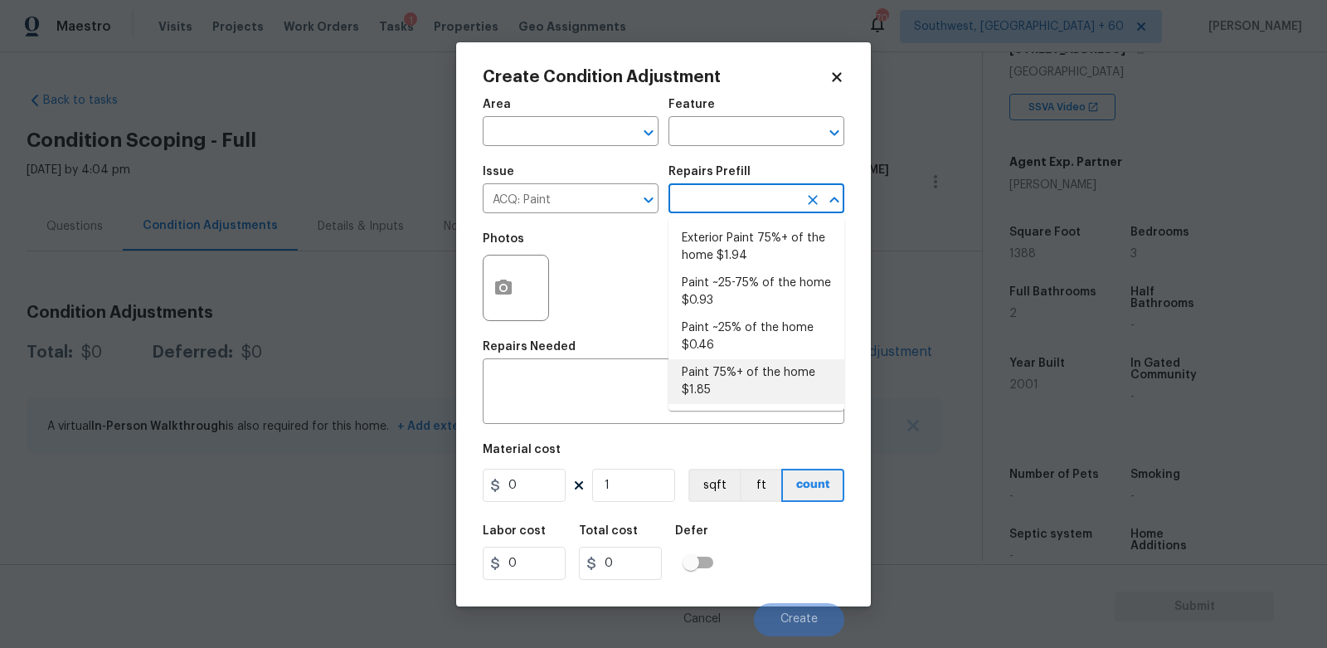
click at [722, 378] on li "Paint 75%+ of the home $1.85" at bounding box center [757, 381] width 176 height 45
type input "Acquisition"
type textarea "Acquisition Scope: 75%+ of the home will likely require interior paint"
type input "1.85"
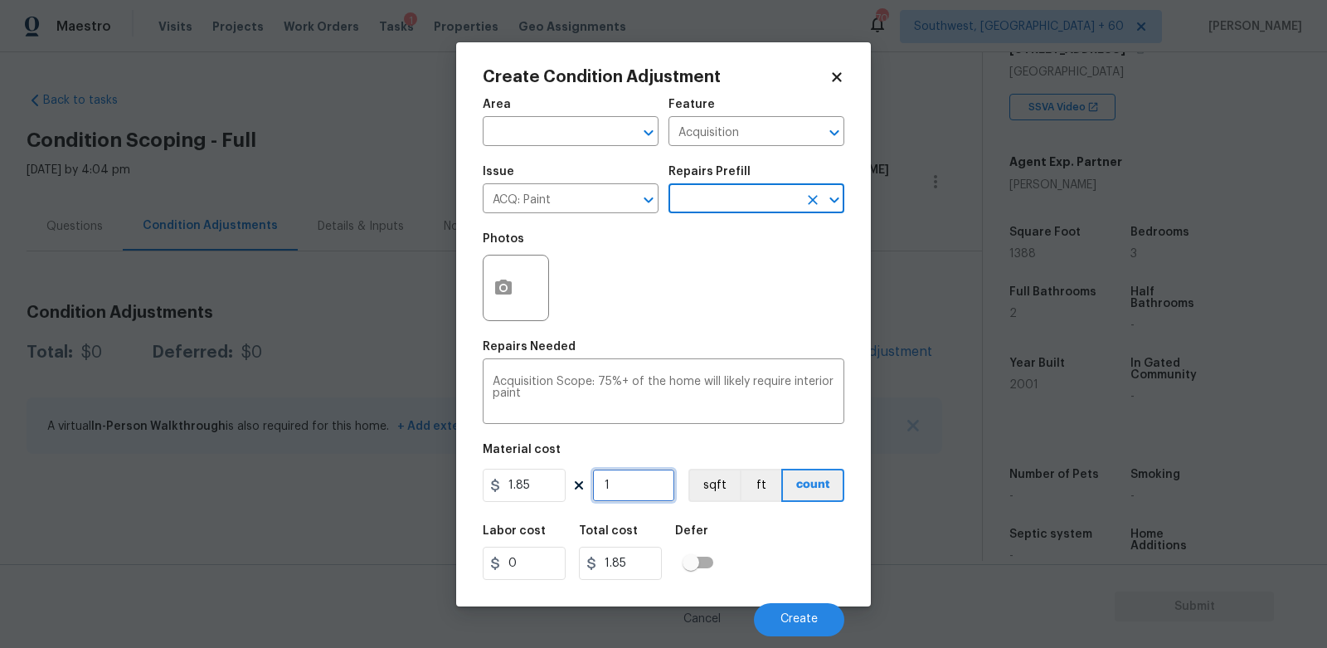
click at [655, 481] on input "1" at bounding box center [633, 485] width 83 height 33
type input "13"
type input "24.05"
type input "138"
type input "255.3"
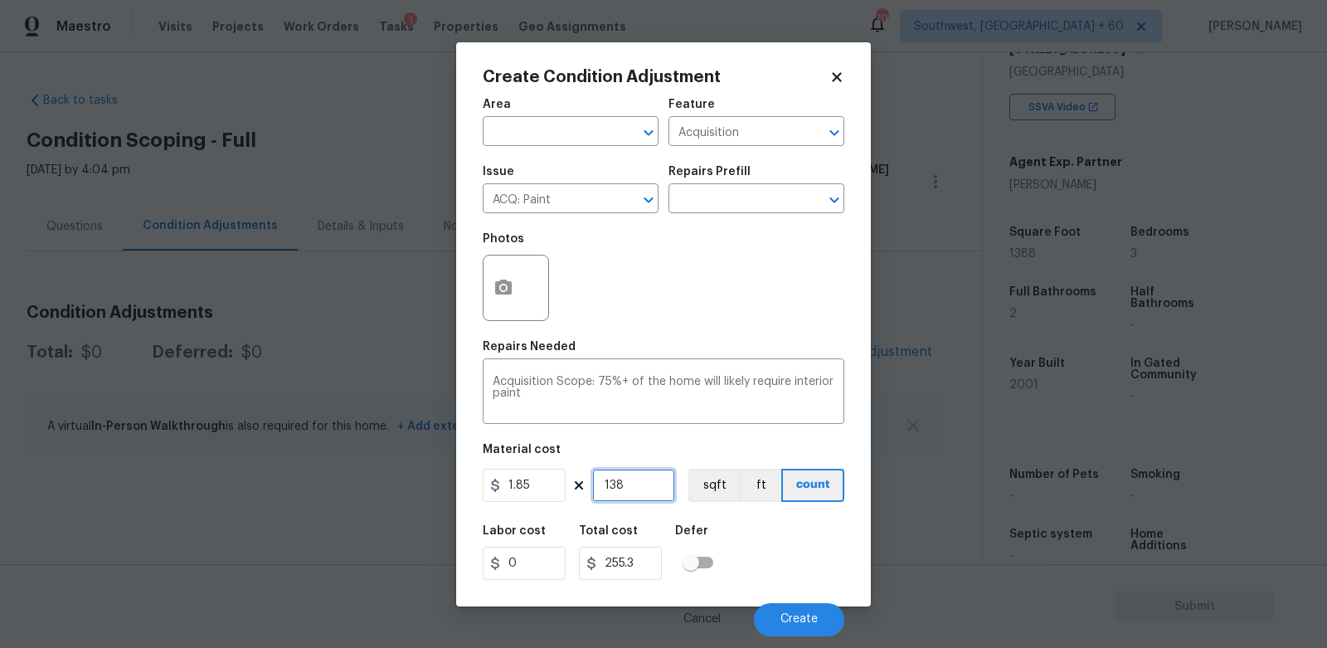
type input "1388"
type input "2567.8"
type input "1388"
click at [506, 294] on icon "button" at bounding box center [503, 287] width 17 height 15
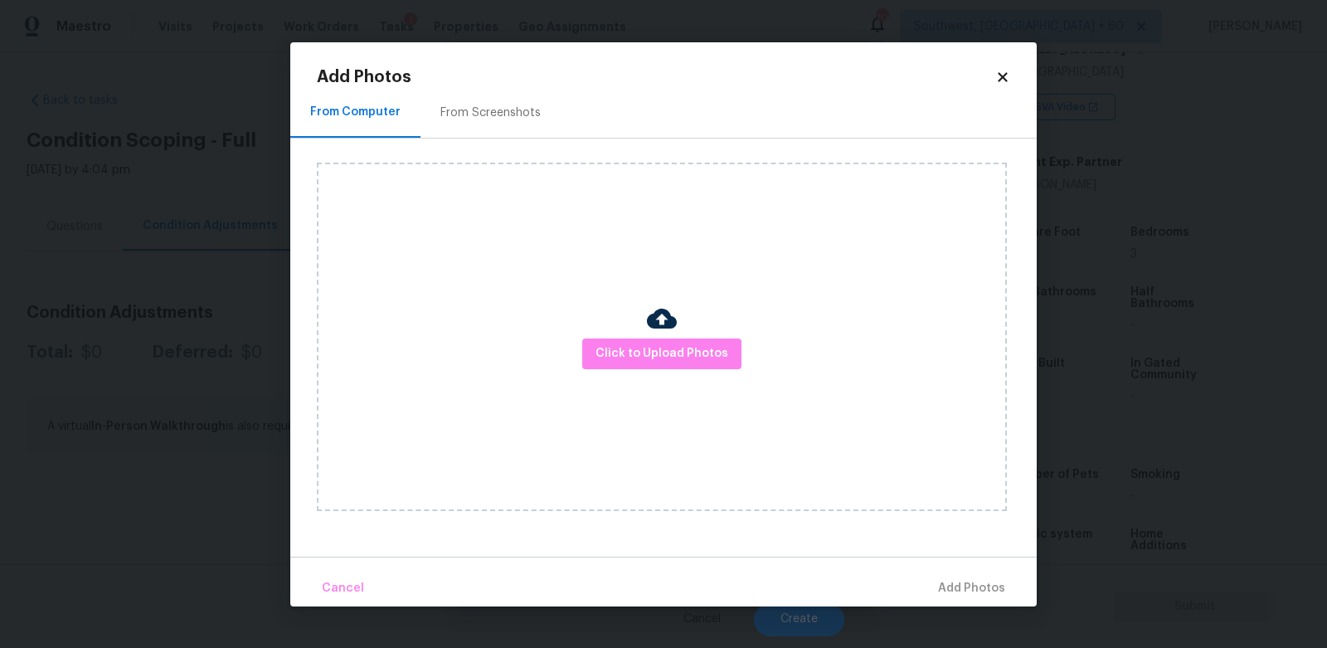
click at [507, 105] on div "From Screenshots" at bounding box center [490, 113] width 100 height 17
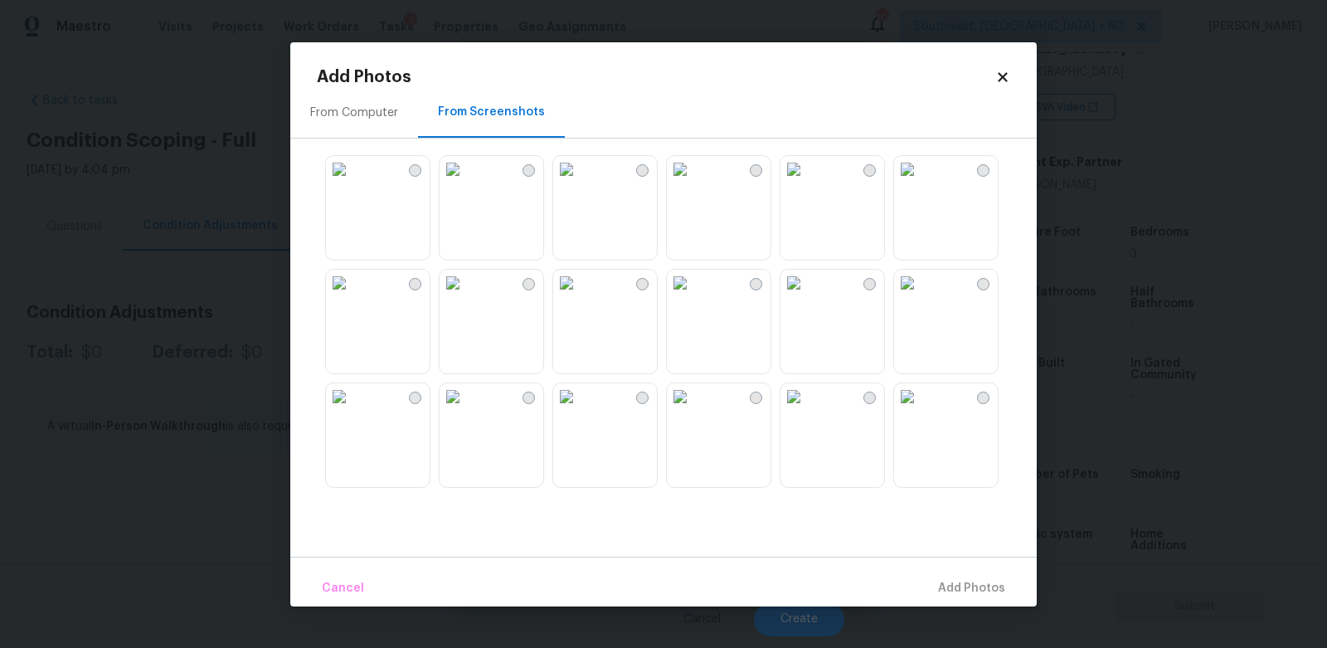
click at [466, 410] on img at bounding box center [453, 396] width 27 height 27
click at [671, 296] on img at bounding box center [680, 283] width 27 height 27
click at [580, 182] on img at bounding box center [566, 169] width 27 height 27
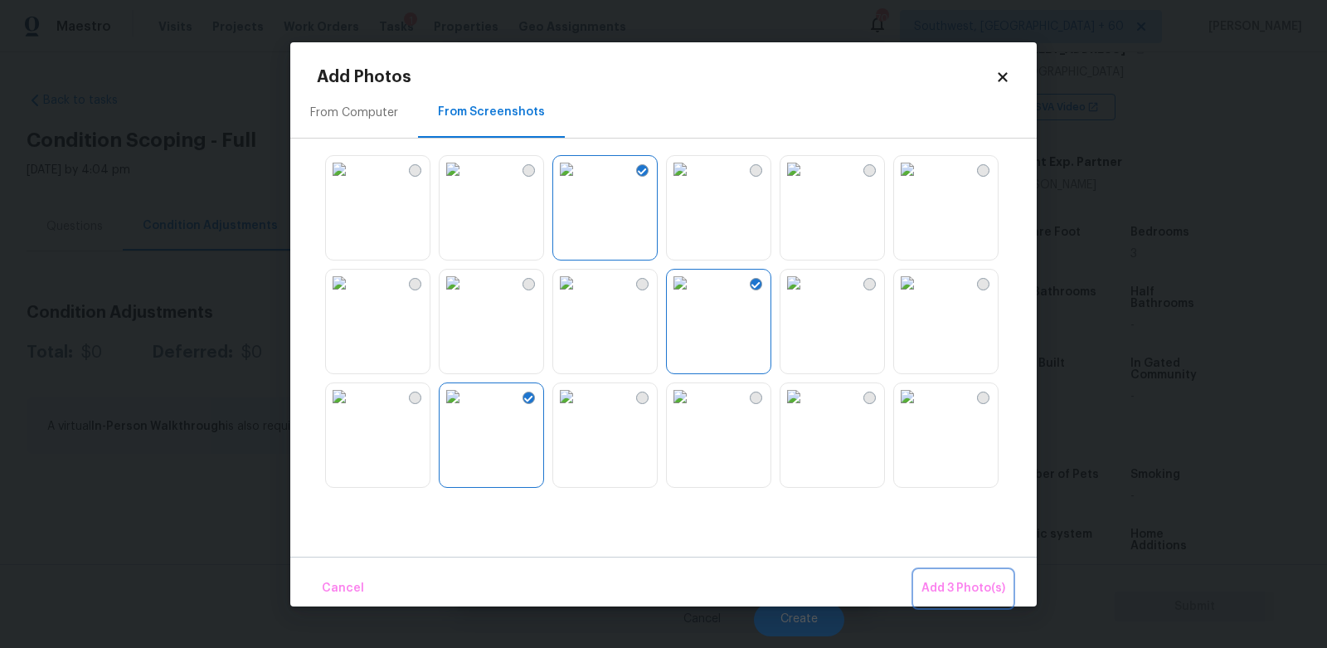
click at [971, 582] on span "Add 3 Photo(s)" at bounding box center [964, 588] width 84 height 21
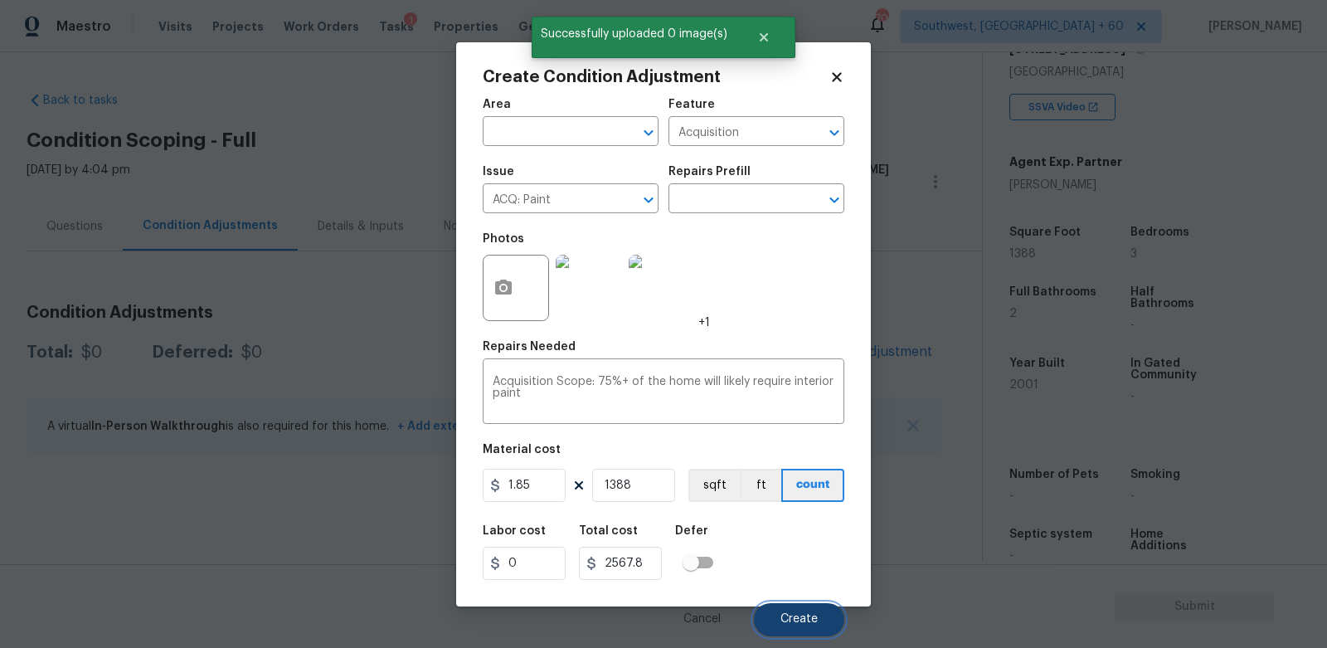
click at [784, 612] on button "Create" at bounding box center [799, 619] width 90 height 33
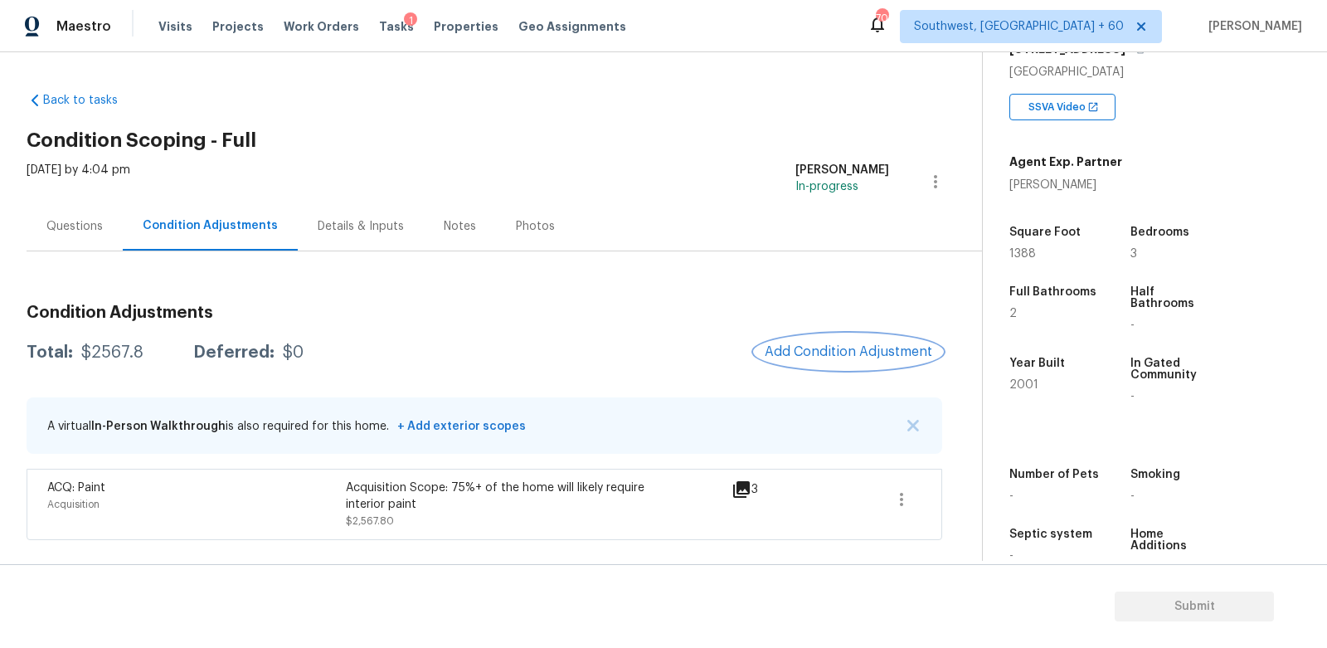
click at [864, 351] on span "Add Condition Adjustment" at bounding box center [849, 351] width 168 height 15
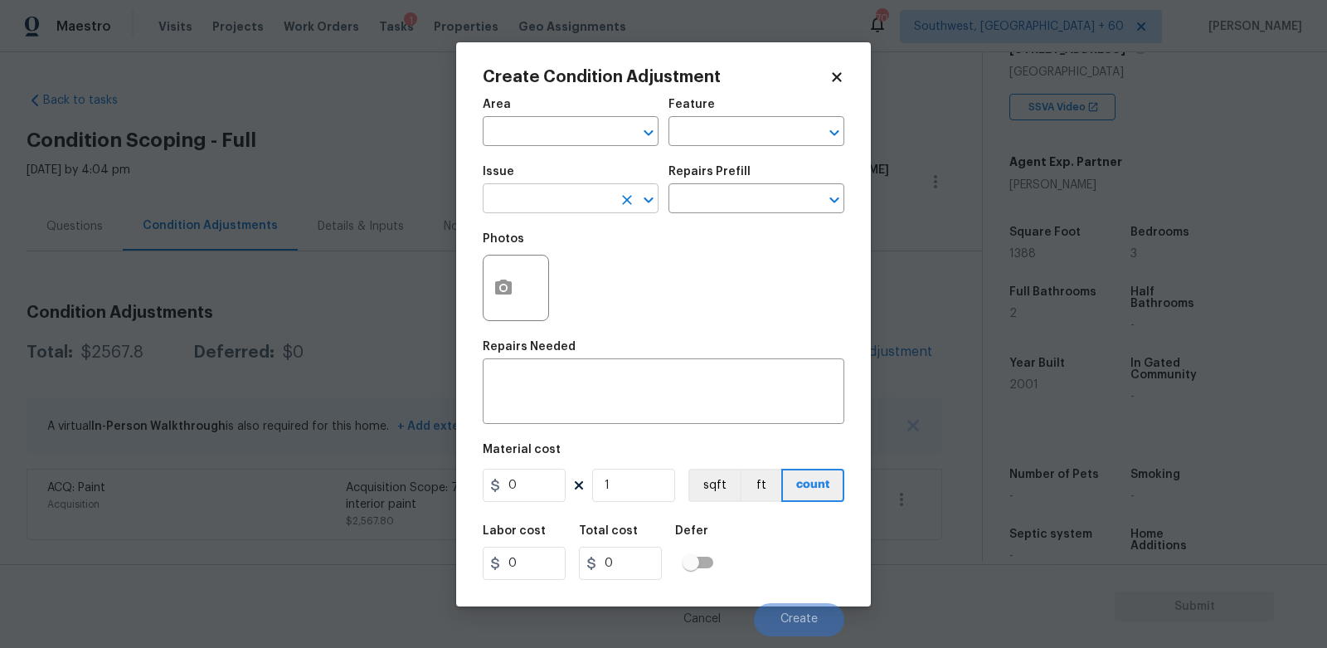
click at [591, 196] on input "text" at bounding box center [547, 200] width 129 height 26
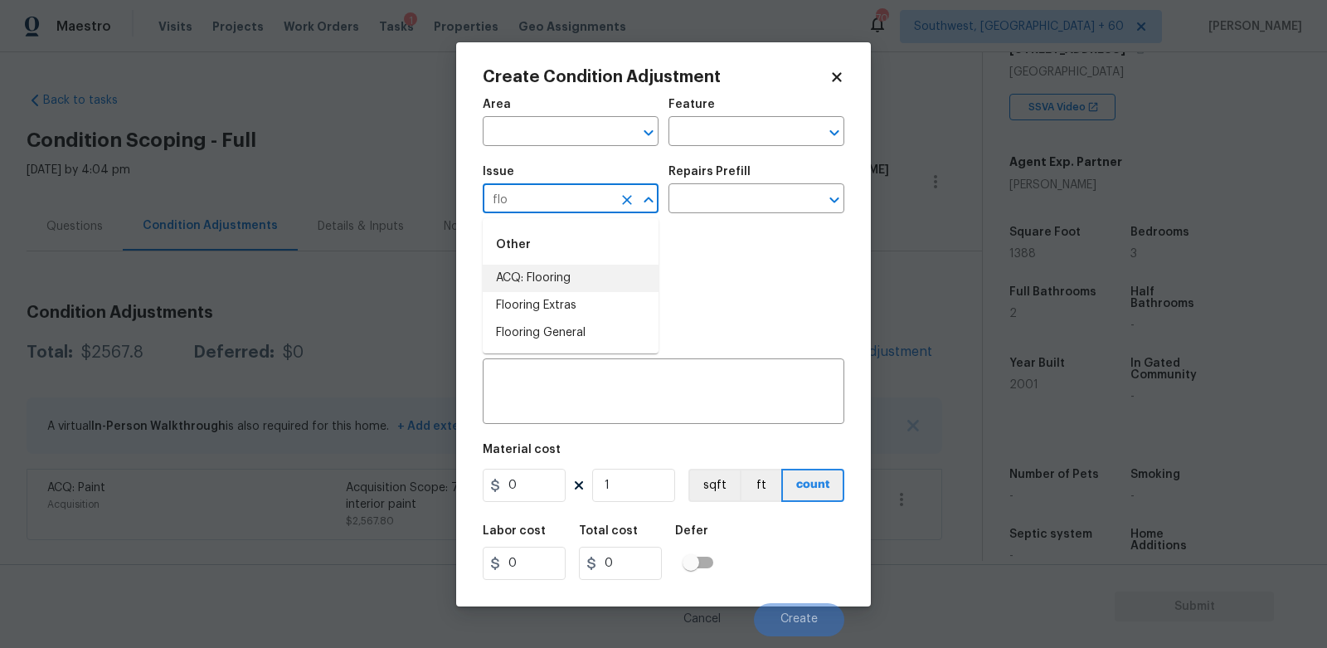
click at [548, 289] on li "ACQ: Flooring" at bounding box center [571, 278] width 176 height 27
type input "ACQ: Flooring"
click at [719, 199] on input "text" at bounding box center [733, 200] width 129 height 26
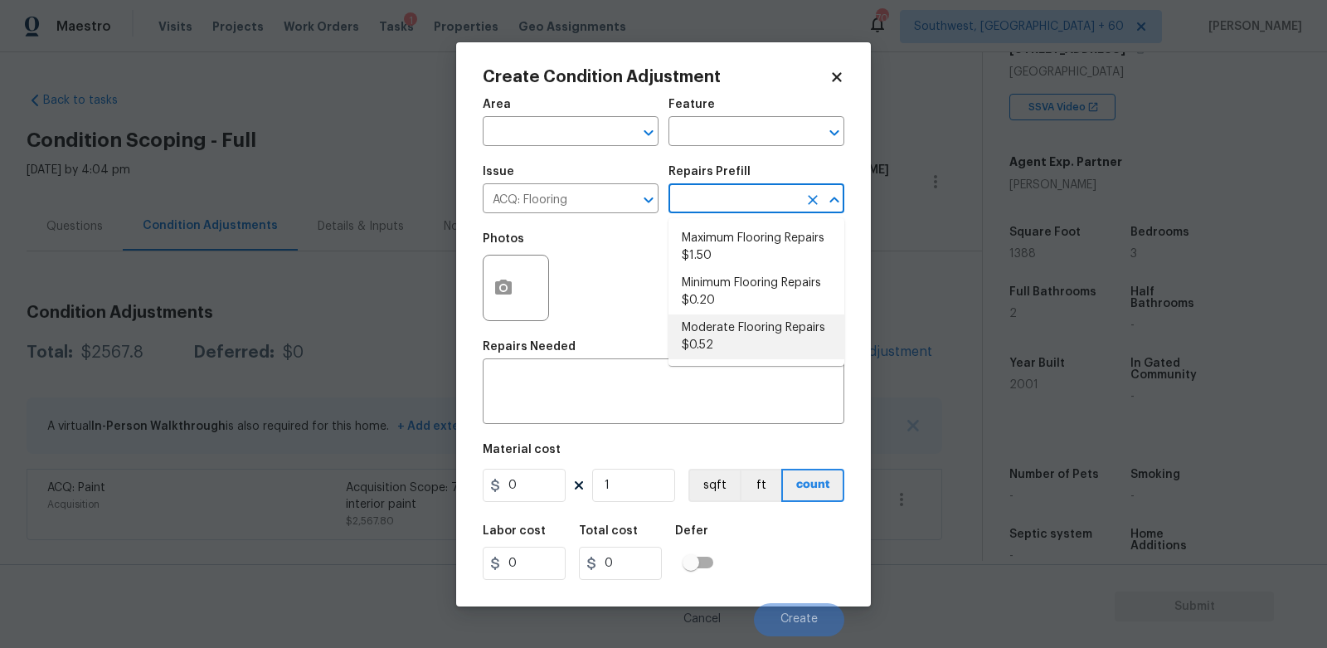
click at [726, 343] on li "Moderate Flooring Repairs $0.52" at bounding box center [757, 336] width 176 height 45
type input "Acquisition"
type textarea "Acquisition Scope: Moderate flooring repairs"
type input "0.52"
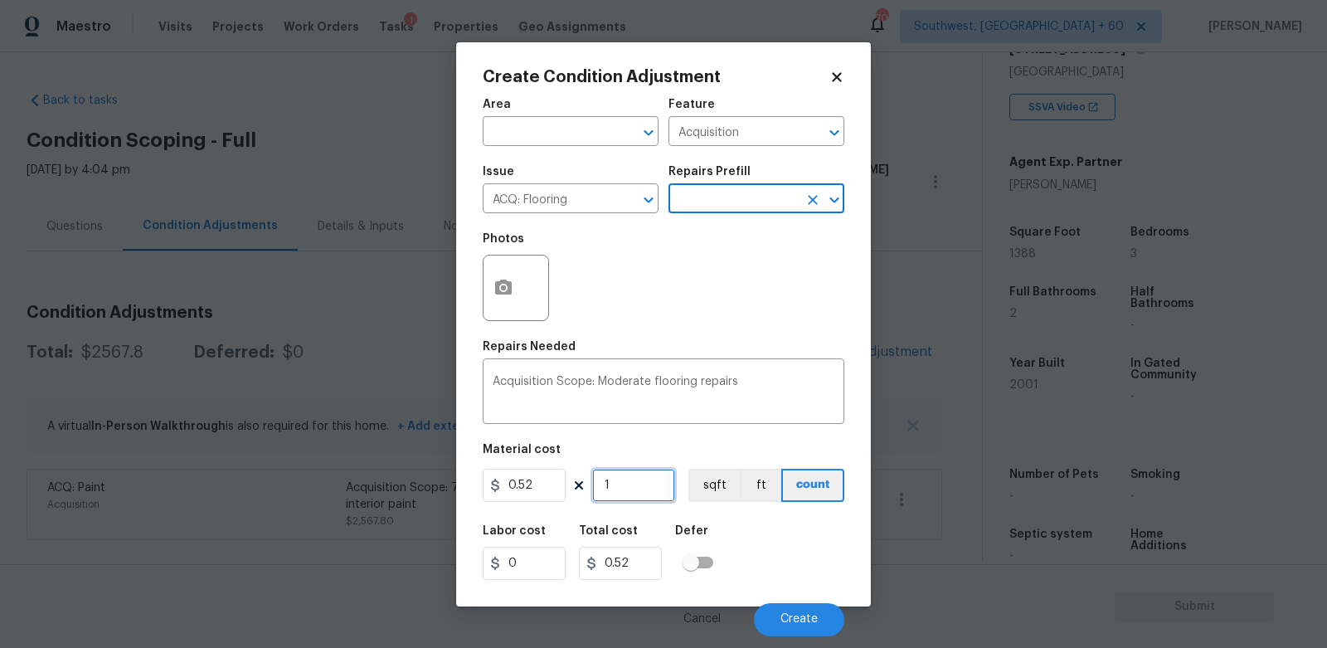
click at [643, 489] on input "1" at bounding box center [633, 485] width 83 height 33
type input "0"
type input "1"
type input "0.52"
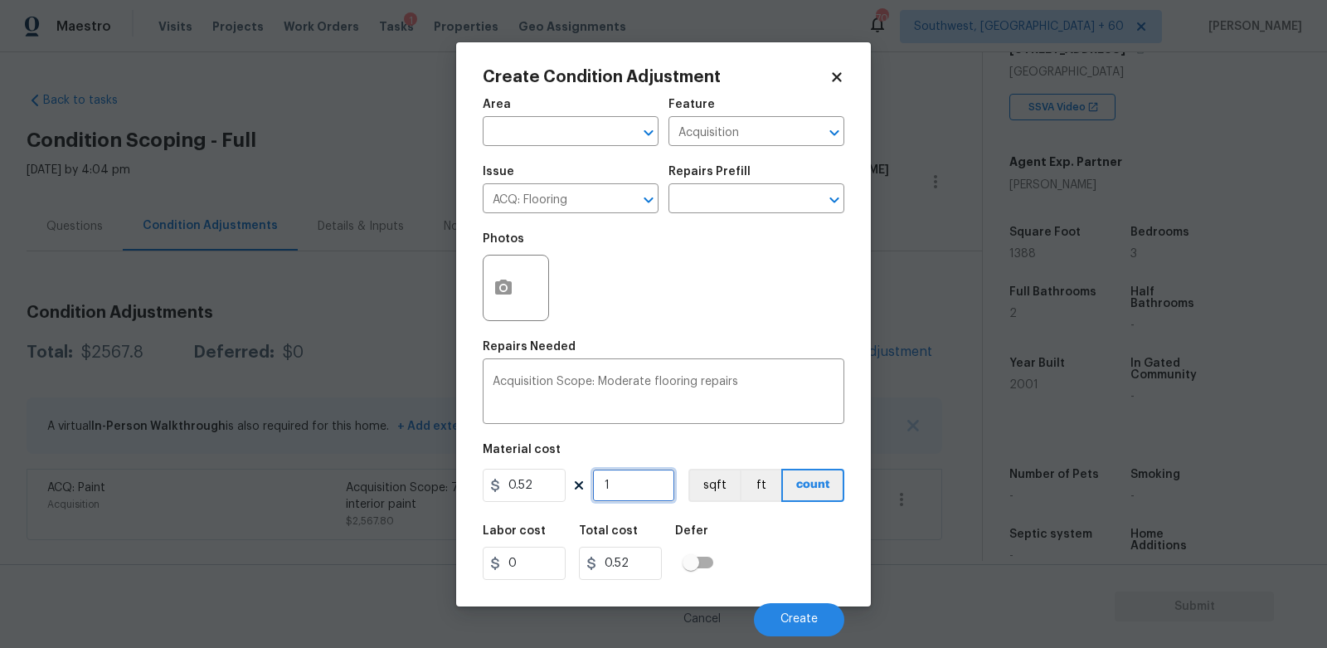
type input "13"
type input "6.76"
type input "138"
type input "71.76"
type input "1388"
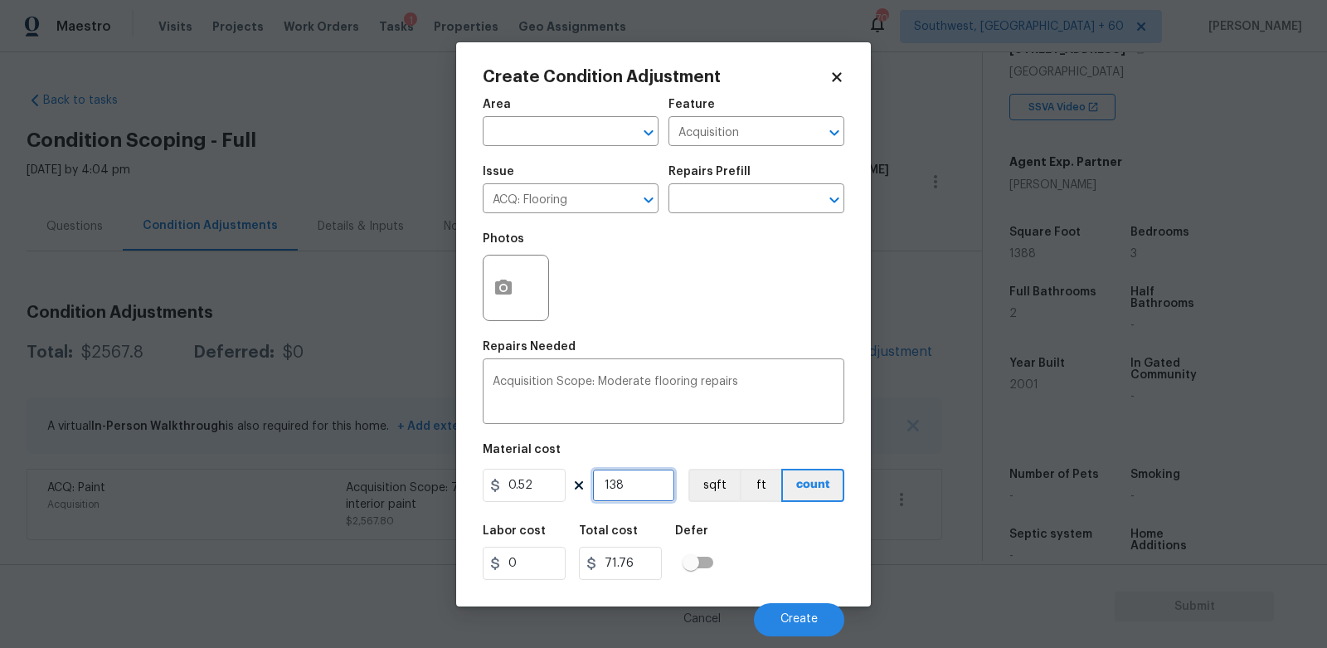
type input "721.76"
type input "1388"
click at [652, 575] on input "721.76" at bounding box center [620, 563] width 83 height 33
click at [512, 308] on button "button" at bounding box center [504, 287] width 40 height 65
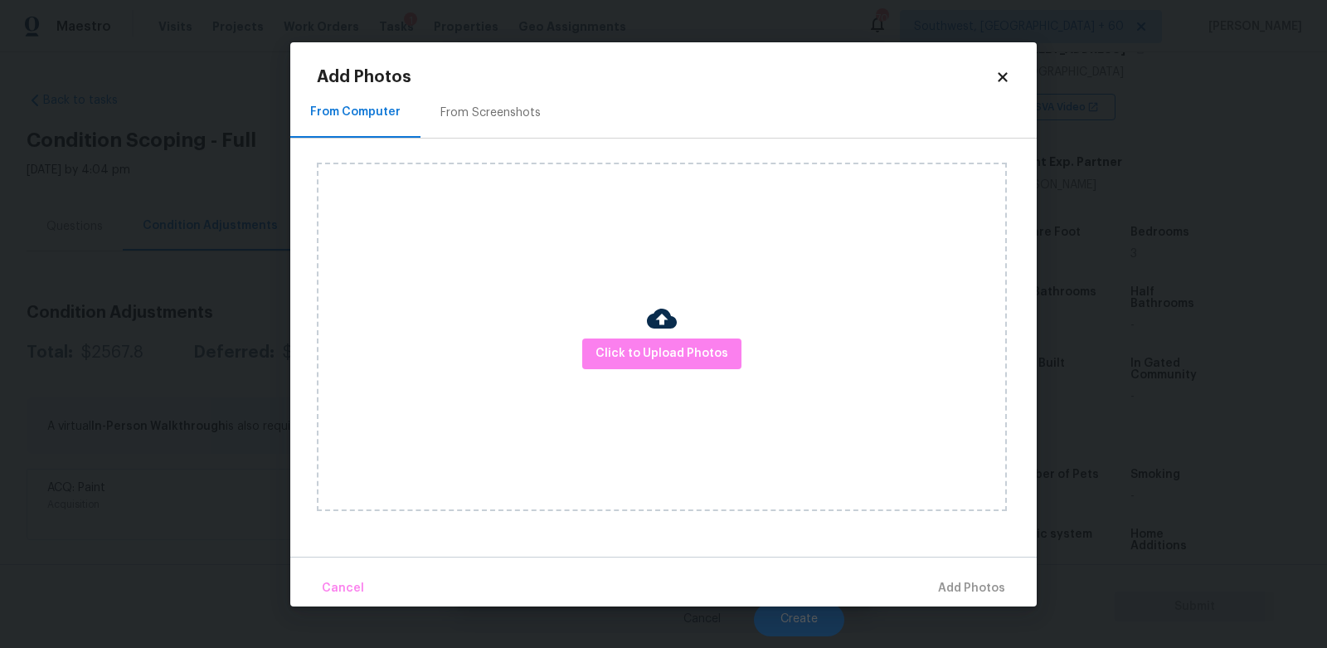
click at [512, 113] on div "From Screenshots" at bounding box center [490, 113] width 100 height 17
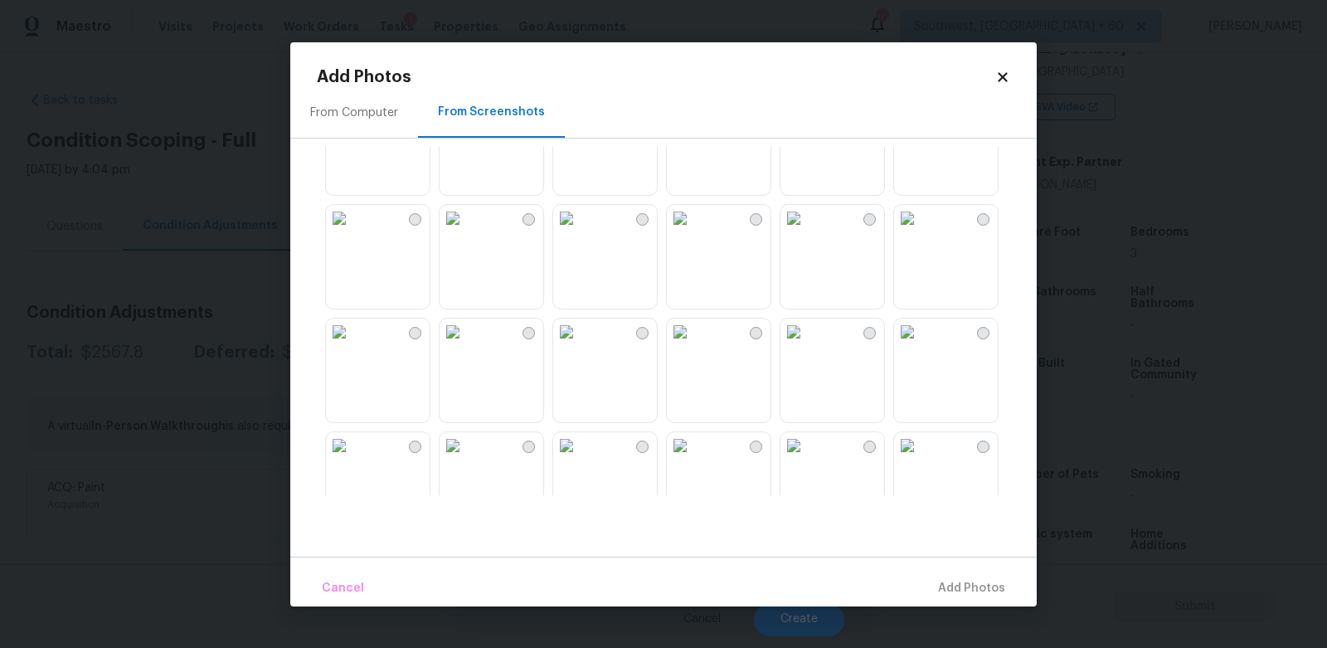
scroll to position [90, 0]
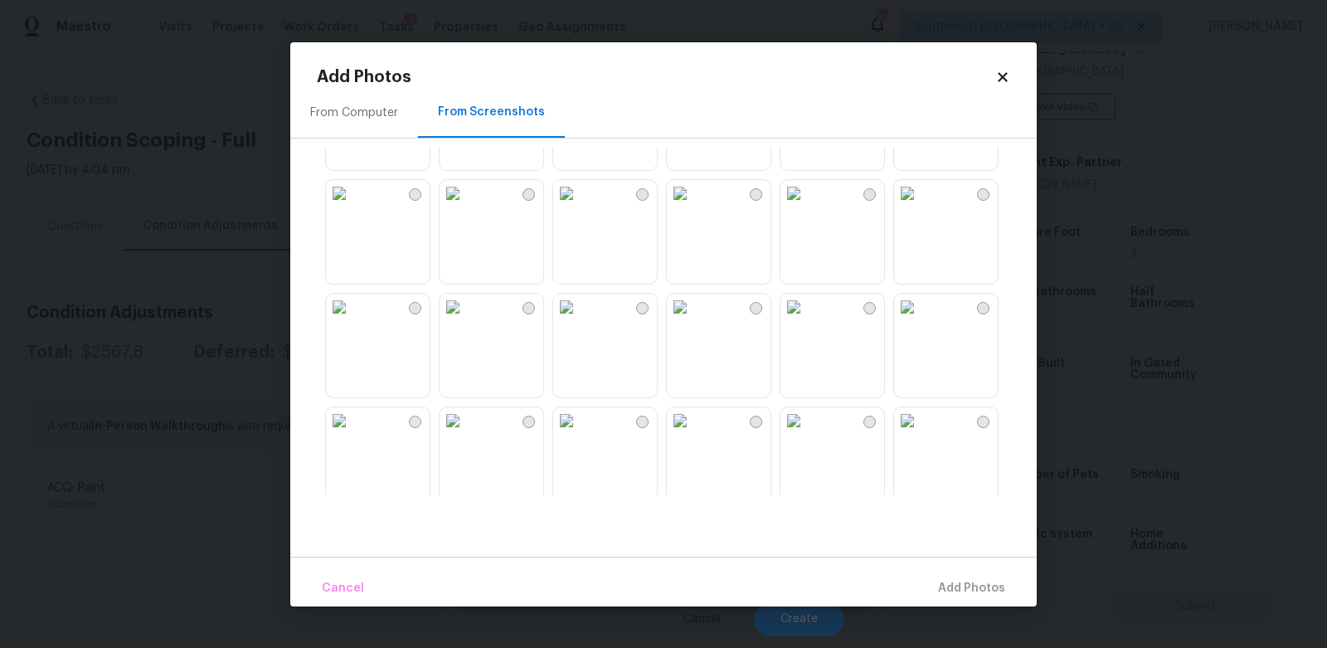
click at [466, 320] on img at bounding box center [453, 307] width 27 height 27
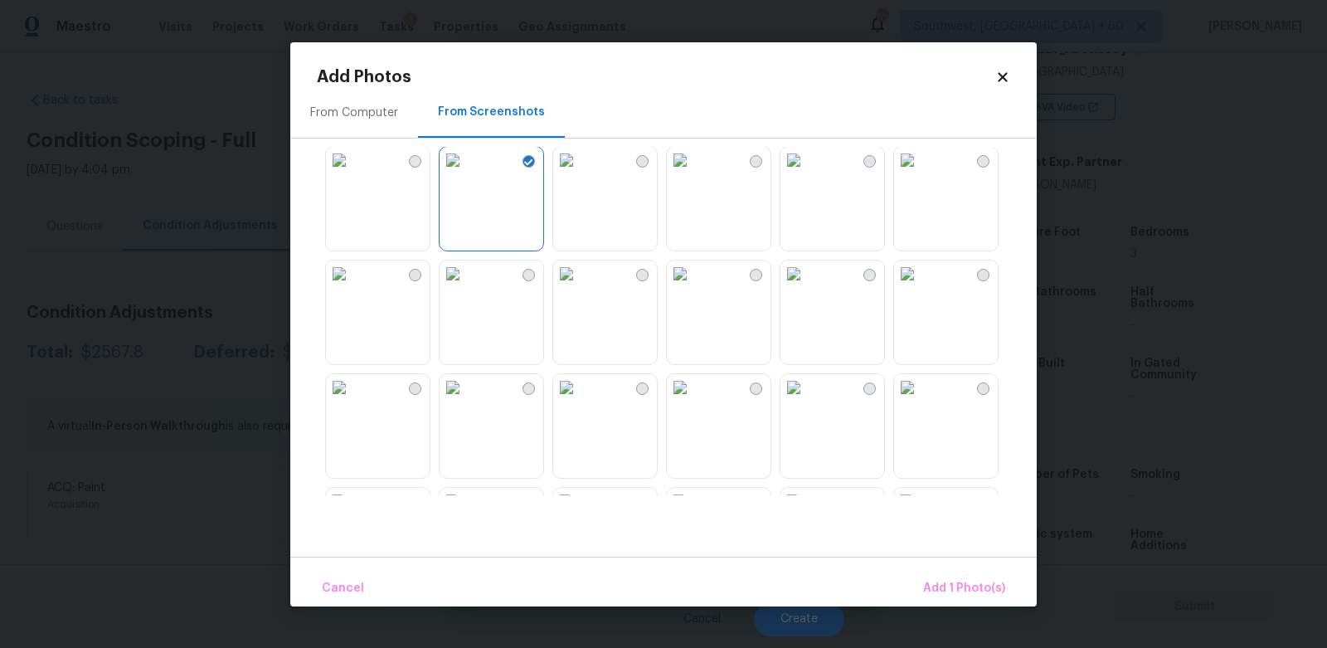
scroll to position [278, 0]
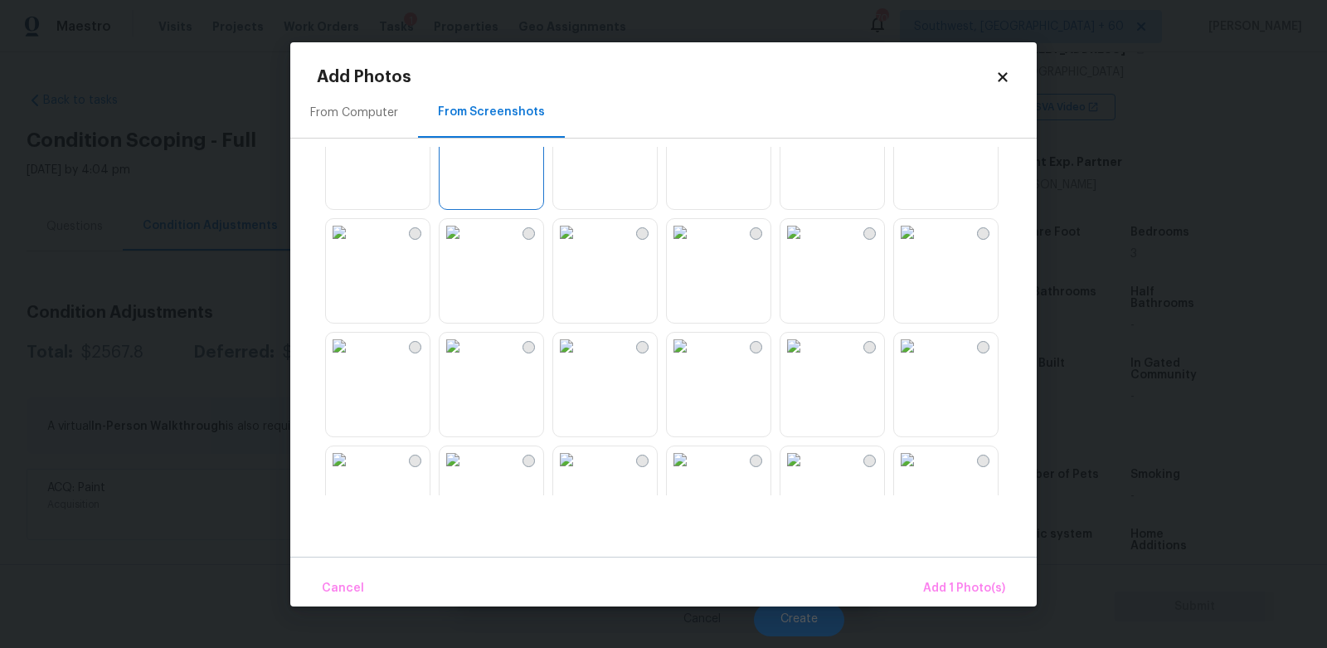
click at [353, 246] on img at bounding box center [339, 232] width 27 height 27
click at [958, 586] on span "Add 2 Photo(s)" at bounding box center [963, 588] width 85 height 21
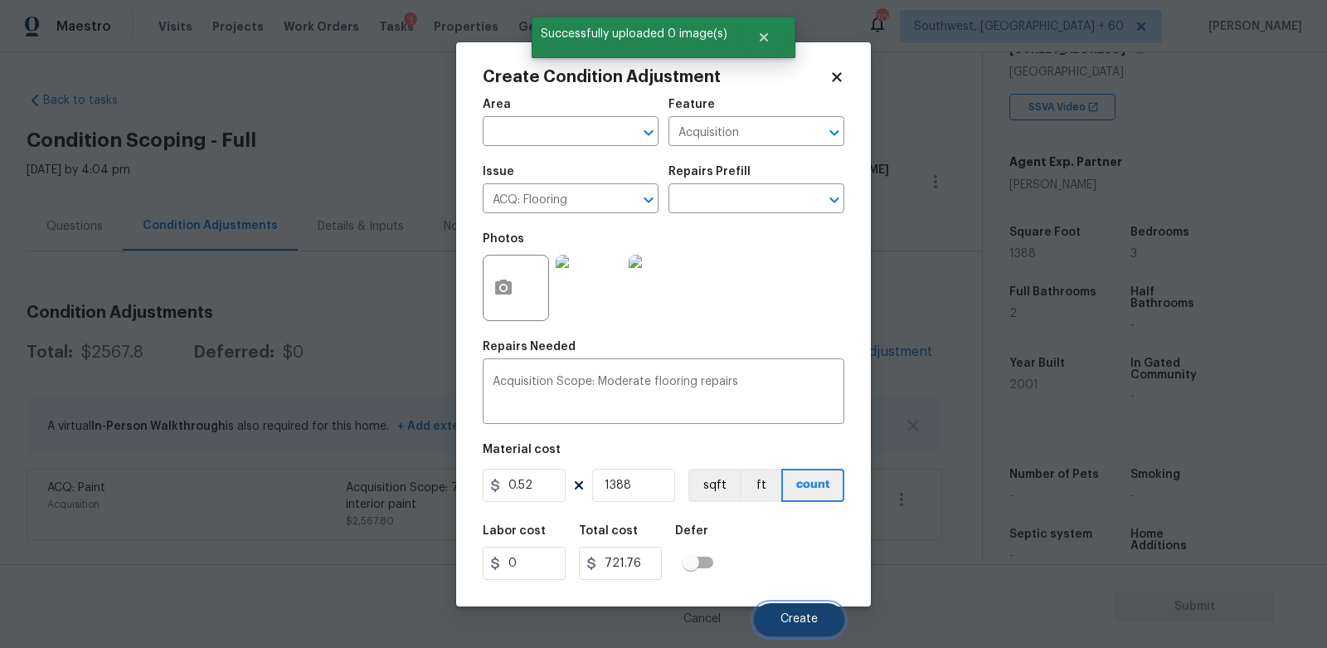
click at [787, 628] on button "Create" at bounding box center [799, 619] width 90 height 33
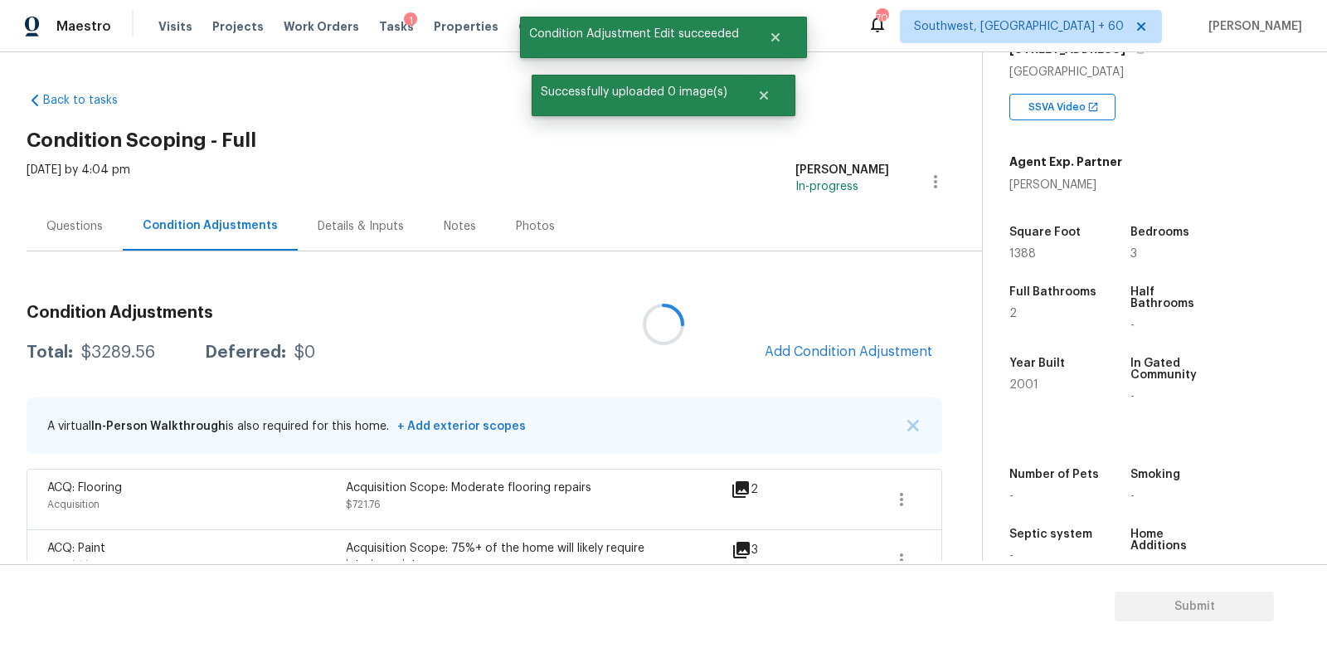
click at [892, 350] on div at bounding box center [663, 324] width 1327 height 648
click at [811, 351] on span "Add Condition Adjustment" at bounding box center [849, 351] width 168 height 15
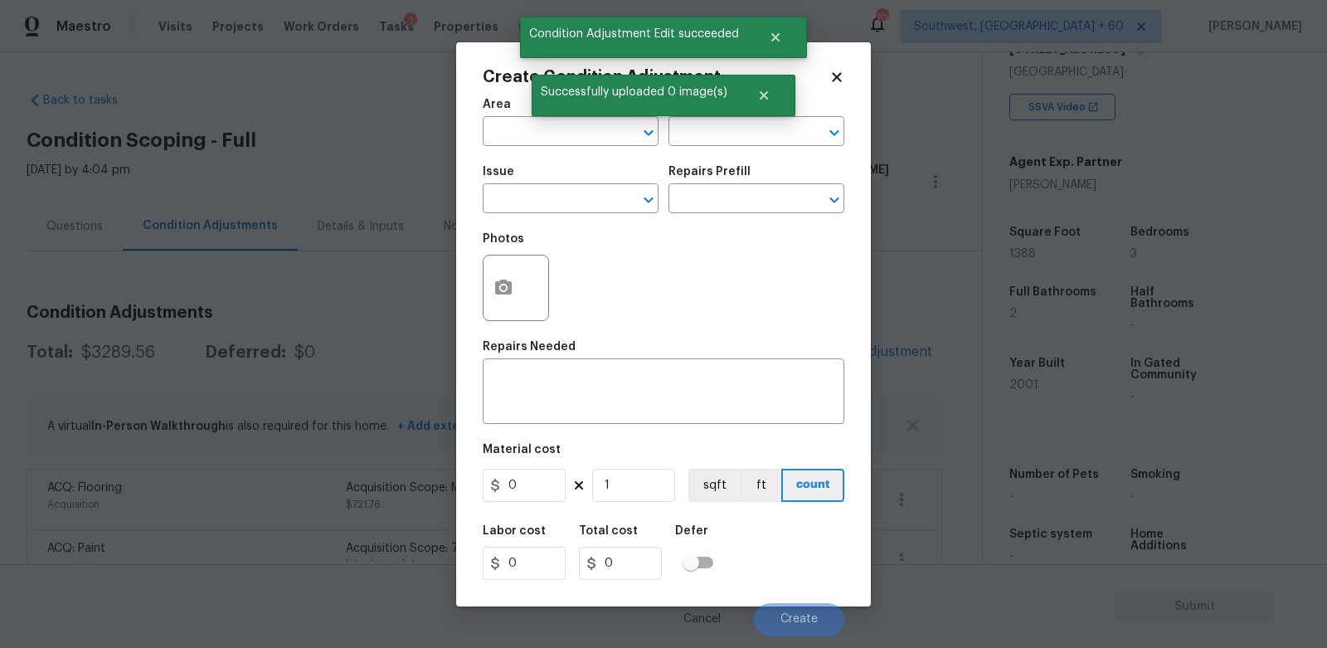
click at [582, 227] on div "Photos" at bounding box center [664, 277] width 362 height 108
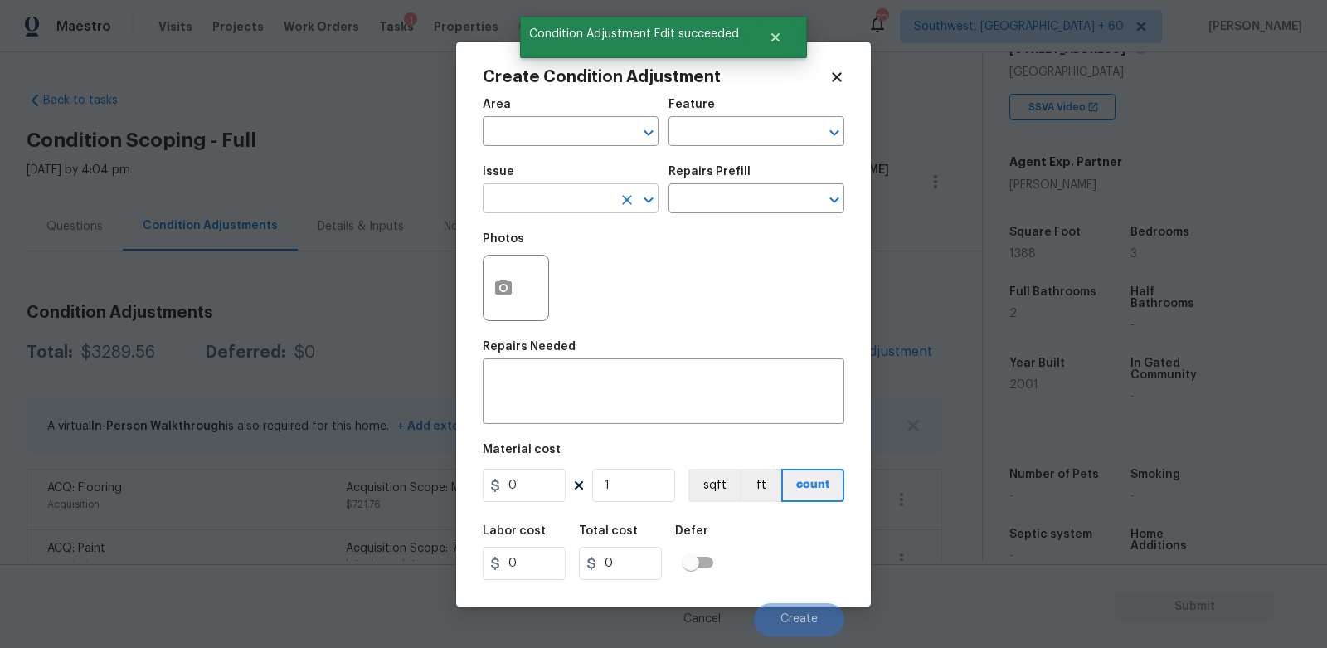
click at [572, 197] on input "text" at bounding box center [547, 200] width 129 height 26
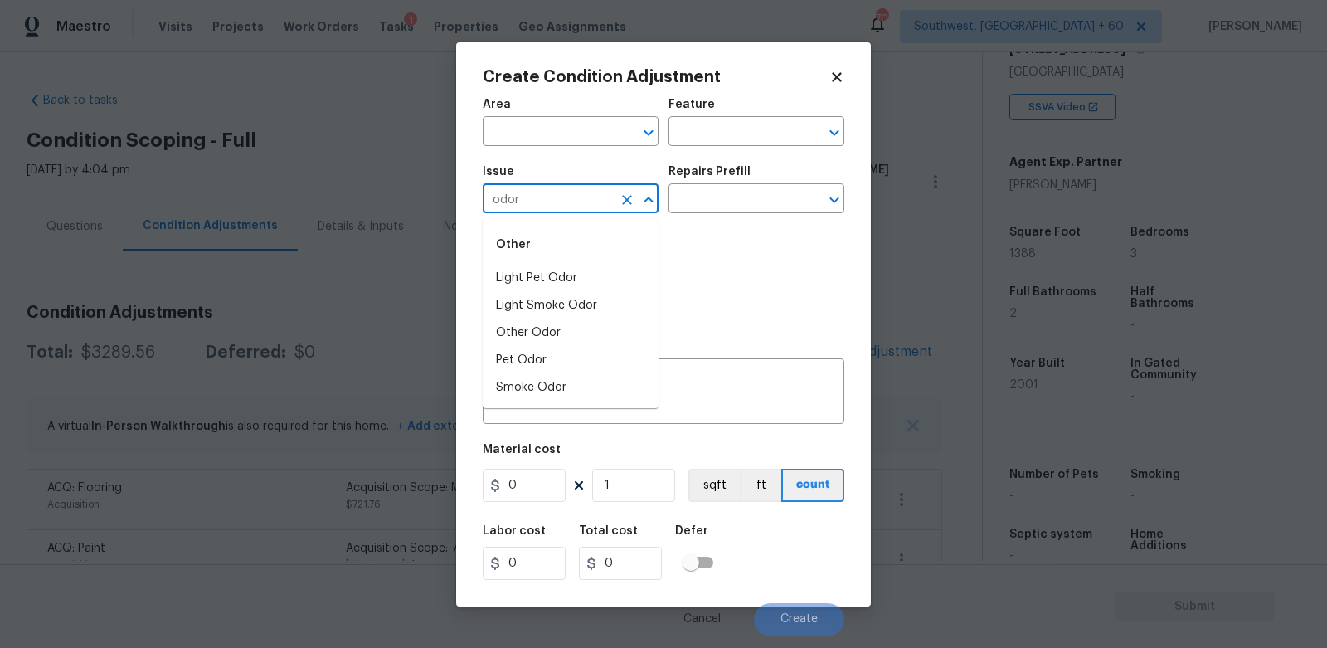
click at [581, 275] on li "Light Pet Odor" at bounding box center [571, 278] width 176 height 27
type input "Light Pet Odor"
click at [727, 212] on input "text" at bounding box center [733, 200] width 129 height 26
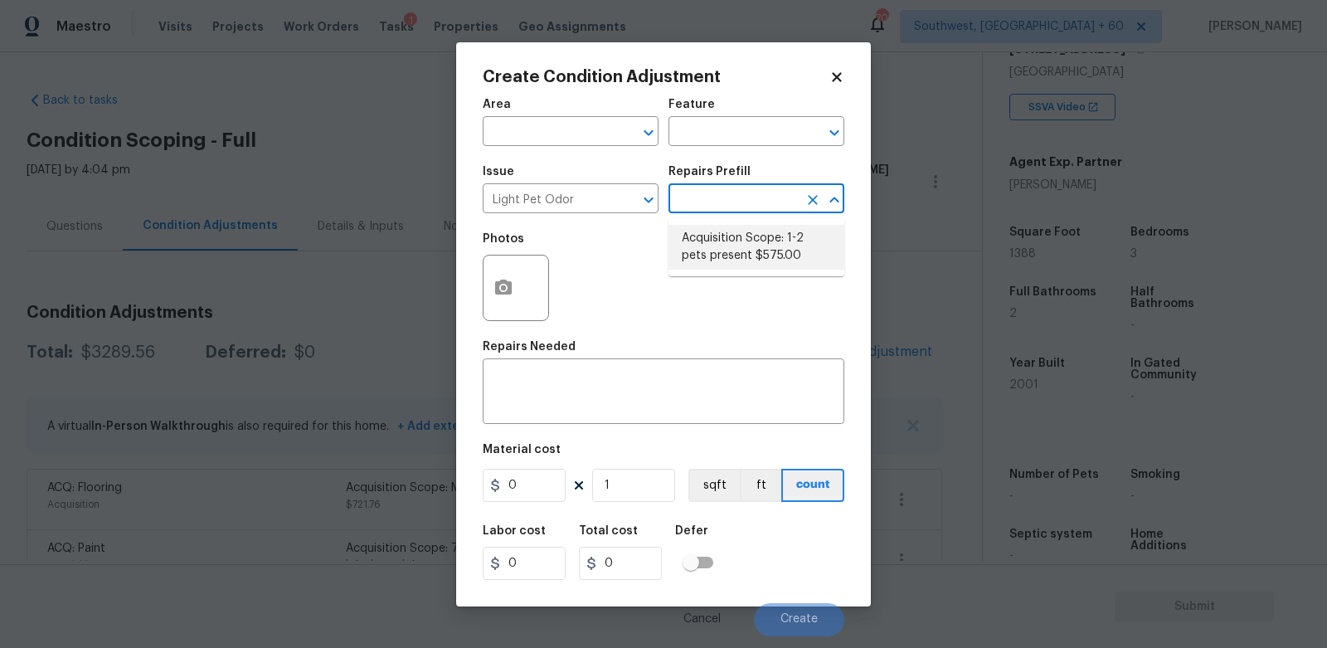
click at [727, 238] on li "Acquisition Scope: 1-2 pets present $575.00" at bounding box center [757, 247] width 176 height 45
type textarea "Acquisition Scope: 1-2 pets present"
type input "575"
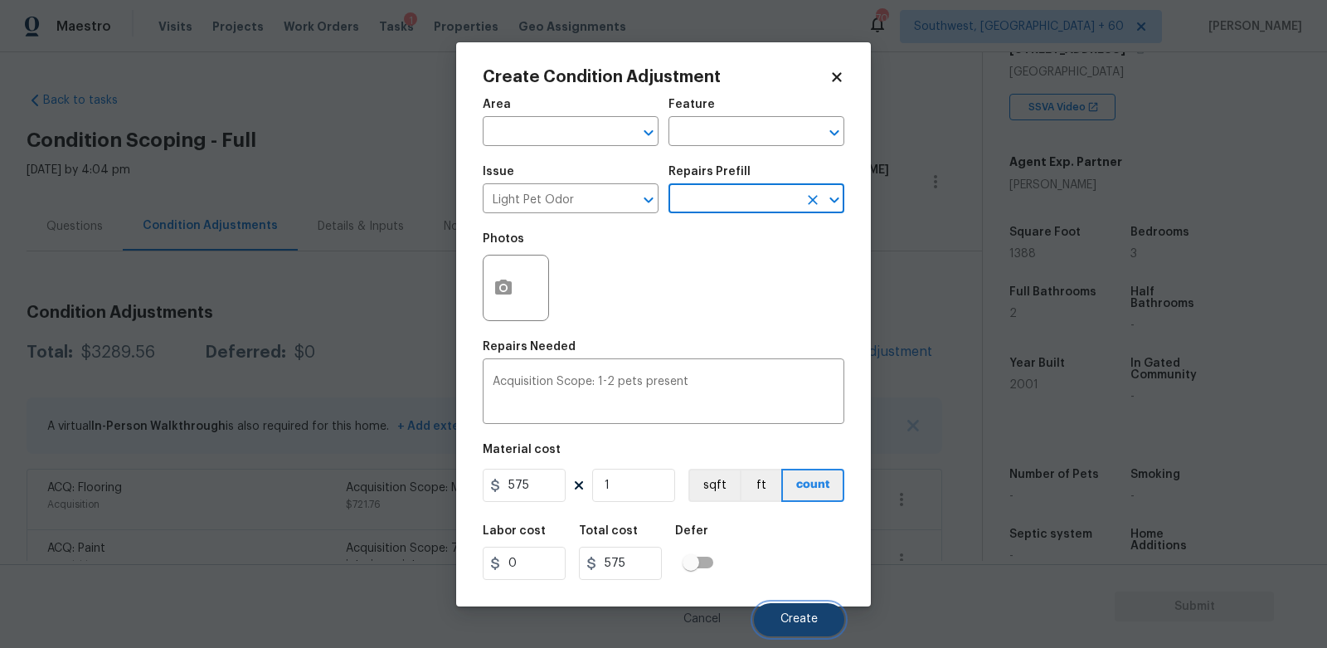
click at [794, 612] on button "Create" at bounding box center [799, 619] width 90 height 33
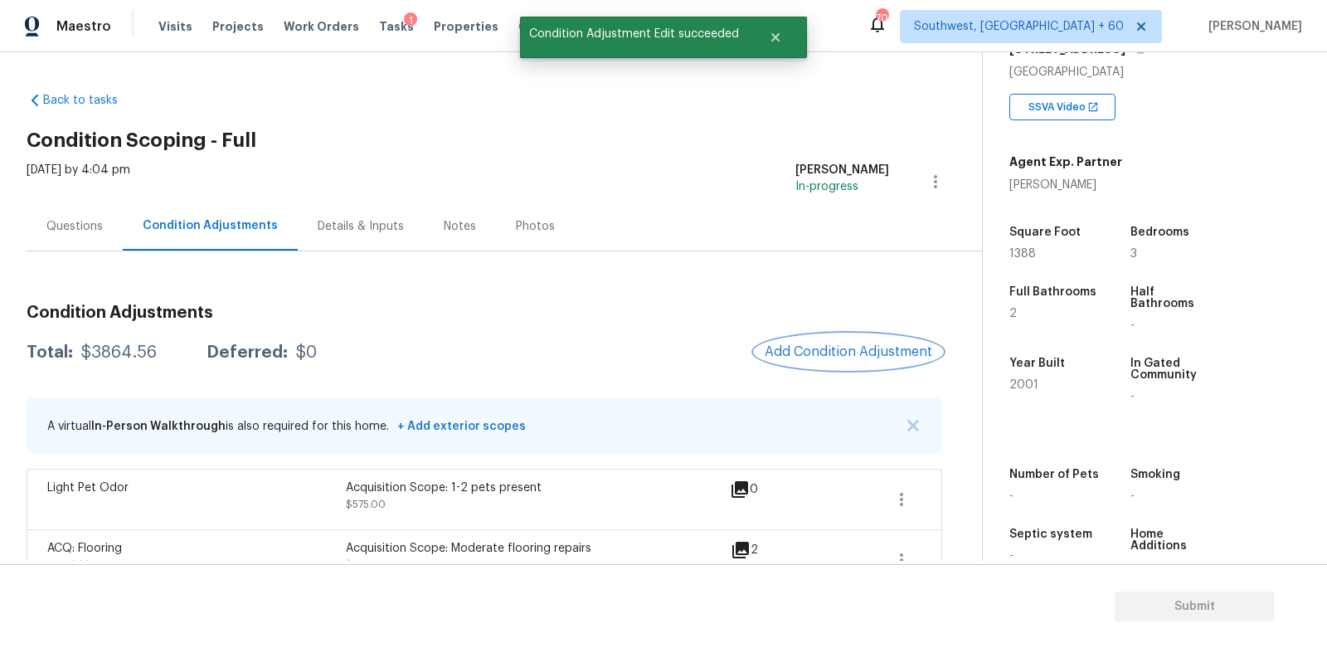
click at [848, 358] on span "Add Condition Adjustment" at bounding box center [849, 351] width 168 height 15
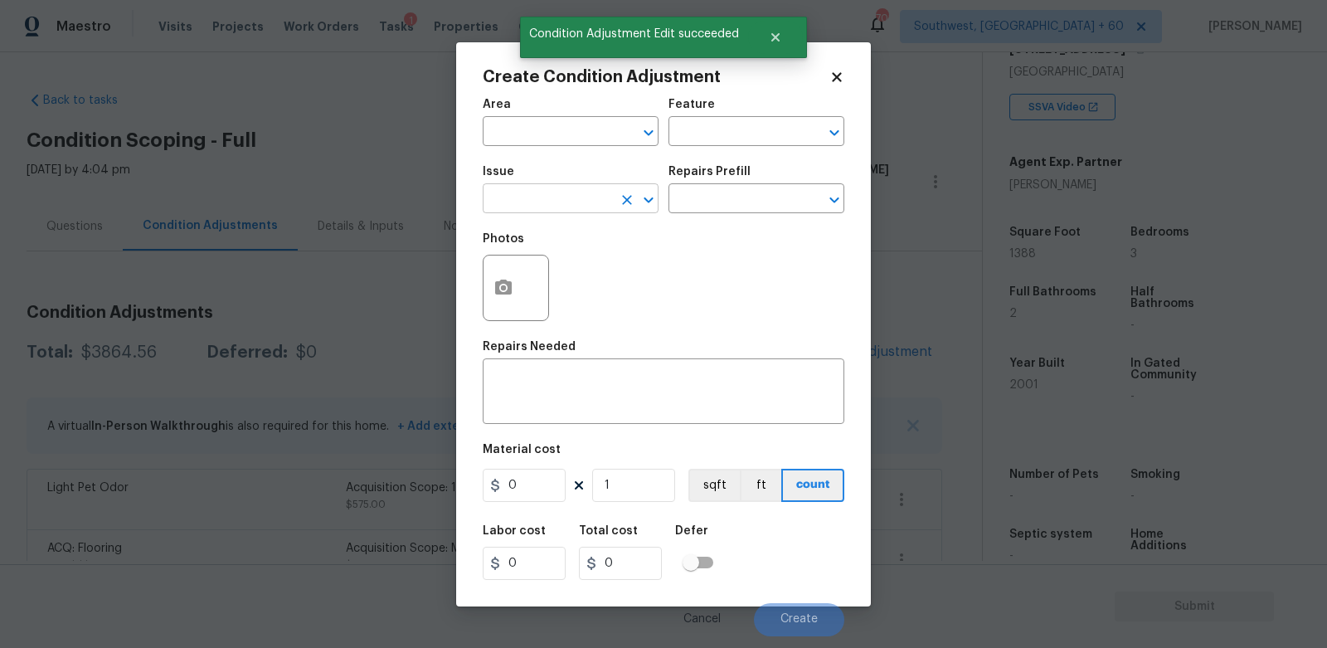
click at [528, 212] on input "text" at bounding box center [547, 200] width 129 height 26
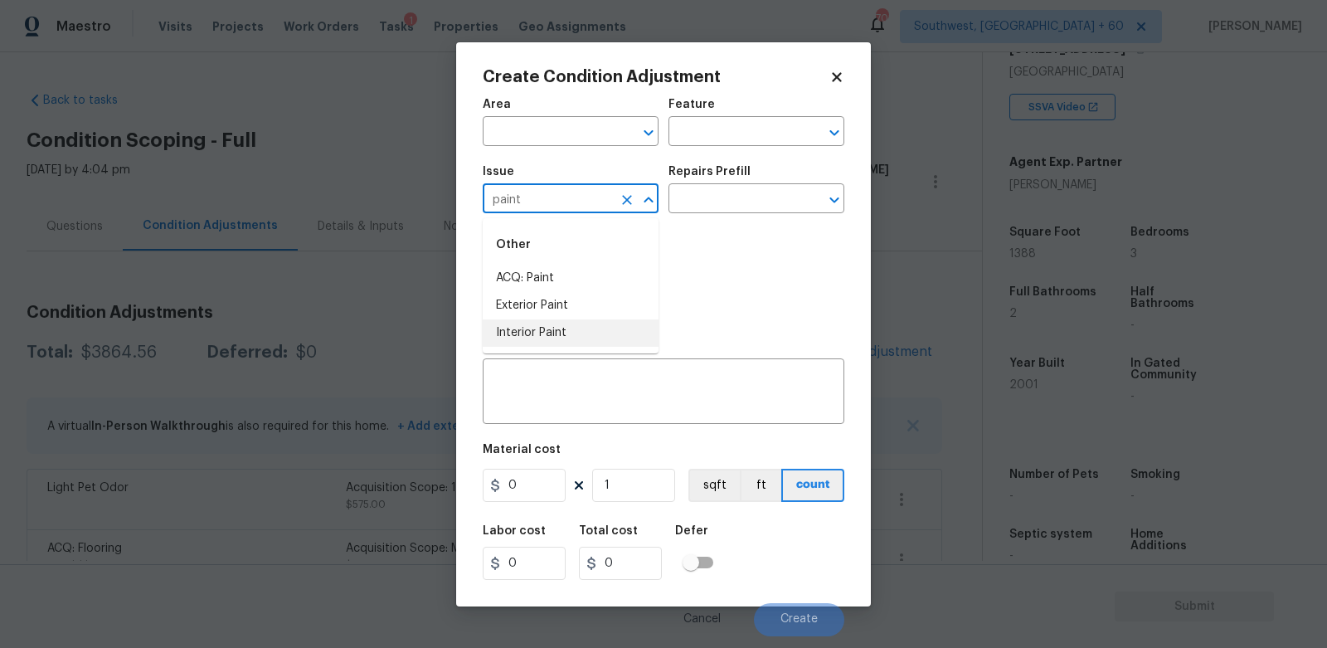
click at [540, 322] on li "Interior Paint" at bounding box center [571, 332] width 176 height 27
type input "Interior Paint"
click at [775, 166] on div "Repairs Prefill" at bounding box center [757, 177] width 176 height 22
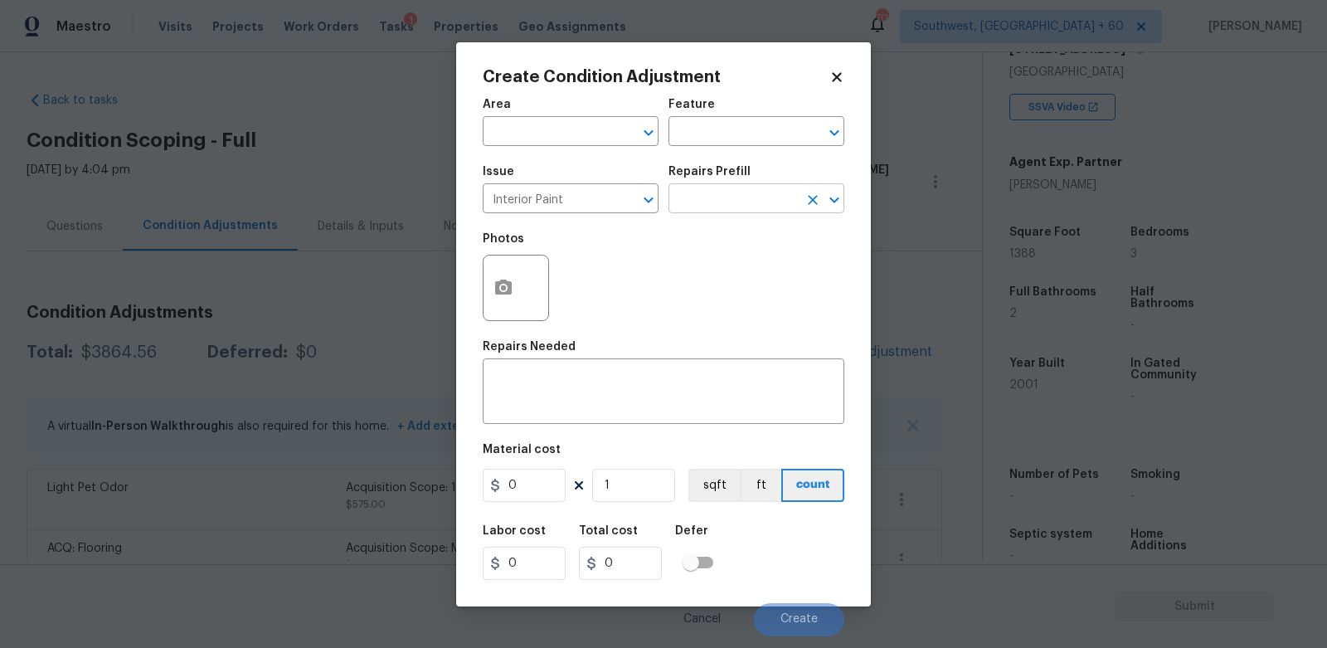
click at [760, 193] on input "text" at bounding box center [733, 200] width 129 height 26
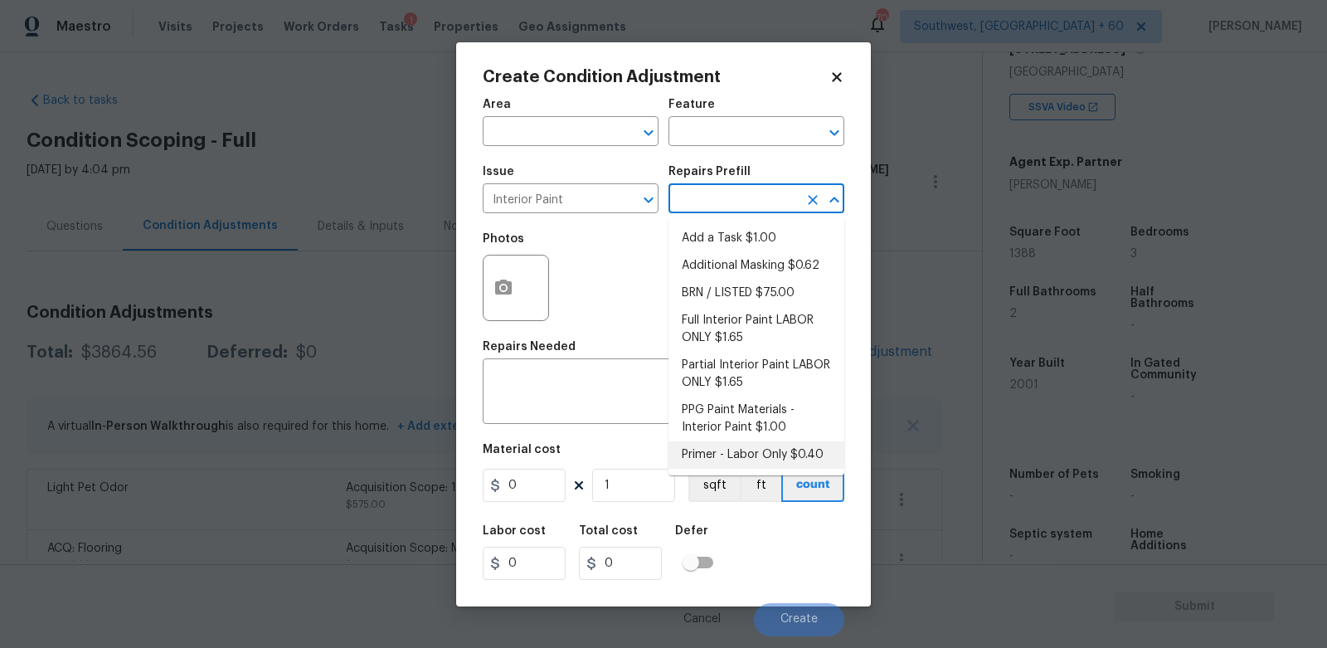
click at [732, 455] on li "Primer - Labor Only $0.40" at bounding box center [757, 454] width 176 height 27
type input "Overall Paint"
type textarea "Interior primer - PRIMER PROVIDED BY OPENDOOR - All nails, screws, drywall anch…"
type input "0.4"
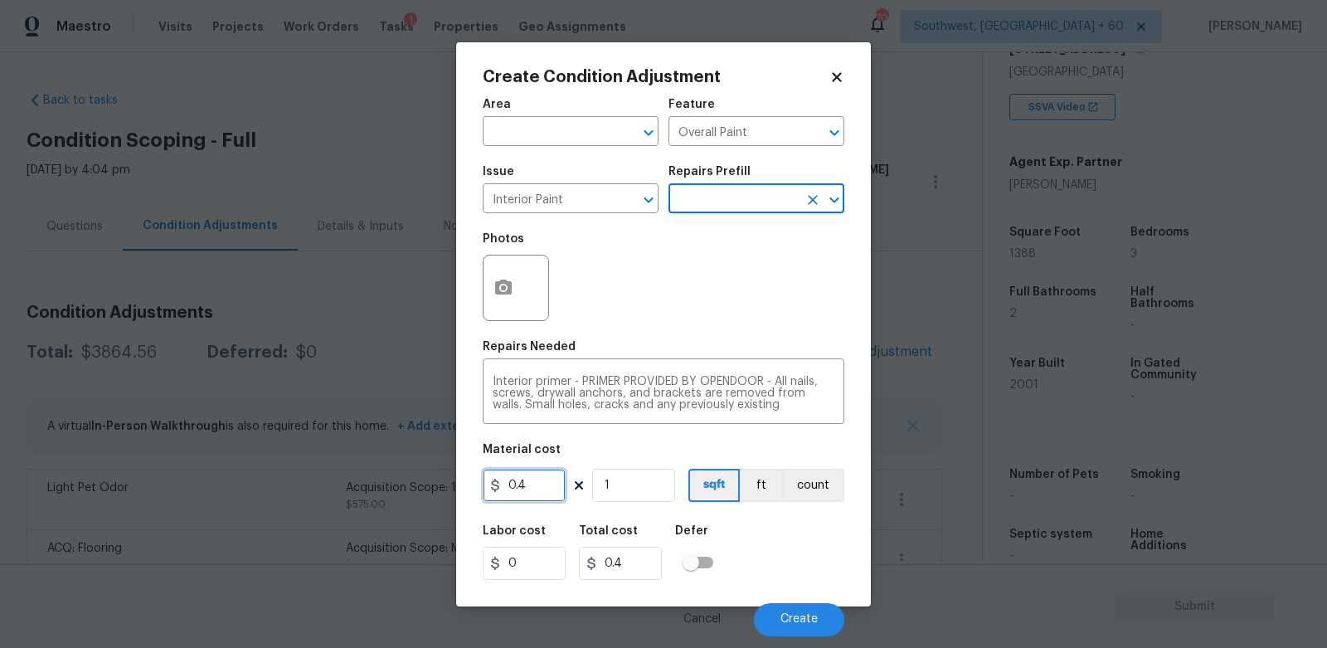
click at [533, 484] on input "0.4" at bounding box center [524, 485] width 83 height 33
type input "250"
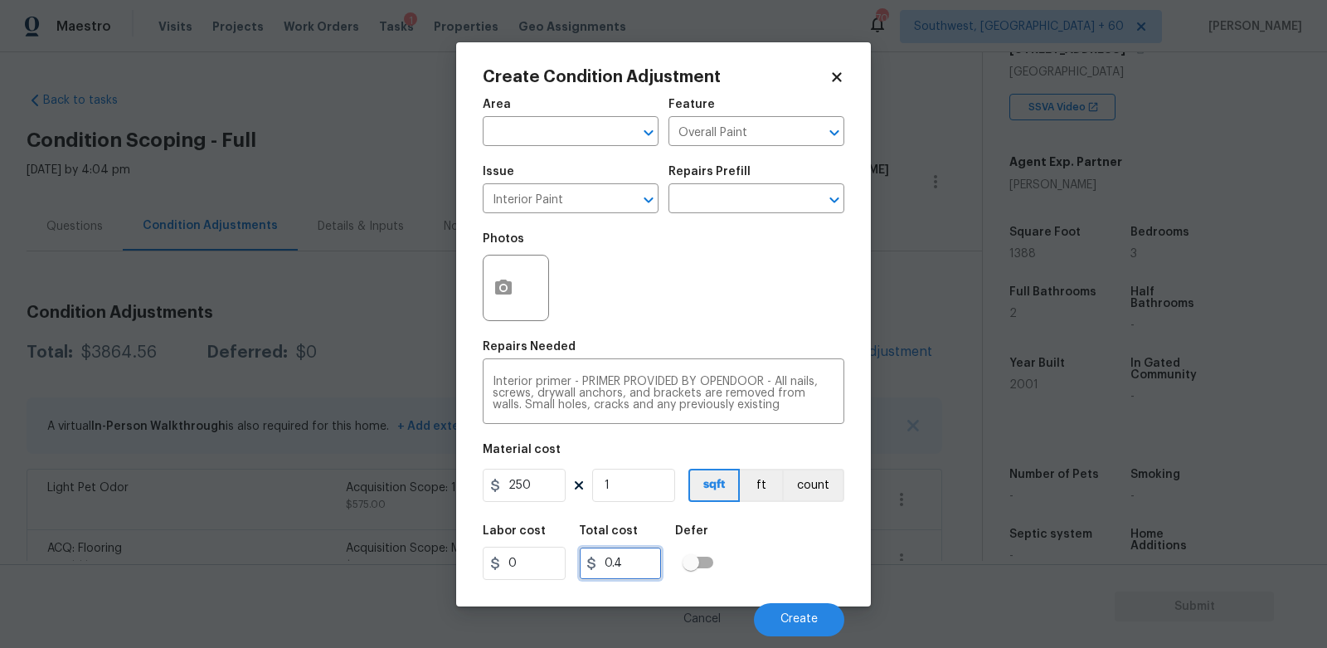
type input "250"
click at [642, 562] on input "250" at bounding box center [620, 563] width 83 height 33
click at [793, 606] on button "Create" at bounding box center [799, 619] width 90 height 33
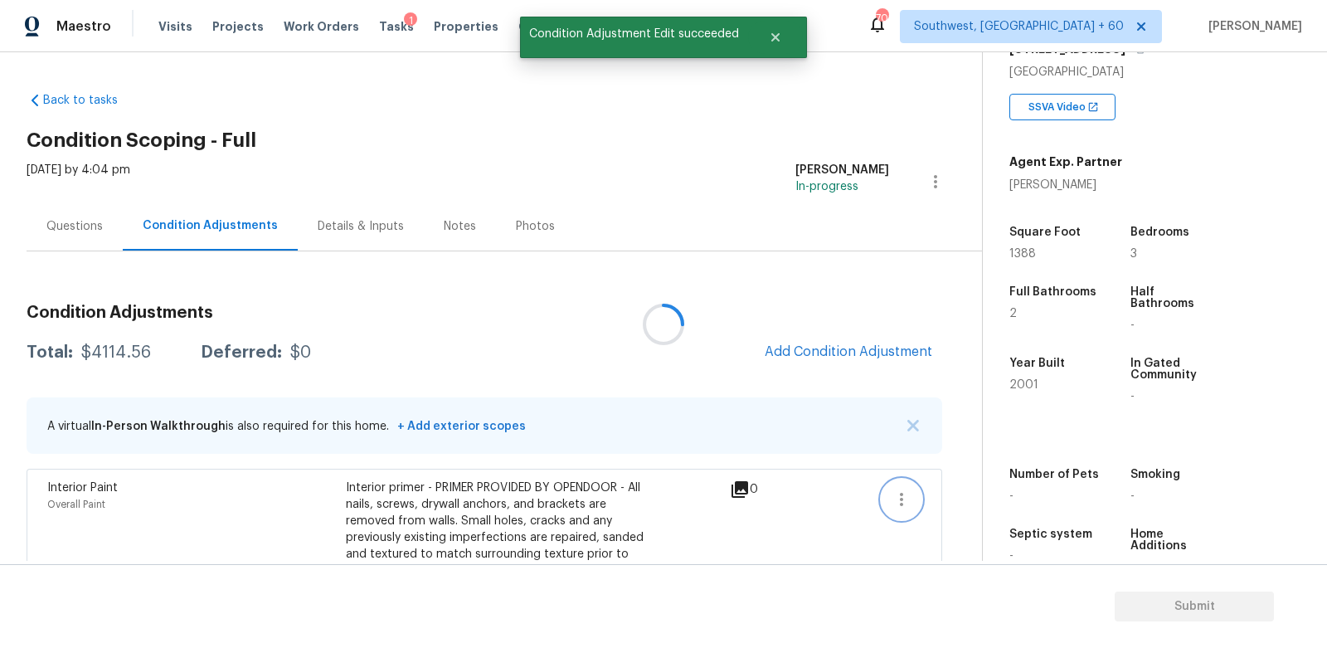
click at [899, 489] on icon "button" at bounding box center [902, 499] width 20 height 20
click at [961, 488] on div "Edit" at bounding box center [996, 495] width 129 height 17
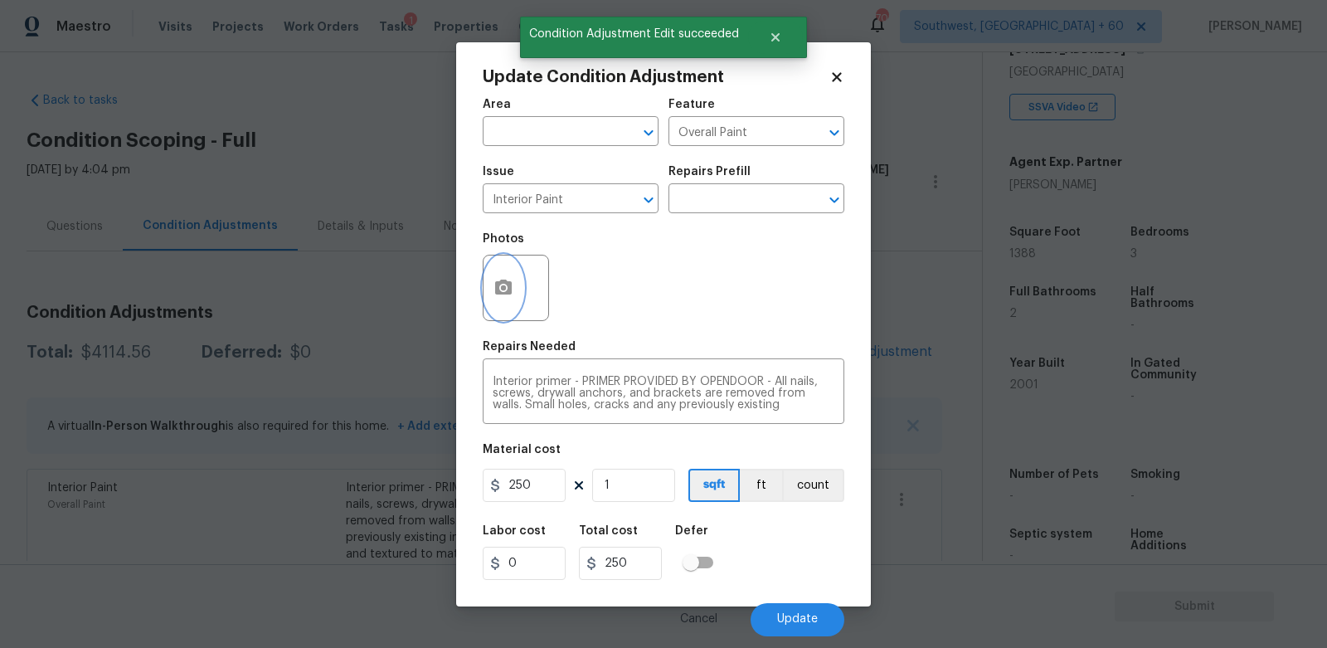
click at [511, 300] on button "button" at bounding box center [504, 287] width 40 height 65
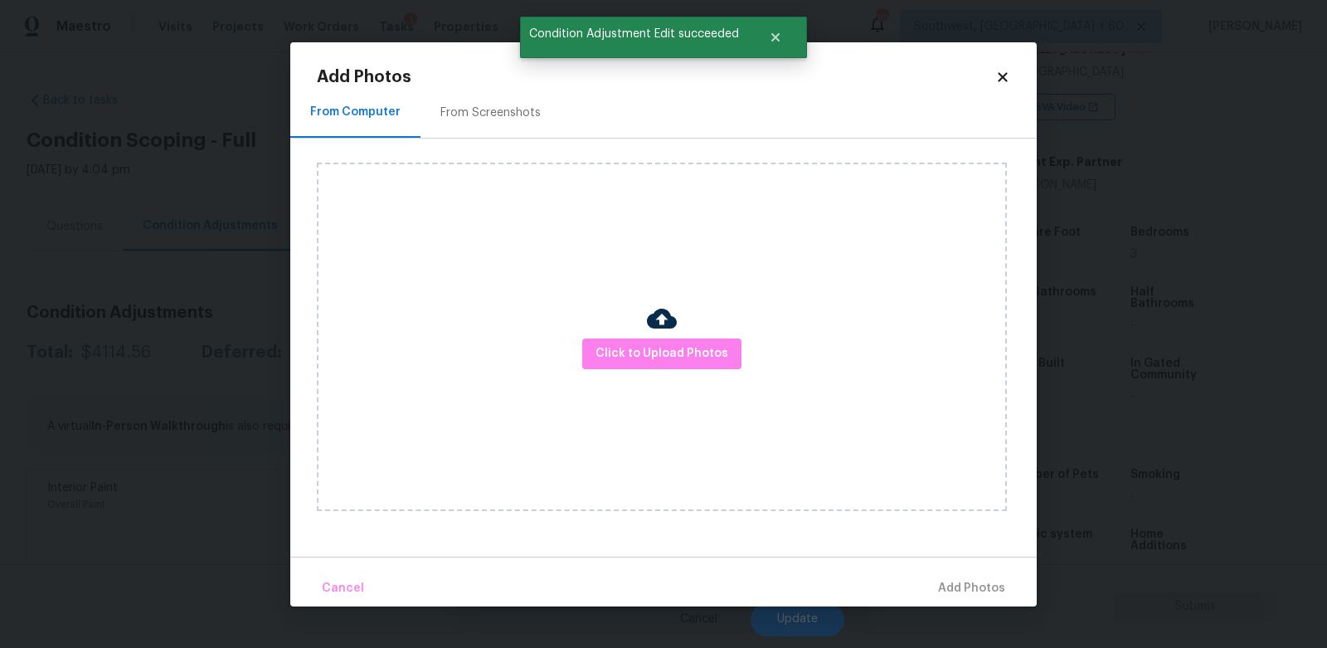
click at [509, 101] on div "From Screenshots" at bounding box center [491, 113] width 140 height 49
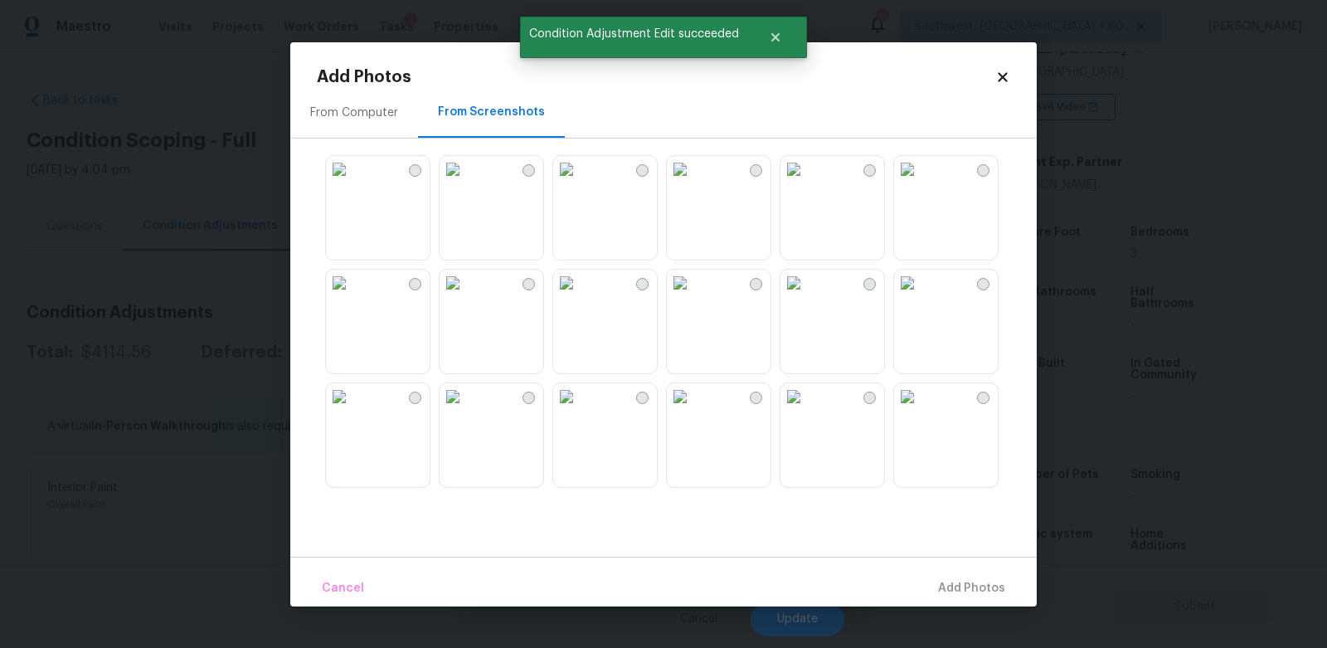
click at [921, 410] on img at bounding box center [907, 396] width 27 height 27
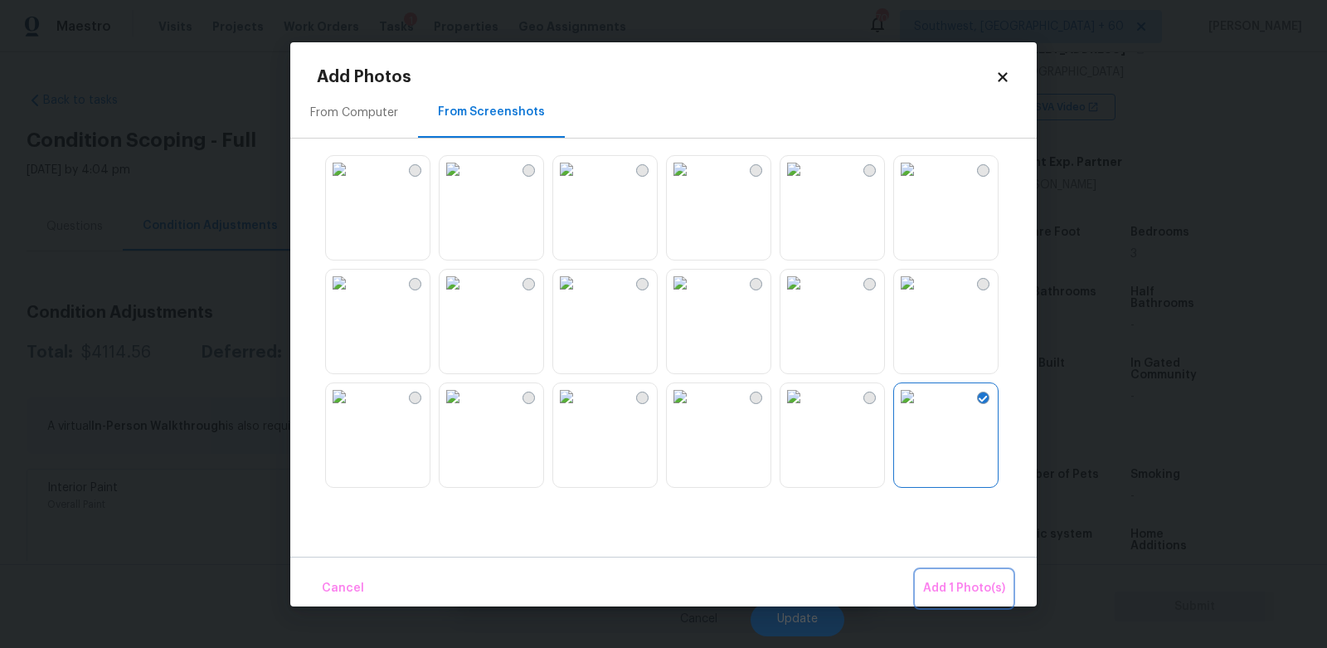
click at [970, 593] on span "Add 1 Photo(s)" at bounding box center [964, 588] width 82 height 21
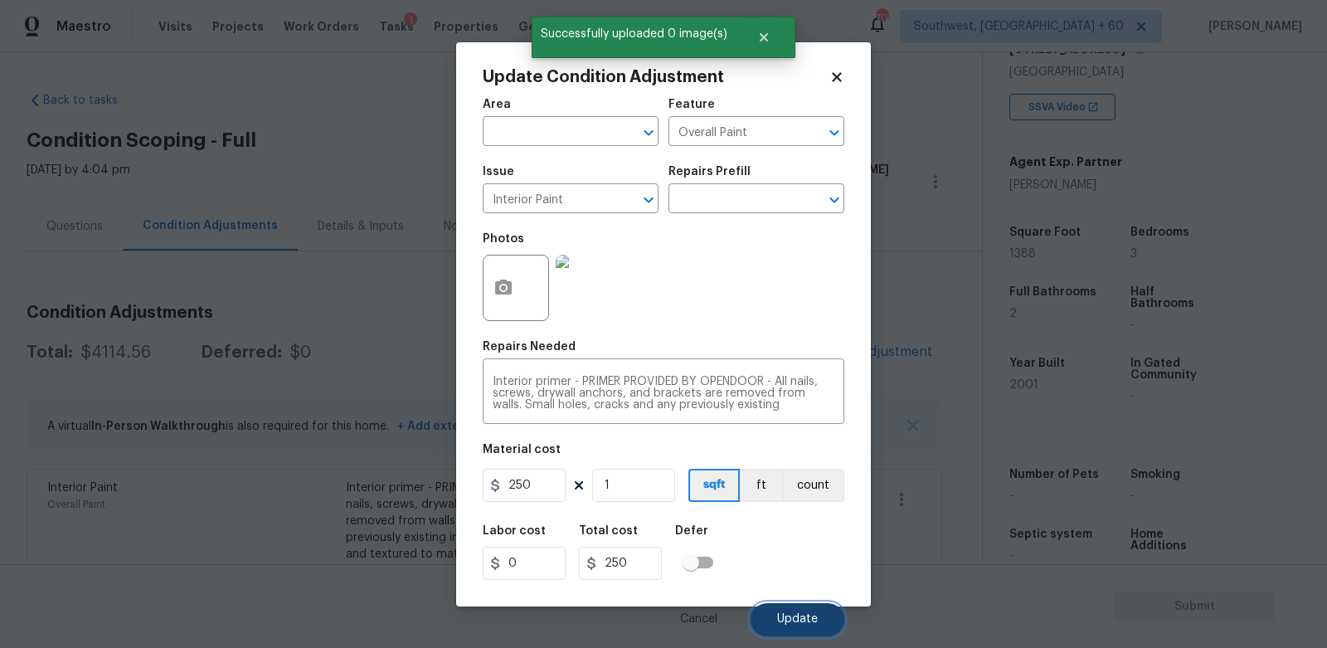
click at [802, 623] on span "Update" at bounding box center [797, 619] width 41 height 12
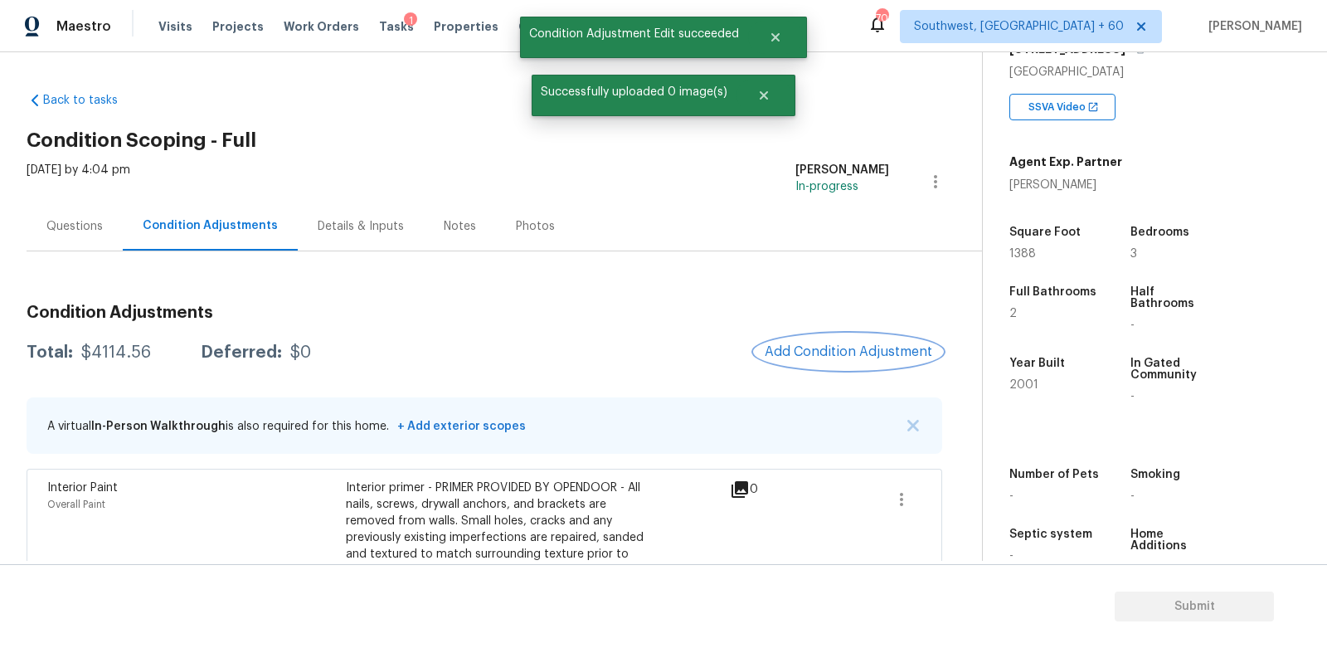
click at [873, 355] on span "Add Condition Adjustment" at bounding box center [849, 351] width 168 height 15
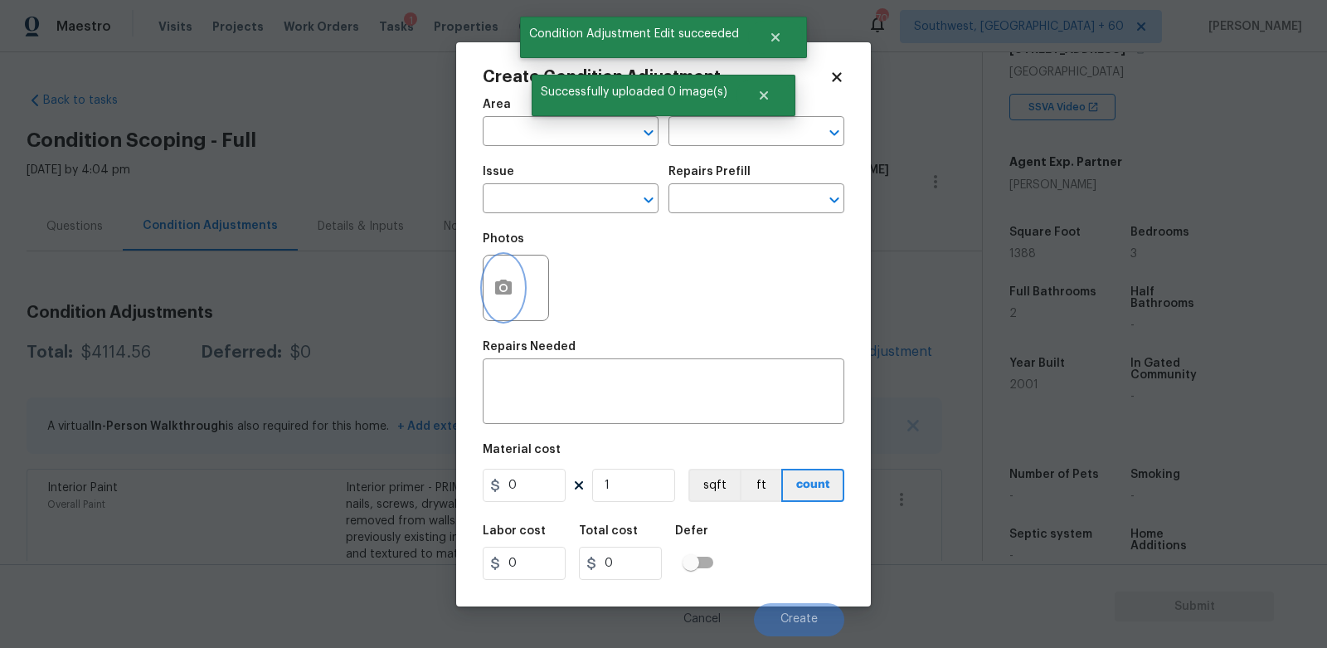
click at [512, 299] on button "button" at bounding box center [504, 287] width 40 height 65
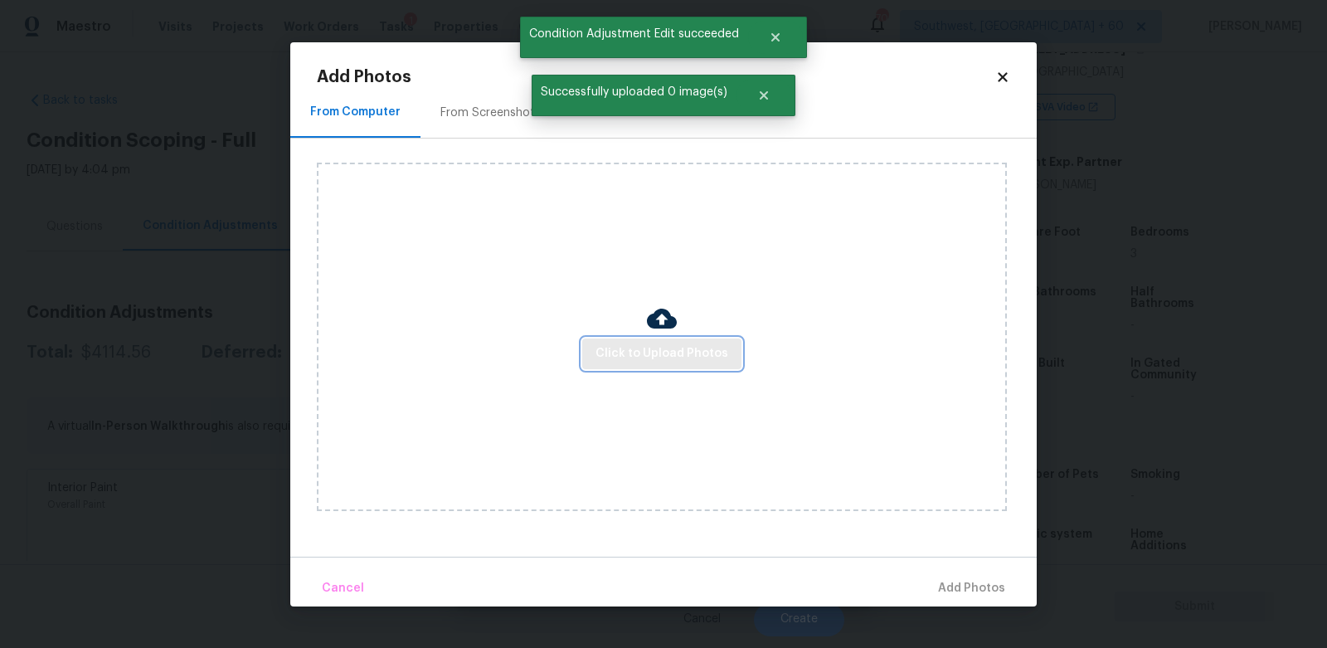
click at [663, 341] on button "Click to Upload Photos" at bounding box center [661, 353] width 159 height 31
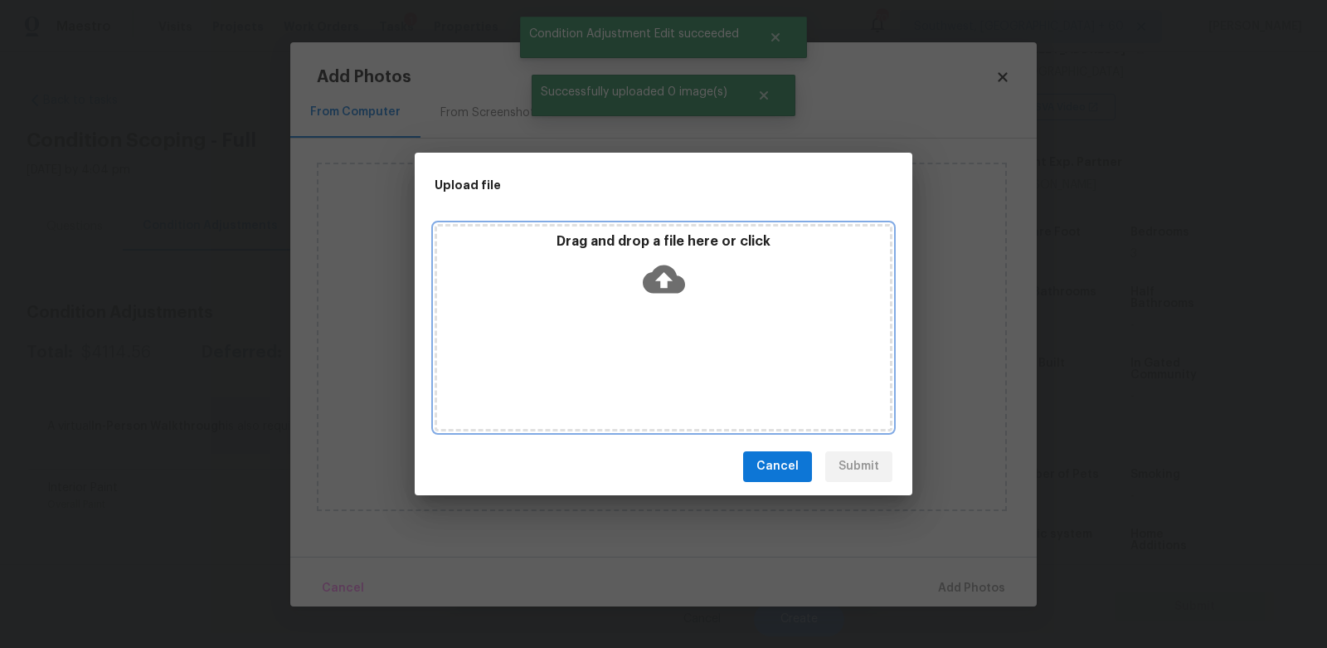
click at [661, 294] on icon at bounding box center [664, 279] width 42 height 42
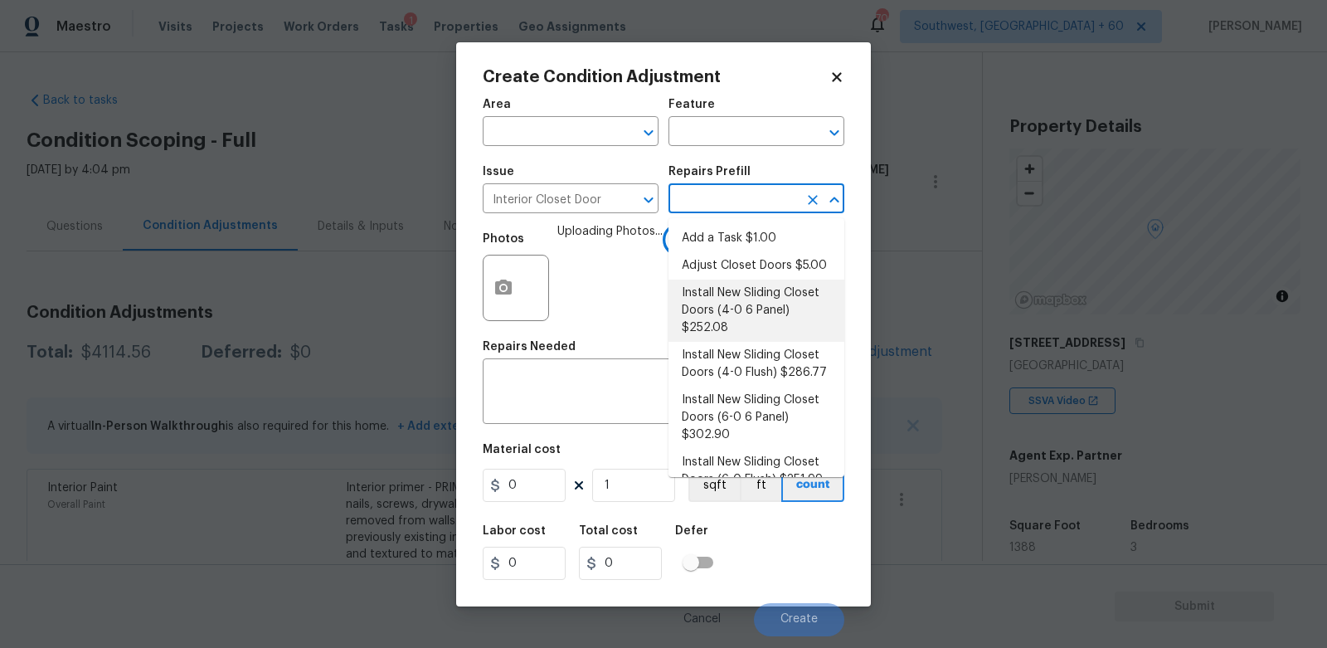
scroll to position [294, 0]
click at [753, 282] on li "Install New Sliding Closet Doors (4-0 6 Panel) $252.08" at bounding box center [757, 311] width 176 height 62
type input "Interior Door"
type input "252.08"
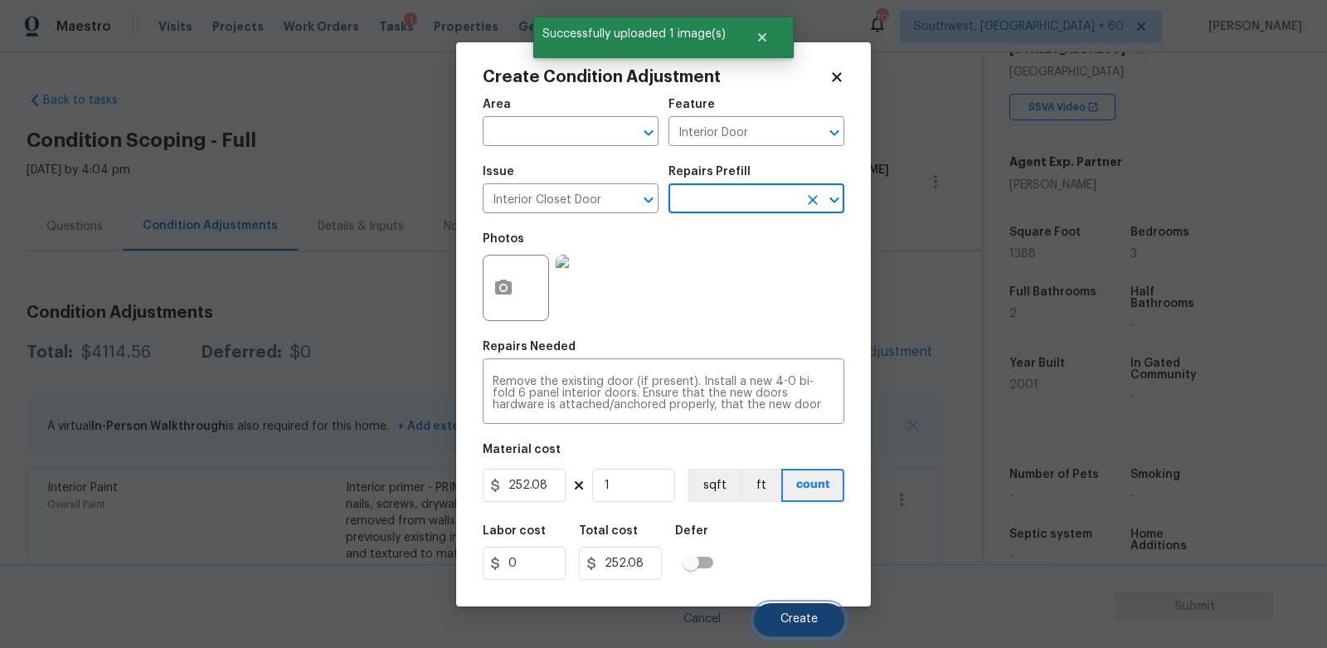
click at [797, 617] on span "Create" at bounding box center [799, 619] width 37 height 12
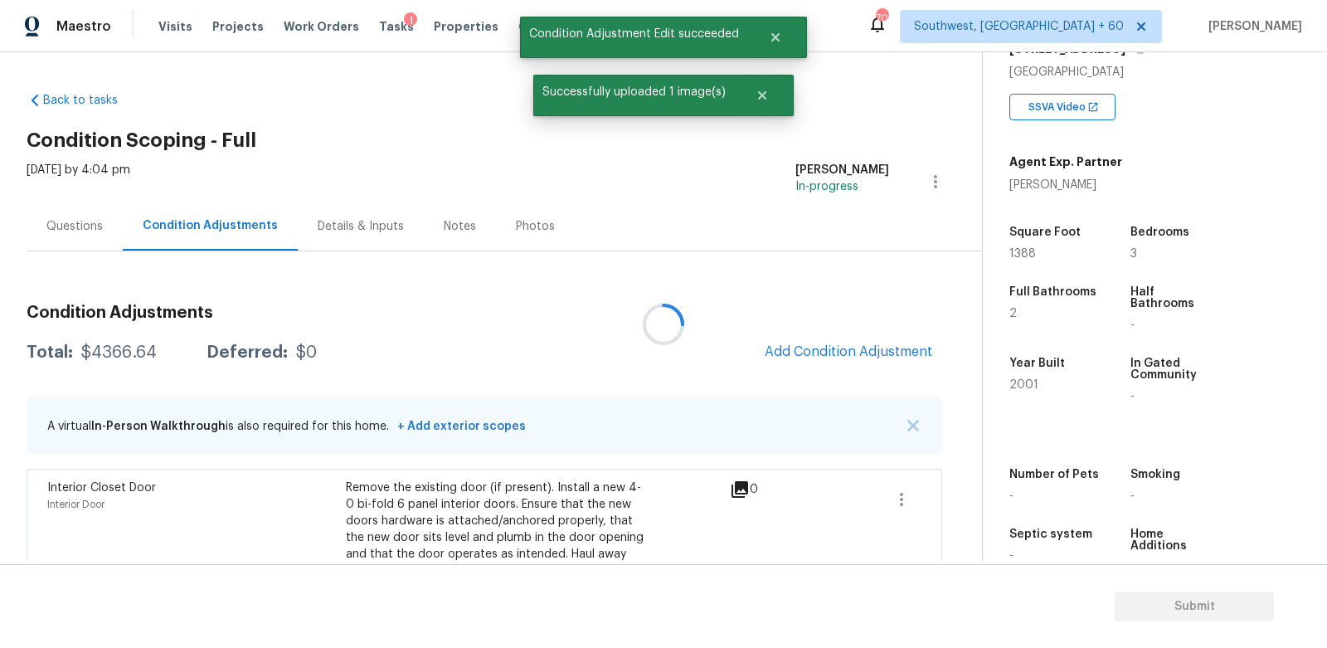
click at [880, 367] on div at bounding box center [663, 324] width 1327 height 648
click at [880, 353] on span "Add Condition Adjustment" at bounding box center [849, 351] width 168 height 15
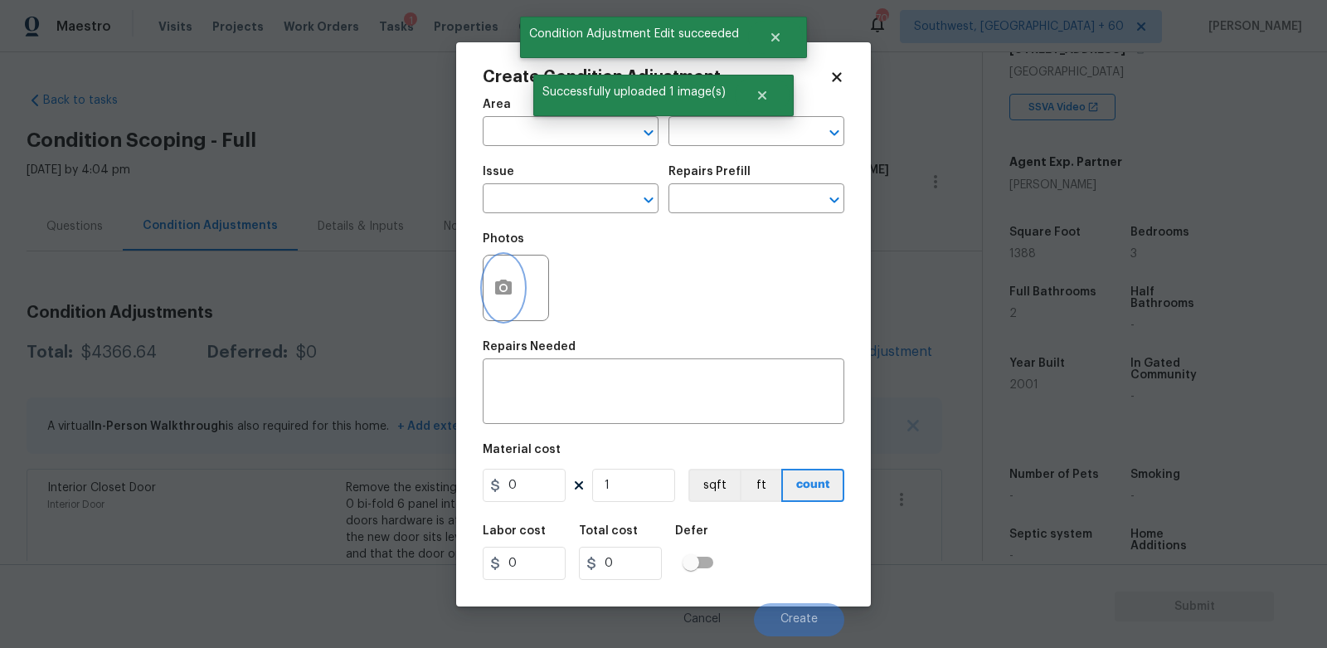
click at [492, 304] on button "button" at bounding box center [504, 287] width 40 height 65
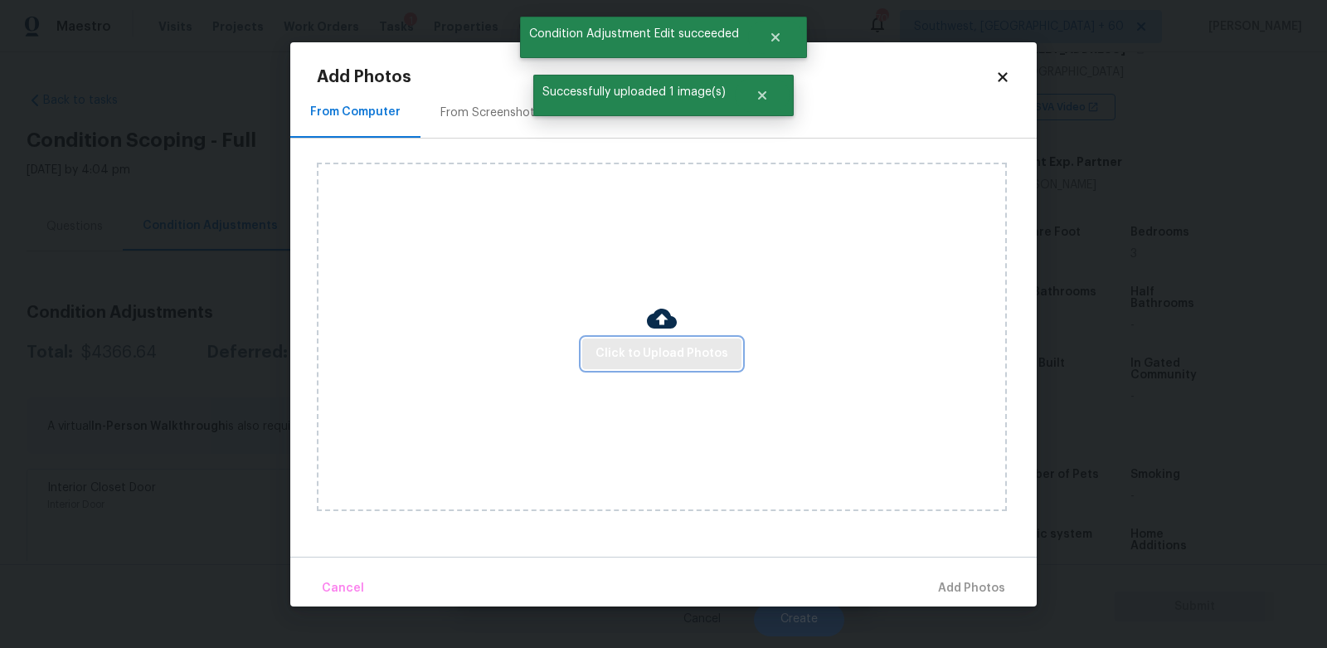
click at [647, 349] on span "Click to Upload Photos" at bounding box center [662, 353] width 133 height 21
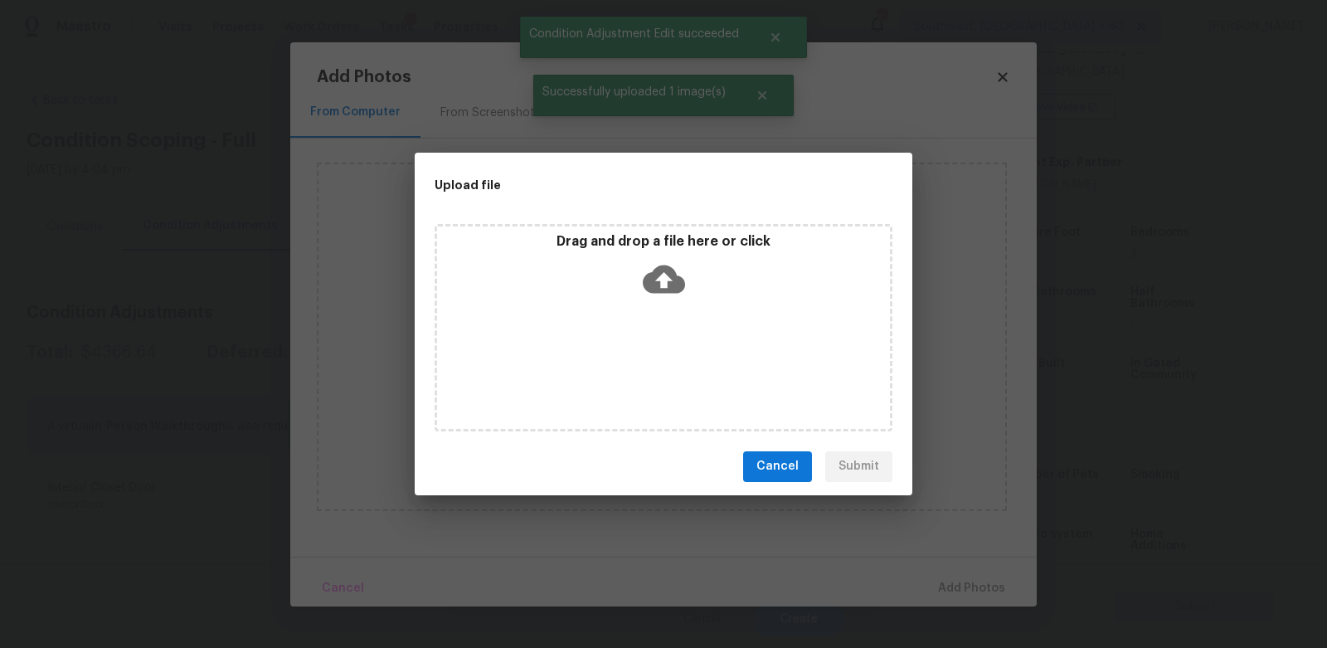
click at [656, 285] on icon at bounding box center [664, 279] width 42 height 28
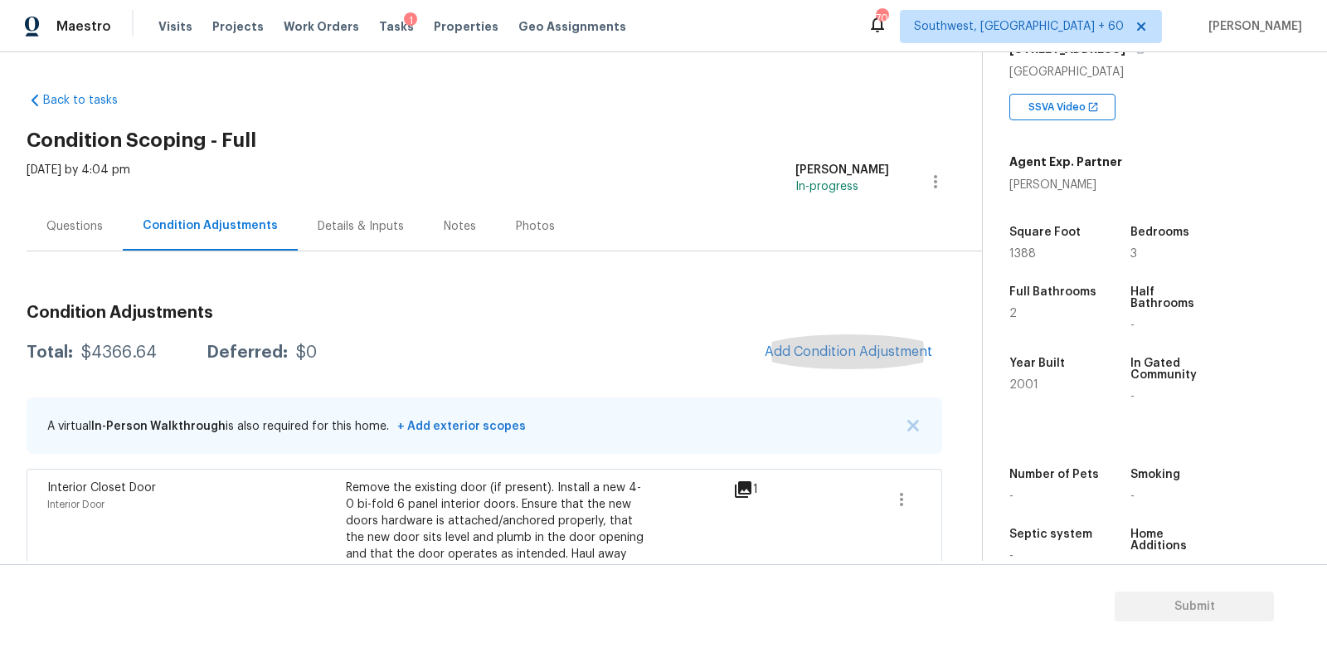
click at [315, 280] on div "Condition Adjustments Total: $4366.64 Deferred: $0 Add Condition Adjustment A v…" at bounding box center [485, 601] width 916 height 700
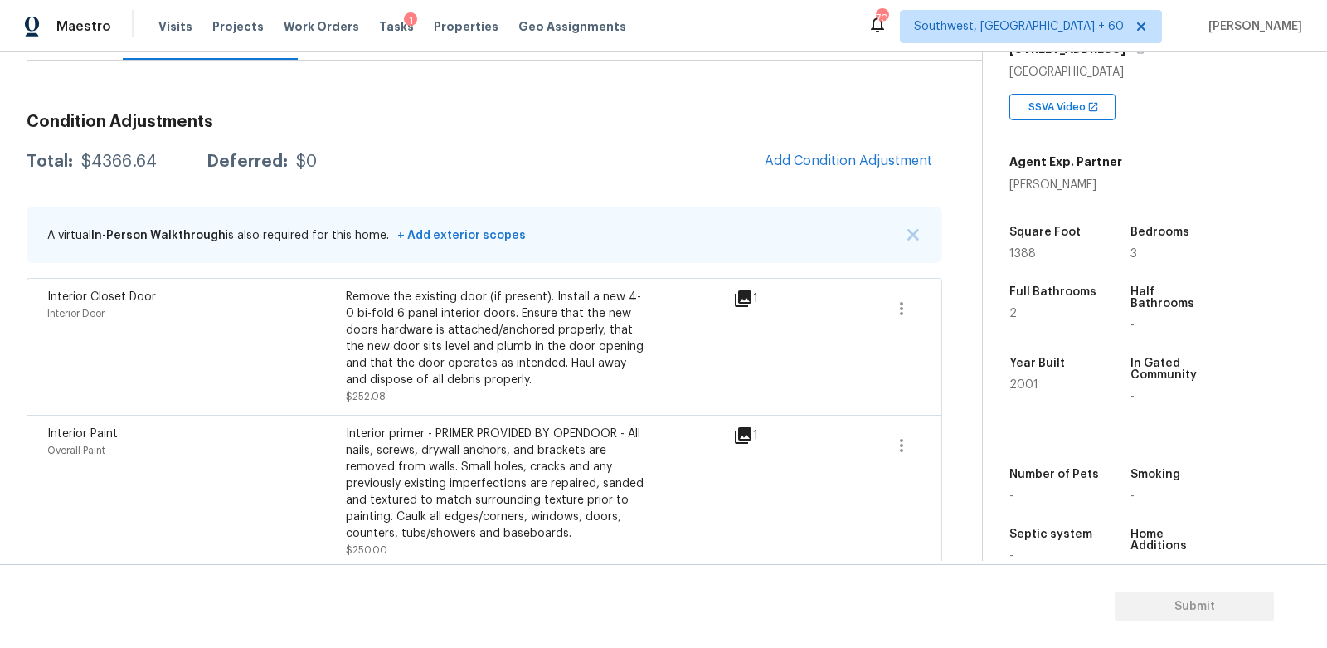
scroll to position [394, 0]
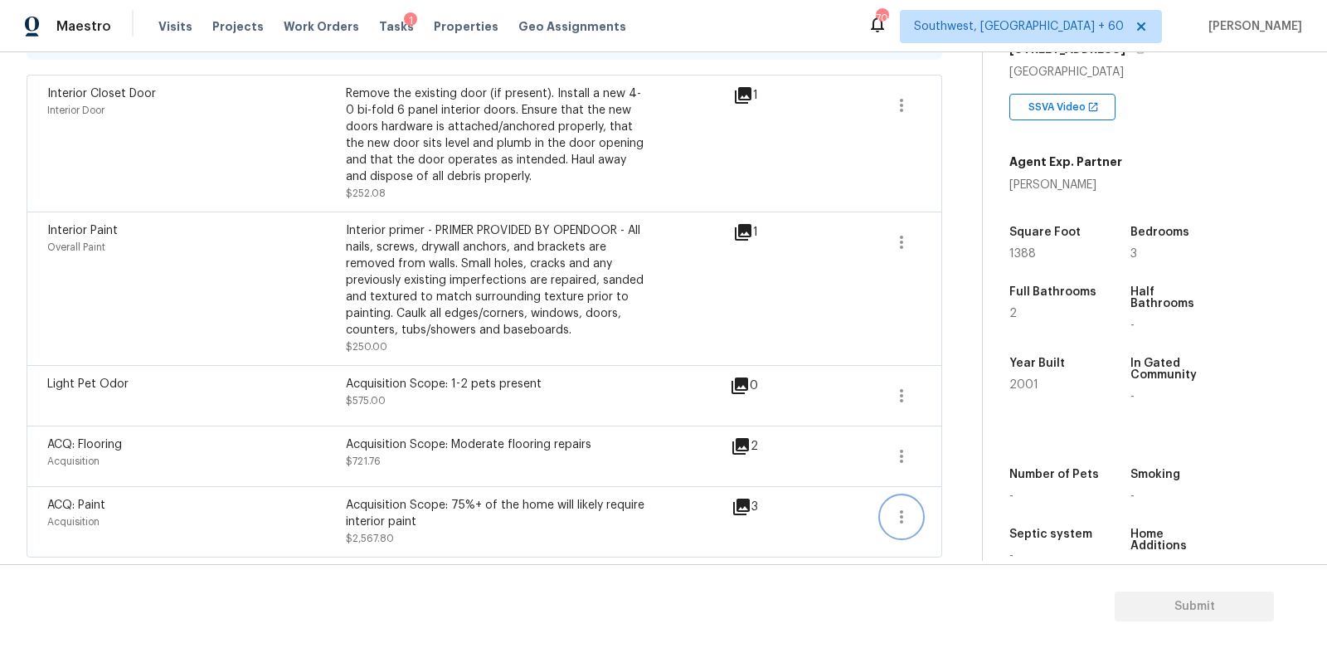
click at [906, 510] on icon "button" at bounding box center [902, 517] width 20 height 20
click at [974, 508] on div "Edit" at bounding box center [996, 512] width 129 height 17
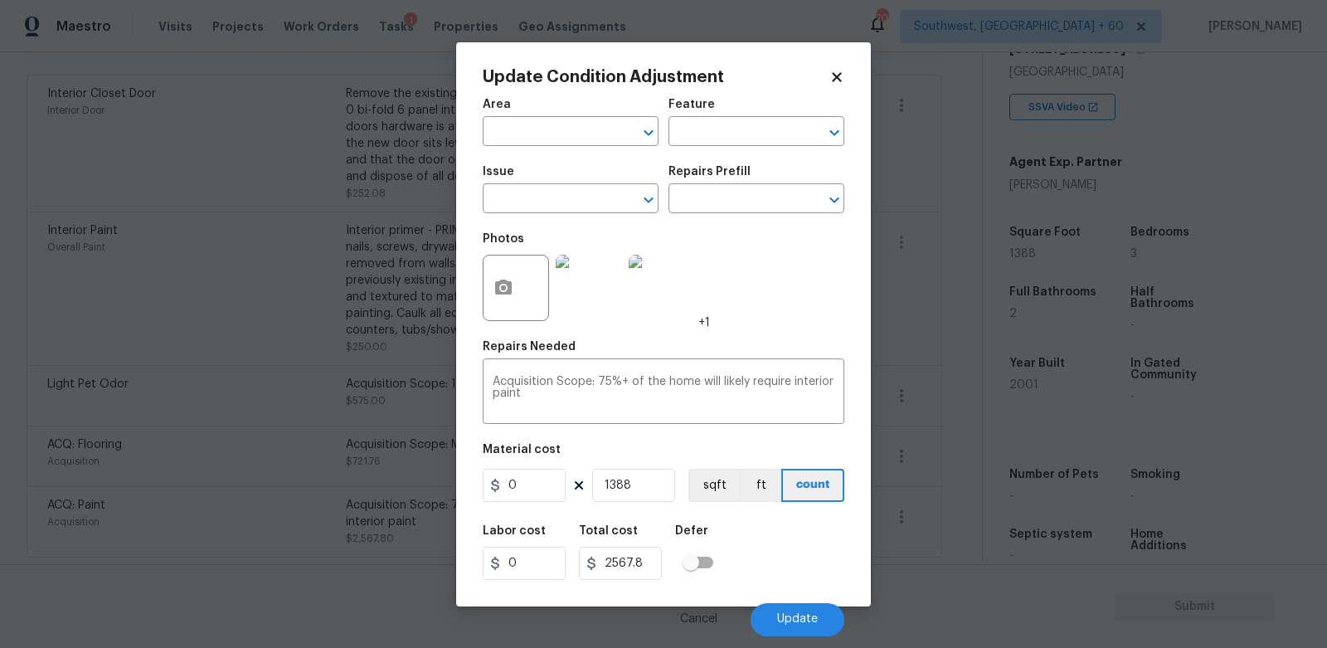
type input "Acquisition"
type input "ACQ: Paint"
type input "1.85"
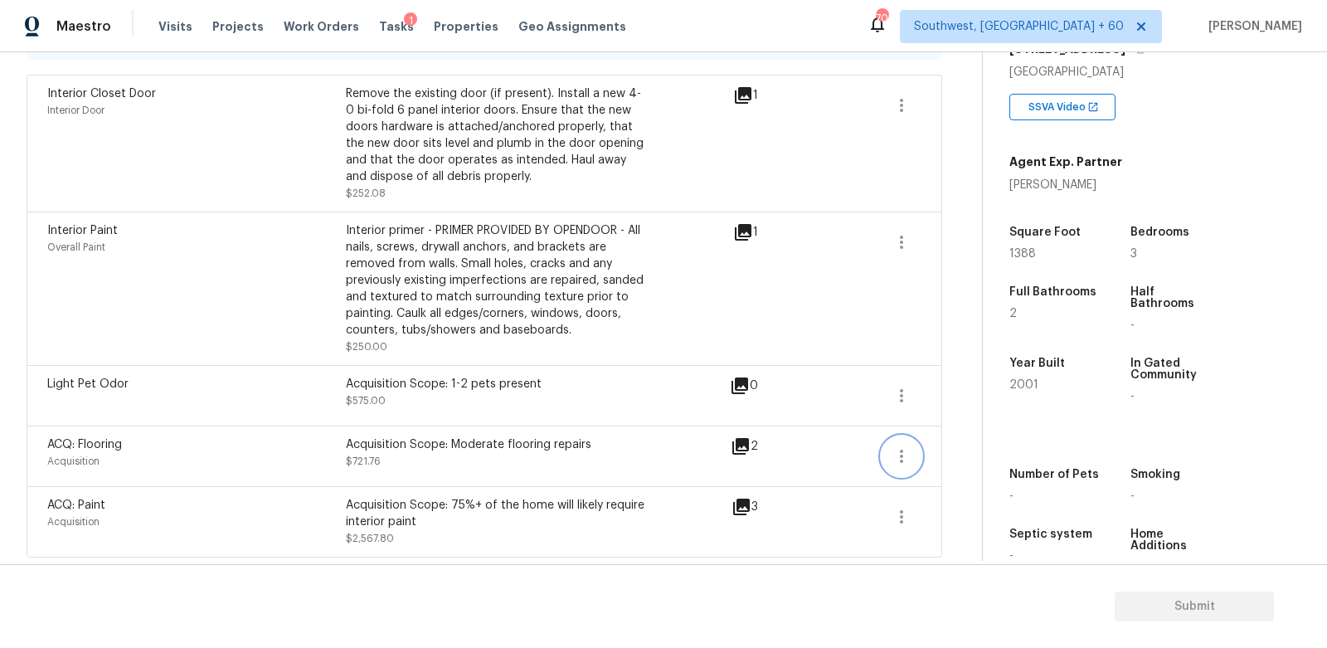
click at [898, 462] on icon "button" at bounding box center [902, 456] width 20 height 20
click at [976, 455] on div "Edit" at bounding box center [996, 451] width 129 height 17
click at [902, 453] on icon "button" at bounding box center [901, 456] width 3 height 13
click at [973, 449] on div "Edit" at bounding box center [996, 451] width 129 height 17
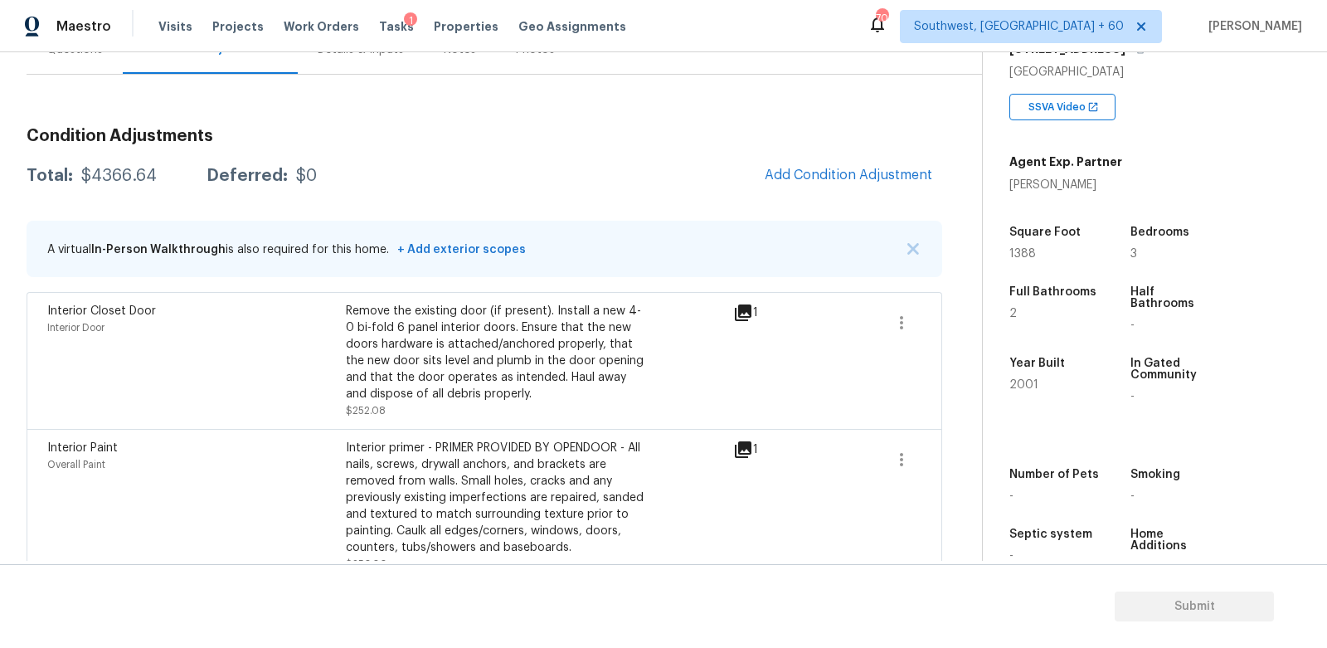
scroll to position [71, 0]
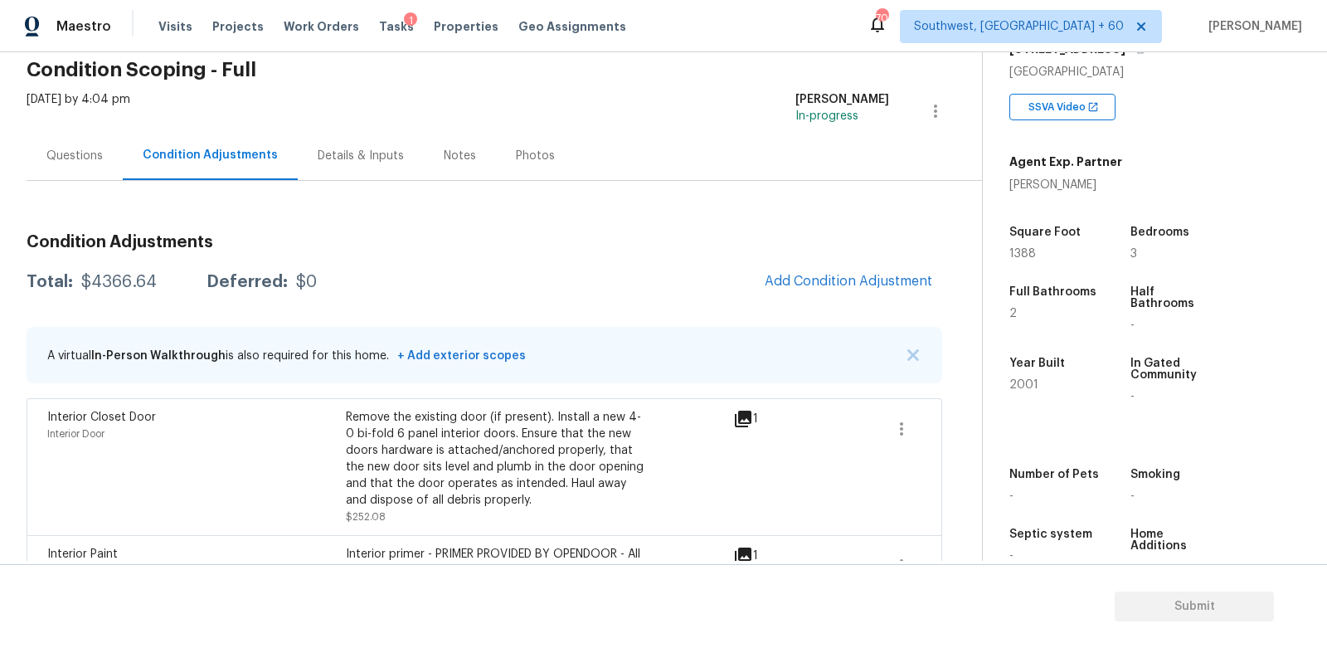
click at [82, 295] on div "Total: $4366.64 Deferred: $0 Add Condition Adjustment" at bounding box center [485, 282] width 916 height 36
click at [130, 270] on div "Total: $4366.64 Deferred: $0 Add Condition Adjustment" at bounding box center [485, 282] width 916 height 36
copy div "$4366.64"
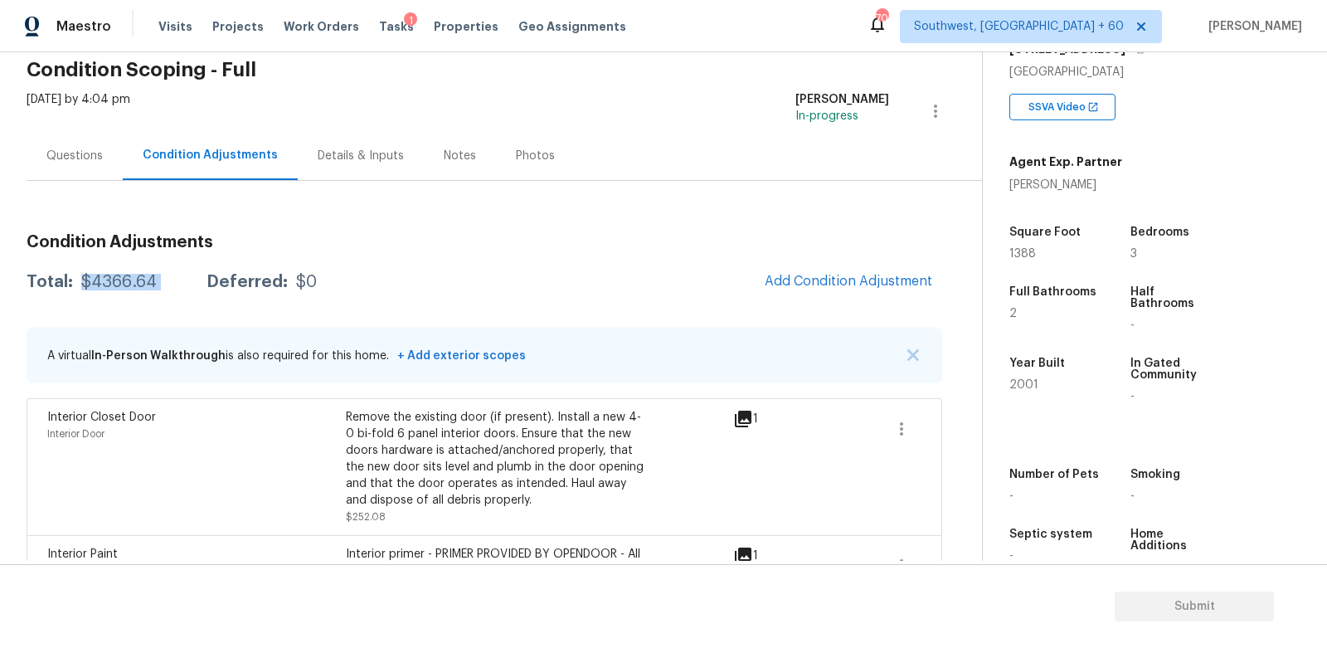
click at [104, 168] on div "Questions" at bounding box center [75, 155] width 96 height 49
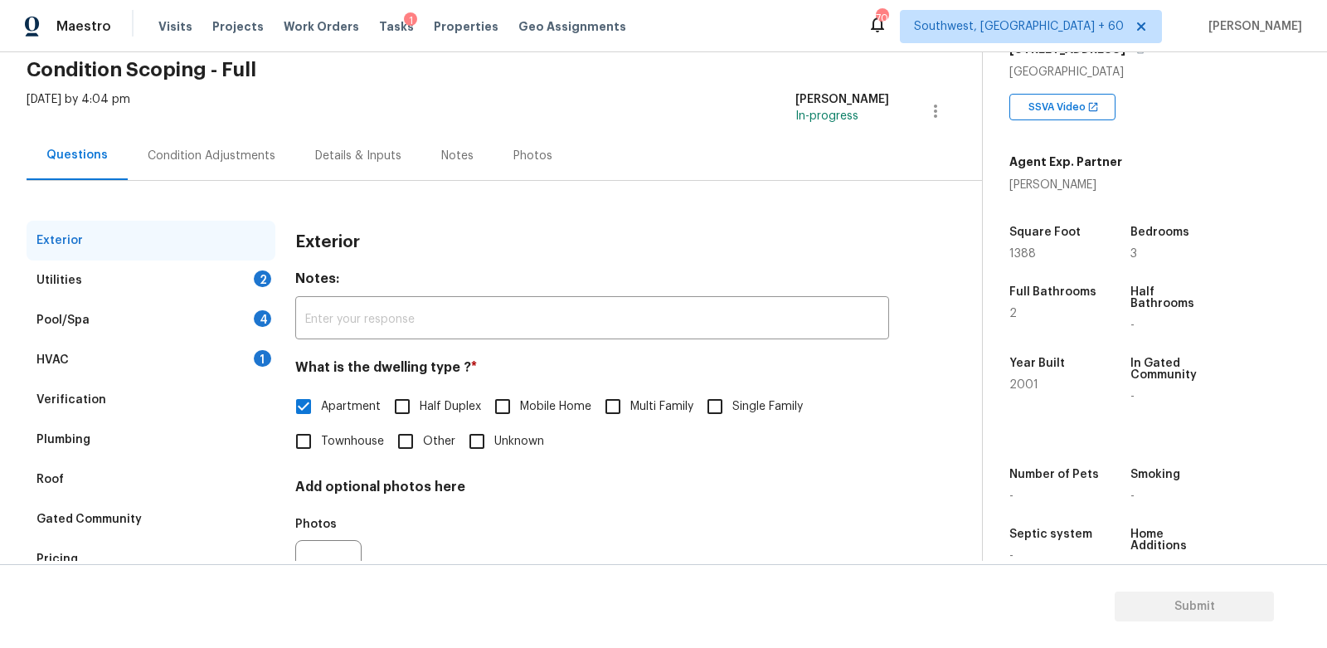
click at [207, 349] on div "HVAC 1" at bounding box center [151, 360] width 249 height 40
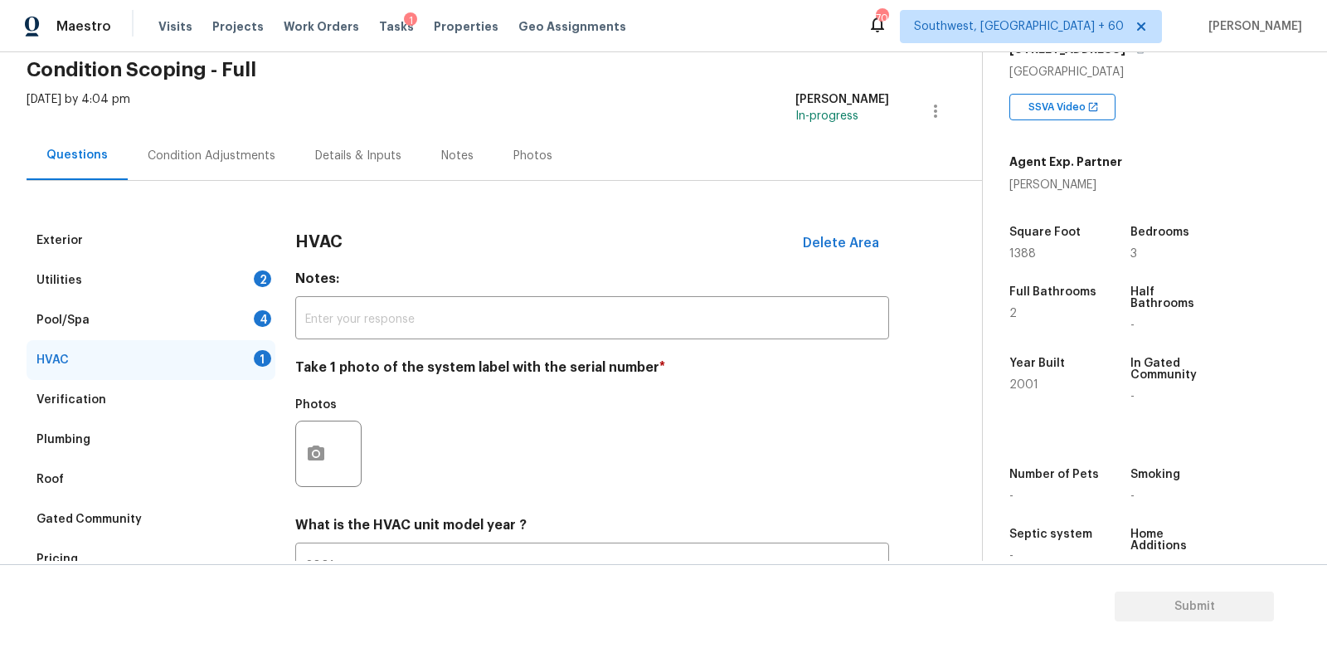
click at [338, 436] on div at bounding box center [328, 454] width 66 height 66
click at [327, 445] on button "button" at bounding box center [316, 453] width 40 height 65
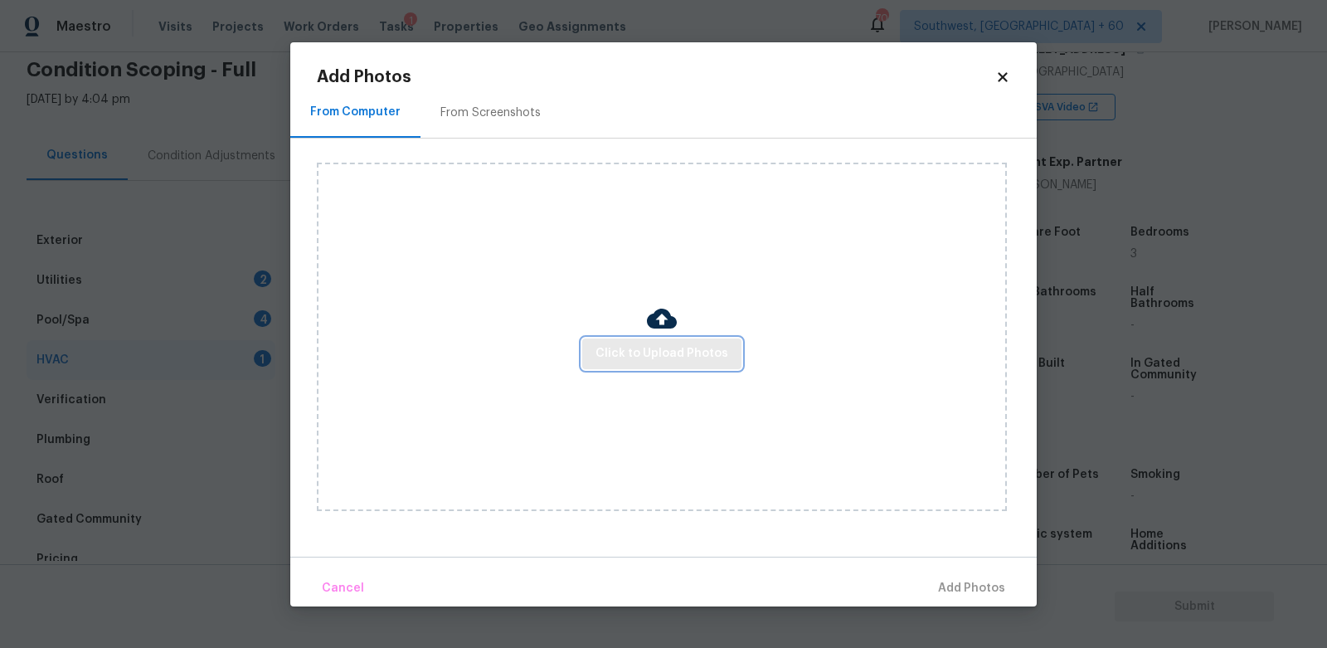
click at [650, 340] on button "Click to Upload Photos" at bounding box center [661, 353] width 159 height 31
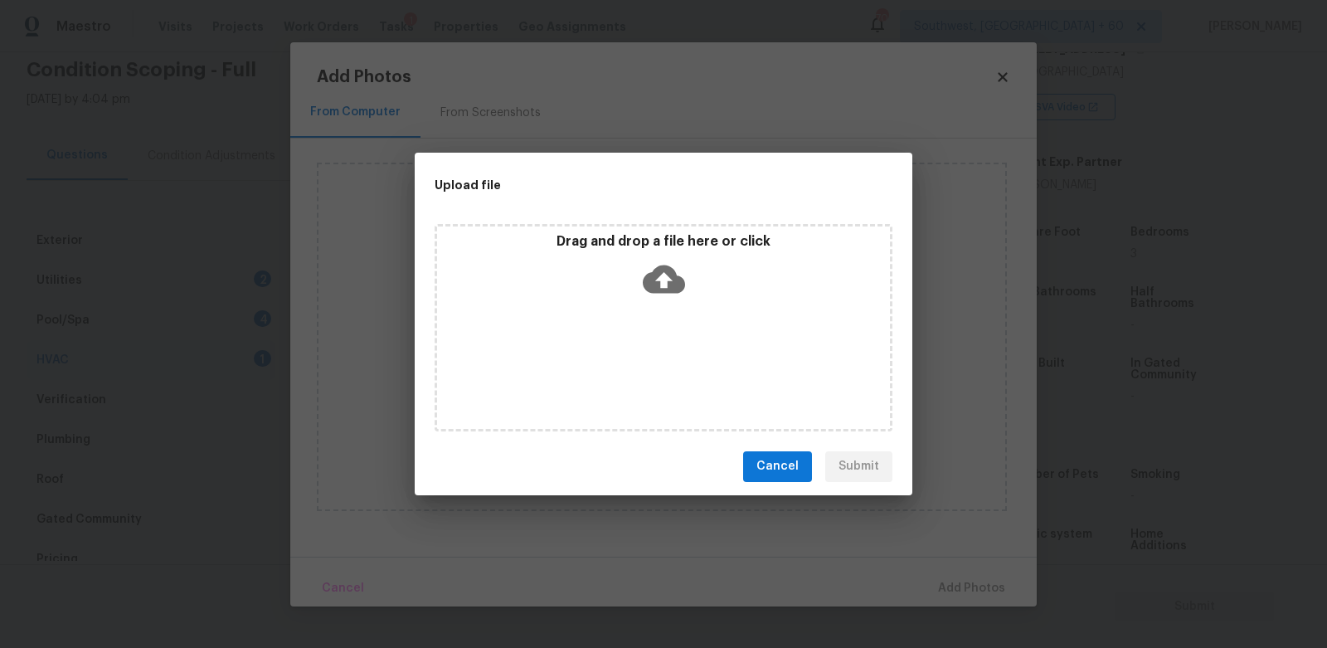
click at [655, 297] on icon at bounding box center [664, 279] width 42 height 42
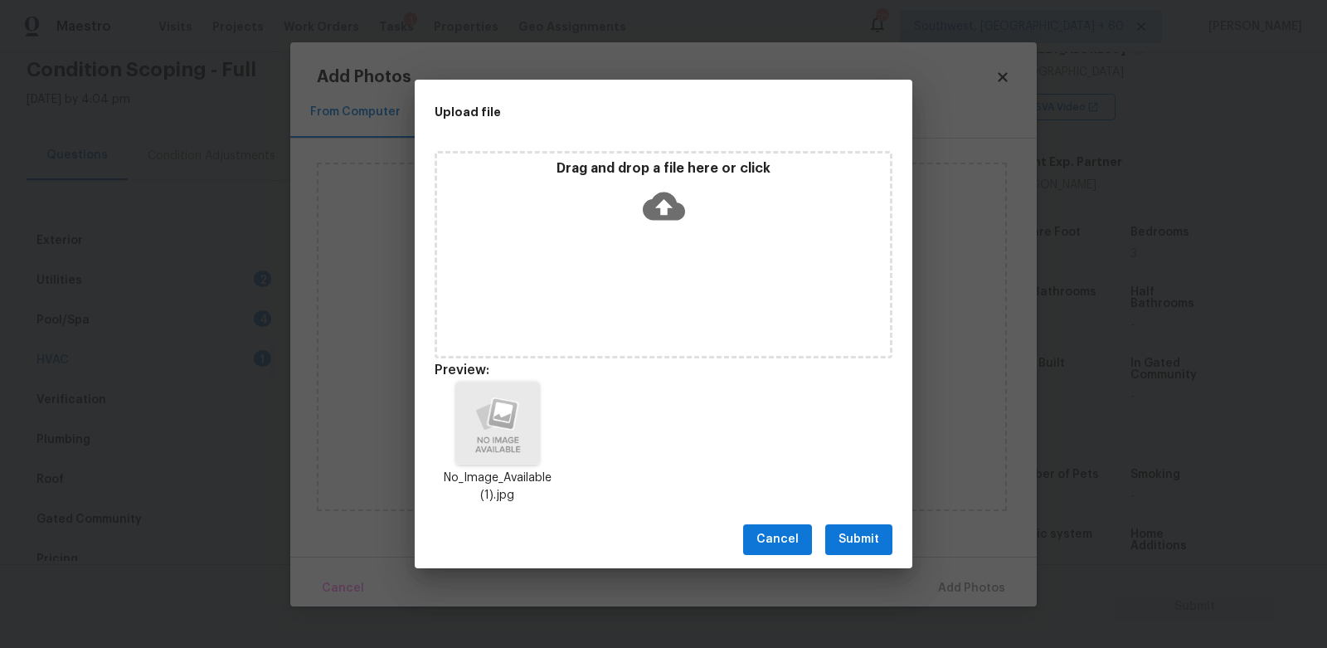
click at [852, 547] on span "Submit" at bounding box center [859, 539] width 41 height 21
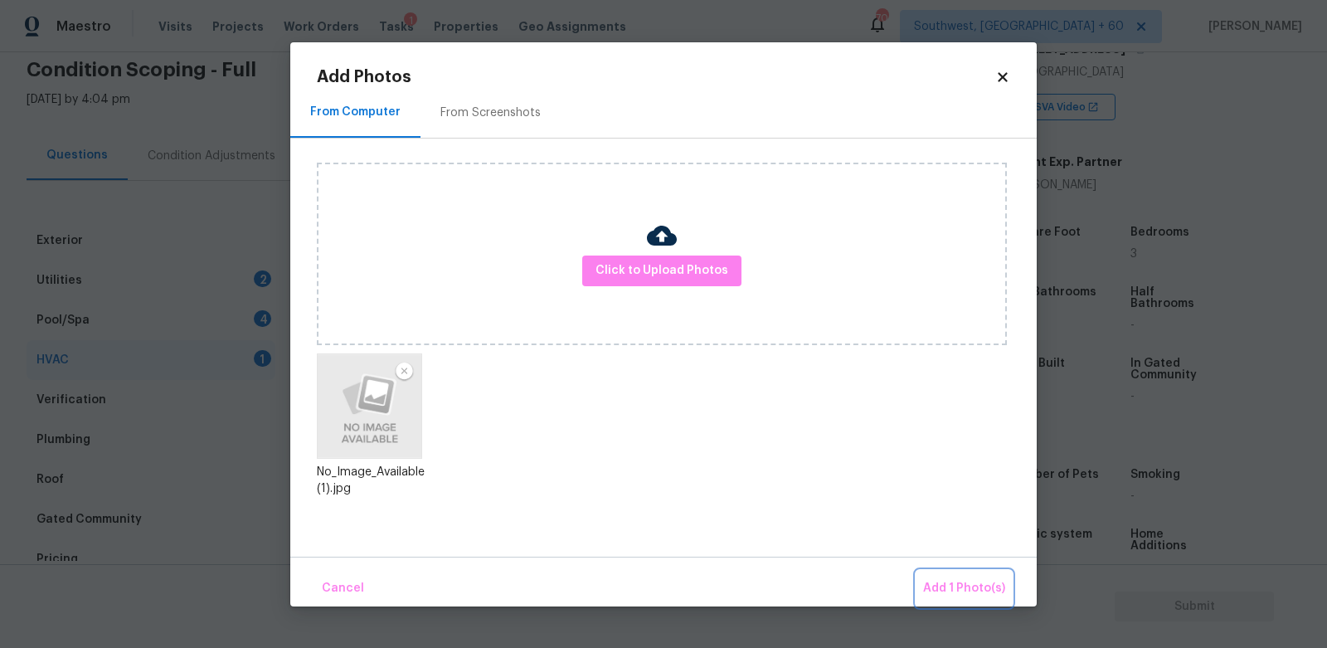
click at [959, 582] on span "Add 1 Photo(s)" at bounding box center [964, 588] width 82 height 21
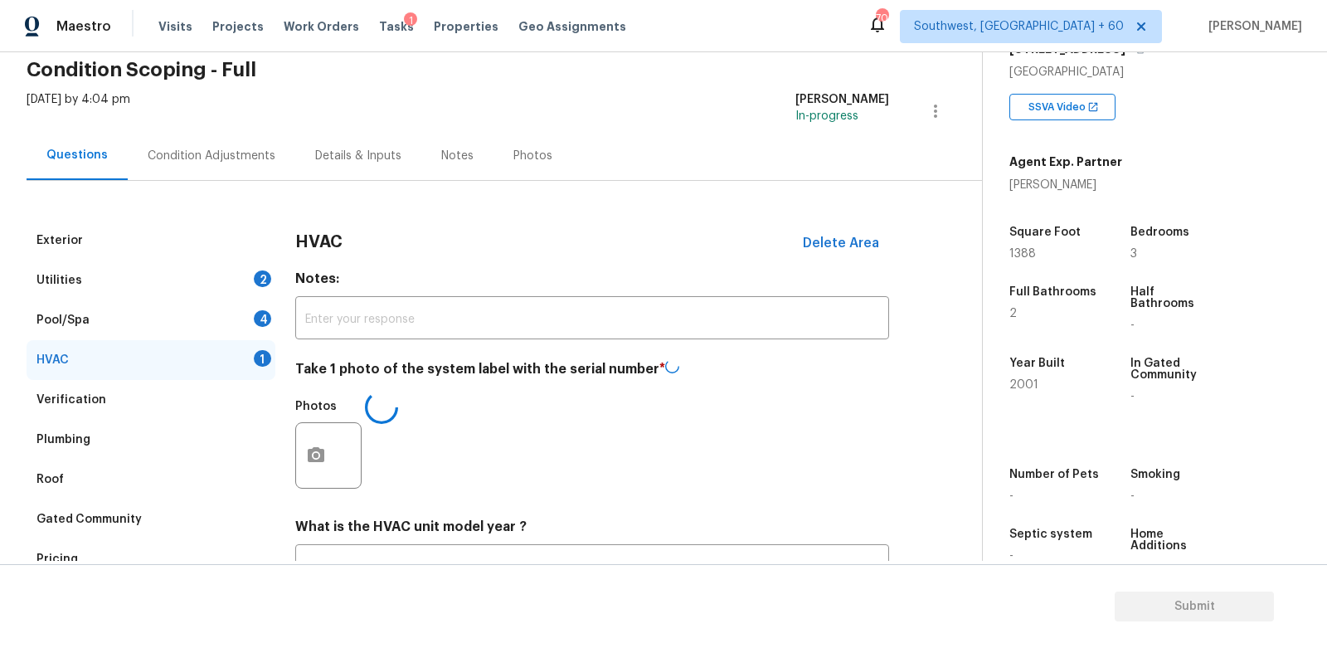
click at [255, 314] on div "4" at bounding box center [262, 318] width 17 height 17
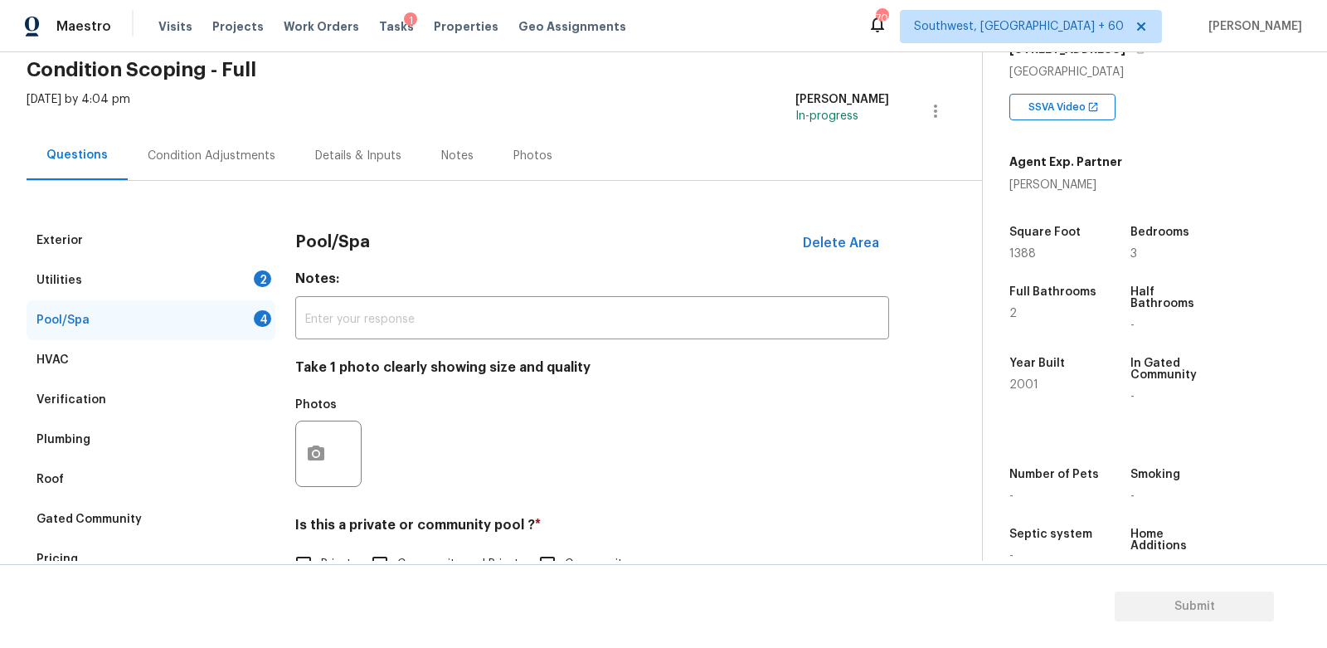
click at [255, 316] on div "4" at bounding box center [262, 318] width 17 height 17
click at [864, 244] on span "Delete Area" at bounding box center [841, 243] width 76 height 15
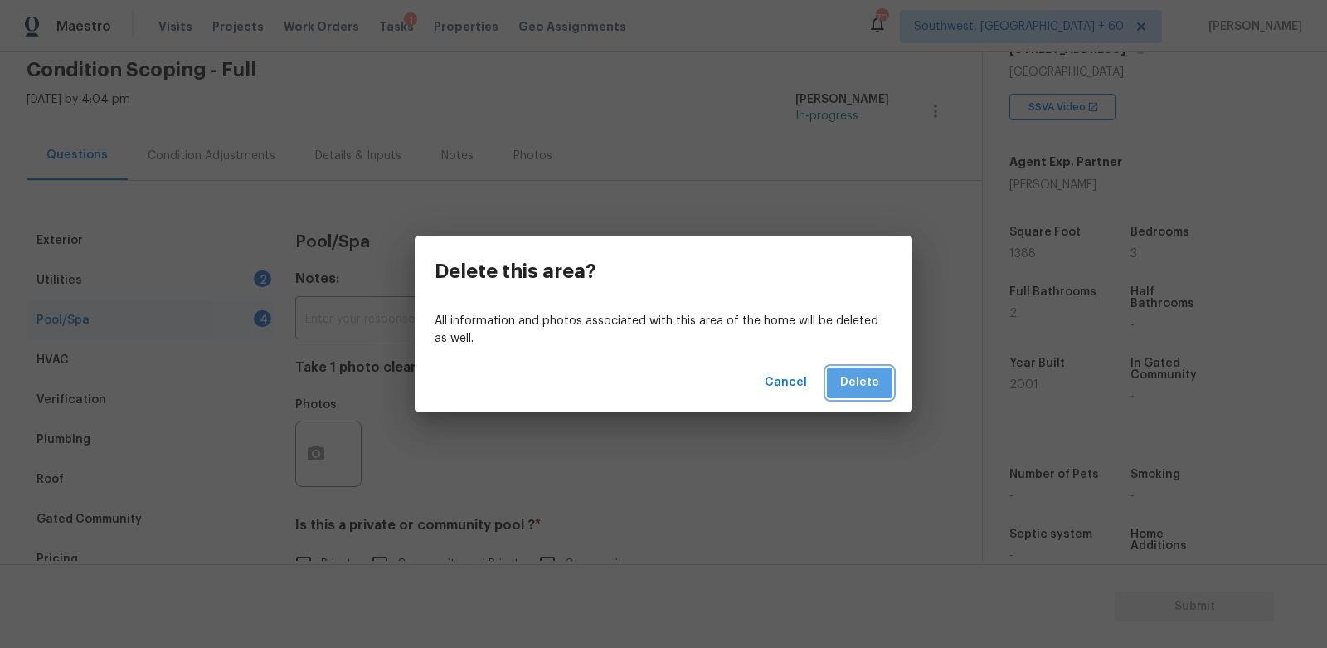
click at [862, 383] on span "Delete" at bounding box center [859, 382] width 39 height 21
click at [224, 277] on div "Delete this area? All information and photos associated with this area of the h…" at bounding box center [663, 324] width 1327 height 648
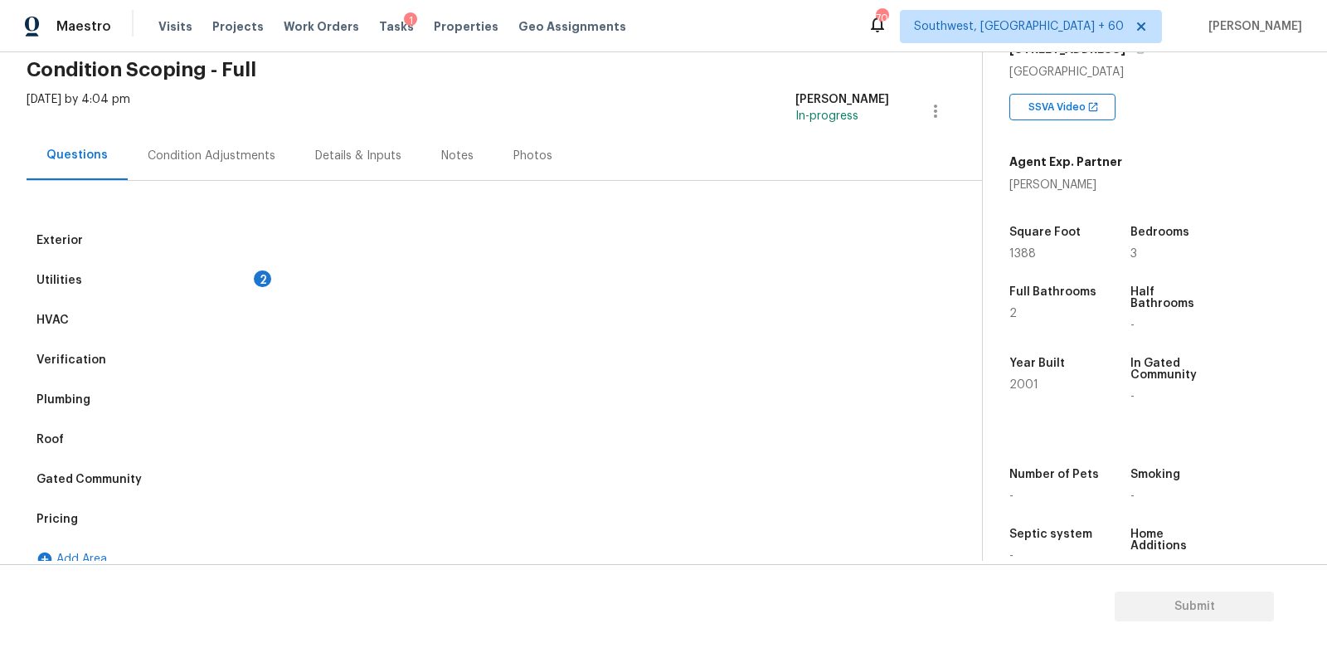
click at [224, 277] on div "Utilities 2" at bounding box center [151, 280] width 249 height 40
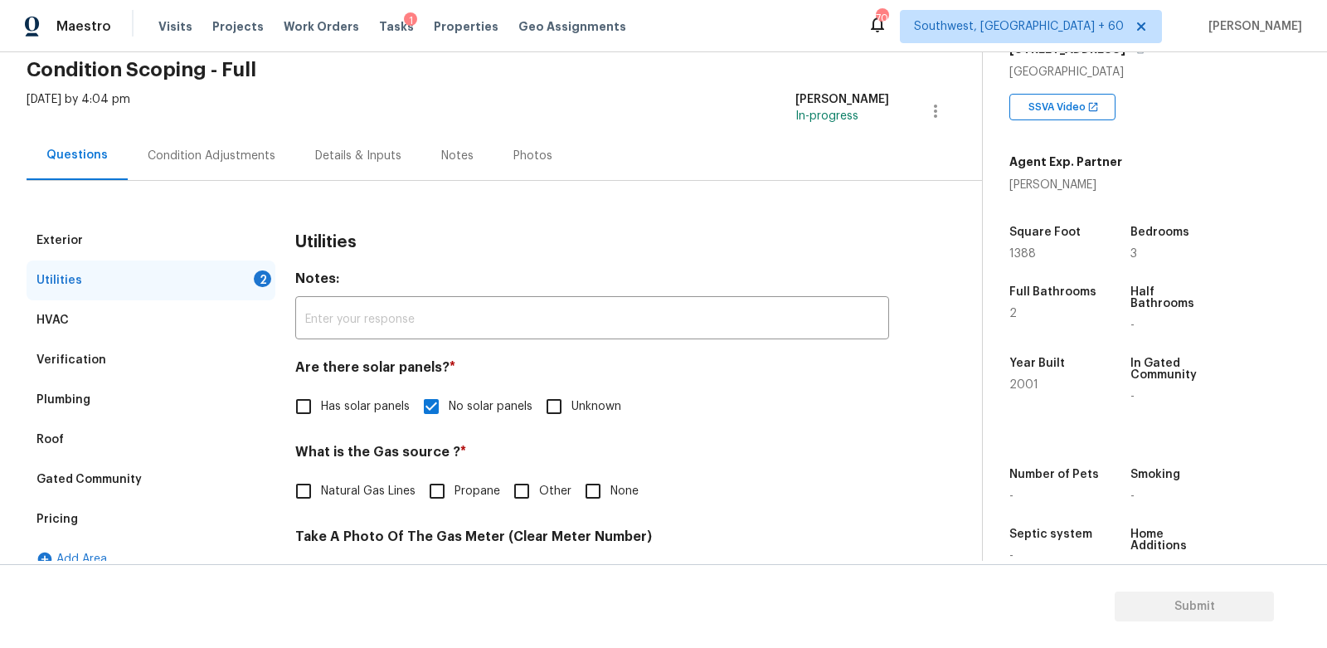
click at [347, 476] on label "Natural Gas Lines" at bounding box center [350, 491] width 129 height 35
click at [321, 476] on input "Natural Gas Lines" at bounding box center [303, 491] width 35 height 35
checkbox input "true"
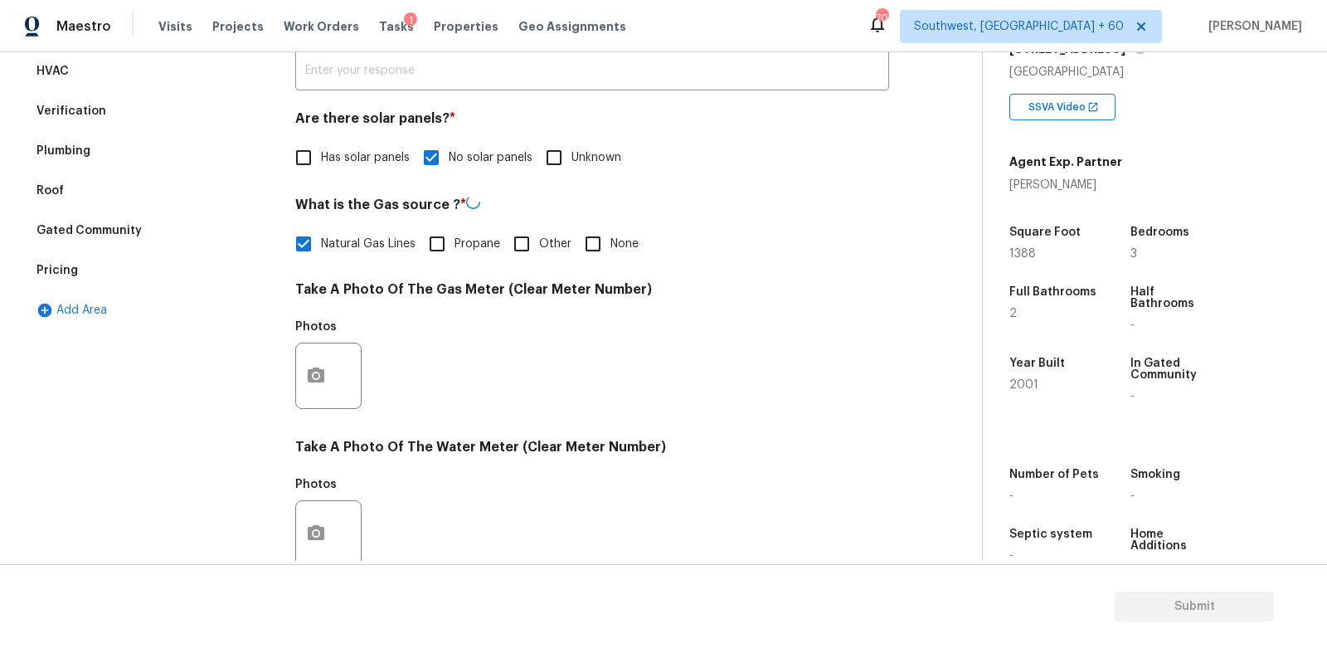
scroll to position [326, 0]
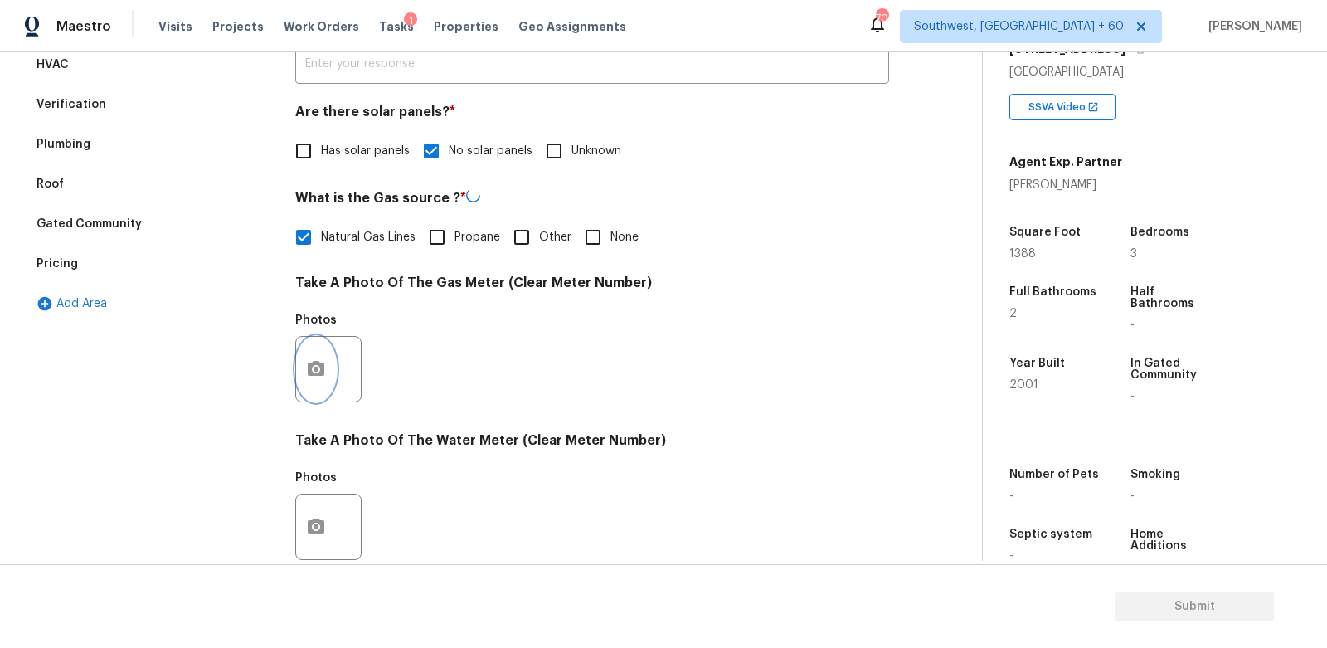
click at [324, 391] on button "button" at bounding box center [316, 369] width 40 height 65
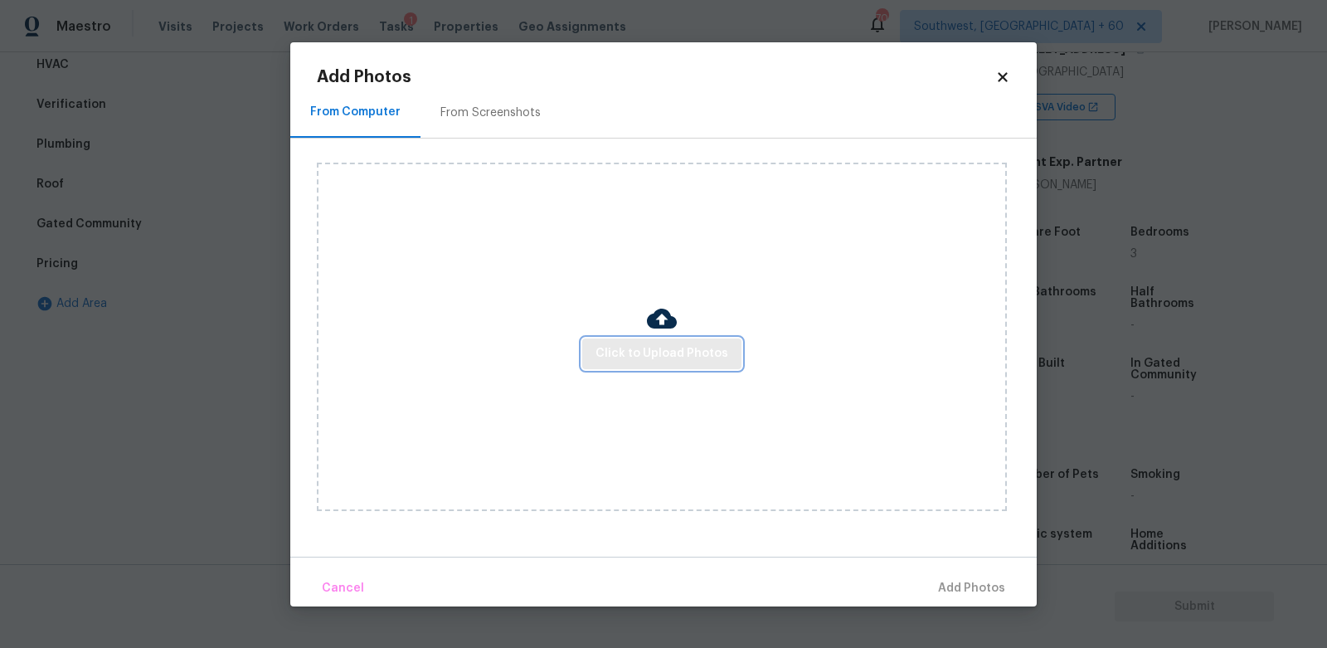
click at [664, 353] on span "Click to Upload Photos" at bounding box center [662, 353] width 133 height 21
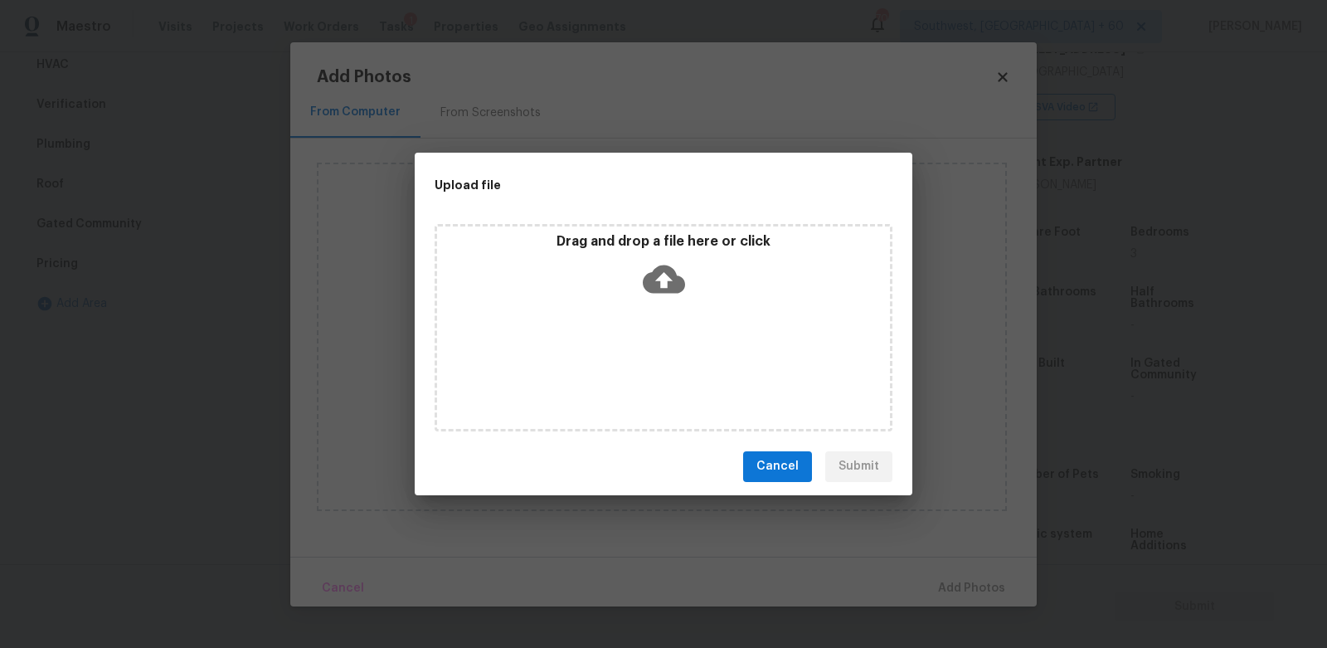
click at [661, 277] on icon at bounding box center [664, 279] width 42 height 42
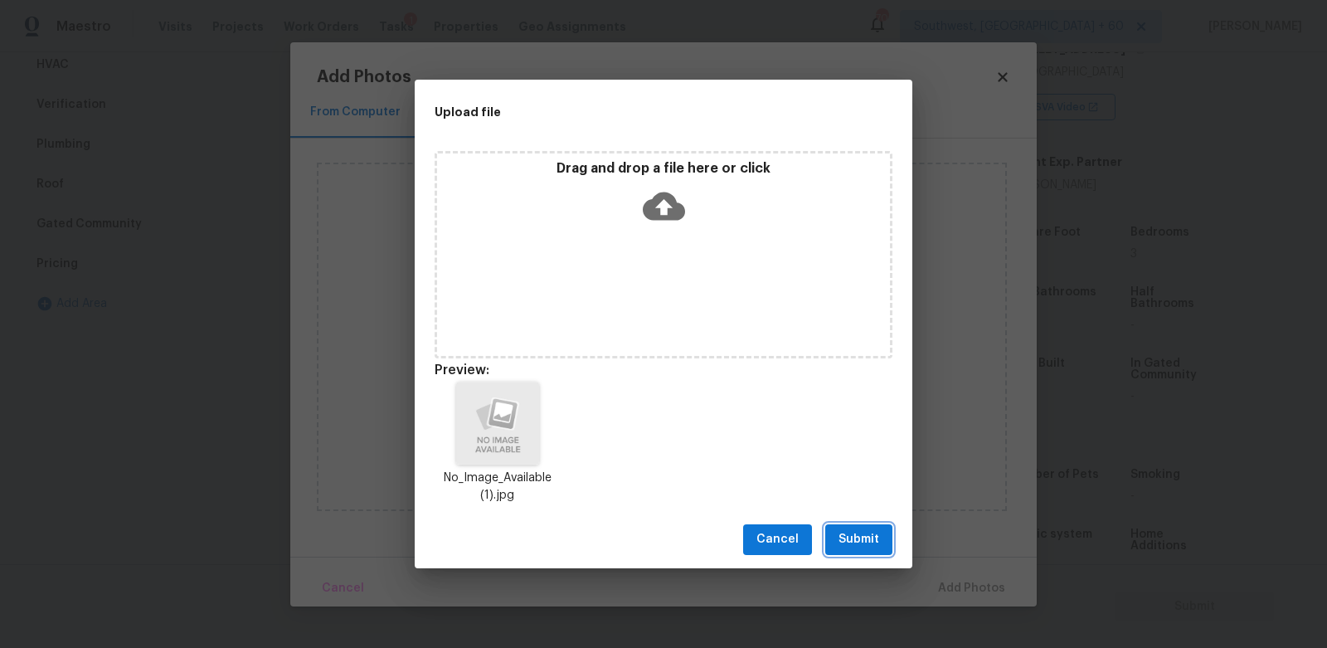
click at [855, 531] on span "Submit" at bounding box center [859, 539] width 41 height 21
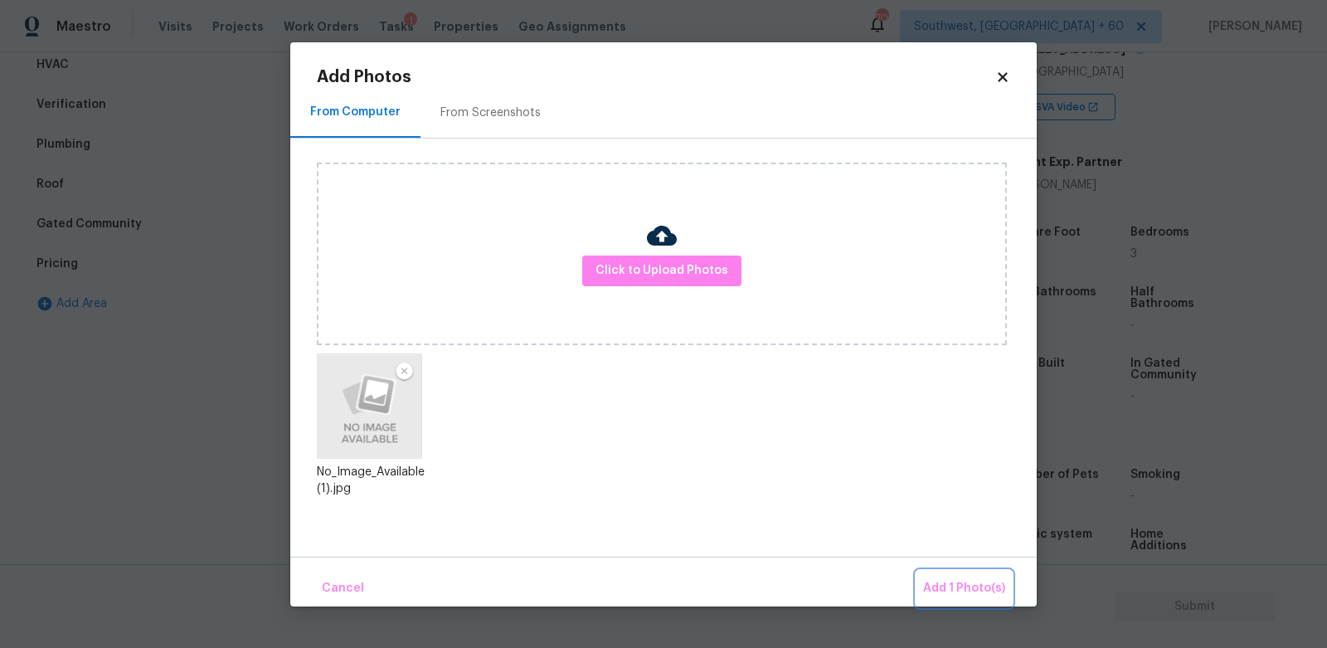
click at [948, 586] on span "Add 1 Photo(s)" at bounding box center [964, 588] width 82 height 21
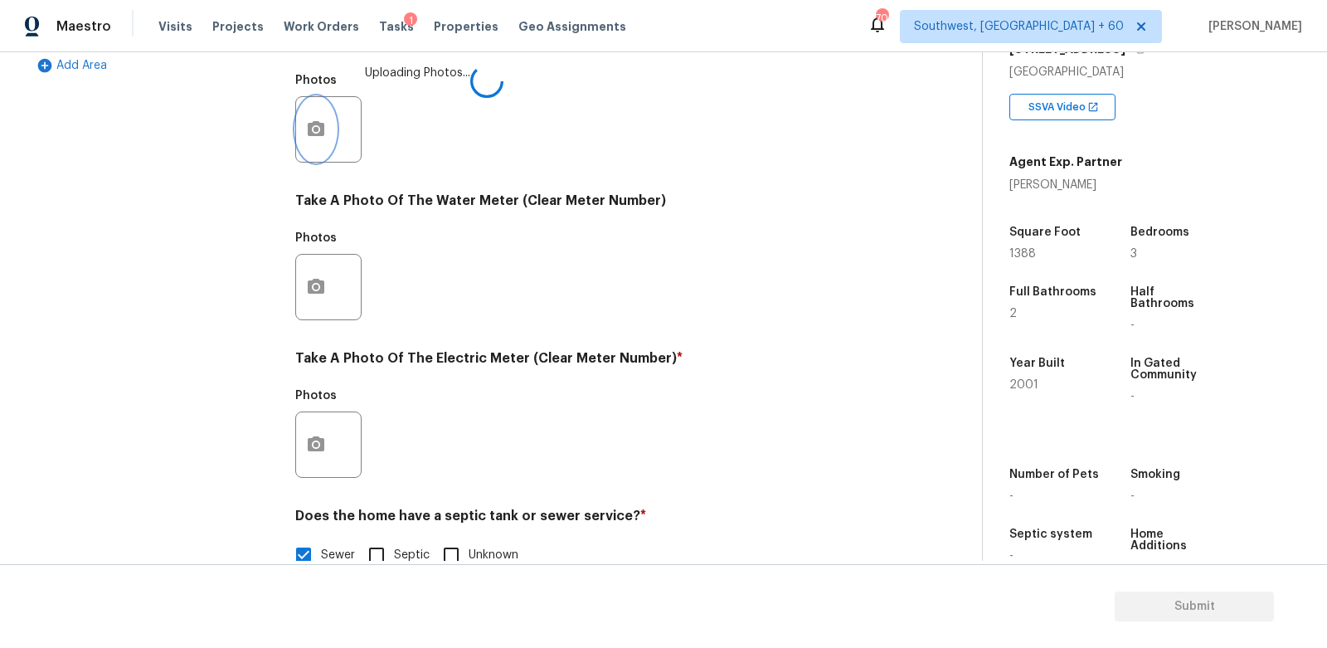
scroll to position [597, 0]
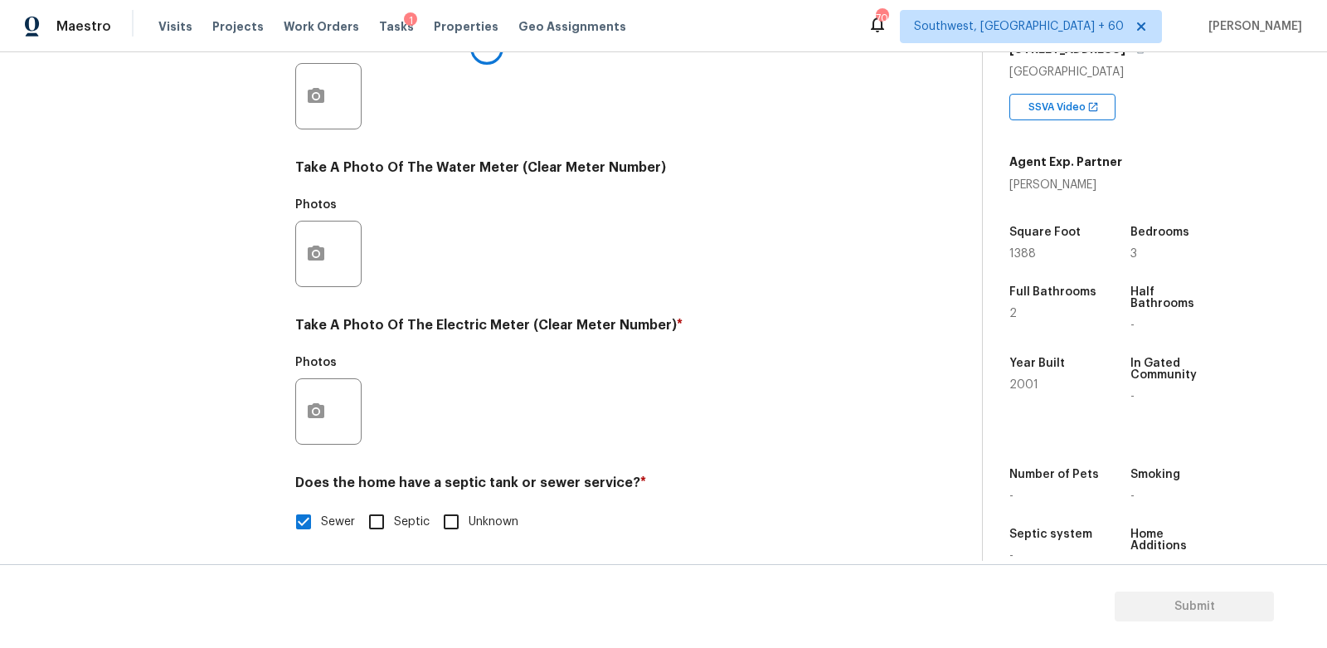
click at [337, 396] on div at bounding box center [328, 411] width 66 height 66
click at [316, 412] on circle "button" at bounding box center [316, 411] width 5 height 5
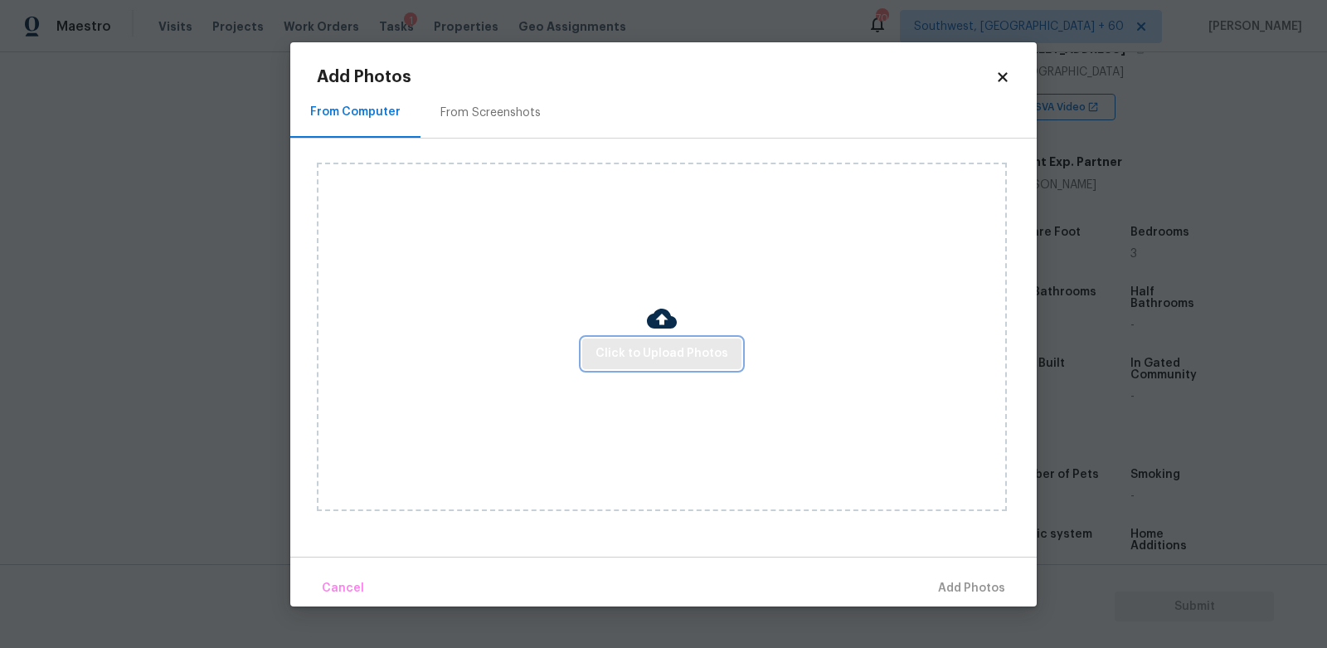
click at [647, 347] on span "Click to Upload Photos" at bounding box center [662, 353] width 133 height 21
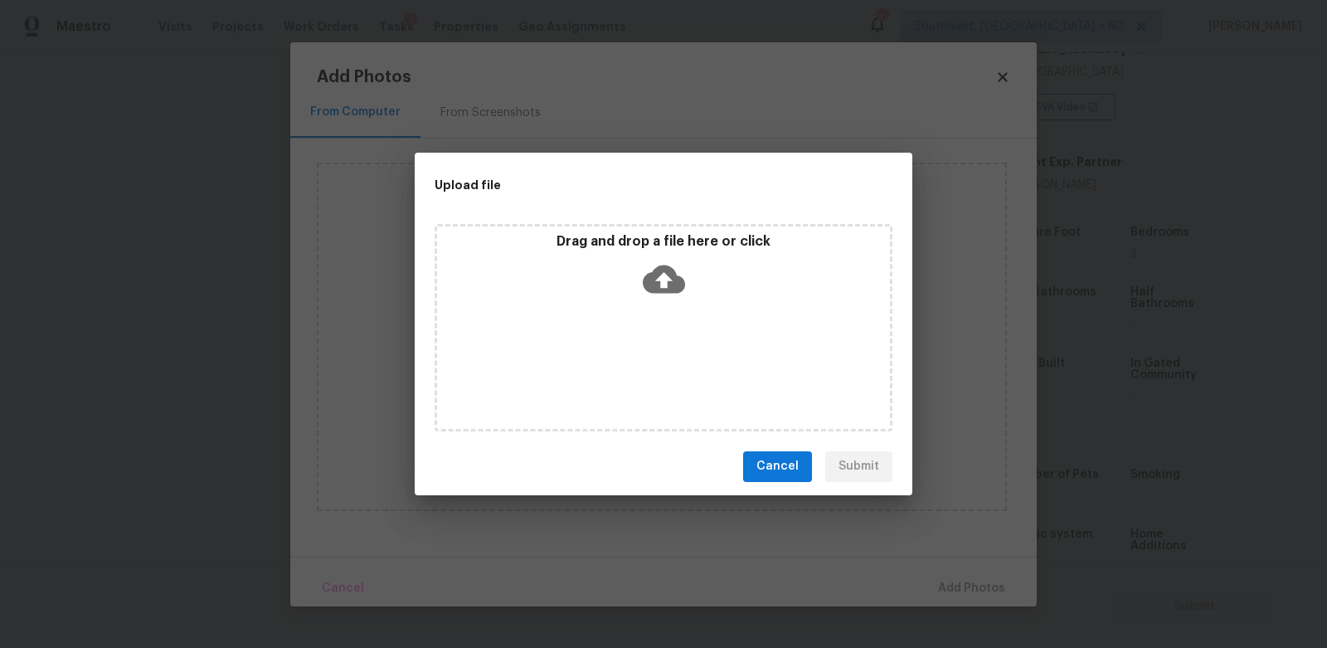
click at [659, 258] on icon at bounding box center [664, 279] width 42 height 42
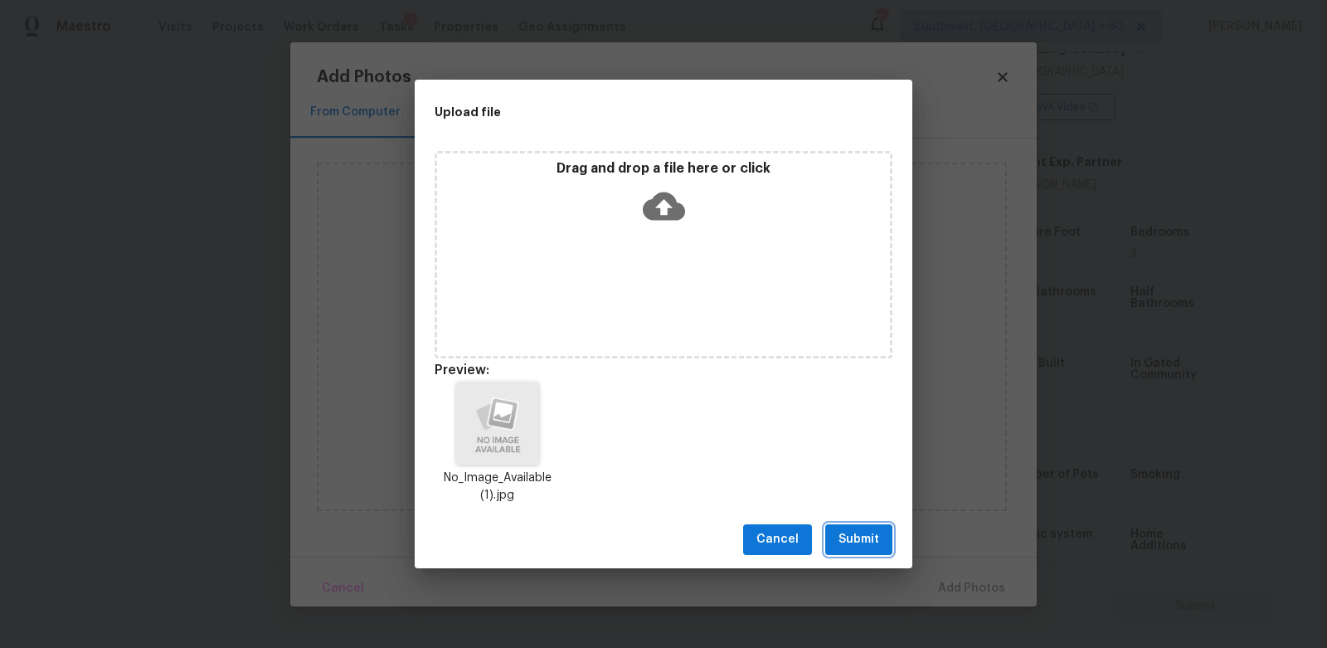
click at [857, 529] on span "Submit" at bounding box center [859, 539] width 41 height 21
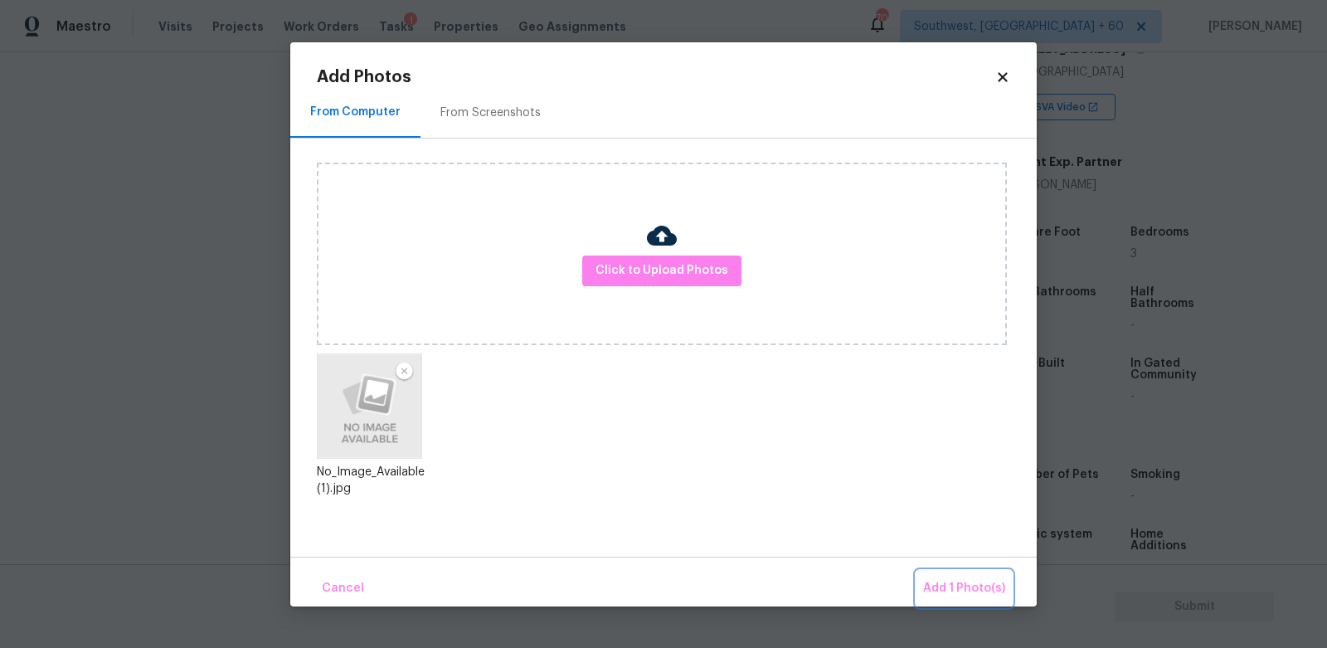
click at [937, 577] on button "Add 1 Photo(s)" at bounding box center [964, 589] width 95 height 36
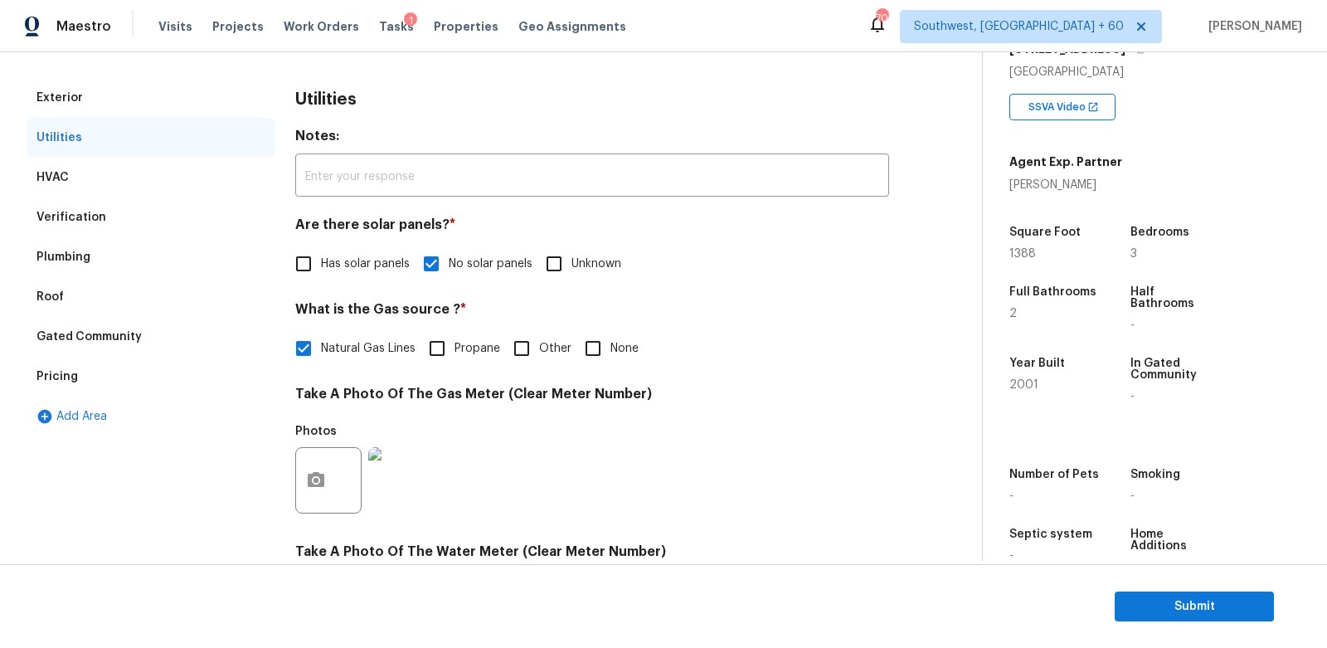
scroll to position [136, 0]
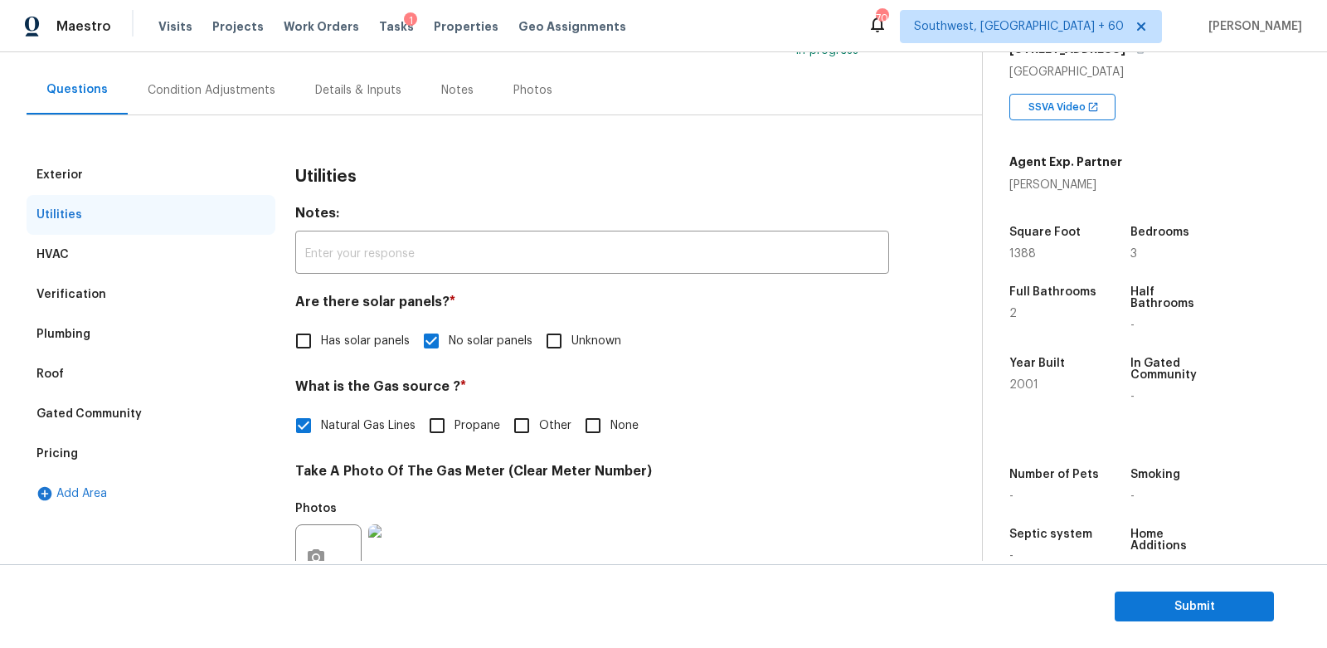
click at [200, 109] on div "Condition Adjustments" at bounding box center [212, 90] width 168 height 49
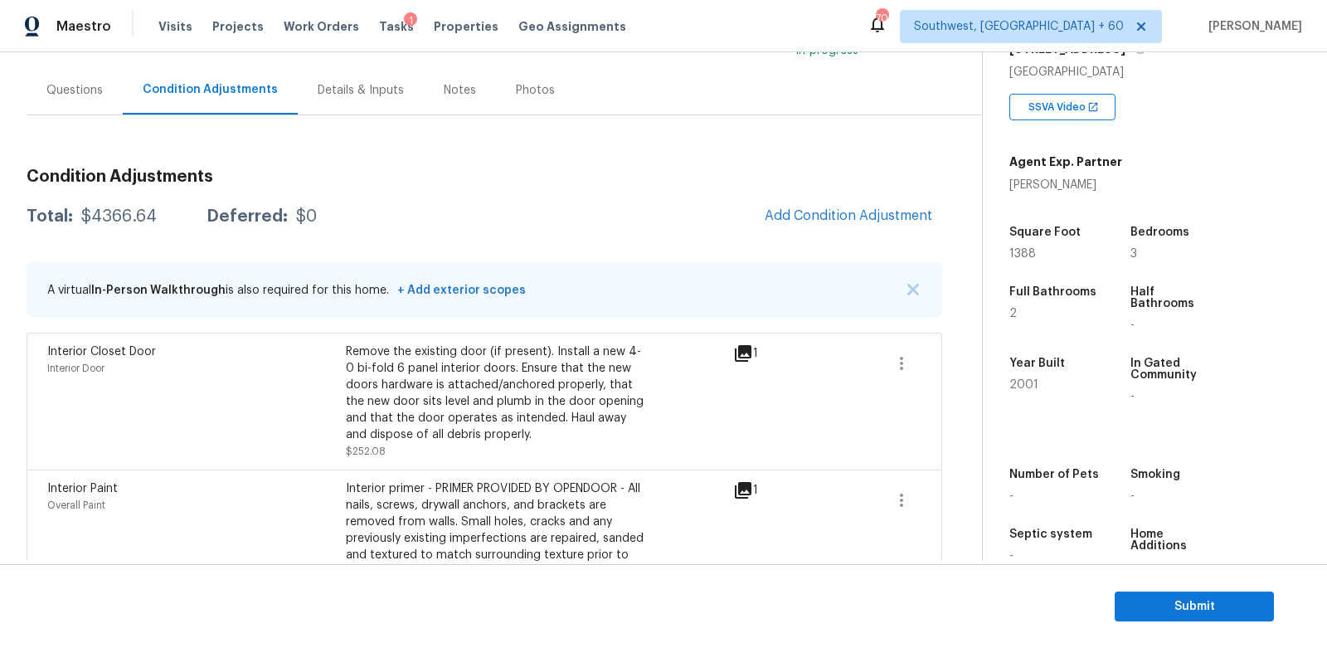
scroll to position [394, 0]
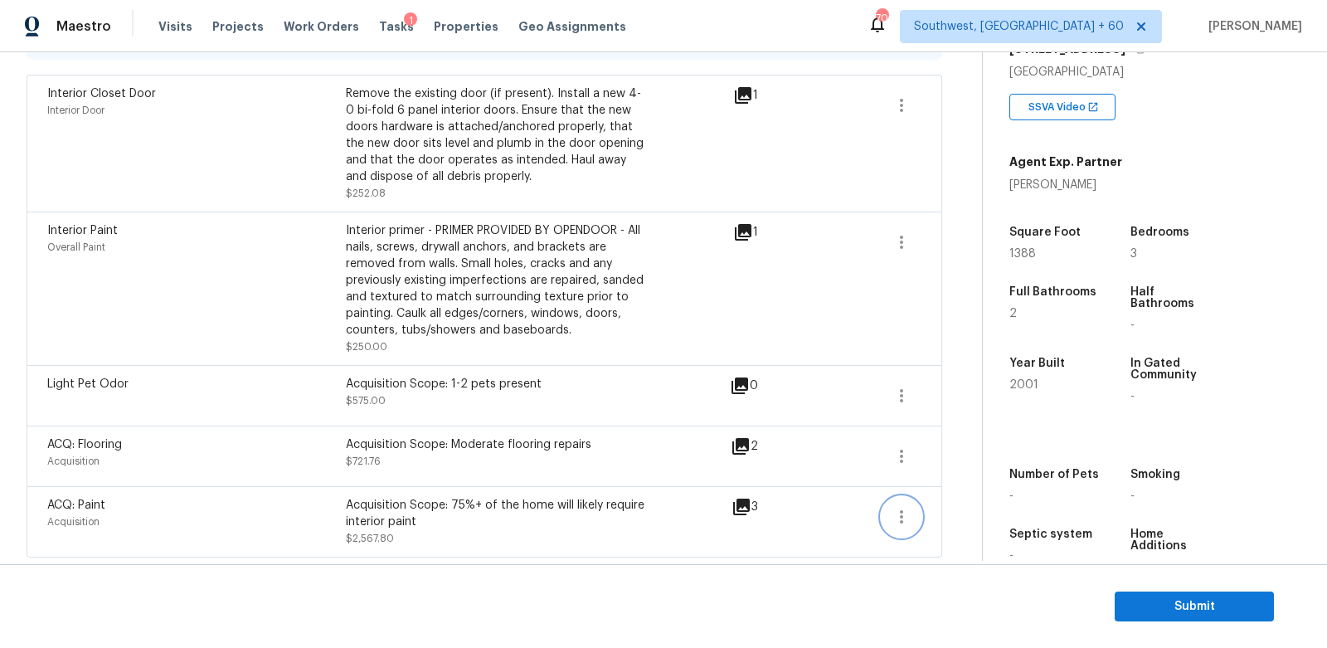
click at [899, 507] on icon "button" at bounding box center [902, 517] width 20 height 20
click at [964, 505] on div "Edit" at bounding box center [996, 512] width 129 height 17
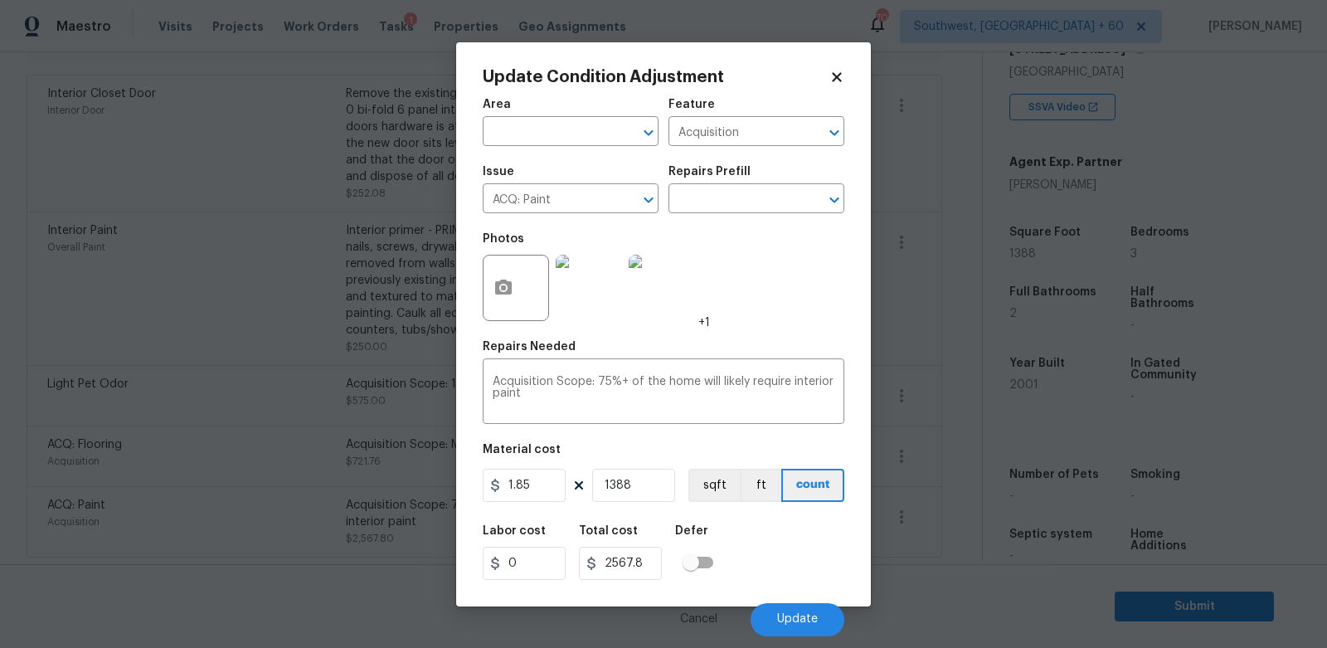
click at [950, 540] on body "Maestro Visits Projects Work Orders Tasks 1 Properties Geo Assignments 700 Sout…" at bounding box center [663, 324] width 1327 height 648
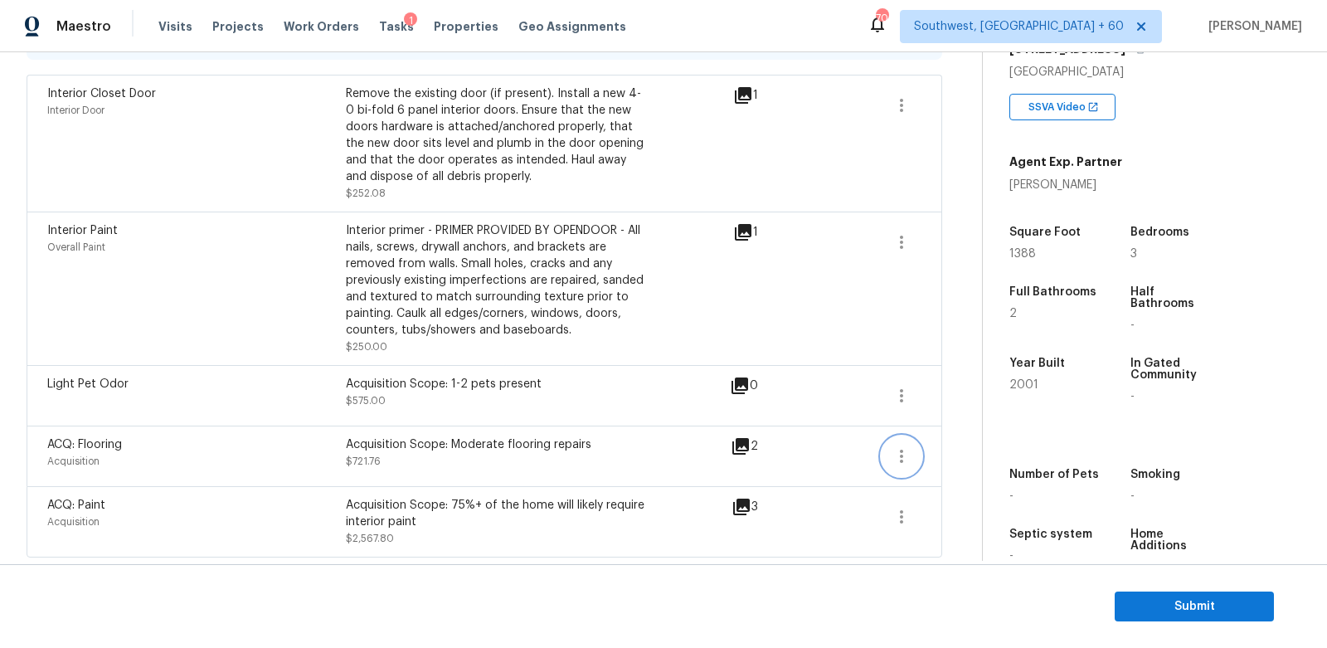
click at [920, 451] on button "button" at bounding box center [902, 456] width 40 height 40
click at [946, 450] on div "Edit" at bounding box center [996, 451] width 129 height 17
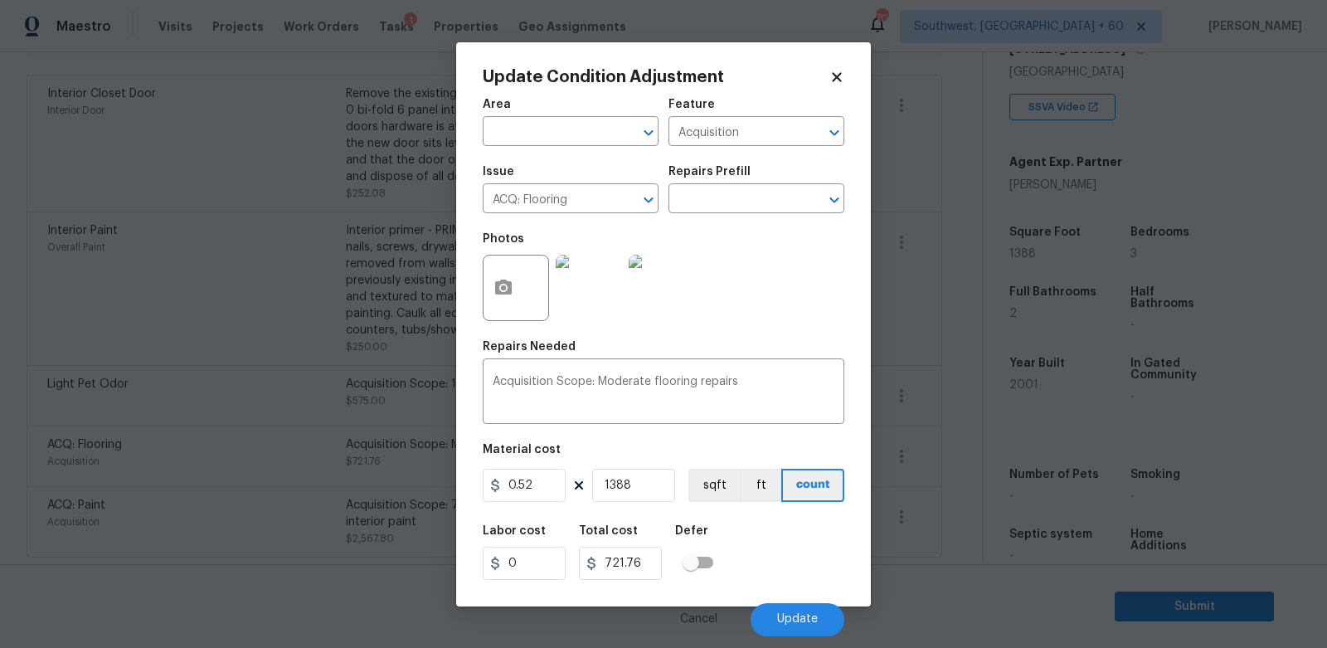
click at [946, 503] on body "Maestro Visits Projects Work Orders Tasks 1 Properties Geo Assignments 700 Sout…" at bounding box center [663, 324] width 1327 height 648
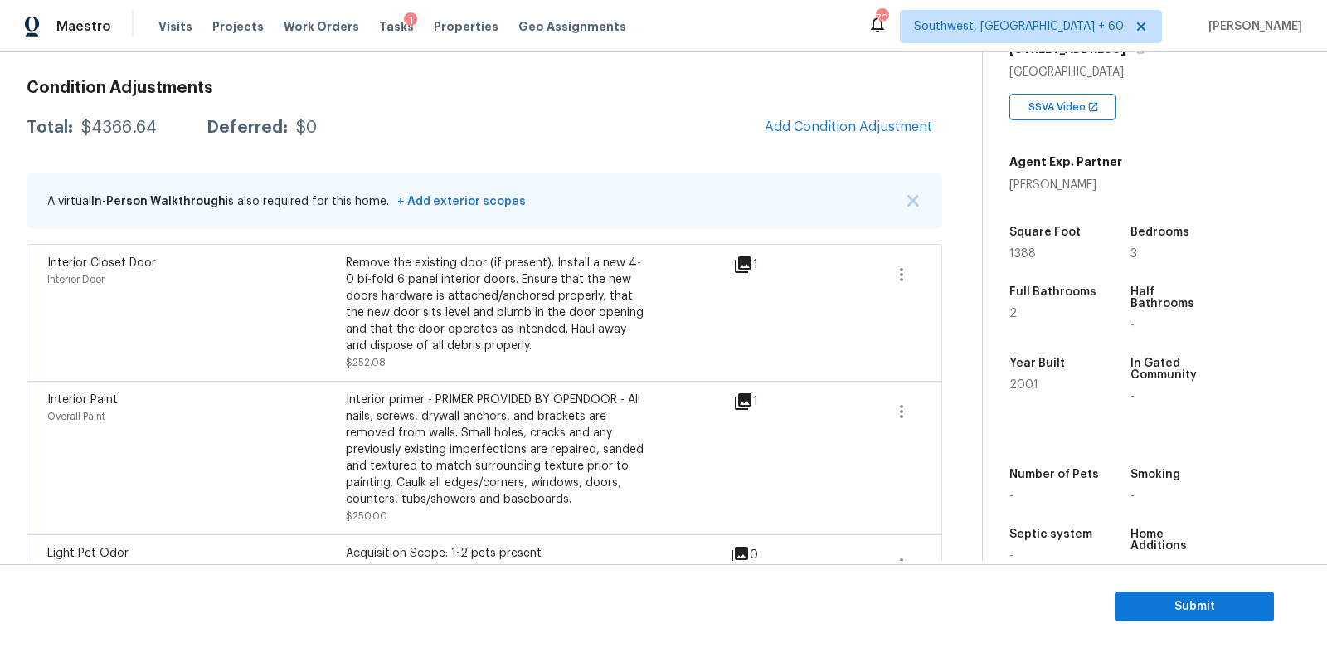
scroll to position [218, 0]
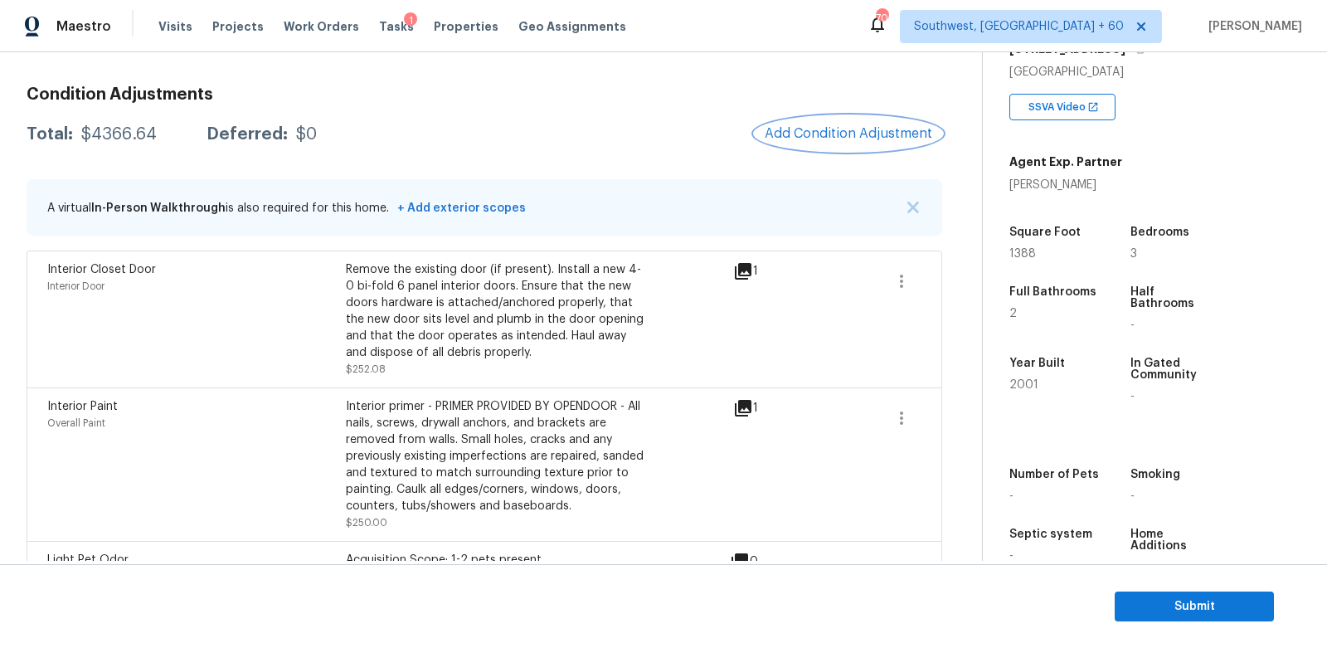
click at [800, 136] on span "Add Condition Adjustment" at bounding box center [849, 133] width 168 height 15
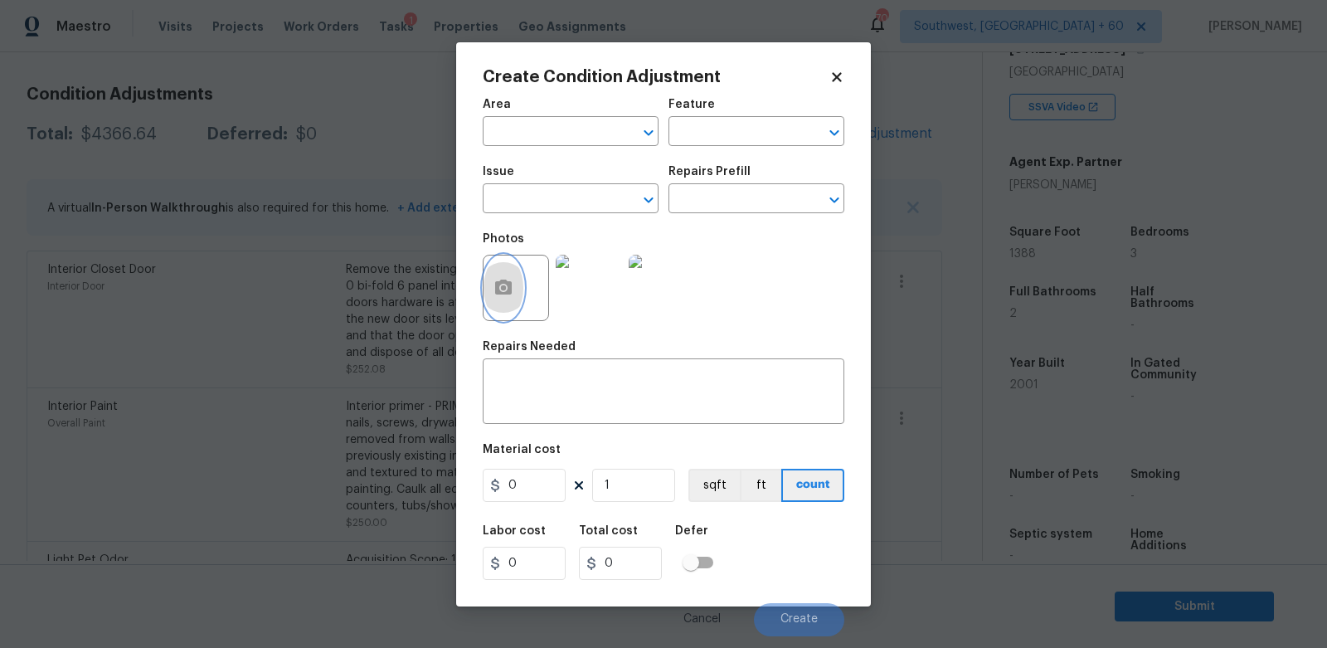
click at [502, 308] on button "button" at bounding box center [504, 287] width 40 height 65
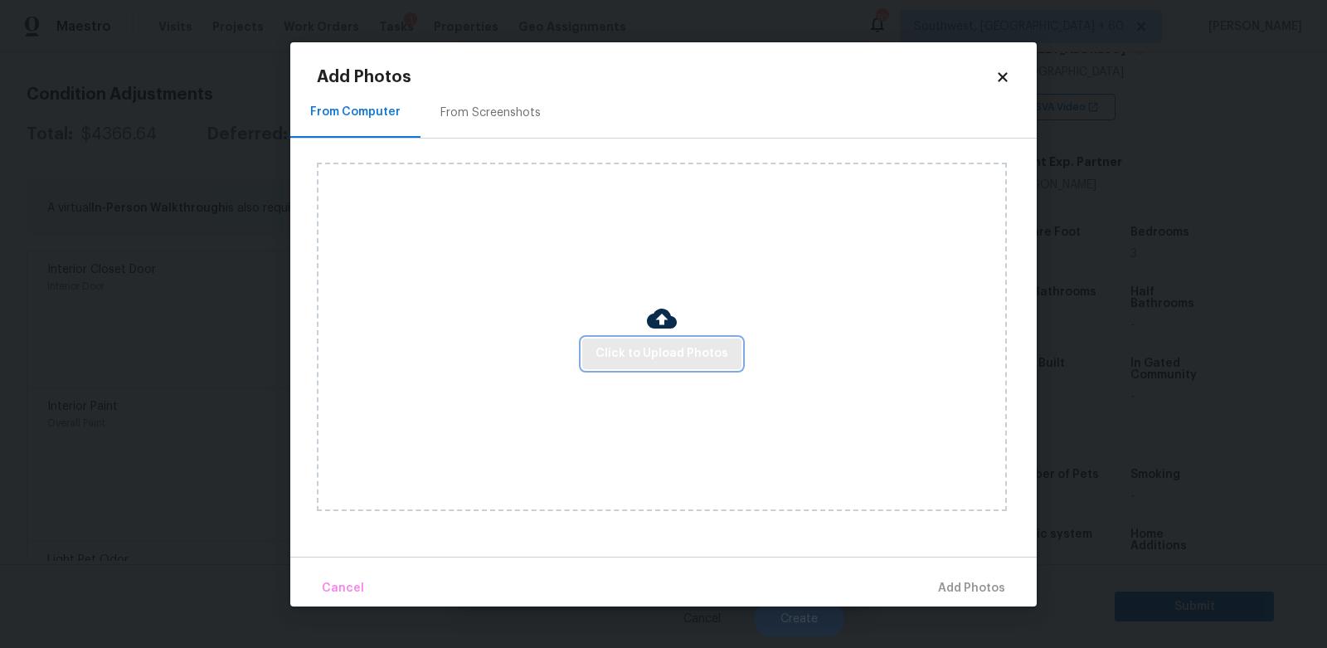
click at [646, 362] on span "Click to Upload Photos" at bounding box center [662, 353] width 133 height 21
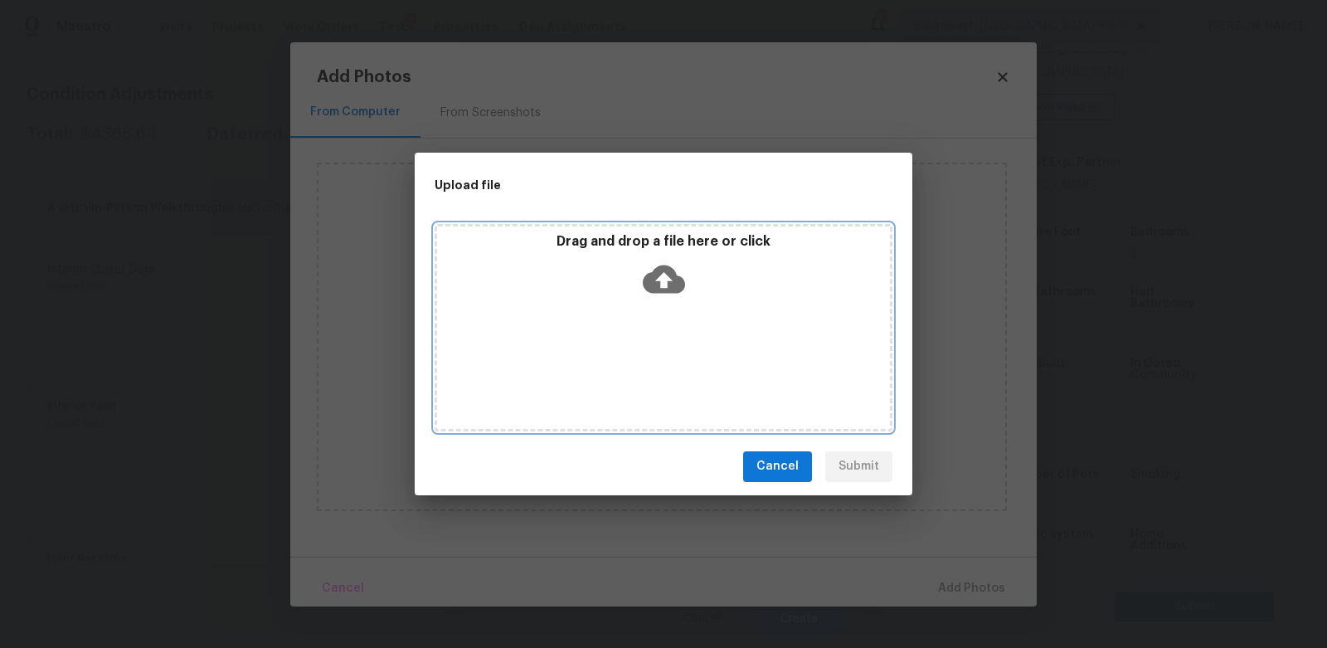
click at [669, 291] on icon at bounding box center [664, 279] width 42 height 28
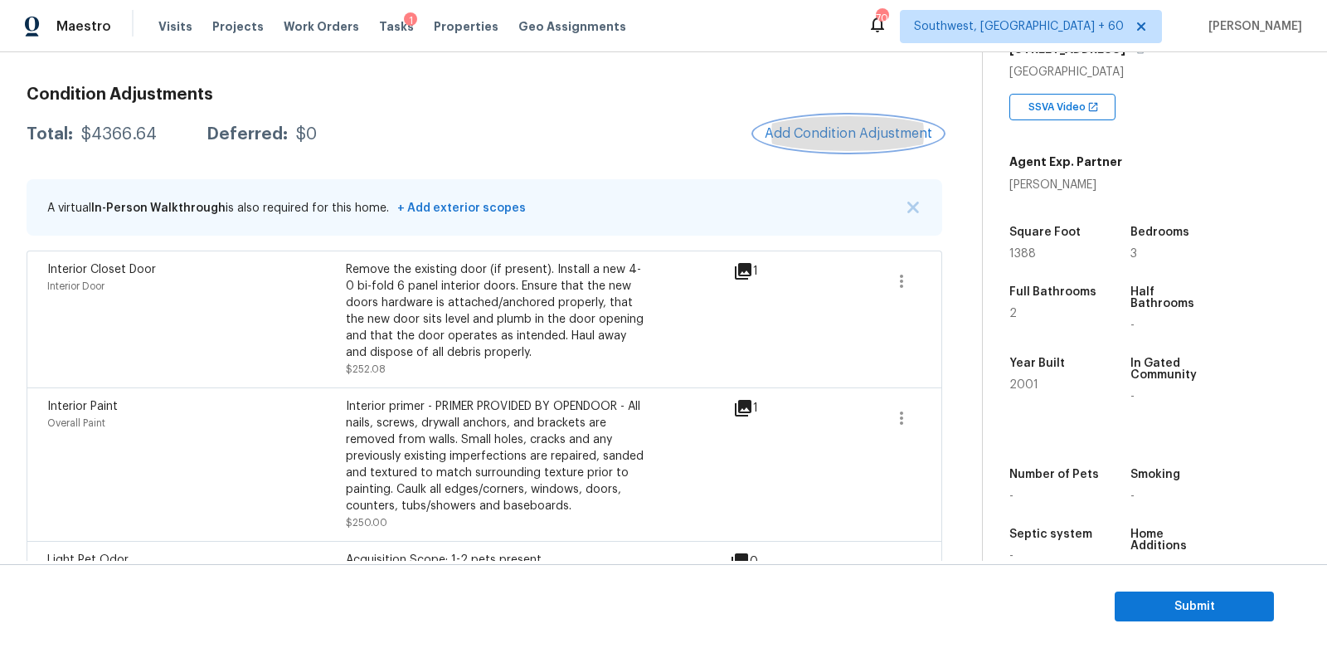
click at [833, 142] on button "Add Condition Adjustment" at bounding box center [848, 133] width 187 height 35
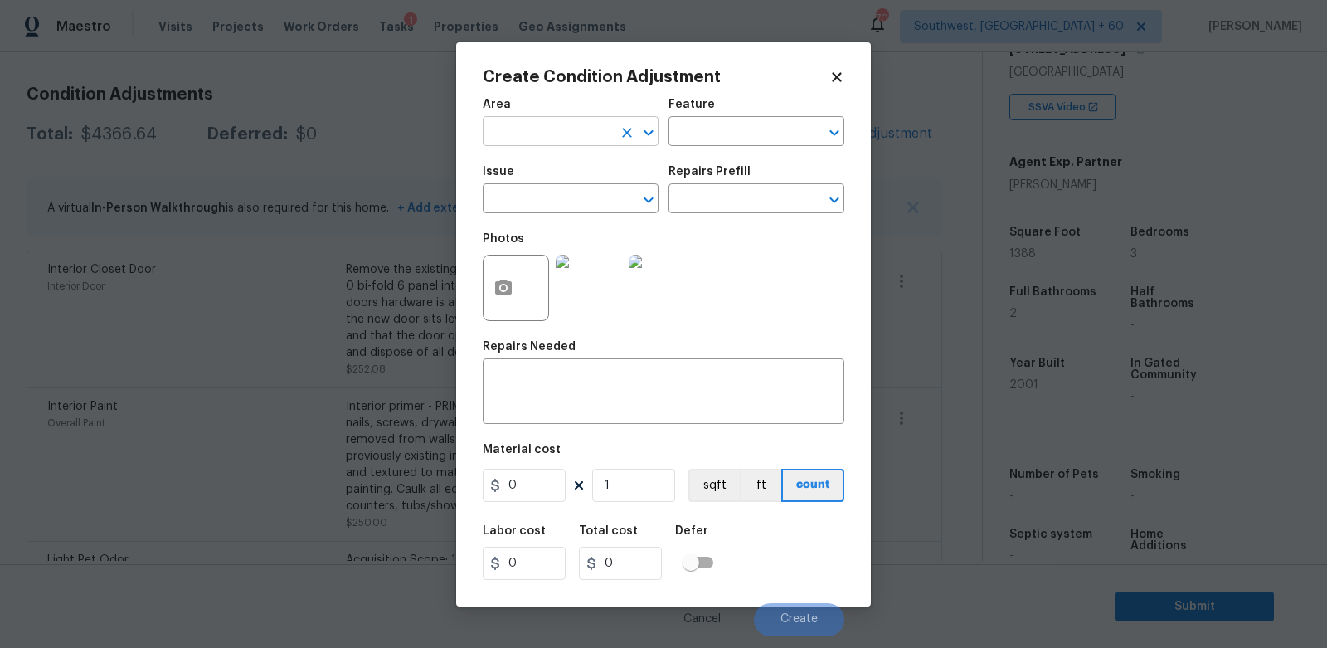
click at [567, 138] on input "text" at bounding box center [547, 133] width 129 height 26
click at [570, 201] on li "Interior Overall" at bounding box center [571, 197] width 176 height 27
type input "Interior Overall"
click at [568, 375] on div "x ​" at bounding box center [664, 393] width 362 height 61
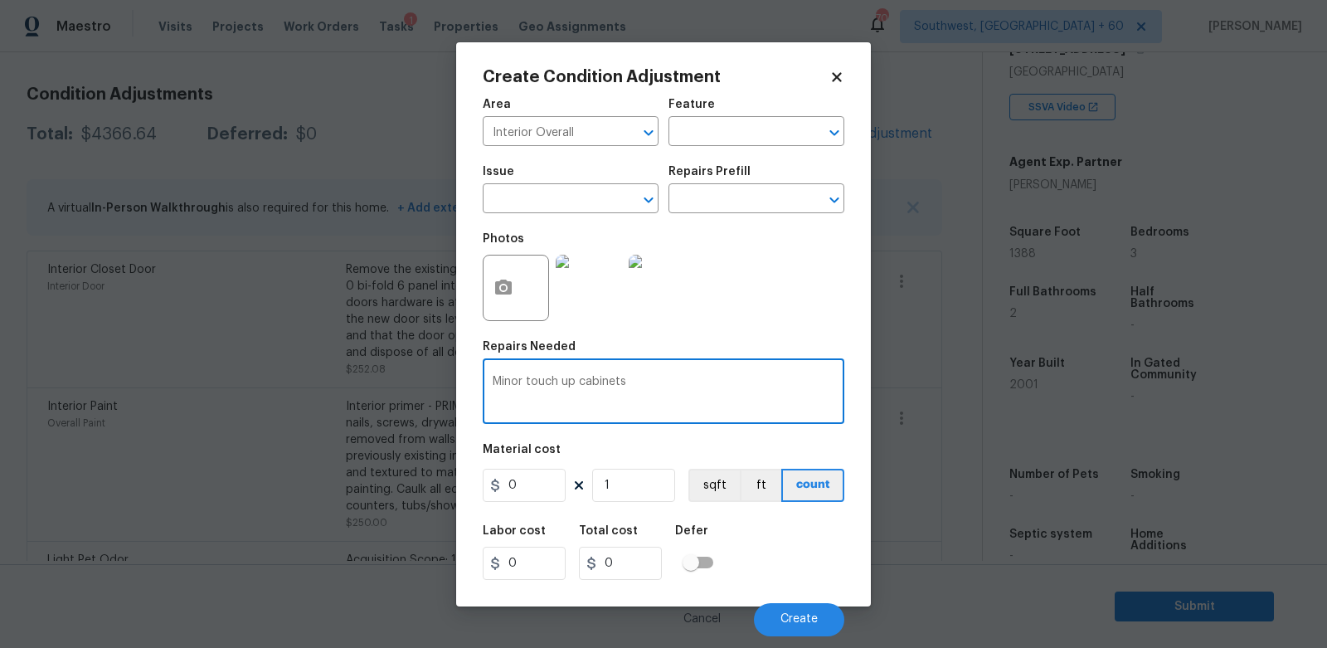
type textarea "Minor touch up cabinets"
click at [536, 487] on input "0" at bounding box center [524, 485] width 83 height 33
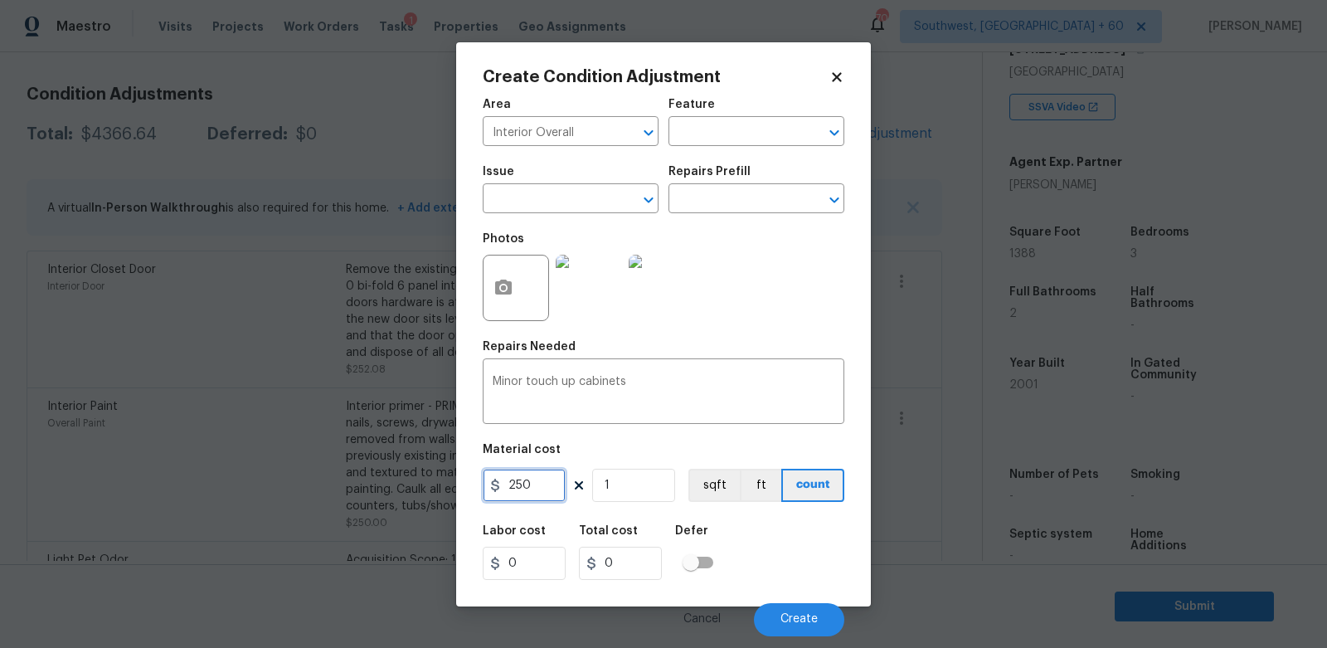
click at [556, 487] on input "250" at bounding box center [524, 485] width 83 height 33
type input "300"
click at [630, 567] on input "0" at bounding box center [620, 563] width 83 height 33
type input "300"
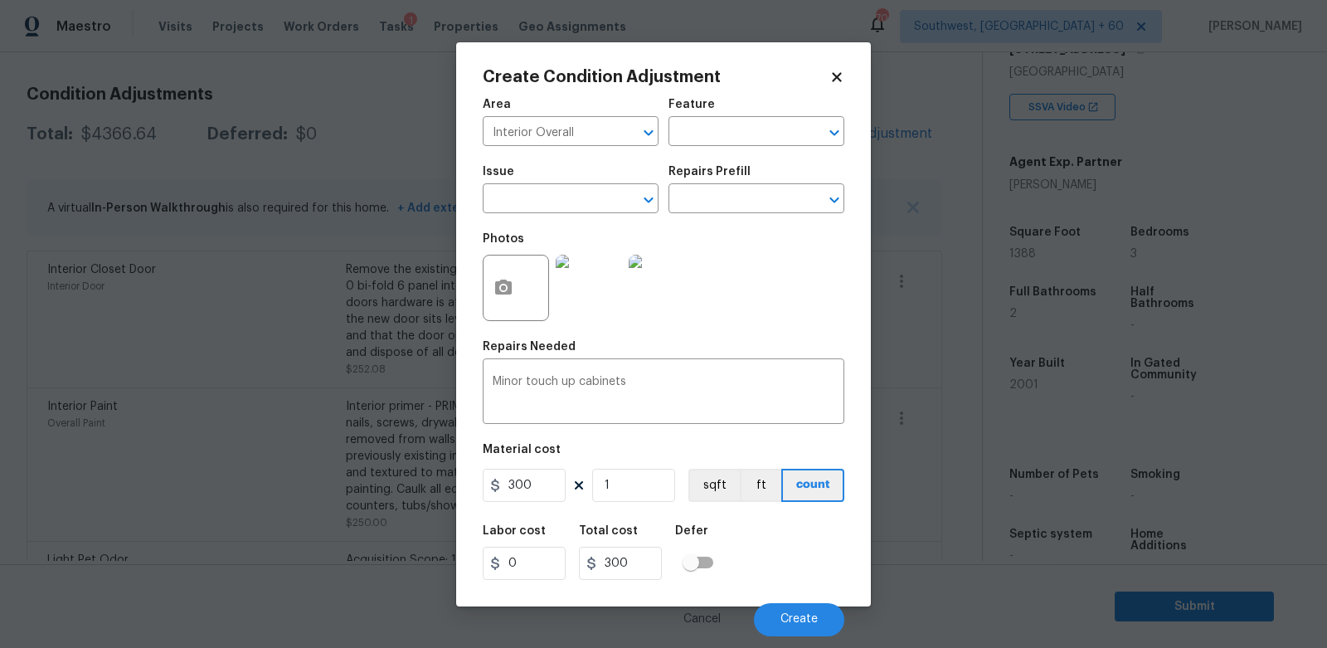
click at [779, 604] on div "Cancel Create" at bounding box center [664, 613] width 362 height 46
click at [812, 612] on button "Create" at bounding box center [799, 619] width 90 height 33
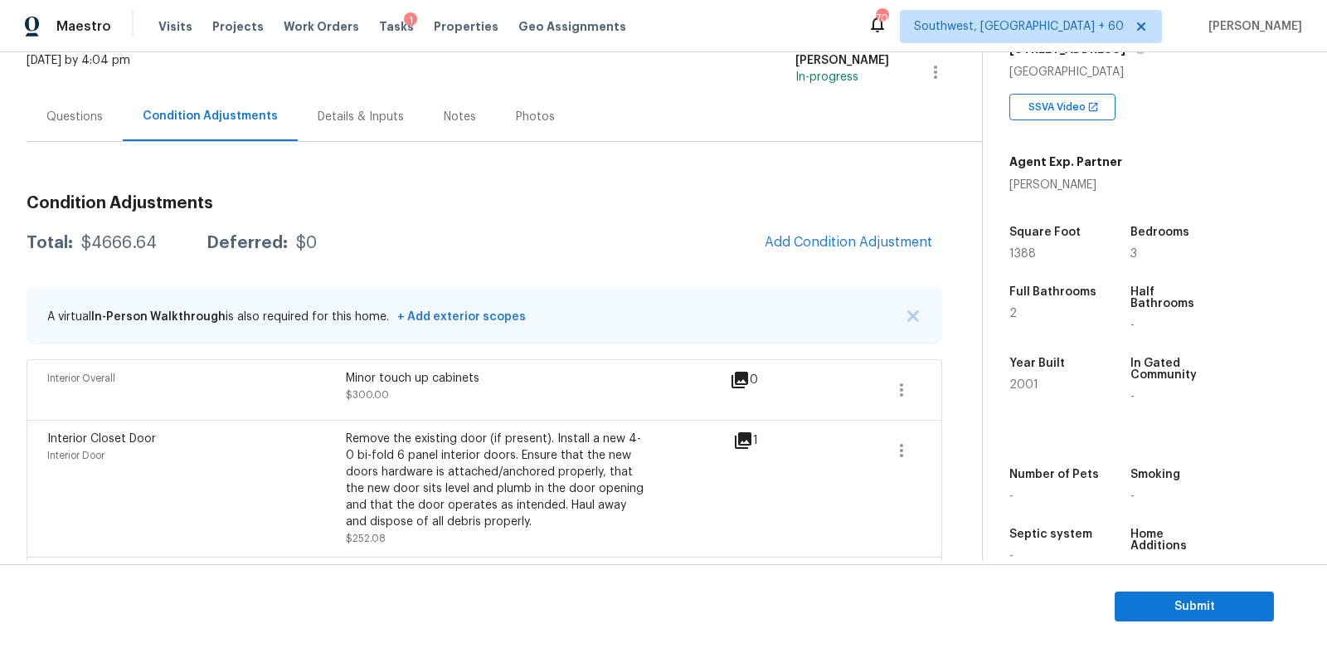
click at [92, 144] on div "Condition Adjustments Total: $4666.64 Deferred: $0 Add Condition Adjustment A v…" at bounding box center [485, 522] width 916 height 761
click at [85, 126] on div "Questions" at bounding box center [75, 116] width 96 height 49
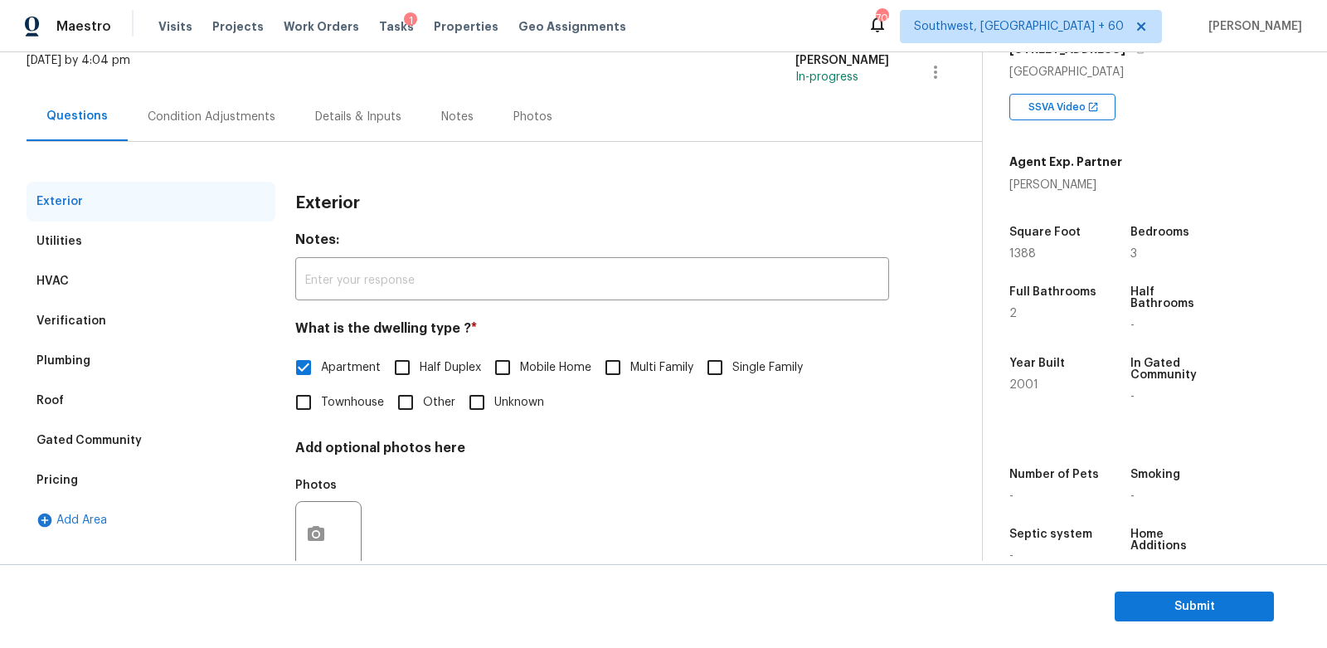
scroll to position [109, 0]
click at [113, 310] on div "Verification" at bounding box center [151, 321] width 249 height 40
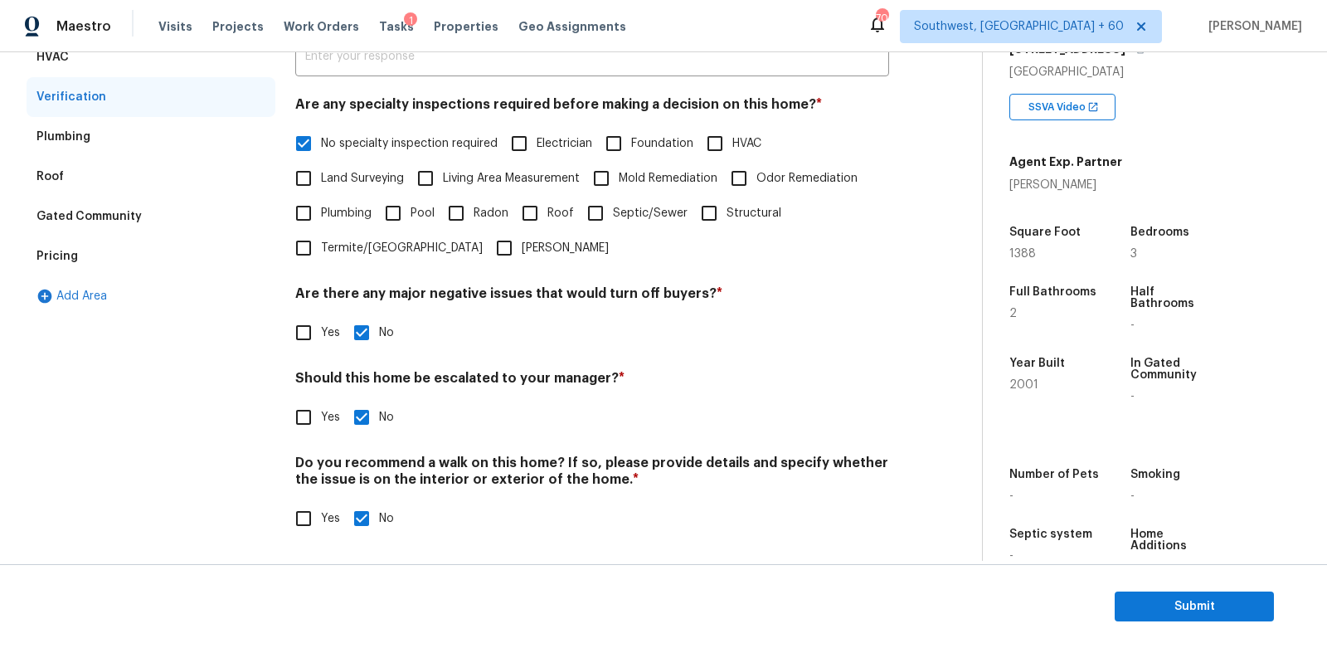
click at [120, 260] on div "Pricing" at bounding box center [151, 256] width 249 height 40
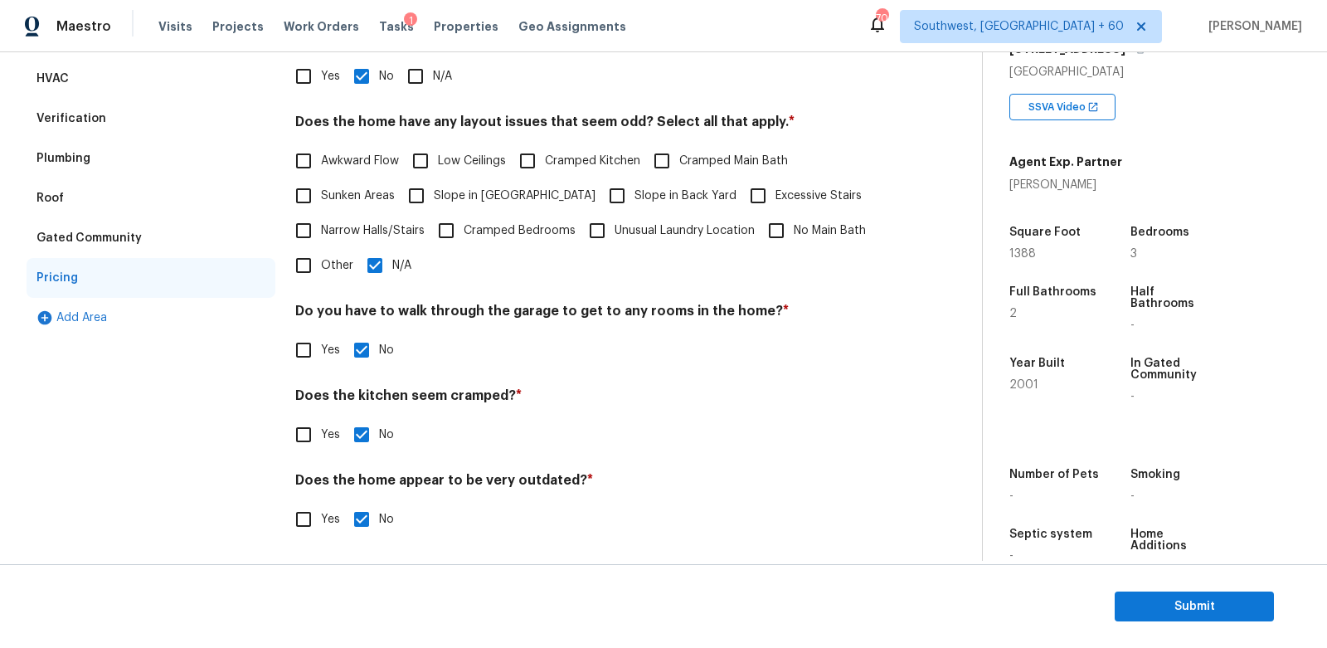
scroll to position [0, 0]
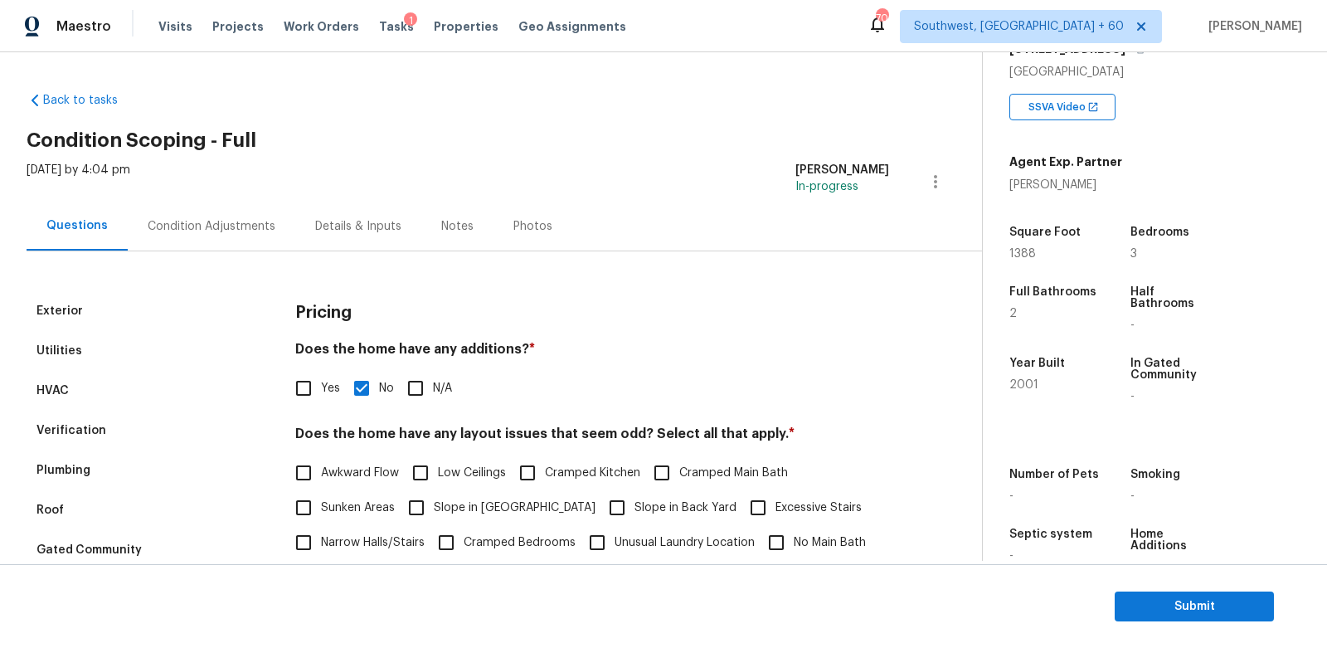
click at [215, 243] on div "Condition Adjustments" at bounding box center [212, 226] width 168 height 49
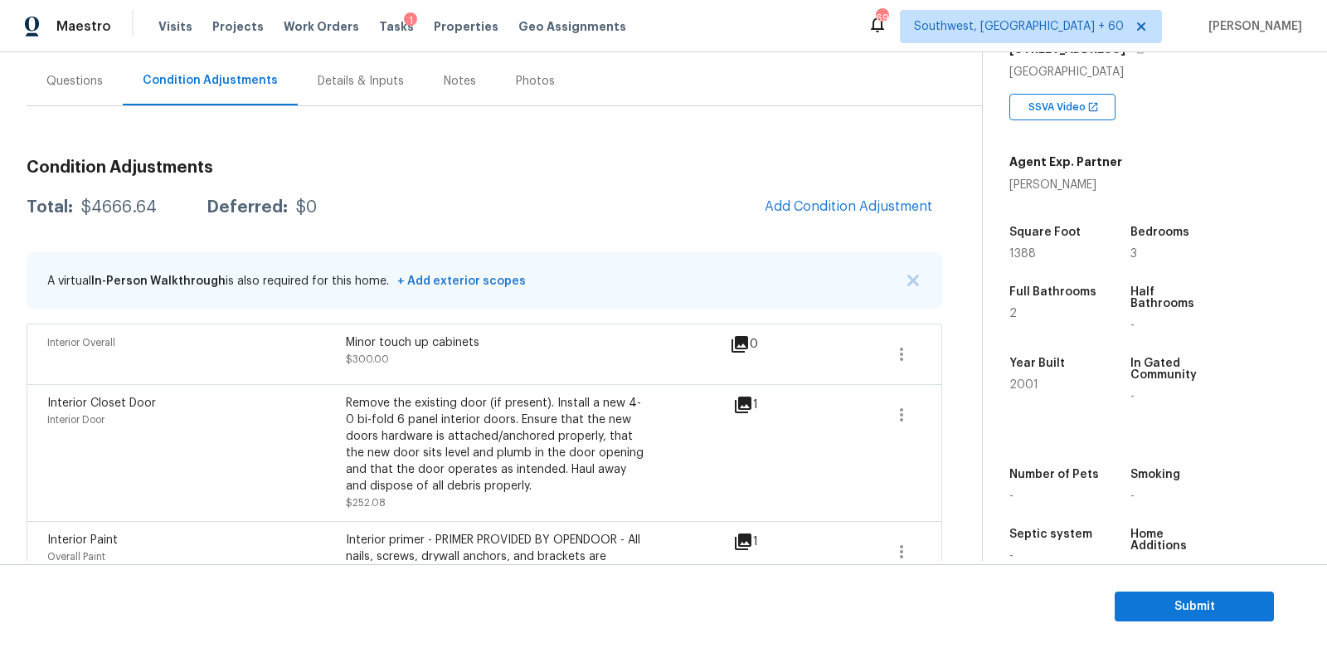
scroll to position [12, 0]
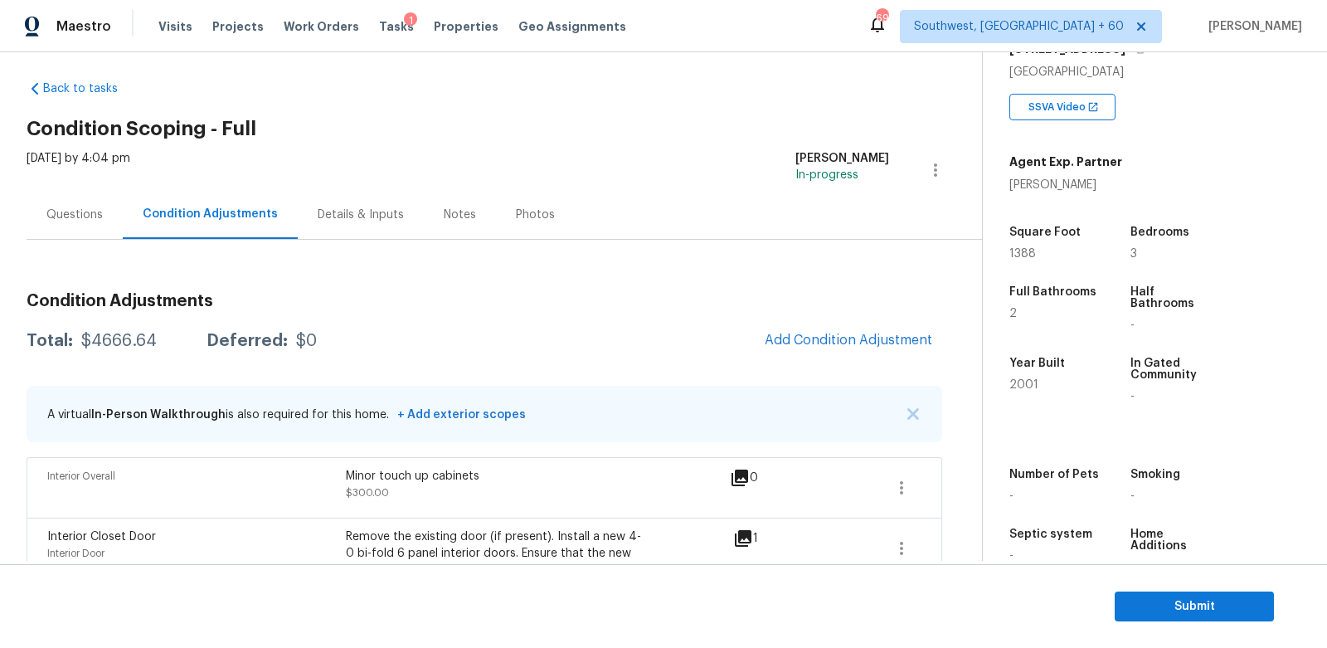
click at [90, 202] on div "Questions" at bounding box center [75, 214] width 96 height 49
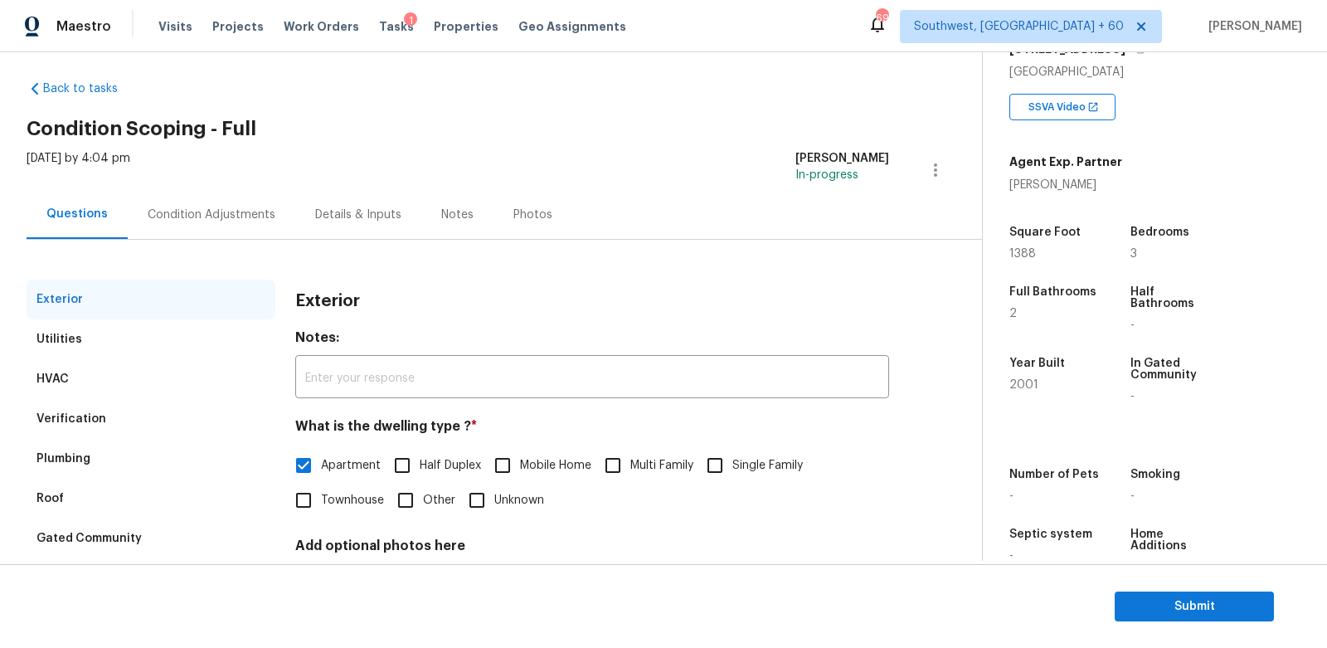
click at [1169, 583] on section "Submit" at bounding box center [663, 606] width 1327 height 85
click at [1181, 600] on span "Submit" at bounding box center [1194, 606] width 133 height 21
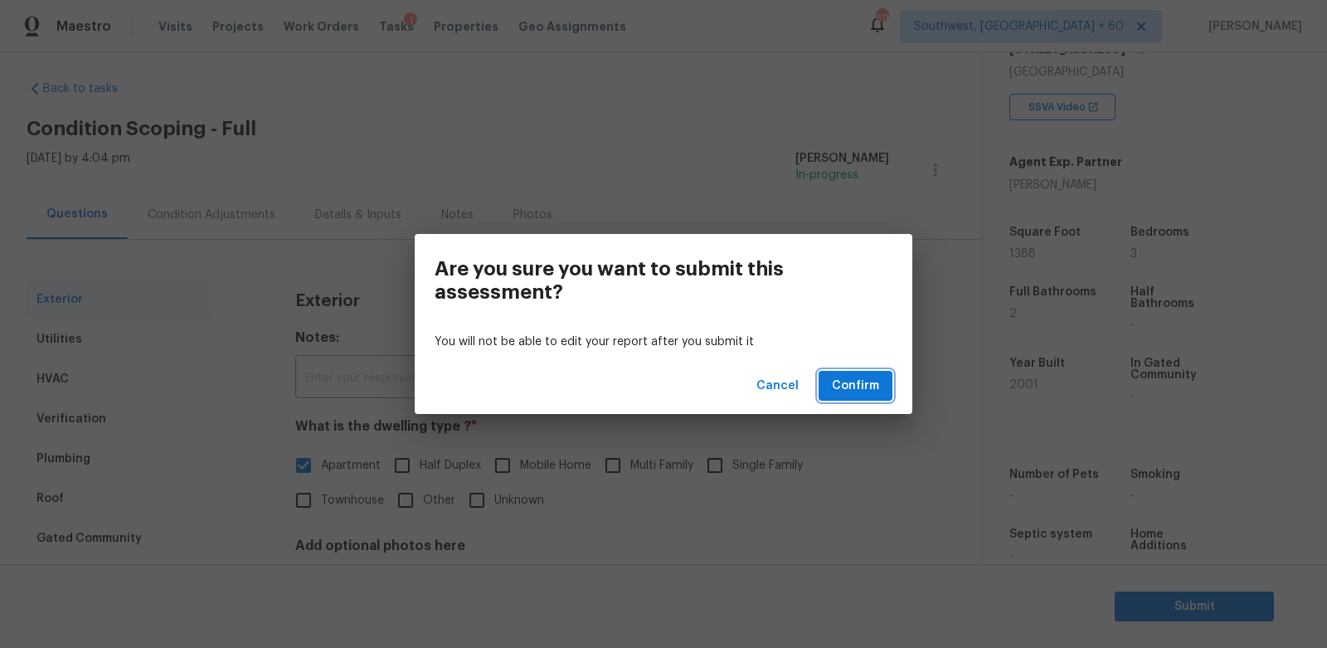
click at [847, 391] on span "Confirm" at bounding box center [855, 386] width 47 height 21
